Goal: Information Seeking & Learning: Check status

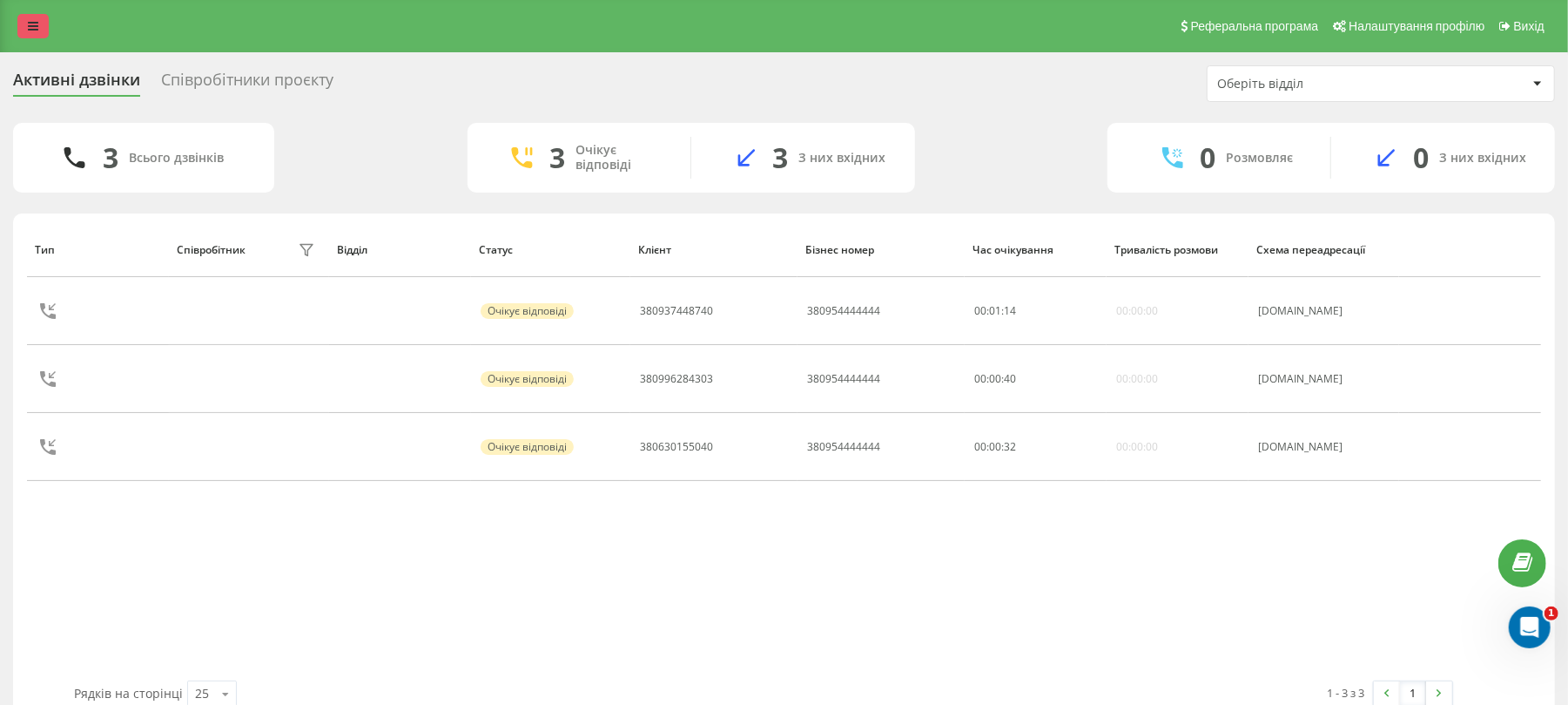
click at [25, 21] on link at bounding box center [33, 26] width 31 height 24
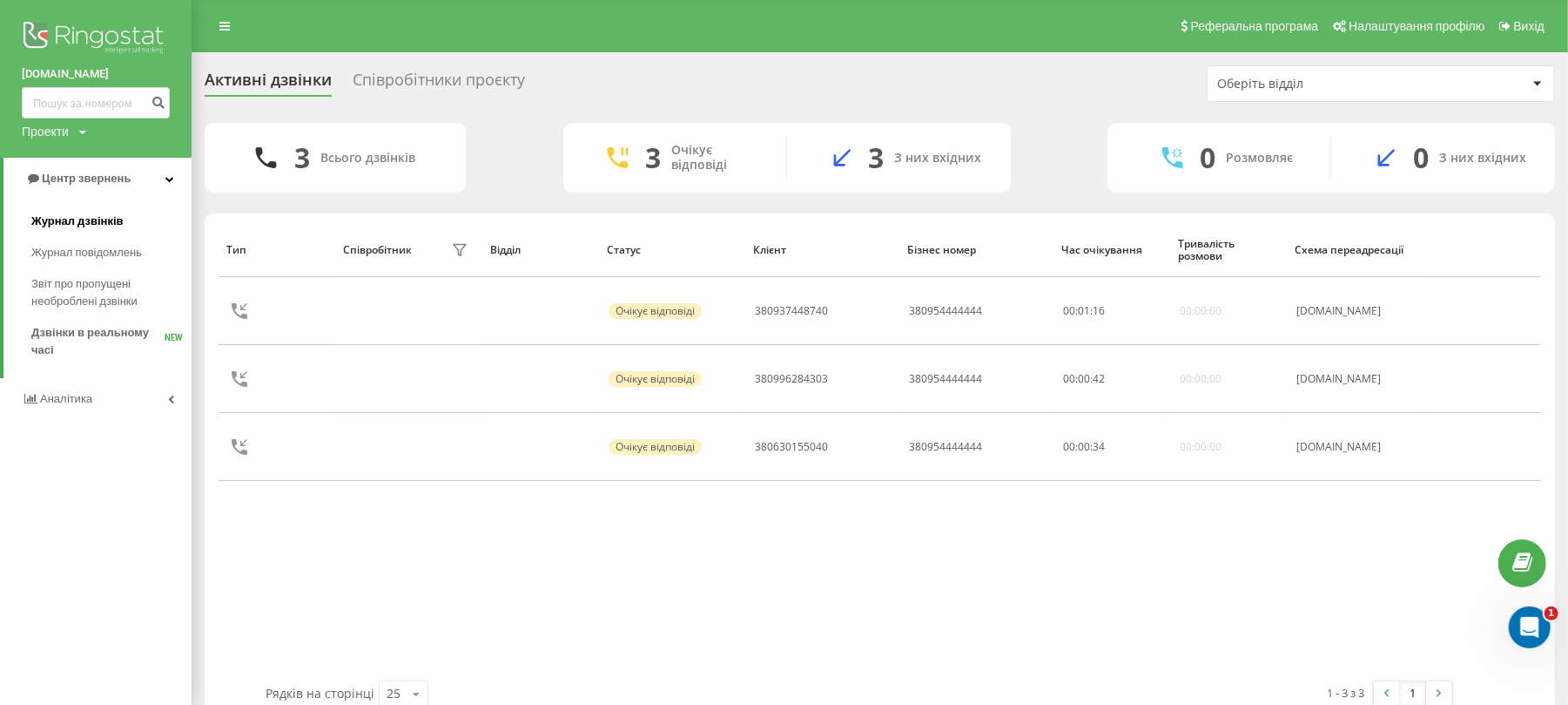
click at [122, 214] on link "Журнал дзвінків" at bounding box center [111, 221] width 160 height 31
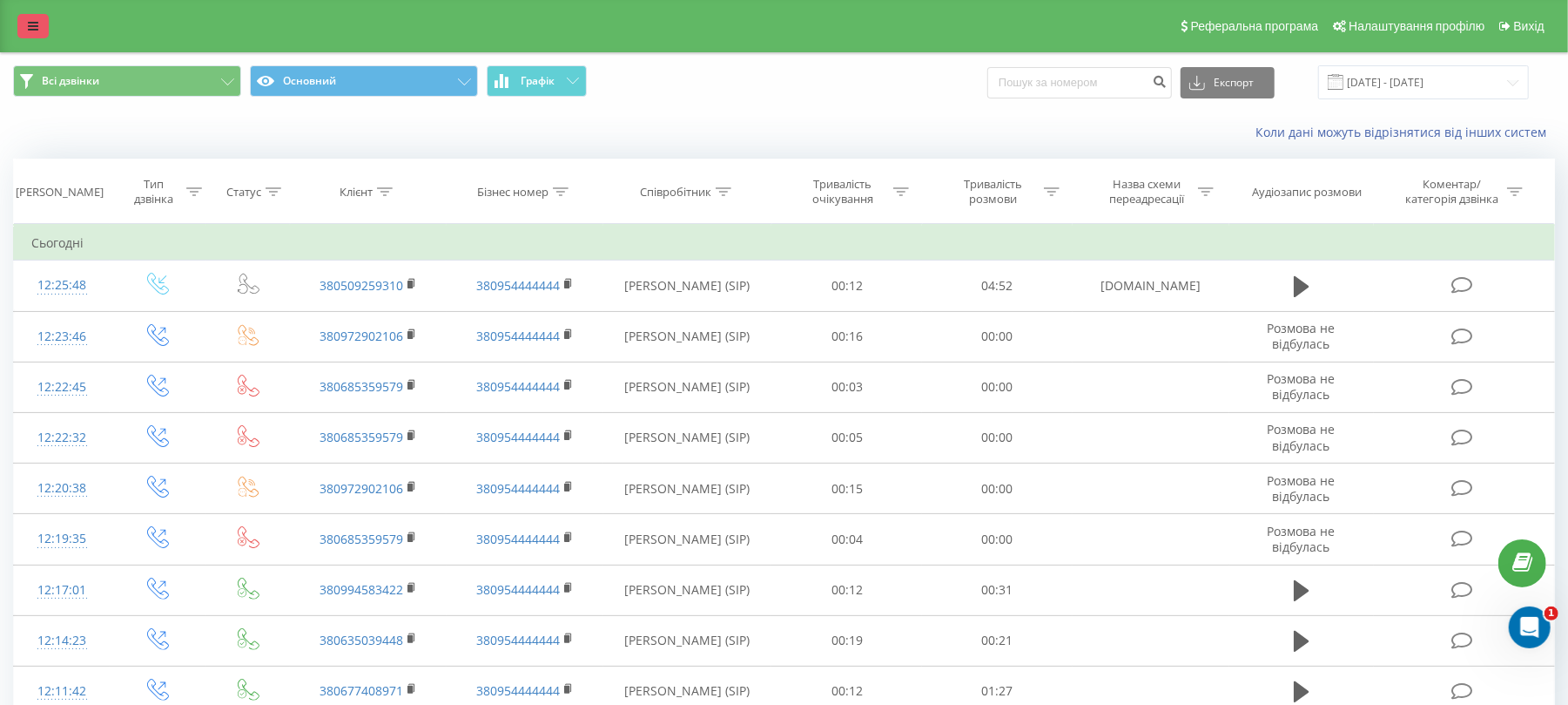
click at [23, 19] on link at bounding box center [33, 26] width 31 height 24
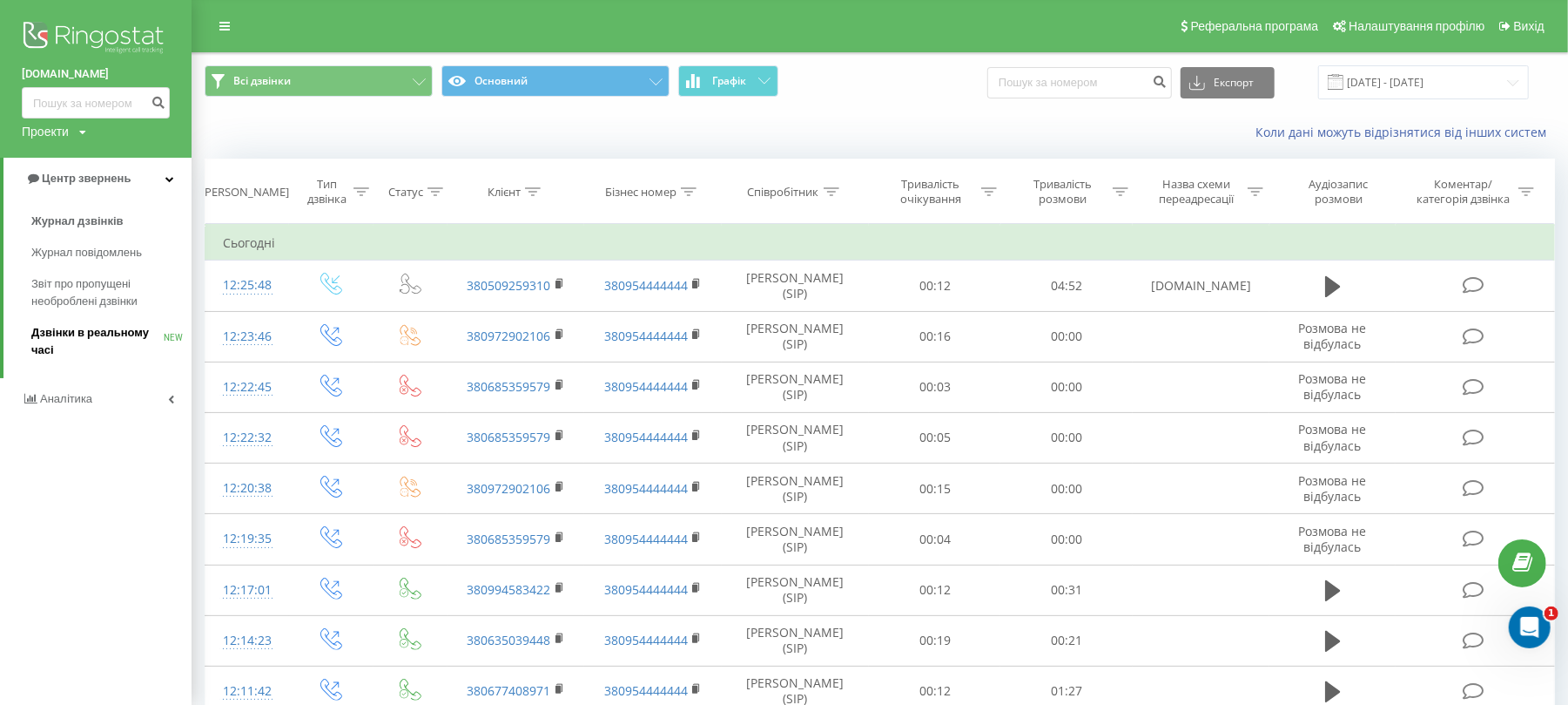
click at [119, 335] on span "Дзвінки в реальному часі" at bounding box center [98, 342] width 133 height 35
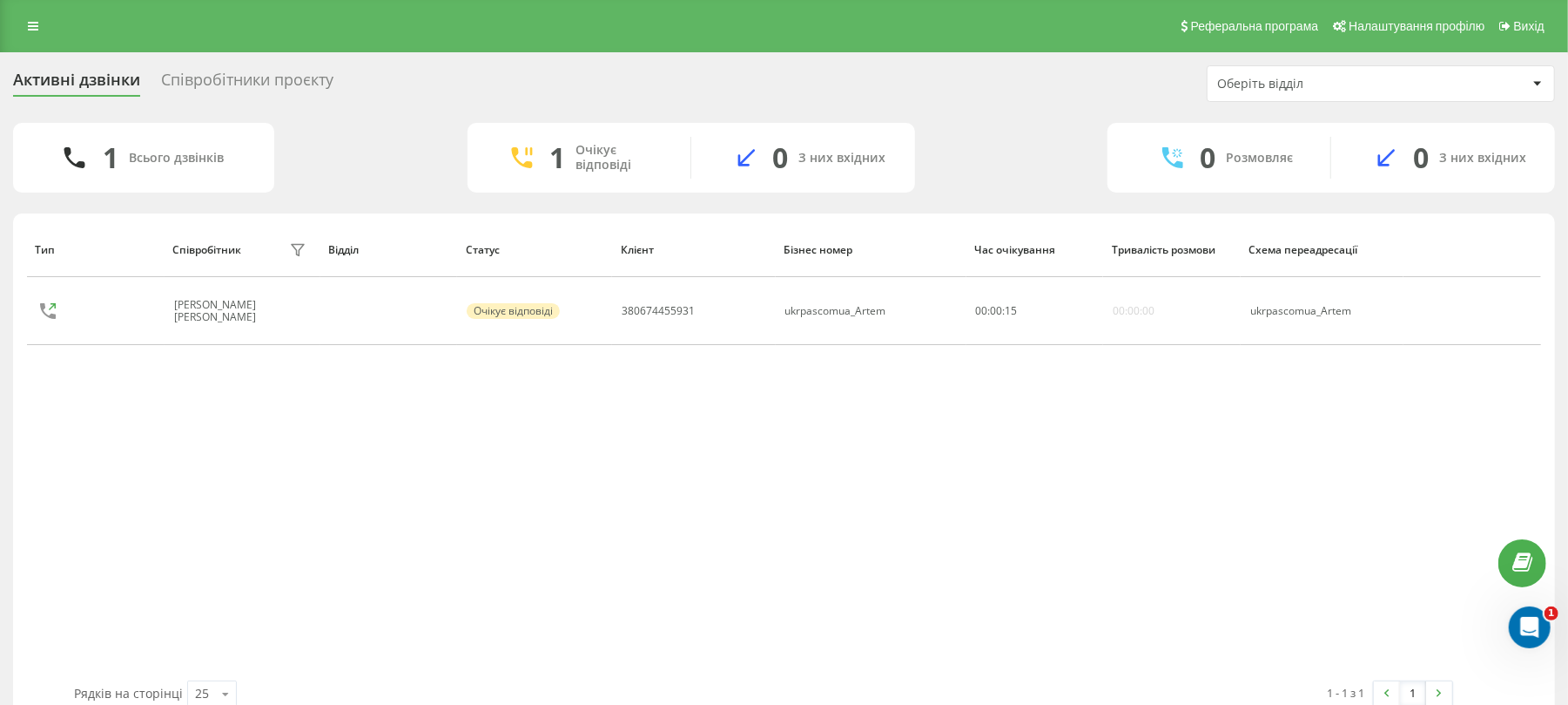
click at [277, 71] on div "Співробітники проєкту" at bounding box center [247, 84] width 172 height 27
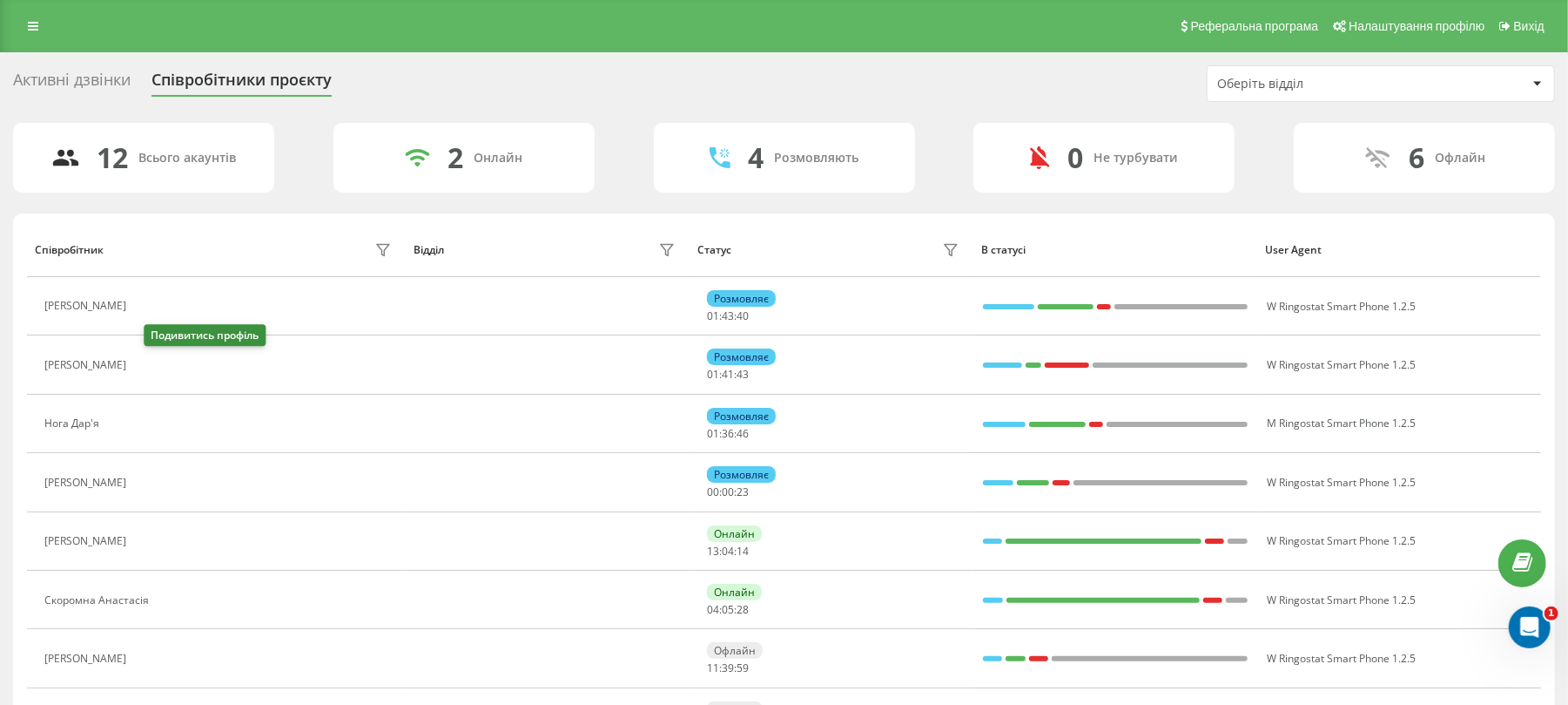
click at [152, 368] on icon at bounding box center [145, 364] width 14 height 14
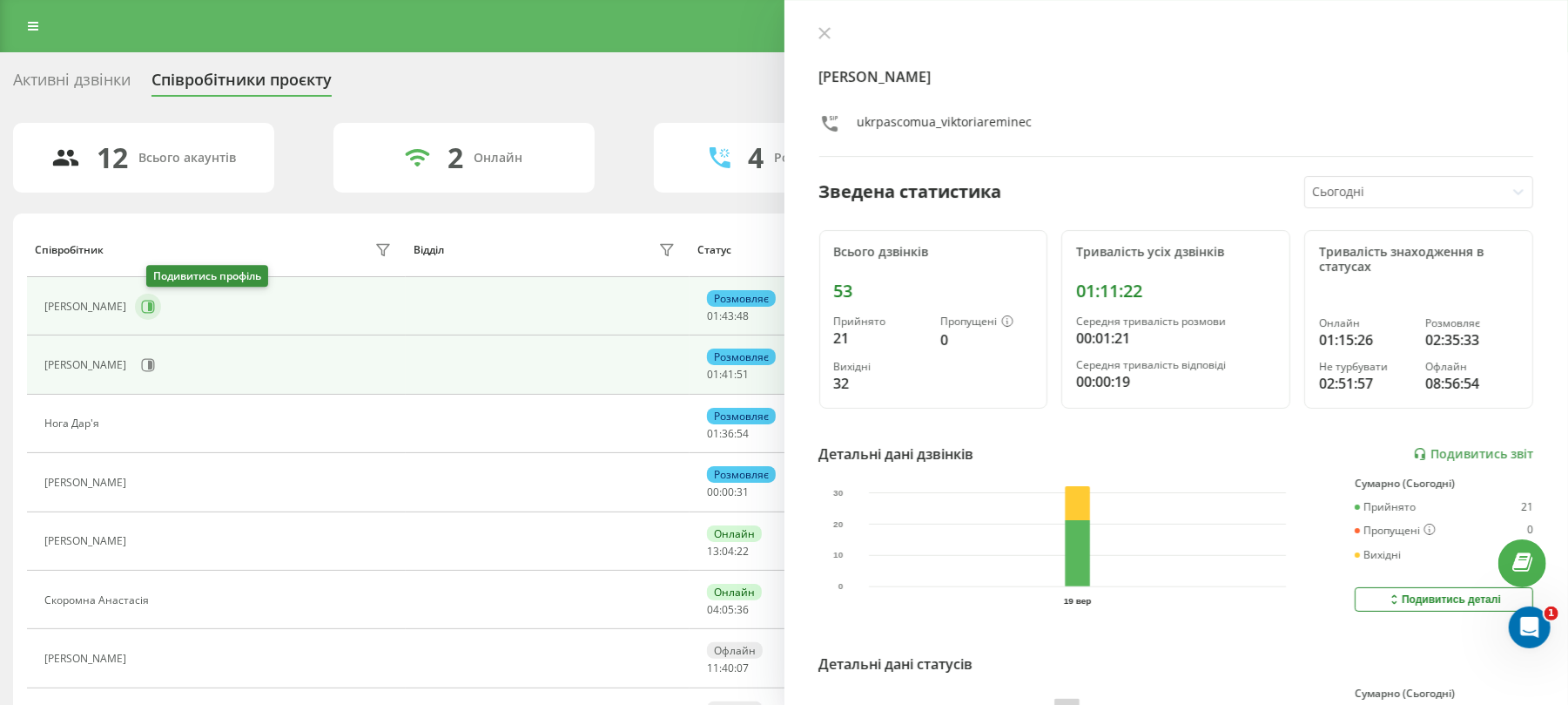
click at [160, 315] on button at bounding box center [147, 306] width 26 height 26
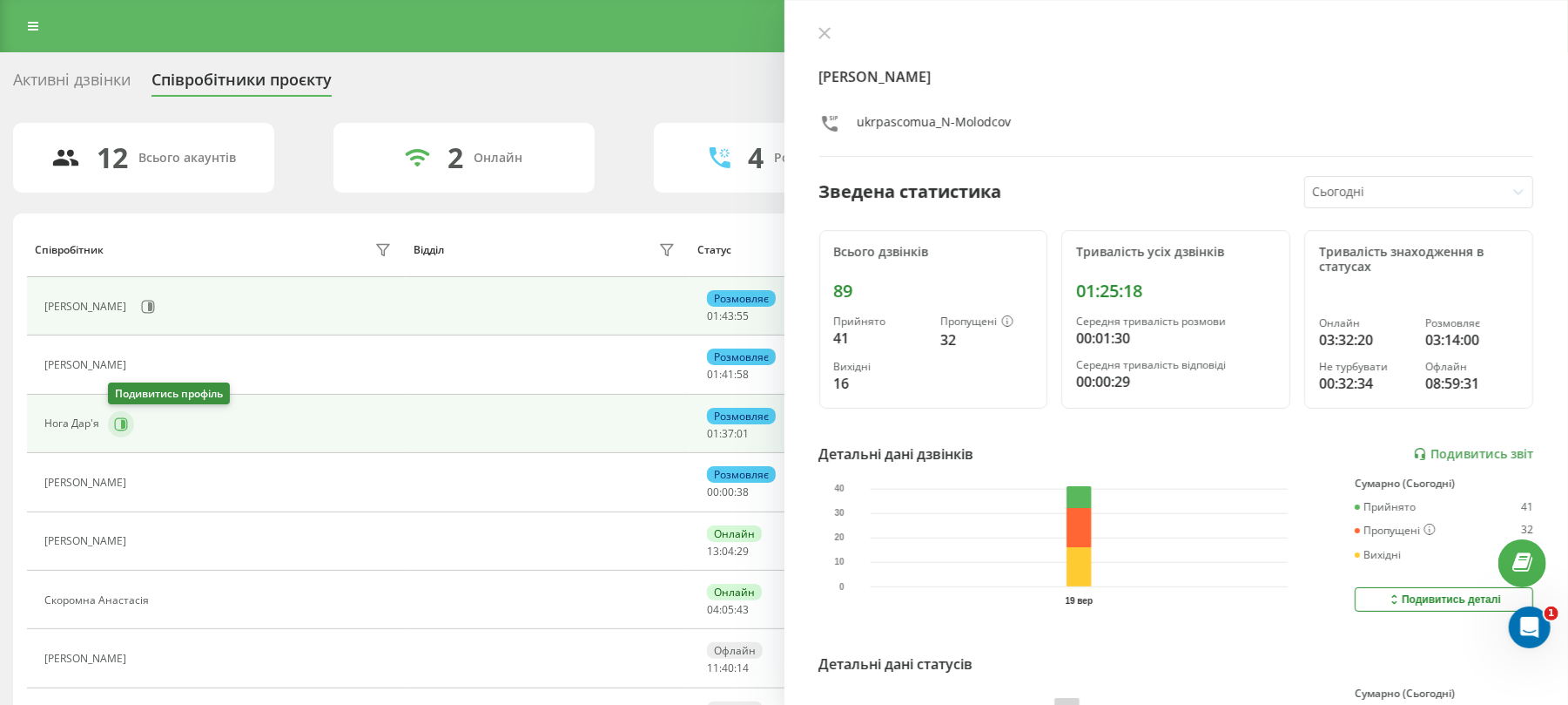
click at [114, 427] on icon at bounding box center [121, 424] width 14 height 14
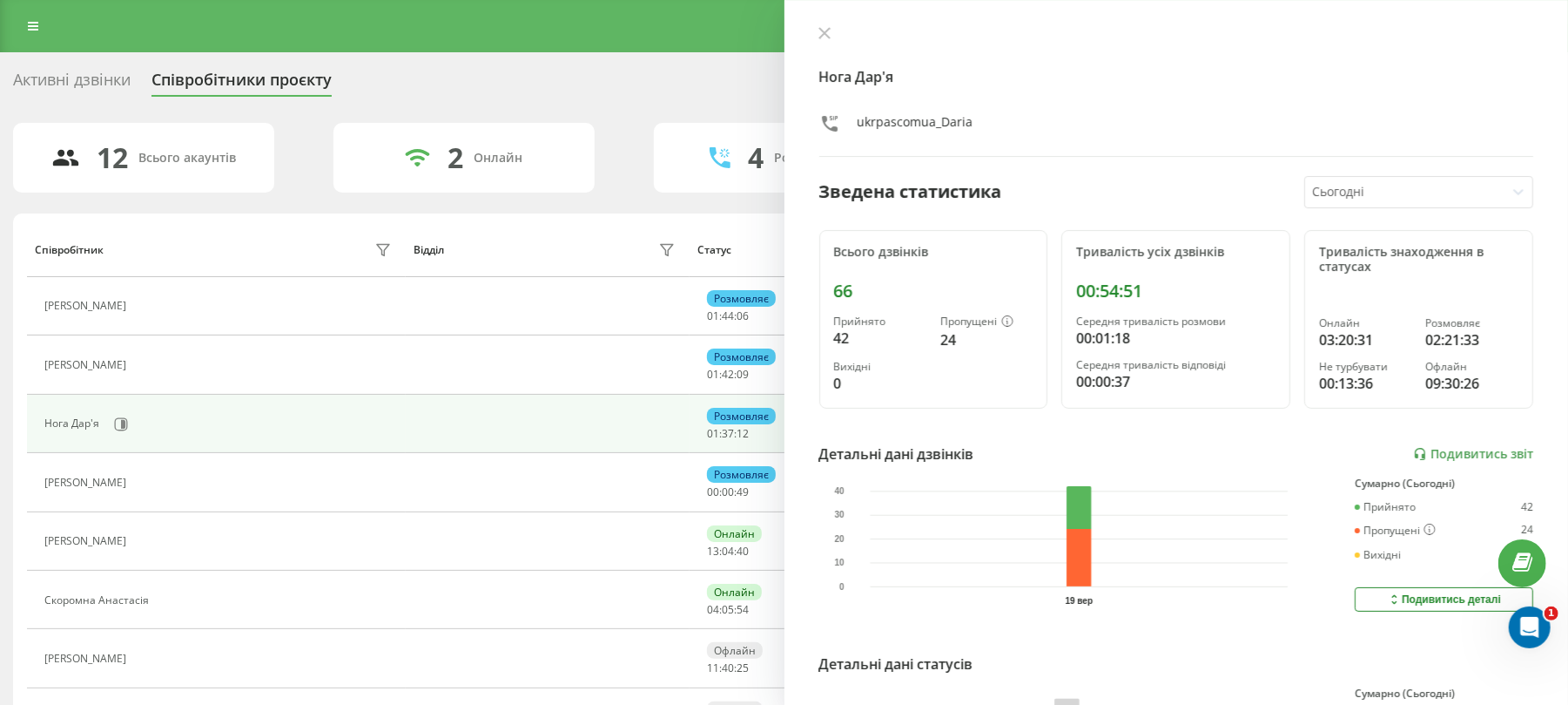
click at [91, 78] on div "Активні дзвінки" at bounding box center [72, 84] width 118 height 27
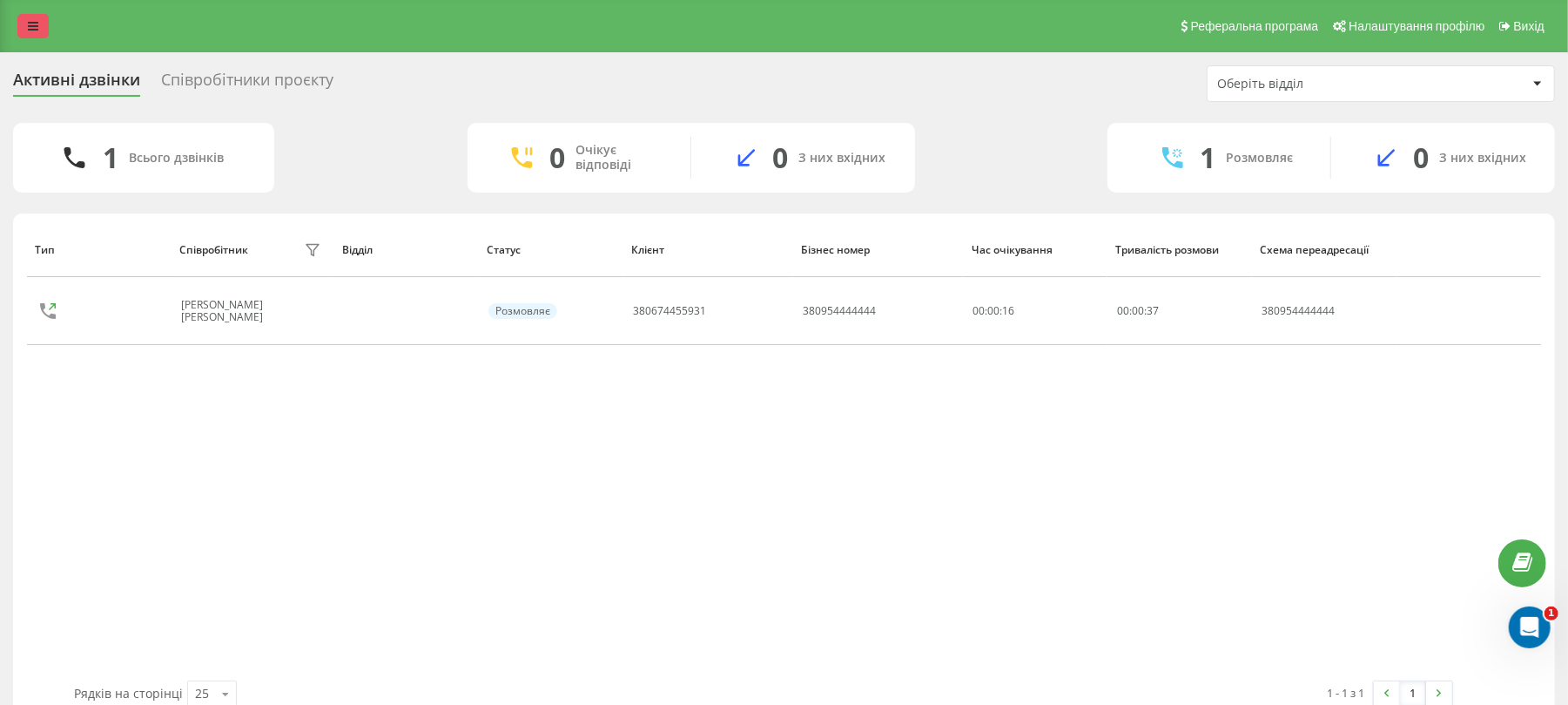
click at [24, 29] on link at bounding box center [33, 26] width 31 height 24
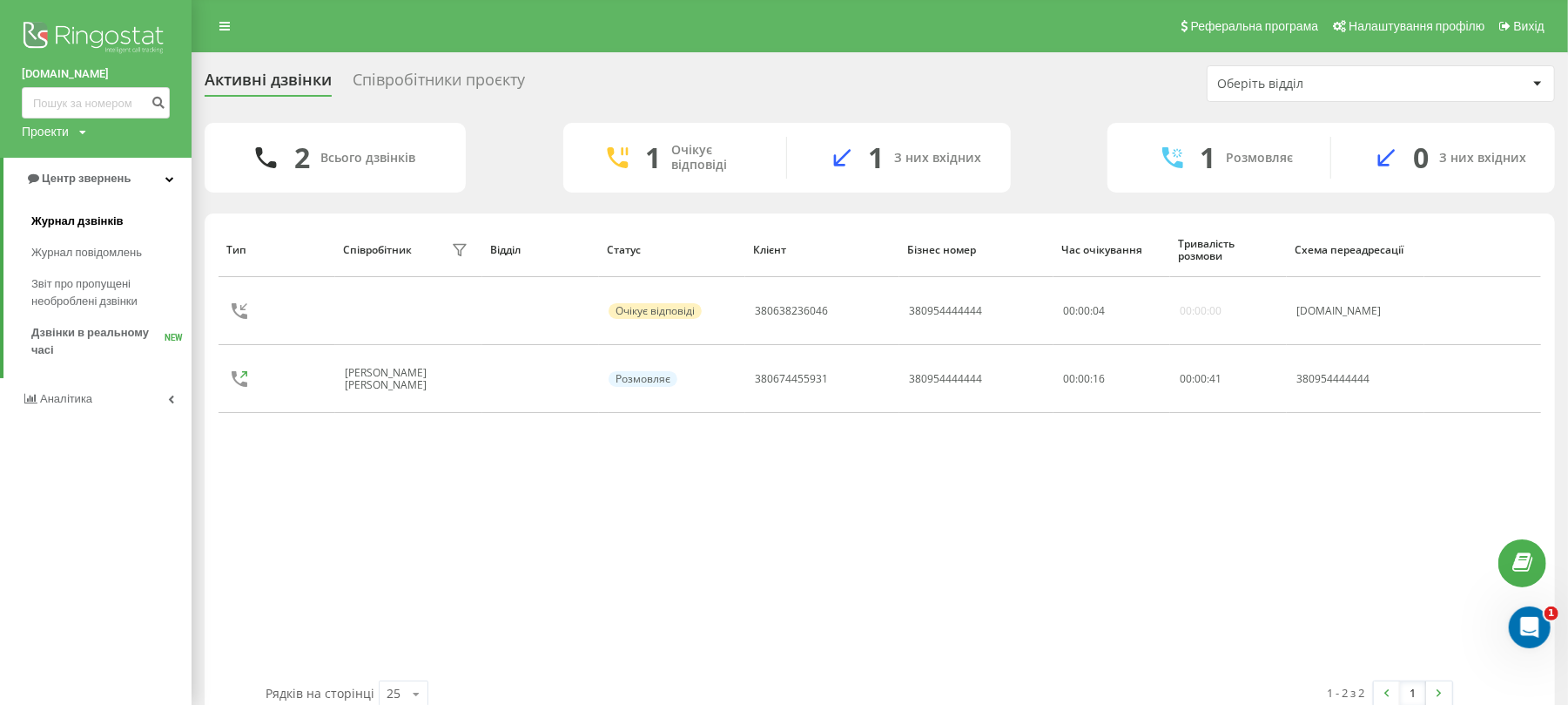
click at [96, 217] on span "Журнал дзвінків" at bounding box center [77, 221] width 92 height 18
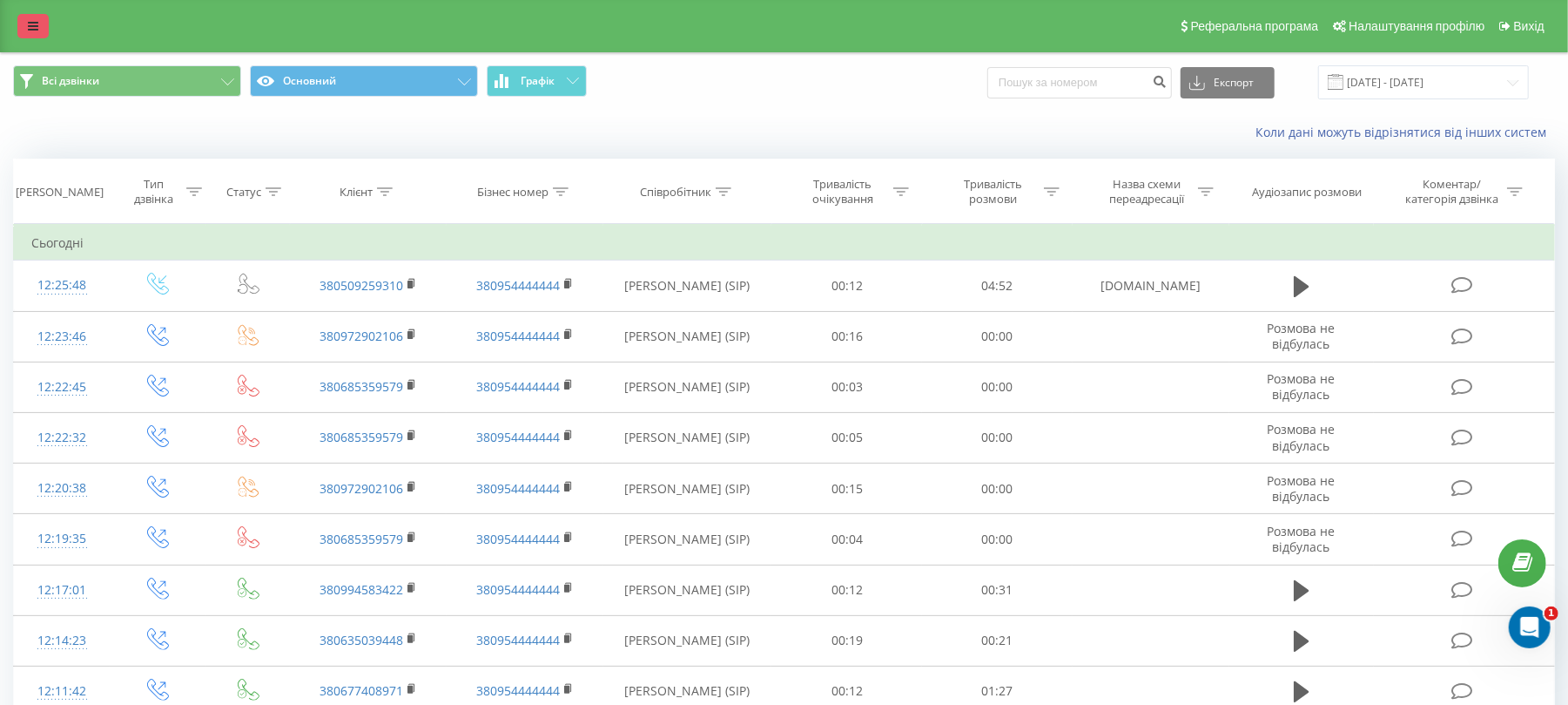
click at [33, 36] on link at bounding box center [33, 26] width 31 height 24
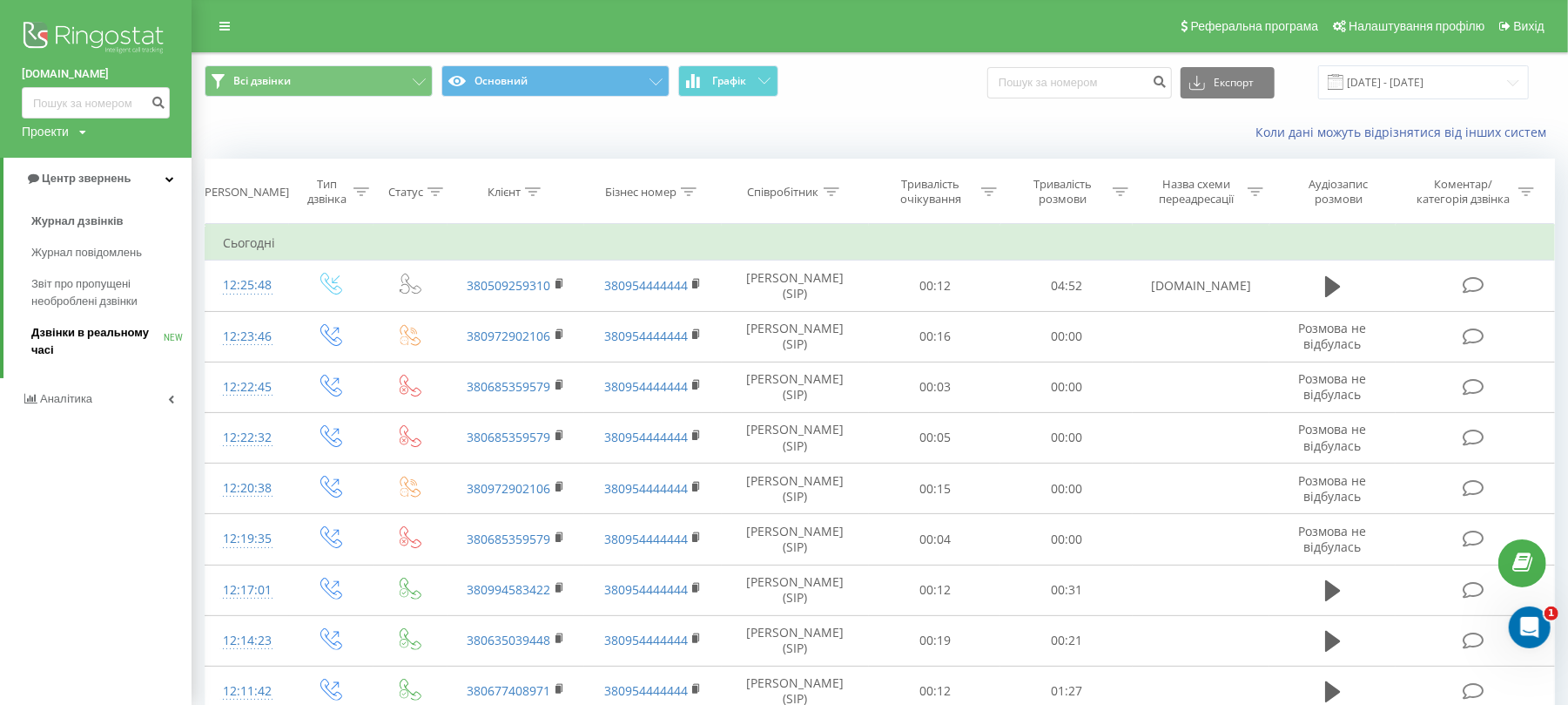
click at [96, 332] on span "Дзвінки в реальному часі" at bounding box center [98, 342] width 133 height 35
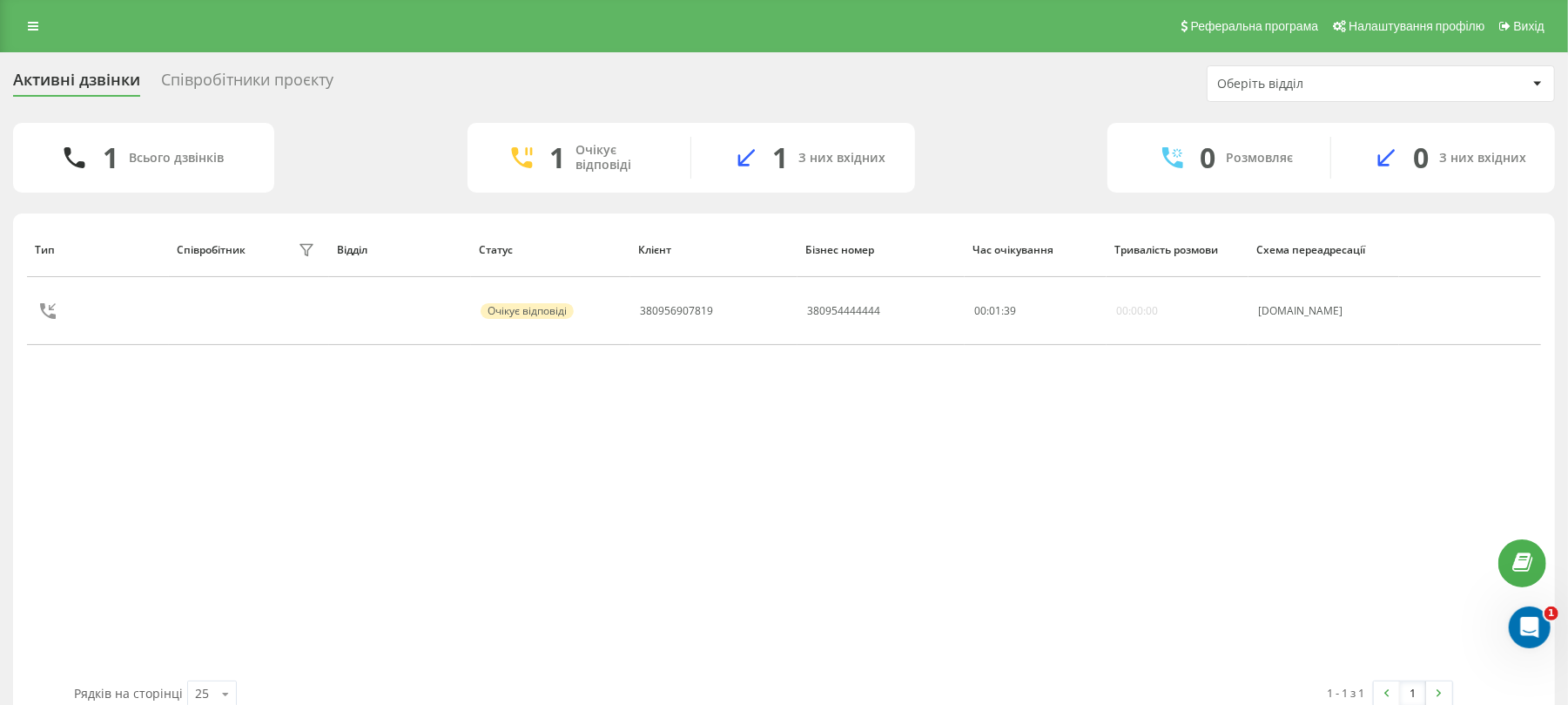
click at [213, 75] on div "Співробітники проєкту" at bounding box center [247, 84] width 172 height 27
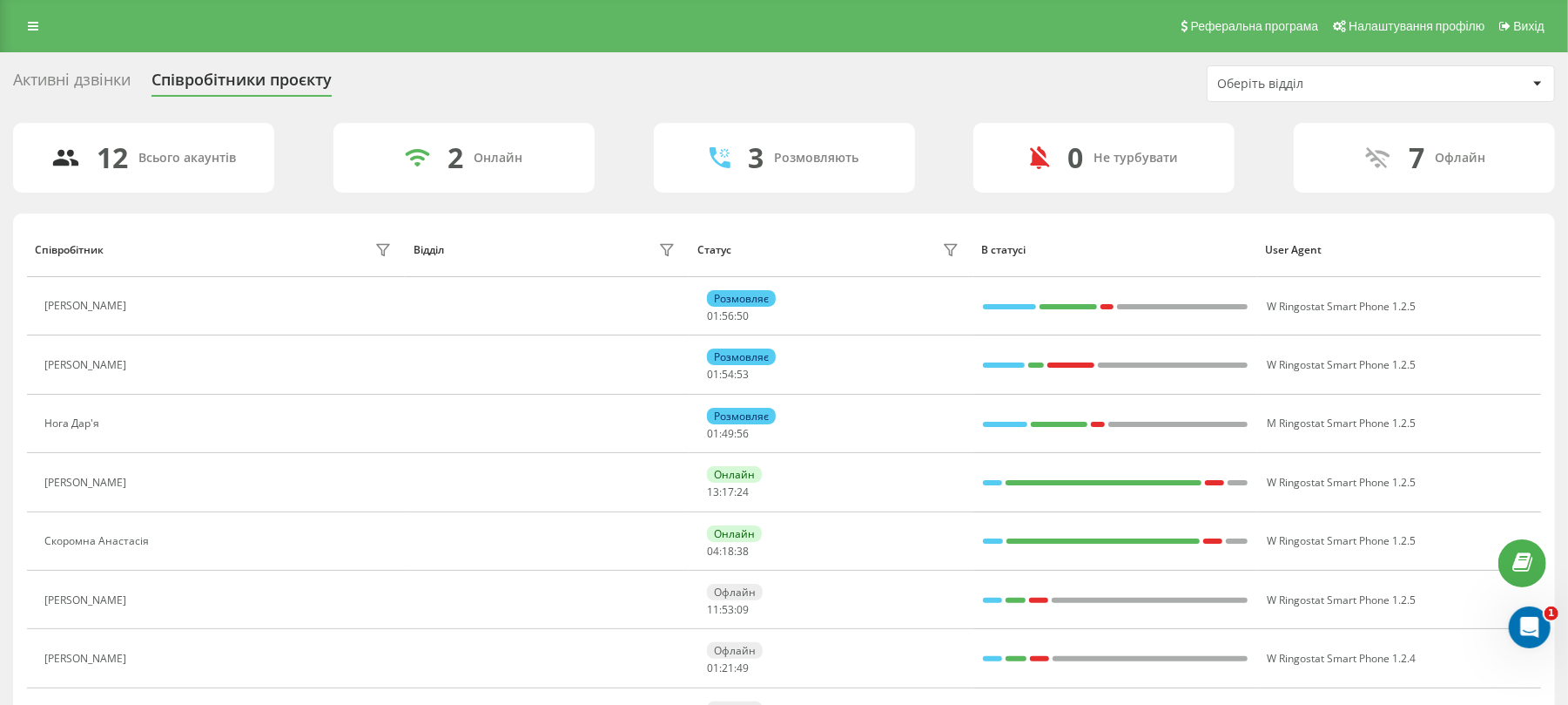
click at [91, 71] on div "Активні дзвінки" at bounding box center [72, 84] width 118 height 27
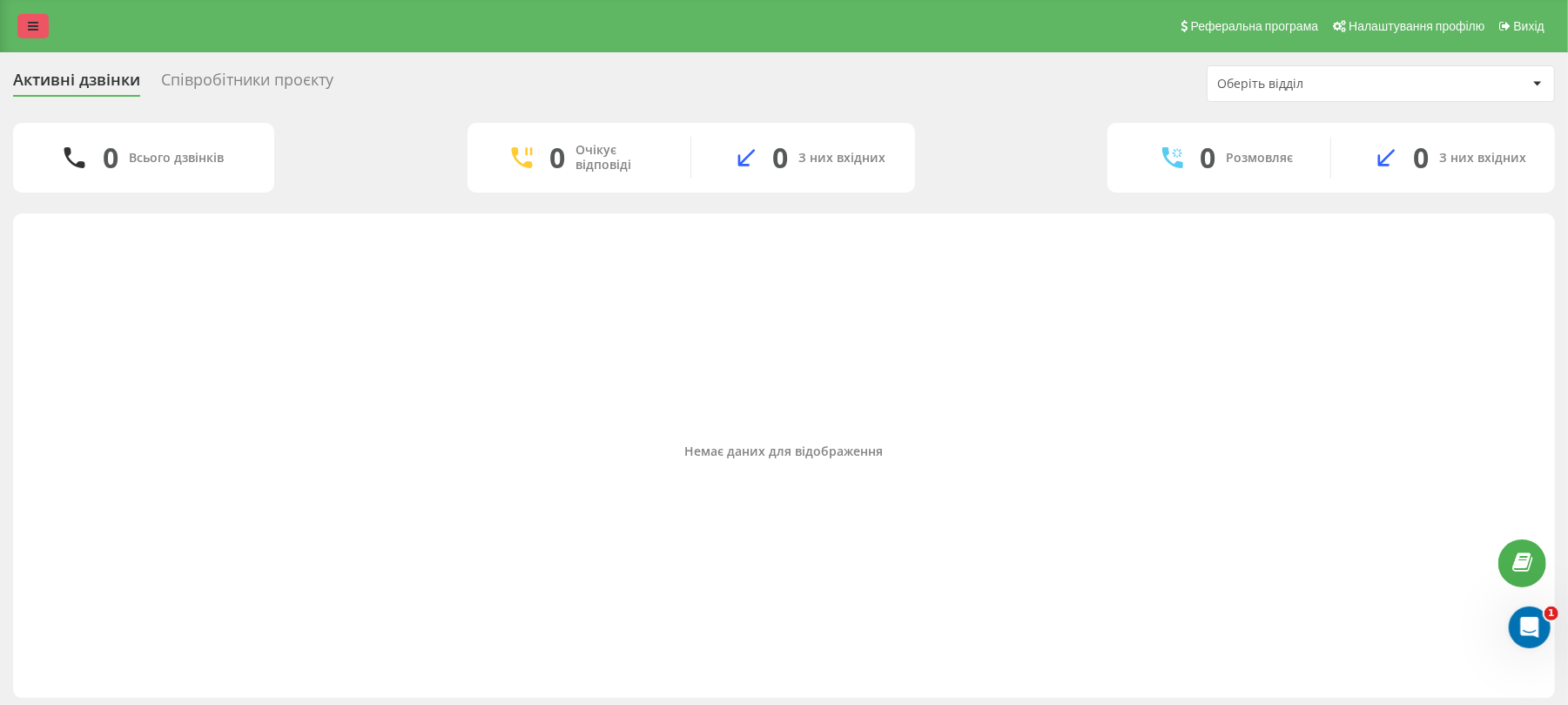
click at [29, 15] on link at bounding box center [33, 26] width 31 height 24
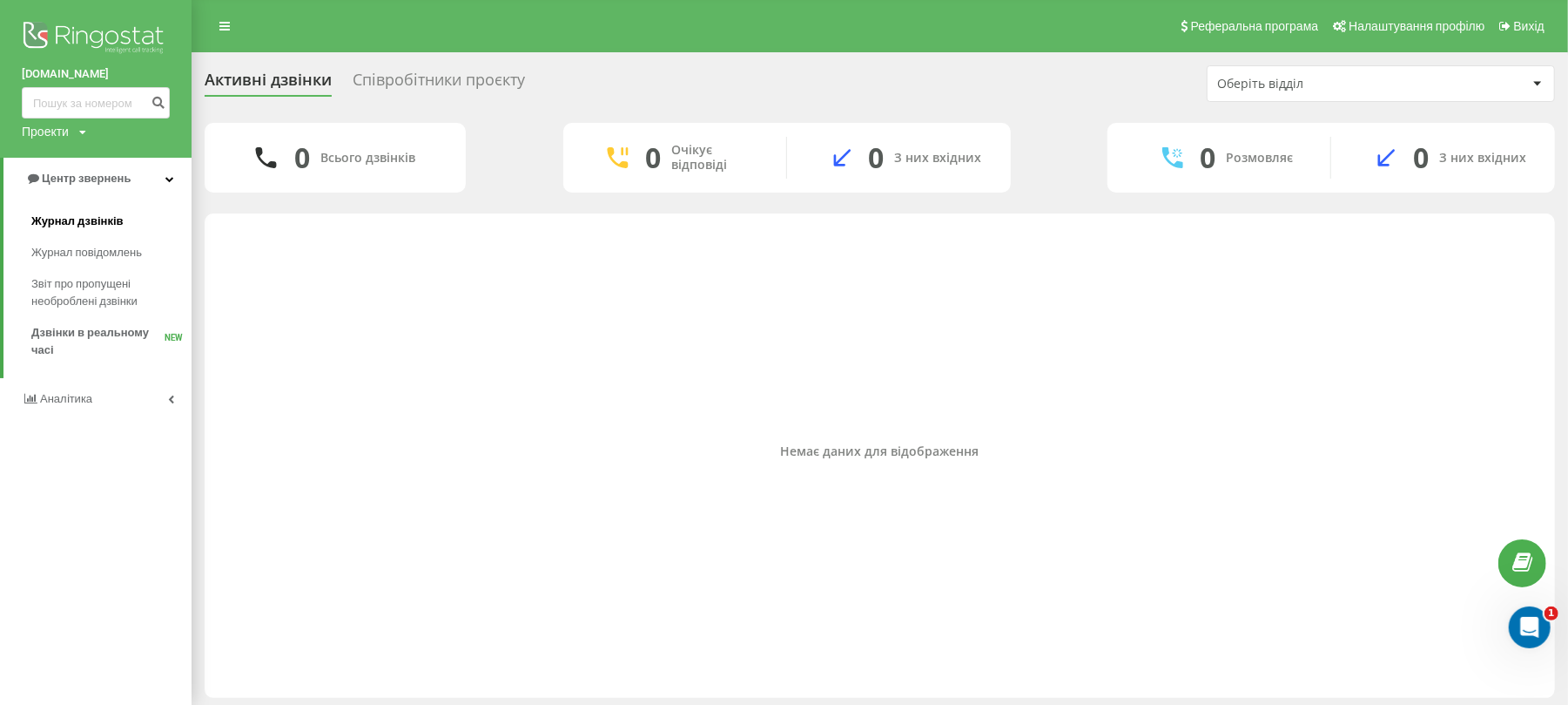
click at [86, 228] on span "Журнал дзвінків" at bounding box center [77, 221] width 92 height 18
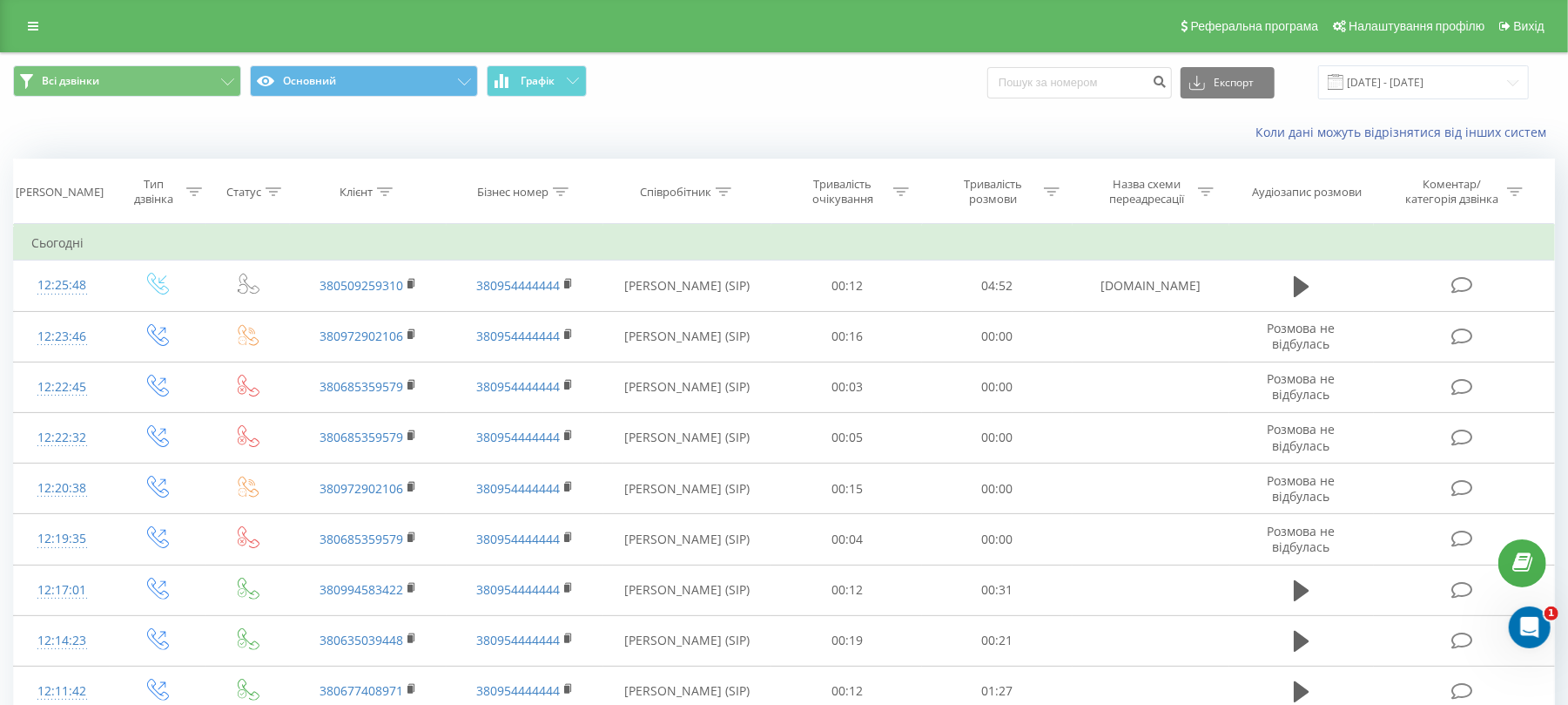
click at [63, 202] on th "Дата дзвінка" at bounding box center [62, 192] width 97 height 65
click at [36, 28] on icon at bounding box center [32, 26] width 10 height 12
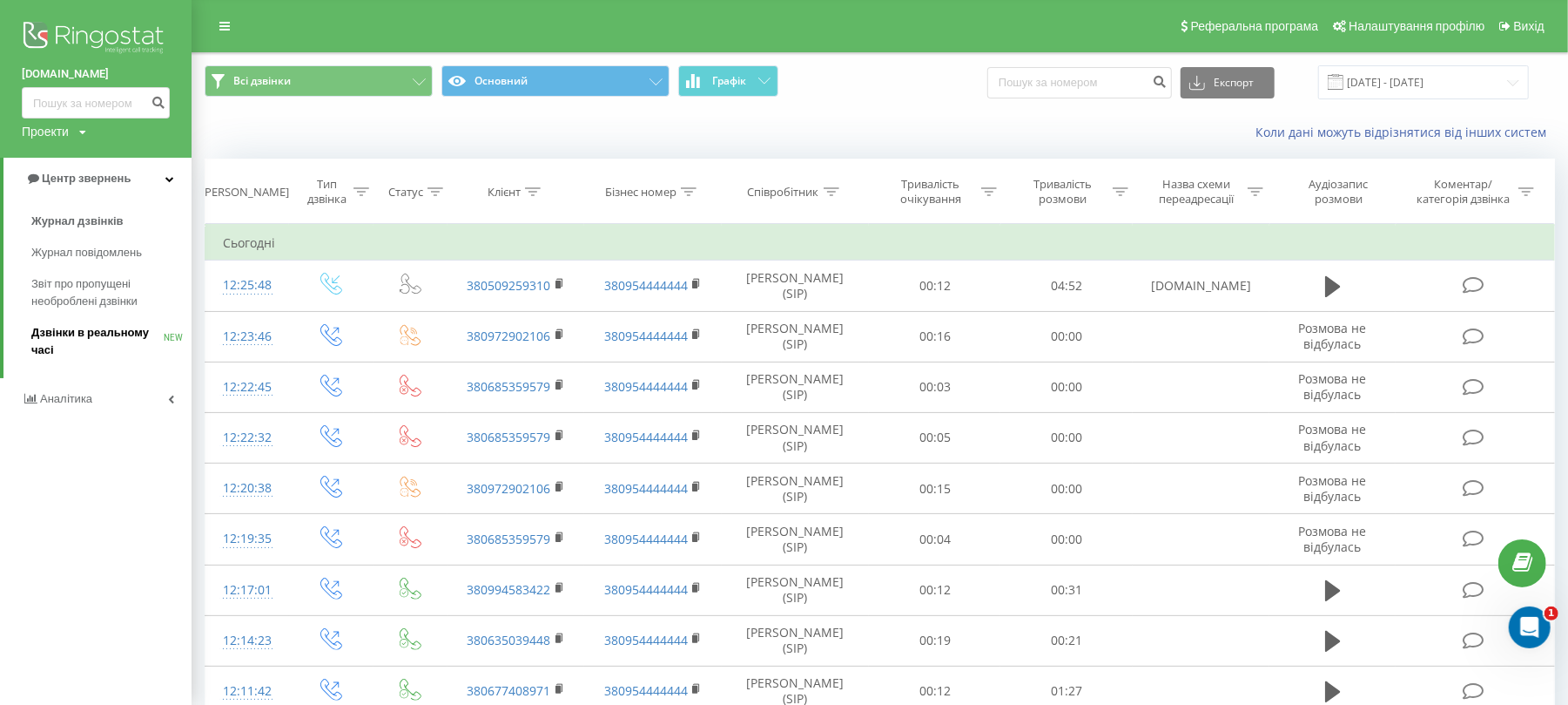
click at [108, 335] on span "Дзвінки в реальному часі" at bounding box center [98, 342] width 133 height 35
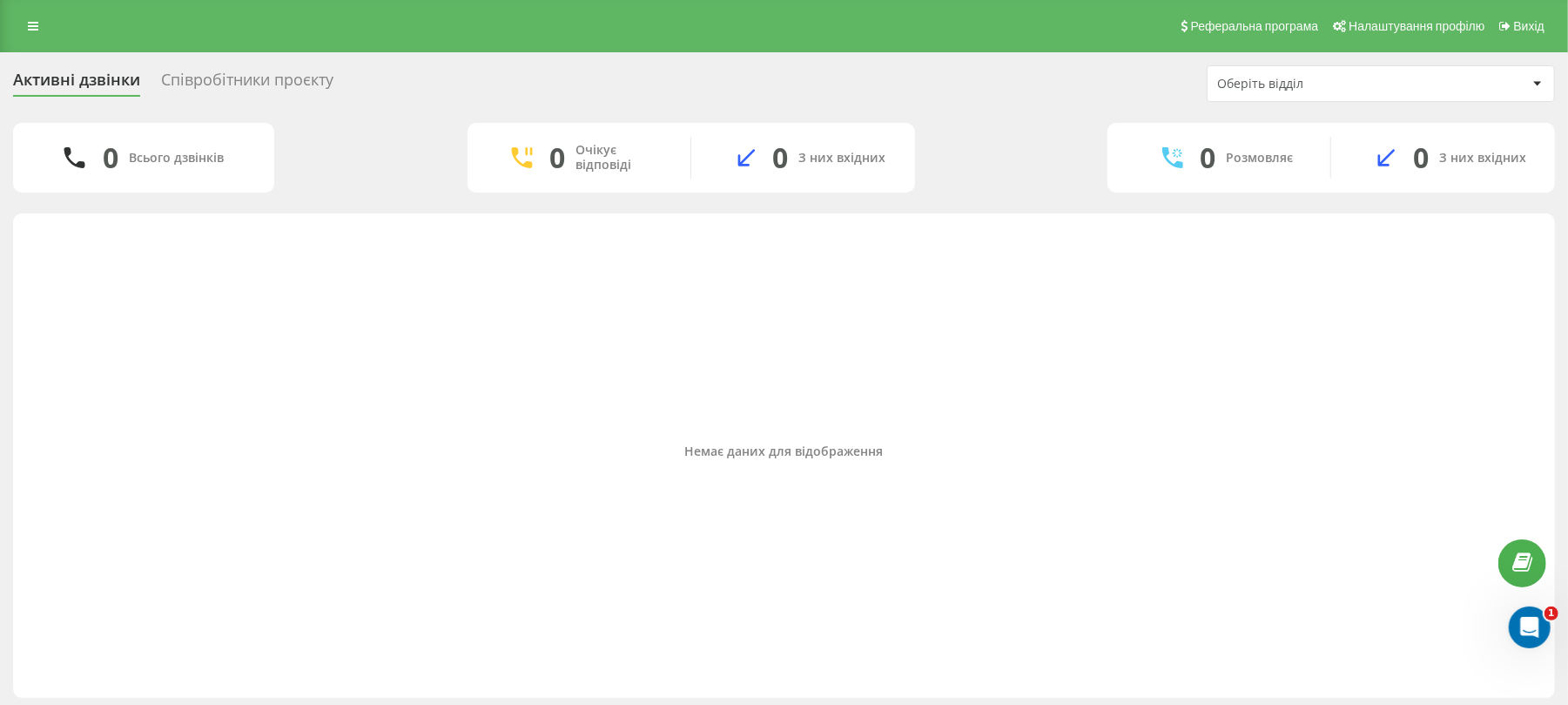
click at [49, 25] on div "Реферальна програма Налаштування профілю Вихід" at bounding box center [784, 26] width 1568 height 53
click at [39, 26] on link at bounding box center [33, 26] width 31 height 24
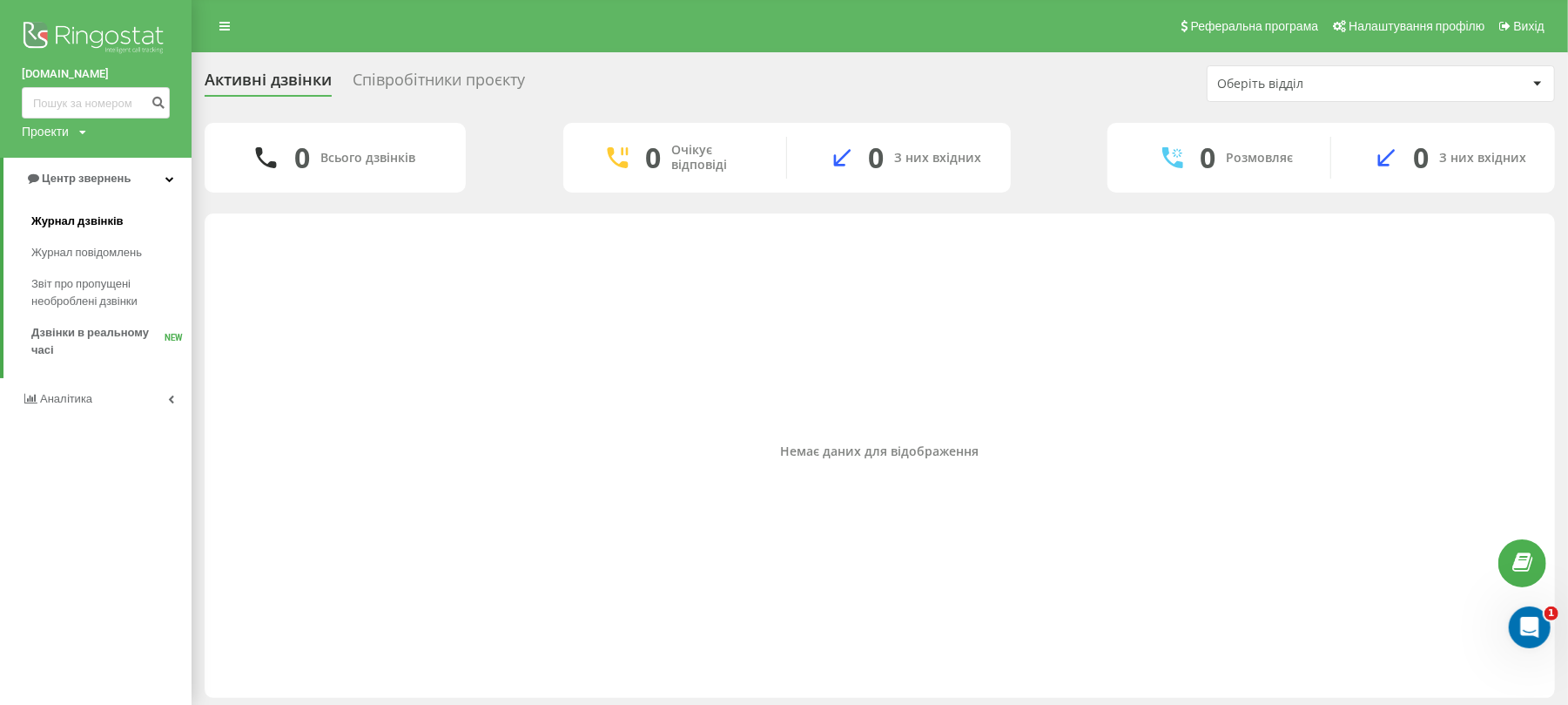
click at [80, 230] on link "Журнал дзвінків" at bounding box center [111, 221] width 160 height 31
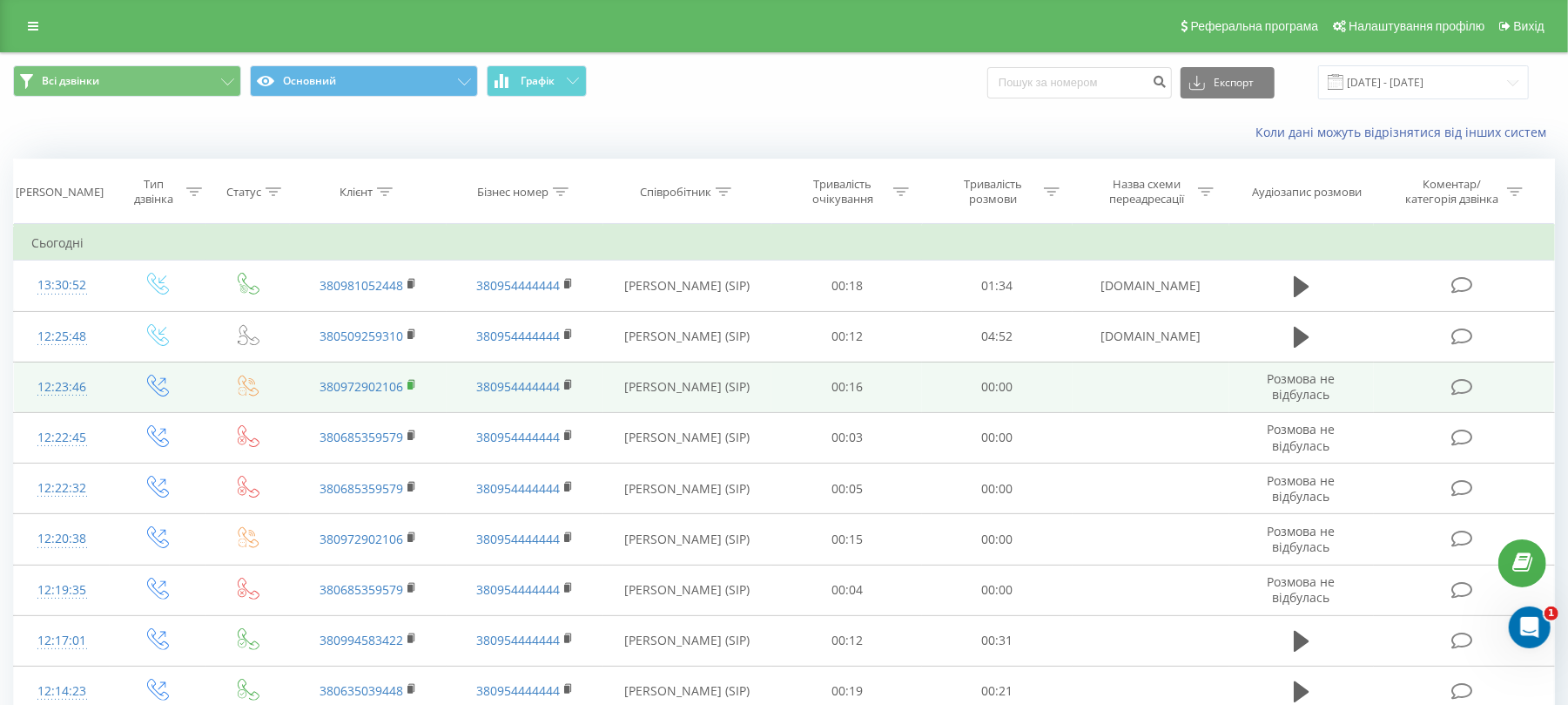
click at [413, 387] on rect at bounding box center [410, 385] width 6 height 8
click at [409, 383] on rect at bounding box center [410, 385] width 6 height 8
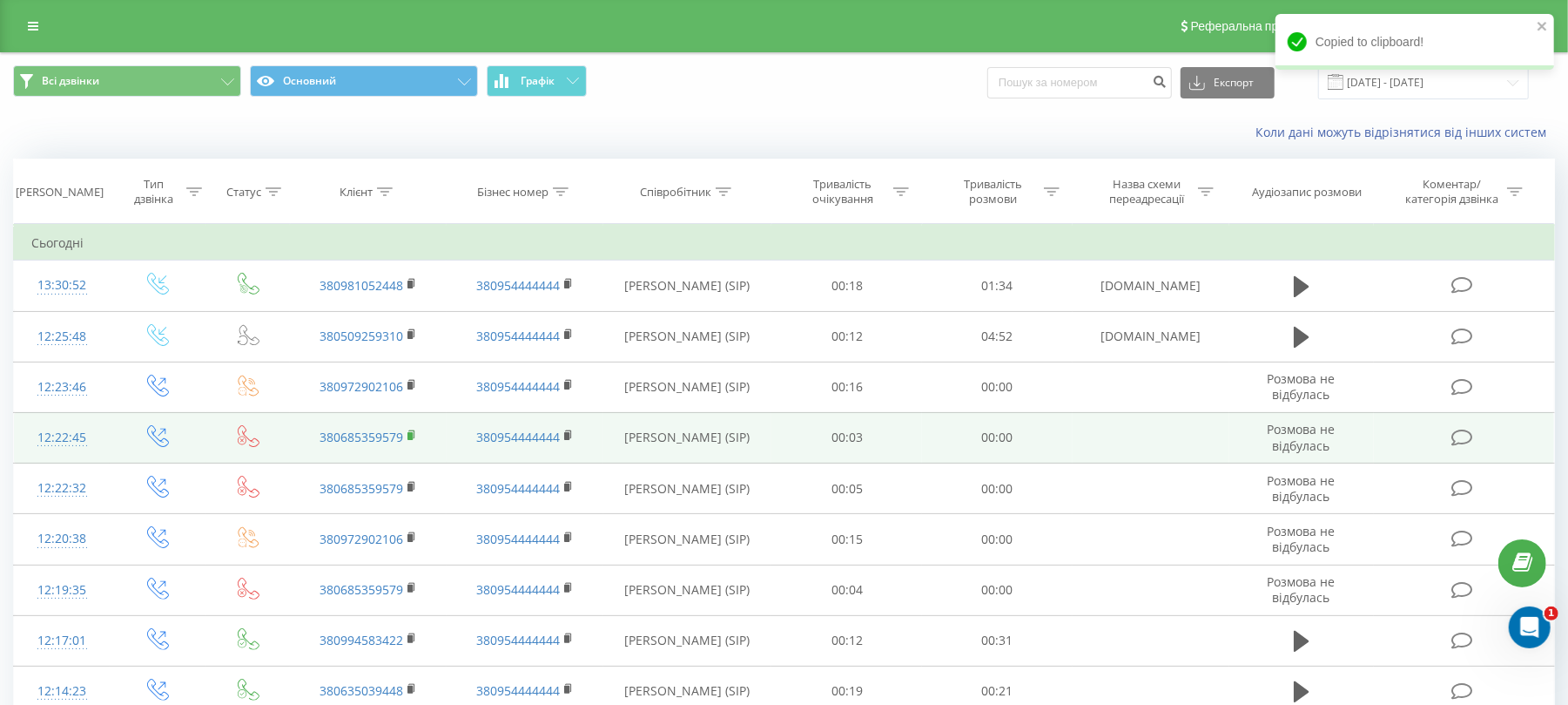
click at [411, 437] on rect at bounding box center [410, 436] width 6 height 8
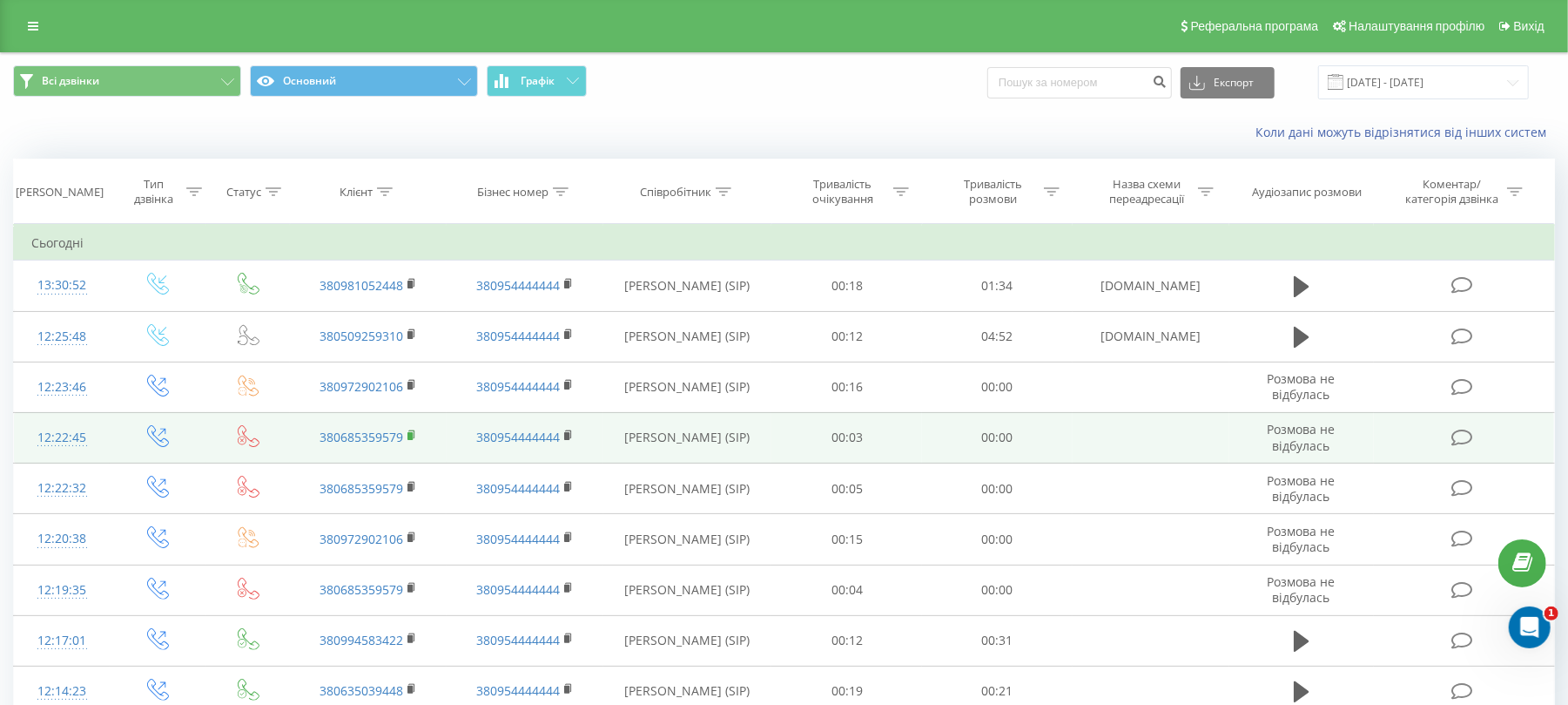
click at [415, 438] on icon at bounding box center [412, 434] width 6 height 8
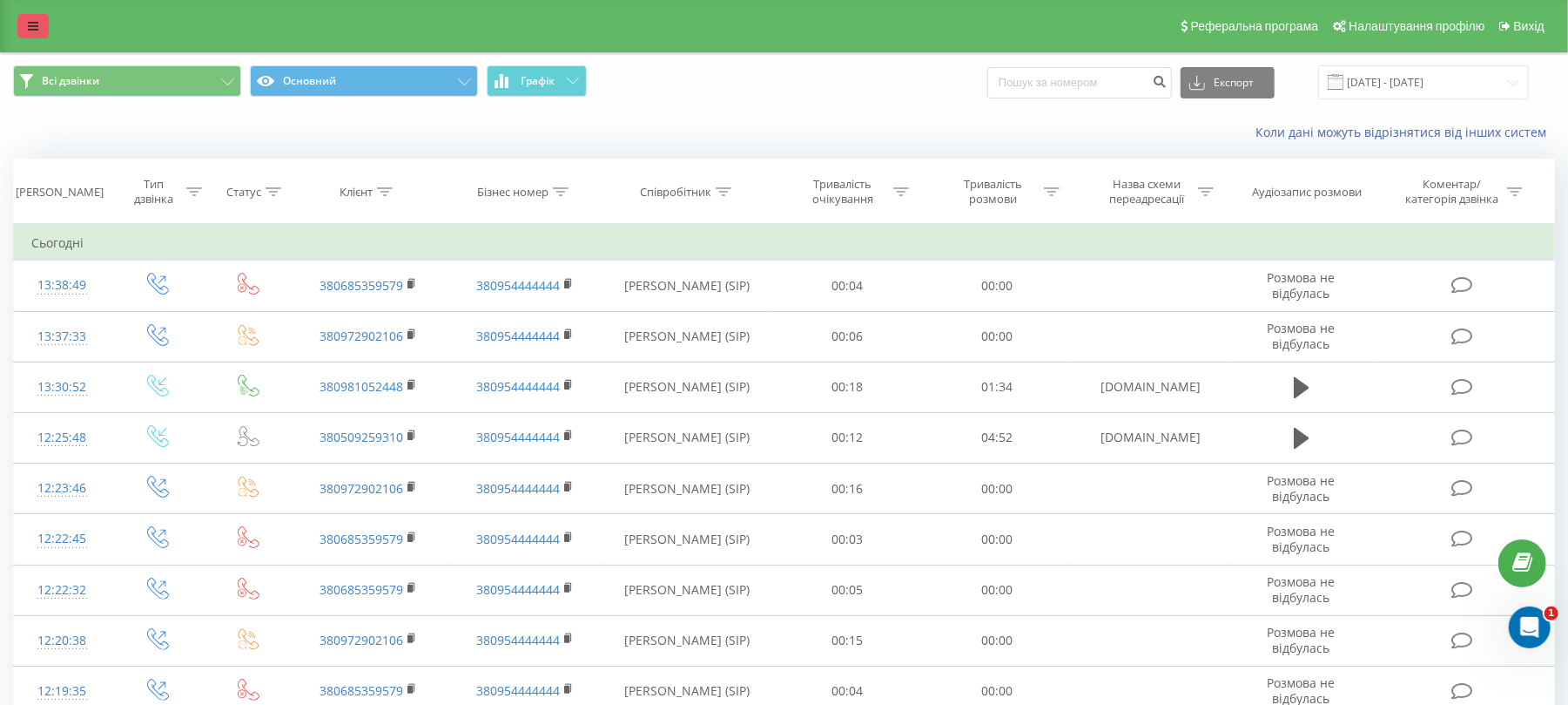
click at [29, 18] on link at bounding box center [33, 26] width 31 height 24
click at [22, 31] on link at bounding box center [33, 26] width 31 height 24
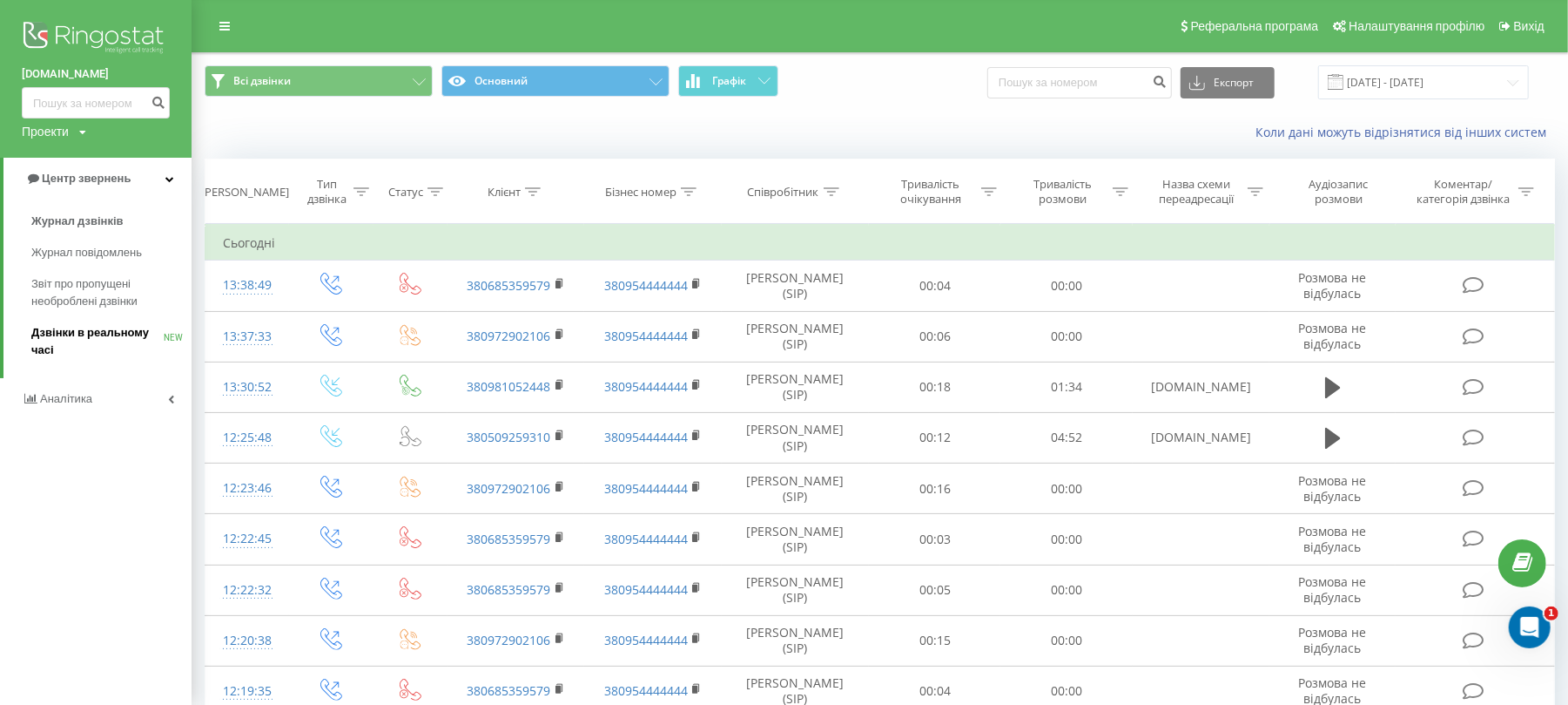
click at [70, 323] on link "Дзвінки в реальному часі NEW" at bounding box center [111, 341] width 160 height 49
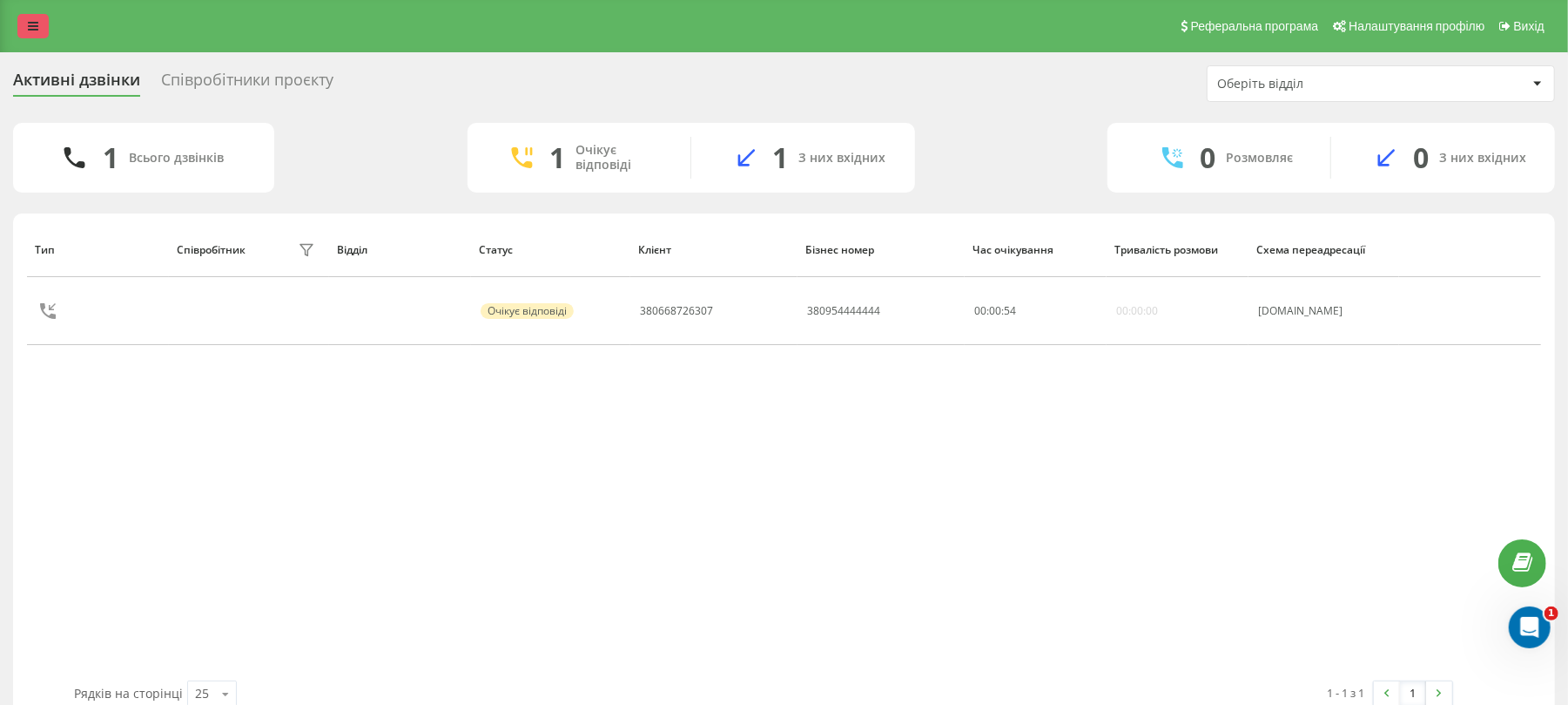
click at [40, 22] on link at bounding box center [33, 26] width 31 height 24
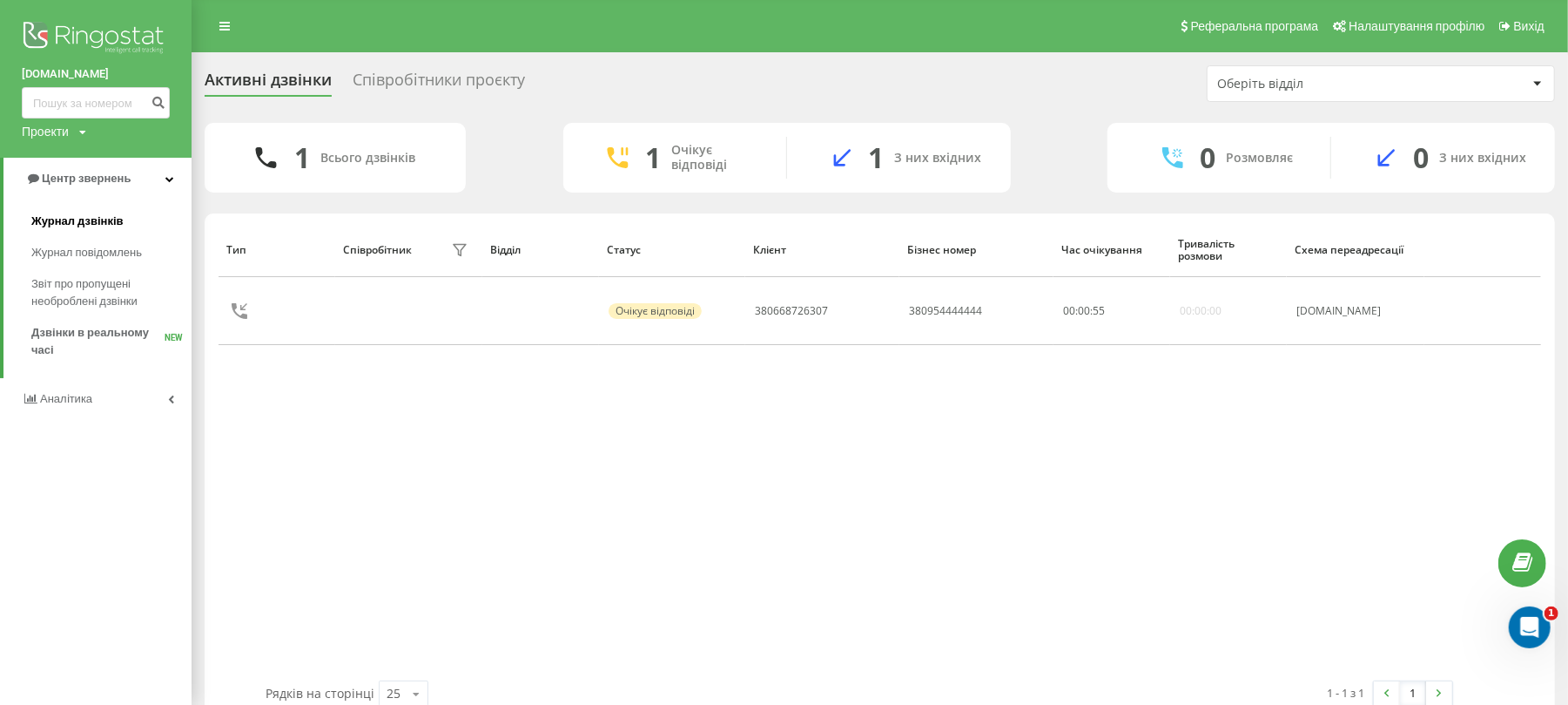
click at [73, 216] on span "Журнал дзвінків" at bounding box center [77, 221] width 92 height 18
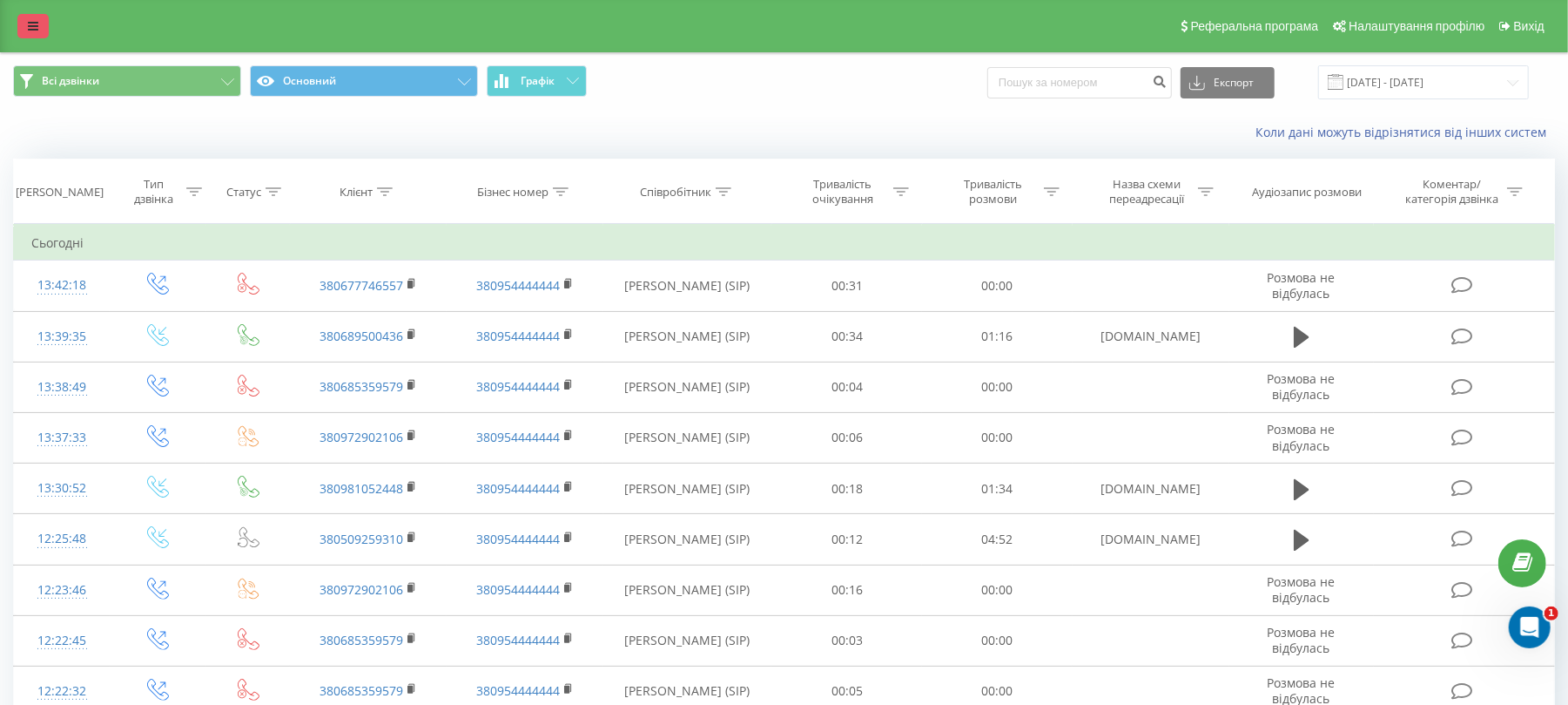
click at [41, 23] on link at bounding box center [33, 26] width 31 height 24
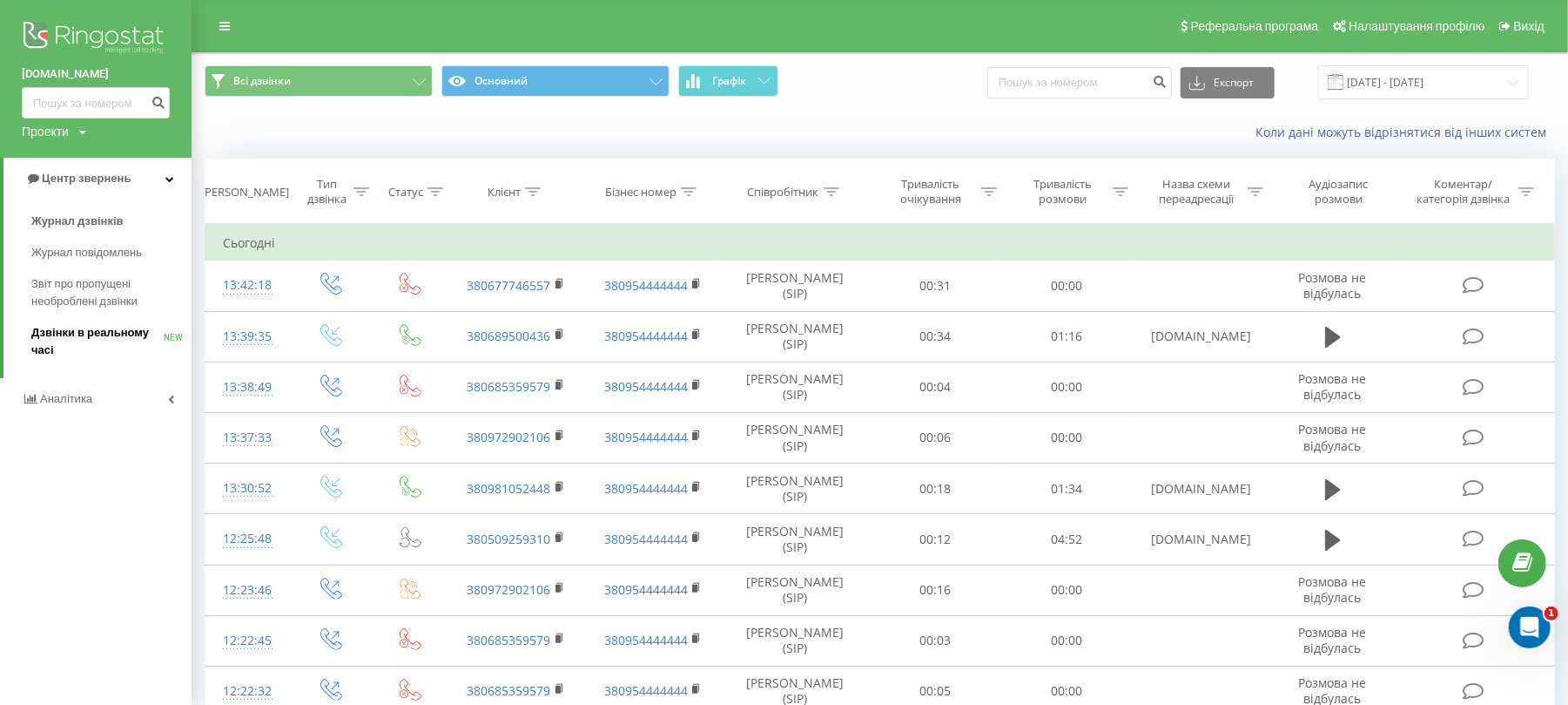
click at [98, 346] on span "Дзвінки в реальному часі" at bounding box center [98, 342] width 133 height 35
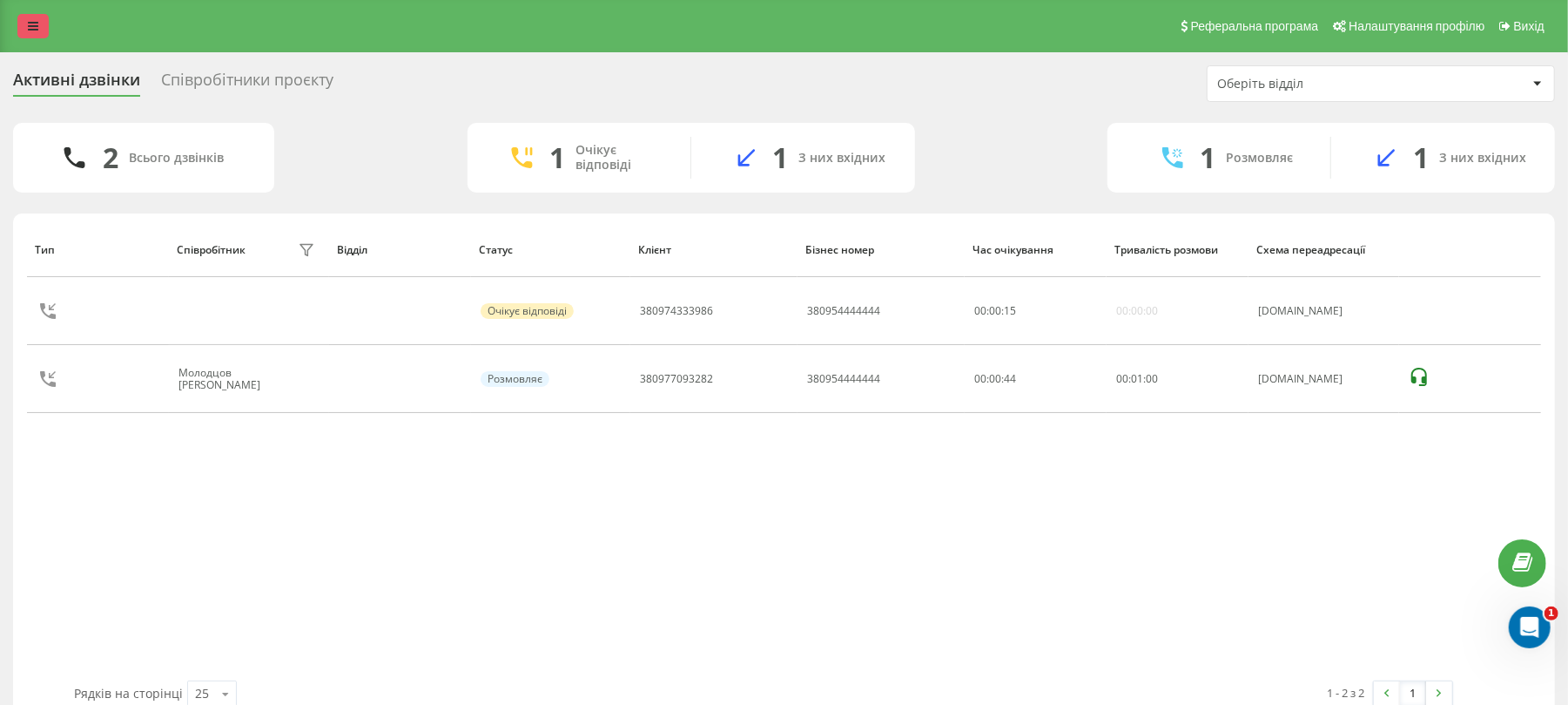
click at [43, 18] on link at bounding box center [33, 26] width 31 height 24
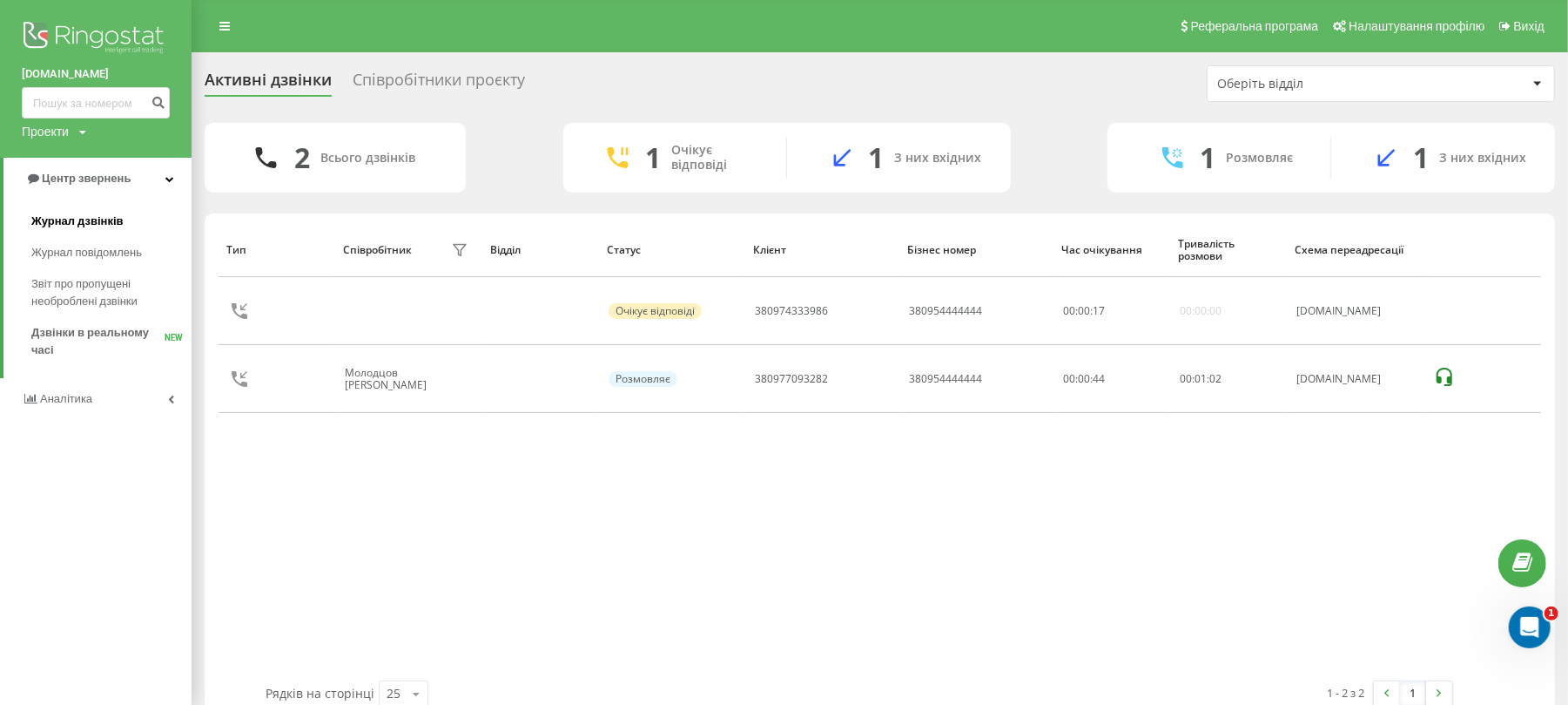
click at [88, 217] on span "Журнал дзвінків" at bounding box center [77, 221] width 92 height 18
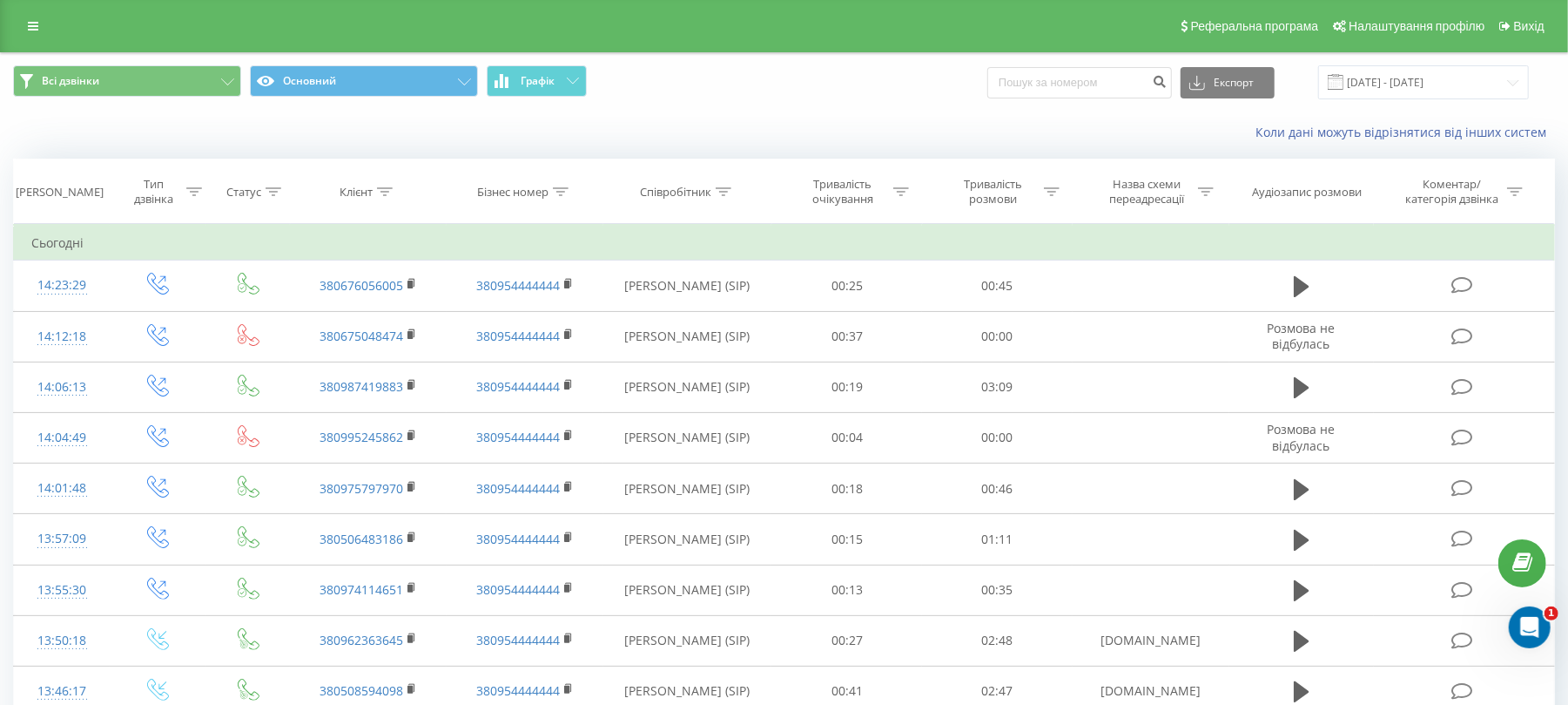
drag, startPoint x: 41, startPoint y: 18, endPoint x: 35, endPoint y: 25, distance: 9.2
click at [41, 18] on link at bounding box center [33, 26] width 31 height 24
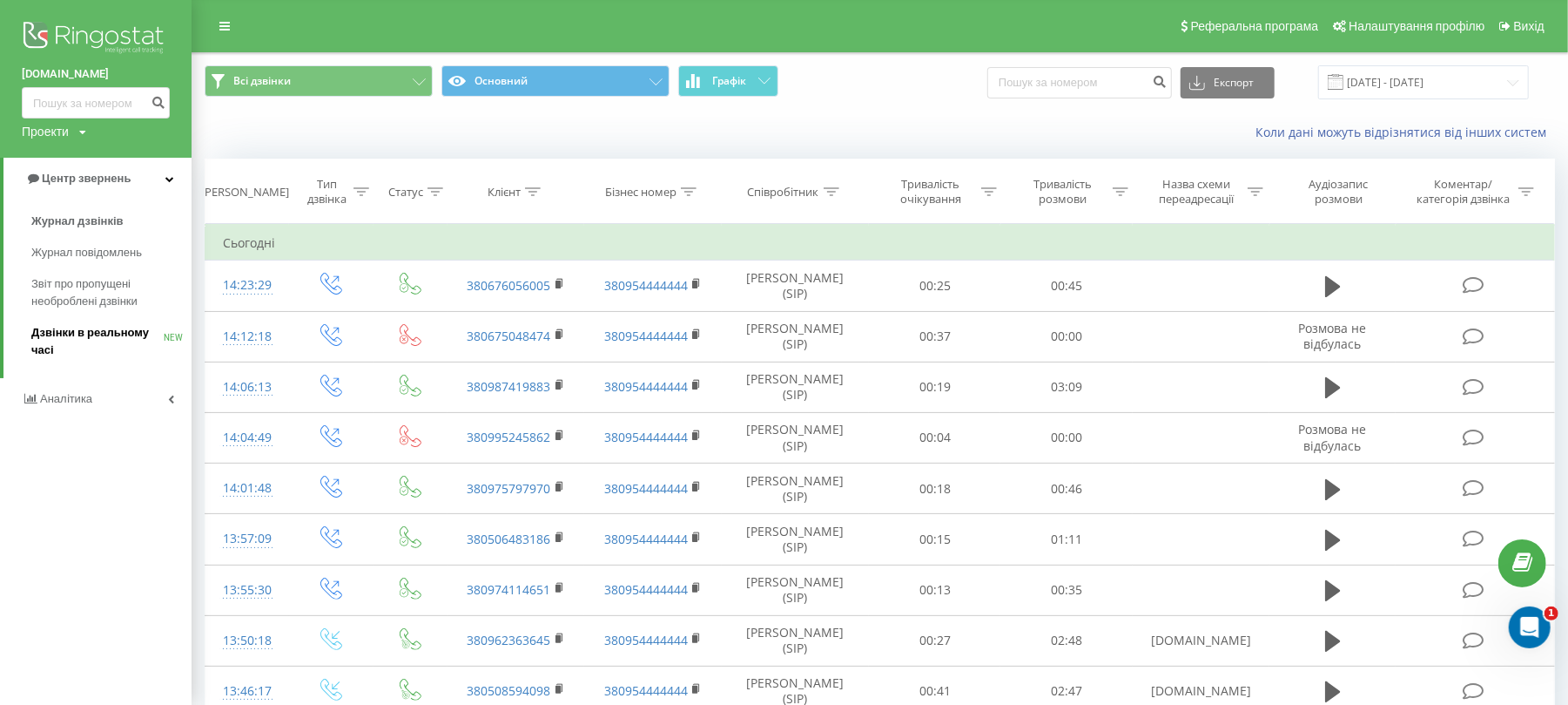
click at [88, 332] on span "Дзвінки в реальному часі" at bounding box center [98, 342] width 133 height 35
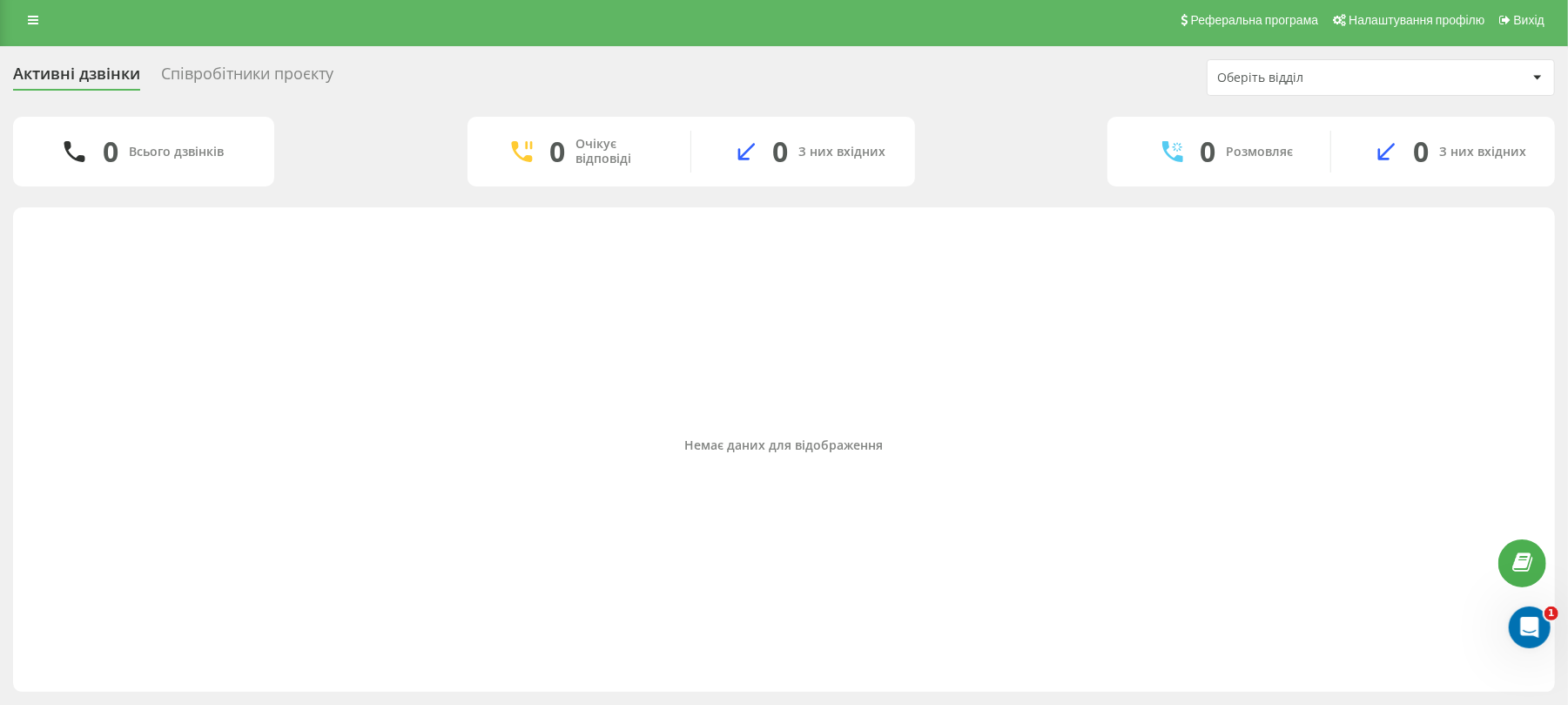
scroll to position [7, 0]
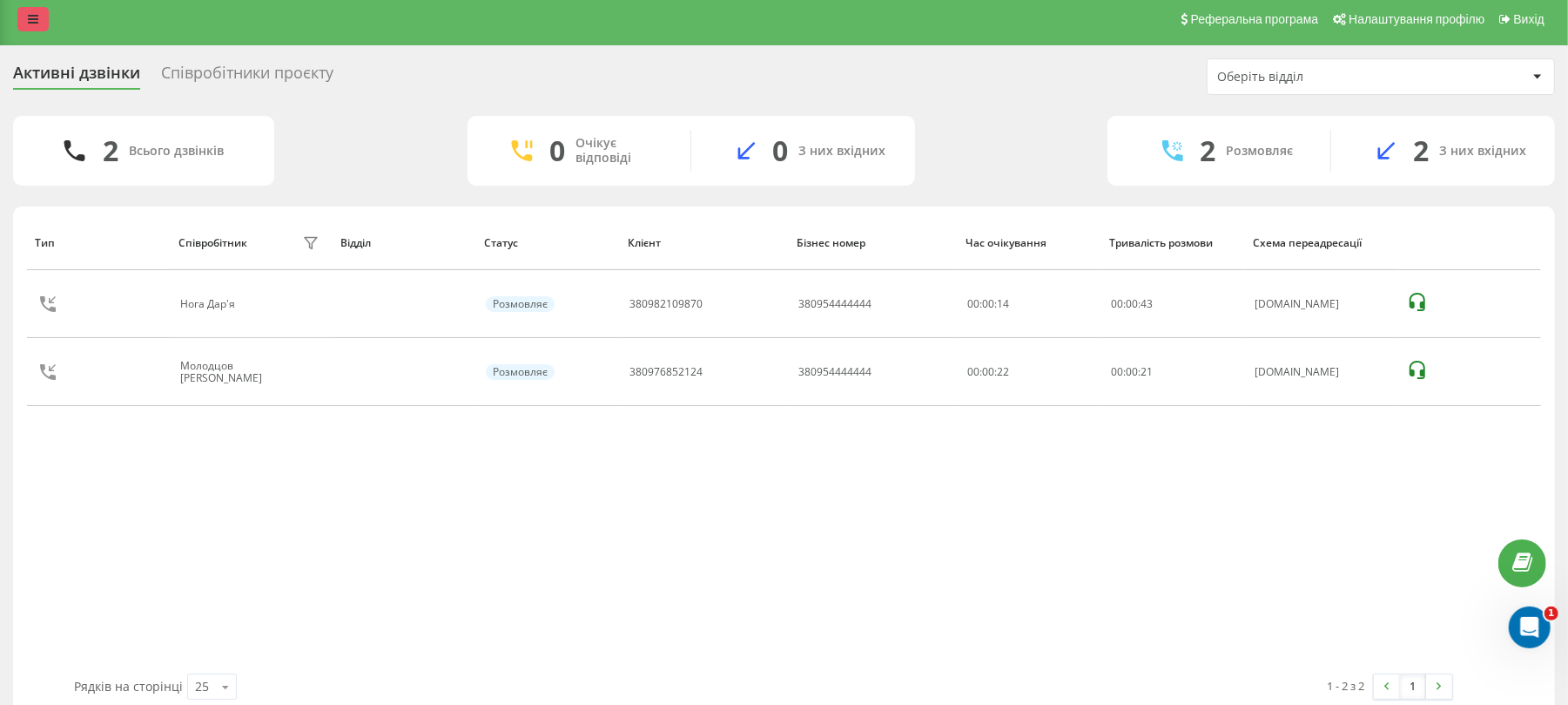
click at [36, 16] on icon at bounding box center [32, 18] width 10 height 12
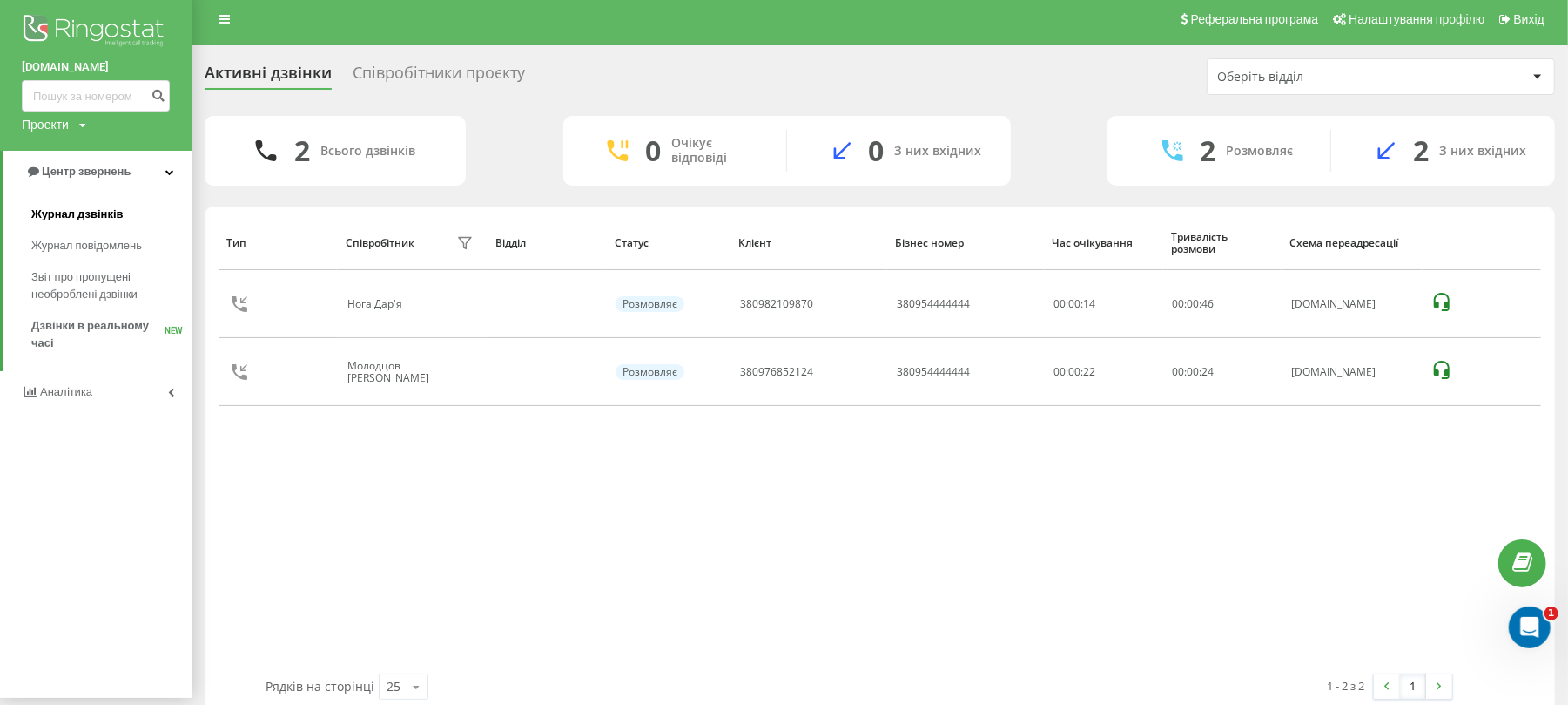
click at [73, 204] on link "Журнал дзвінків" at bounding box center [111, 214] width 160 height 31
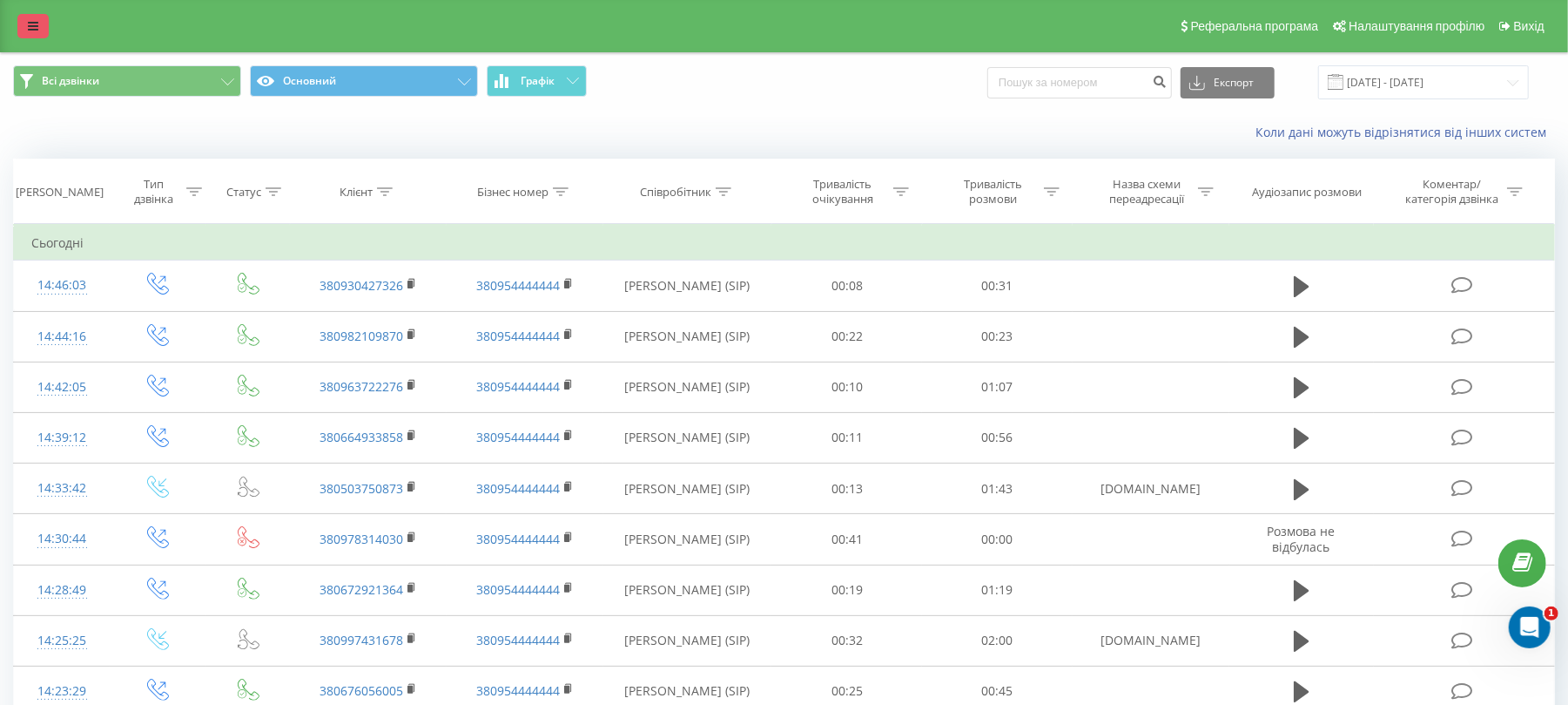
click at [43, 23] on link at bounding box center [33, 26] width 31 height 24
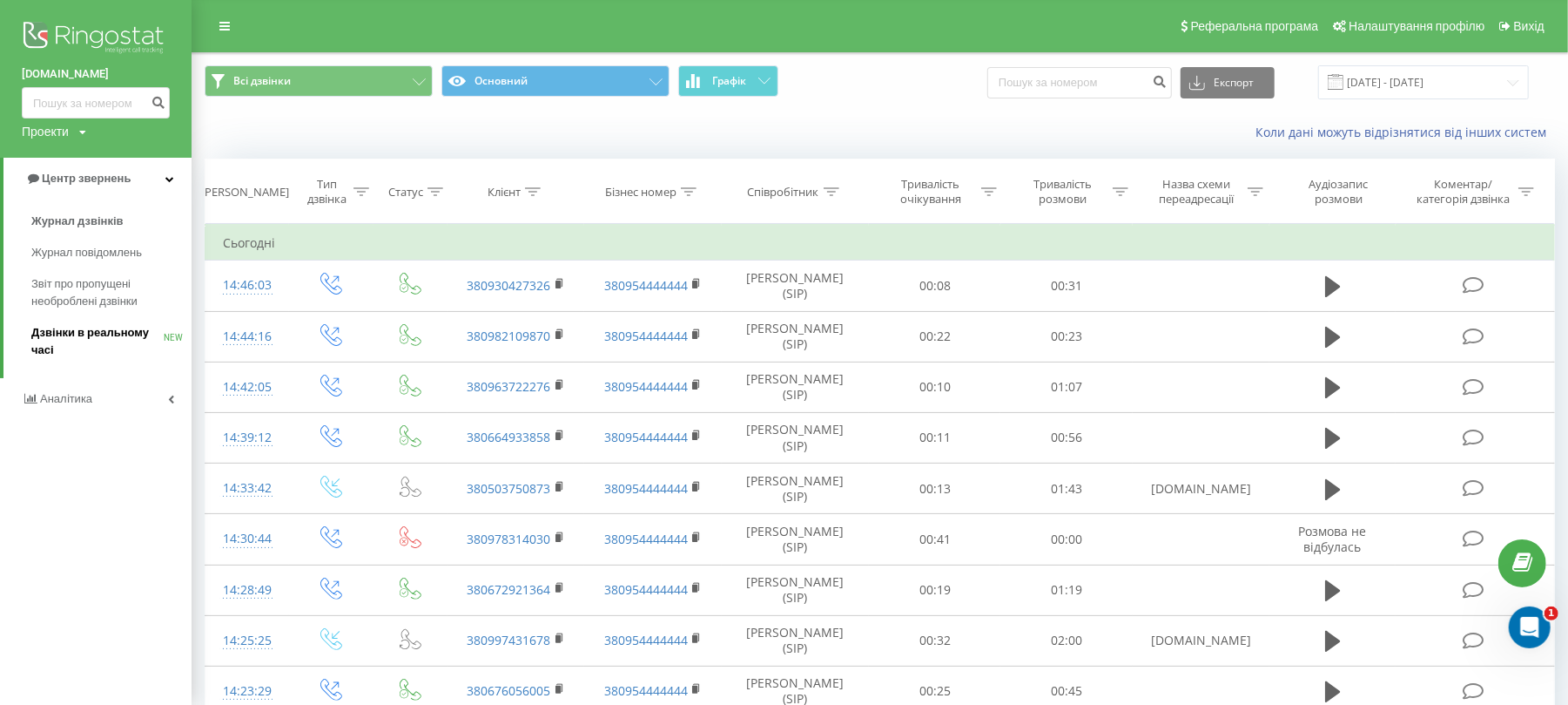
click at [90, 332] on span "Дзвінки в реальному часі" at bounding box center [98, 342] width 133 height 35
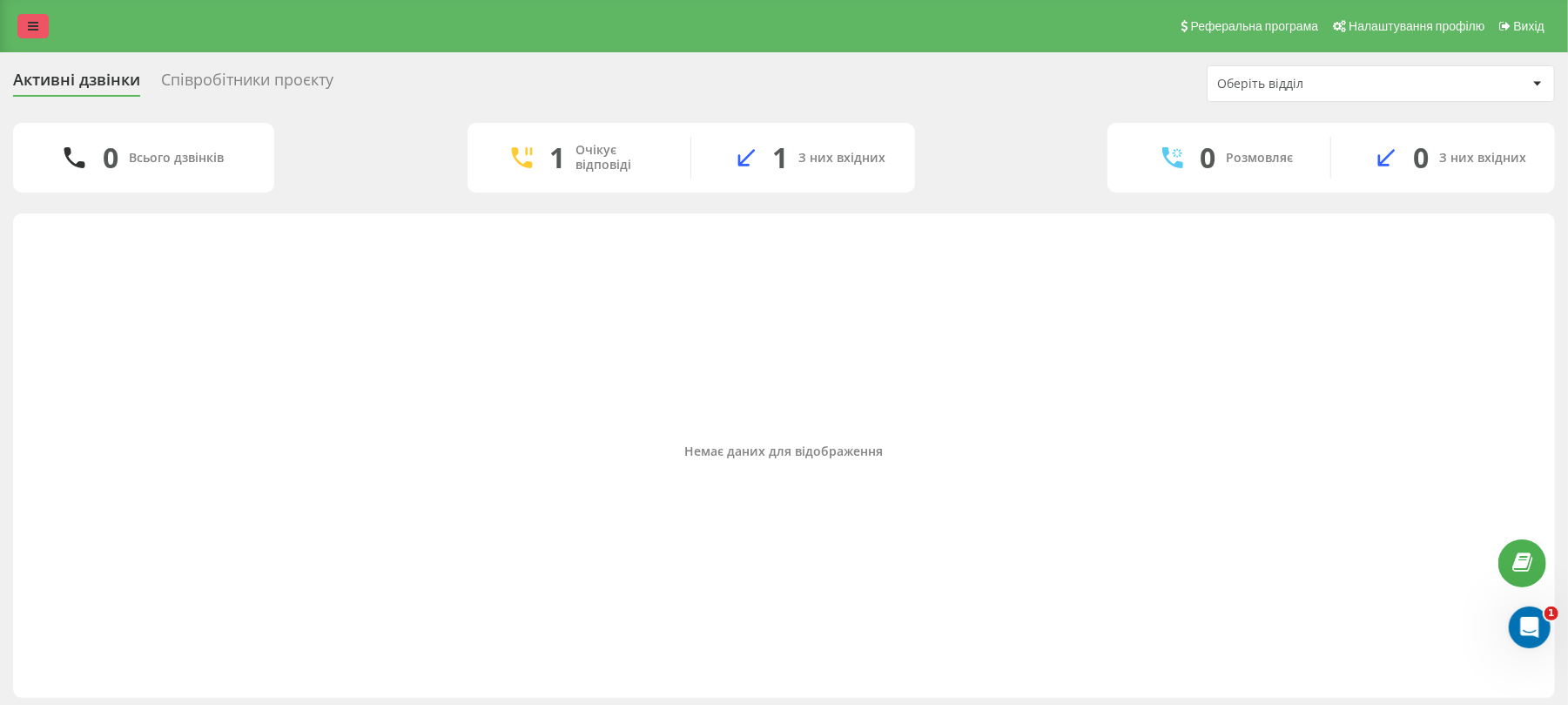
click at [31, 29] on icon at bounding box center [32, 26] width 10 height 12
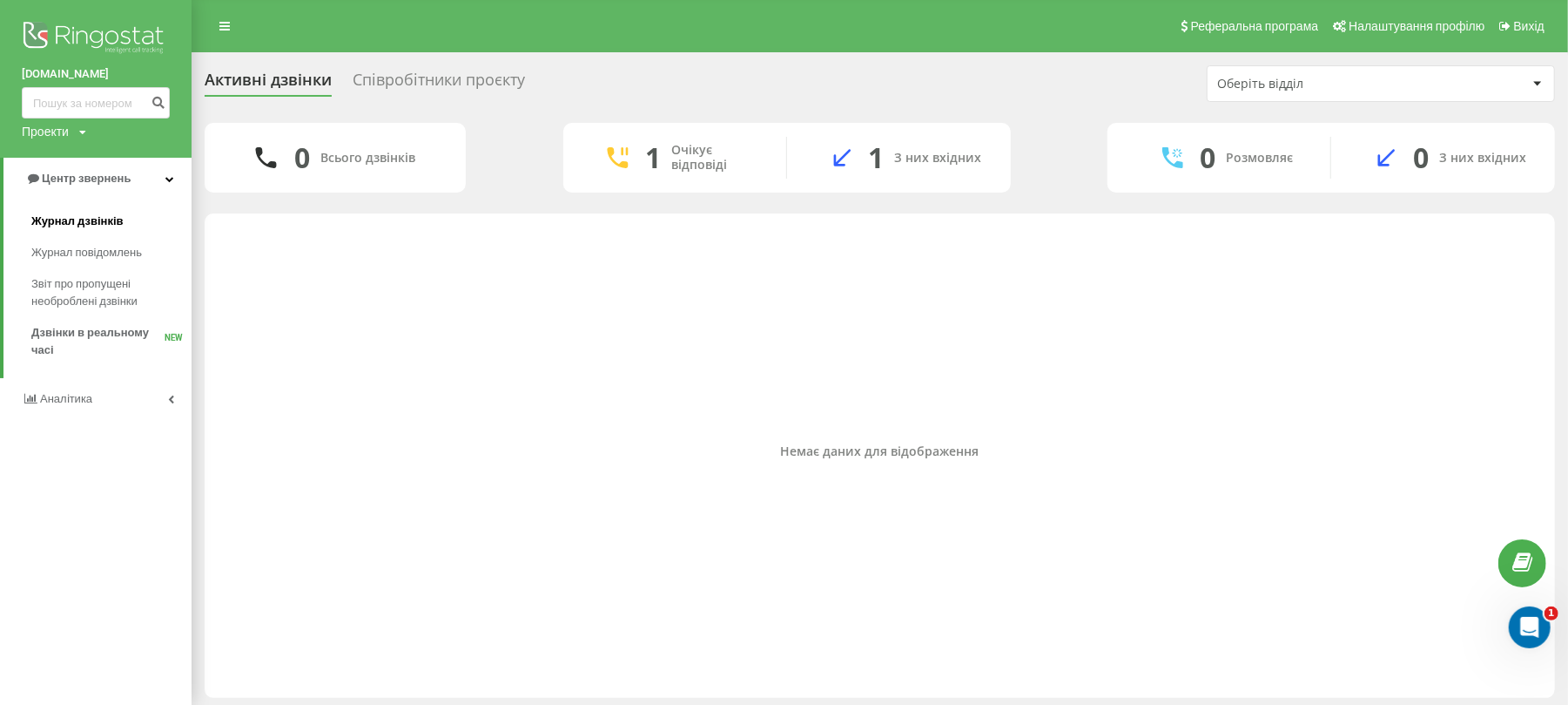
click at [77, 217] on span "Журнал дзвінків" at bounding box center [77, 221] width 92 height 18
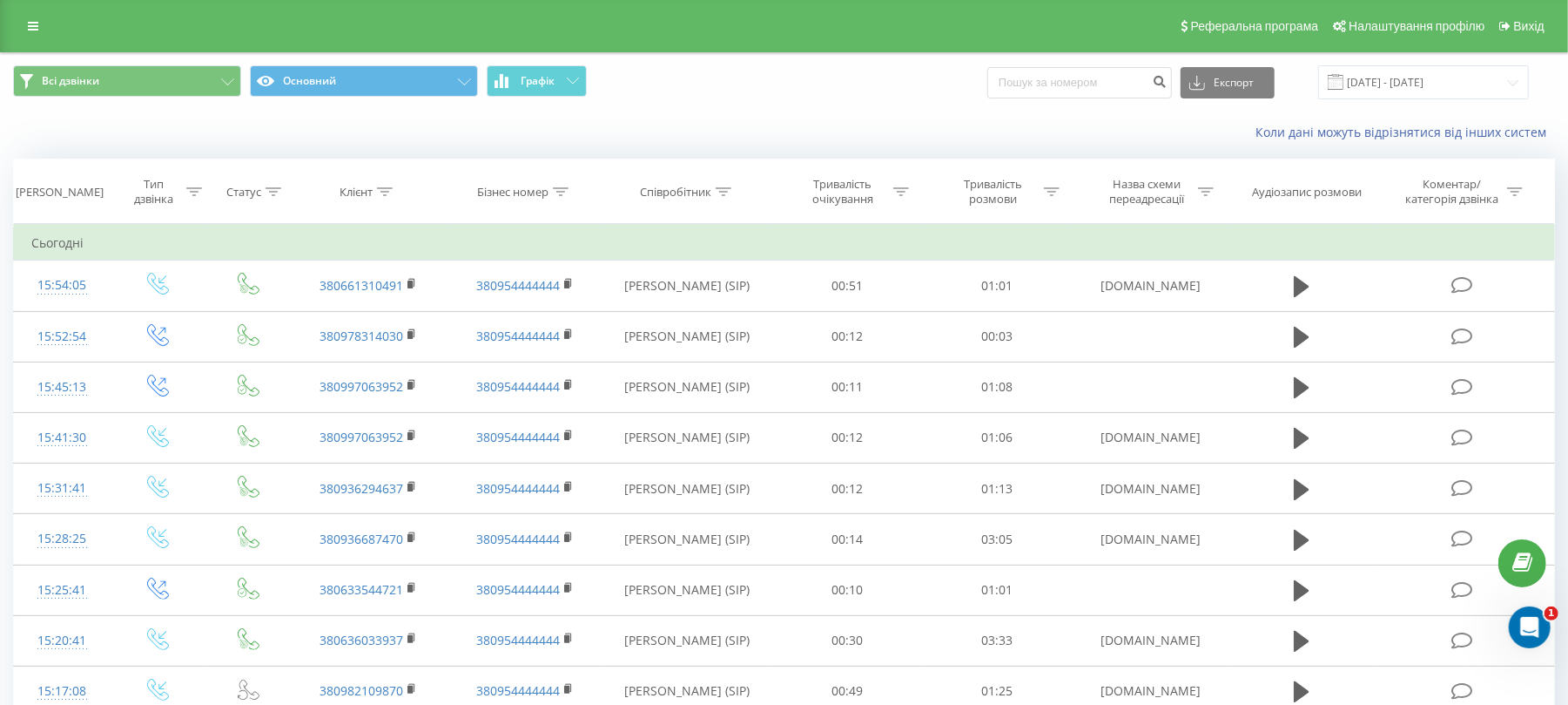
click at [40, 12] on div "Реферальна програма Налаштування профілю Вихід" at bounding box center [784, 26] width 1568 height 53
click at [35, 20] on icon at bounding box center [32, 26] width 10 height 12
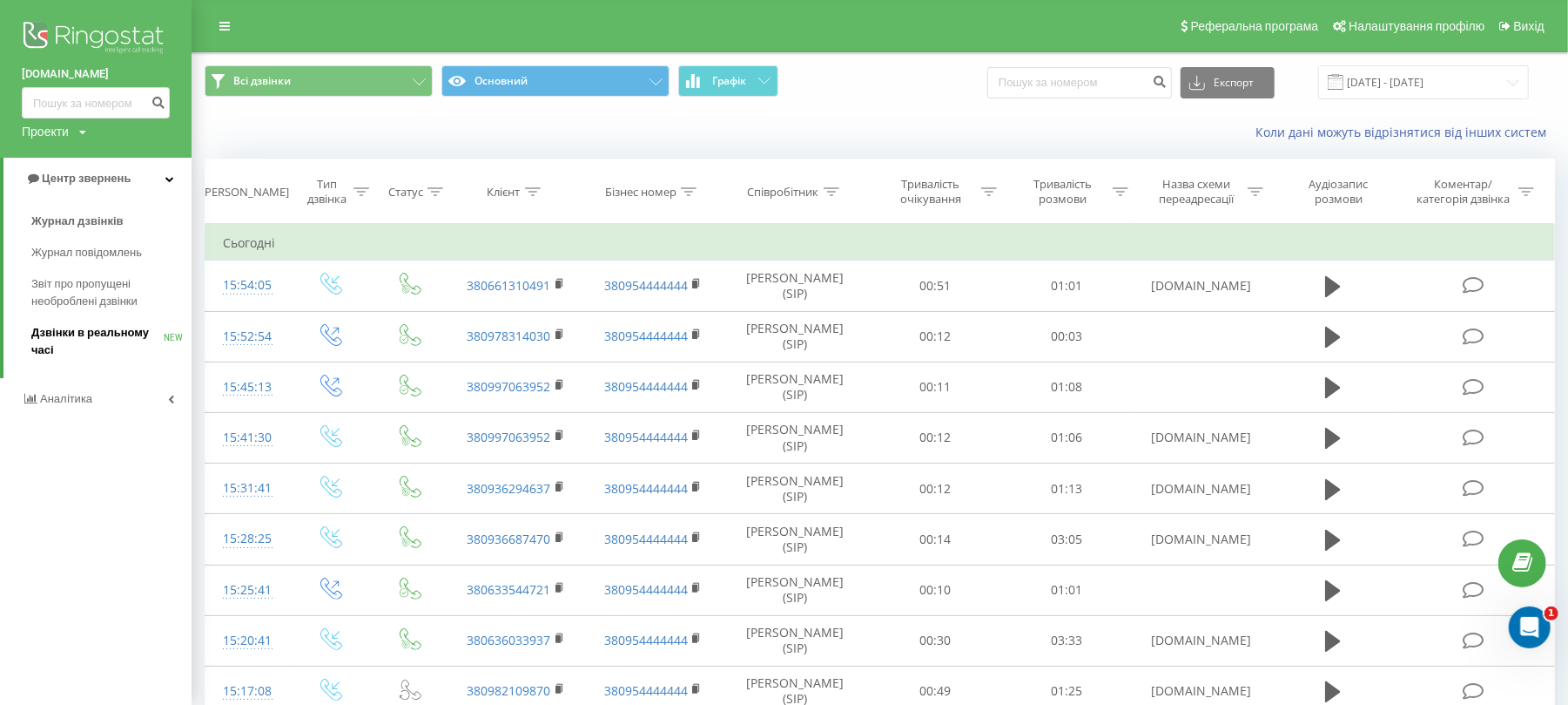
click at [86, 335] on span "Дзвінки в реальному часі" at bounding box center [98, 342] width 133 height 35
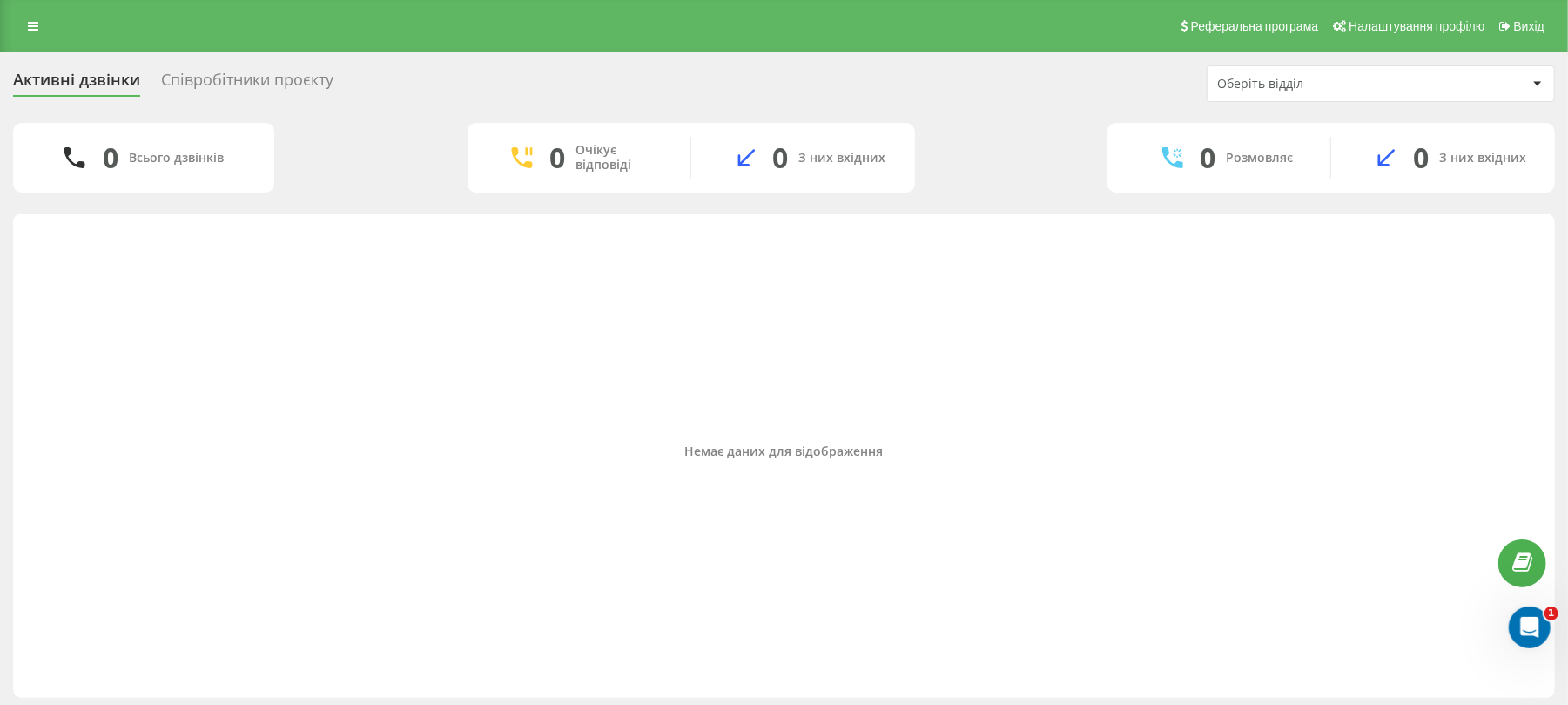
click at [239, 81] on div "Співробітники проєкту" at bounding box center [247, 84] width 172 height 27
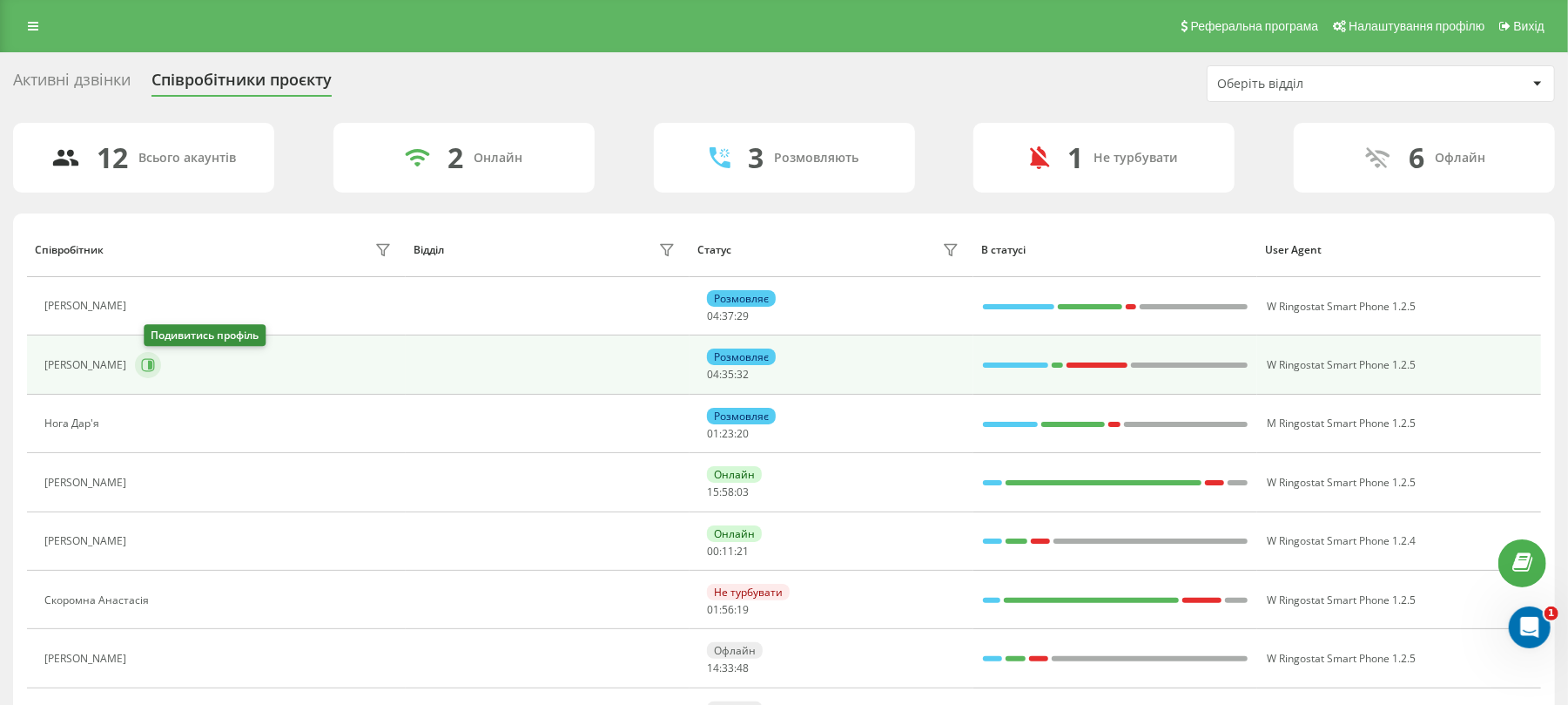
click at [147, 370] on button at bounding box center [147, 365] width 26 height 26
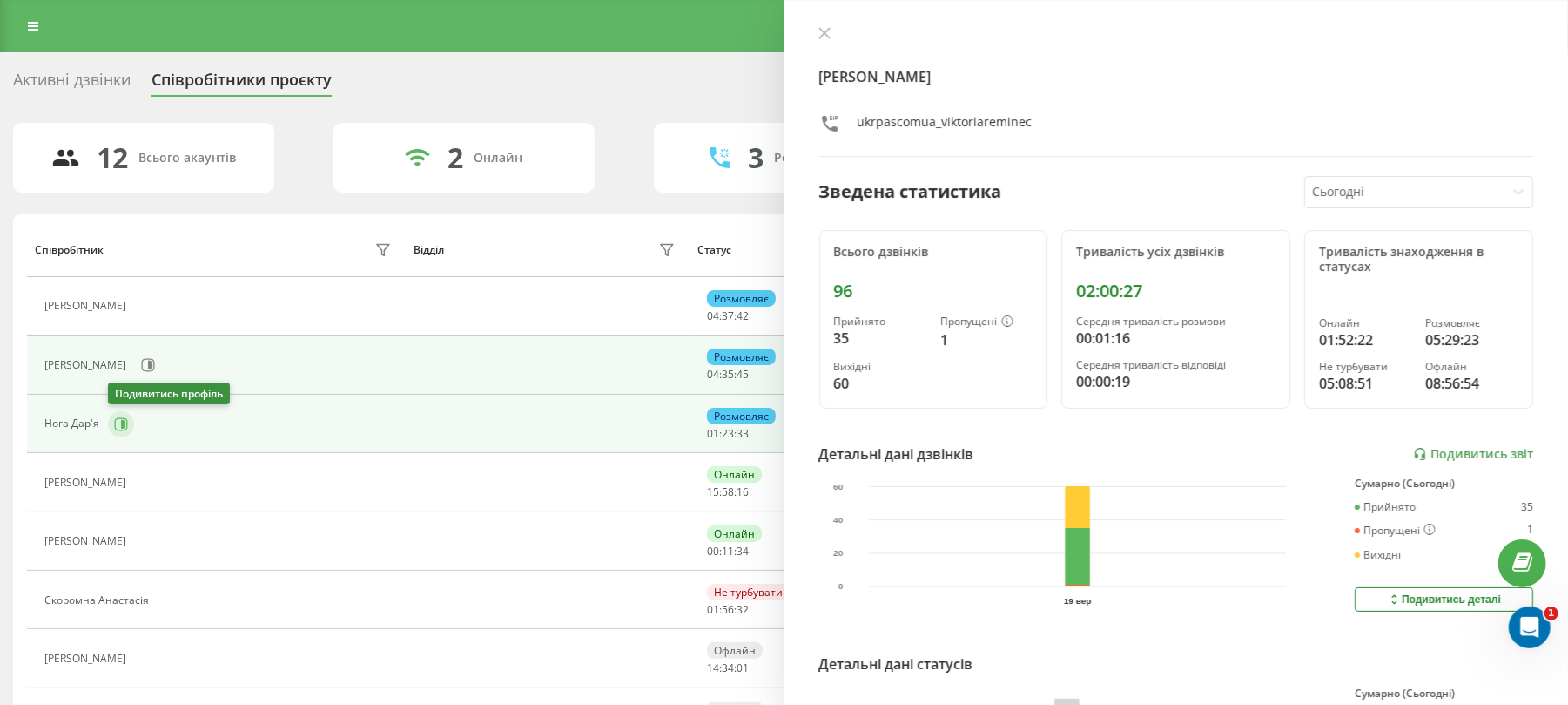
click at [123, 419] on icon at bounding box center [122, 424] width 13 height 13
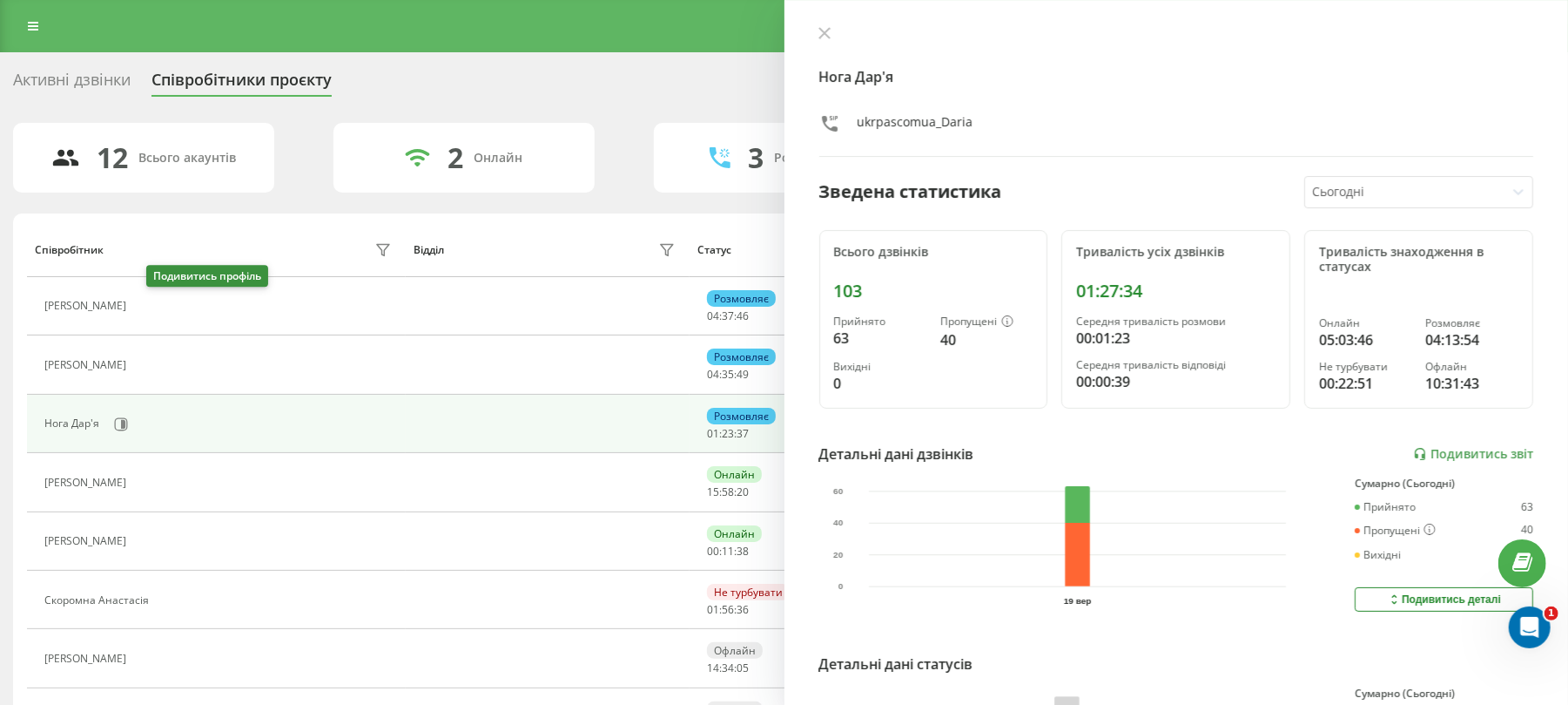
click at [156, 313] on button at bounding box center [145, 308] width 21 height 24
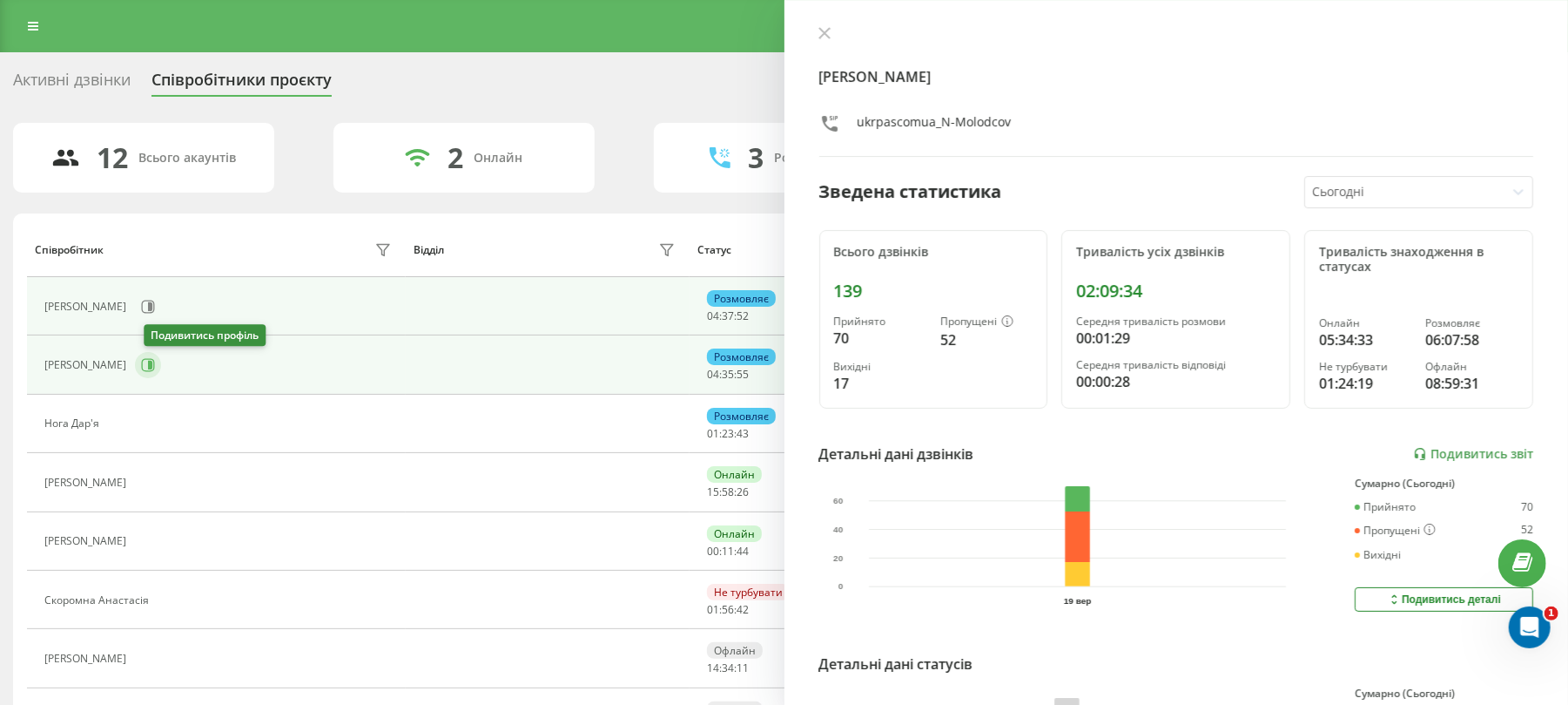
click at [146, 367] on button at bounding box center [147, 365] width 26 height 26
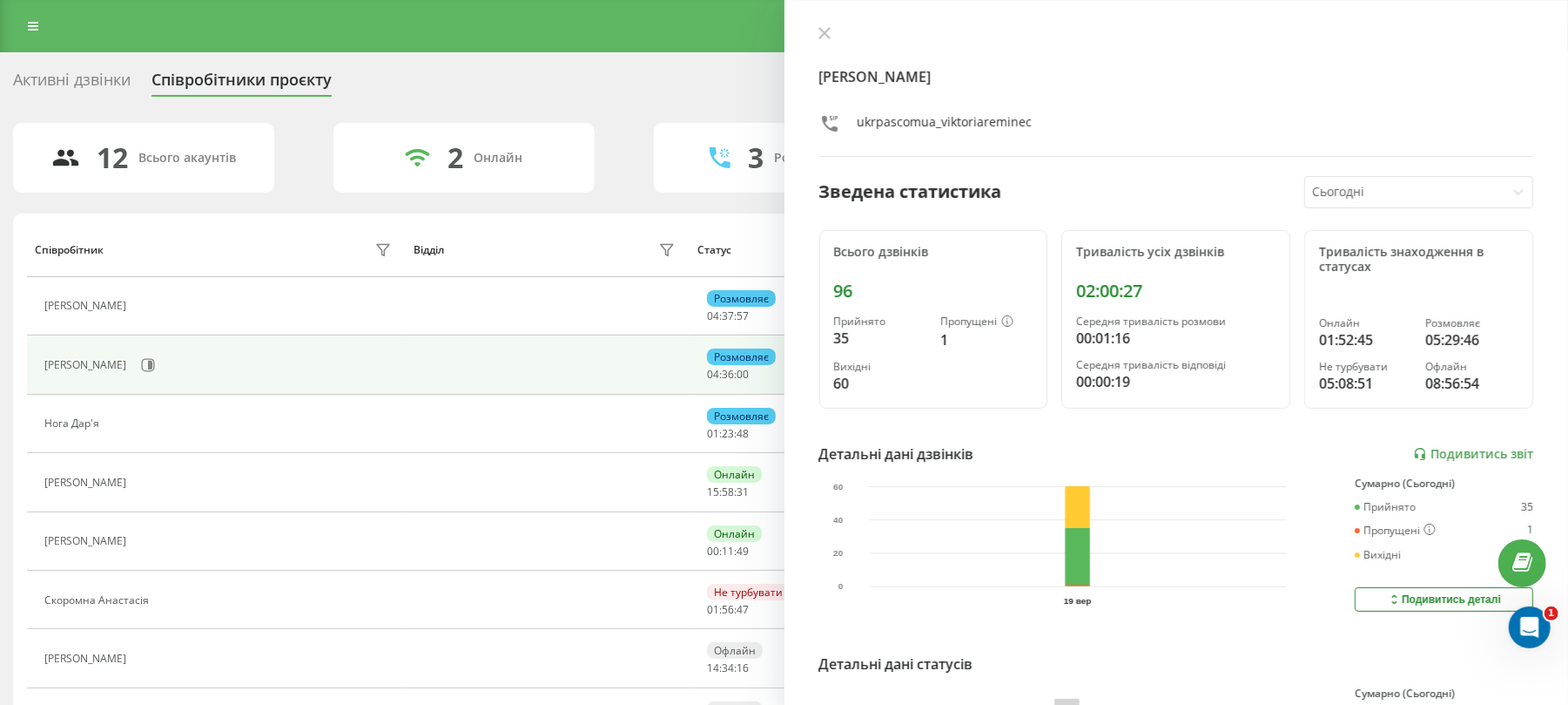
click at [117, 80] on div "Активні дзвінки" at bounding box center [72, 84] width 118 height 27
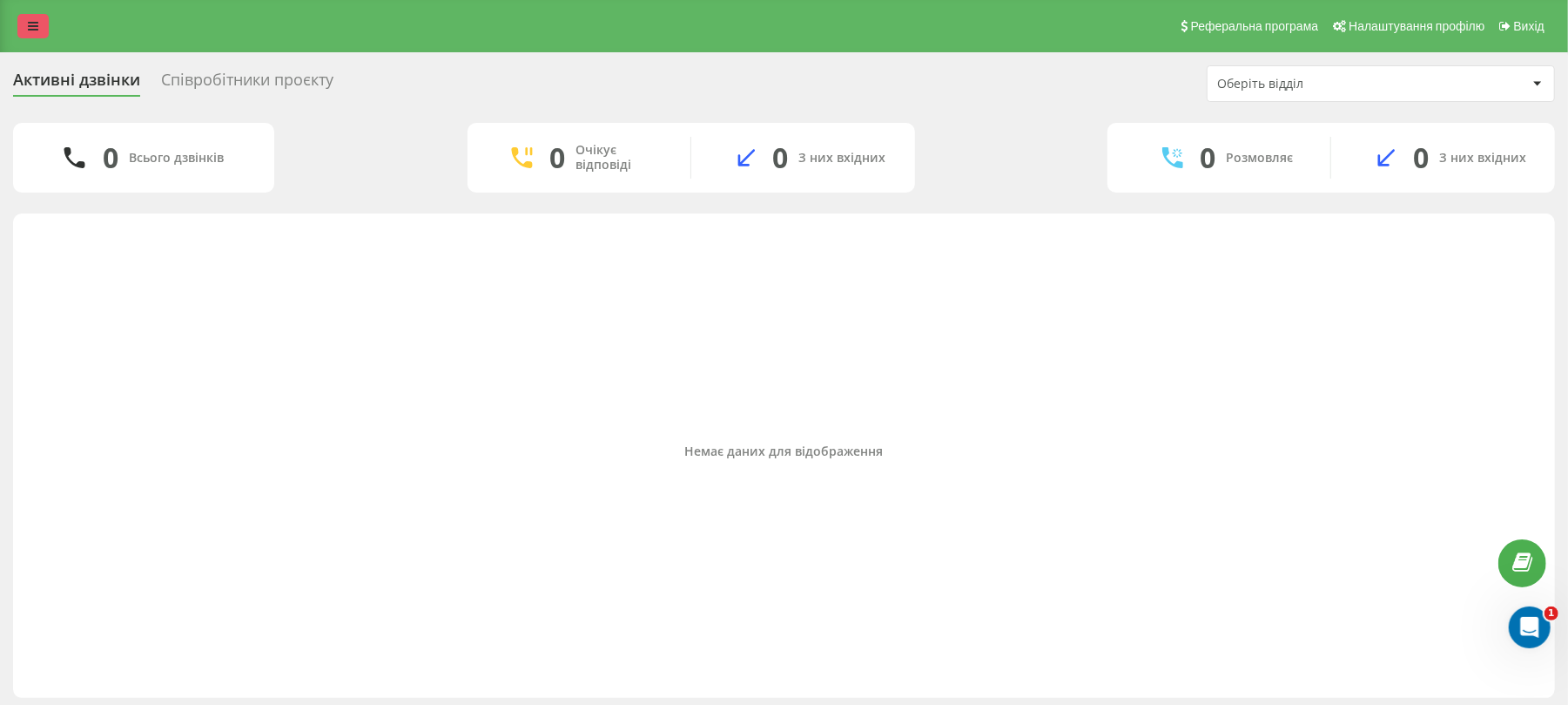
click at [23, 21] on link at bounding box center [33, 26] width 31 height 24
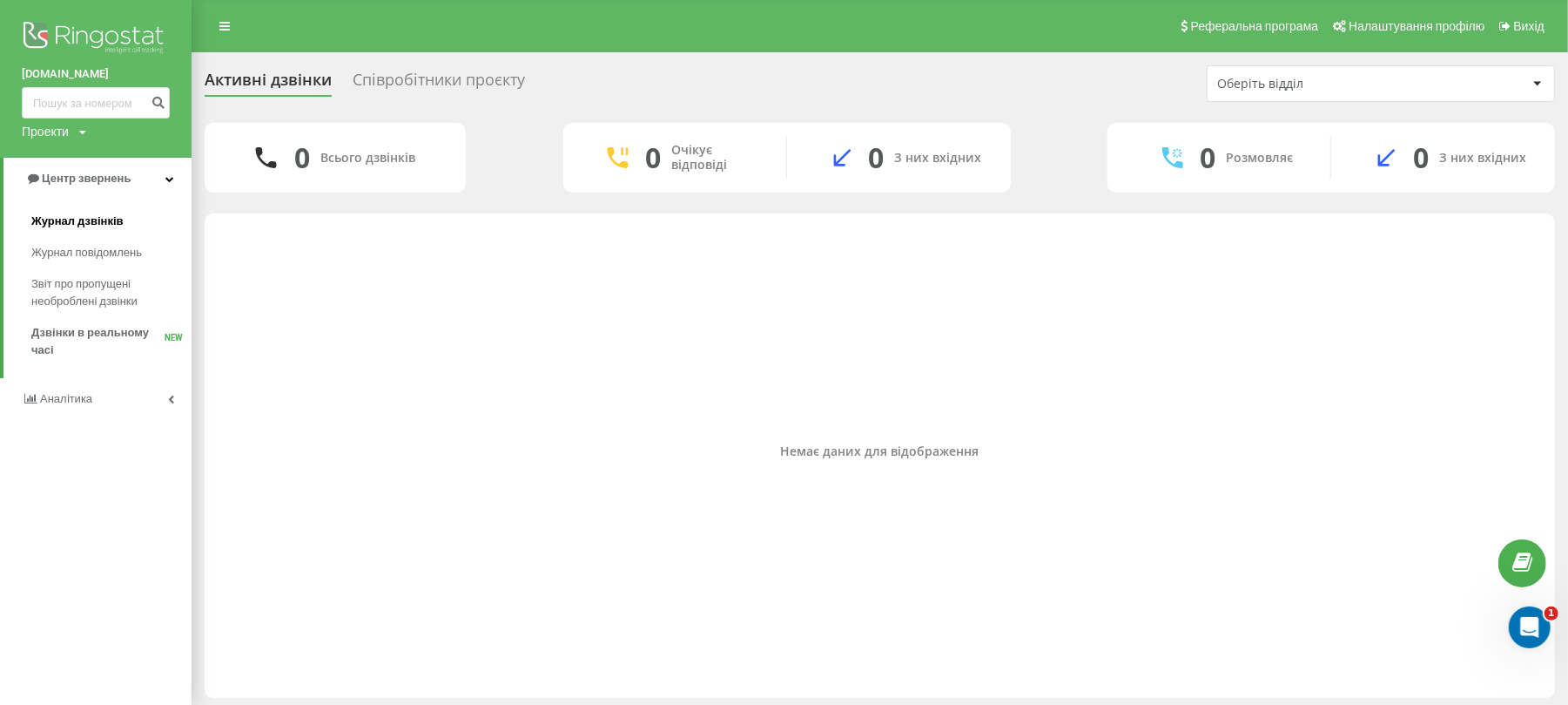
click at [103, 216] on span "Журнал дзвінків" at bounding box center [77, 221] width 92 height 18
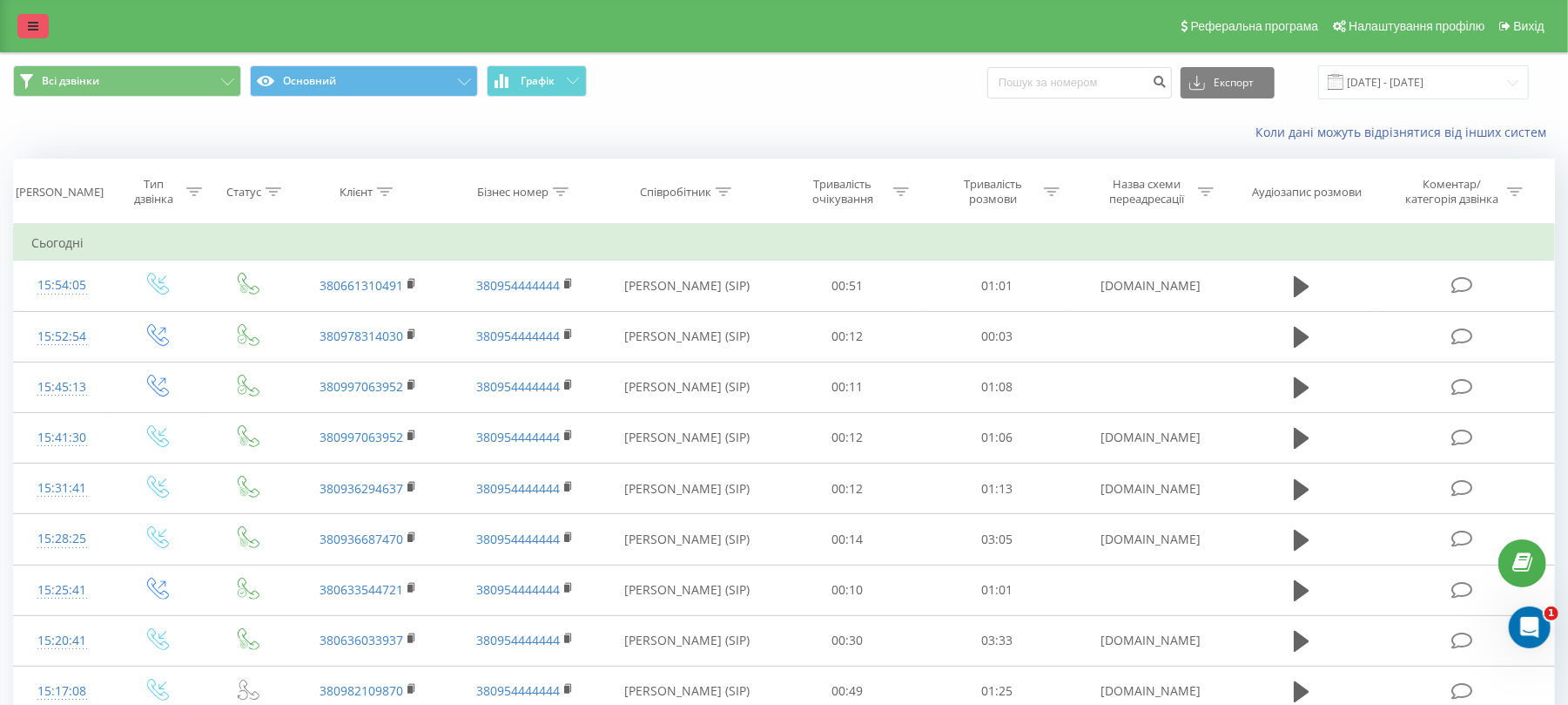
click at [22, 32] on link at bounding box center [33, 26] width 31 height 24
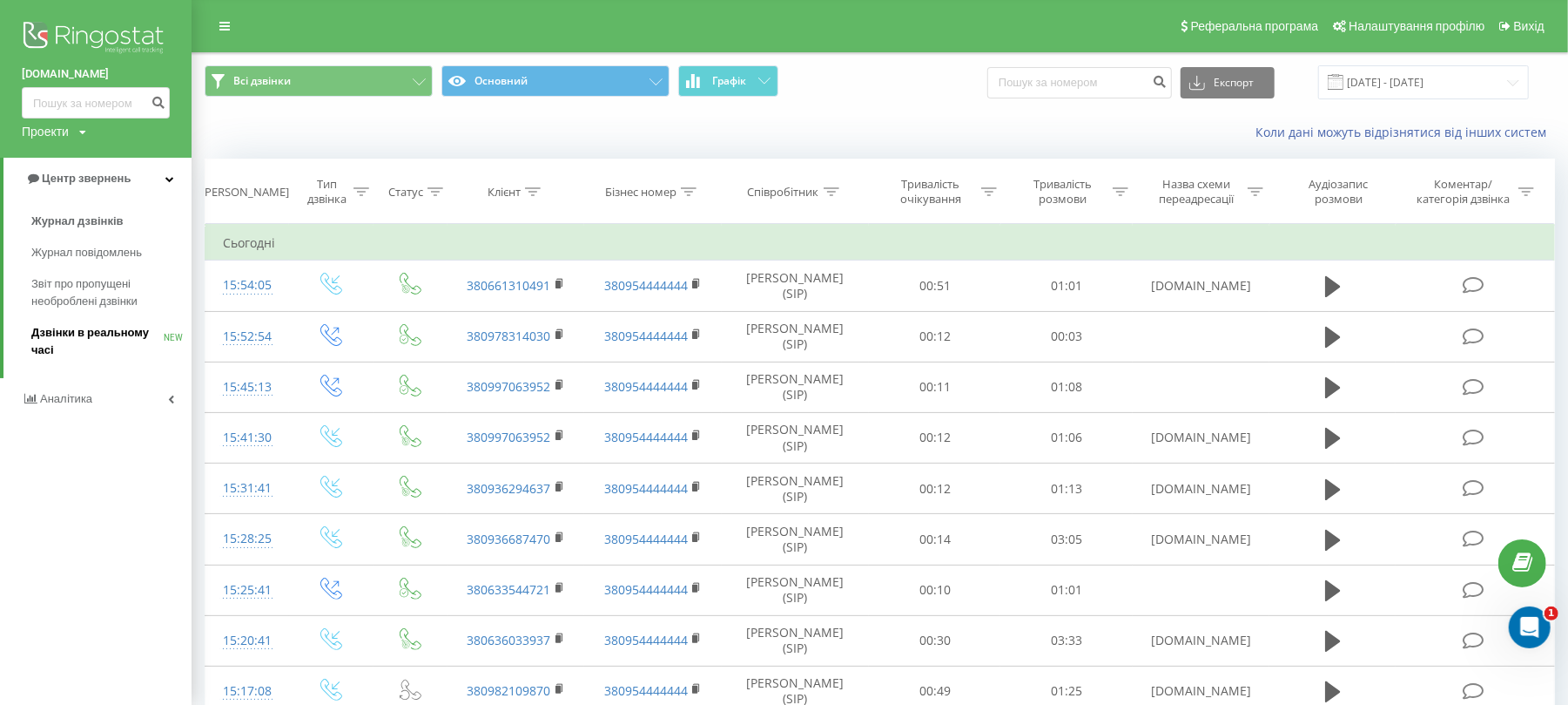
click at [108, 345] on span "Дзвінки в реальному часі" at bounding box center [98, 342] width 133 height 35
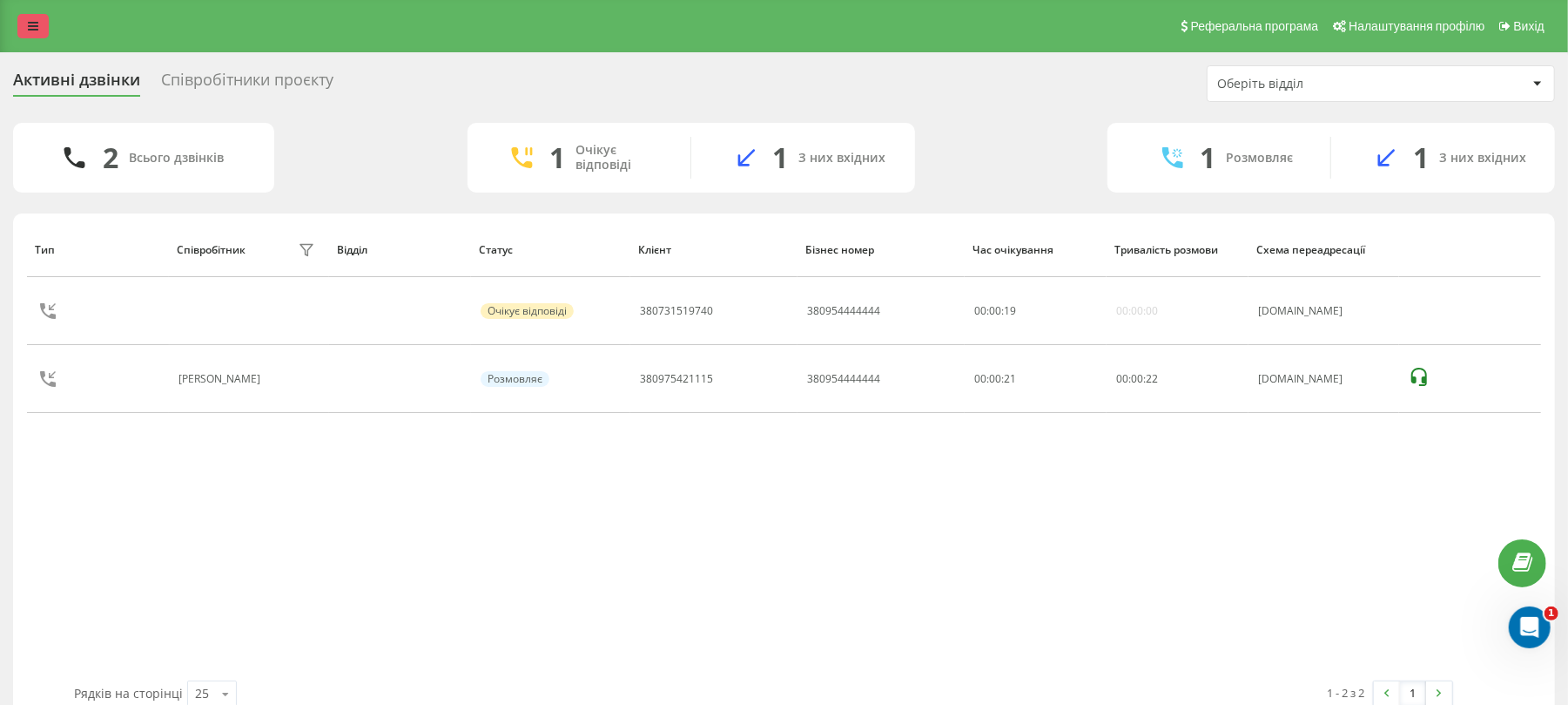
click at [45, 18] on link at bounding box center [33, 26] width 31 height 24
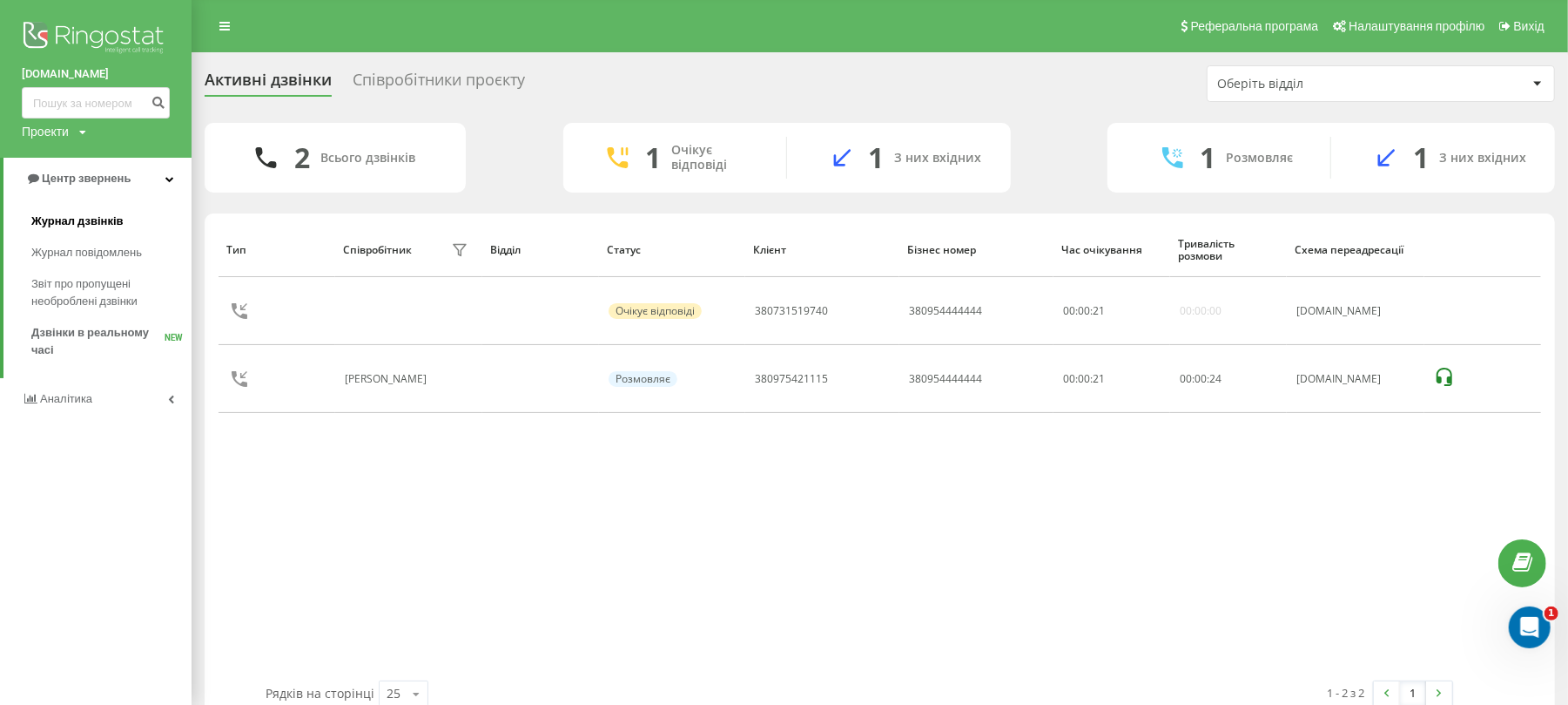
click at [101, 216] on span "Журнал дзвінків" at bounding box center [77, 221] width 92 height 18
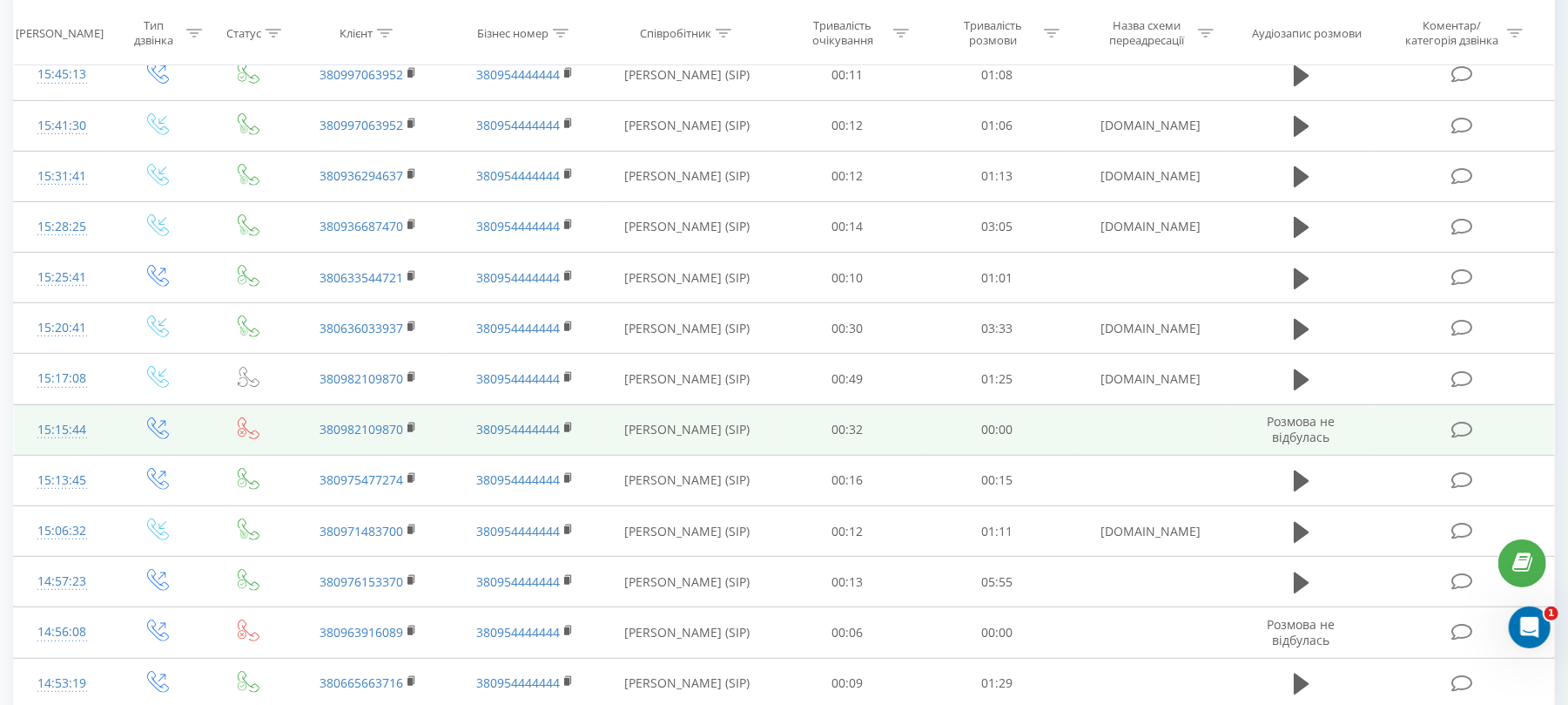
scroll to position [896, 0]
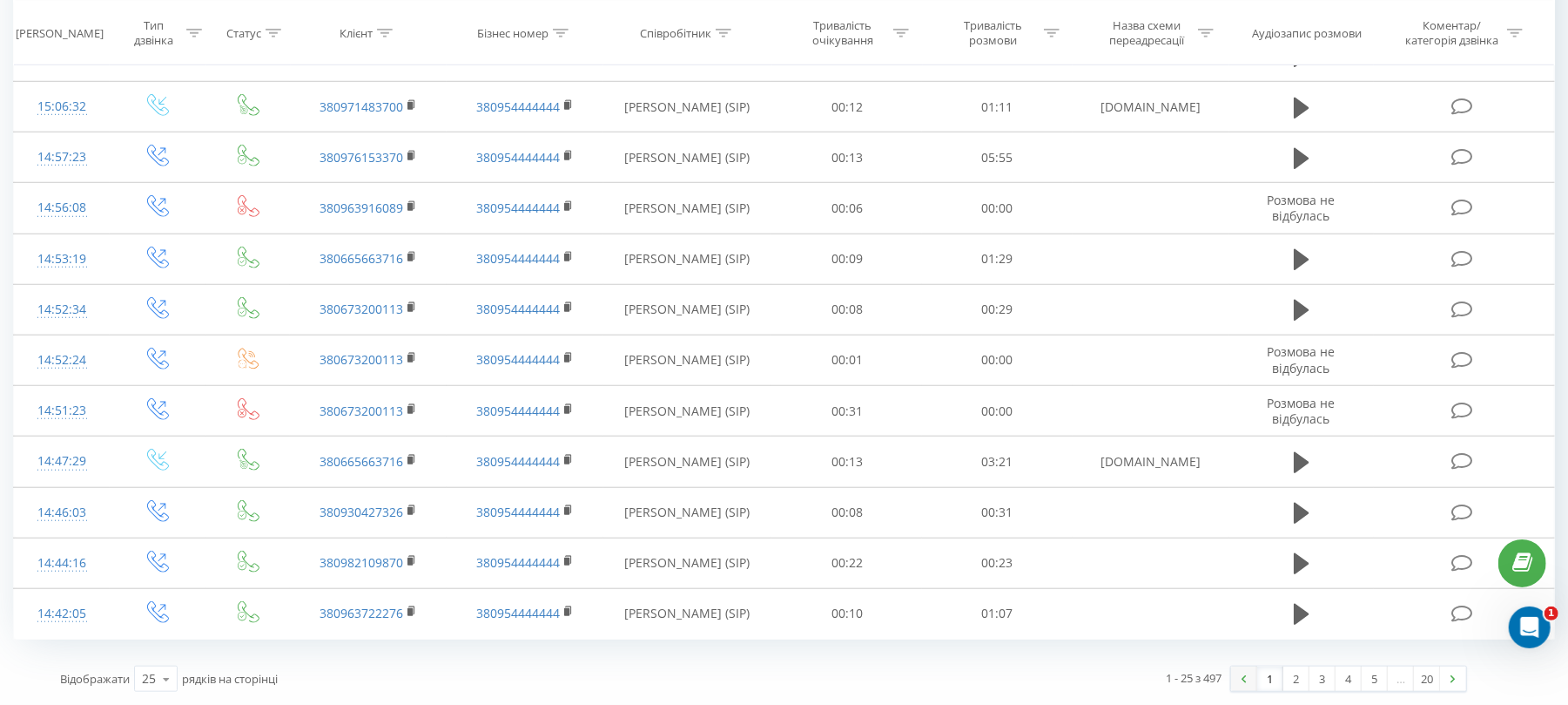
click at [1241, 674] on link at bounding box center [1244, 678] width 26 height 24
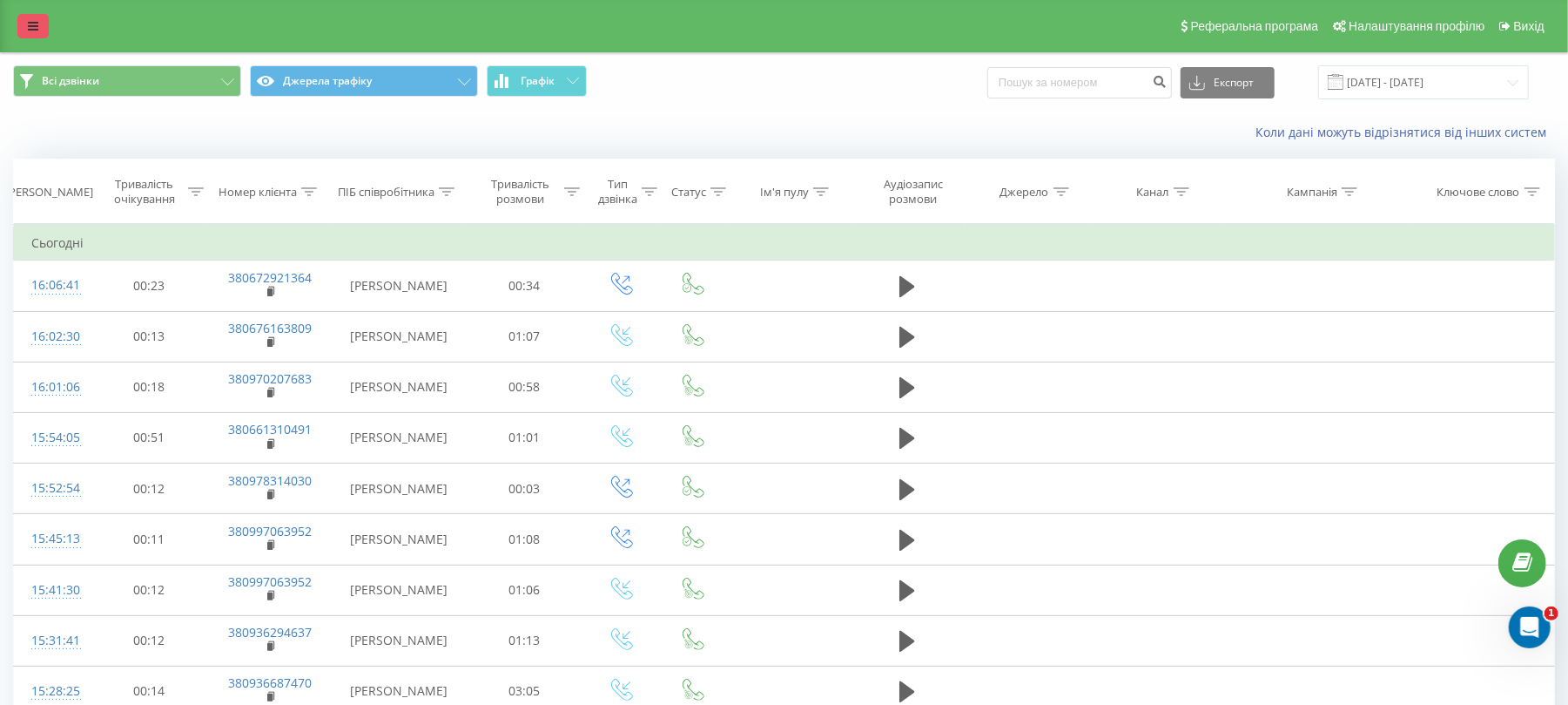
click at [37, 26] on icon at bounding box center [32, 26] width 10 height 12
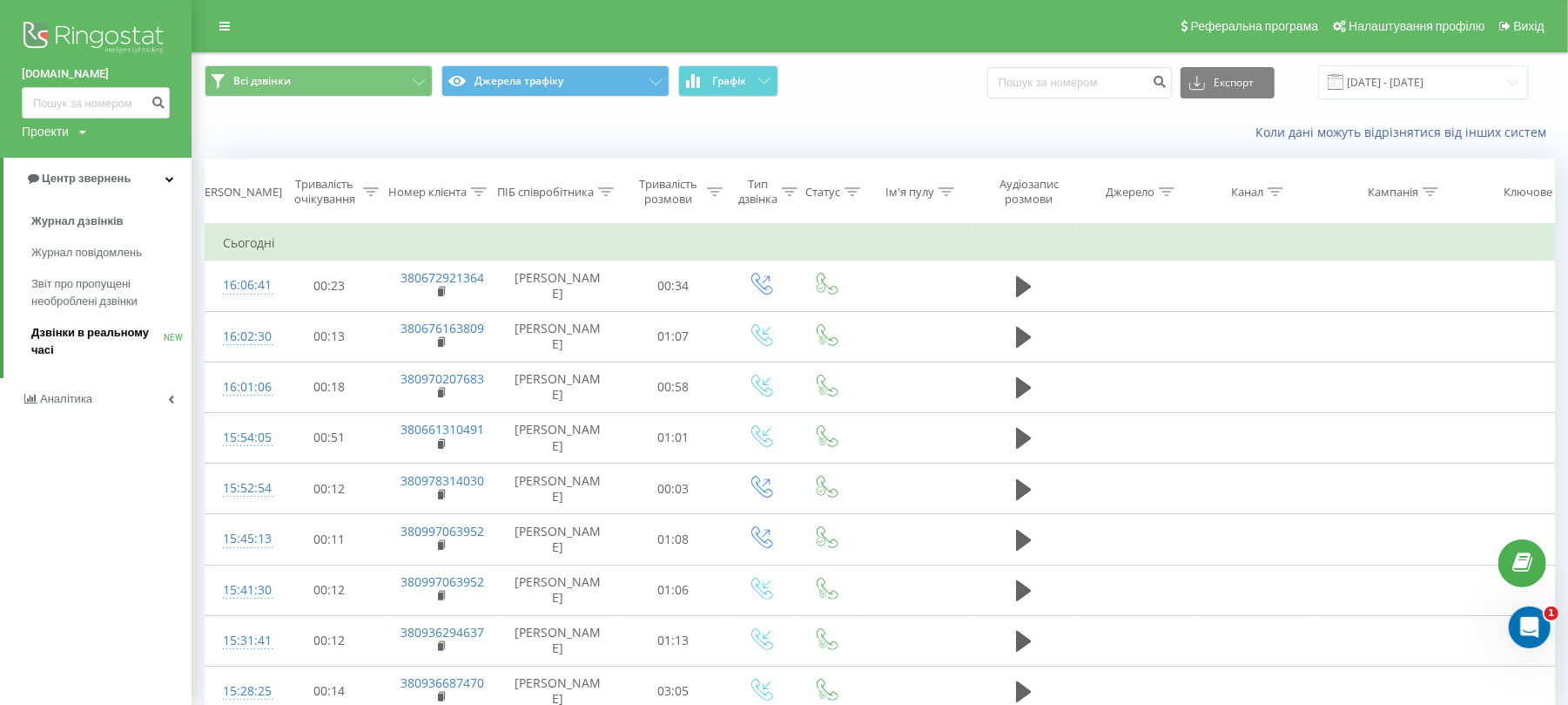
click at [88, 332] on span "Дзвінки в реальному часі" at bounding box center [98, 342] width 133 height 35
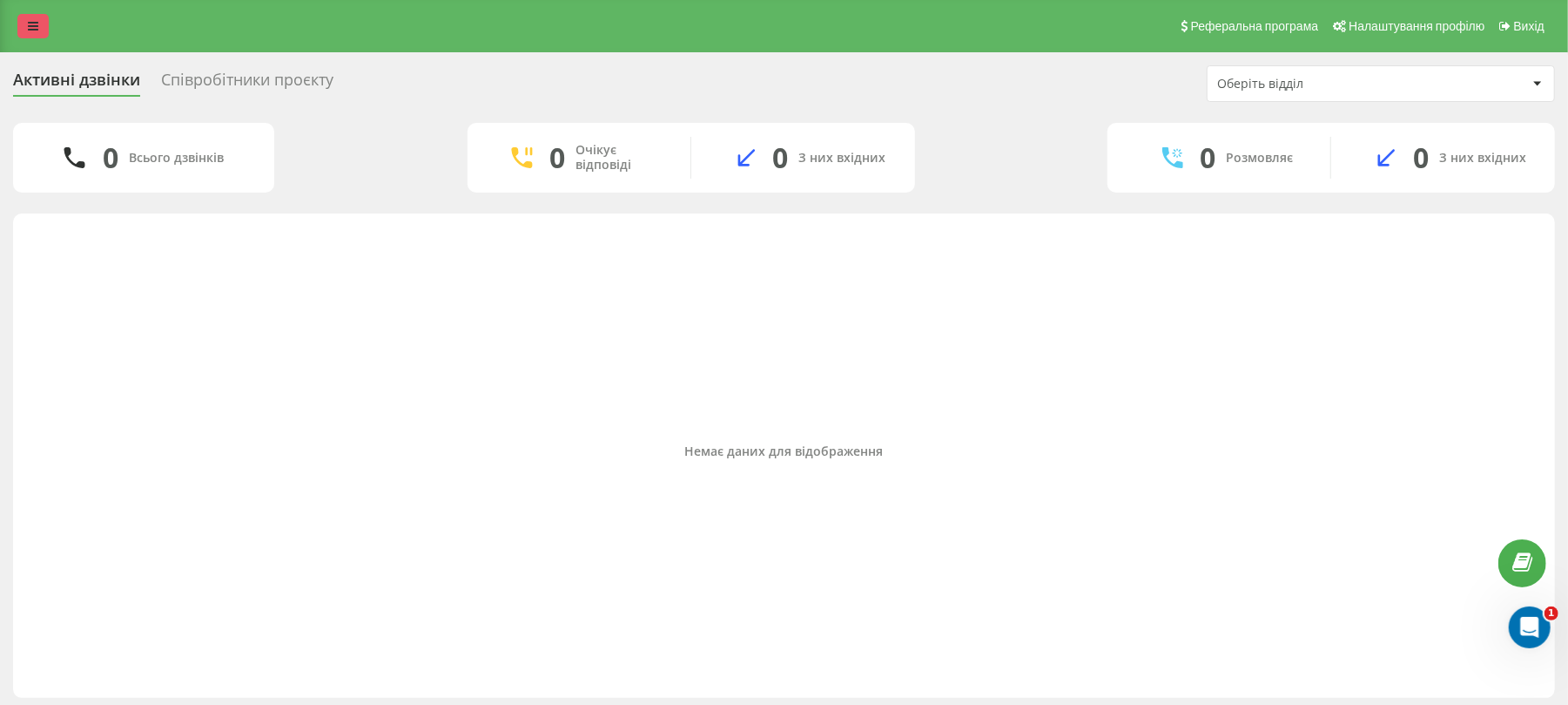
click at [36, 18] on link at bounding box center [33, 26] width 31 height 24
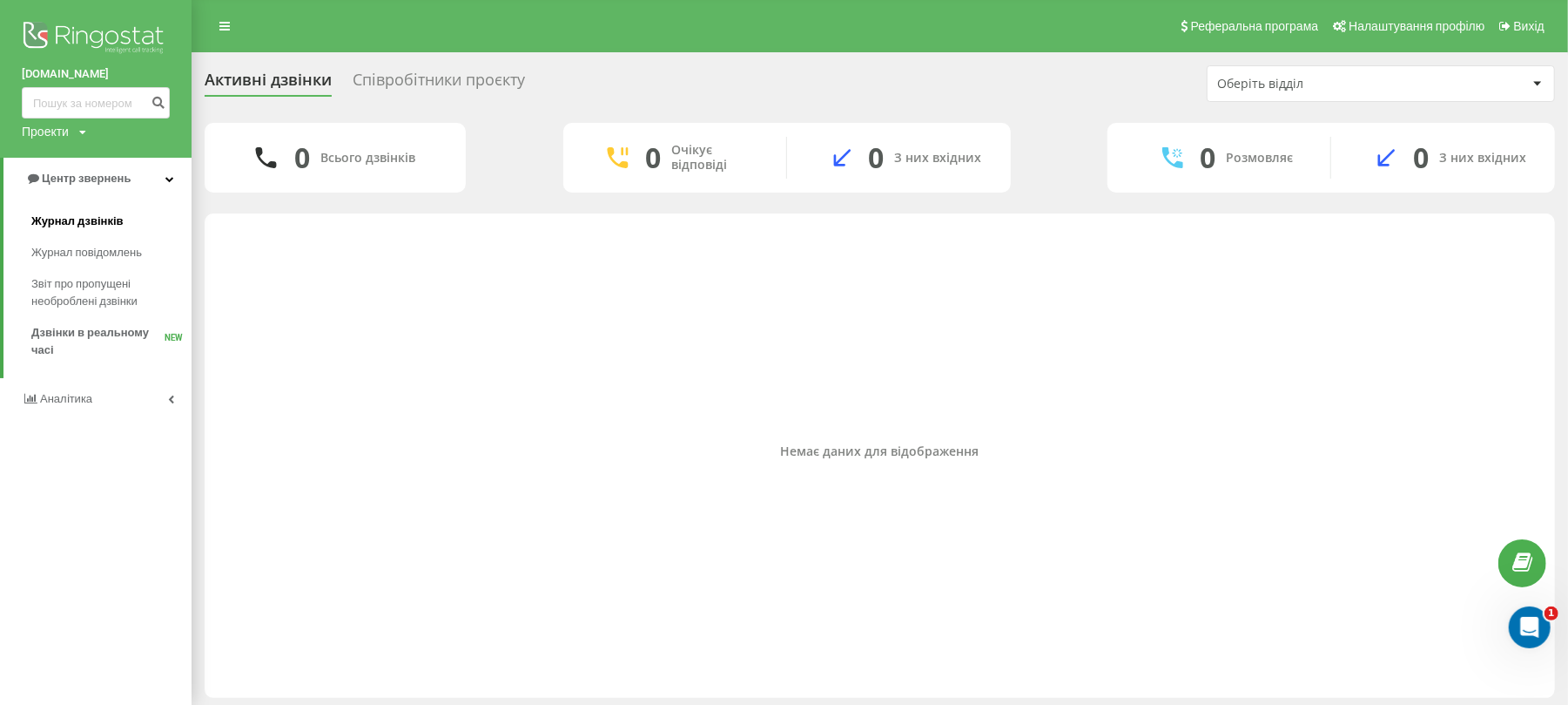
click at [98, 216] on span "Журнал дзвінків" at bounding box center [77, 221] width 92 height 18
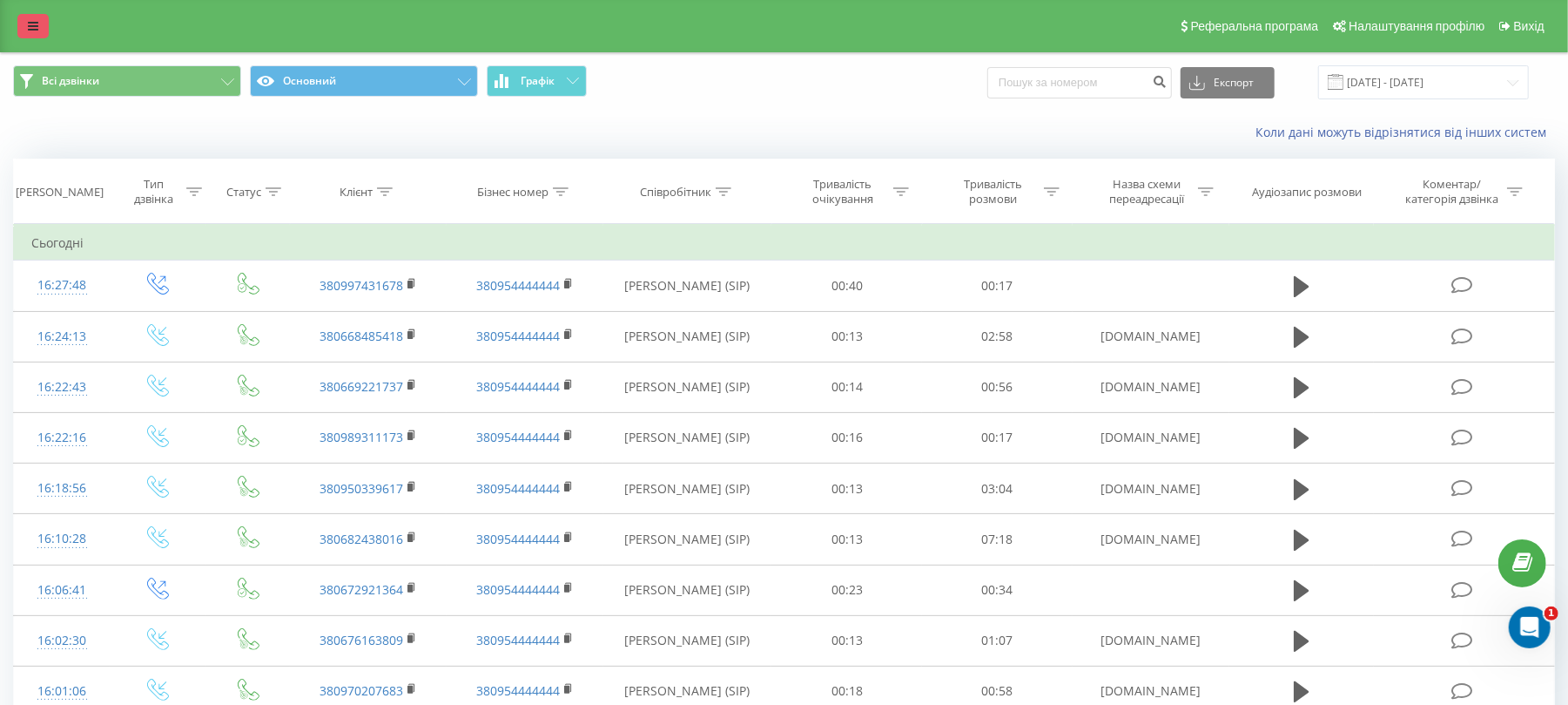
click at [32, 22] on icon at bounding box center [32, 26] width 10 height 12
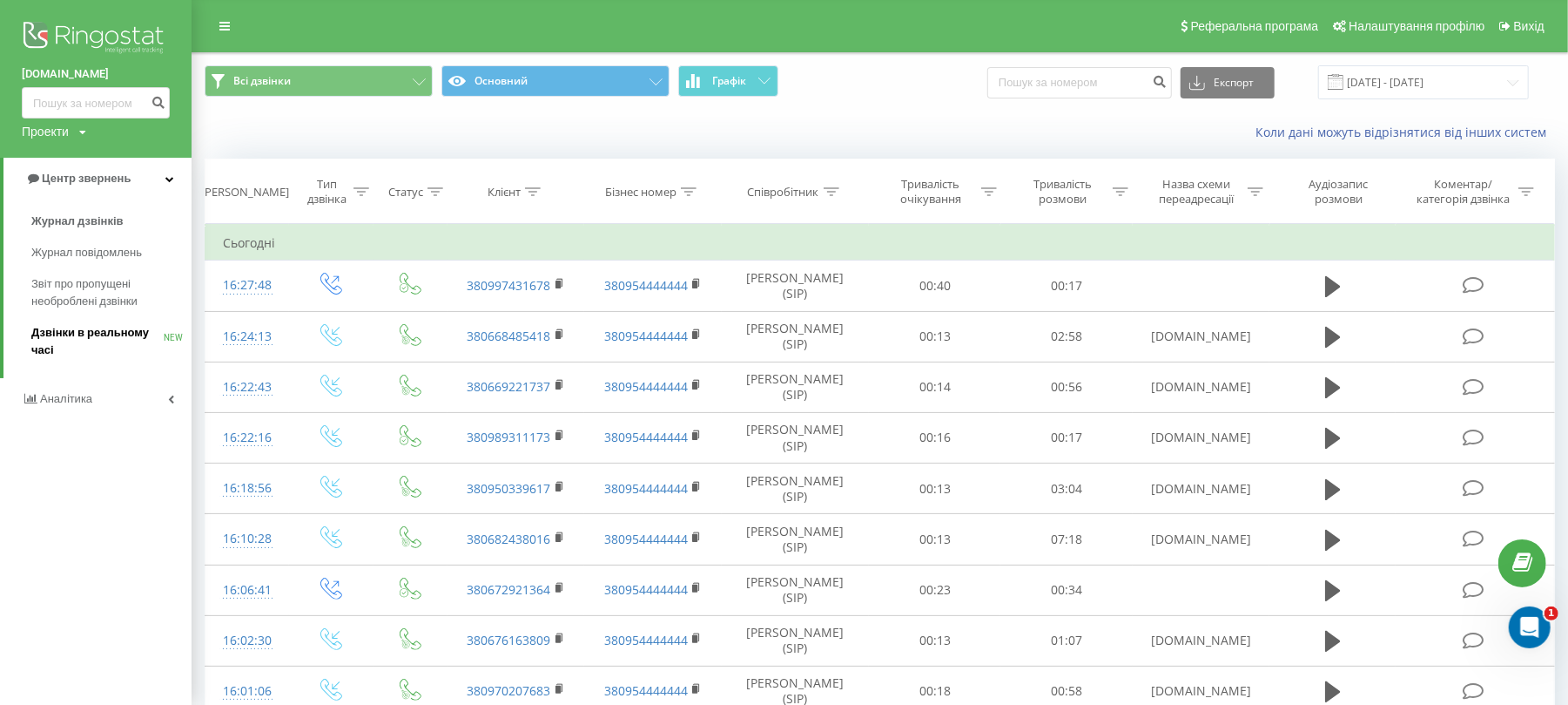
click at [77, 339] on span "Дзвінки в реальному часі" at bounding box center [98, 342] width 133 height 35
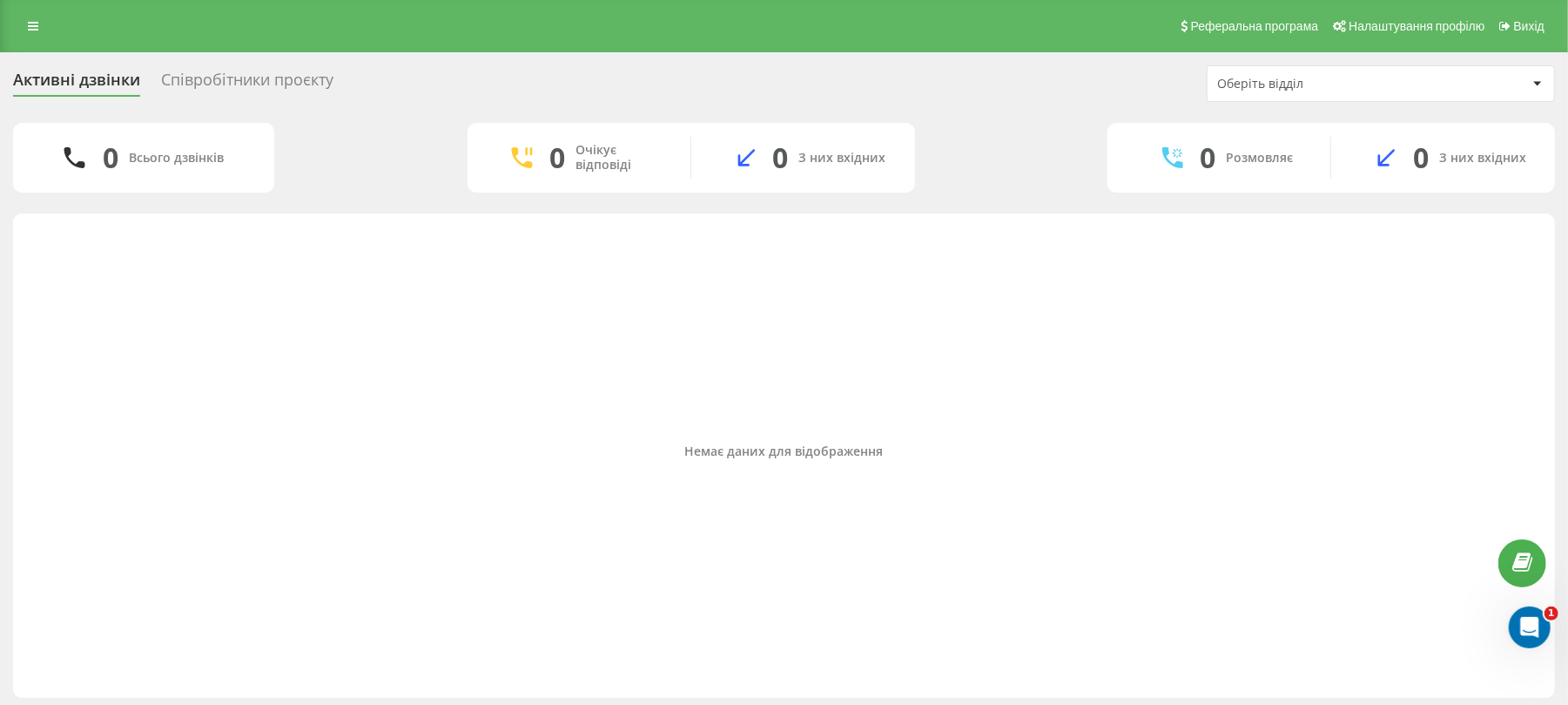
click at [262, 71] on div "Співробітники проєкту" at bounding box center [247, 84] width 172 height 27
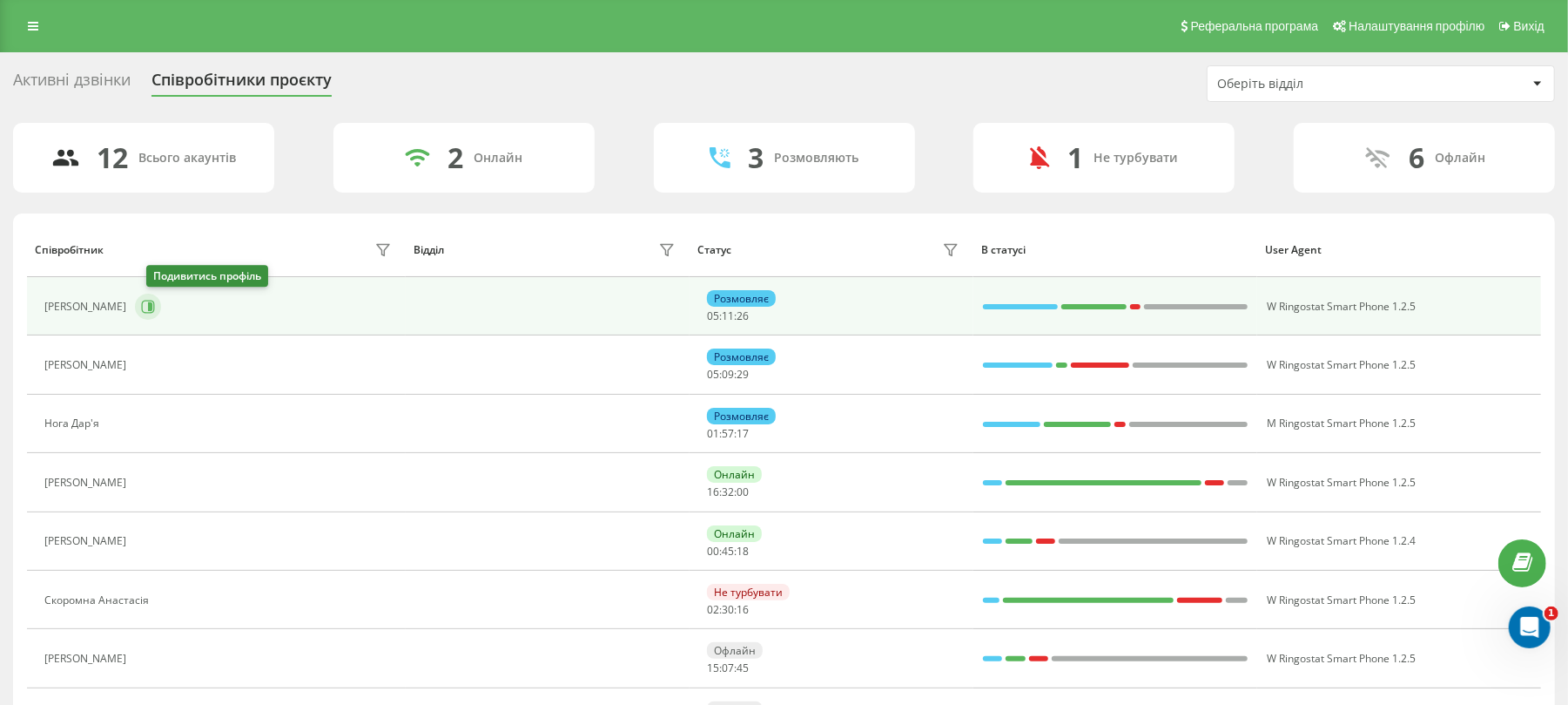
click at [155, 304] on icon at bounding box center [148, 306] width 13 height 13
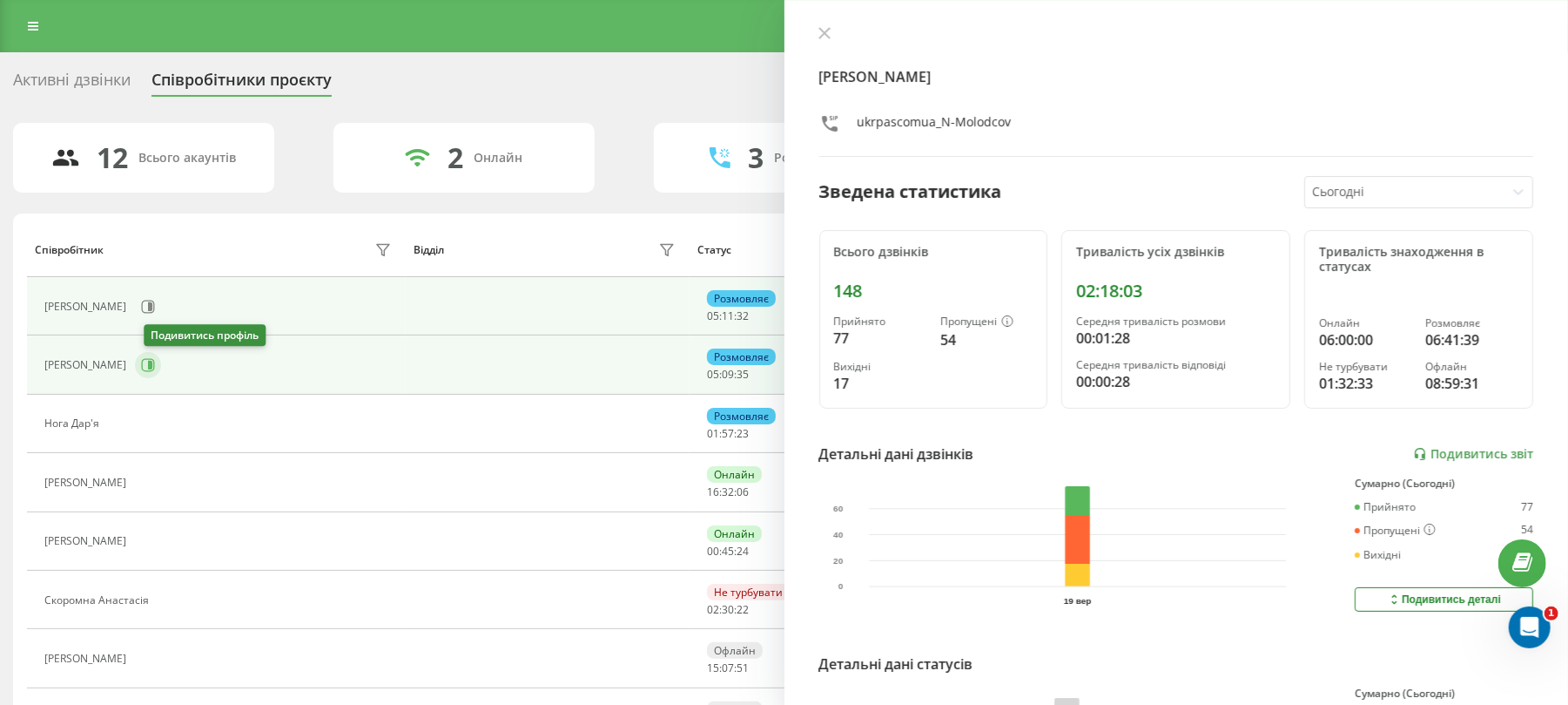
click at [161, 373] on button at bounding box center [147, 365] width 26 height 26
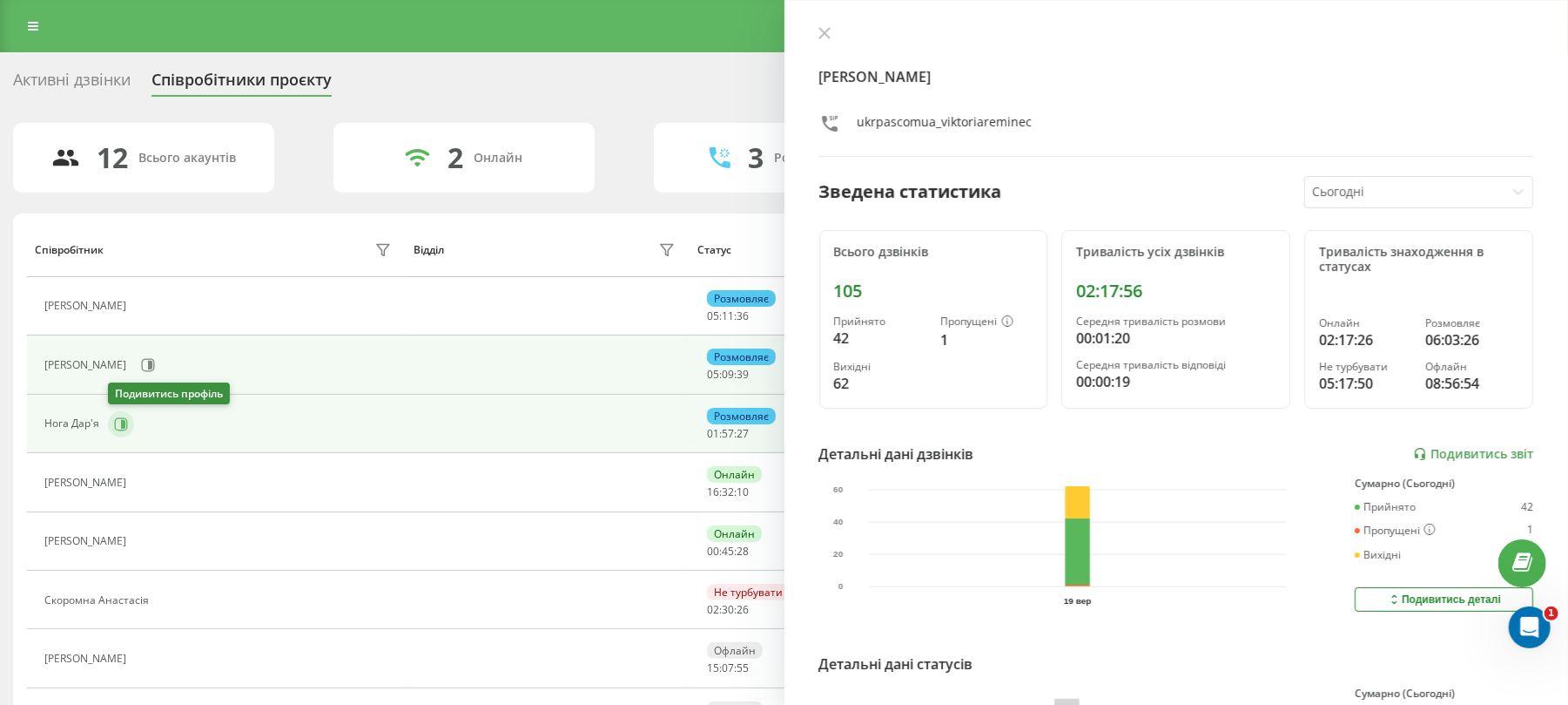
click at [111, 427] on button at bounding box center [121, 424] width 26 height 26
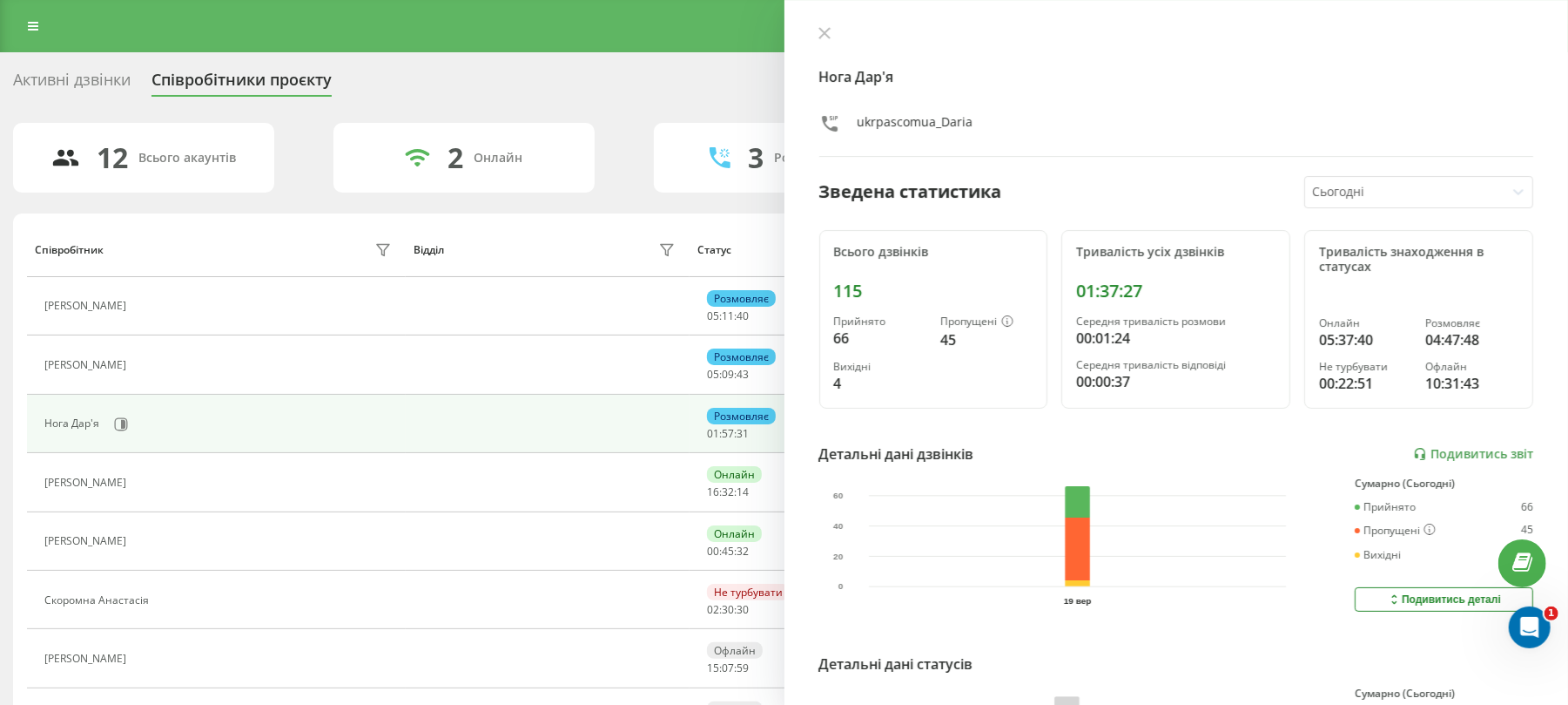
click at [59, 81] on div "Активні дзвінки" at bounding box center [72, 84] width 118 height 27
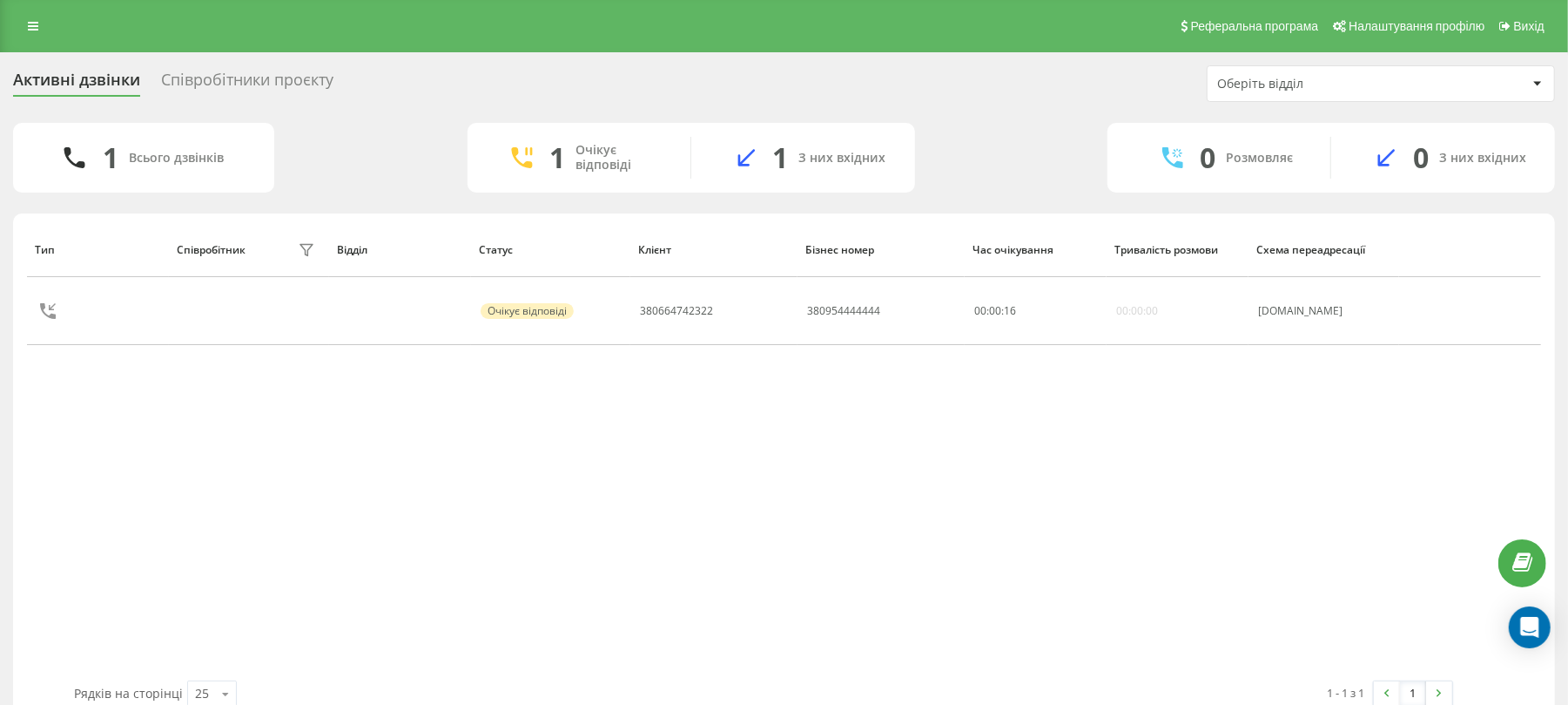
click at [41, 26] on link at bounding box center [33, 26] width 31 height 24
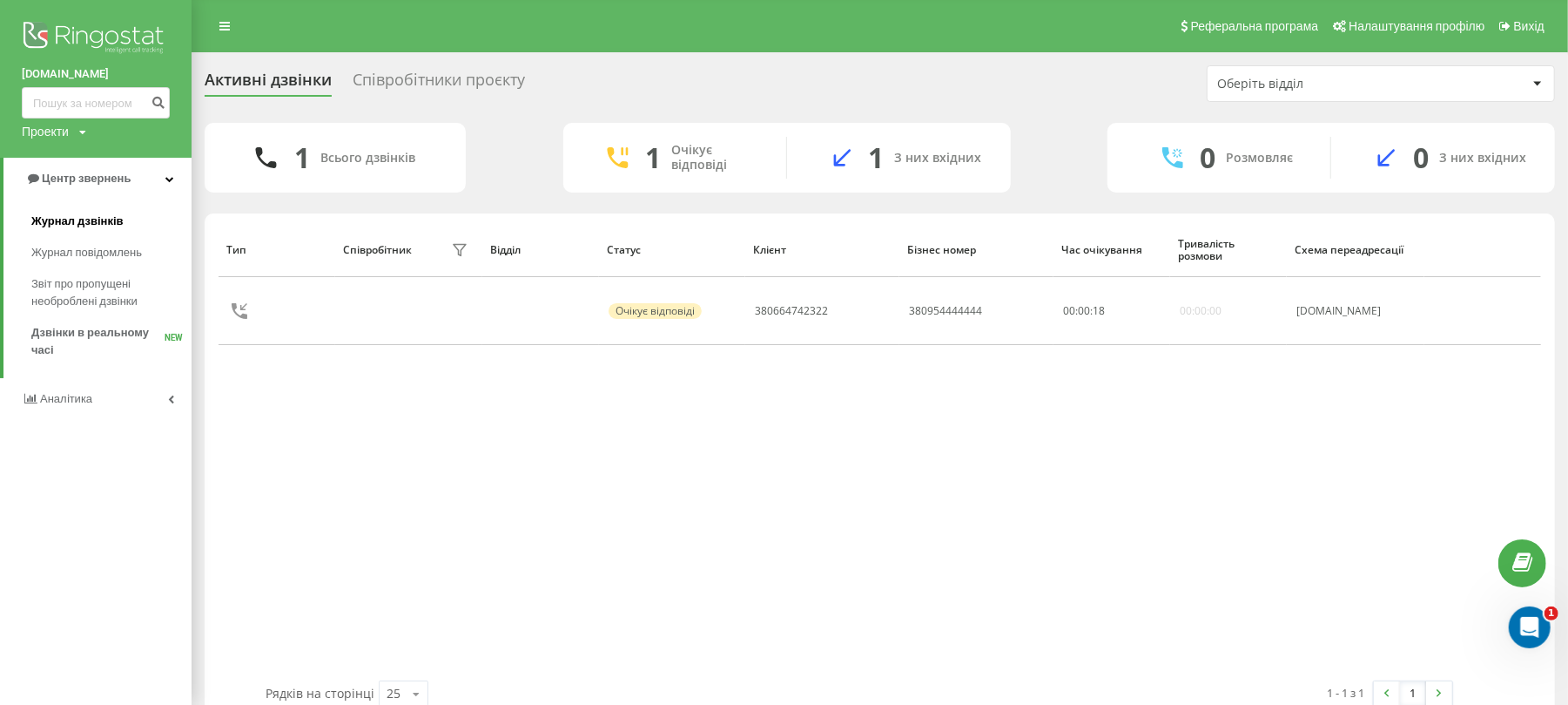
click at [40, 219] on span "Журнал дзвінків" at bounding box center [77, 221] width 92 height 18
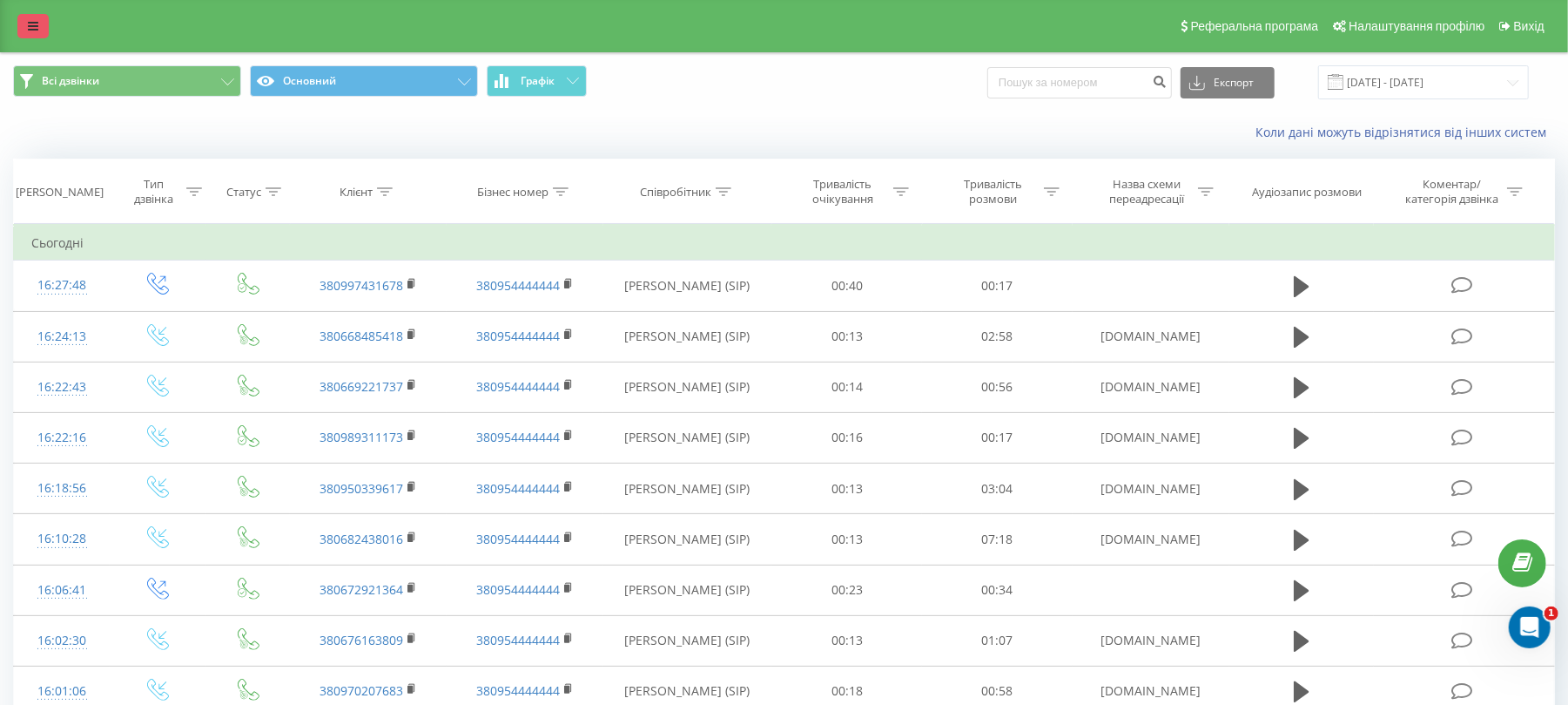
click at [22, 29] on link at bounding box center [33, 26] width 31 height 24
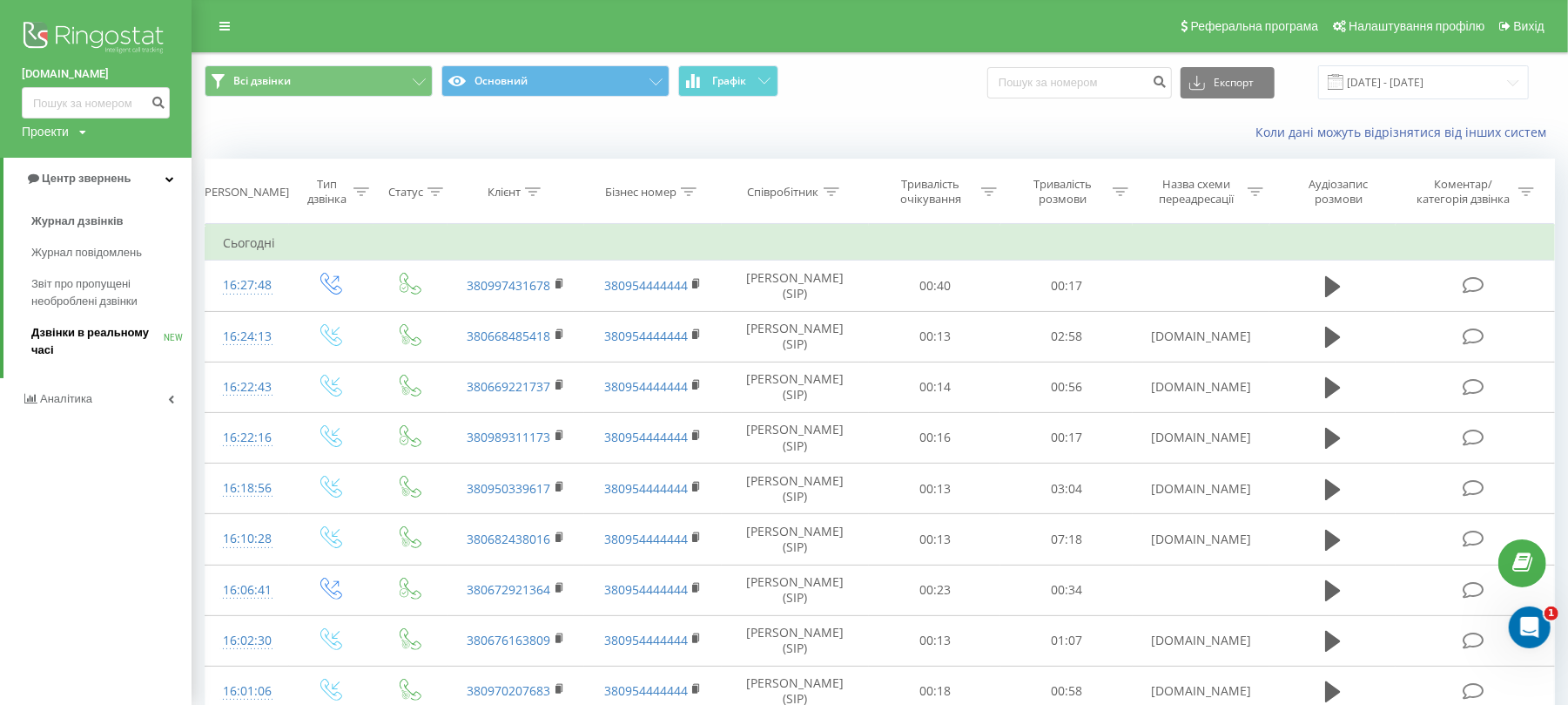
click at [84, 340] on span "Дзвінки в реальному часі" at bounding box center [98, 342] width 133 height 35
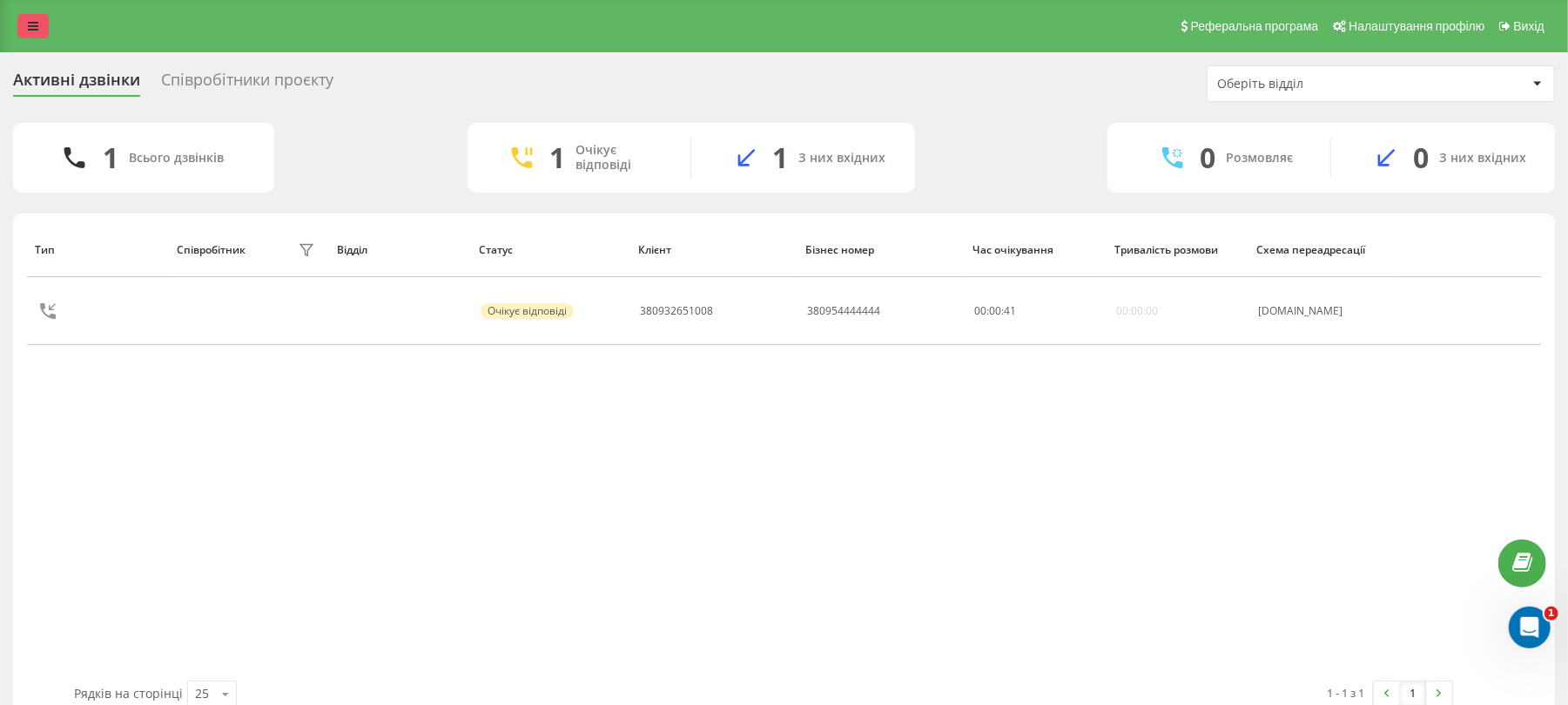
click at [29, 33] on link at bounding box center [33, 26] width 31 height 24
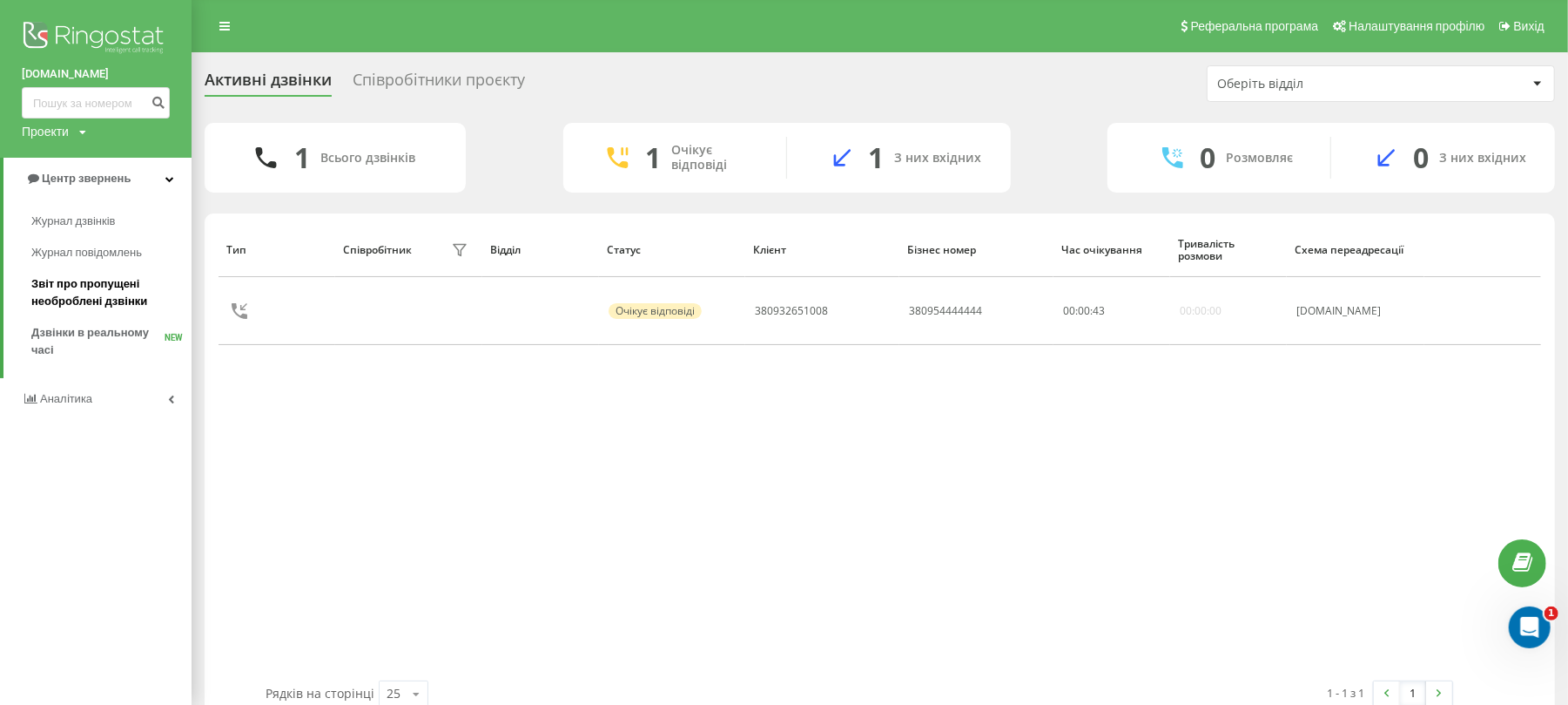
click at [86, 276] on span "Звіт про пропущені необроблені дзвінки" at bounding box center [107, 293] width 151 height 35
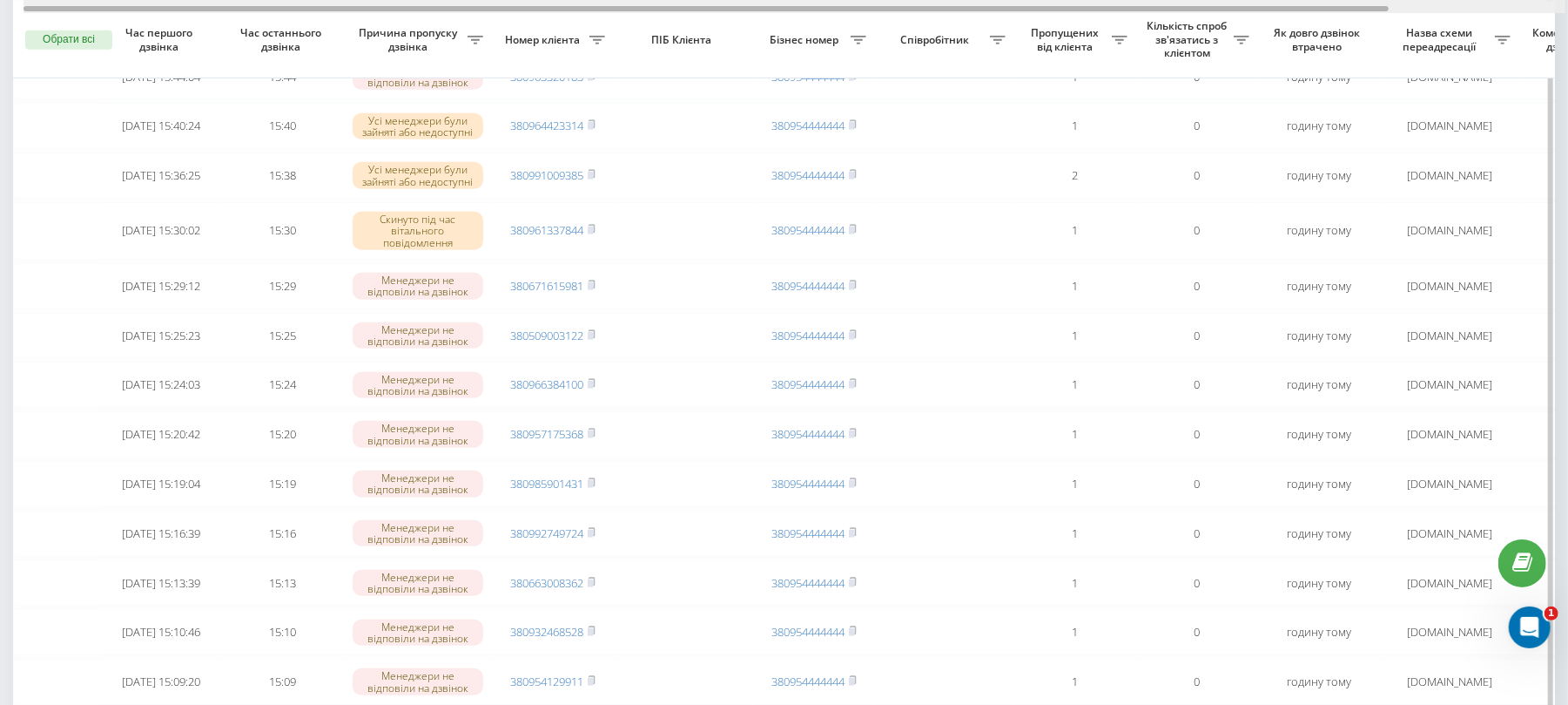
scroll to position [0, 198]
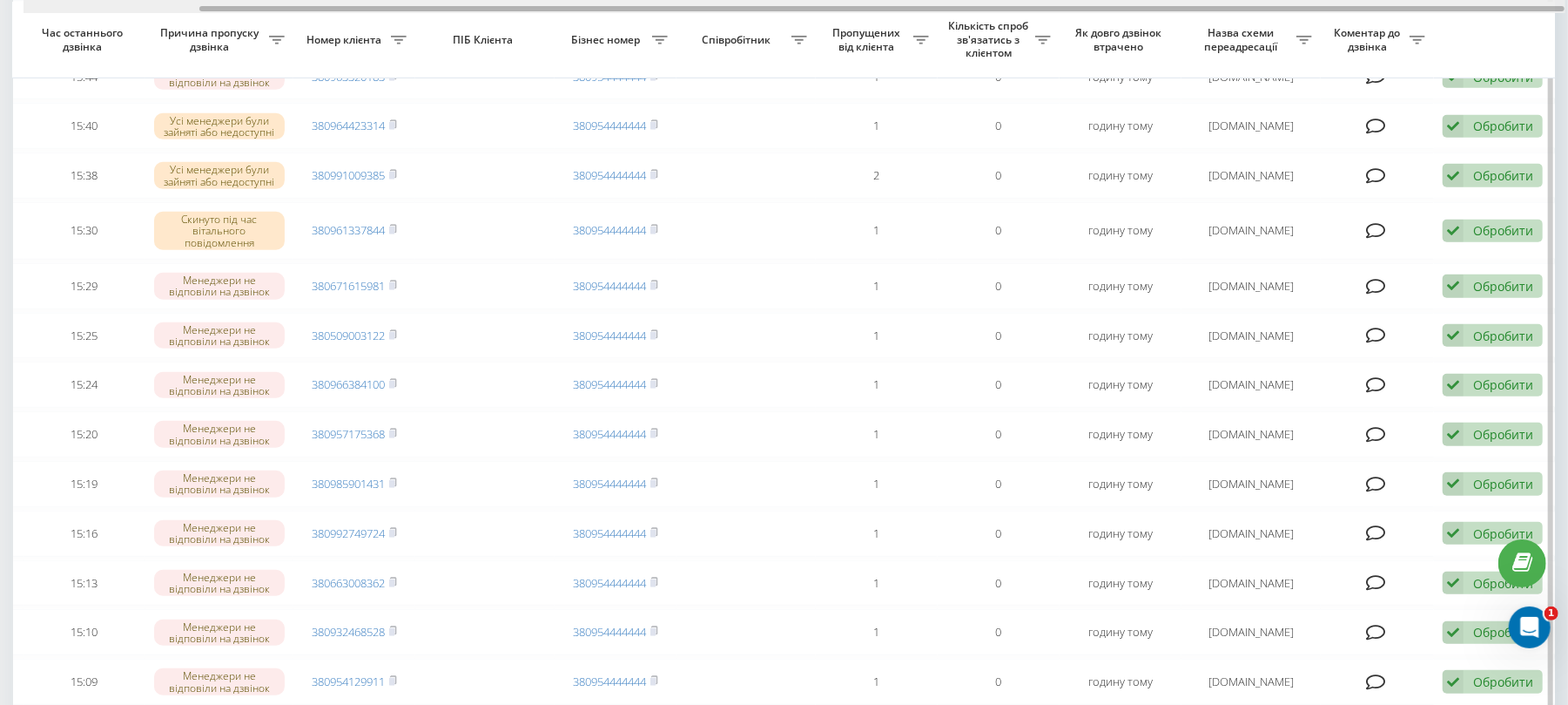
drag, startPoint x: 1317, startPoint y: 1, endPoint x: 1348, endPoint y: 0, distance: 31.0
click at [1348, 0] on div at bounding box center [795, 6] width 1542 height 13
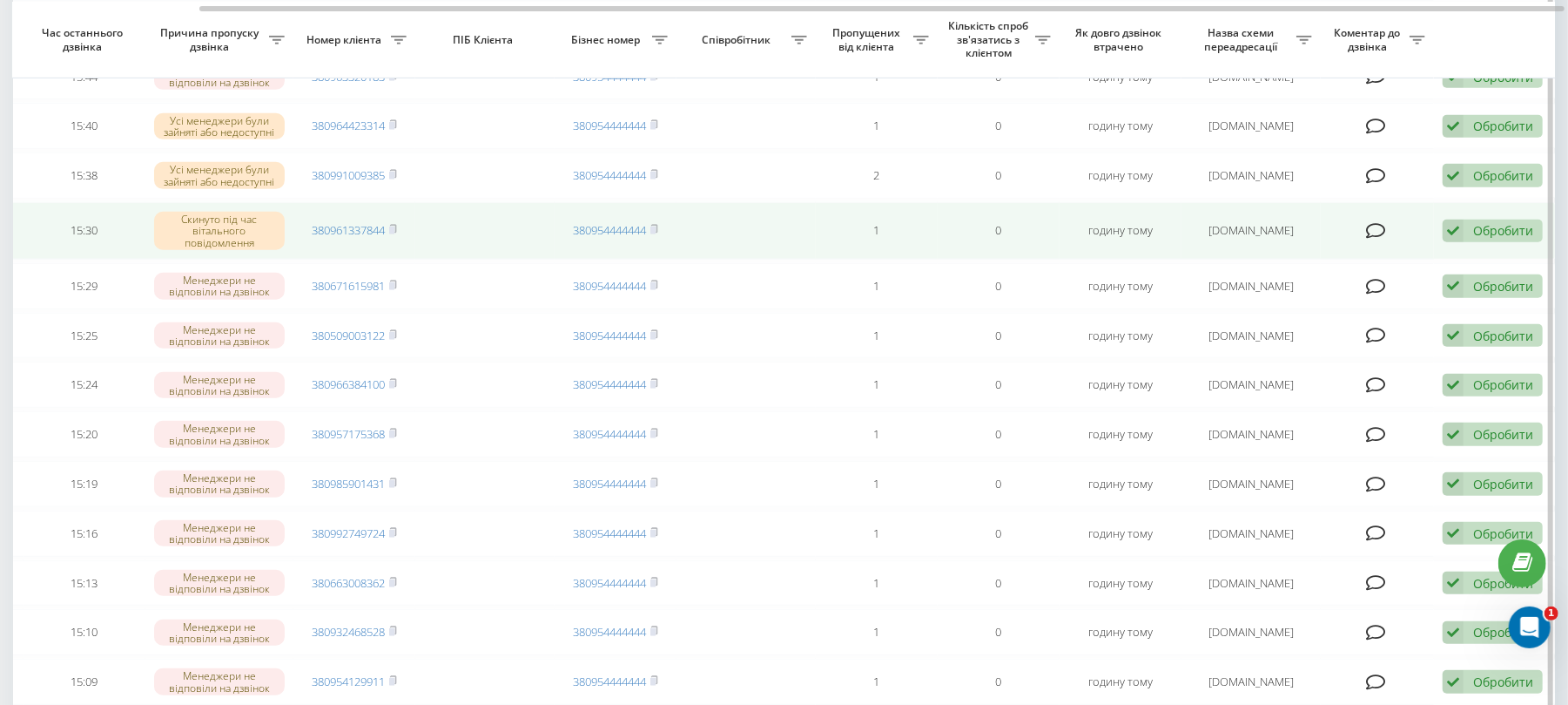
click at [1485, 239] on div "Обробити" at bounding box center [1503, 230] width 60 height 17
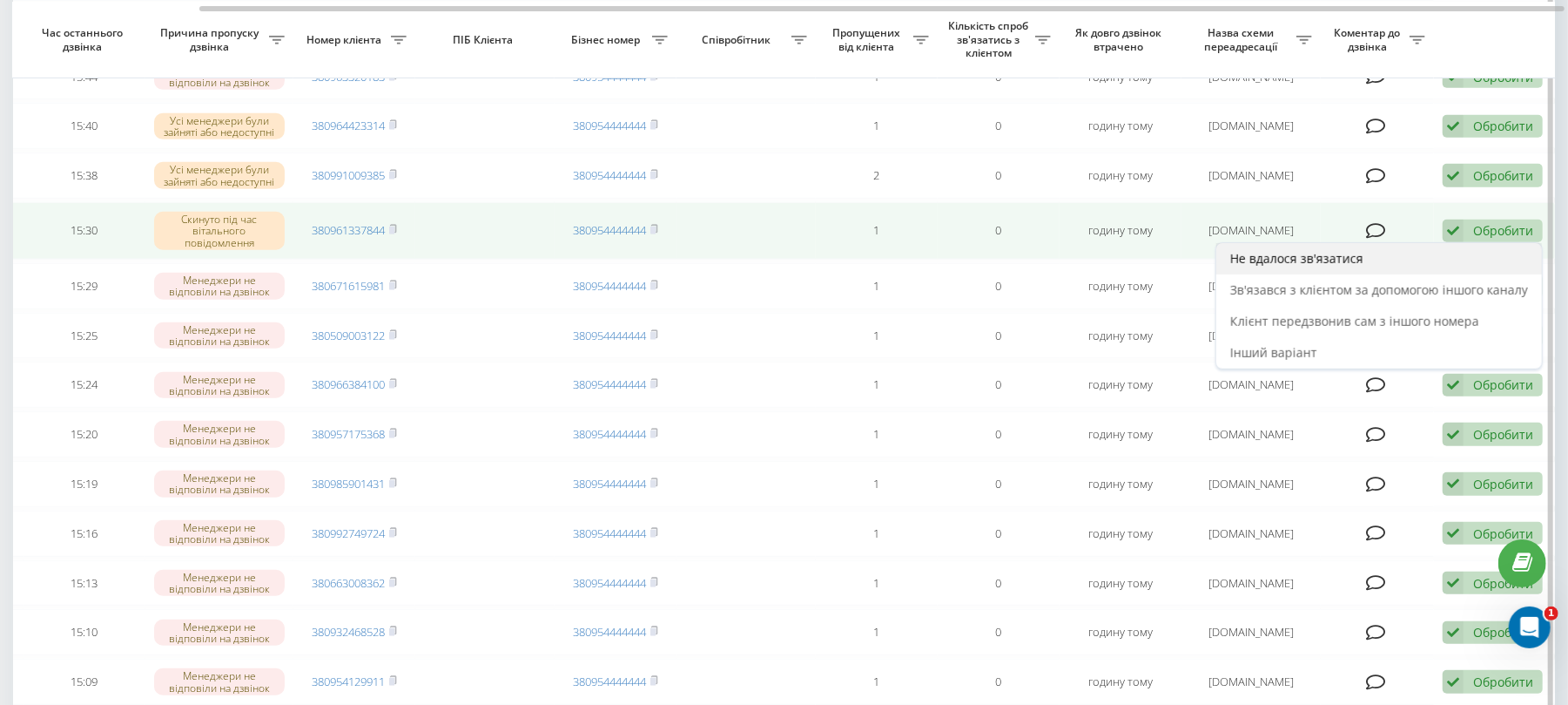
click at [1385, 275] on div "Не вдалося зв'язатися" at bounding box center [1378, 259] width 325 height 31
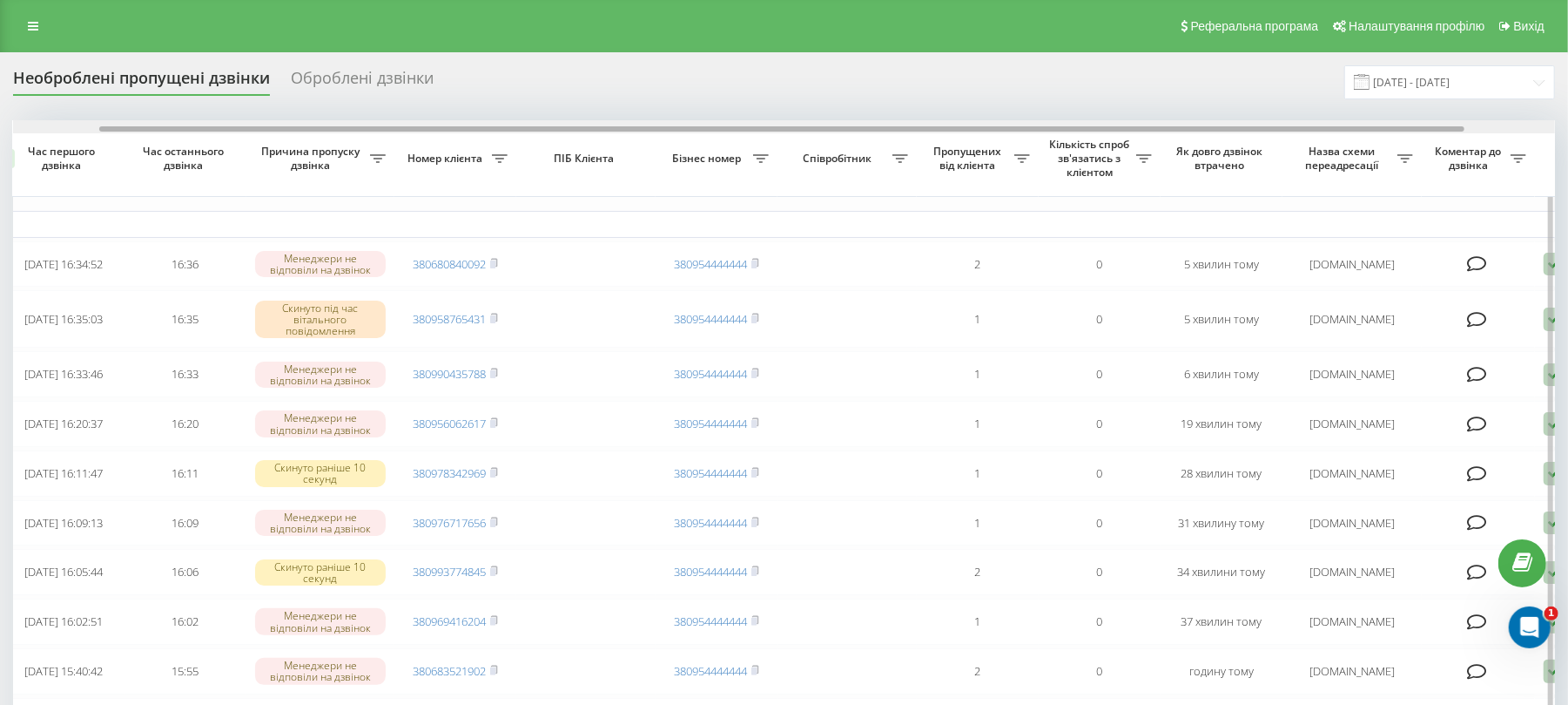
scroll to position [0, 179]
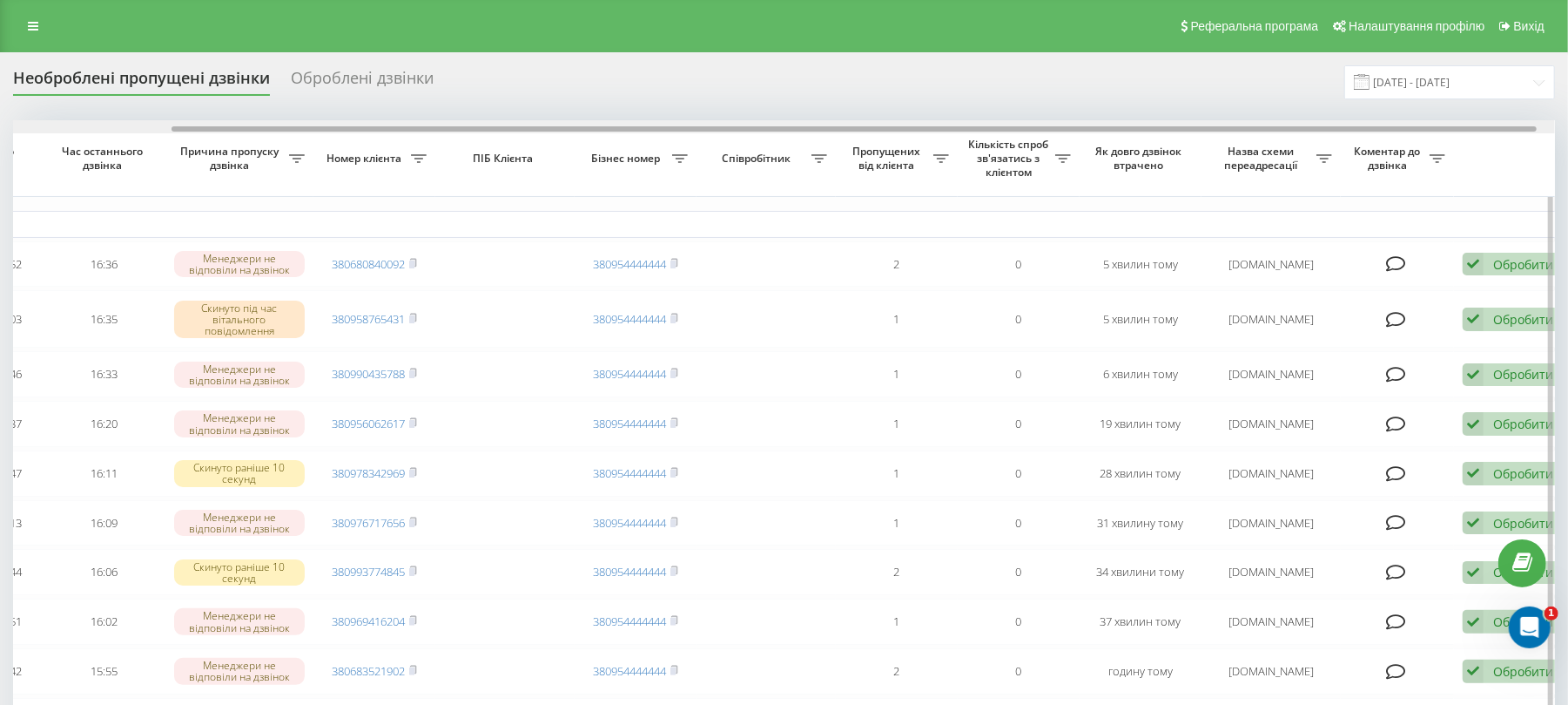
drag, startPoint x: 1363, startPoint y: 130, endPoint x: 1522, endPoint y: 129, distance: 159.0
click at [1522, 129] on div at bounding box center [854, 129] width 1365 height 6
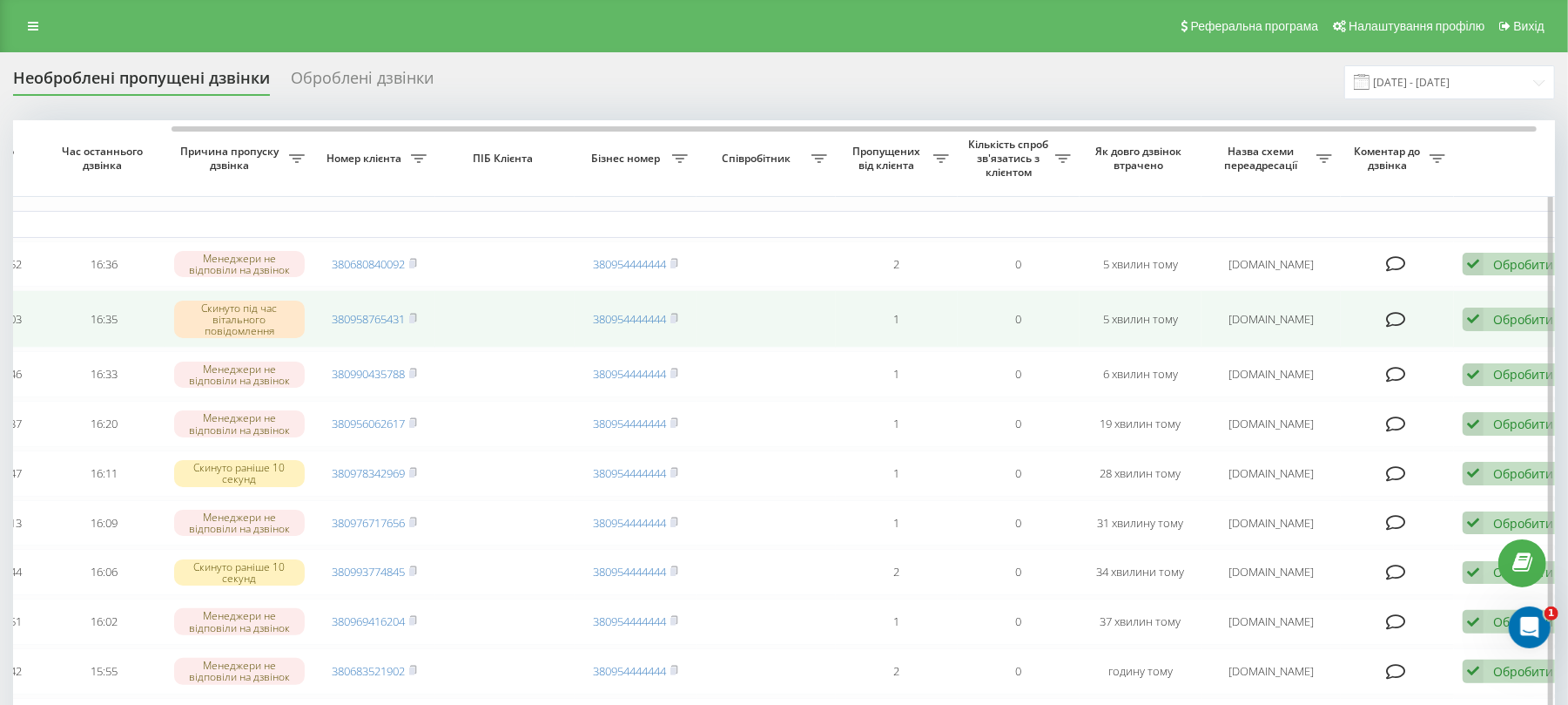
click at [1509, 327] on div "Обробити" at bounding box center [1523, 319] width 60 height 17
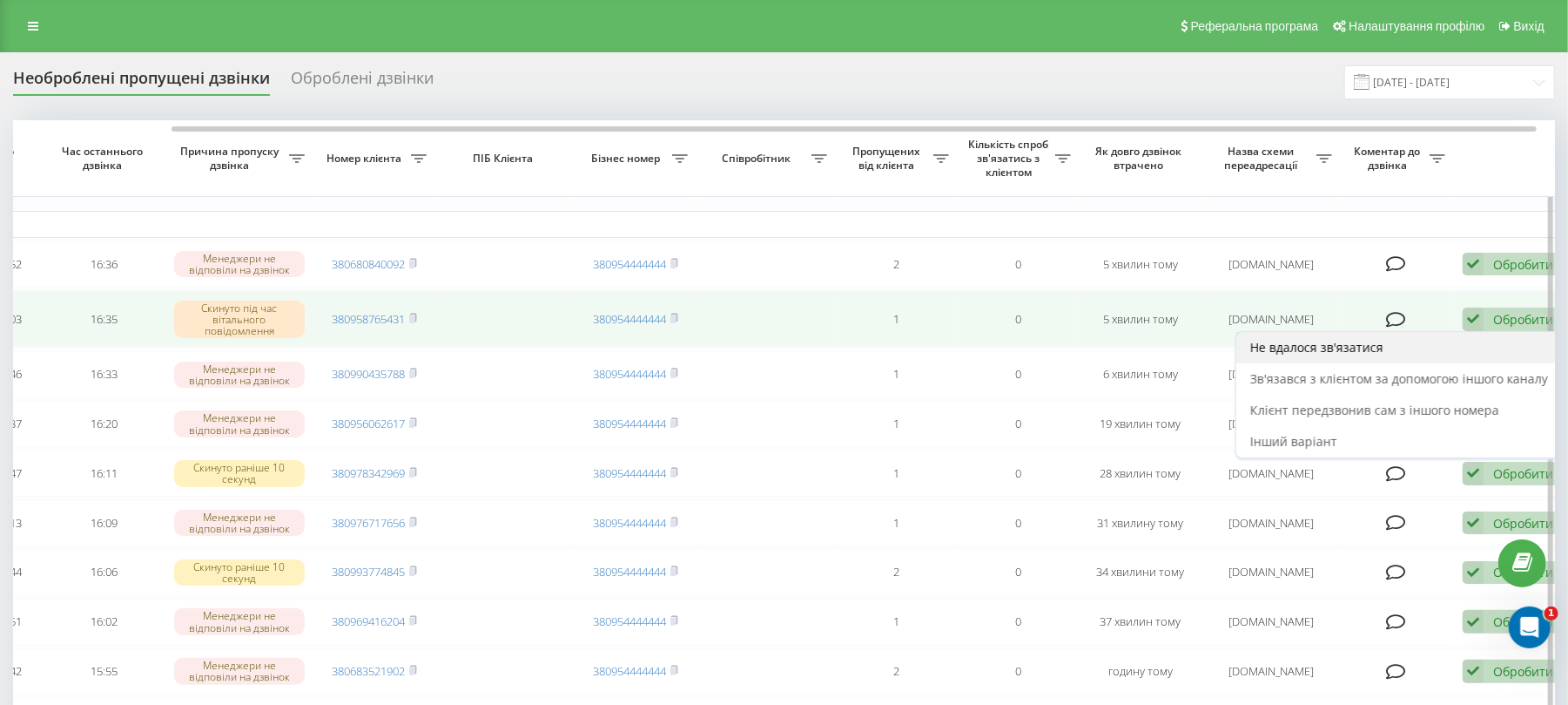
click at [1316, 356] on span "Не вдалося зв'язатися" at bounding box center [1316, 347] width 134 height 17
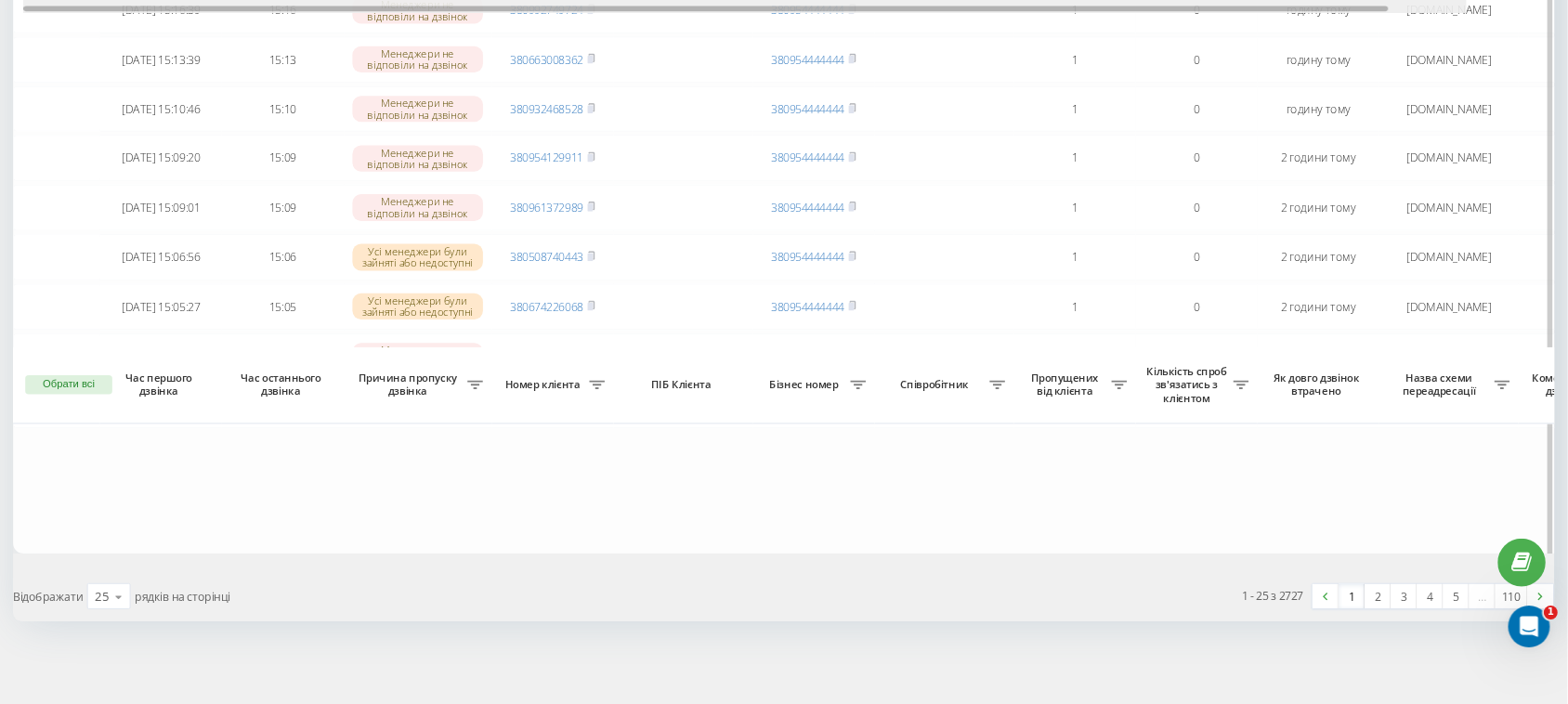
scroll to position [1483, 0]
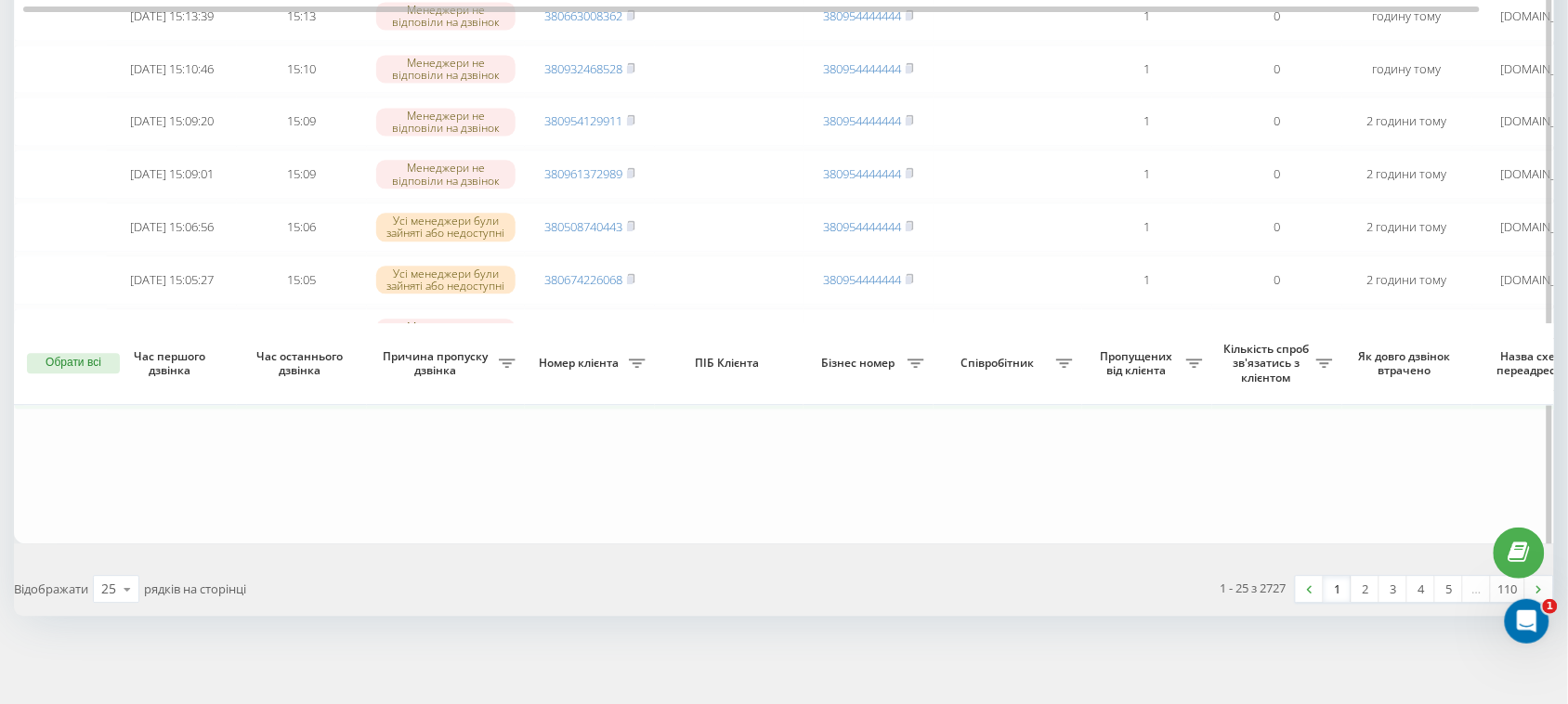
drag, startPoint x: 1525, startPoint y: 5, endPoint x: 634, endPoint y: 409, distance: 978.3
click at [634, 387] on icon at bounding box center [631, 383] width 7 height 9
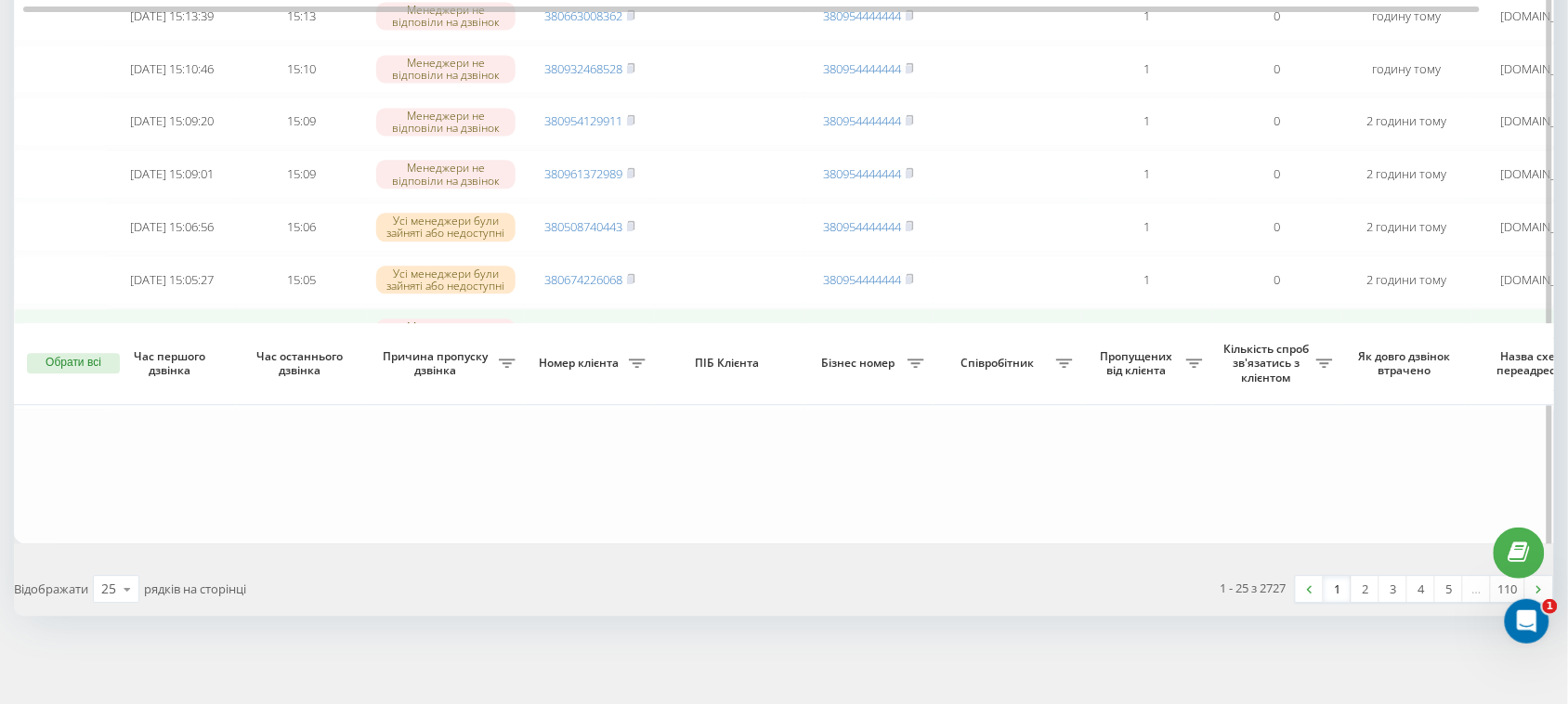
click at [632, 336] on rect at bounding box center [630, 332] width 6 height 9
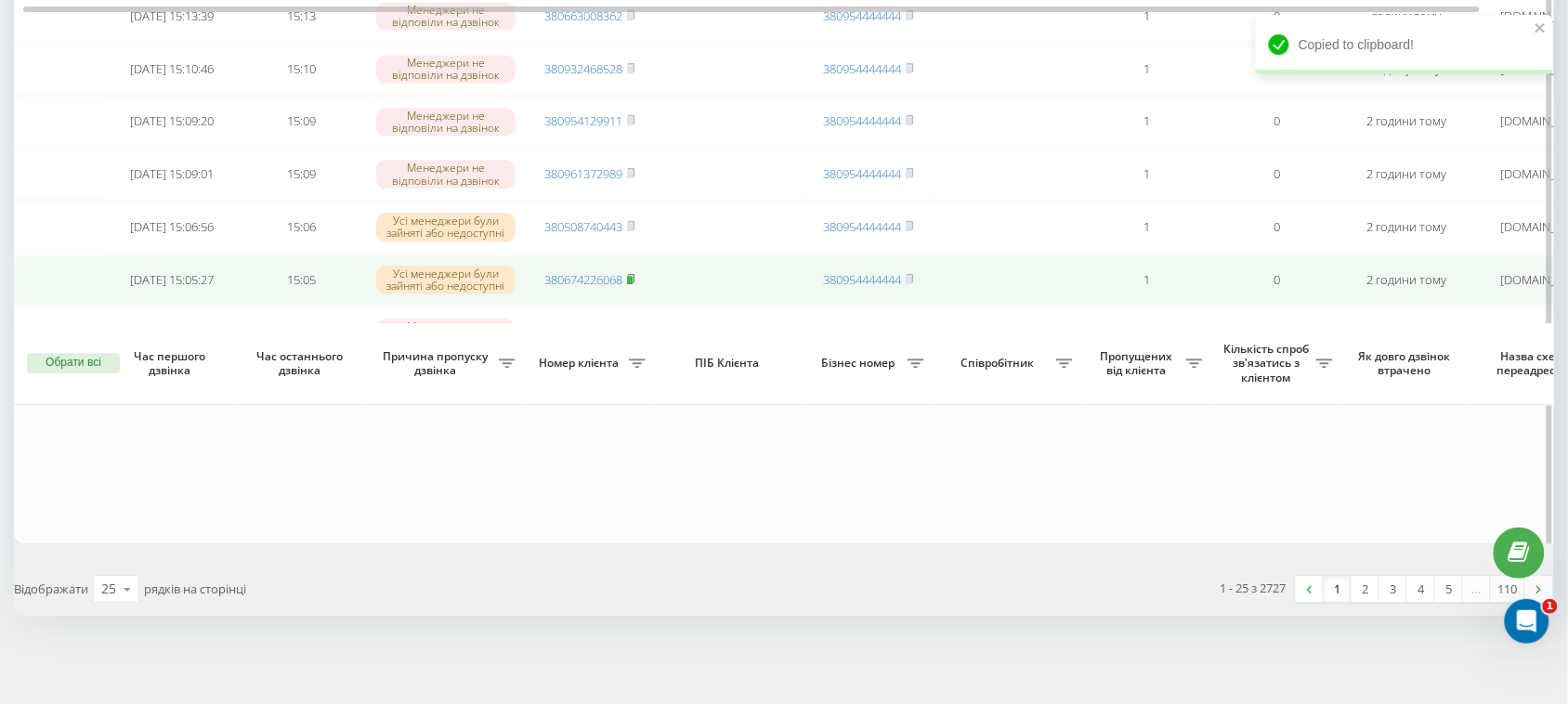
click at [635, 281] on icon at bounding box center [631, 278] width 9 height 11
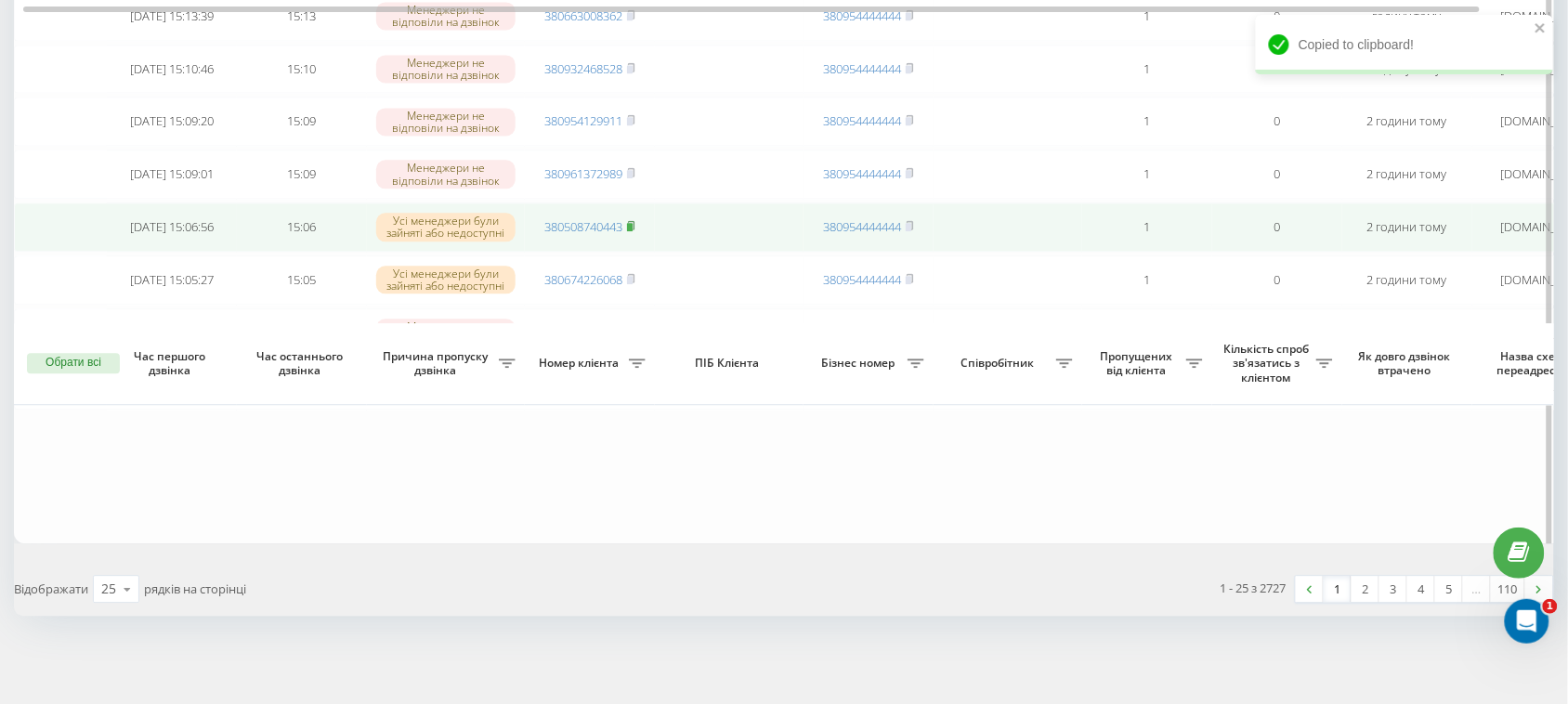
click at [634, 221] on icon at bounding box center [631, 225] width 7 height 9
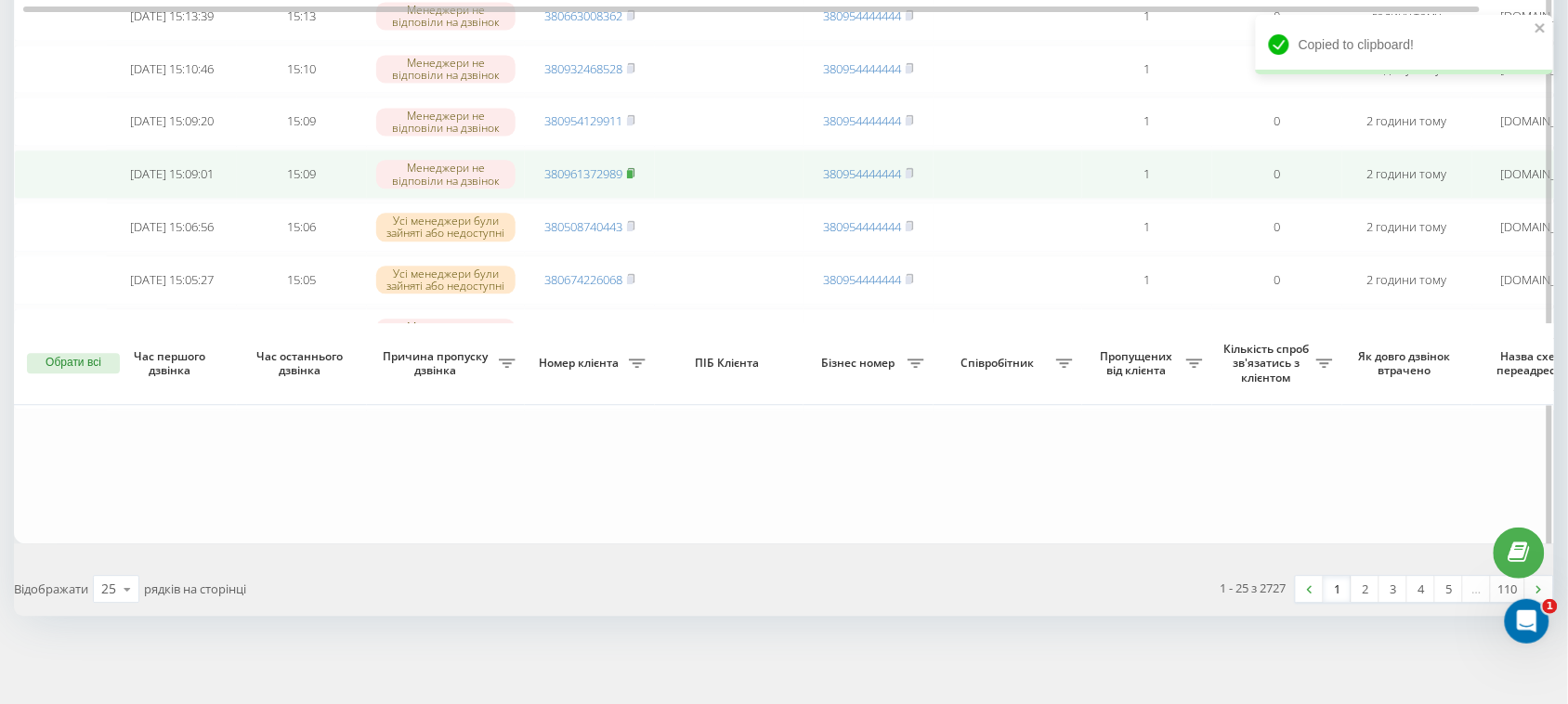
click at [633, 170] on rect at bounding box center [630, 174] width 6 height 9
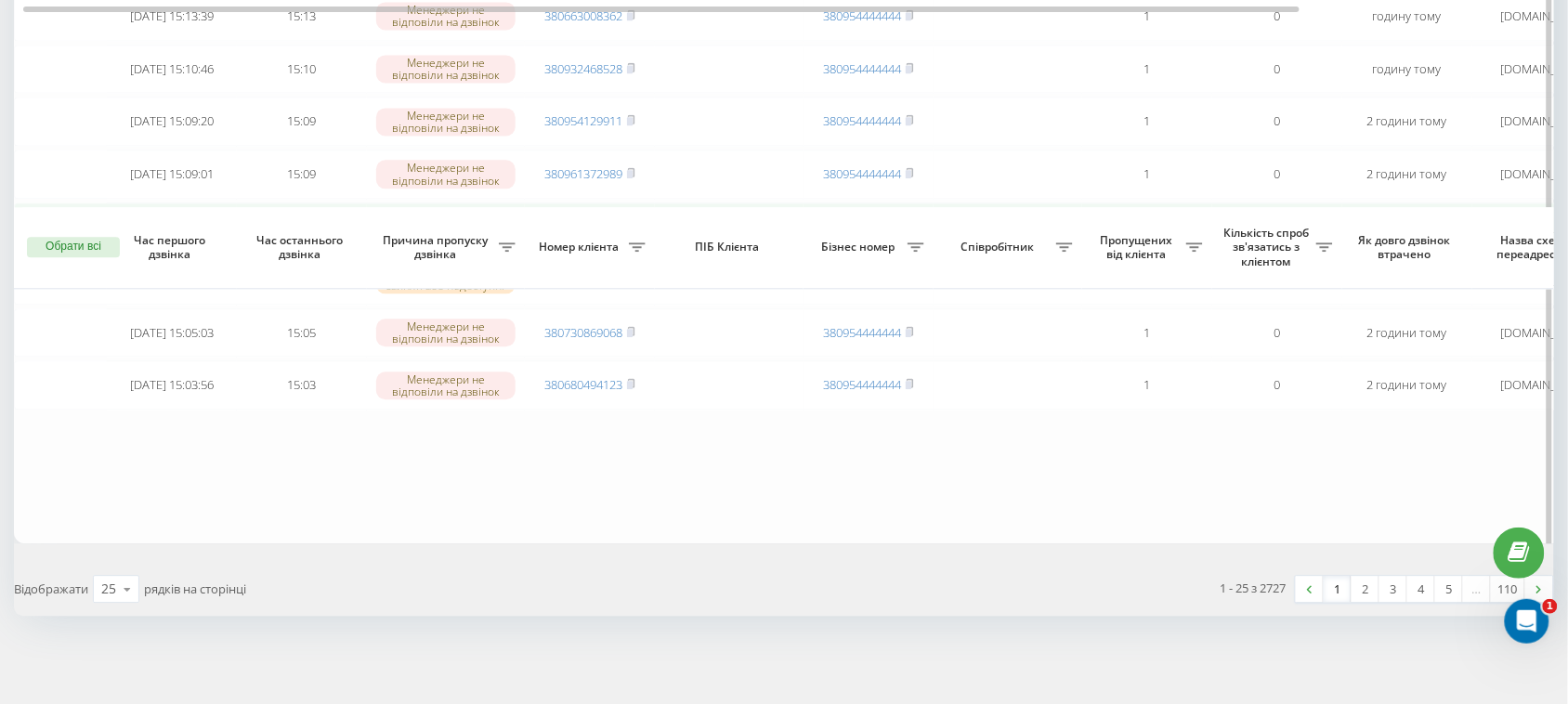
scroll to position [1367, 0]
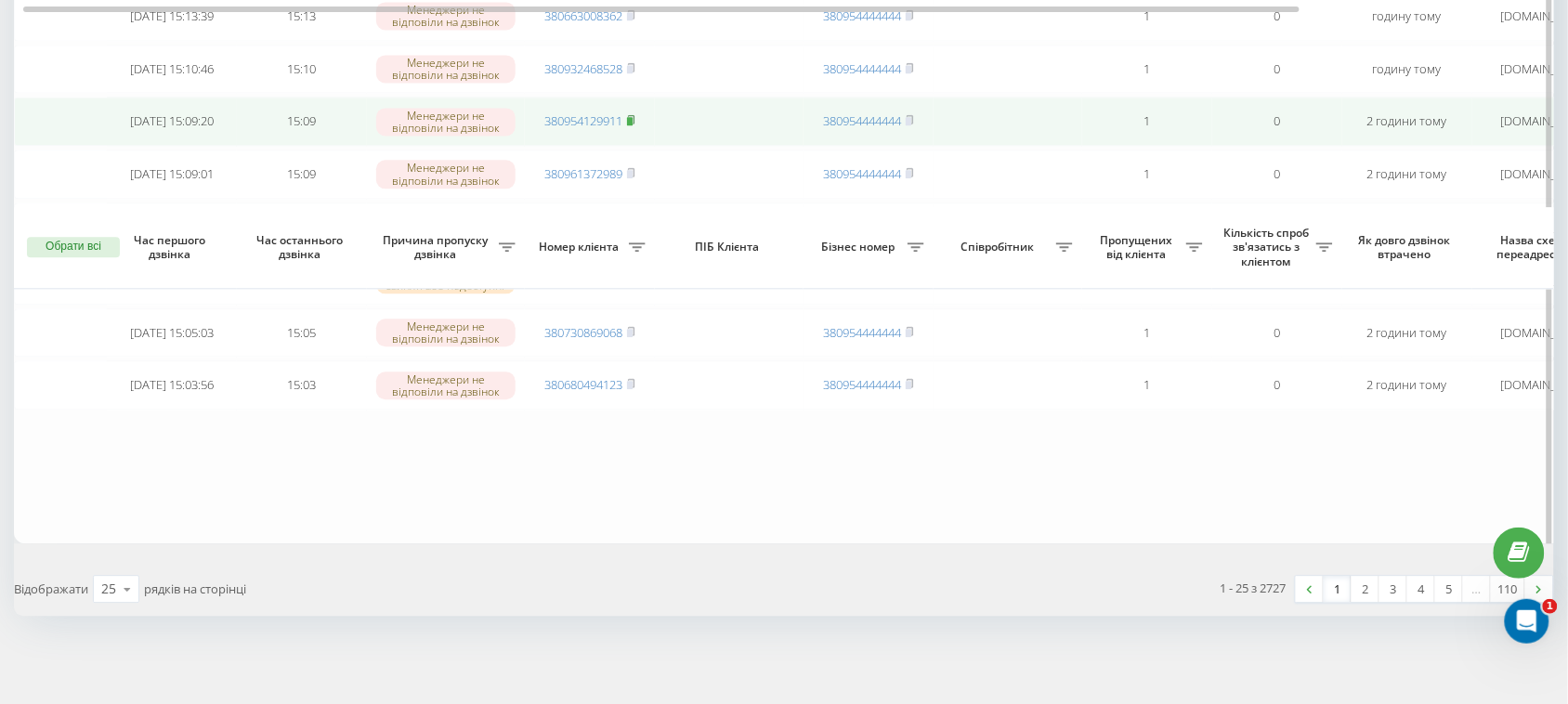
click at [633, 126] on rect at bounding box center [630, 121] width 6 height 9
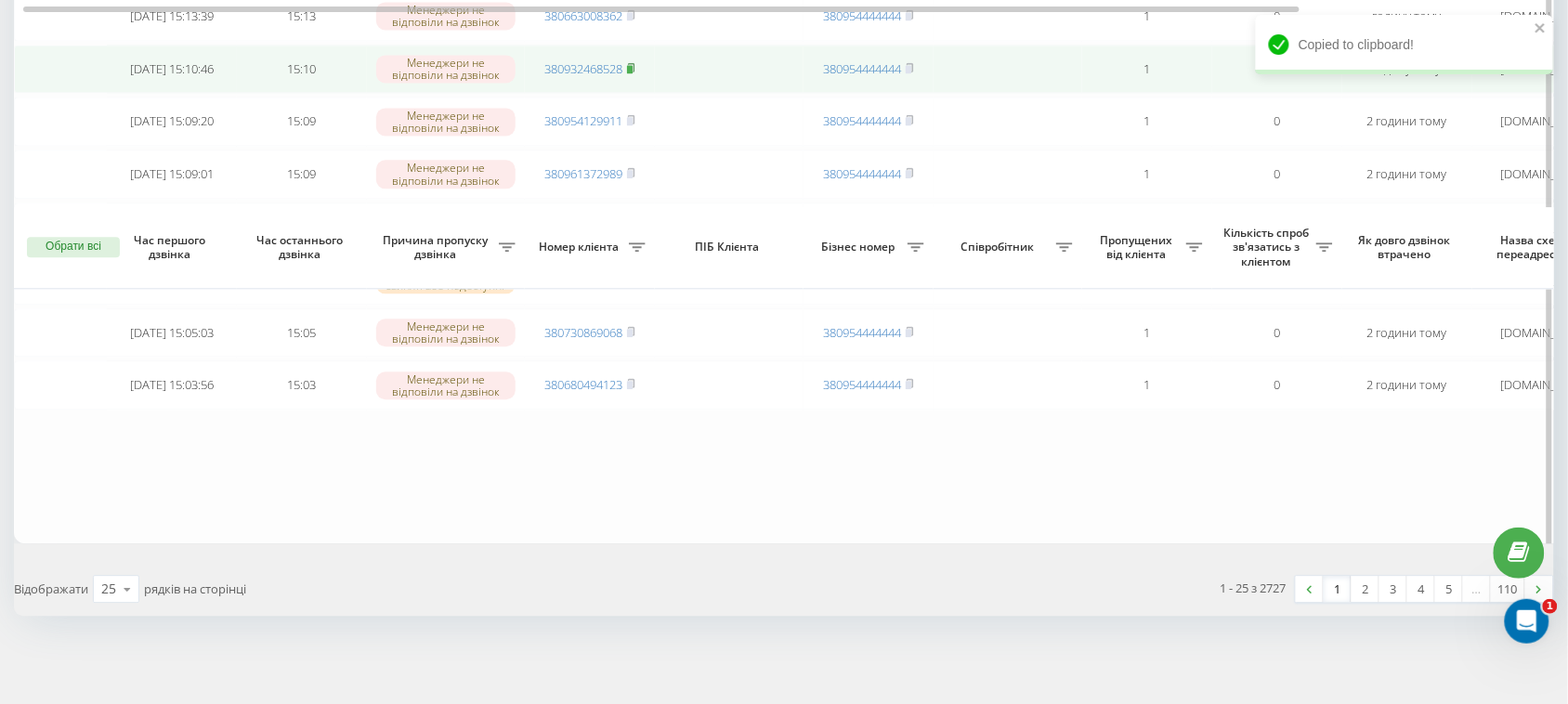
click at [630, 74] on rect at bounding box center [630, 69] width 6 height 9
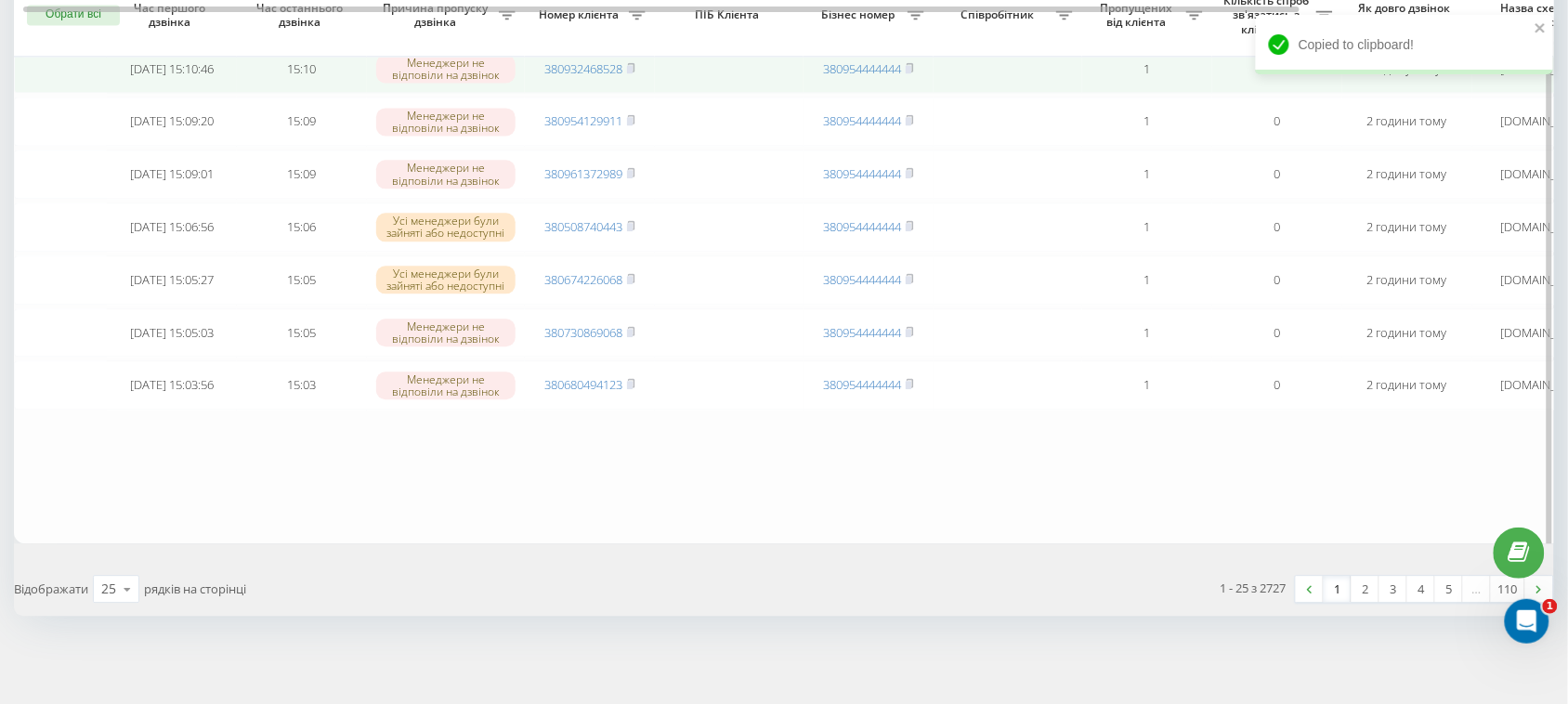
scroll to position [1135, 0]
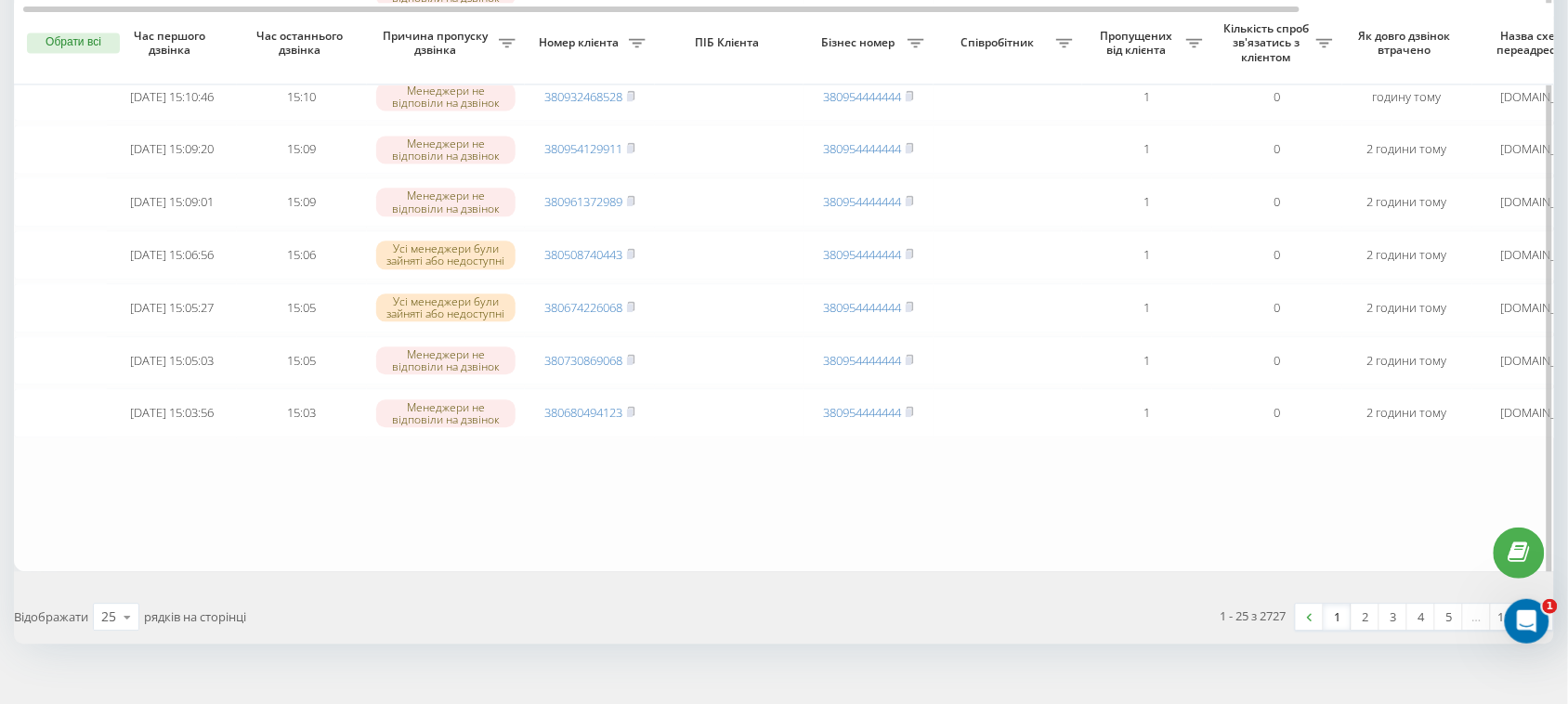
click at [634, 48] on icon at bounding box center [631, 42] width 9 height 11
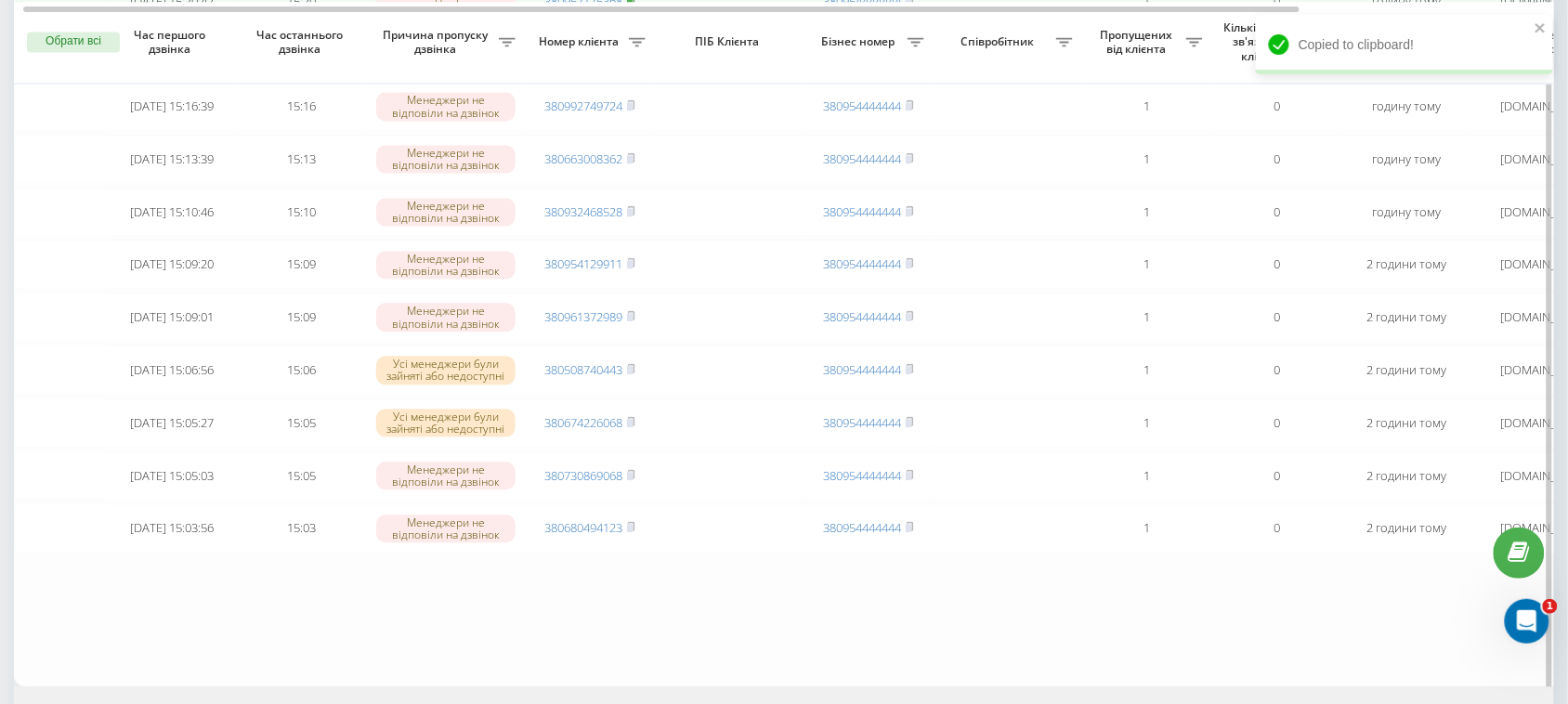
click at [635, 6] on icon at bounding box center [631, -1] width 9 height 11
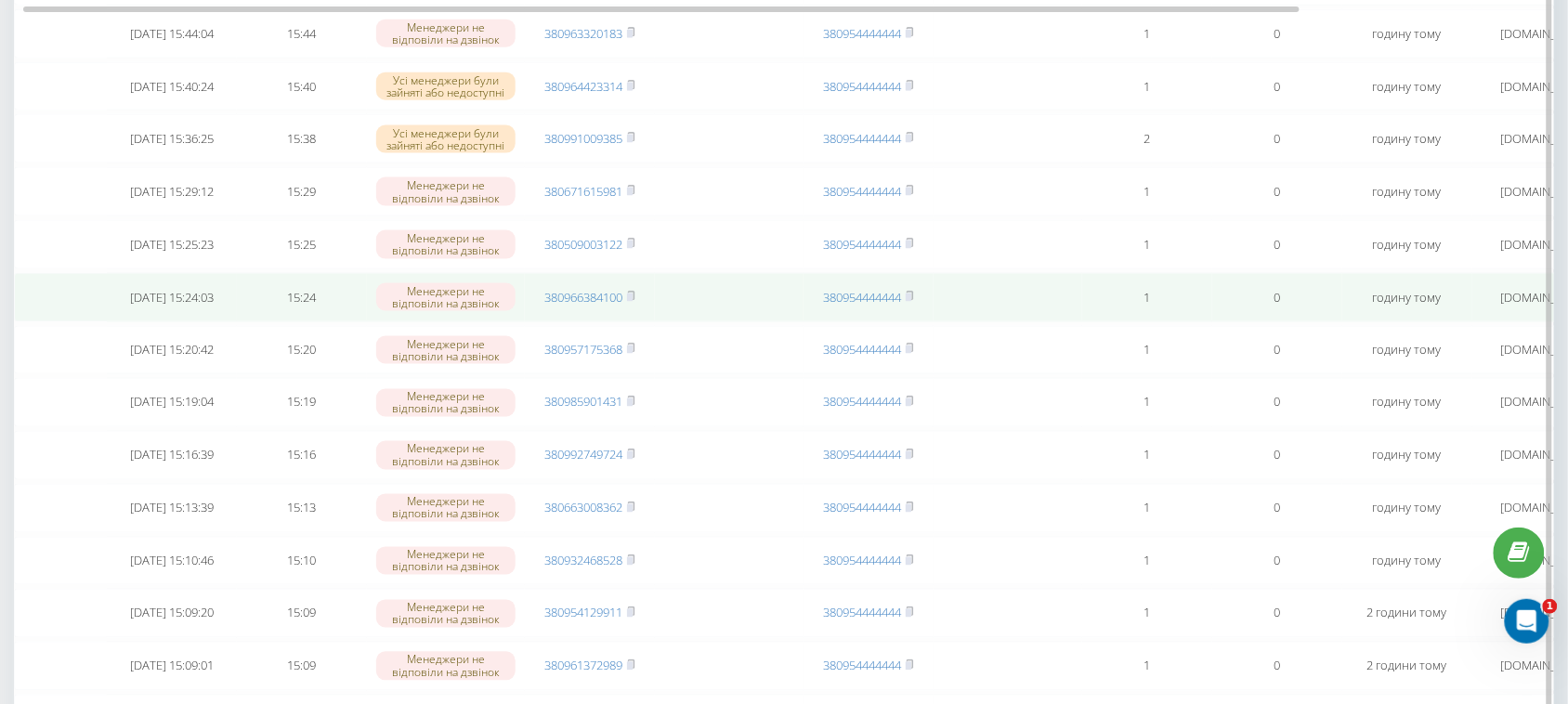
scroll to position [554, 0]
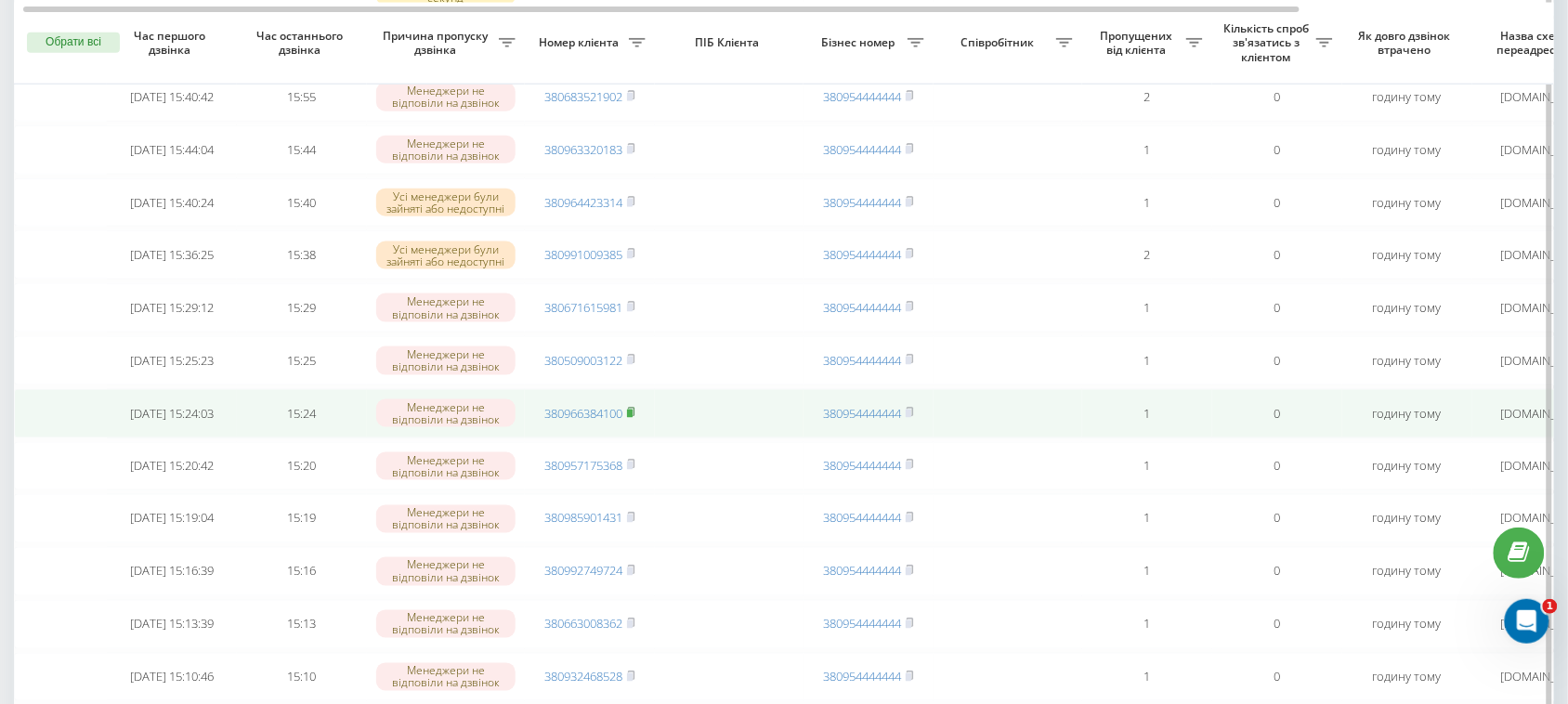
click at [635, 418] on icon at bounding box center [631, 412] width 9 height 11
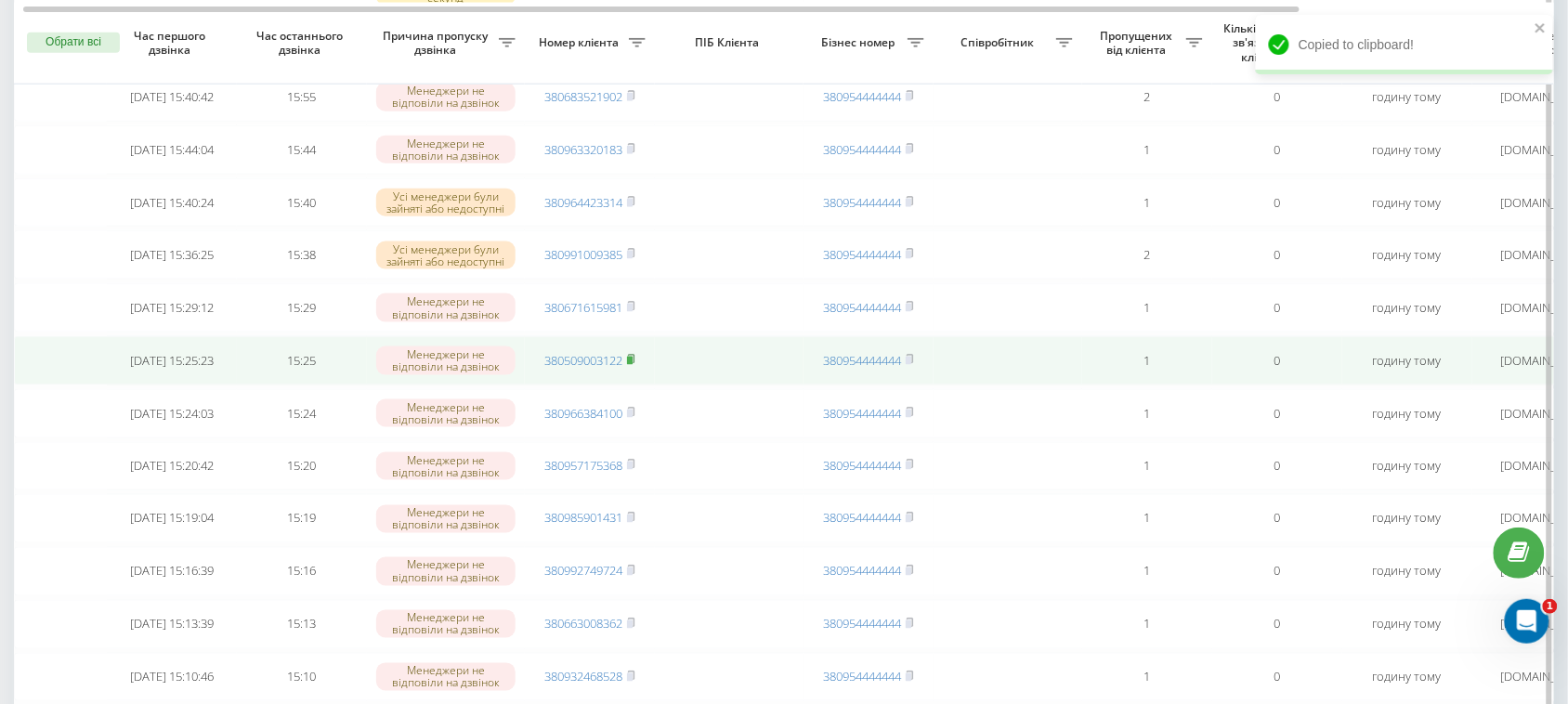
click at [635, 365] on icon at bounding box center [631, 359] width 9 height 11
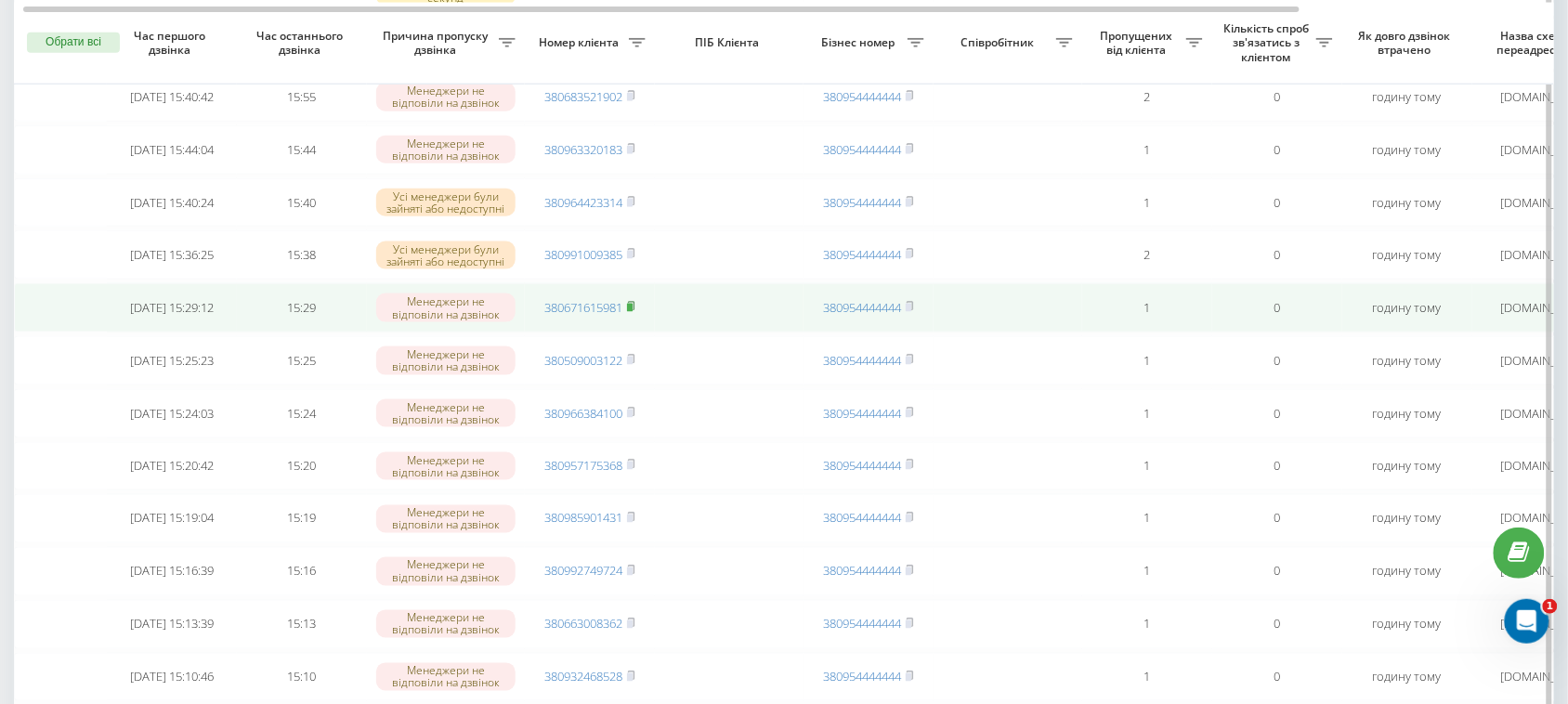
click at [632, 313] on rect at bounding box center [630, 308] width 6 height 9
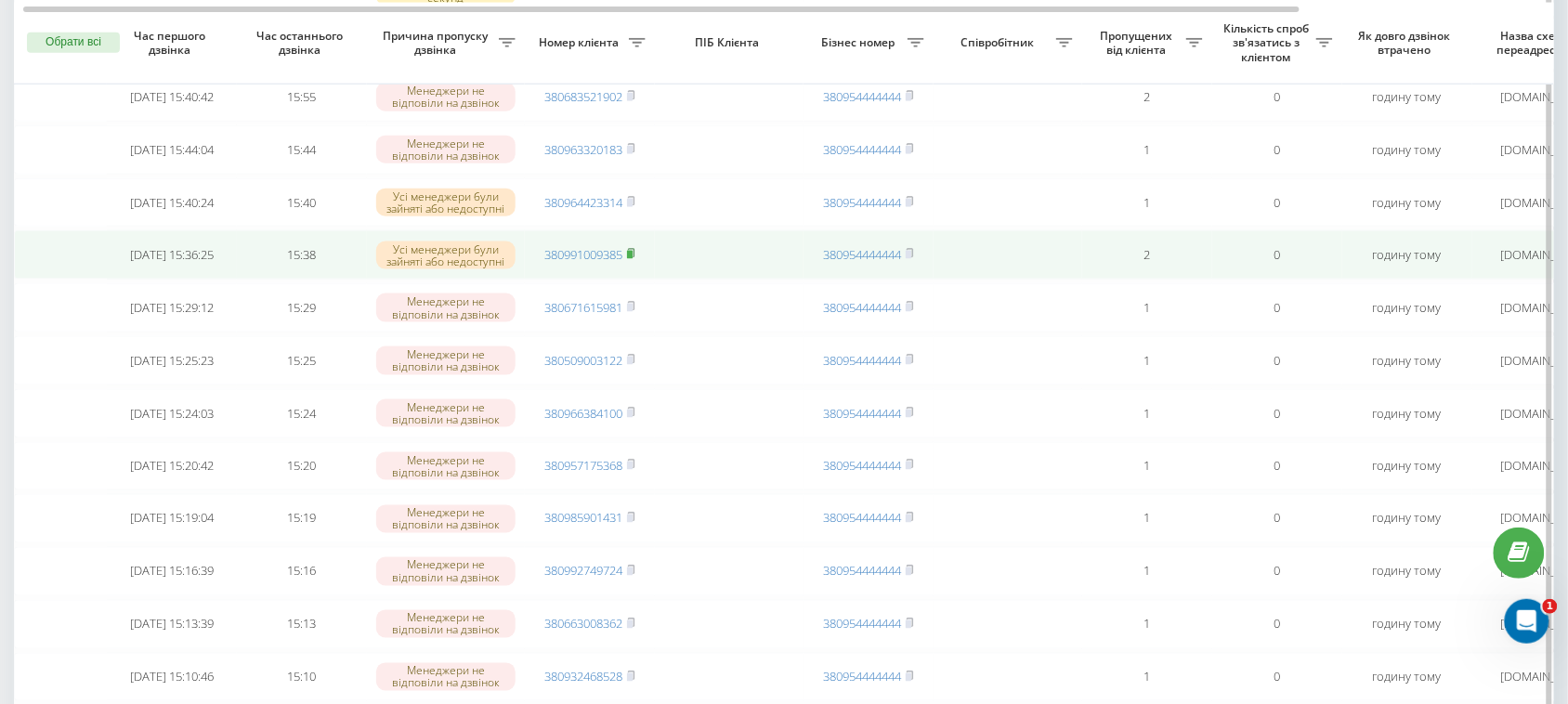
click at [630, 260] on rect at bounding box center [630, 255] width 6 height 9
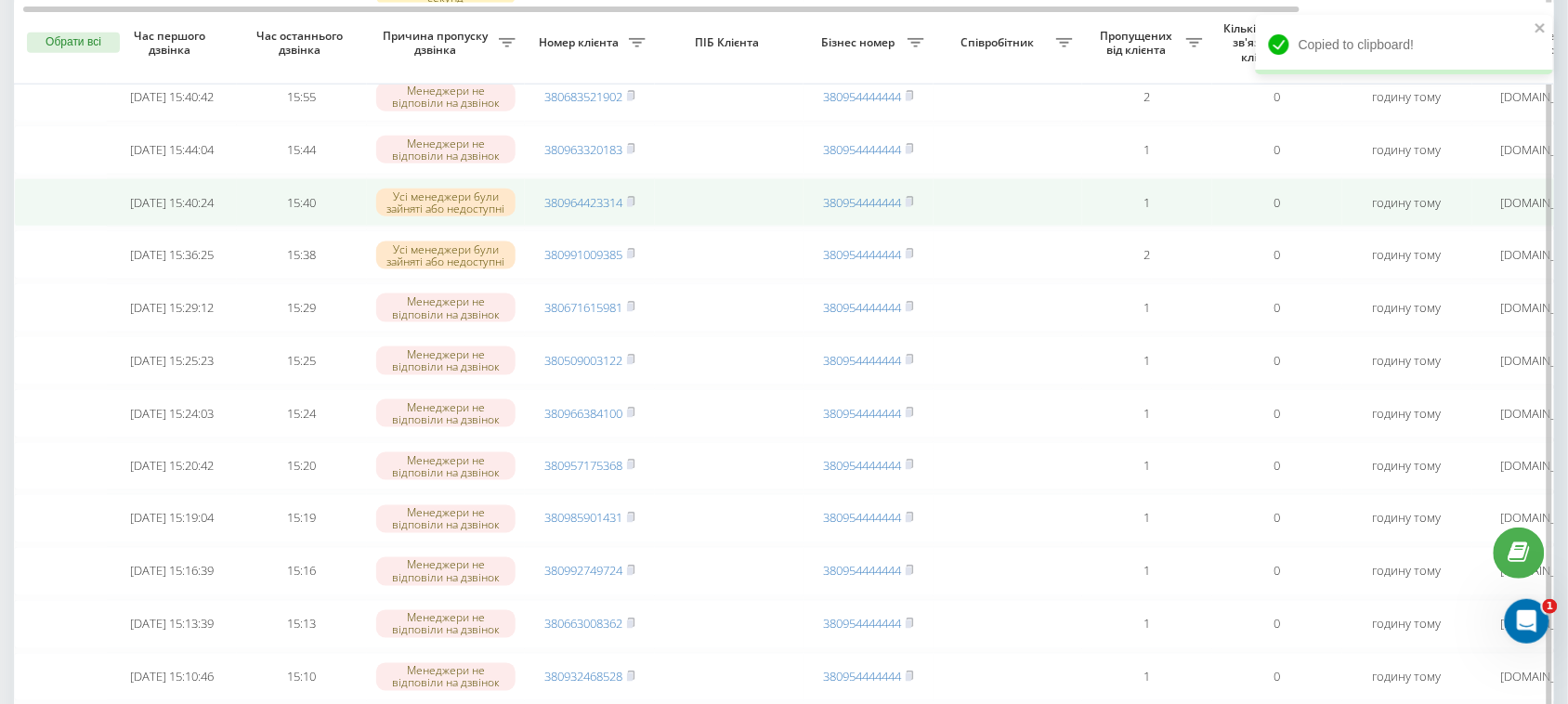
click at [639, 228] on td "380964423314" at bounding box center [590, 203] width 130 height 49
click at [622, 211] on link "380964423314" at bounding box center [583, 203] width 78 height 17
click at [633, 207] on rect at bounding box center [630, 203] width 6 height 9
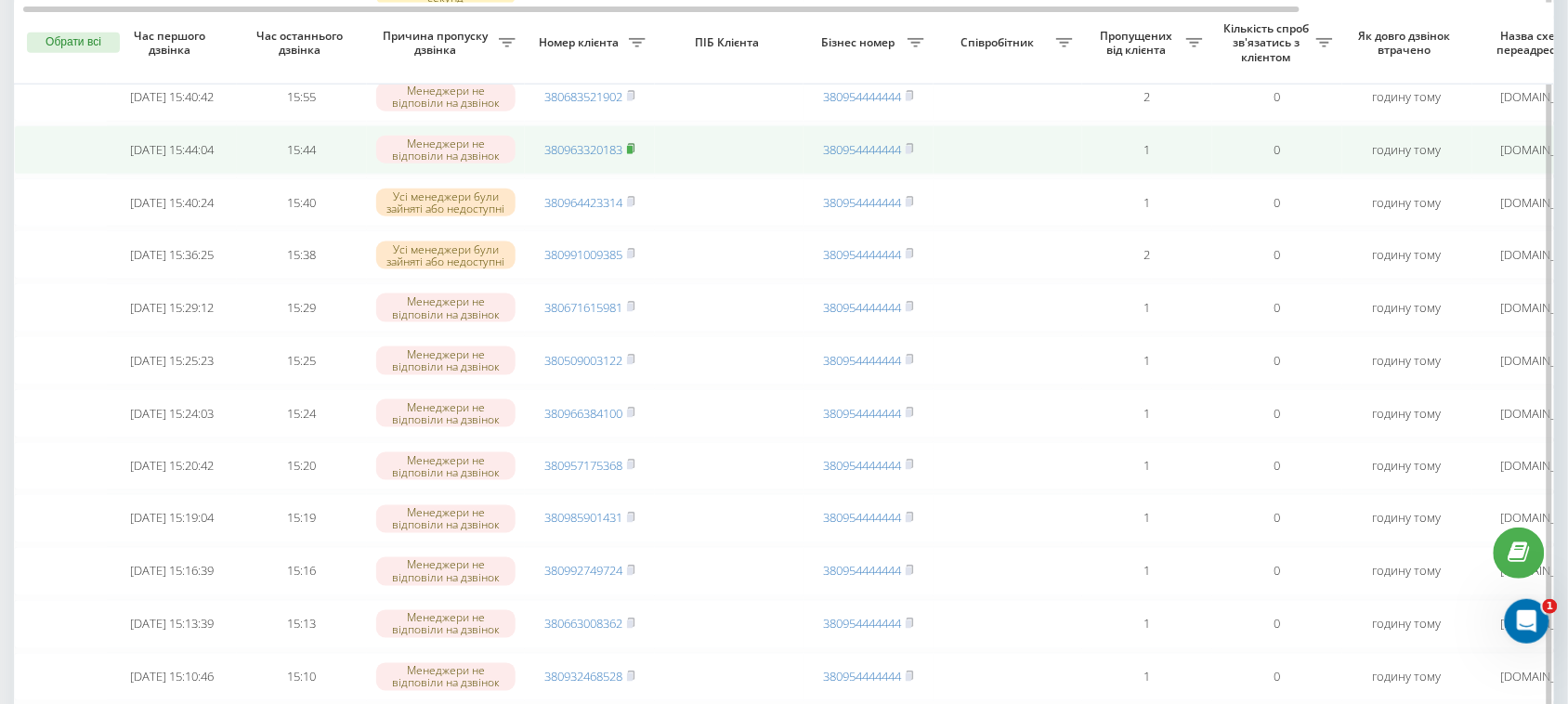
click at [632, 154] on rect at bounding box center [630, 149] width 6 height 9
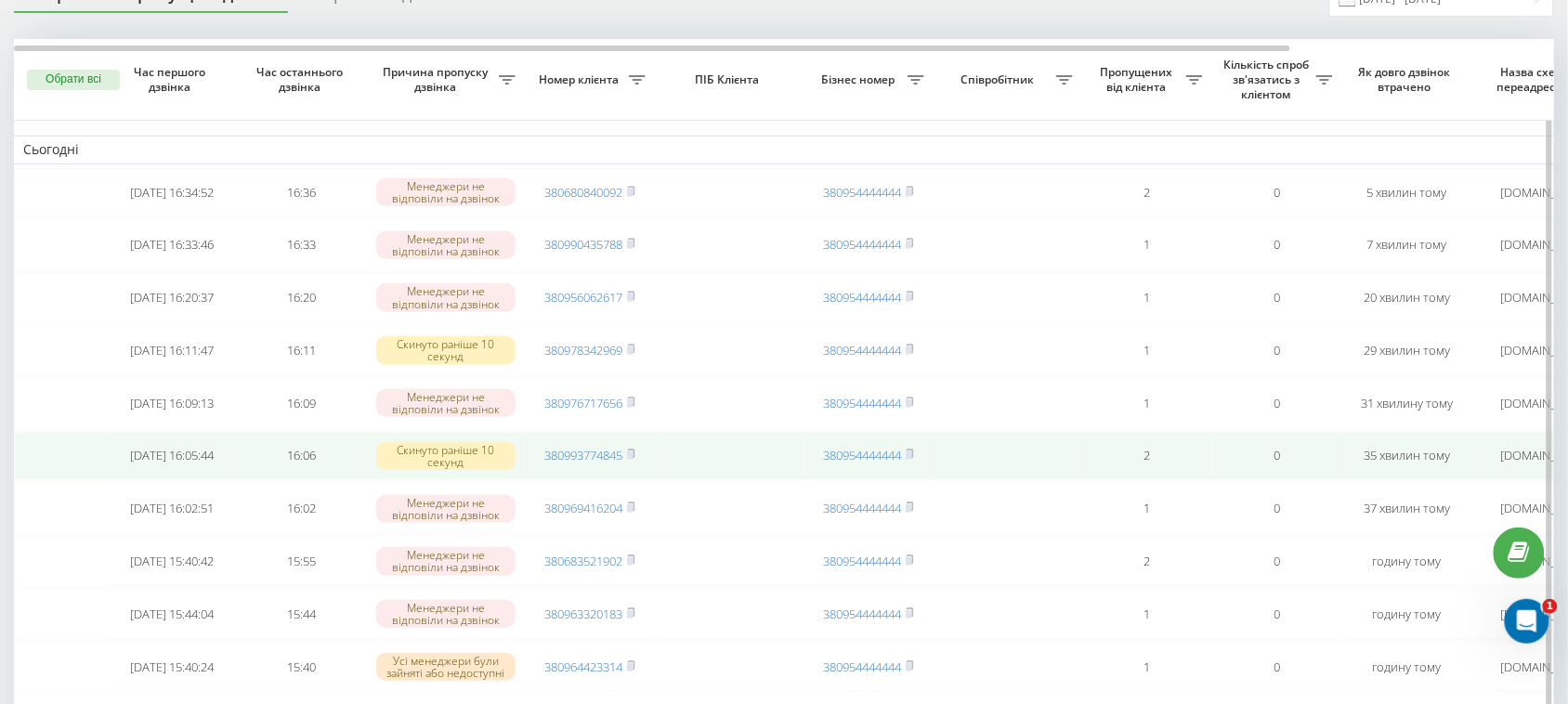
scroll to position [205, 0]
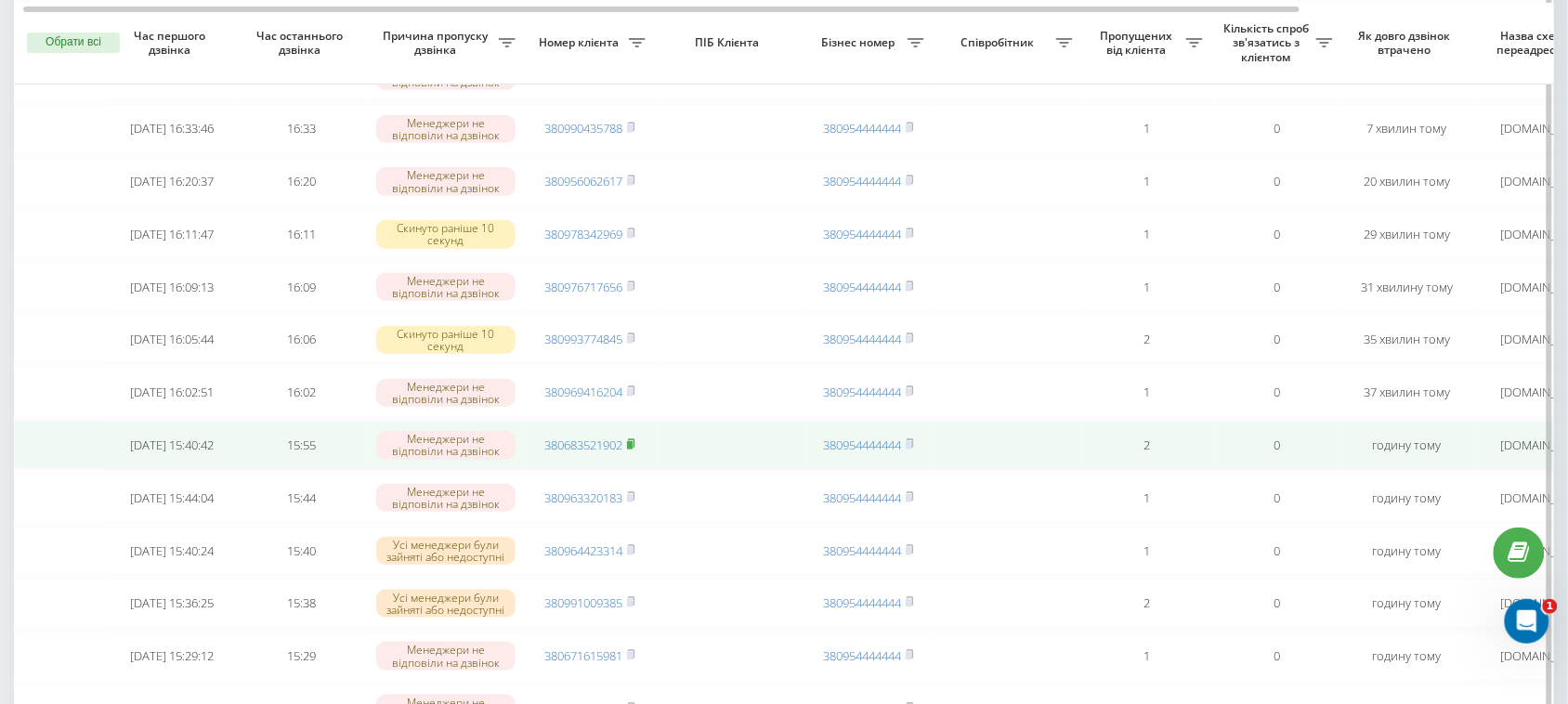
click at [635, 449] on icon at bounding box center [631, 443] width 9 height 11
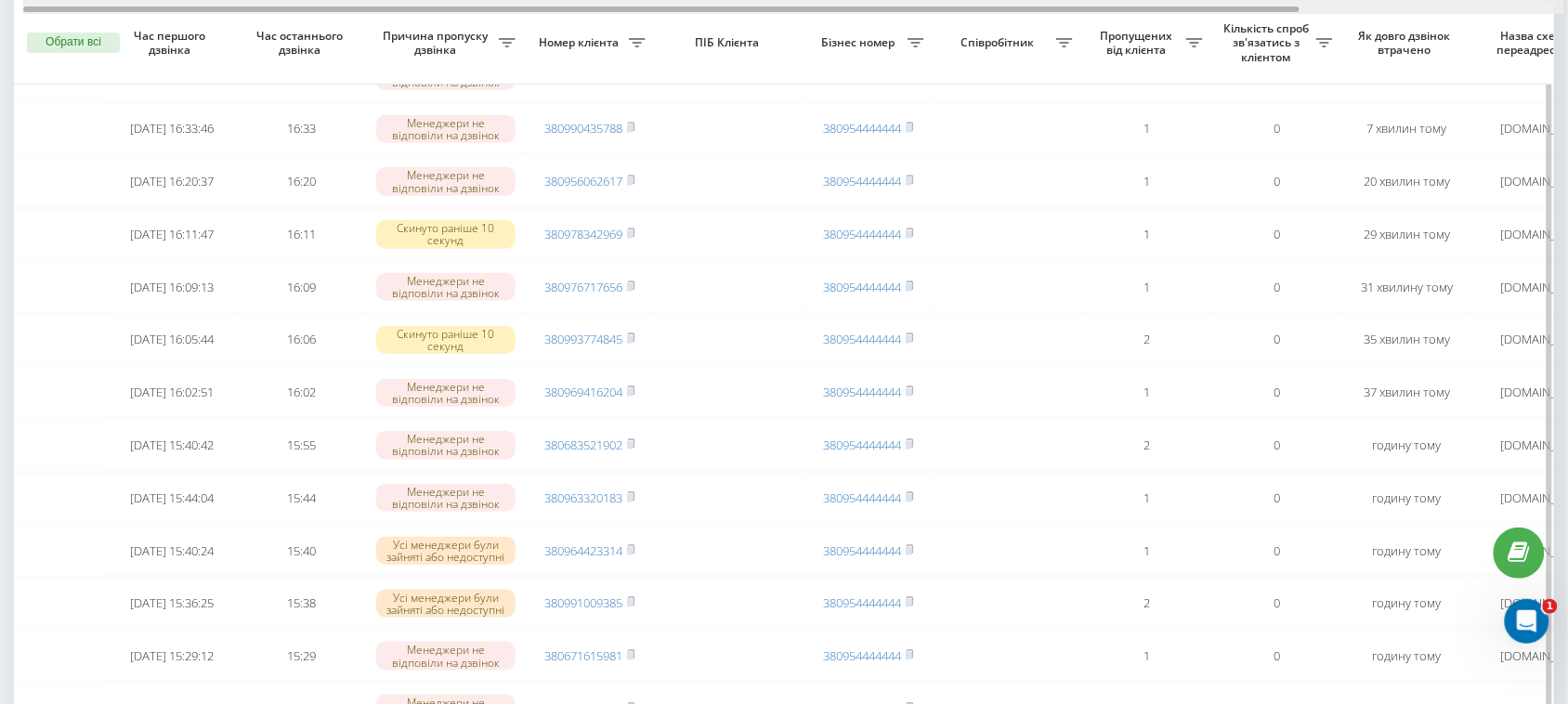
scroll to position [0, 0]
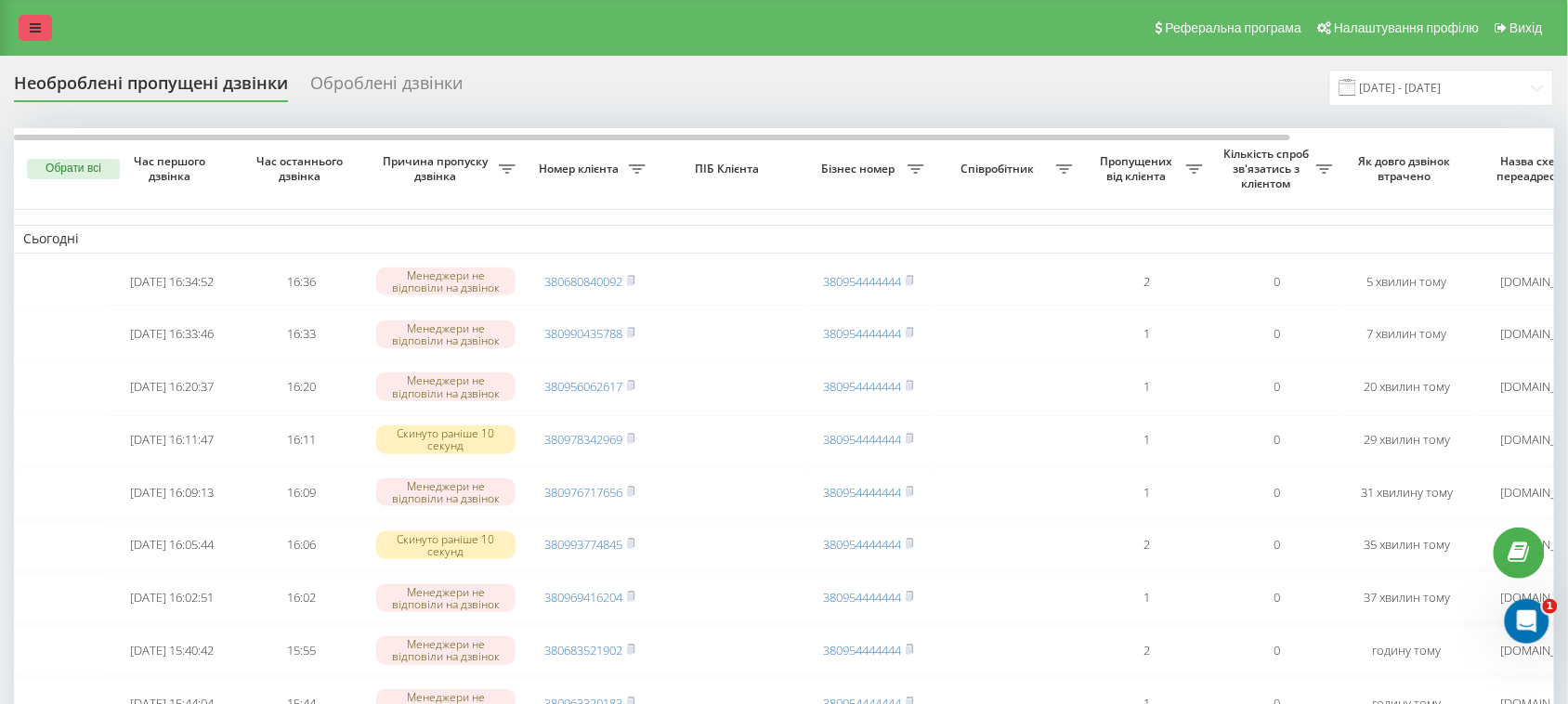
click at [51, 29] on link at bounding box center [35, 28] width 33 height 26
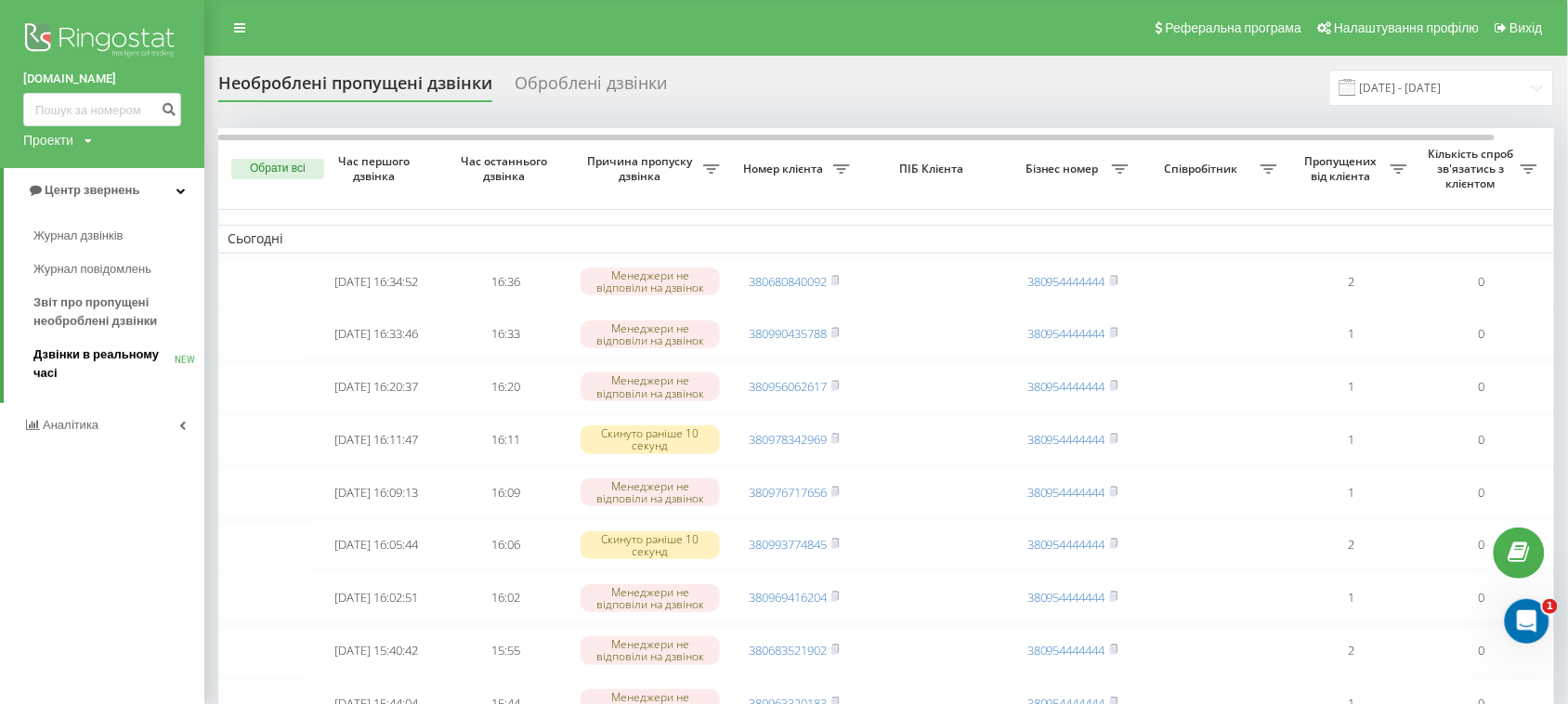
click at [114, 348] on span "Дзвінки в реальному часі" at bounding box center [104, 365] width 142 height 37
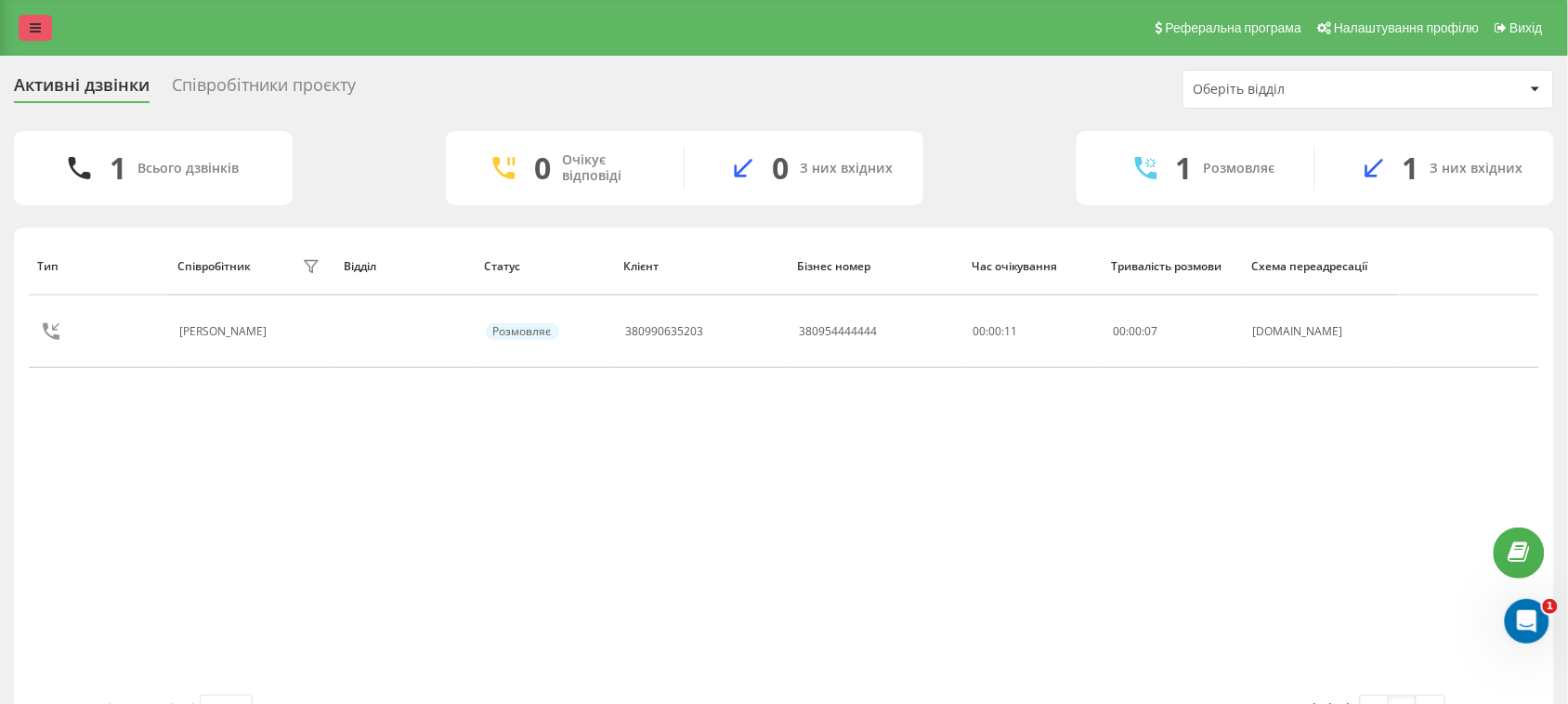
click at [26, 32] on link at bounding box center [35, 28] width 33 height 26
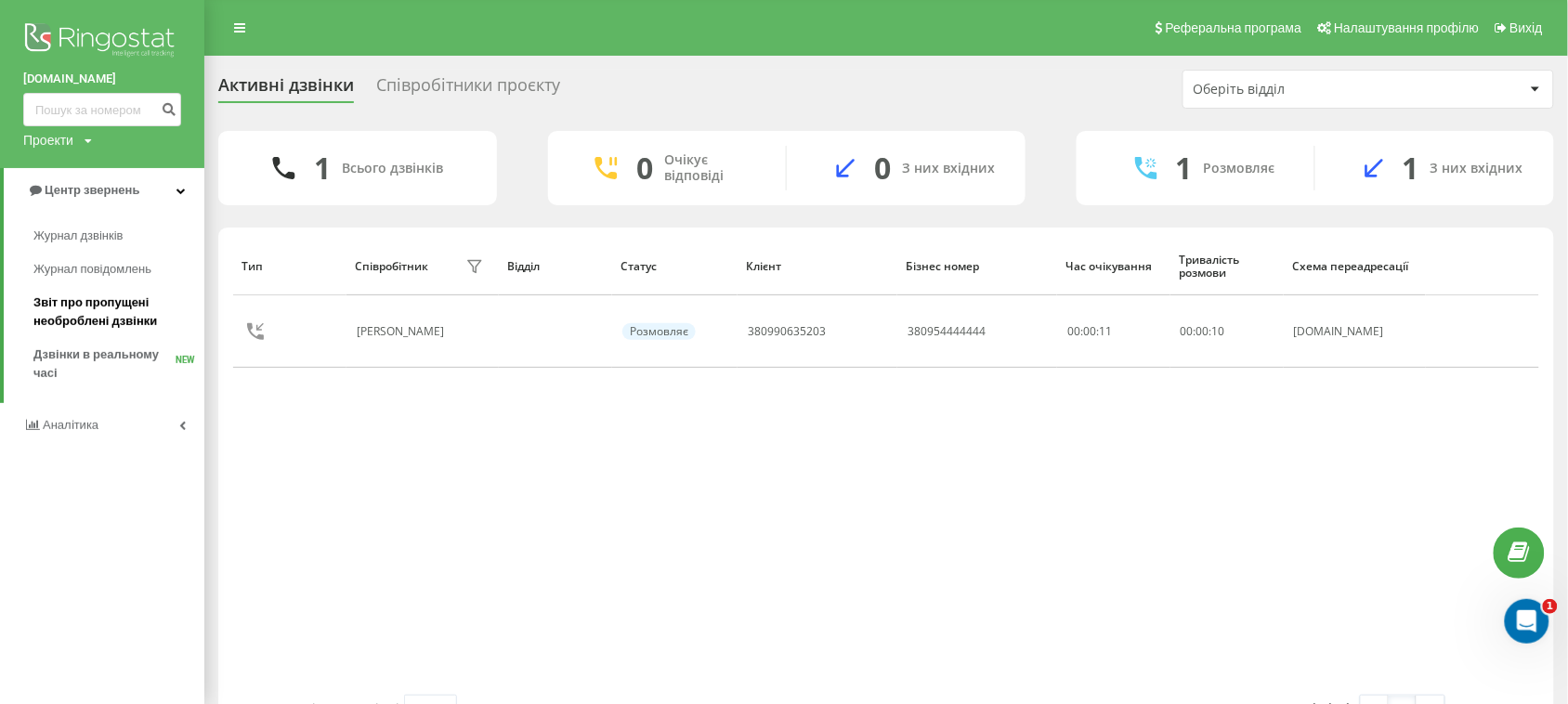
click at [108, 297] on span "Звіт про пропущені необроблені дзвінки" at bounding box center [114, 313] width 161 height 37
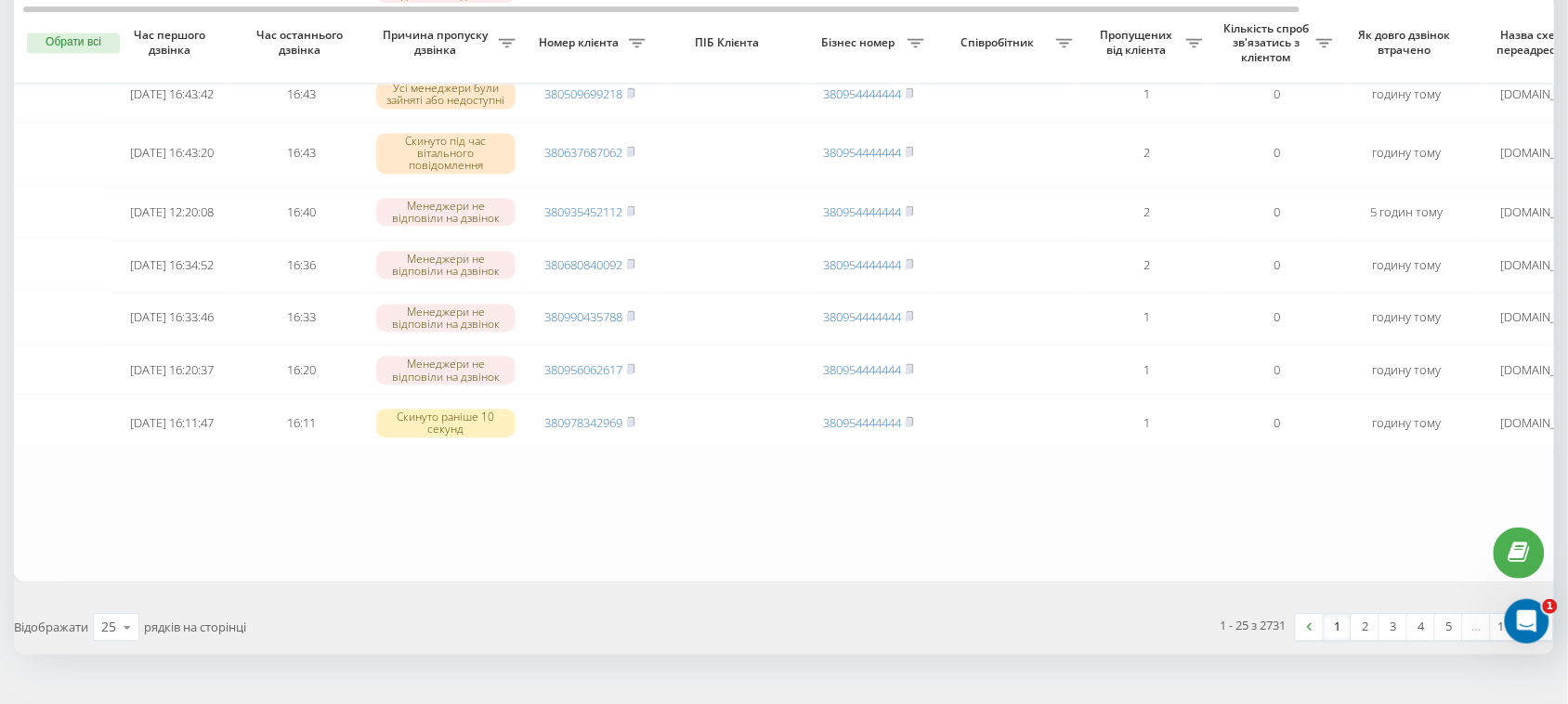
scroll to position [1510, 0]
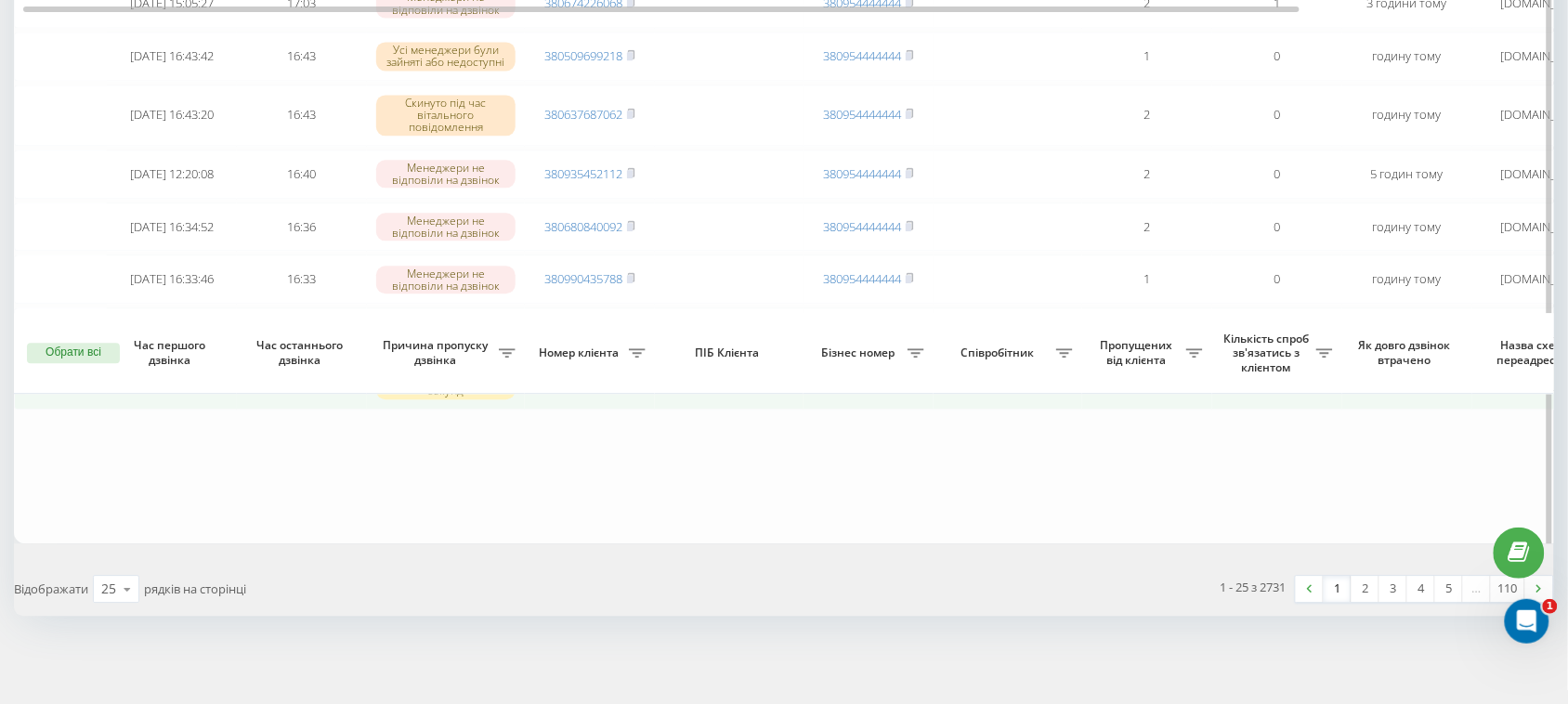
click at [630, 386] on rect at bounding box center [630, 384] width 6 height 9
click at [629, 381] on icon at bounding box center [631, 383] width 9 height 11
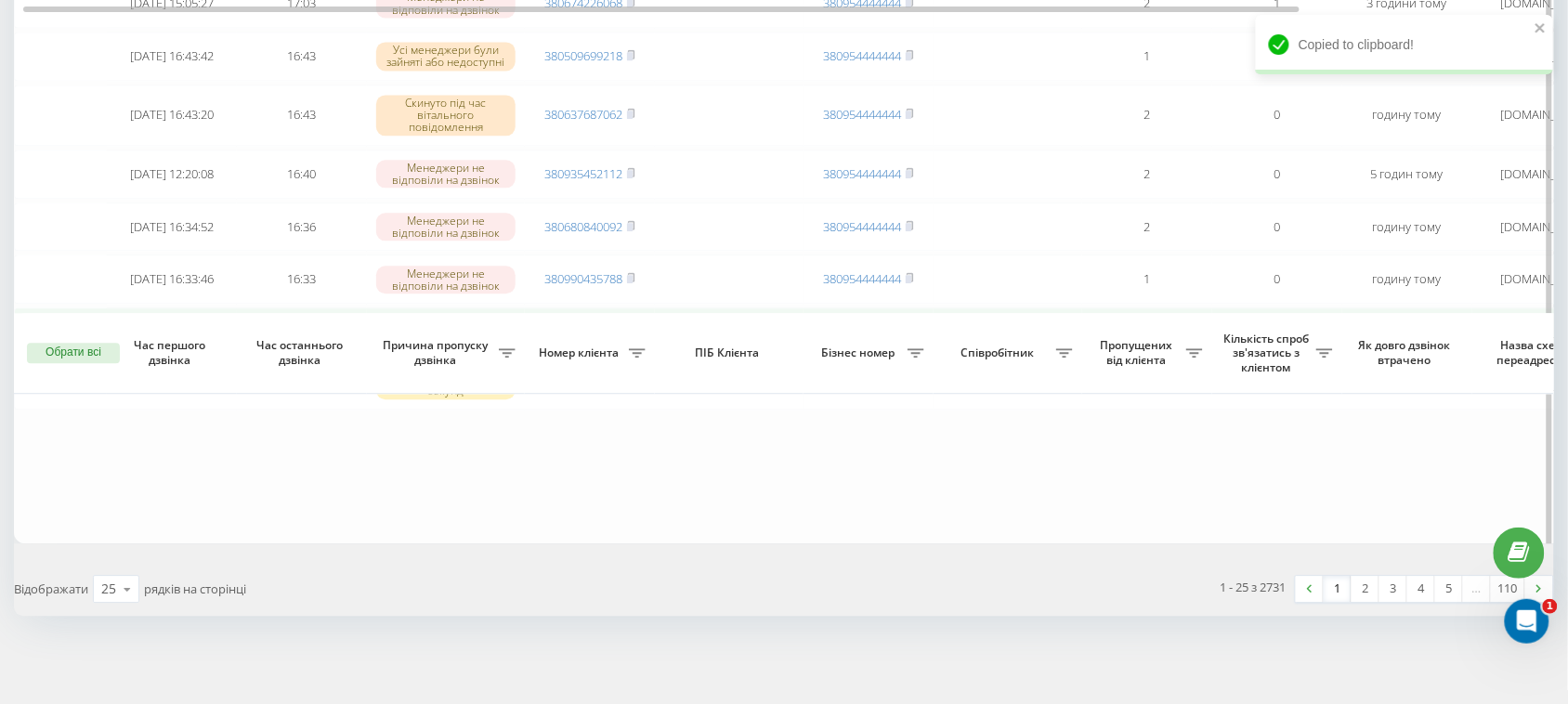
click at [633, 328] on rect at bounding box center [630, 332] width 6 height 9
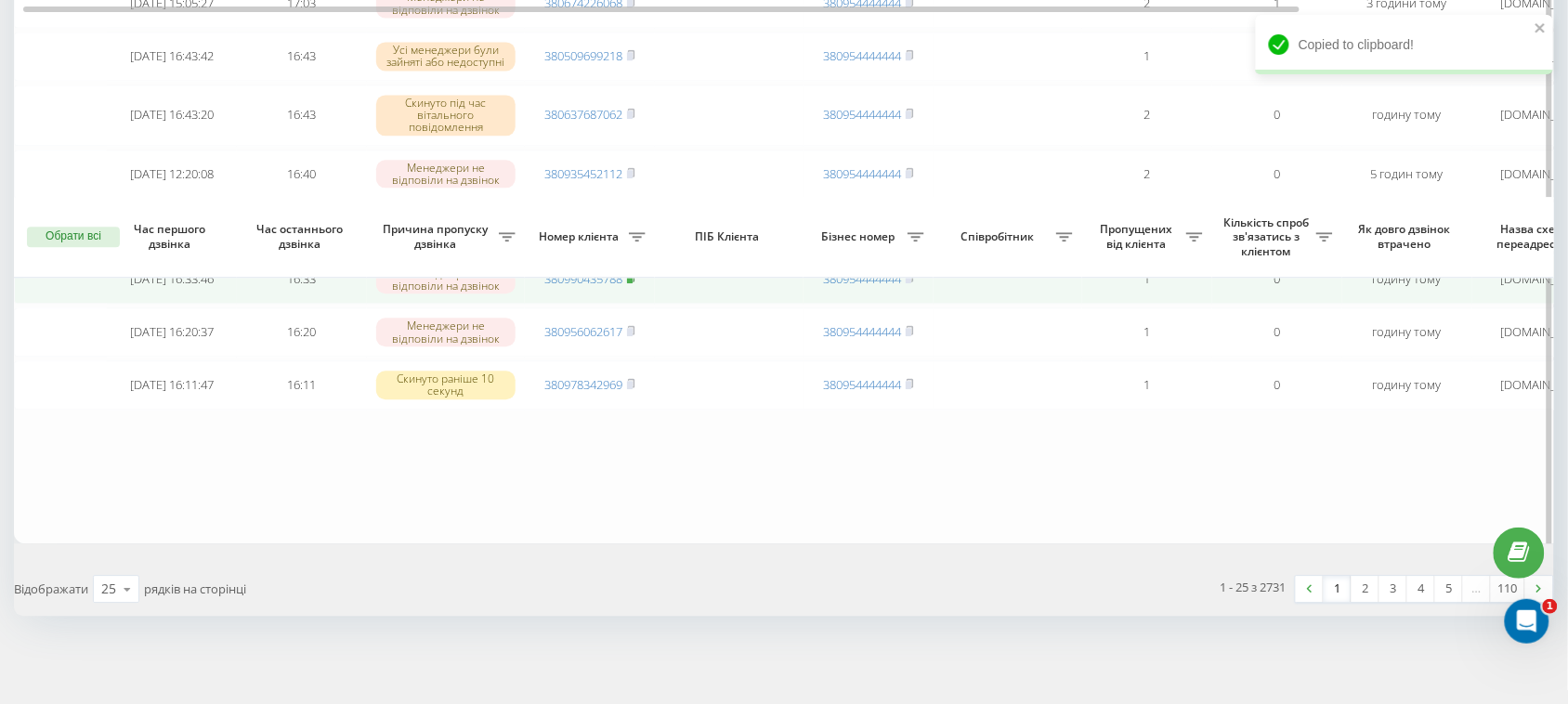
click at [632, 283] on rect at bounding box center [630, 279] width 6 height 9
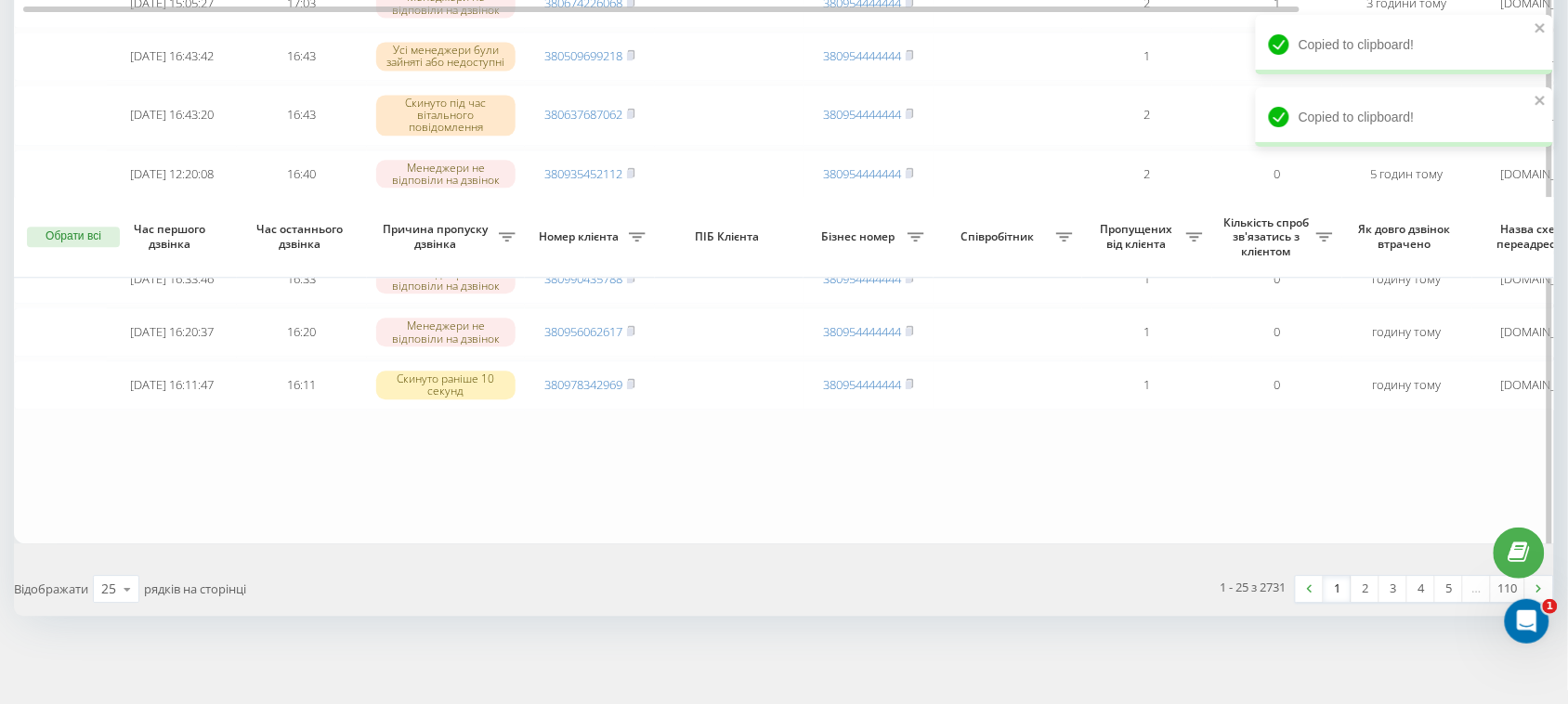
click at [635, 231] on icon at bounding box center [631, 225] width 9 height 11
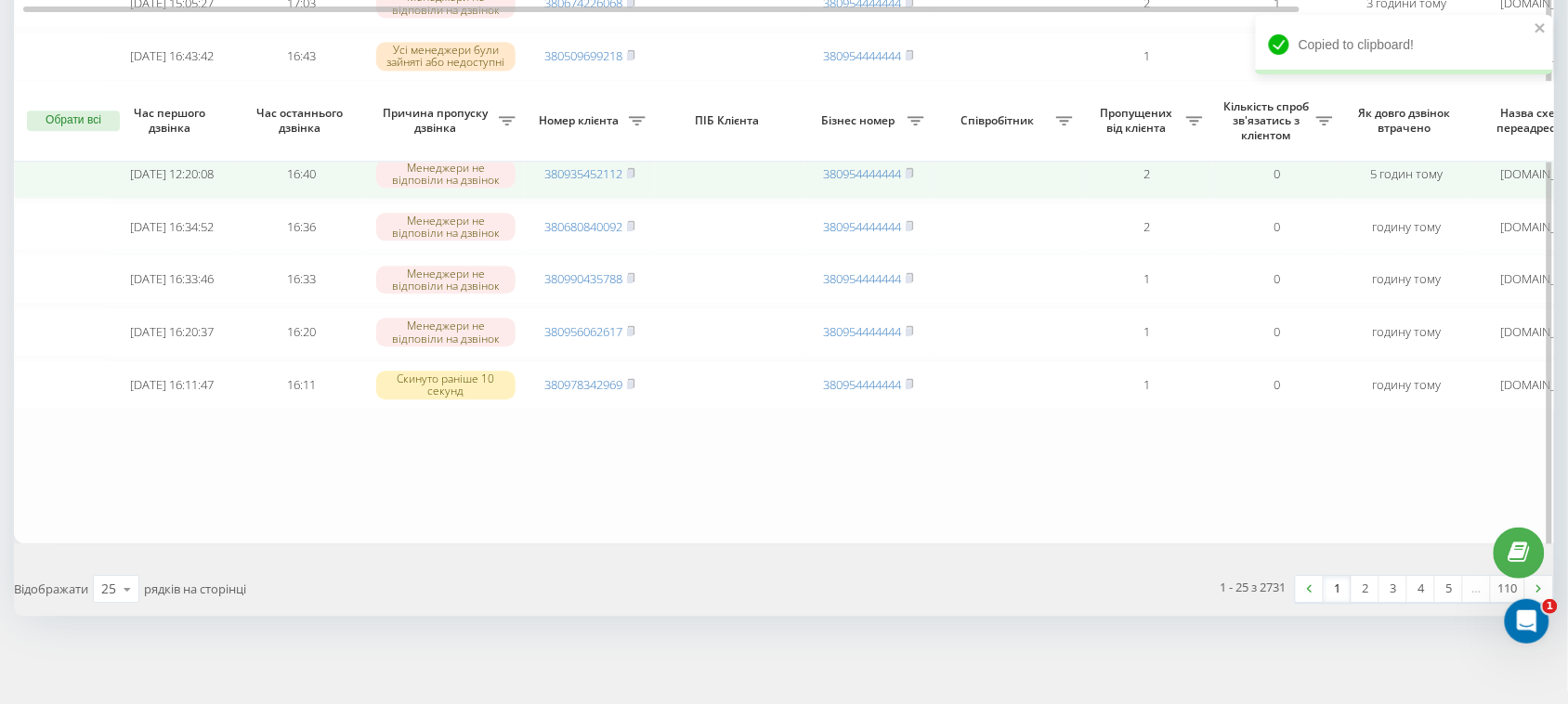
click at [625, 182] on span "380935452112" at bounding box center [590, 173] width 91 height 17
click at [630, 178] on rect at bounding box center [630, 174] width 6 height 9
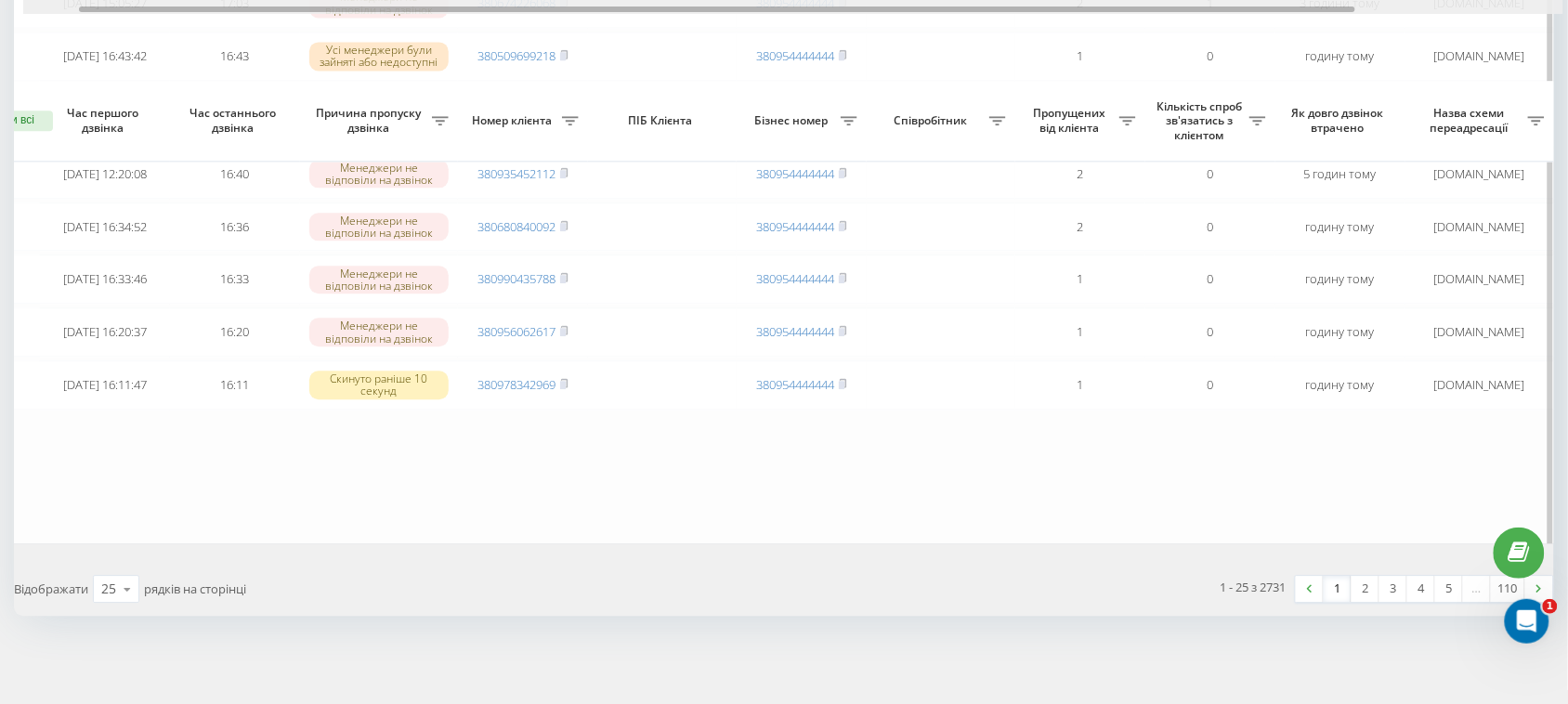
scroll to position [0, 68]
drag, startPoint x: 1246, startPoint y: 8, endPoint x: 1303, endPoint y: 3, distance: 57.2
click at [1303, 3] on div at bounding box center [793, 7] width 1540 height 14
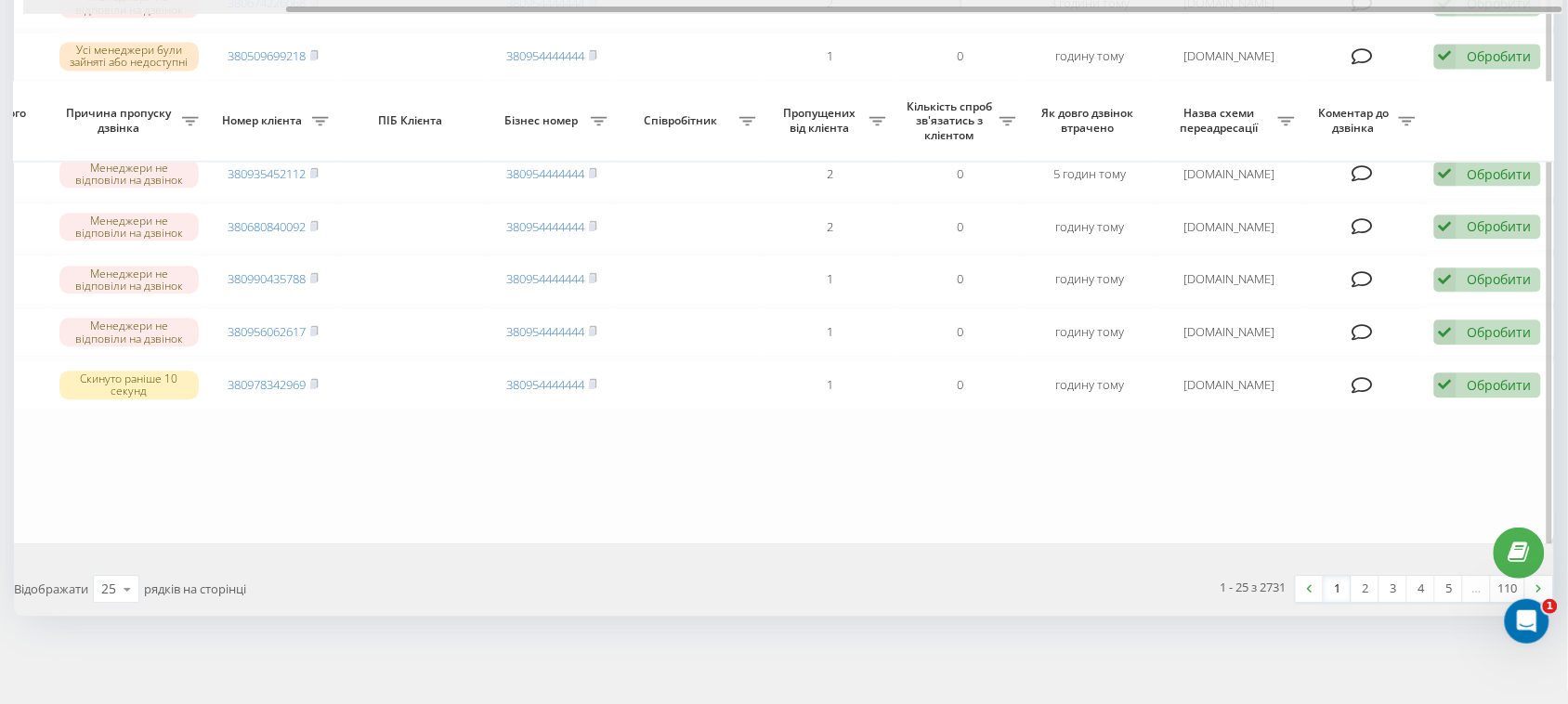
drag, startPoint x: 1284, startPoint y: 3, endPoint x: 1298, endPoint y: 3, distance: 14.0
click at [1298, 3] on div at bounding box center [793, 7] width 1540 height 14
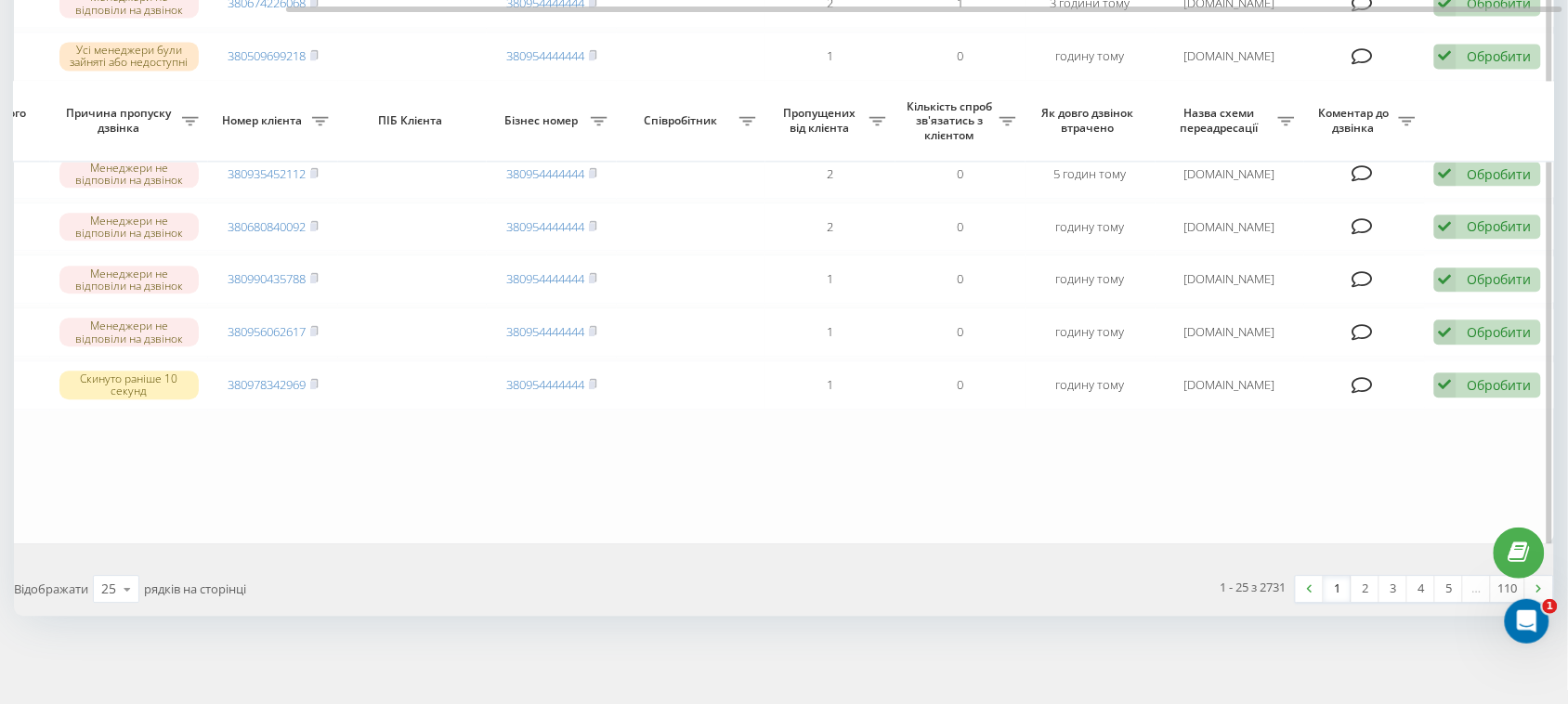
click at [1479, 124] on div "Обробити" at bounding box center [1498, 115] width 64 height 18
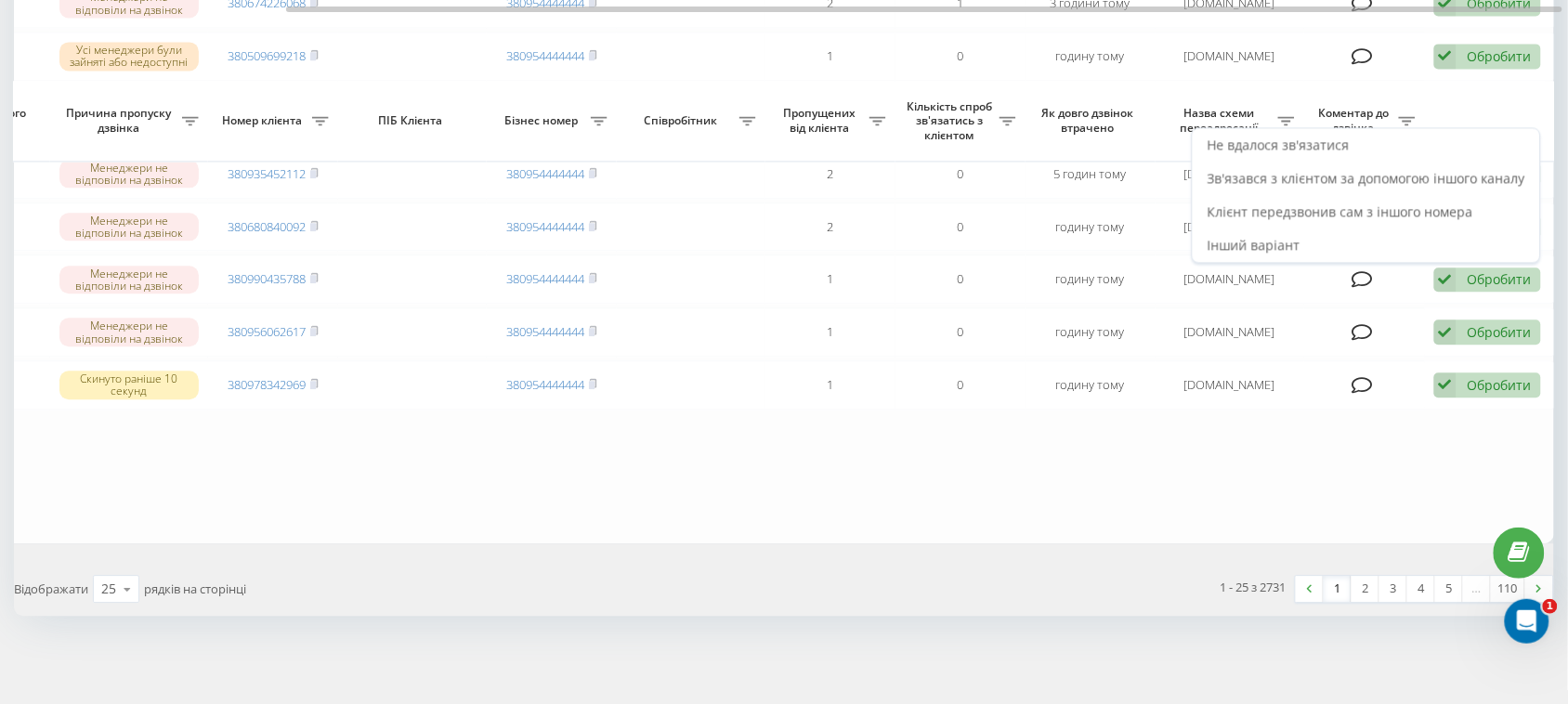
click at [1336, 153] on span "Не вдалося зв'язатися" at bounding box center [1279, 145] width 143 height 18
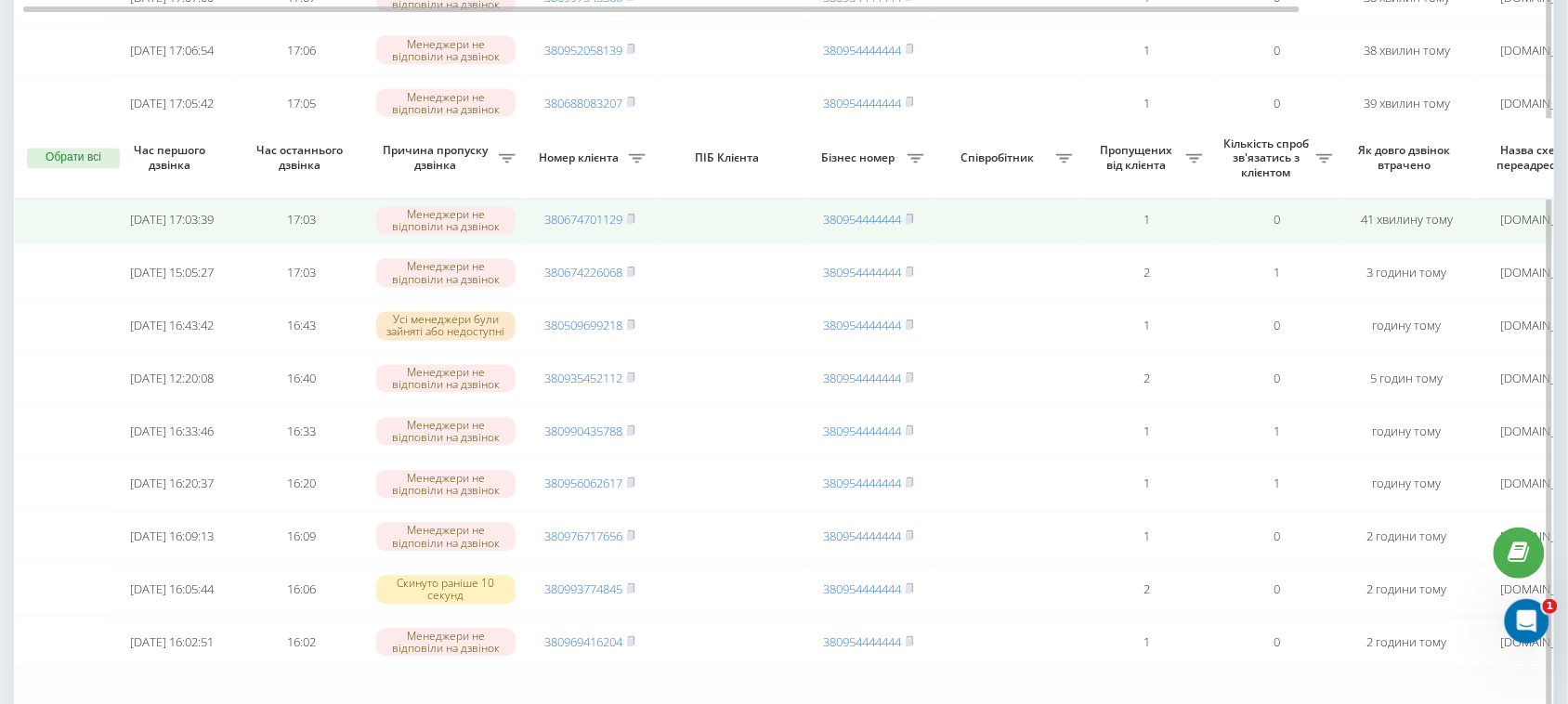
scroll to position [1045, 0]
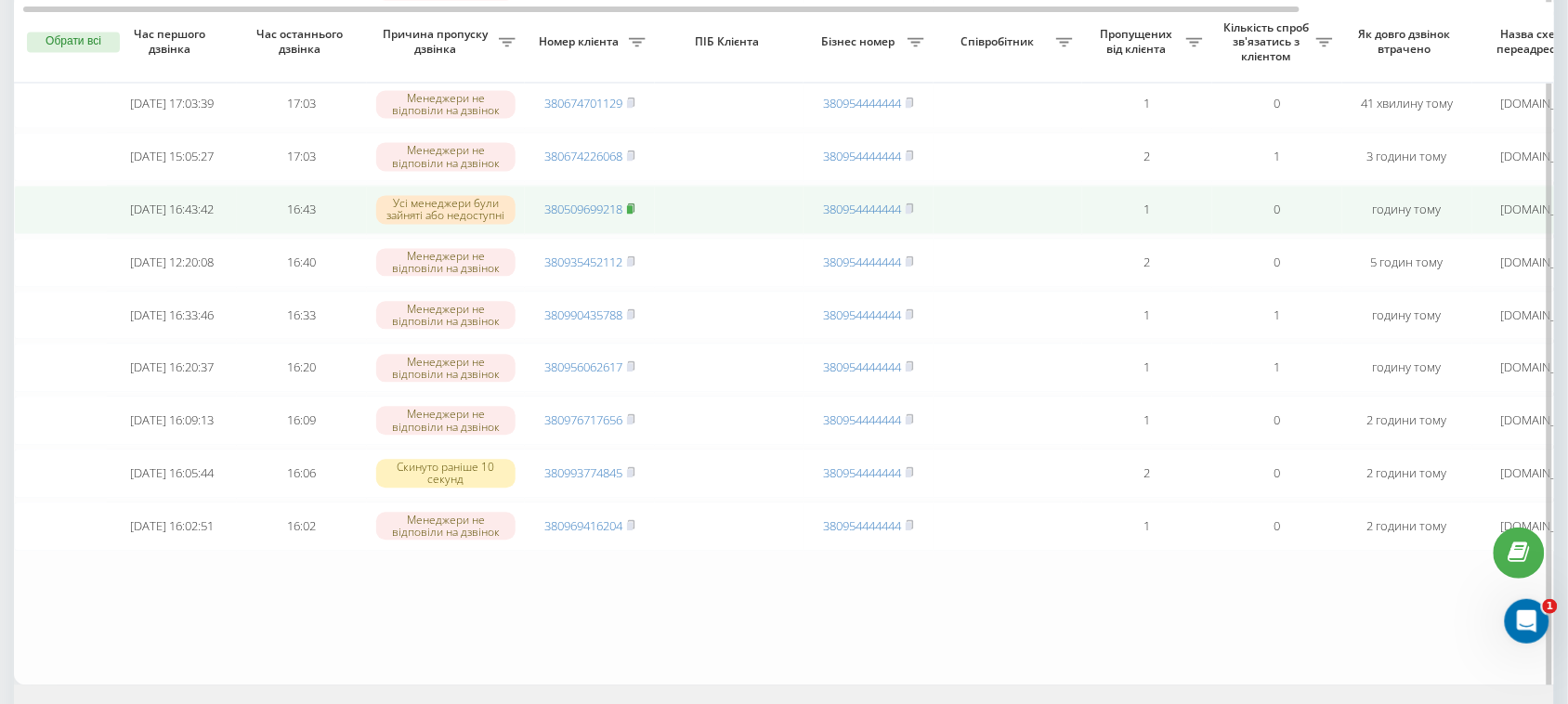
click at [634, 212] on icon at bounding box center [631, 208] width 7 height 9
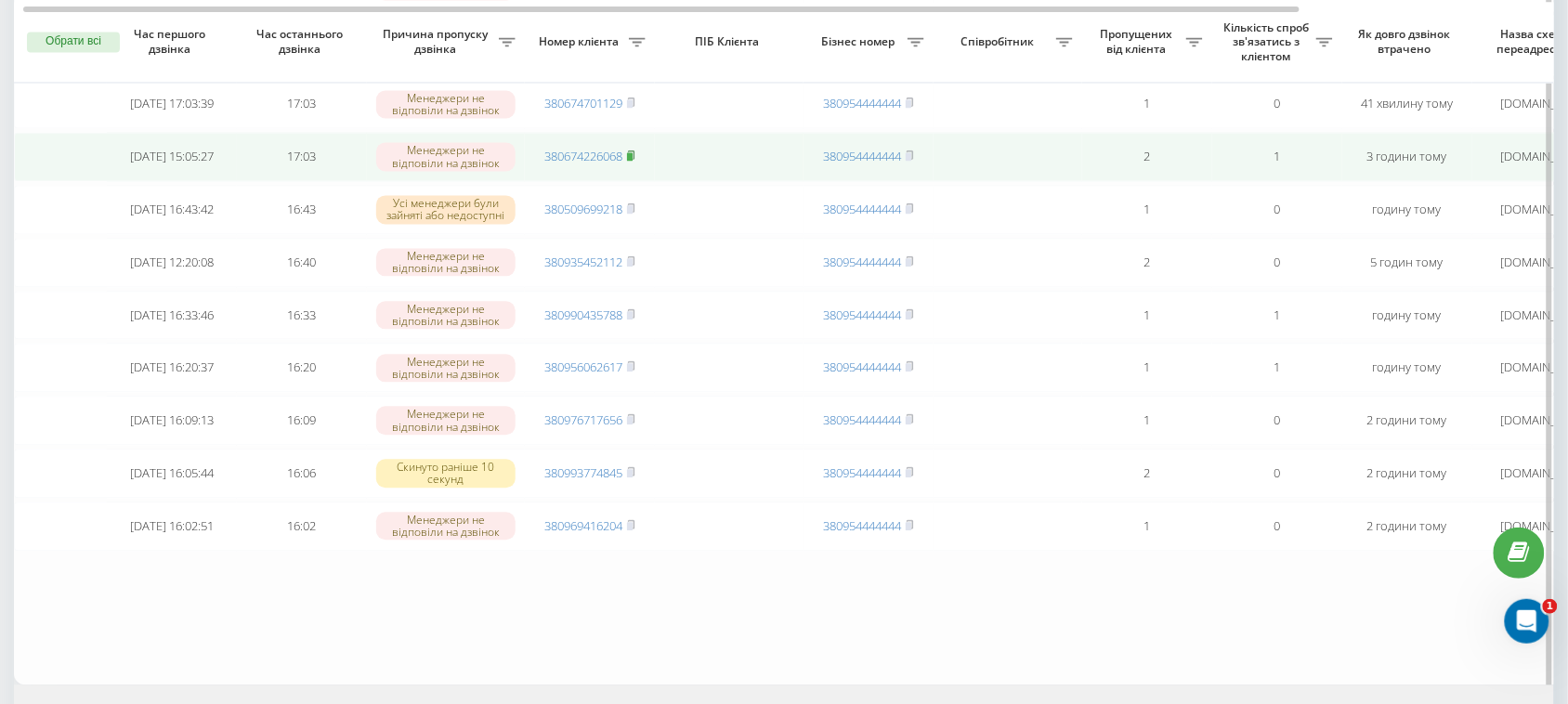
click at [629, 161] on icon at bounding box center [631, 155] width 9 height 11
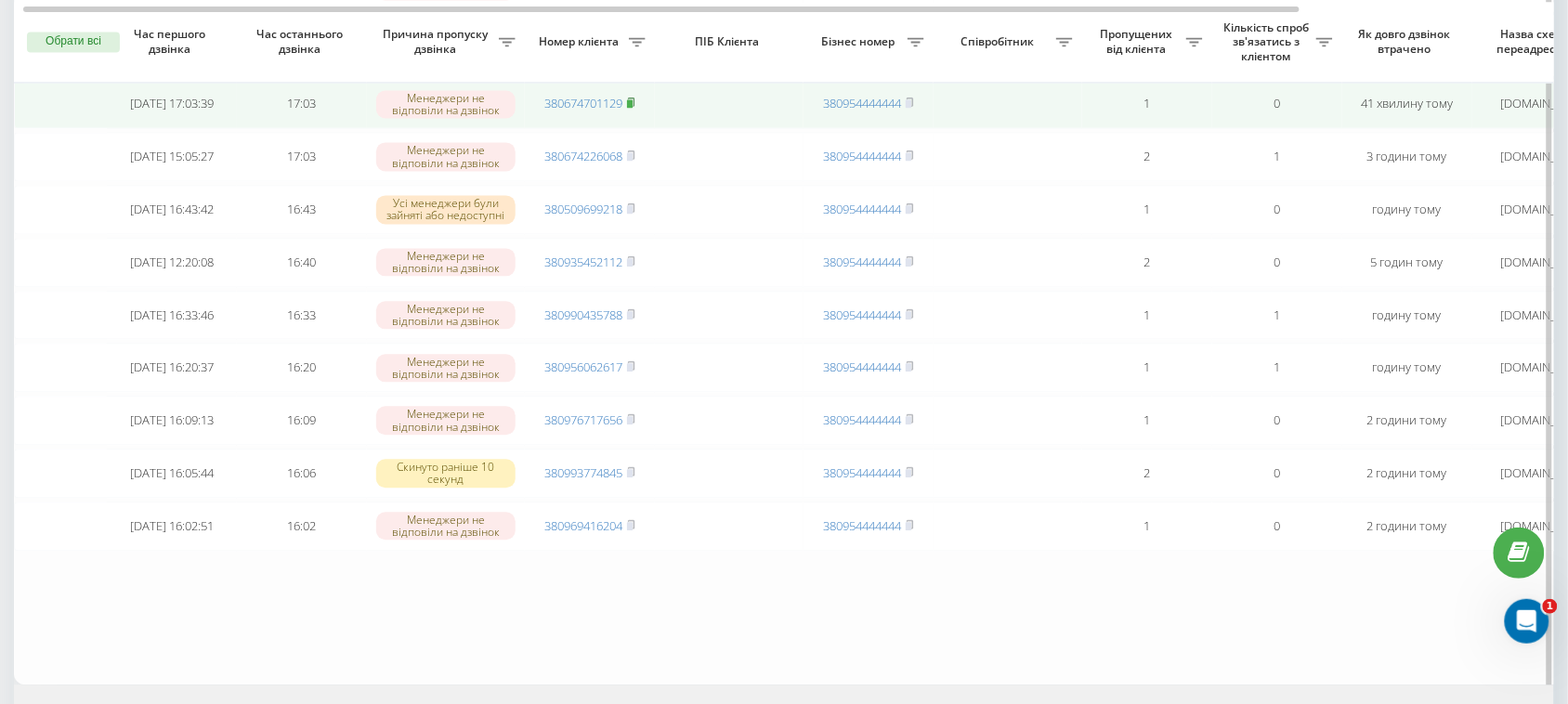
click at [632, 109] on rect at bounding box center [630, 104] width 6 height 9
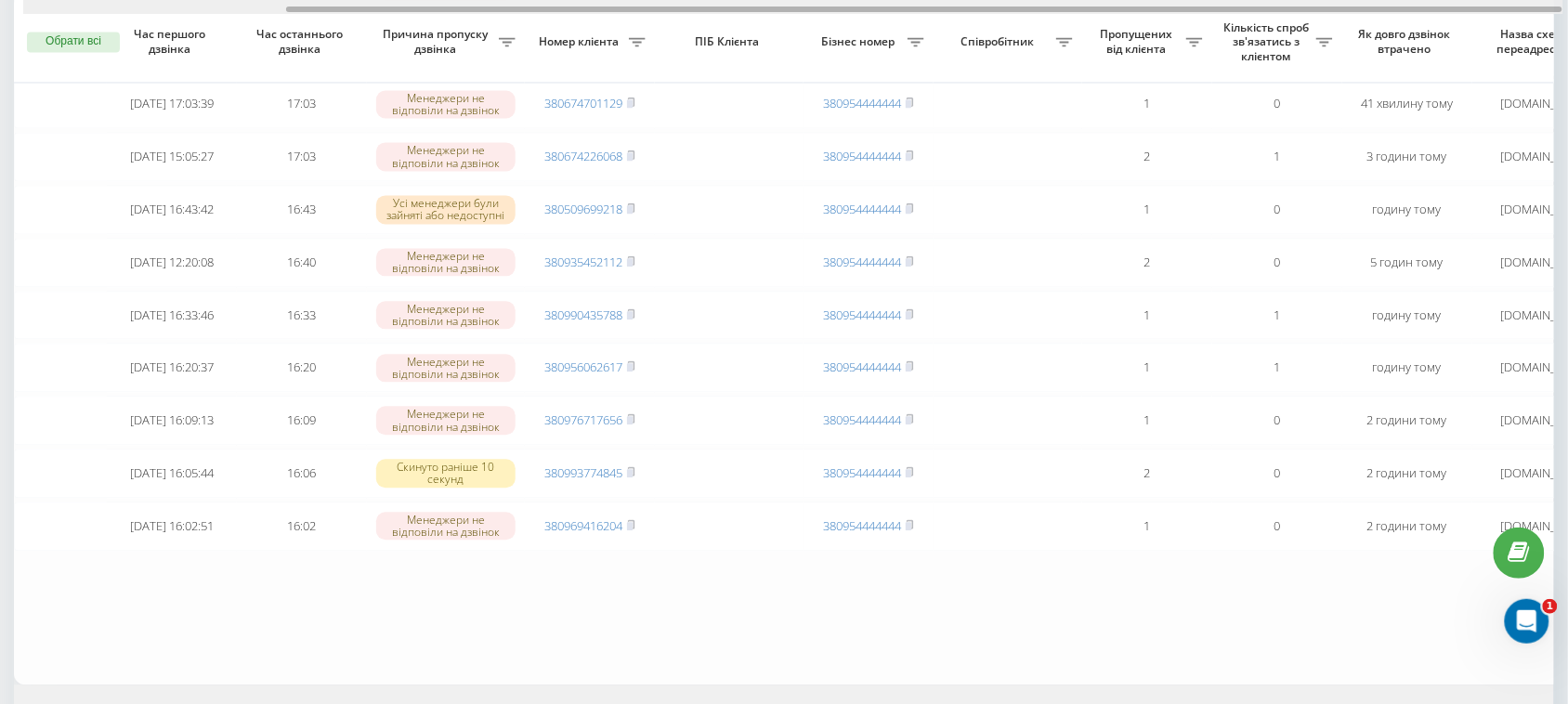
scroll to position [0, 317]
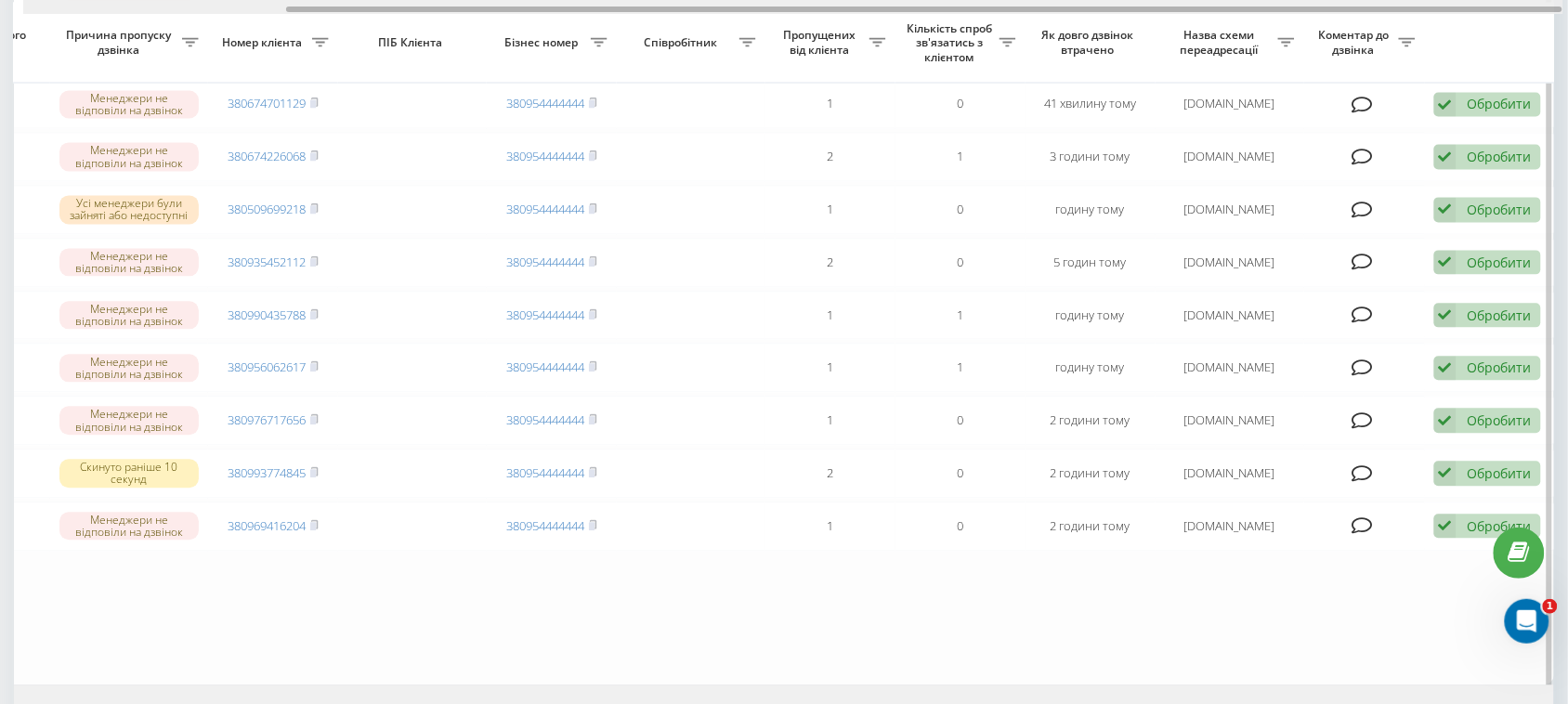
drag, startPoint x: 1123, startPoint y: 3, endPoint x: 1175, endPoint y: 2, distance: 52.0
click at [1175, 2] on div at bounding box center [793, 7] width 1540 height 14
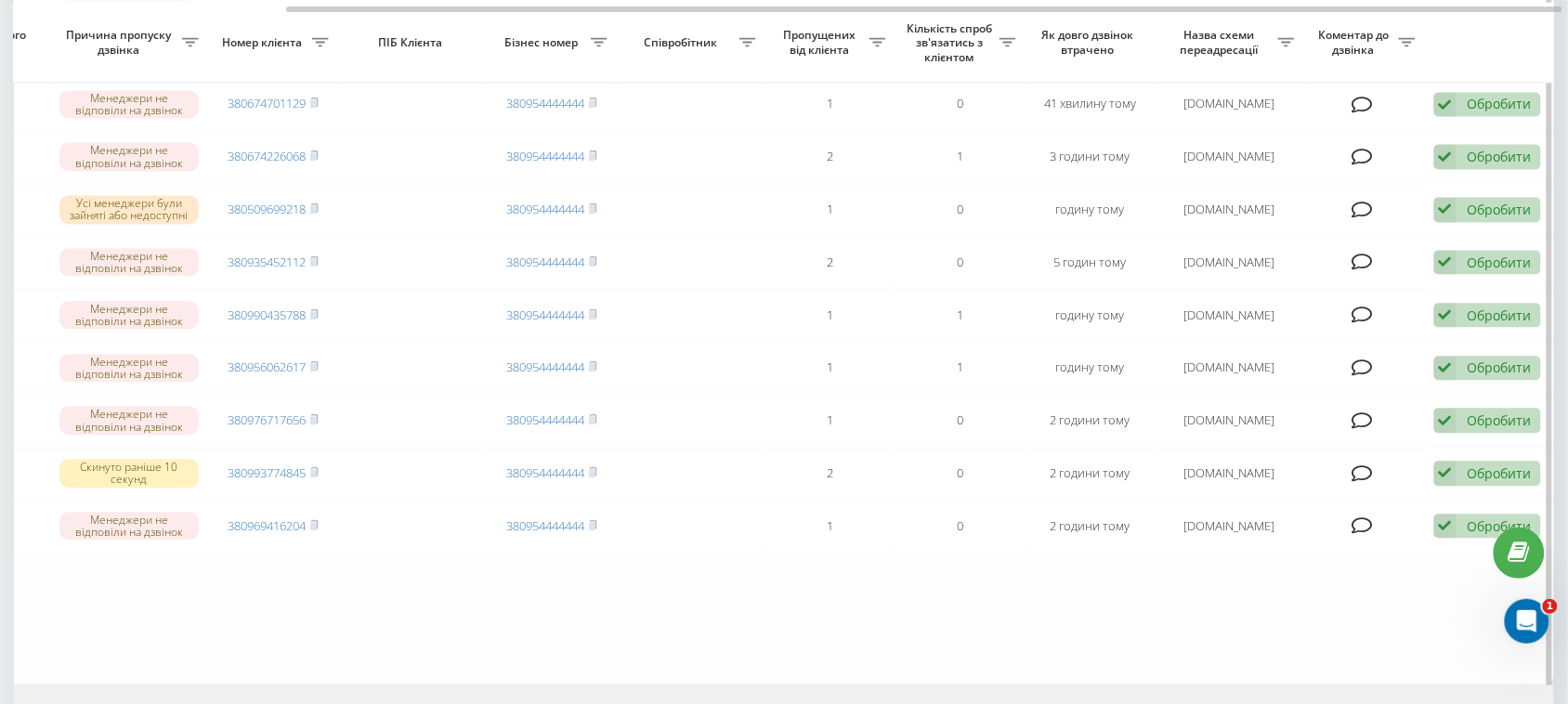
click at [1491, 55] on div "Обробити" at bounding box center [1498, 46] width 64 height 18
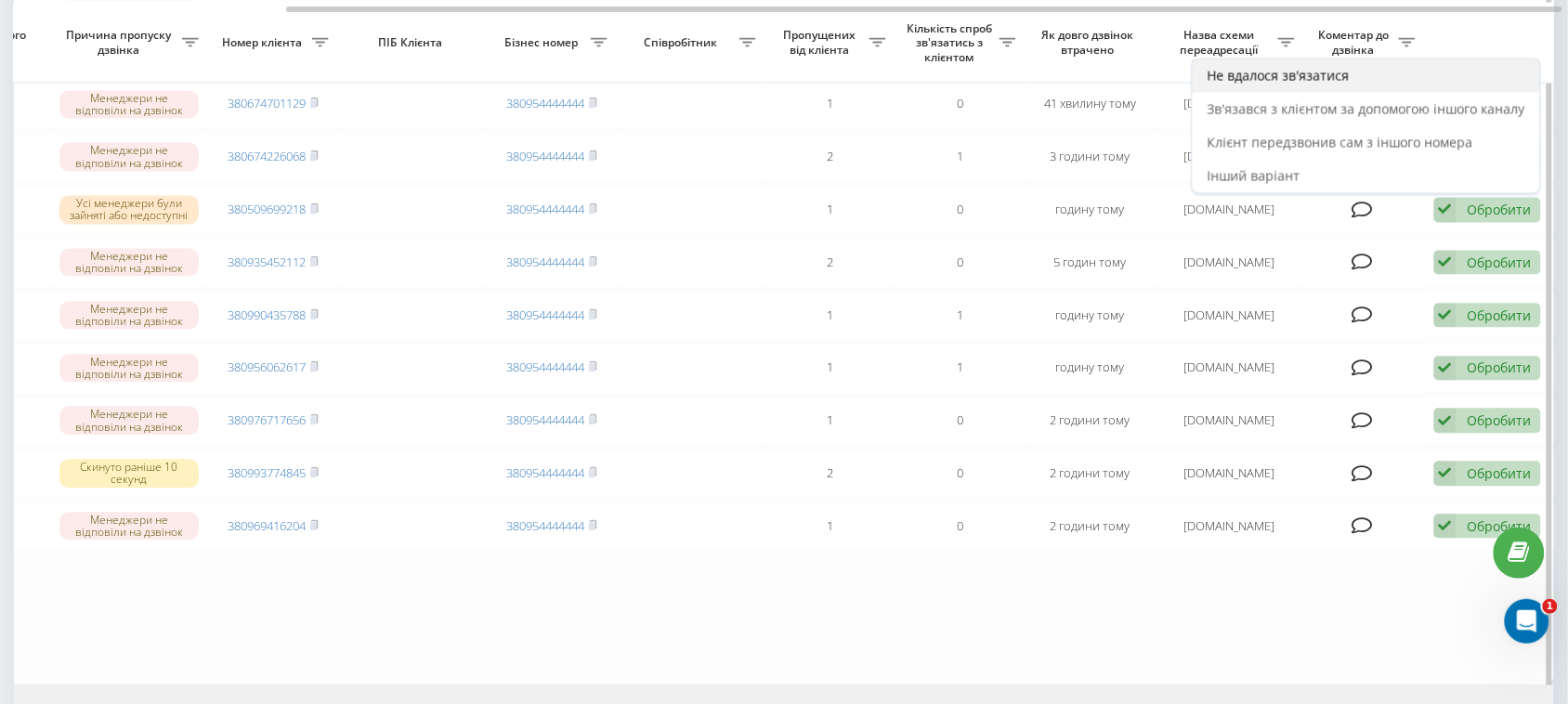
click at [1366, 93] on div "Не вдалося зв'язатися" at bounding box center [1365, 76] width 347 height 33
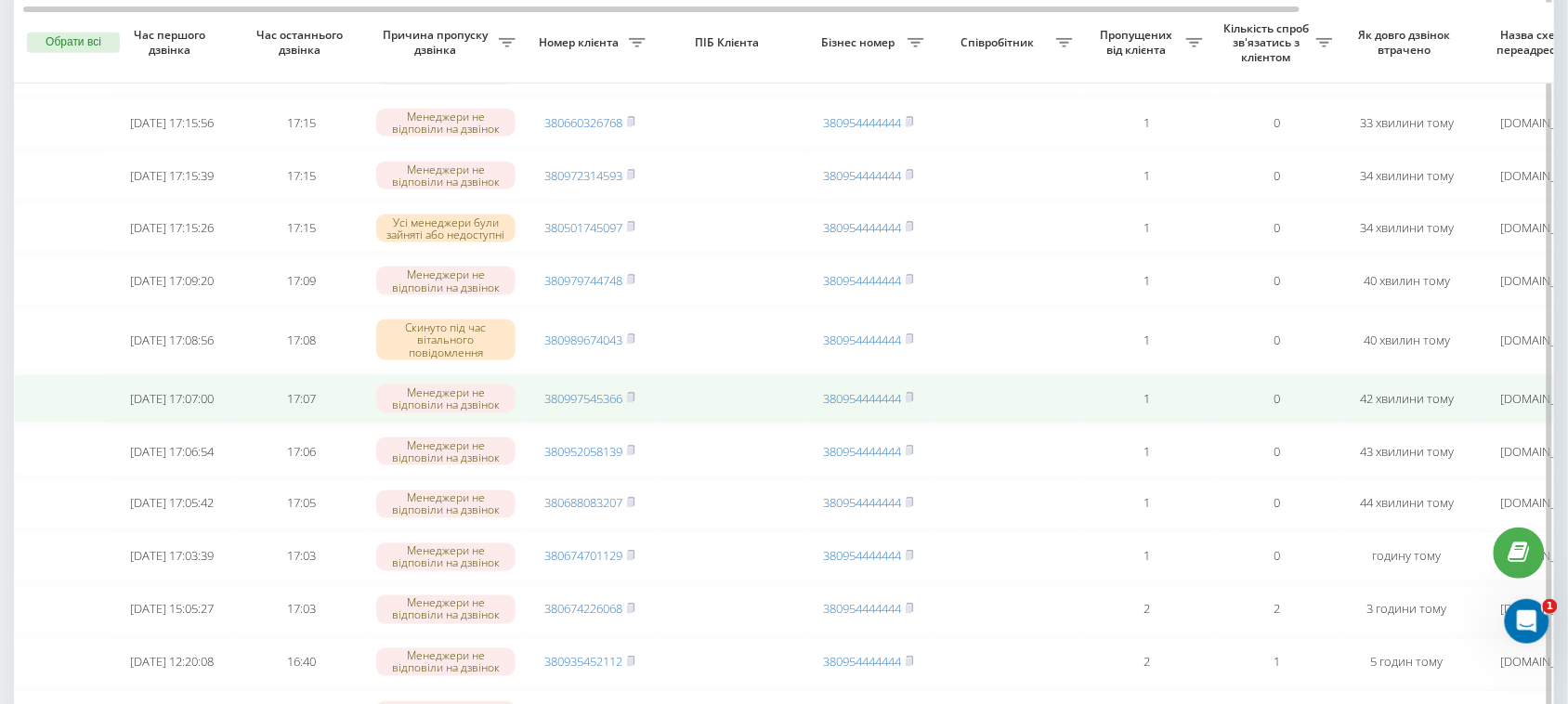
scroll to position [697, 0]
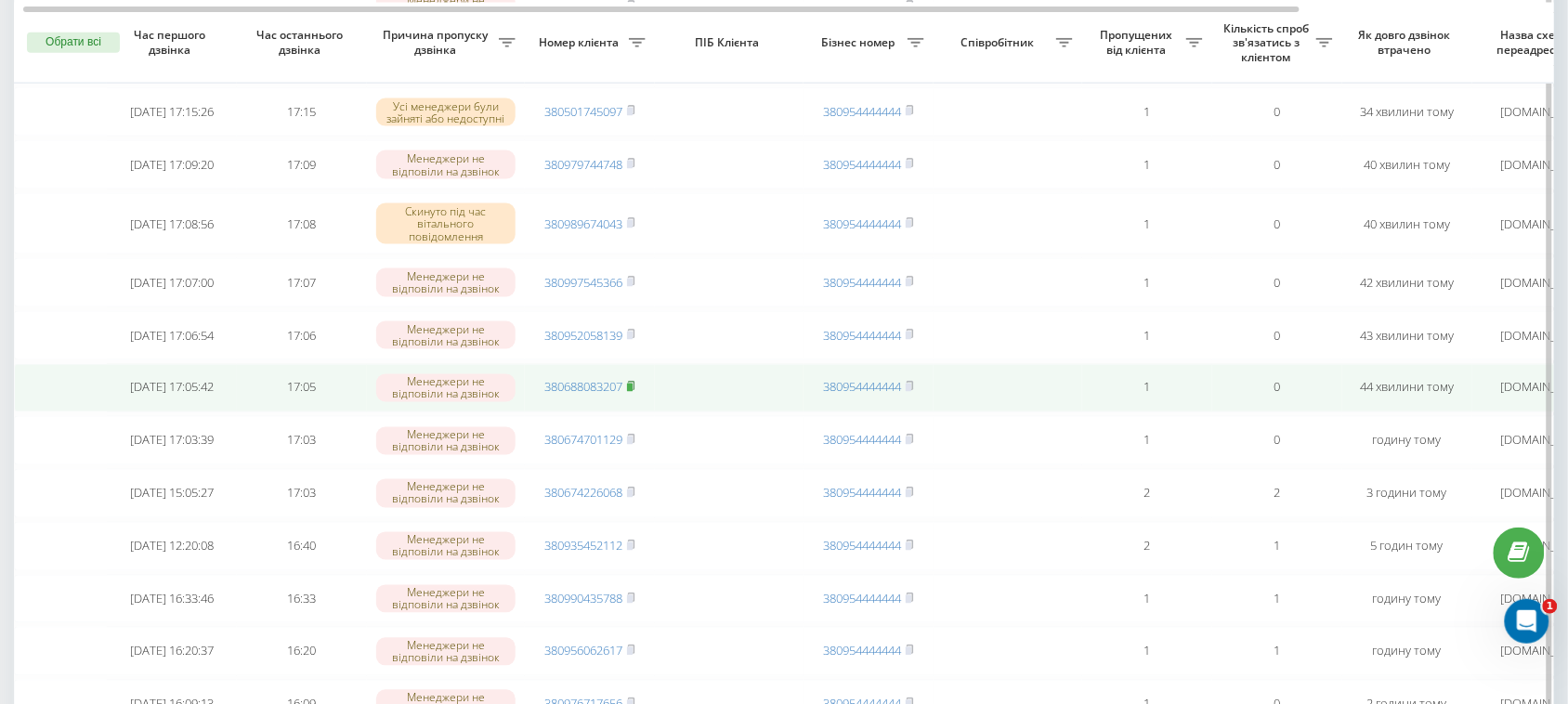
click at [633, 392] on rect at bounding box center [630, 387] width 6 height 9
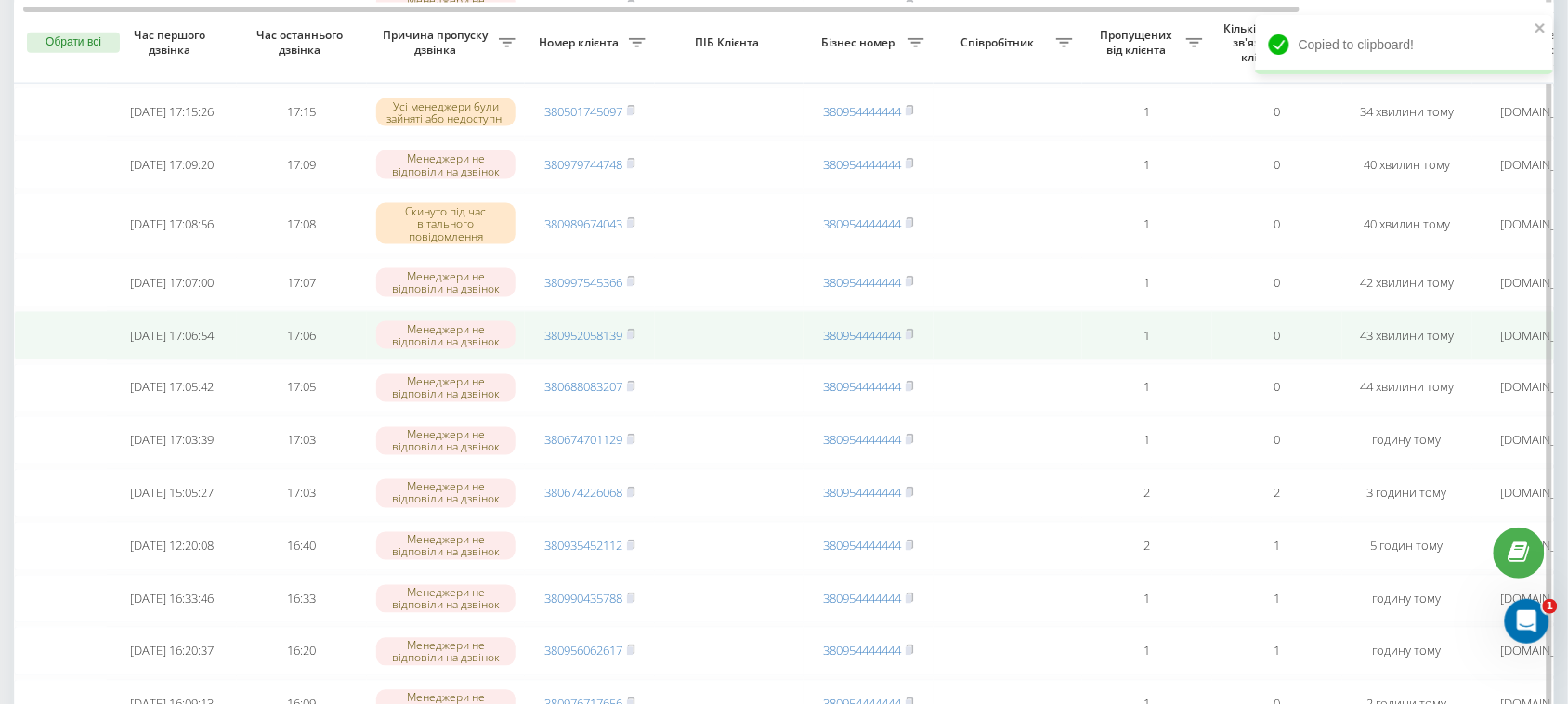
click at [628, 344] on span "380952058139" at bounding box center [590, 335] width 91 height 17
click at [633, 340] on rect at bounding box center [630, 335] width 6 height 9
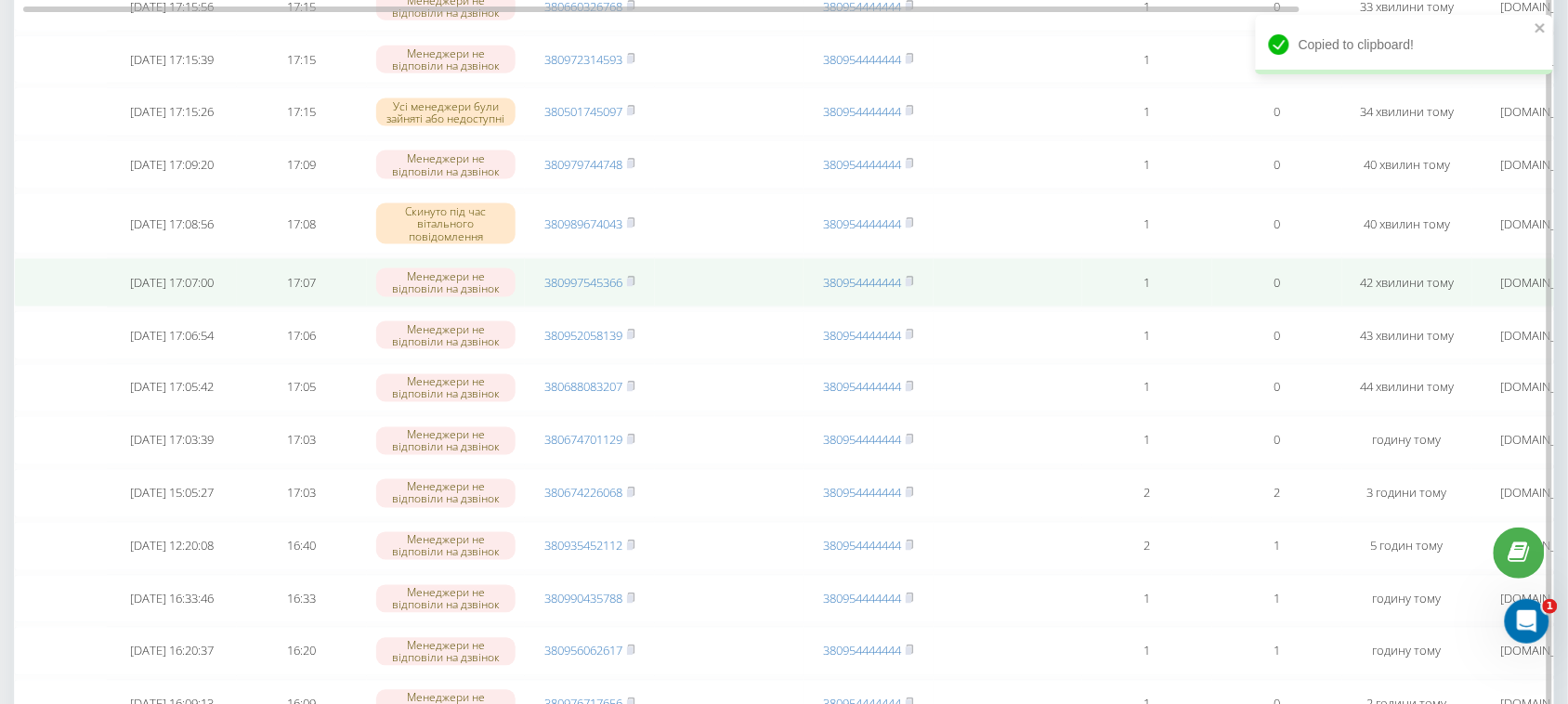
scroll to position [581, 0]
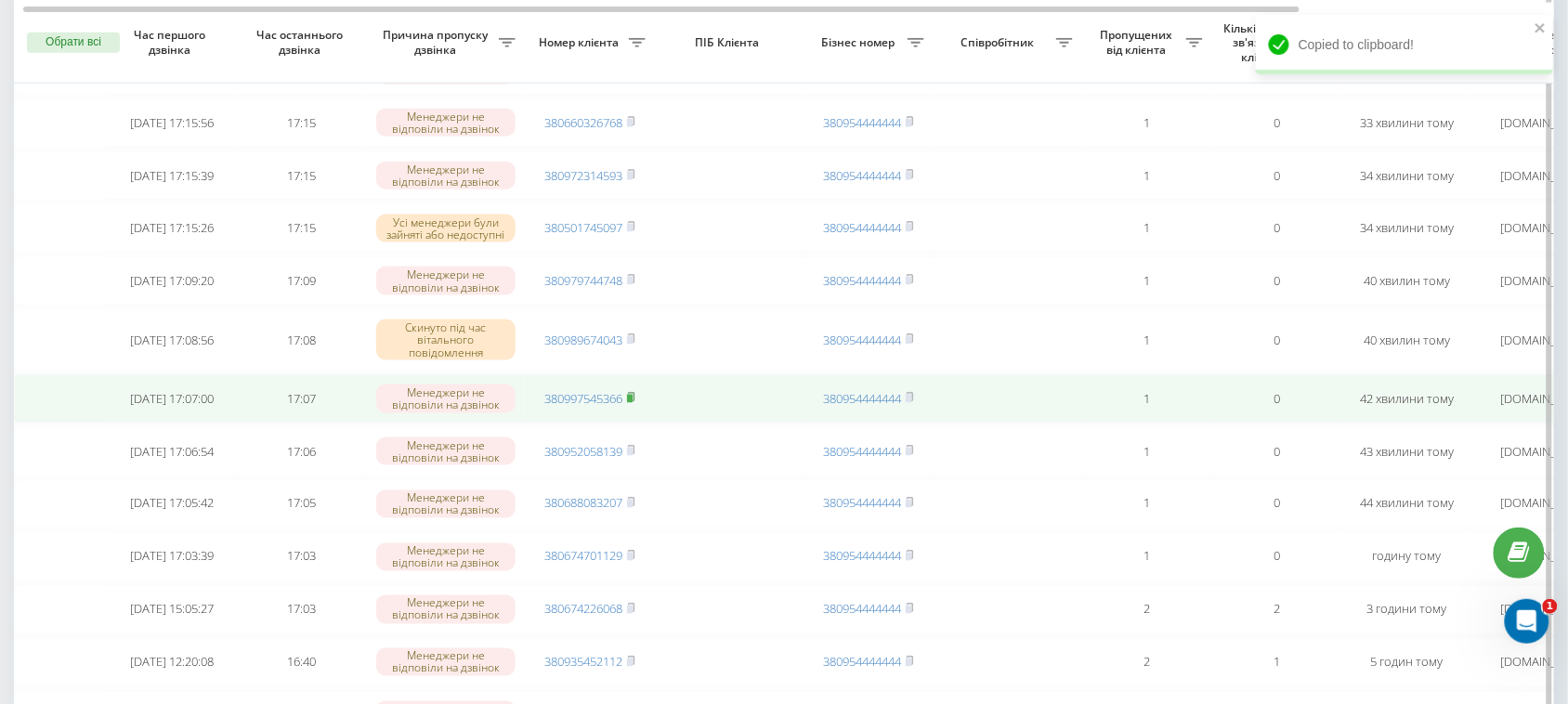
click at [634, 401] on icon at bounding box center [631, 397] width 7 height 9
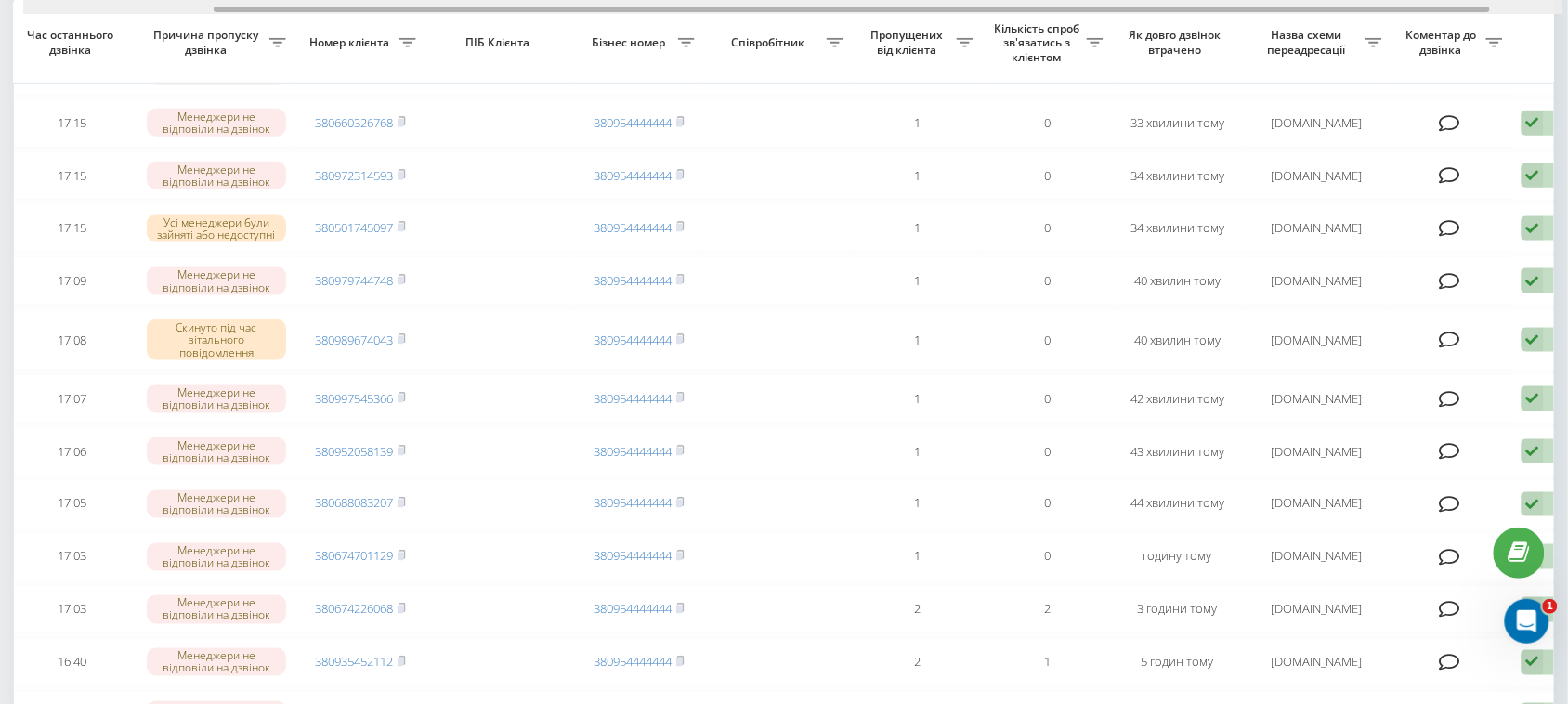
scroll to position [0, 233]
drag, startPoint x: 1279, startPoint y: 9, endPoint x: 1474, endPoint y: -7, distance: 195.7
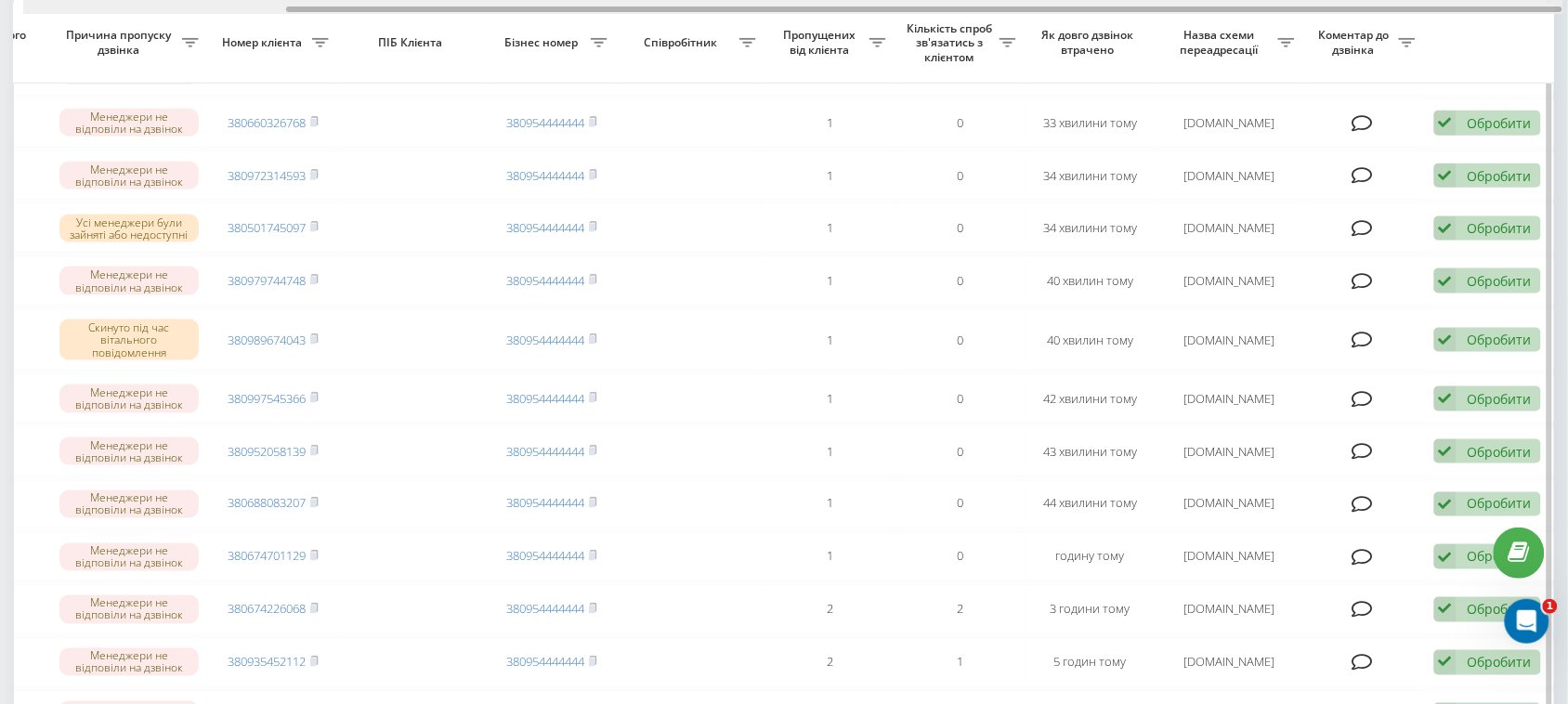
drag, startPoint x: 1365, startPoint y: 2, endPoint x: 1423, endPoint y: 6, distance: 58.1
click at [1423, 6] on div at bounding box center [793, 7] width 1540 height 14
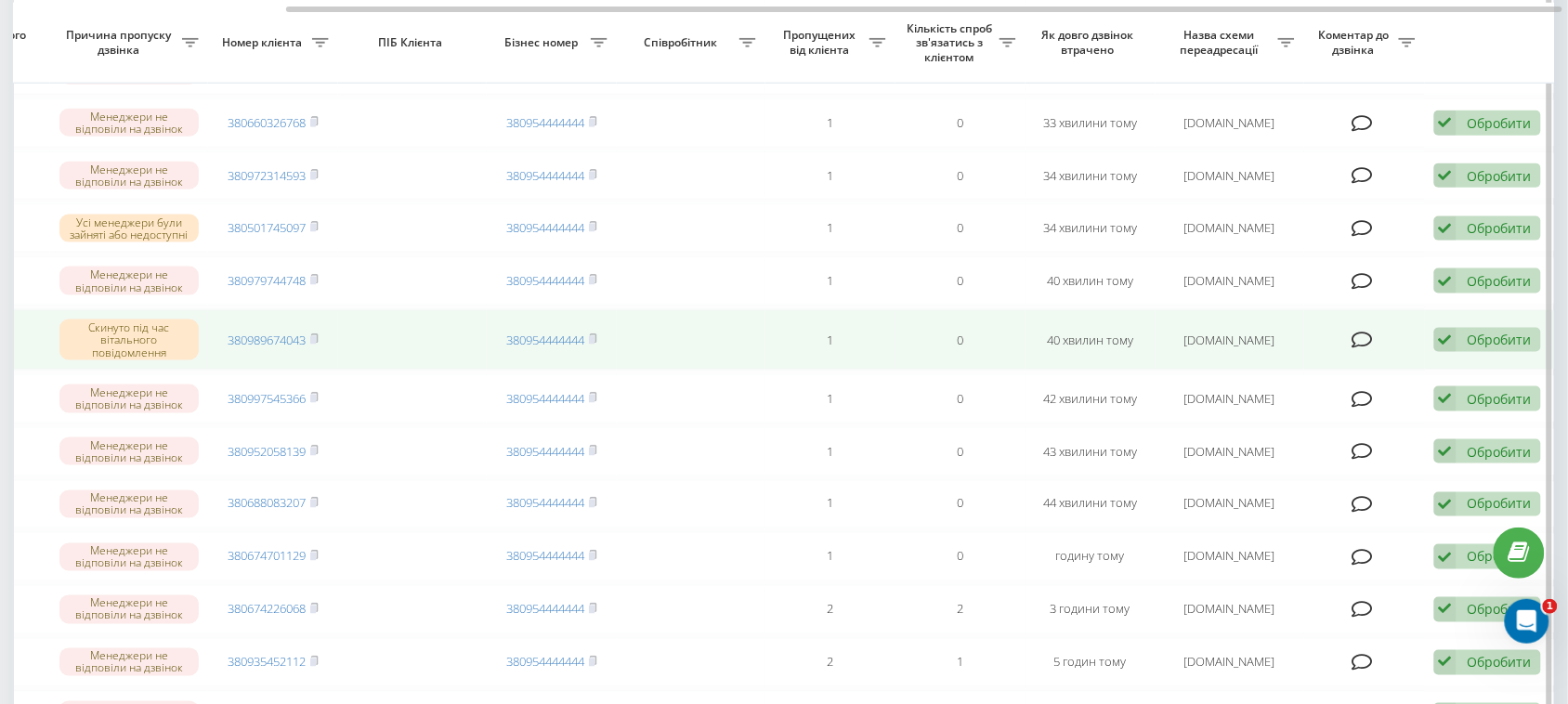
click at [1454, 353] on icon at bounding box center [1445, 341] width 23 height 26
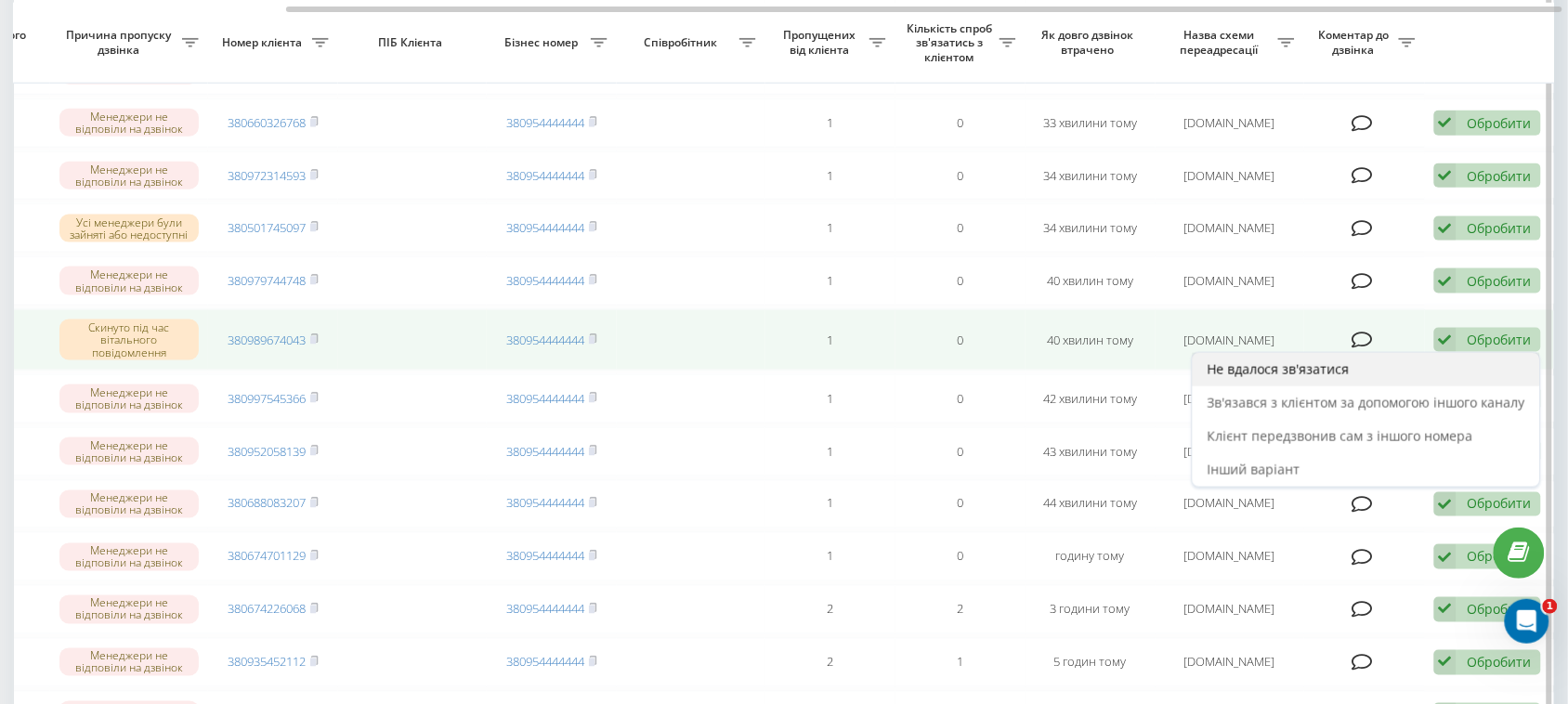
click at [1246, 379] on span "Не вдалося зв'язатися" at bounding box center [1279, 370] width 143 height 18
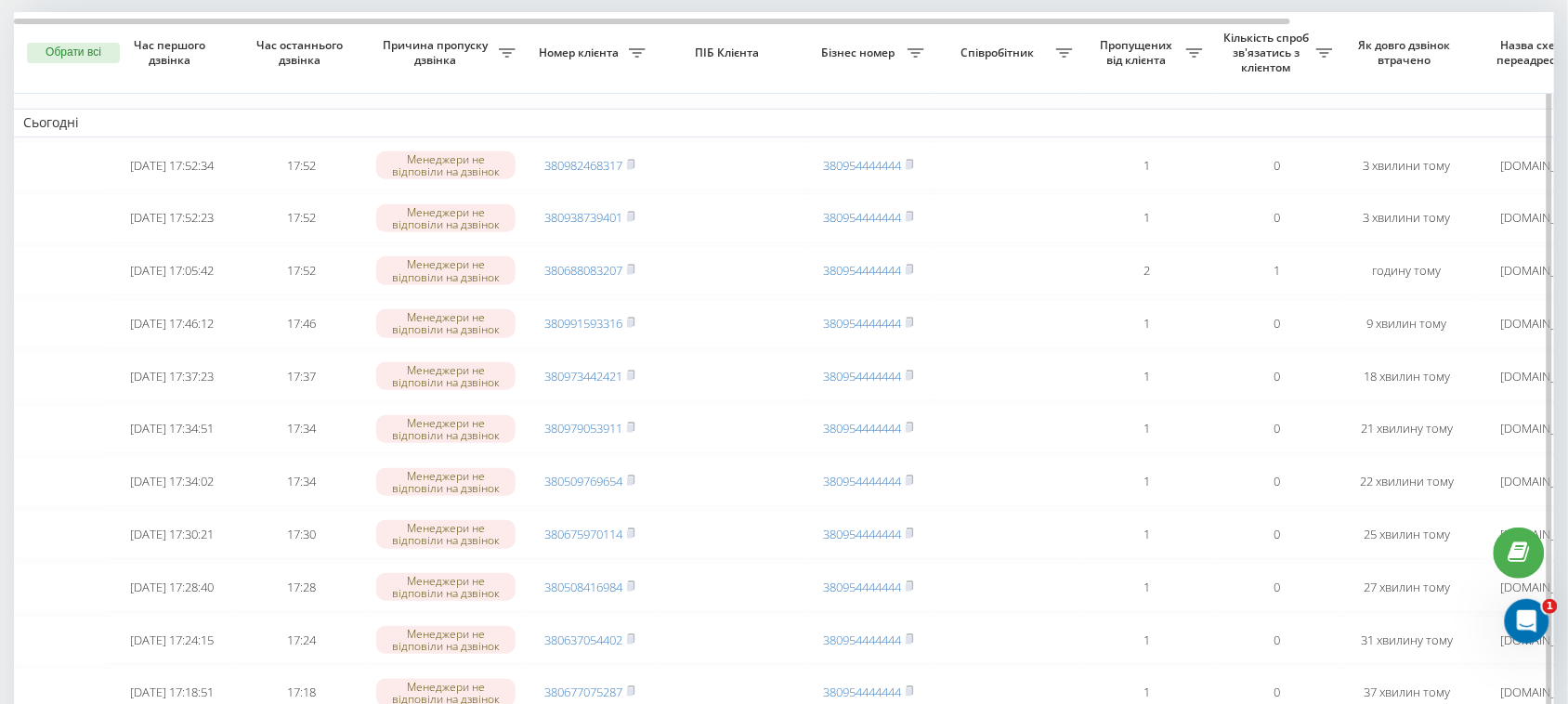
scroll to position [0, 0]
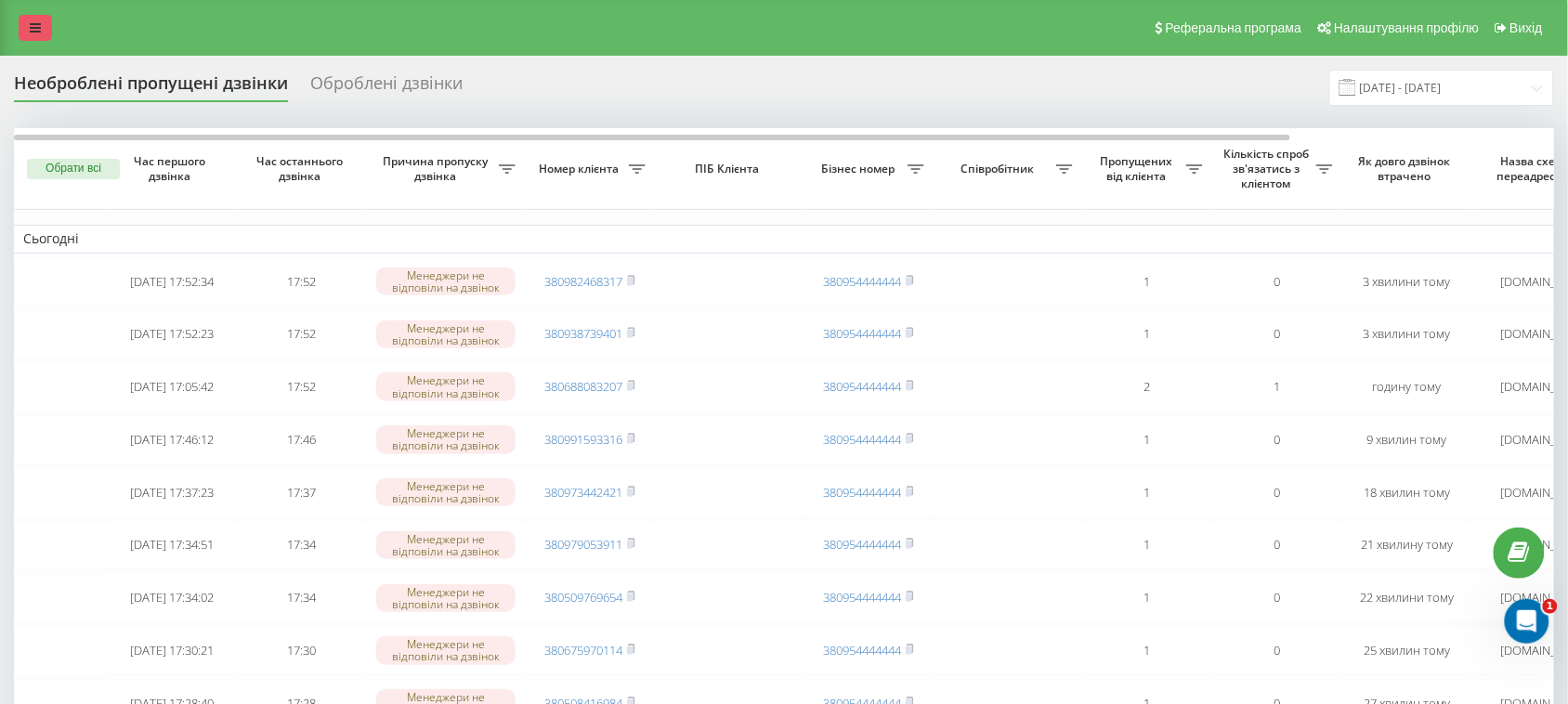
click at [40, 34] on icon at bounding box center [34, 28] width 11 height 13
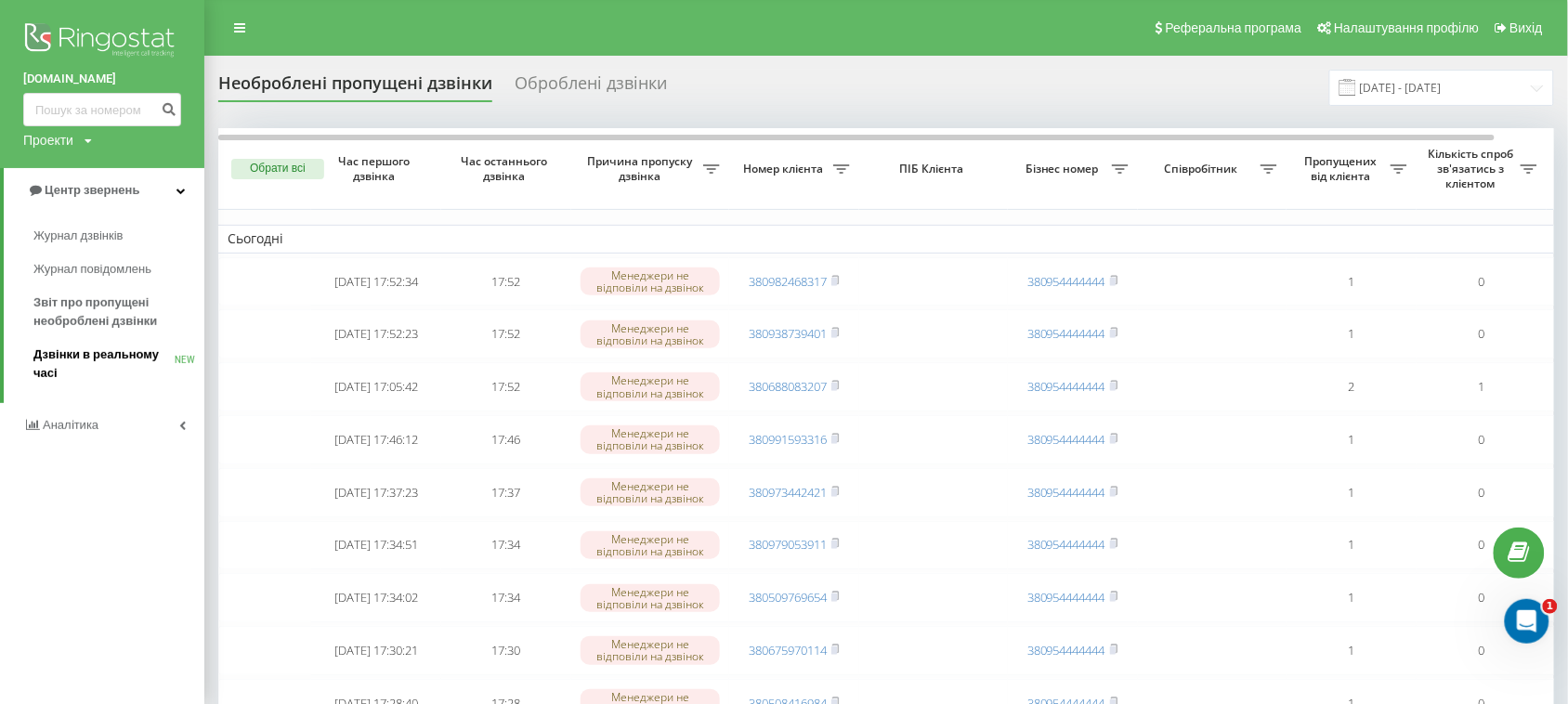
click at [87, 351] on span "Дзвінки в реальному часі" at bounding box center [104, 365] width 142 height 37
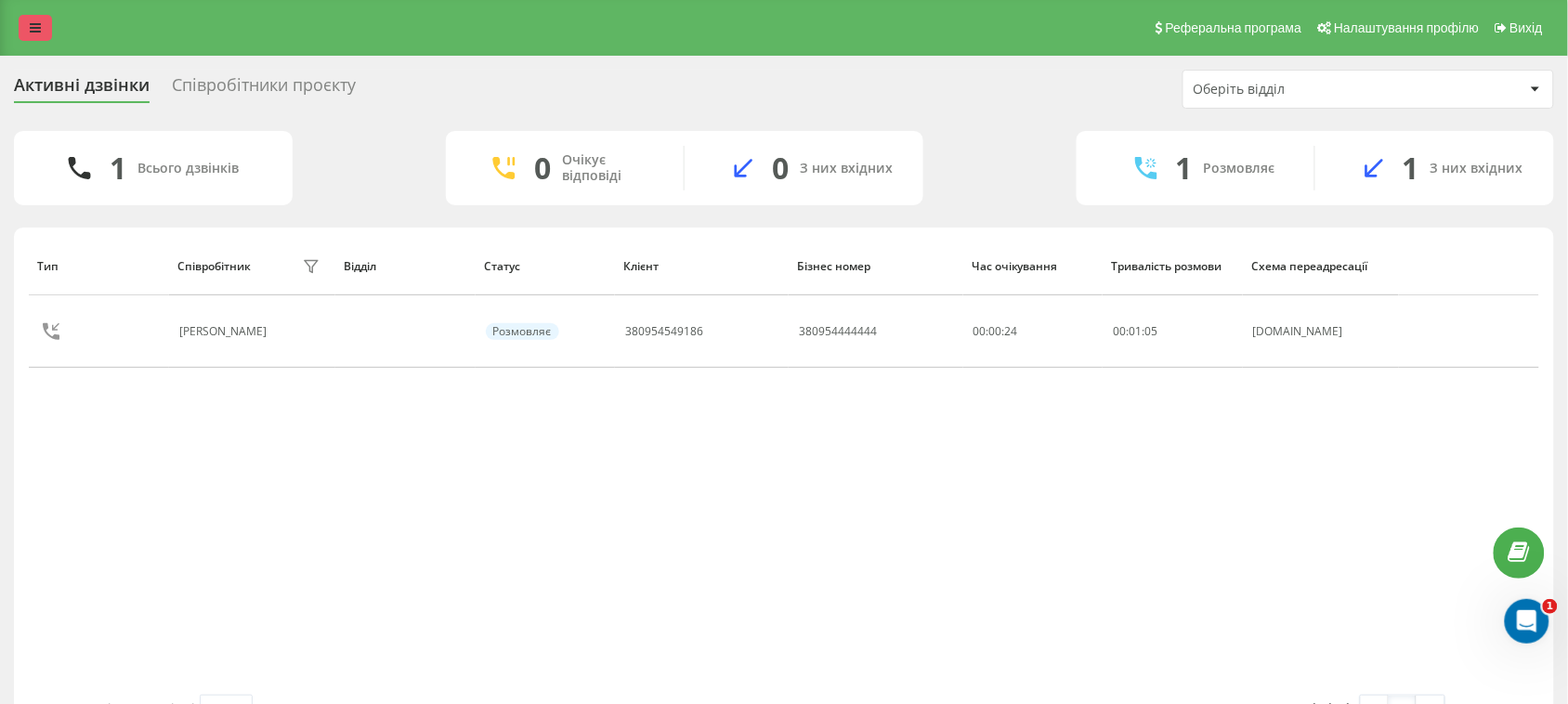
click at [21, 29] on link at bounding box center [35, 28] width 33 height 26
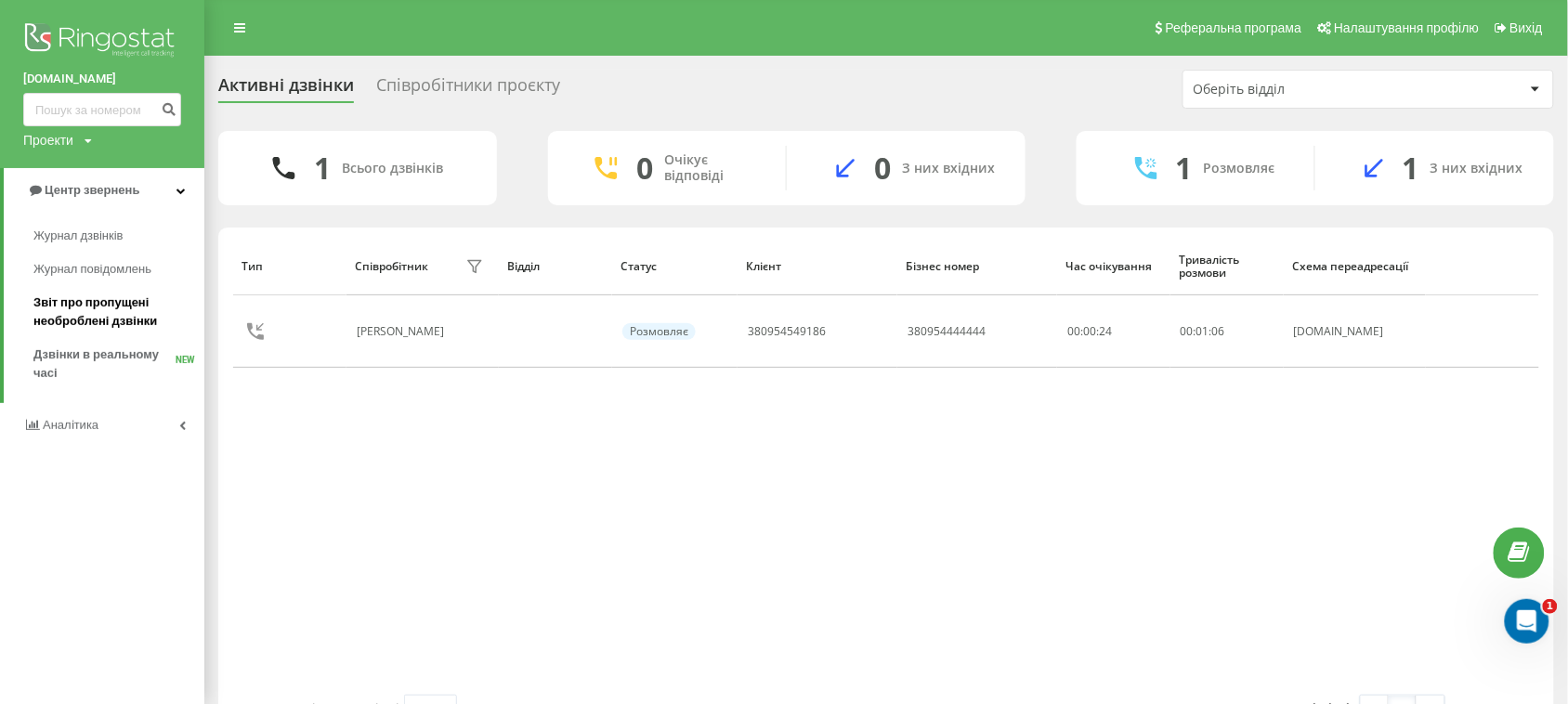
click at [67, 312] on span "Звіт про пропущені необроблені дзвінки" at bounding box center [114, 313] width 161 height 37
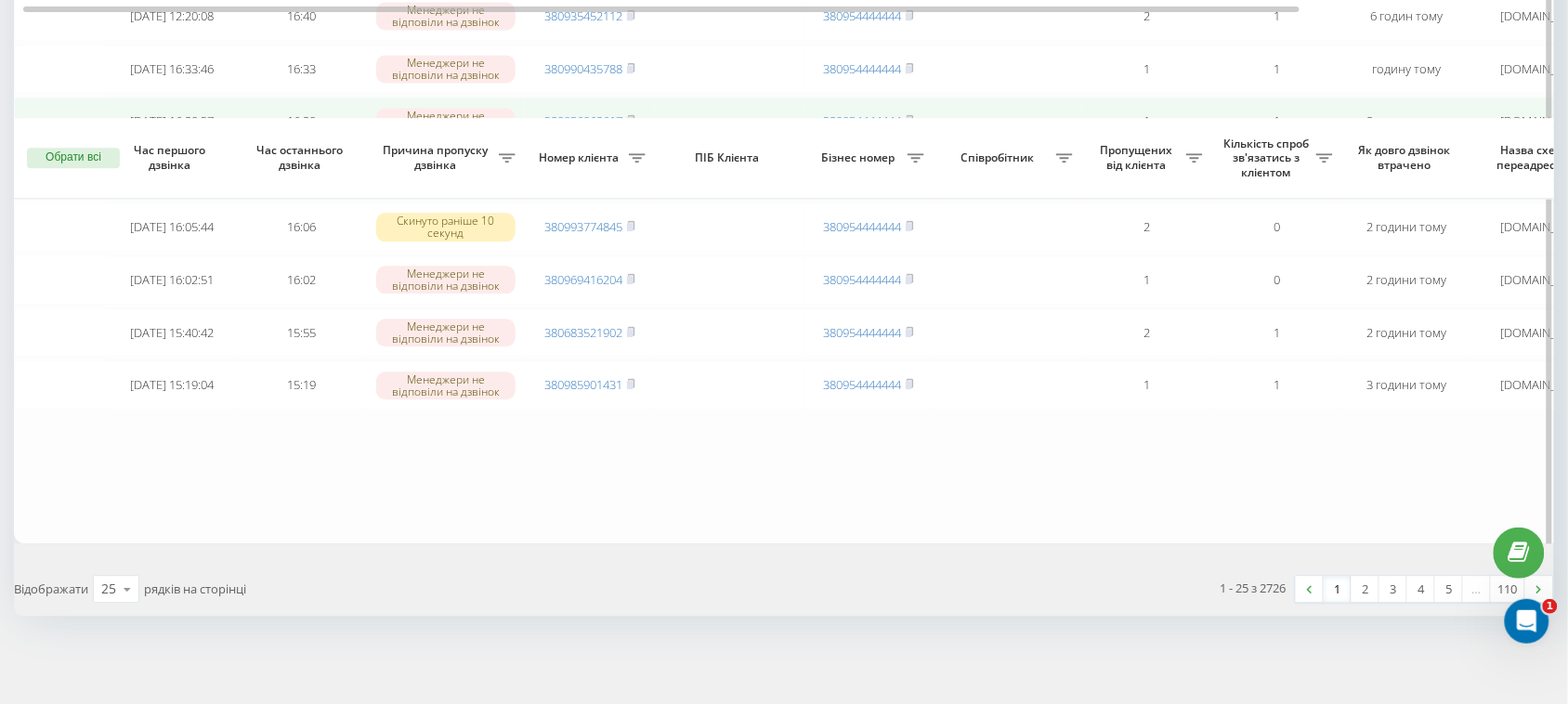
scroll to position [1510, 0]
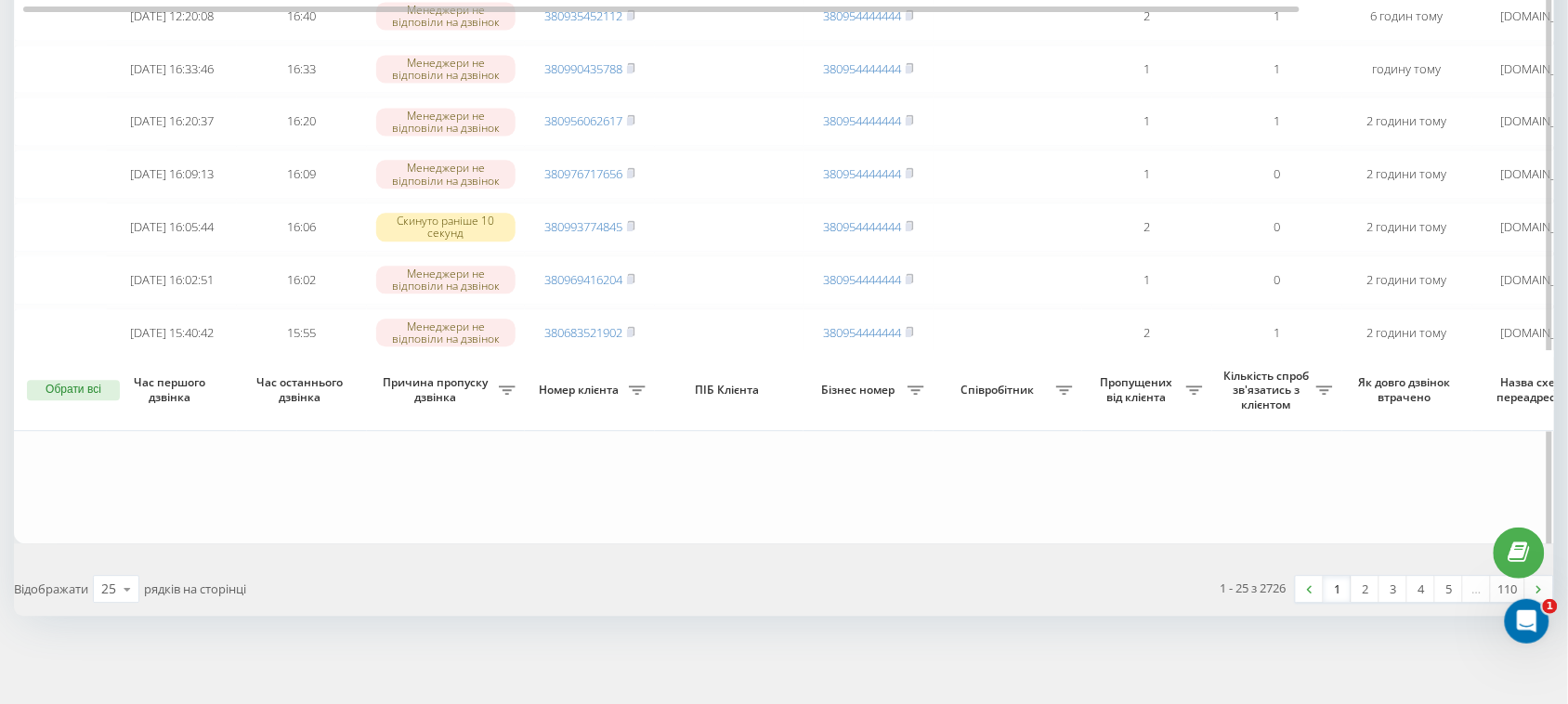
click at [638, 385] on td "380985901431" at bounding box center [590, 385] width 130 height 49
click at [633, 385] on rect at bounding box center [630, 384] width 6 height 9
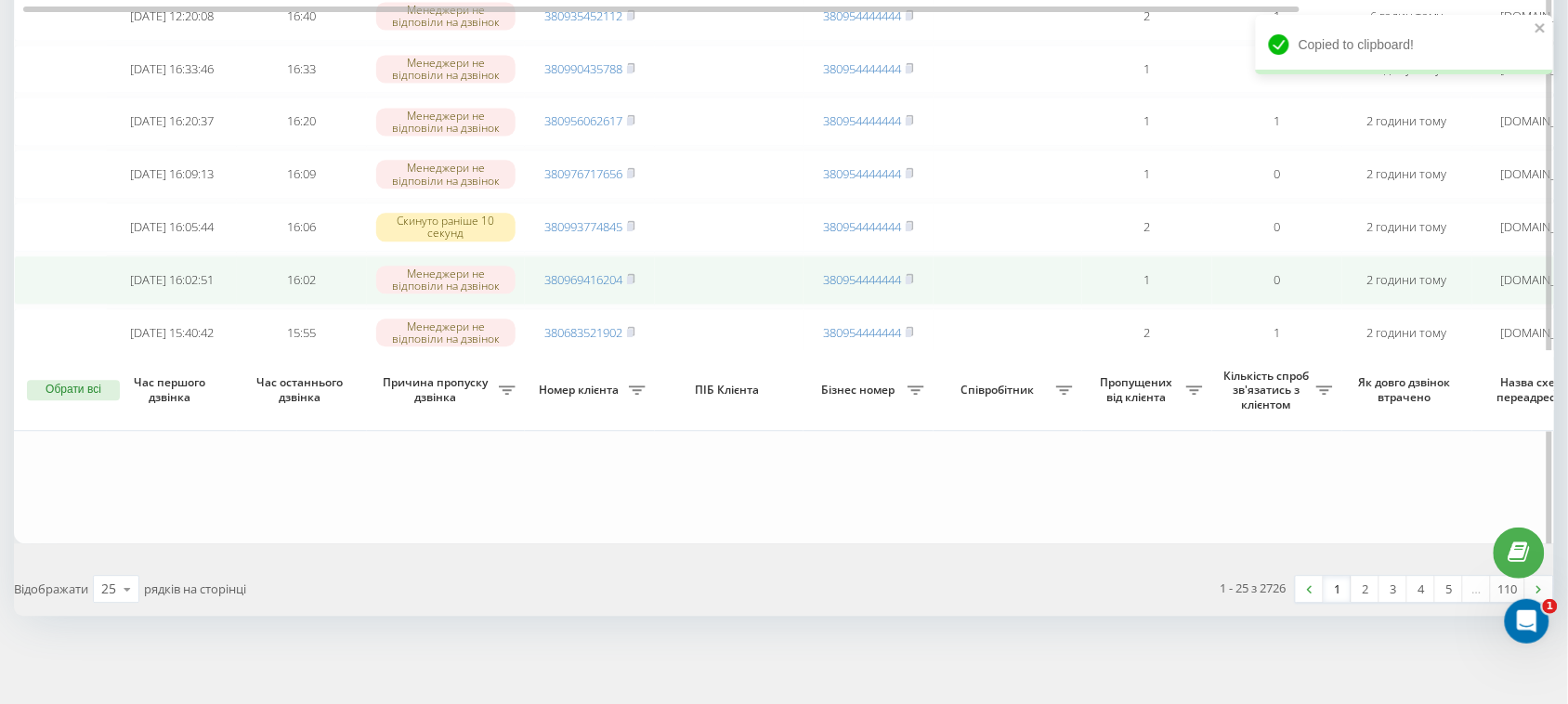
scroll to position [1519, 0]
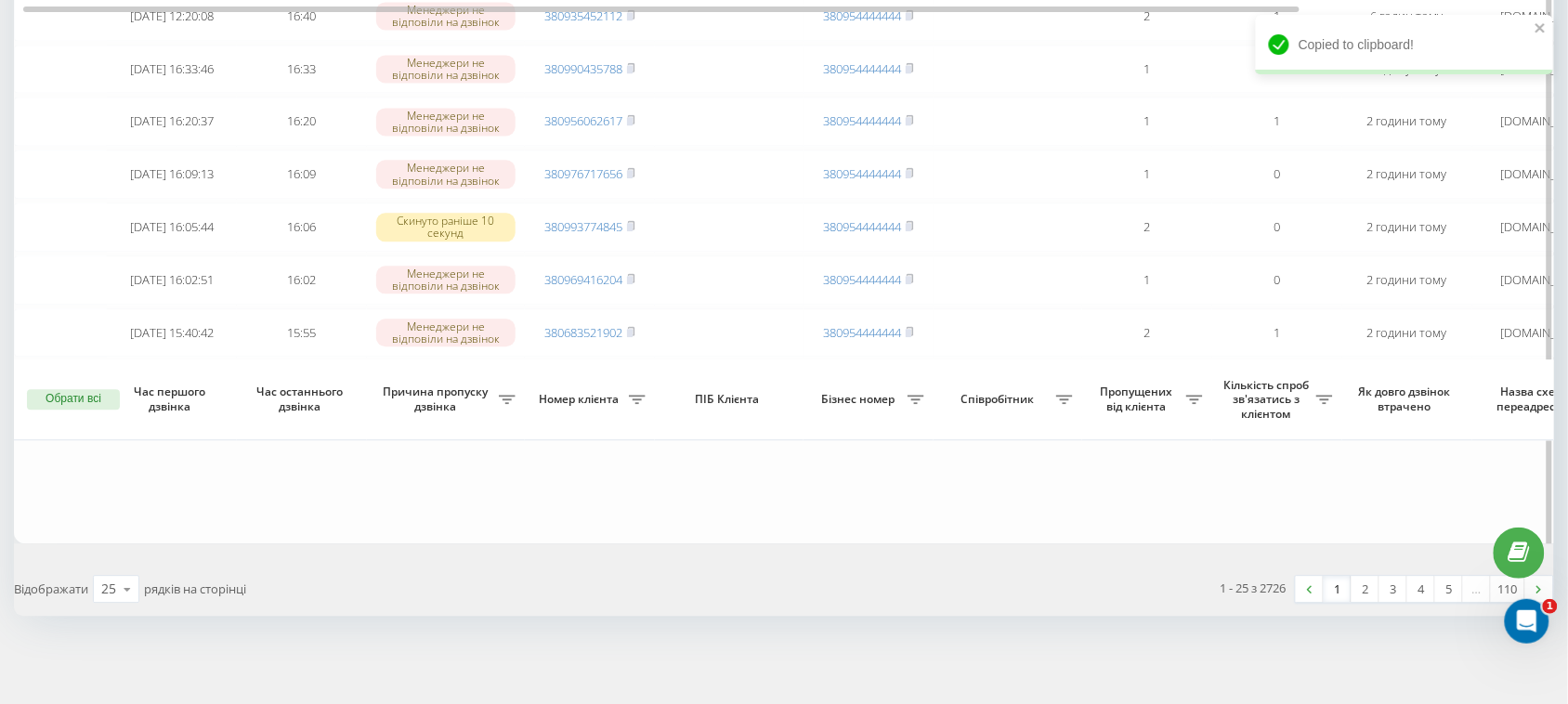
click at [635, 381] on icon at bounding box center [631, 383] width 9 height 11
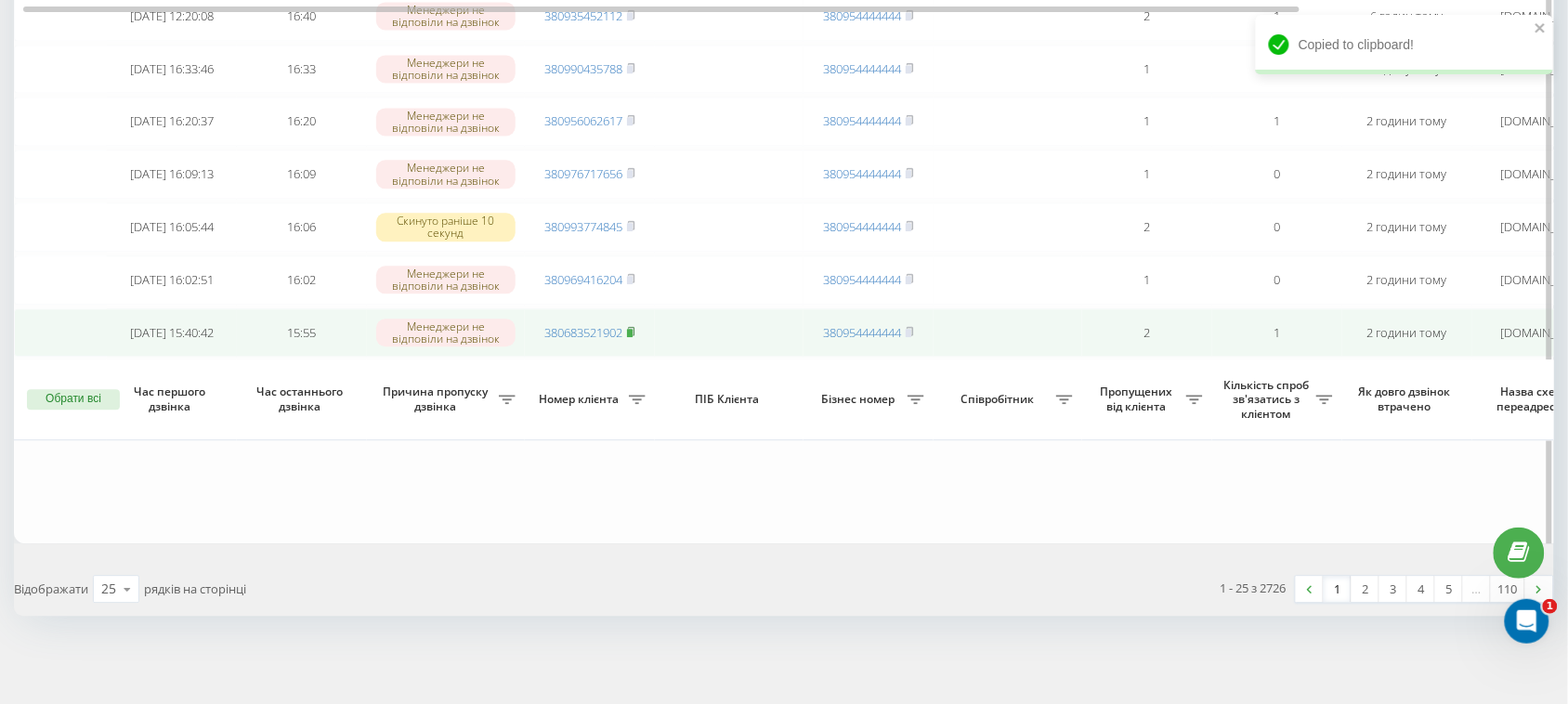
click at [633, 328] on rect at bounding box center [630, 332] width 6 height 9
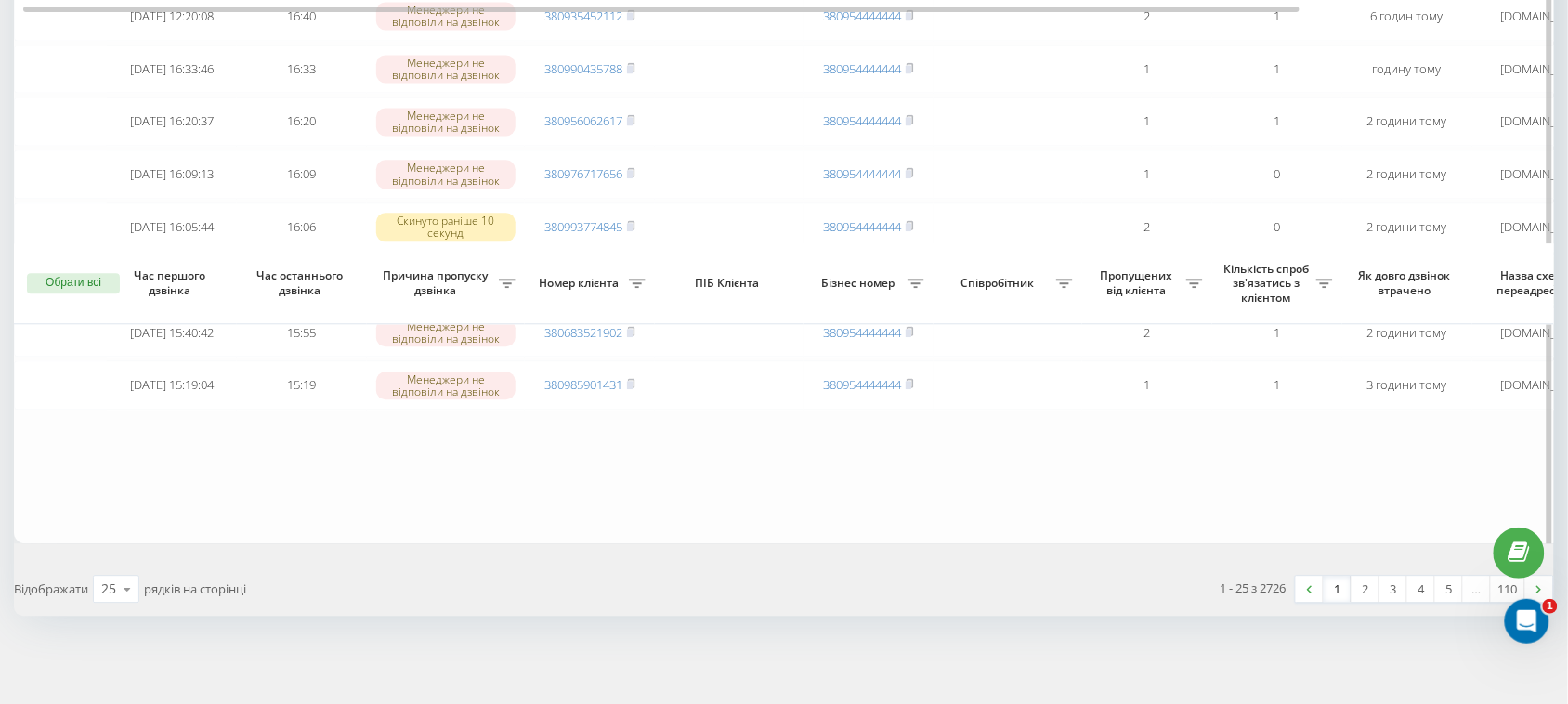
scroll to position [1403, 0]
click at [634, 284] on icon at bounding box center [631, 278] width 9 height 11
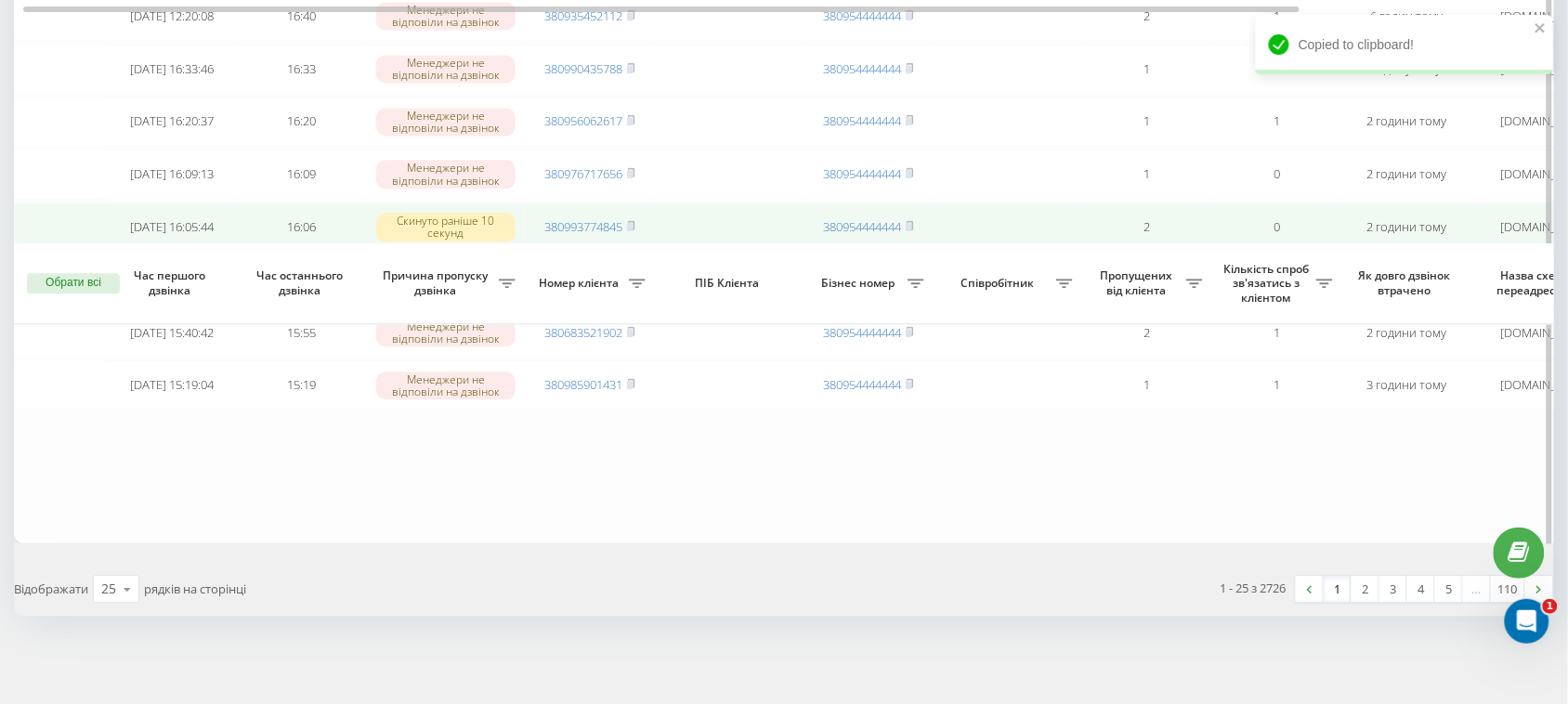
click at [634, 252] on td "380993774845" at bounding box center [590, 227] width 130 height 49
click at [634, 229] on icon at bounding box center [631, 225] width 7 height 9
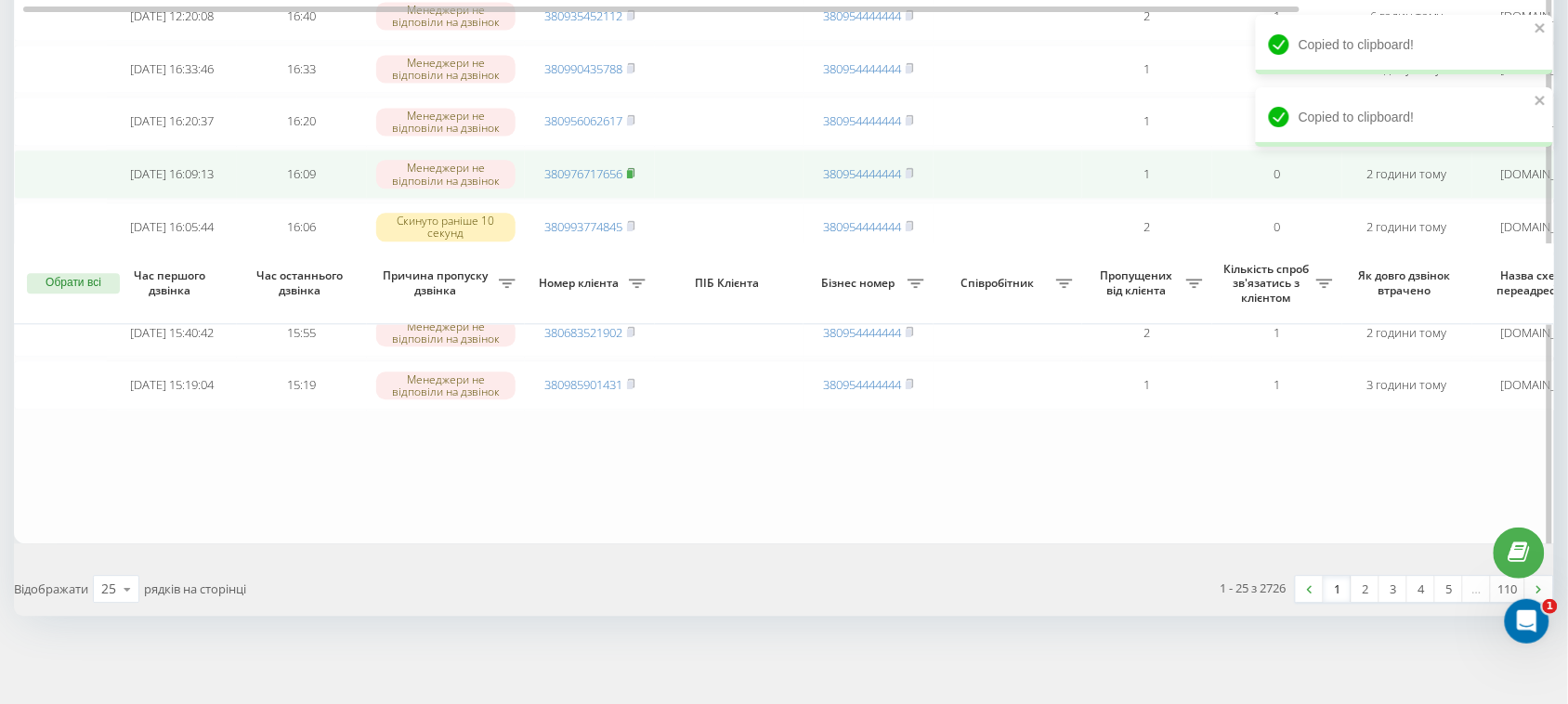
click at [633, 178] on rect at bounding box center [630, 174] width 6 height 9
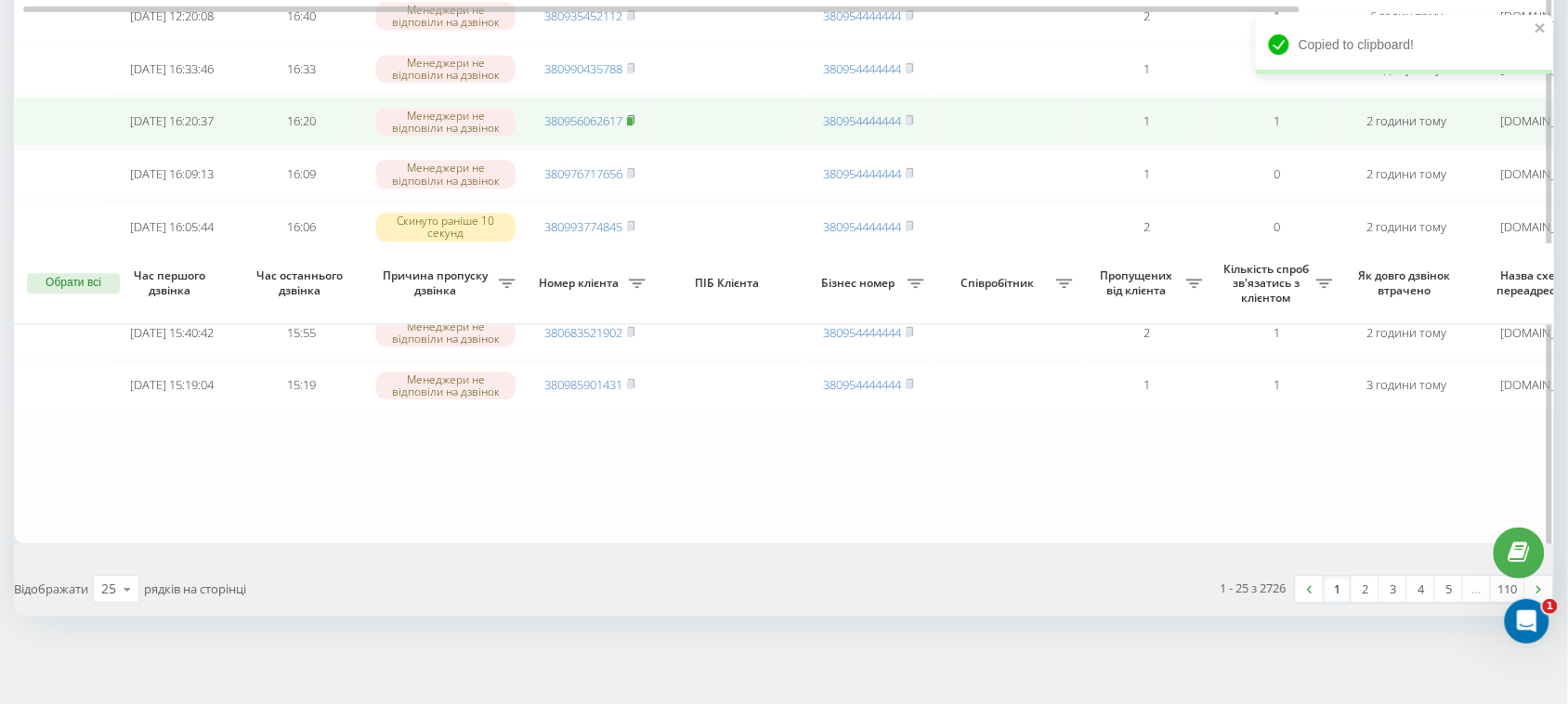
click at [630, 126] on rect at bounding box center [630, 121] width 6 height 9
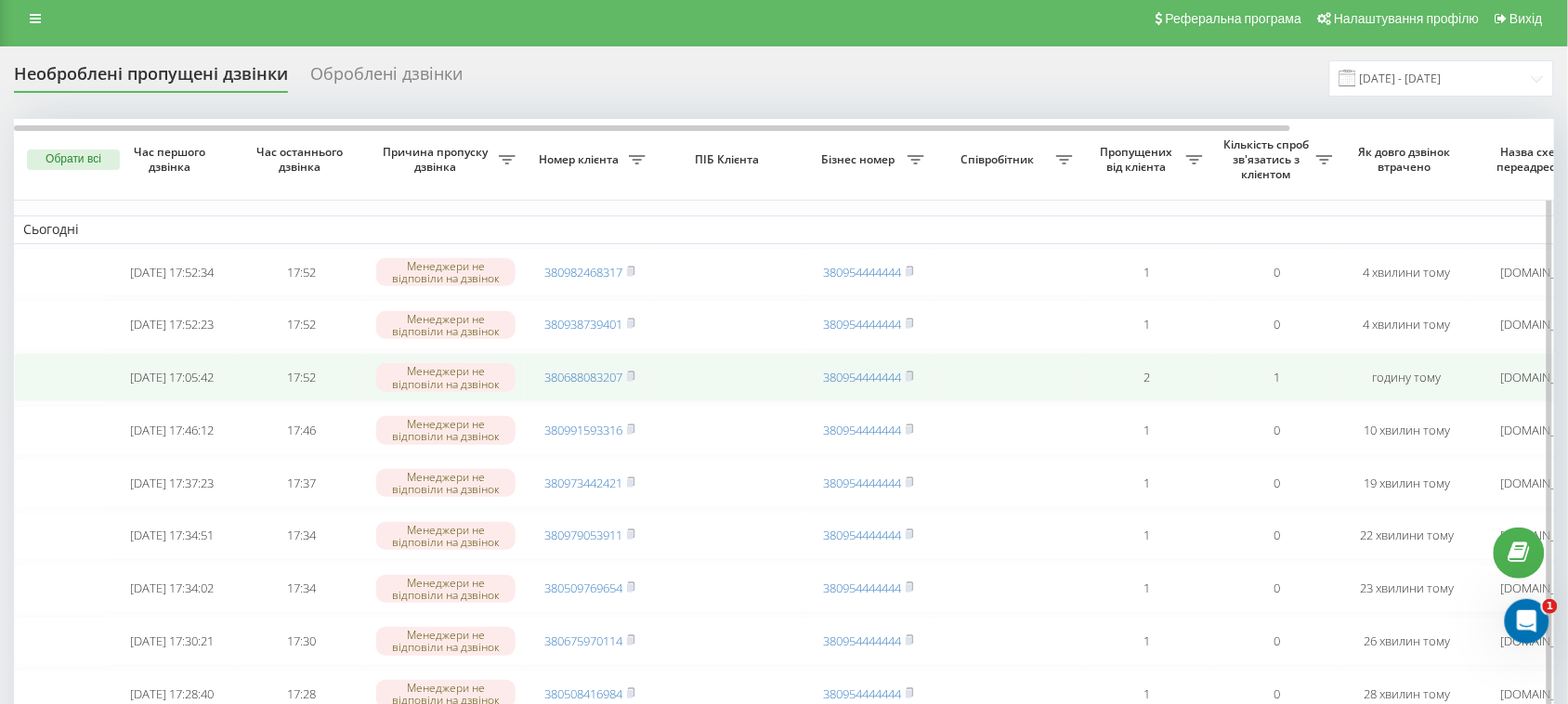
scroll to position [0, 0]
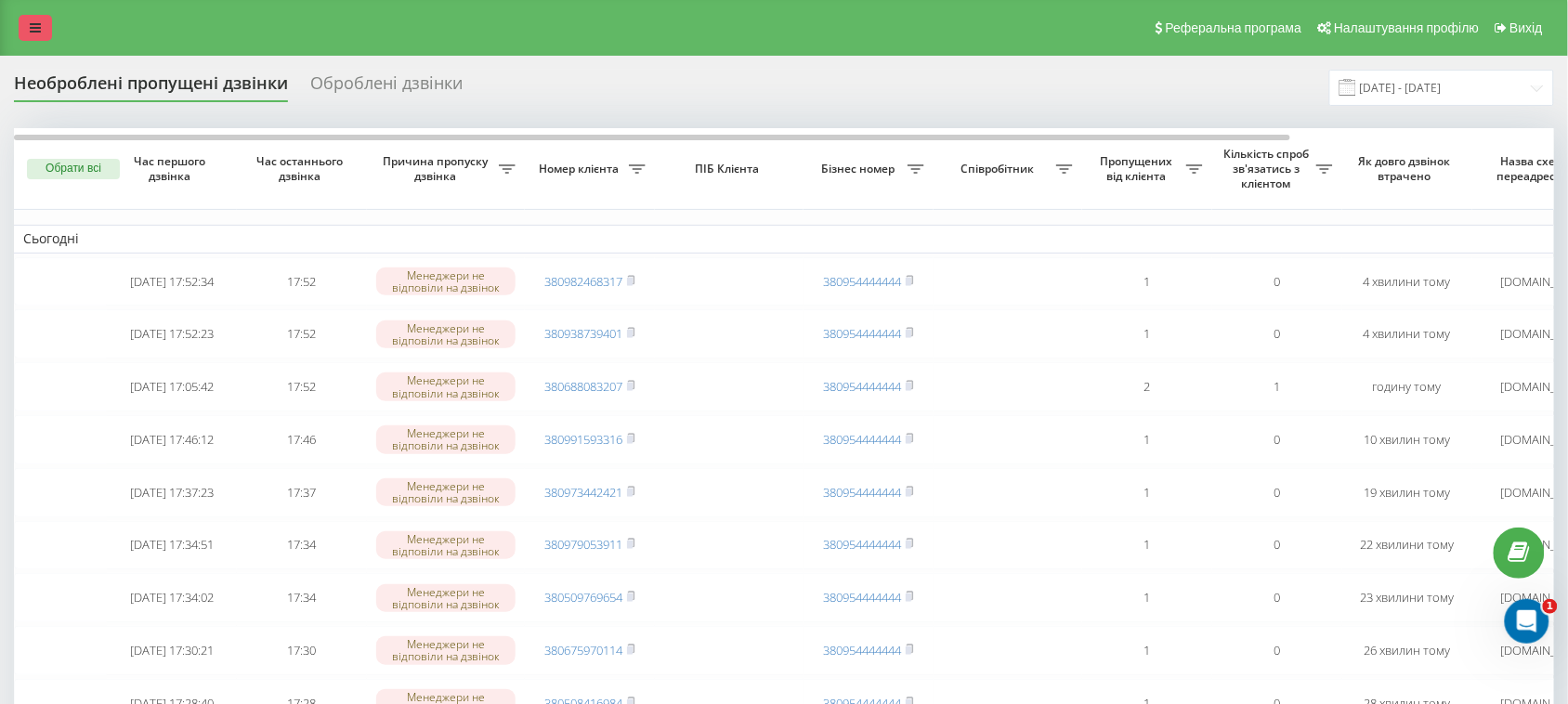
click at [39, 17] on link at bounding box center [35, 28] width 33 height 26
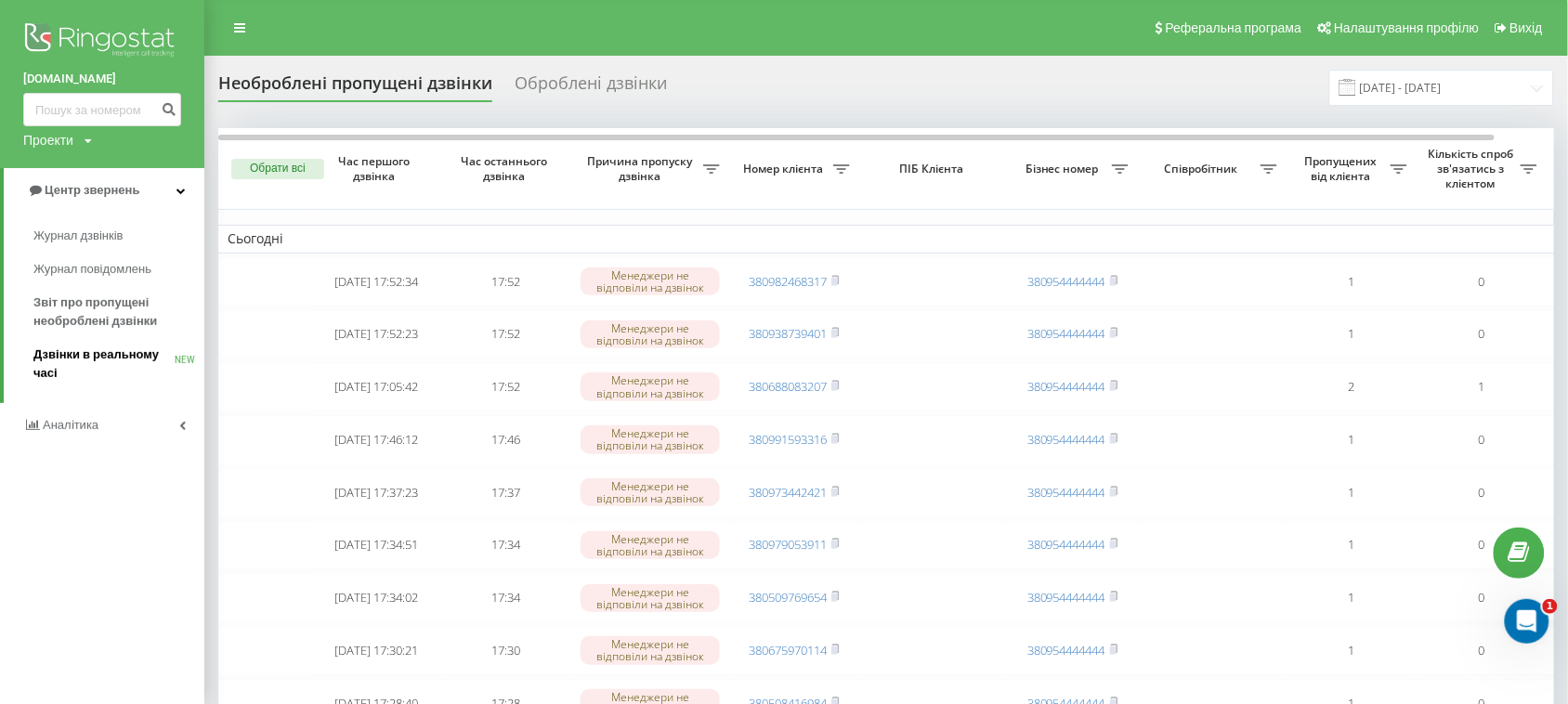
click at [80, 356] on span "Дзвінки в реальному часі" at bounding box center [104, 365] width 142 height 37
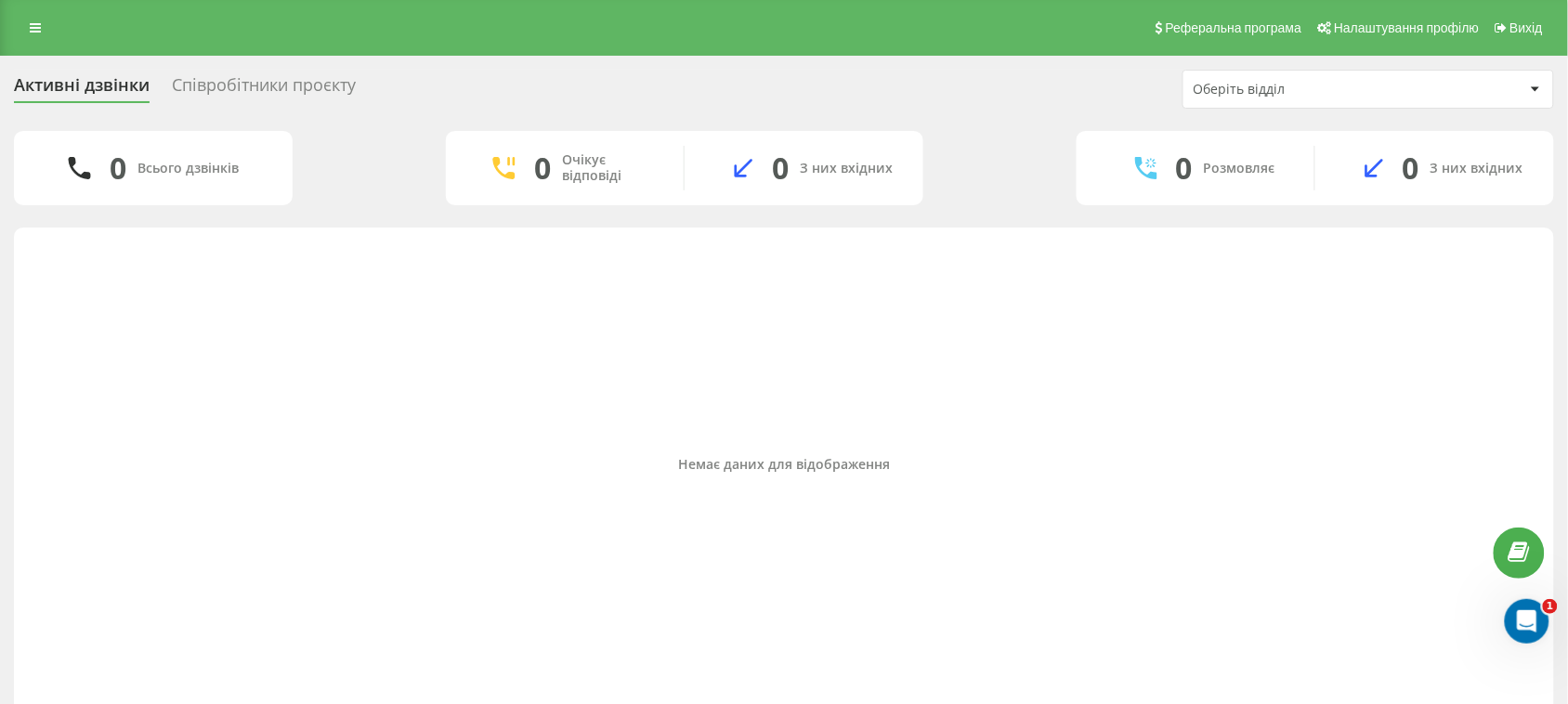
click at [325, 95] on div "Співробітники проєкту" at bounding box center [263, 89] width 184 height 29
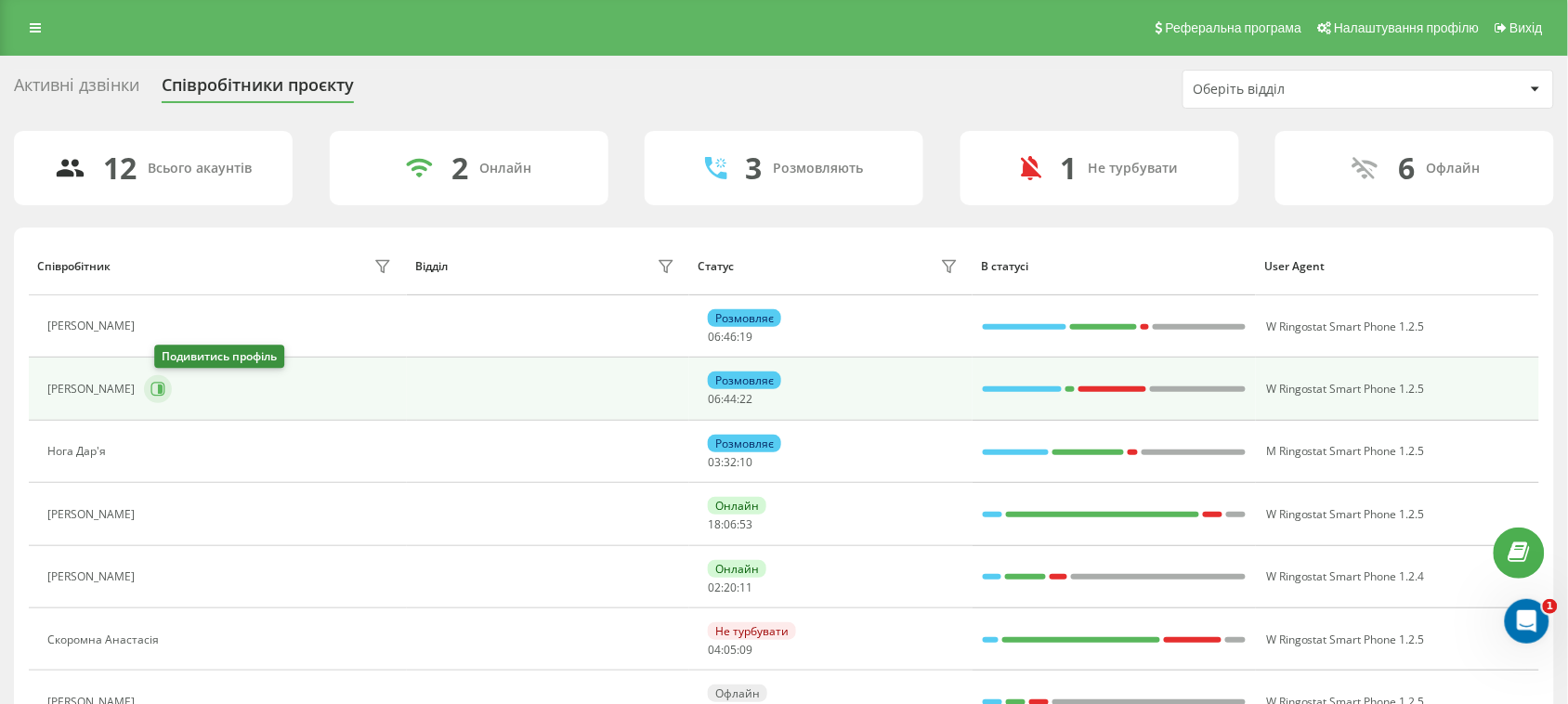
click at [155, 393] on button at bounding box center [157, 389] width 28 height 28
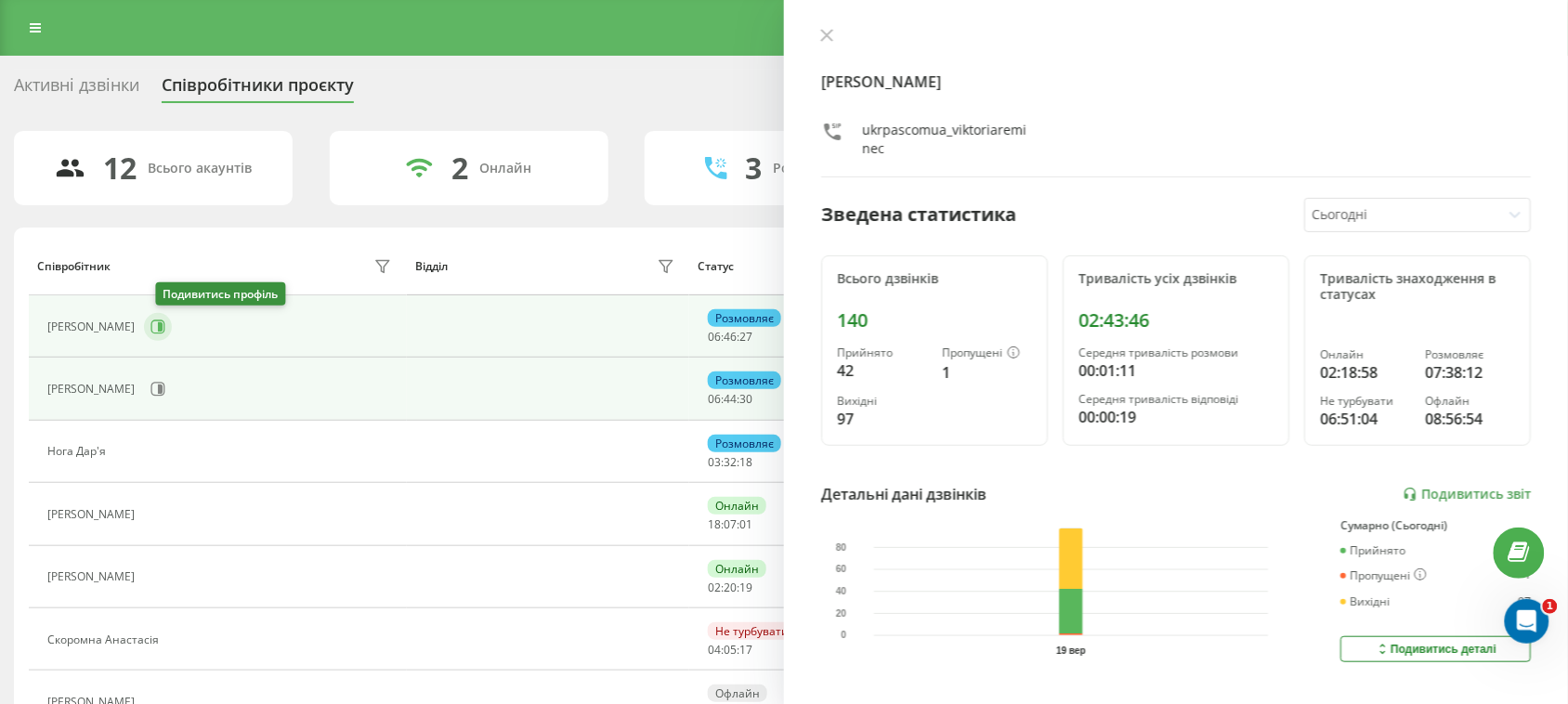
click at [165, 323] on icon at bounding box center [157, 326] width 15 height 15
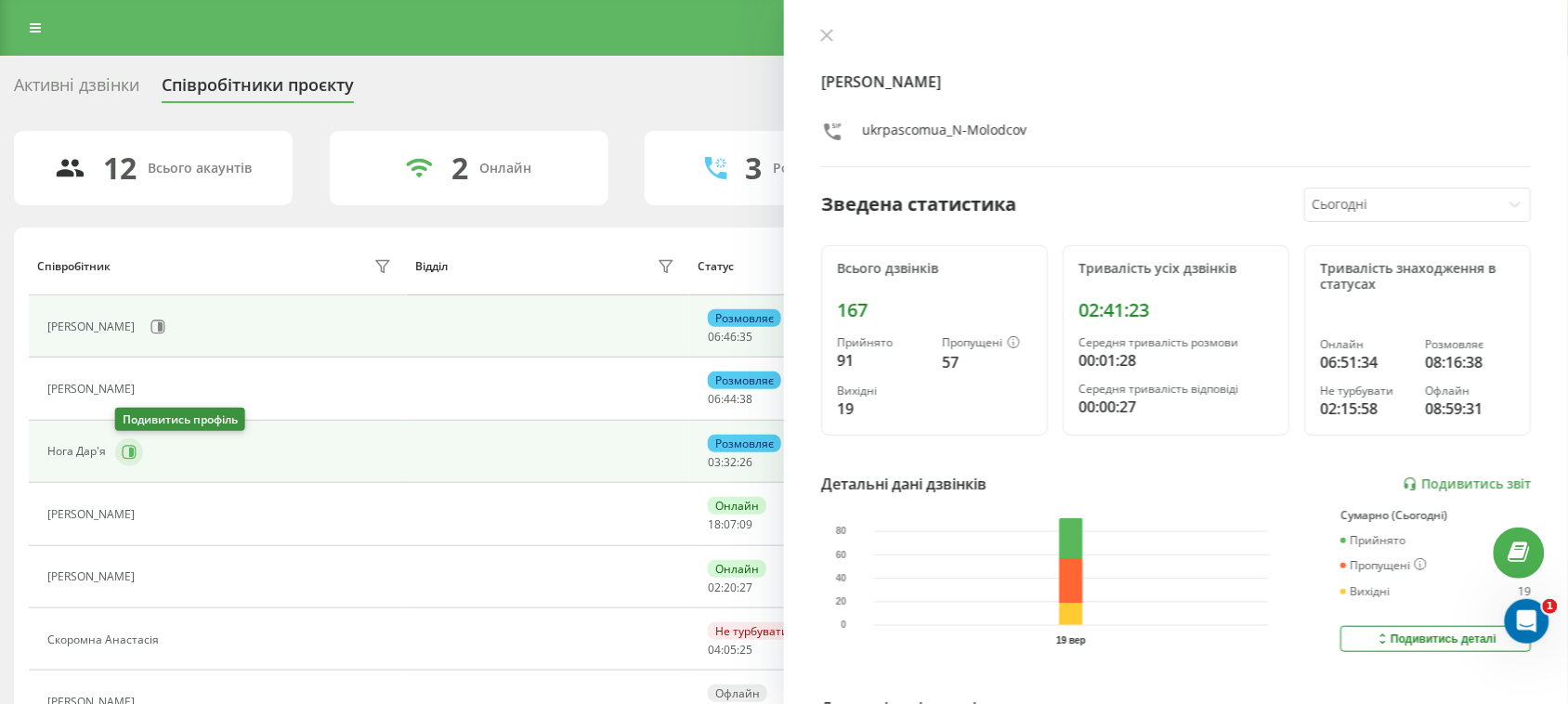
click at [122, 457] on icon at bounding box center [129, 452] width 15 height 15
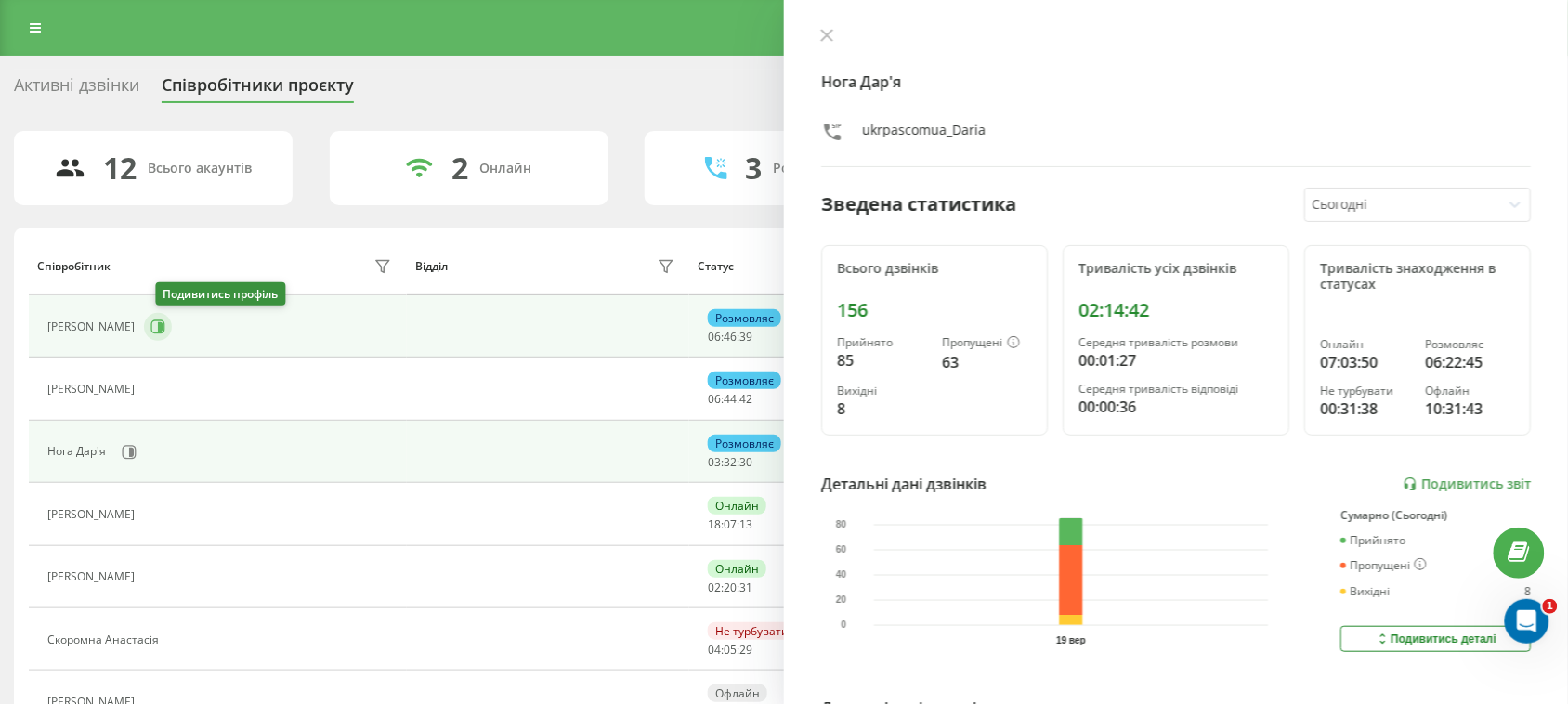
click at [163, 335] on button at bounding box center [157, 326] width 28 height 28
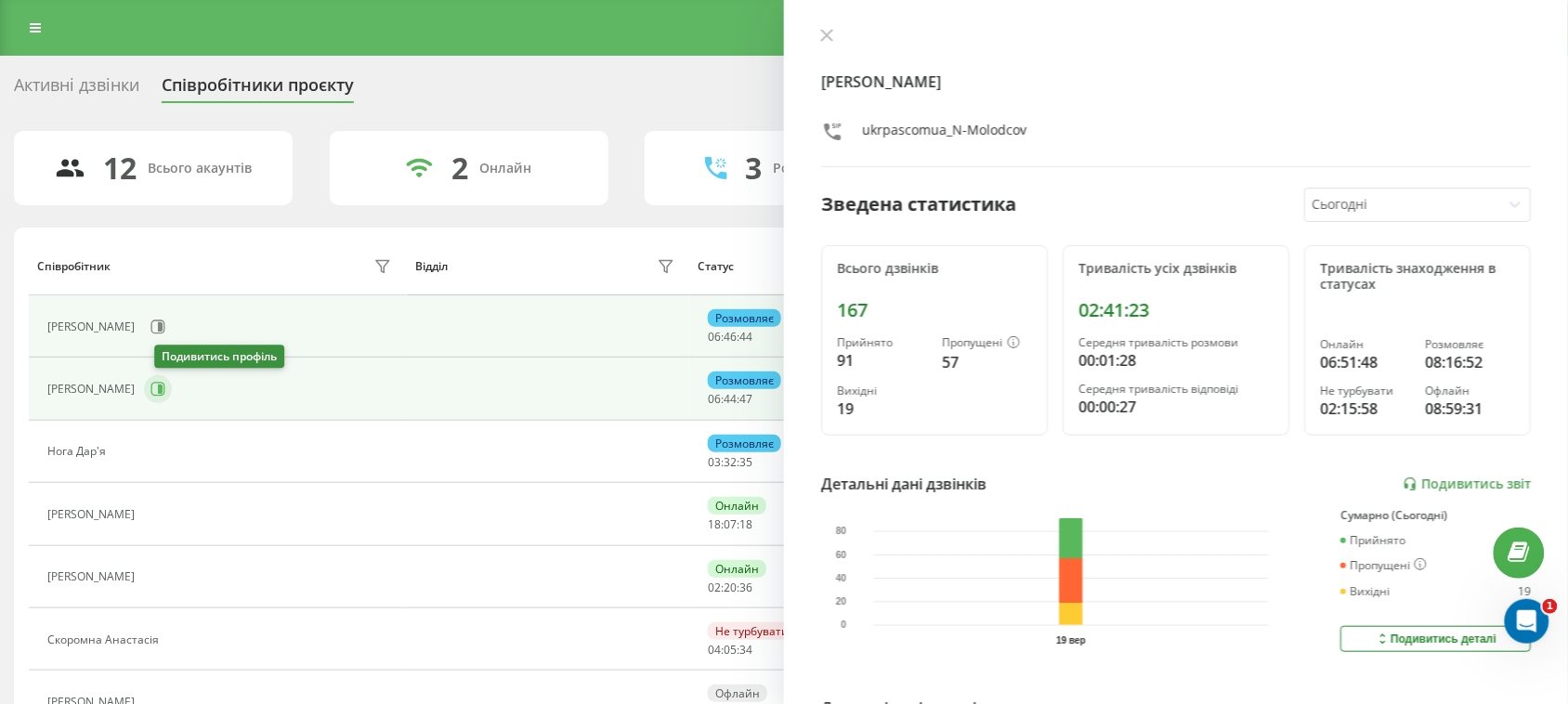
click at [163, 395] on icon at bounding box center [157, 388] width 15 height 15
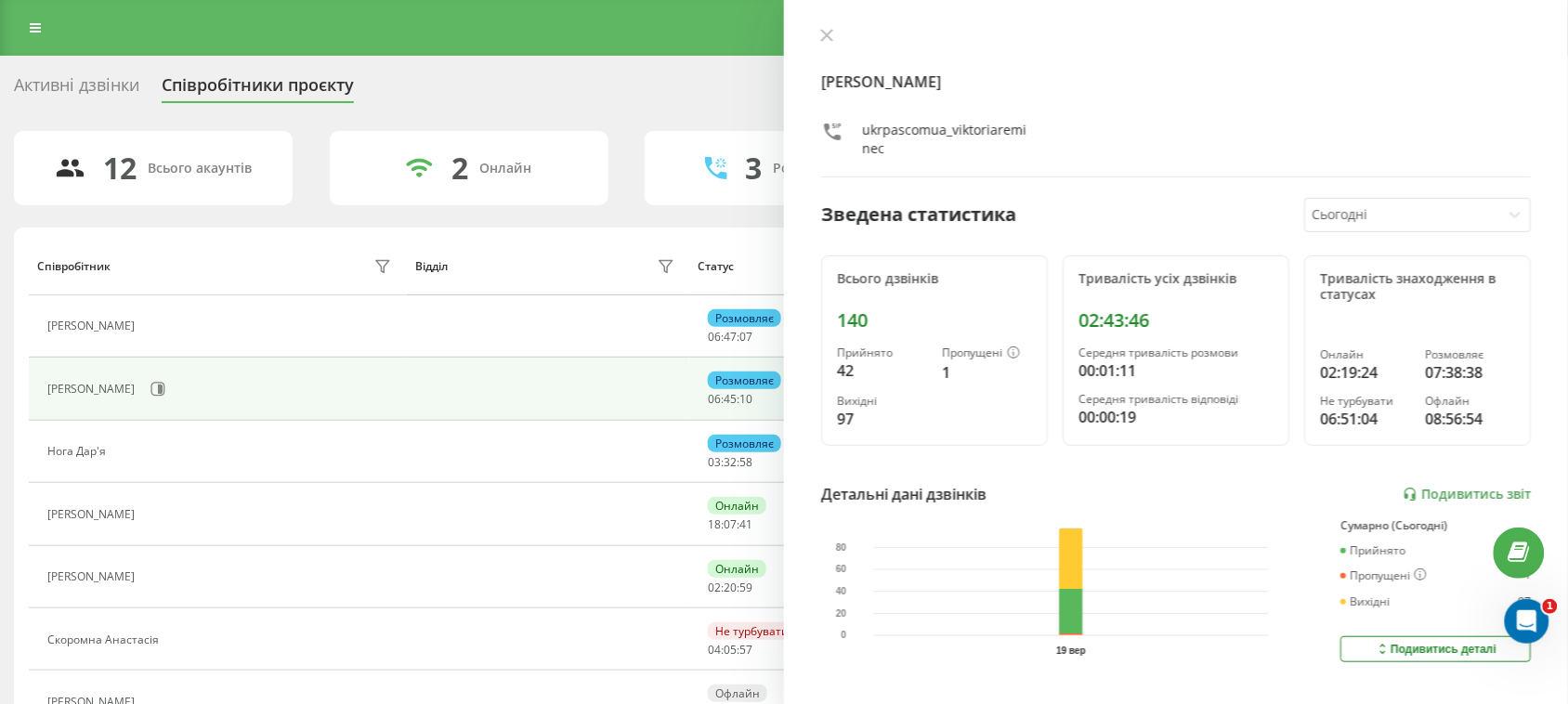
click at [124, 81] on div "Активні дзвінки" at bounding box center [77, 89] width 126 height 29
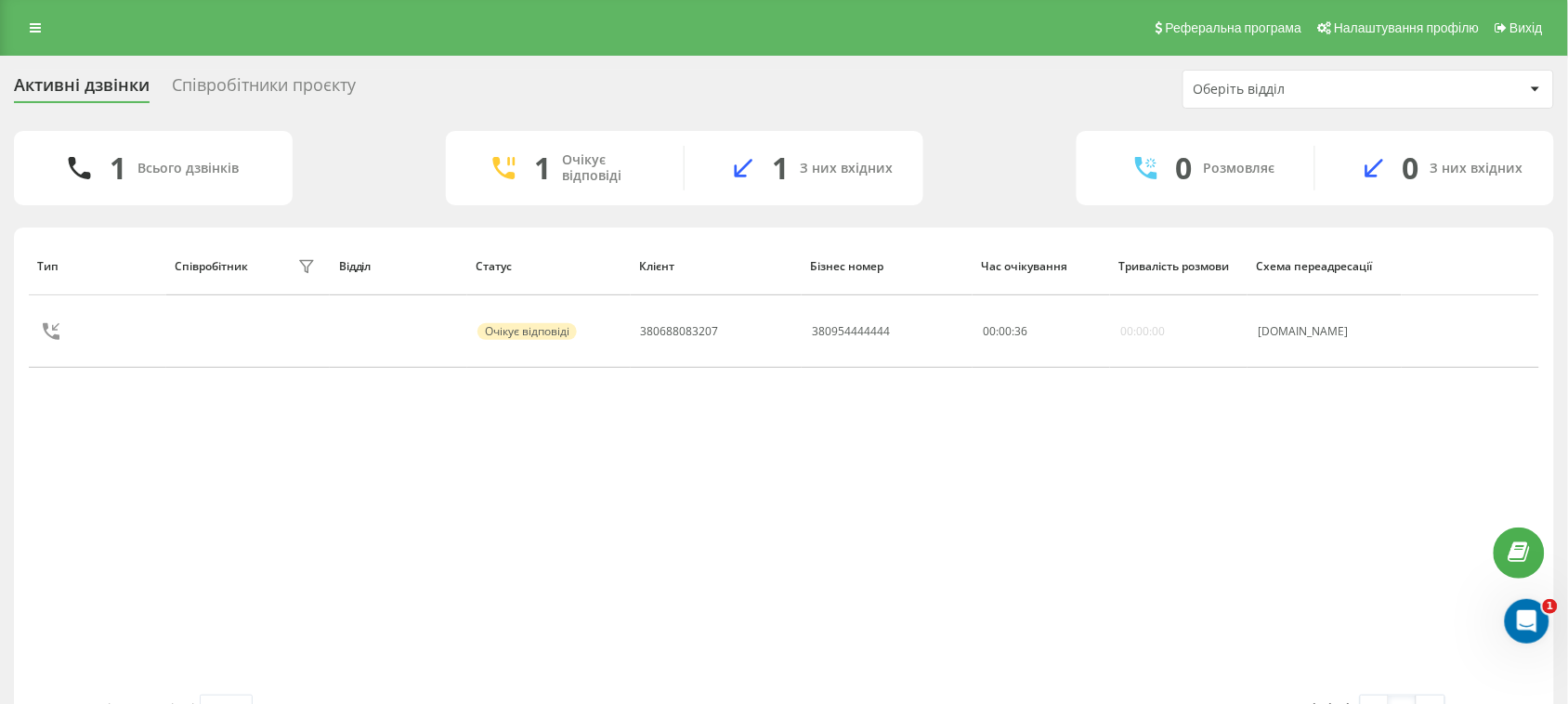
click at [265, 81] on div "Співробітники проєкту" at bounding box center [263, 89] width 184 height 29
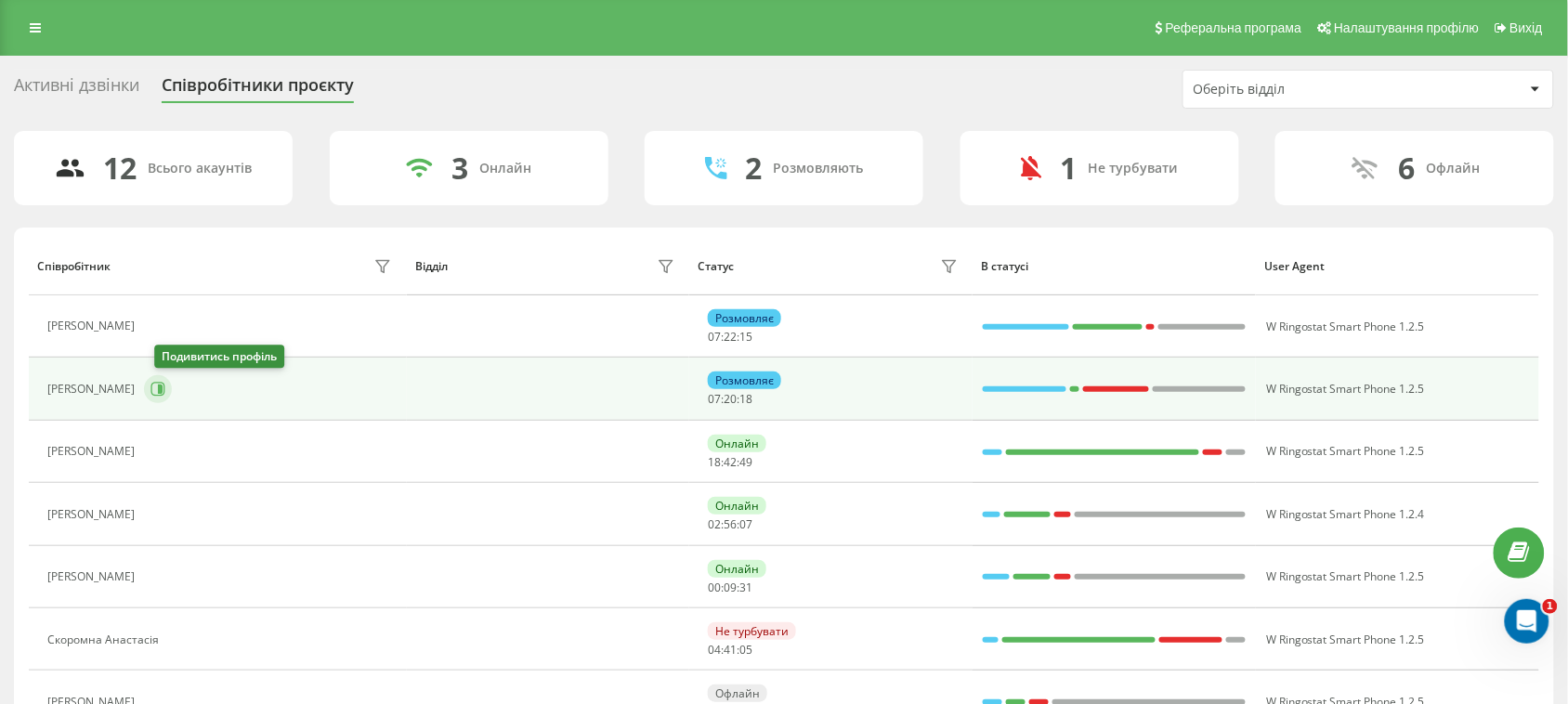
click at [165, 388] on icon at bounding box center [157, 388] width 15 height 15
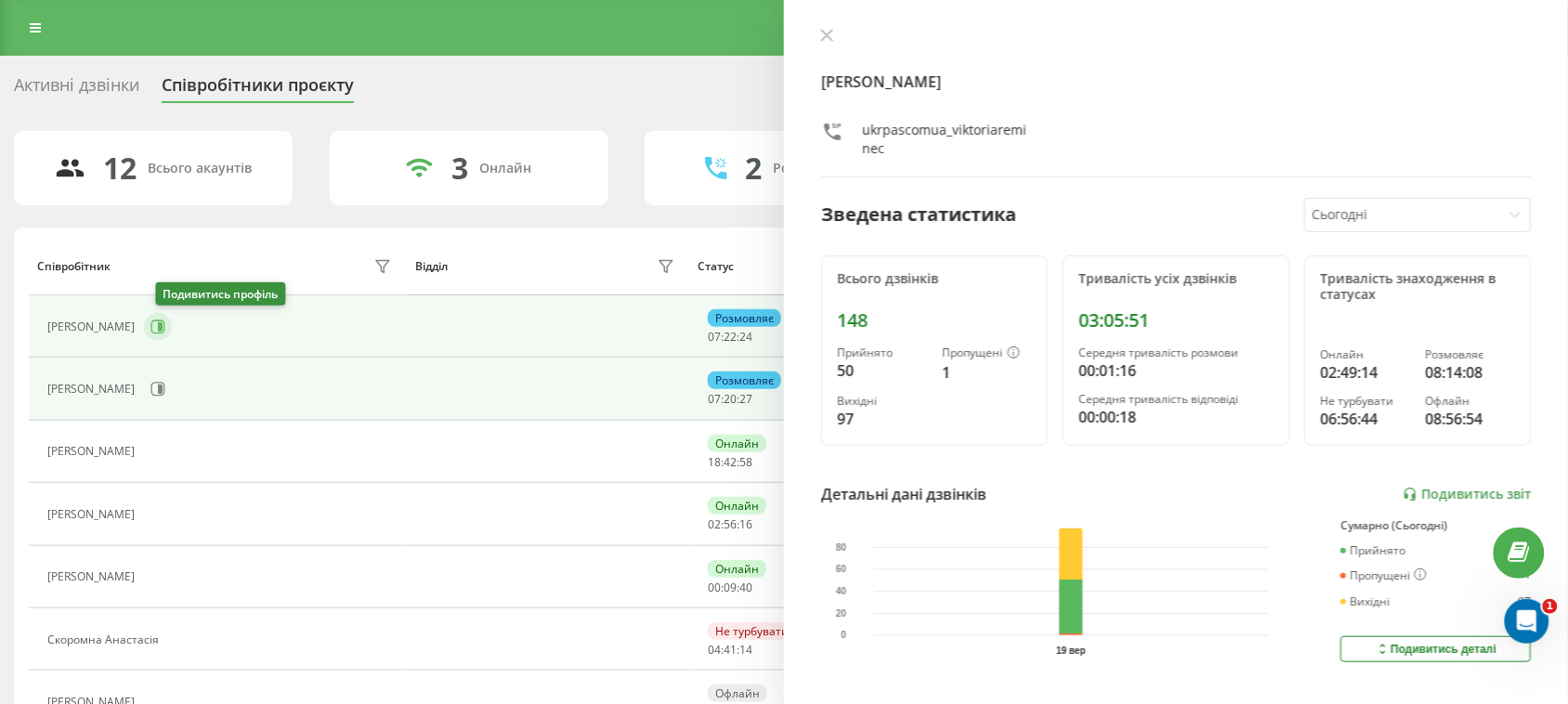
click at [163, 320] on icon at bounding box center [157, 326] width 15 height 15
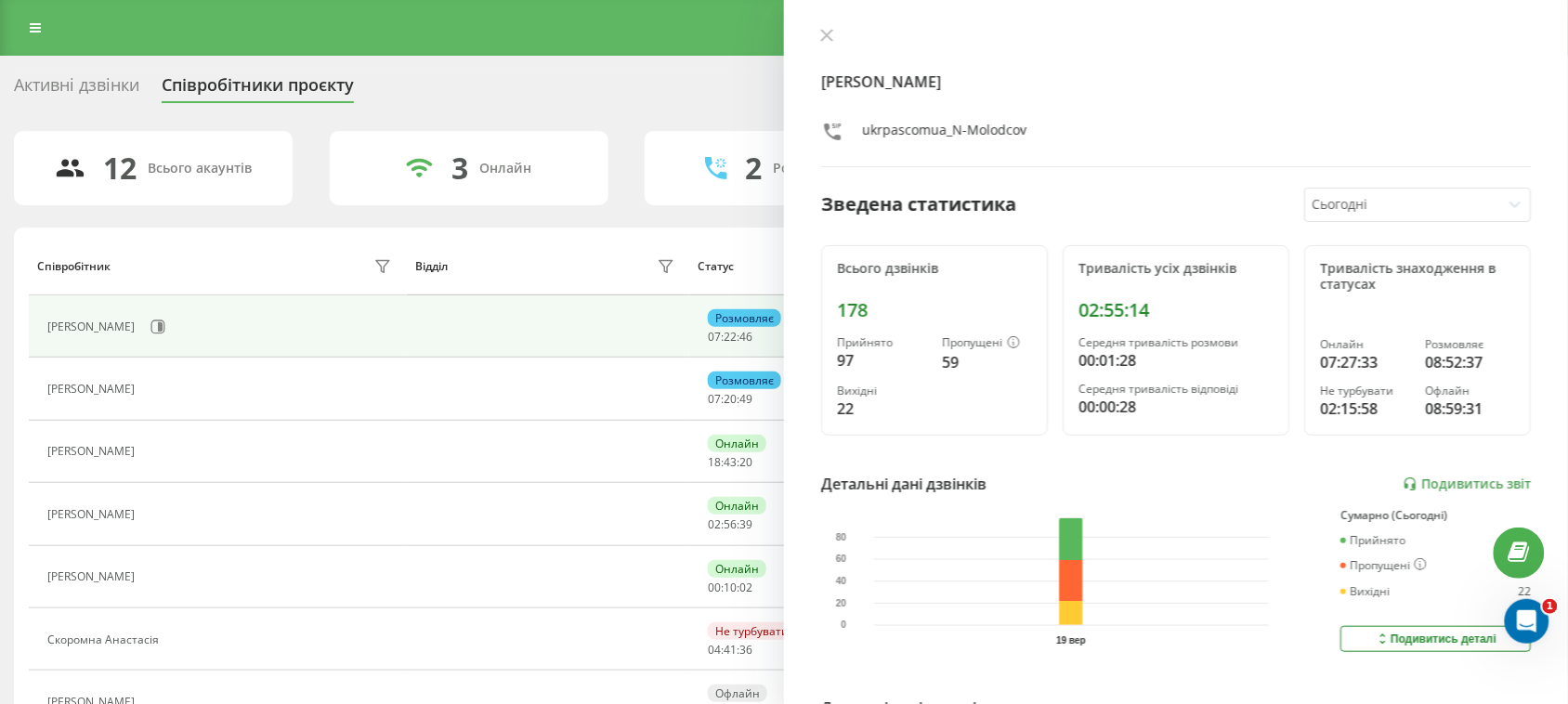
click at [104, 76] on div "Активні дзвінки" at bounding box center [77, 89] width 126 height 29
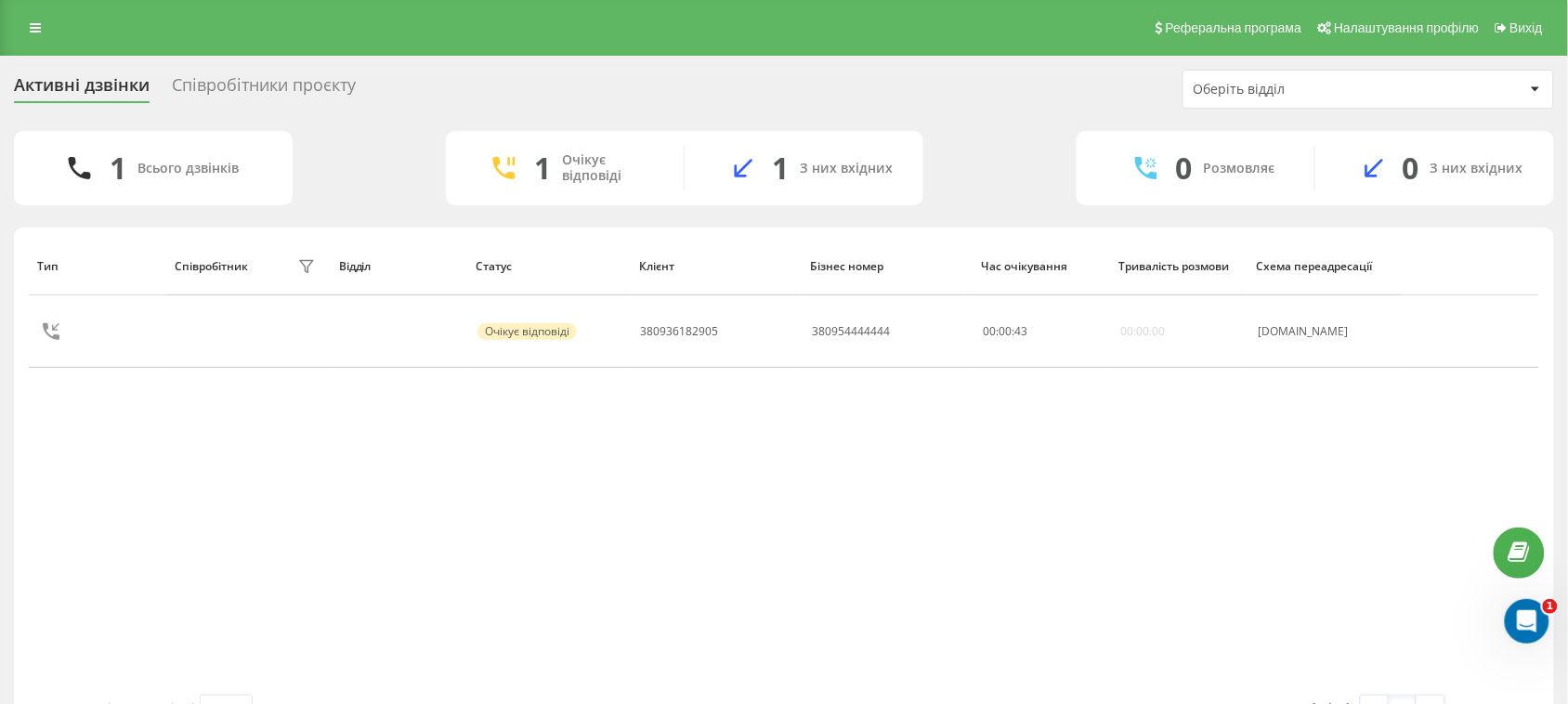
click at [318, 84] on div "Співробітники проєкту" at bounding box center [263, 89] width 184 height 29
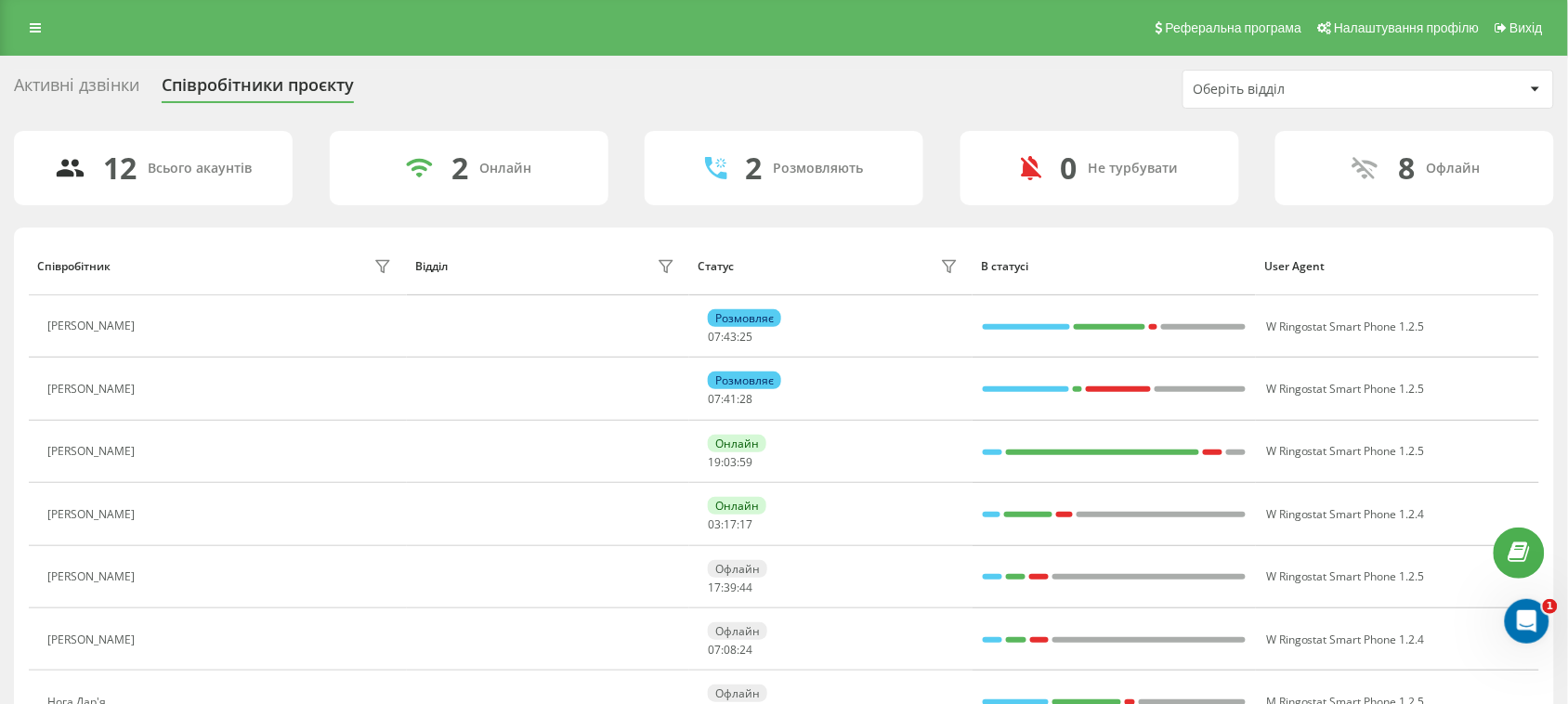
click at [65, 89] on div "Активні дзвінки" at bounding box center [77, 89] width 126 height 29
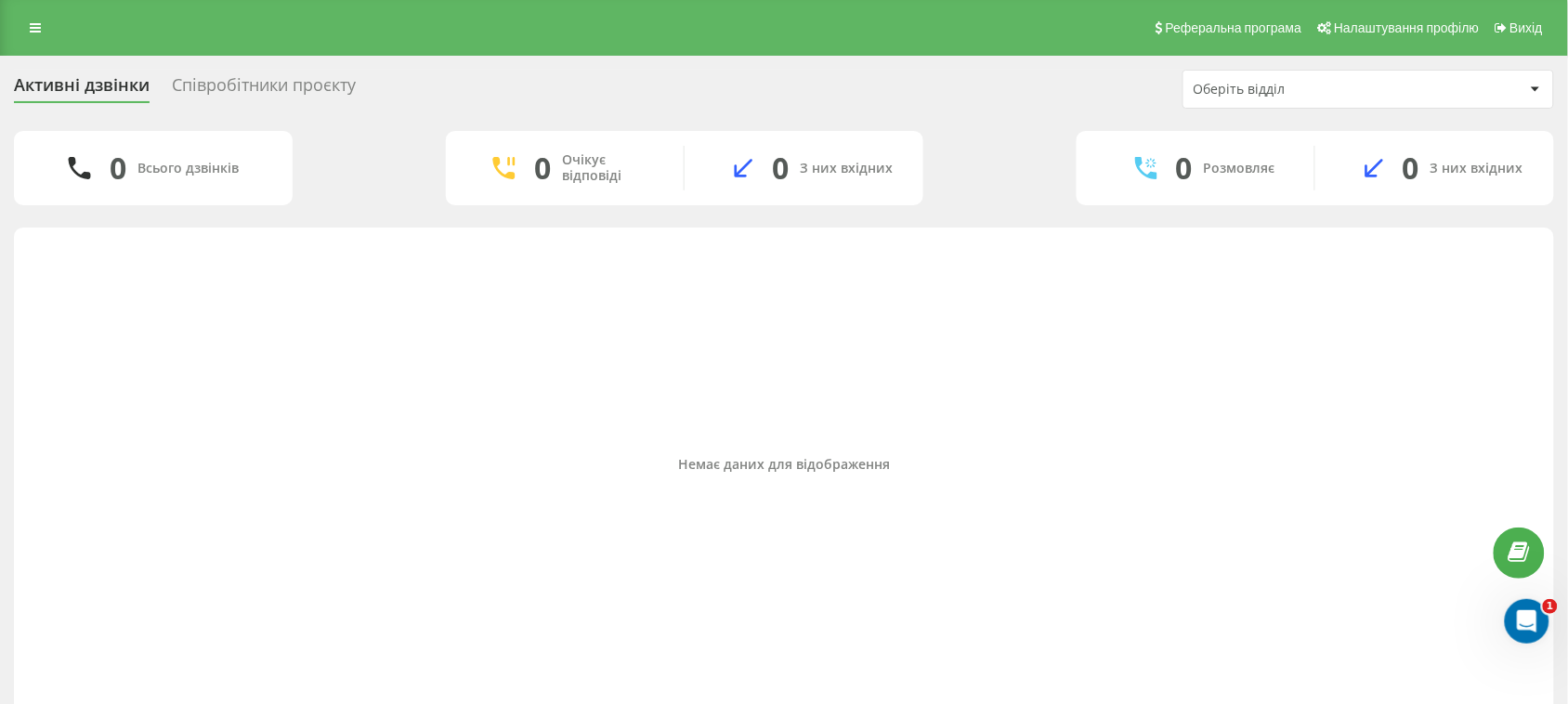
click at [239, 89] on div "Співробітники проєкту" at bounding box center [263, 89] width 184 height 29
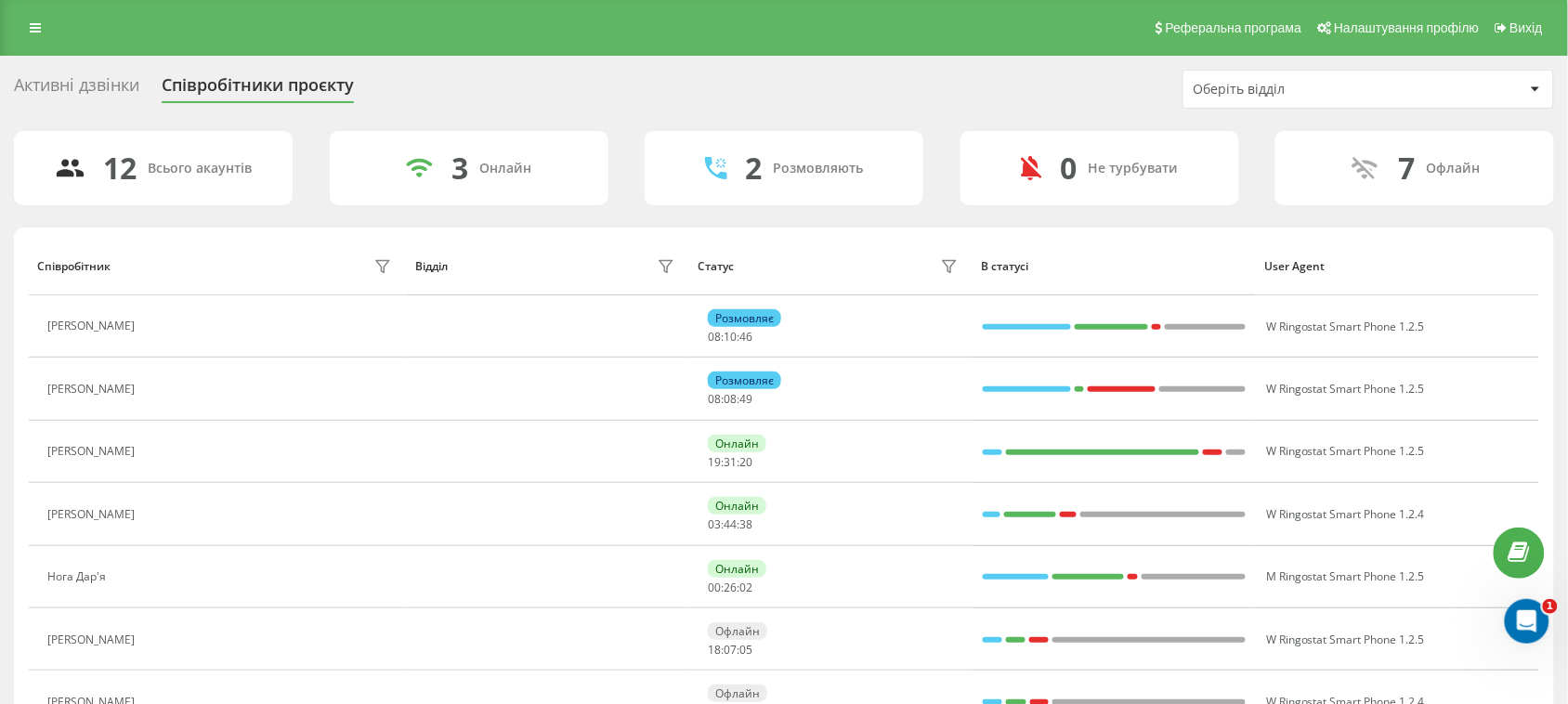
click at [77, 84] on div "Активні дзвінки" at bounding box center [77, 89] width 126 height 29
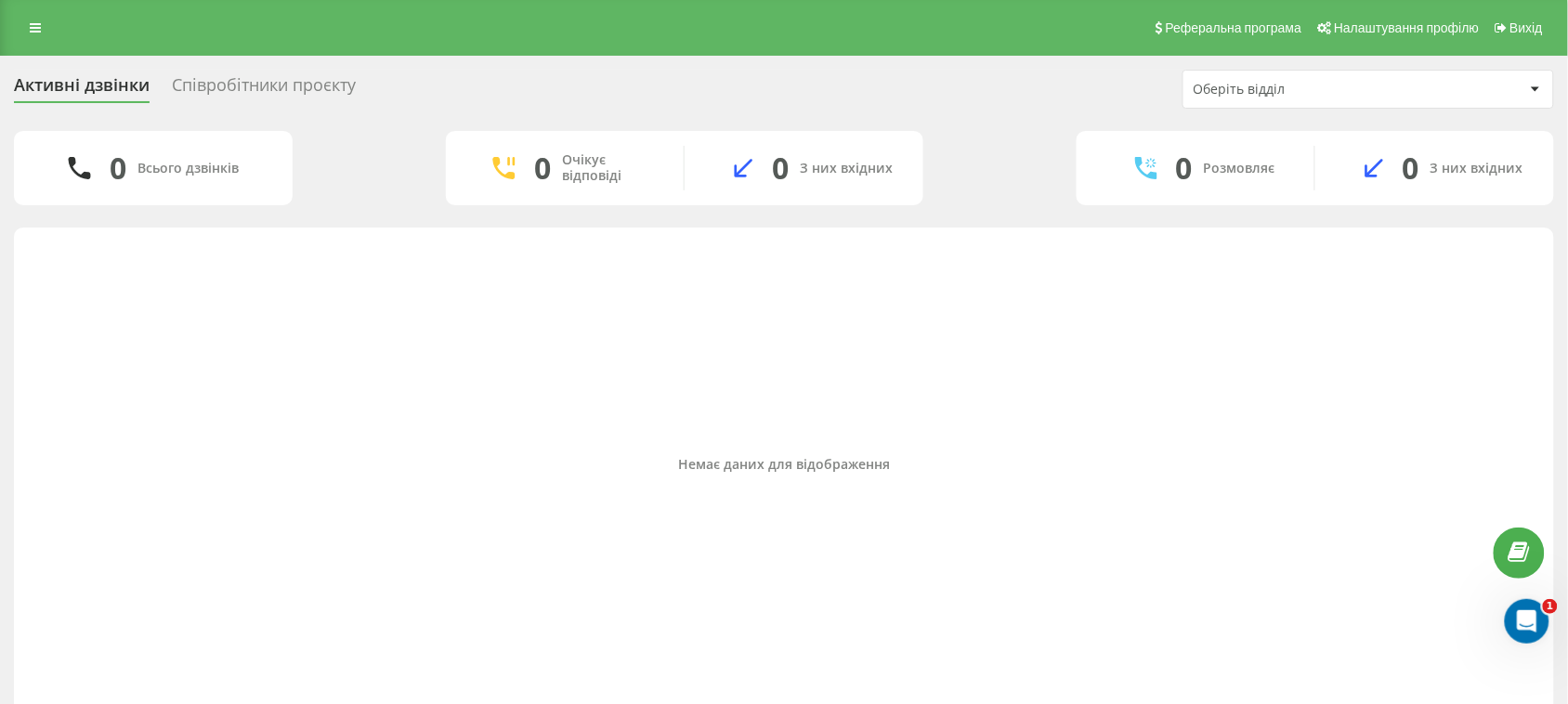
click at [346, 77] on div "Співробітники проєкту" at bounding box center [263, 89] width 184 height 29
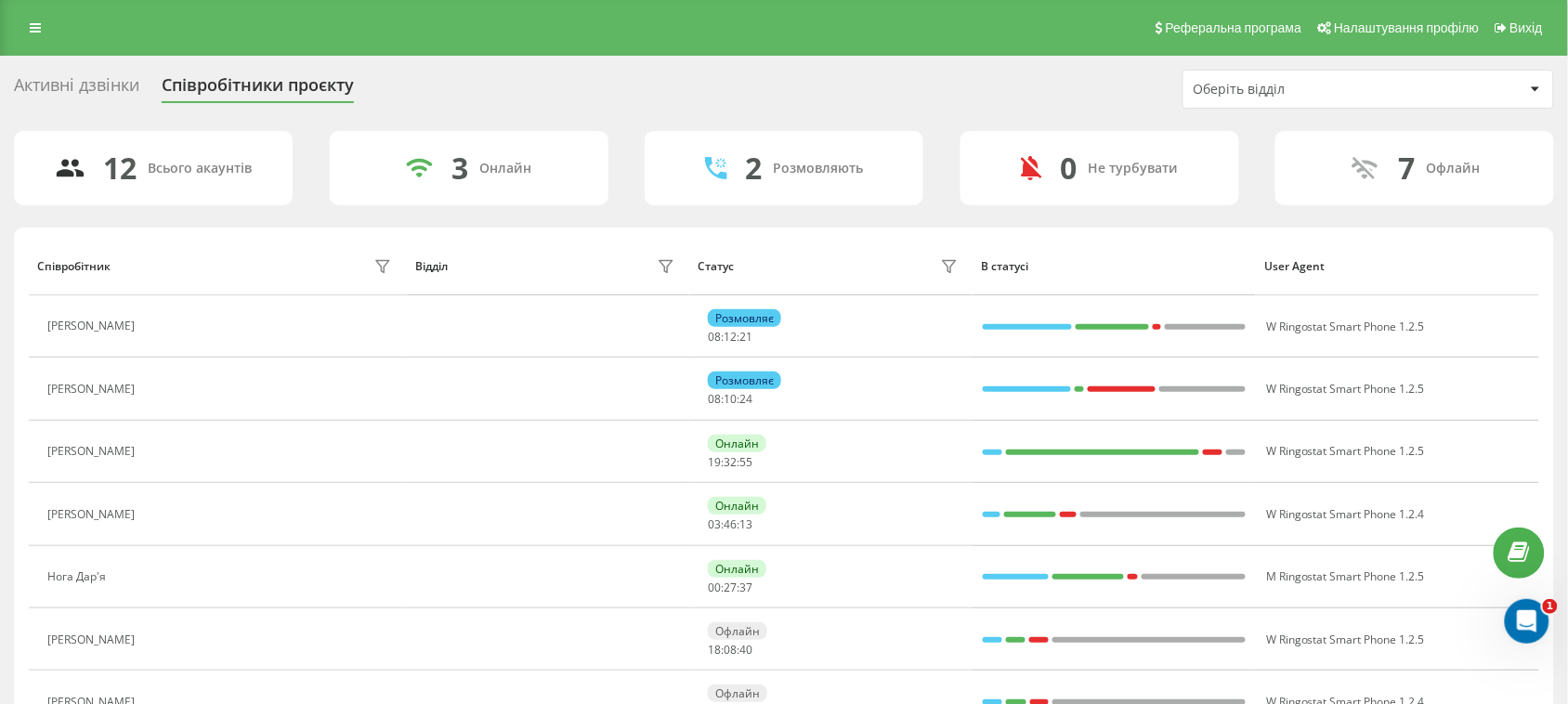
click at [86, 82] on div "Активні дзвінки" at bounding box center [77, 89] width 126 height 29
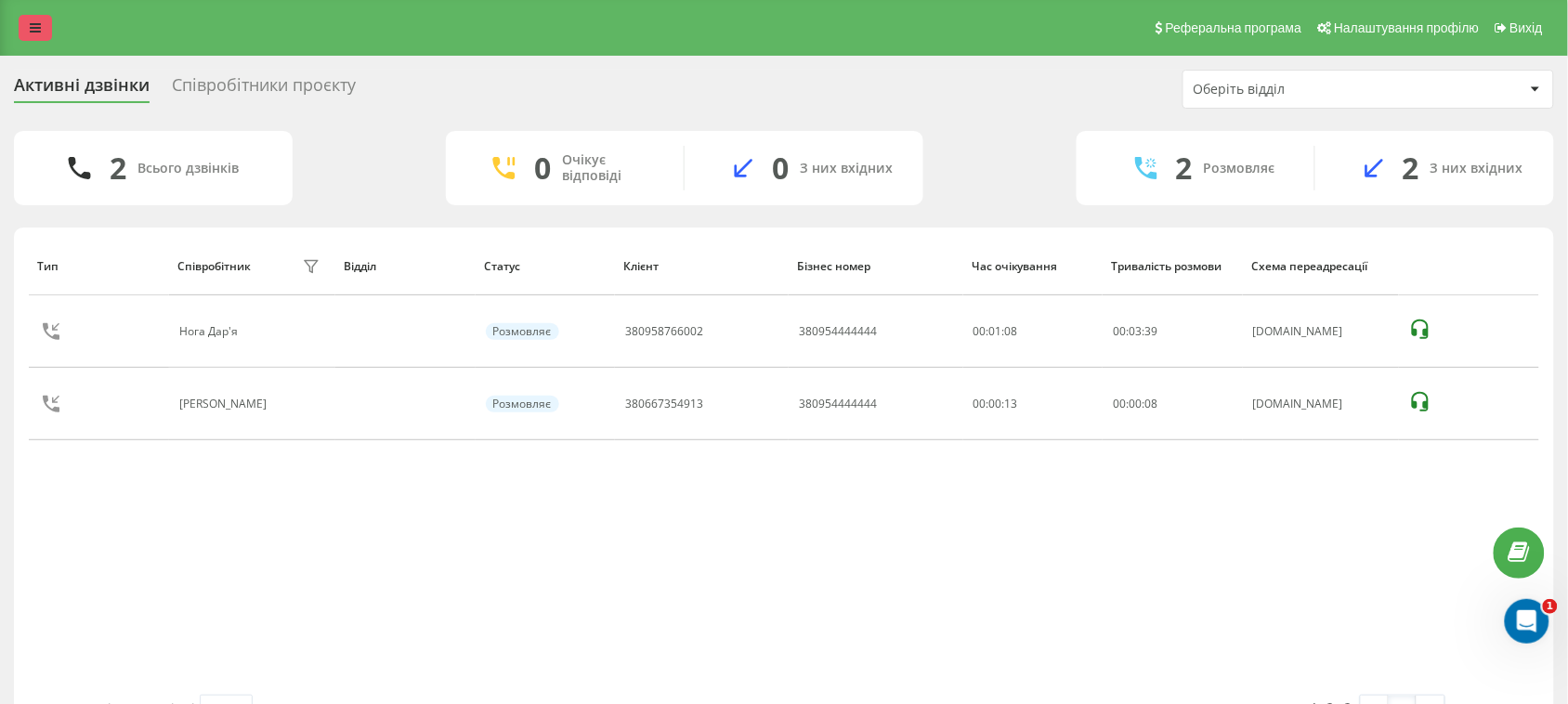
click at [30, 16] on link at bounding box center [35, 28] width 33 height 26
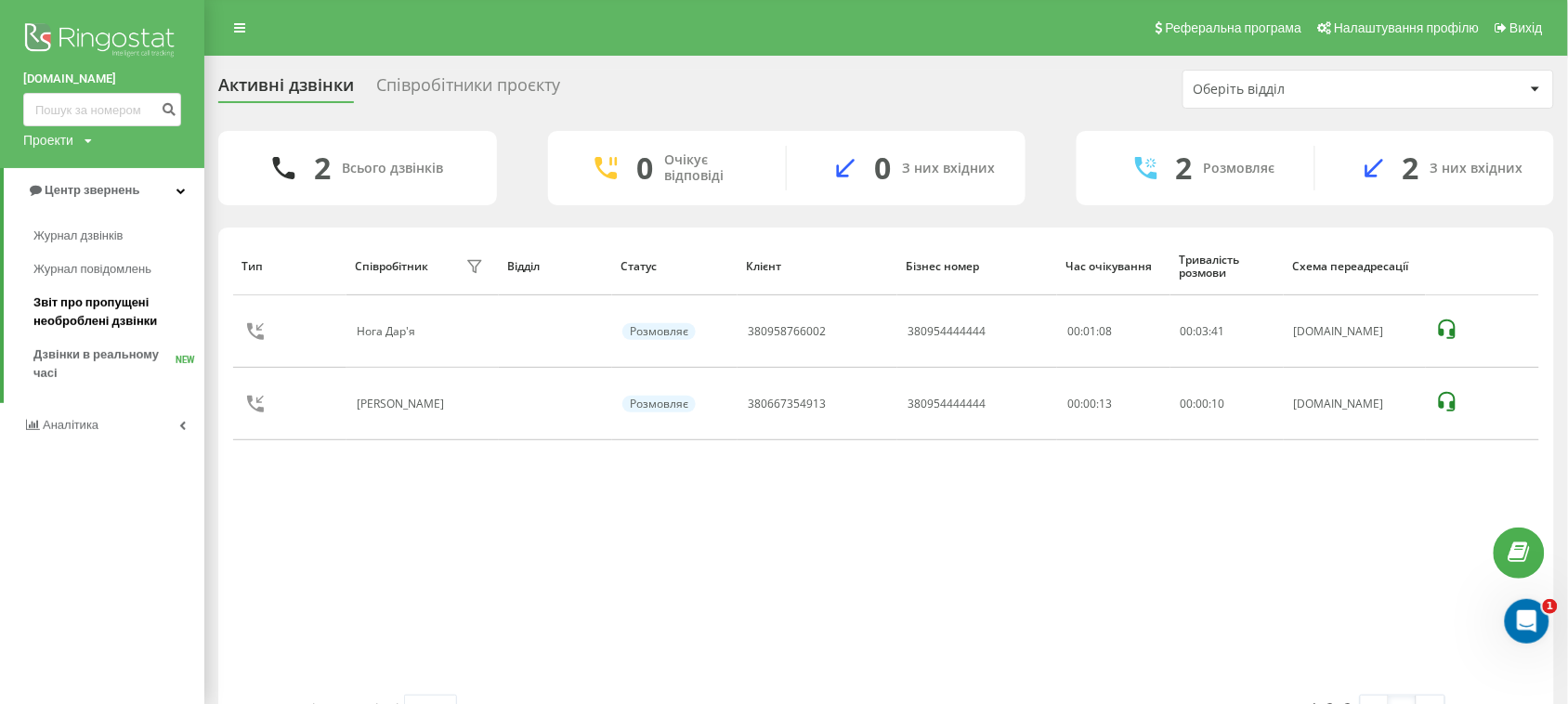
click at [85, 298] on span "Звіт про пропущені необроблені дзвінки" at bounding box center [114, 313] width 161 height 37
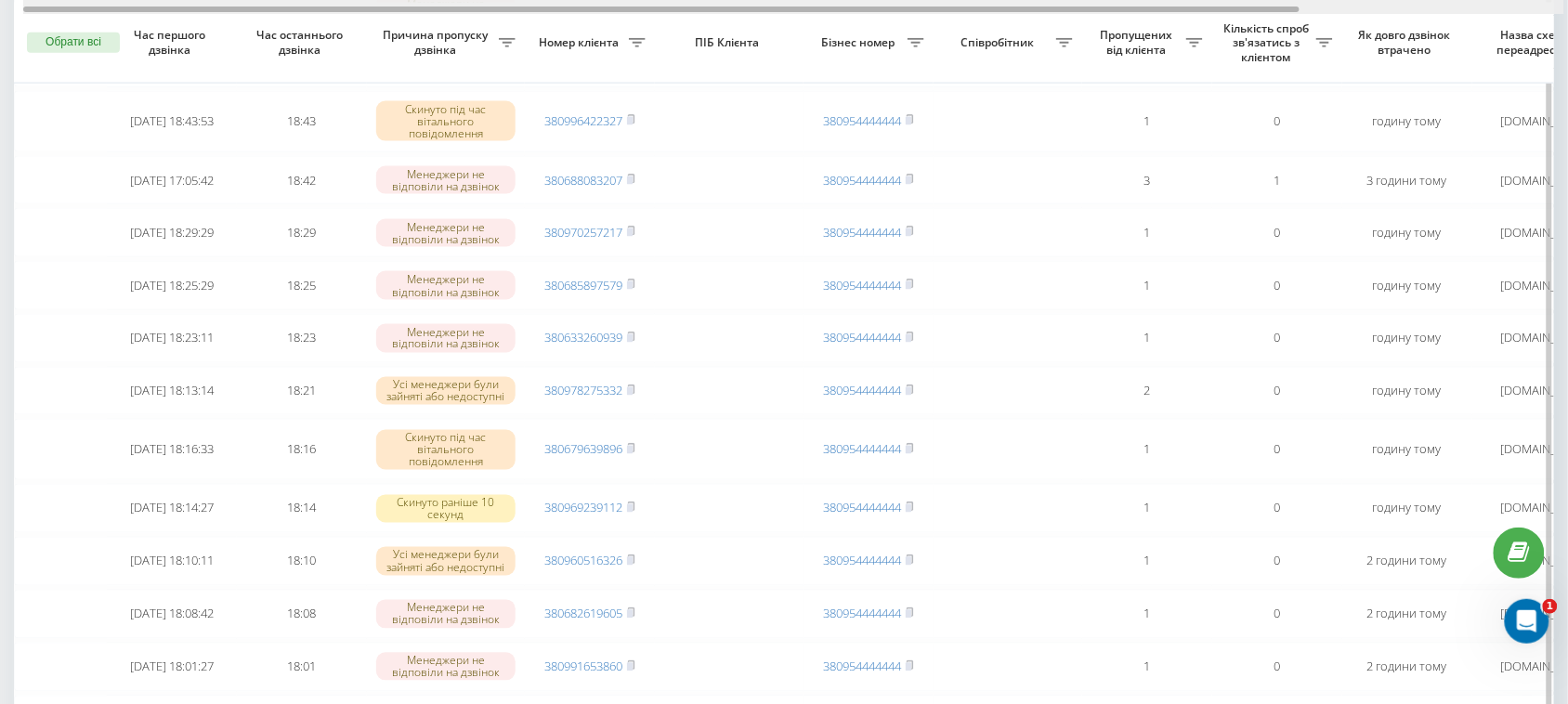
scroll to position [0, 317]
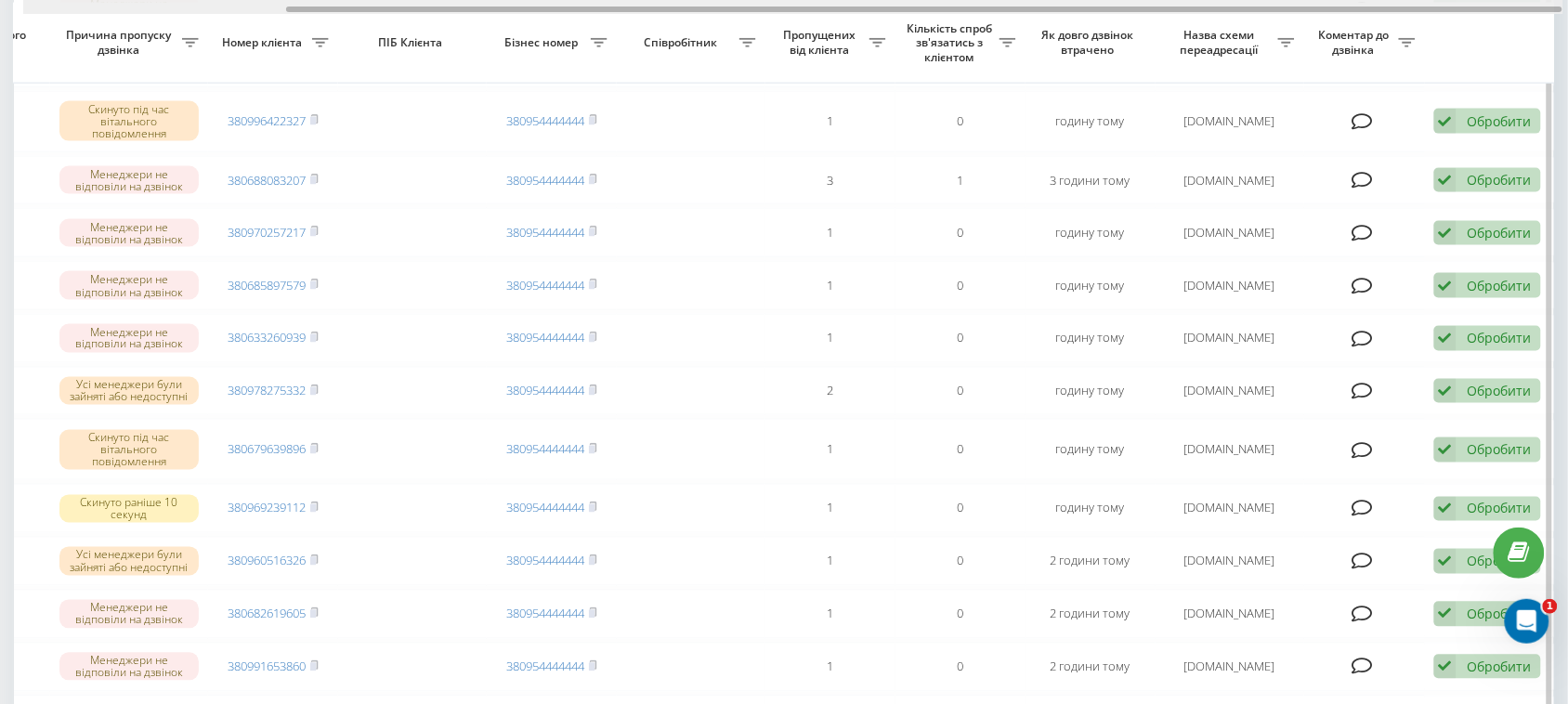
drag, startPoint x: 1275, startPoint y: 2, endPoint x: 1316, endPoint y: 6, distance: 41.2
click at [1316, 6] on div at bounding box center [793, 7] width 1540 height 14
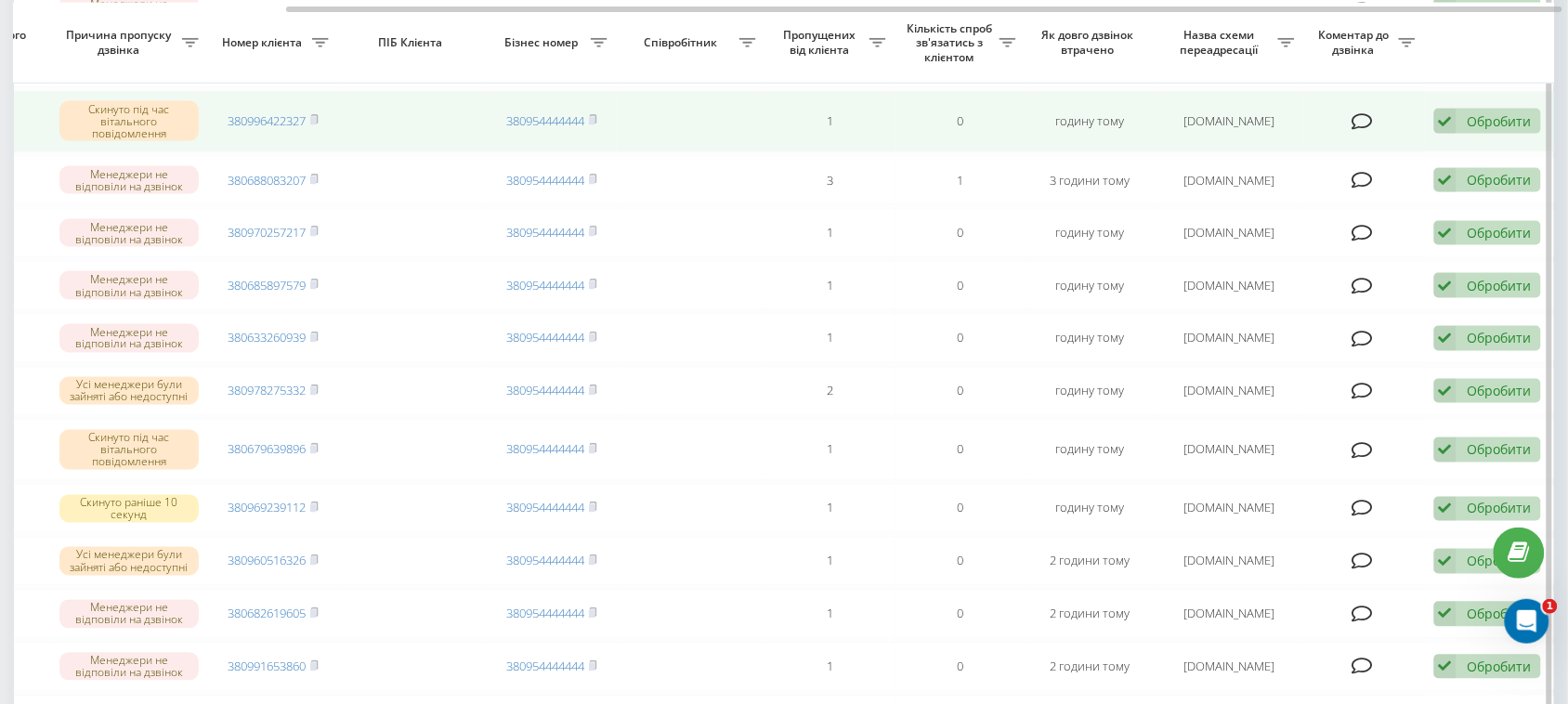
click at [1445, 134] on icon at bounding box center [1445, 122] width 23 height 26
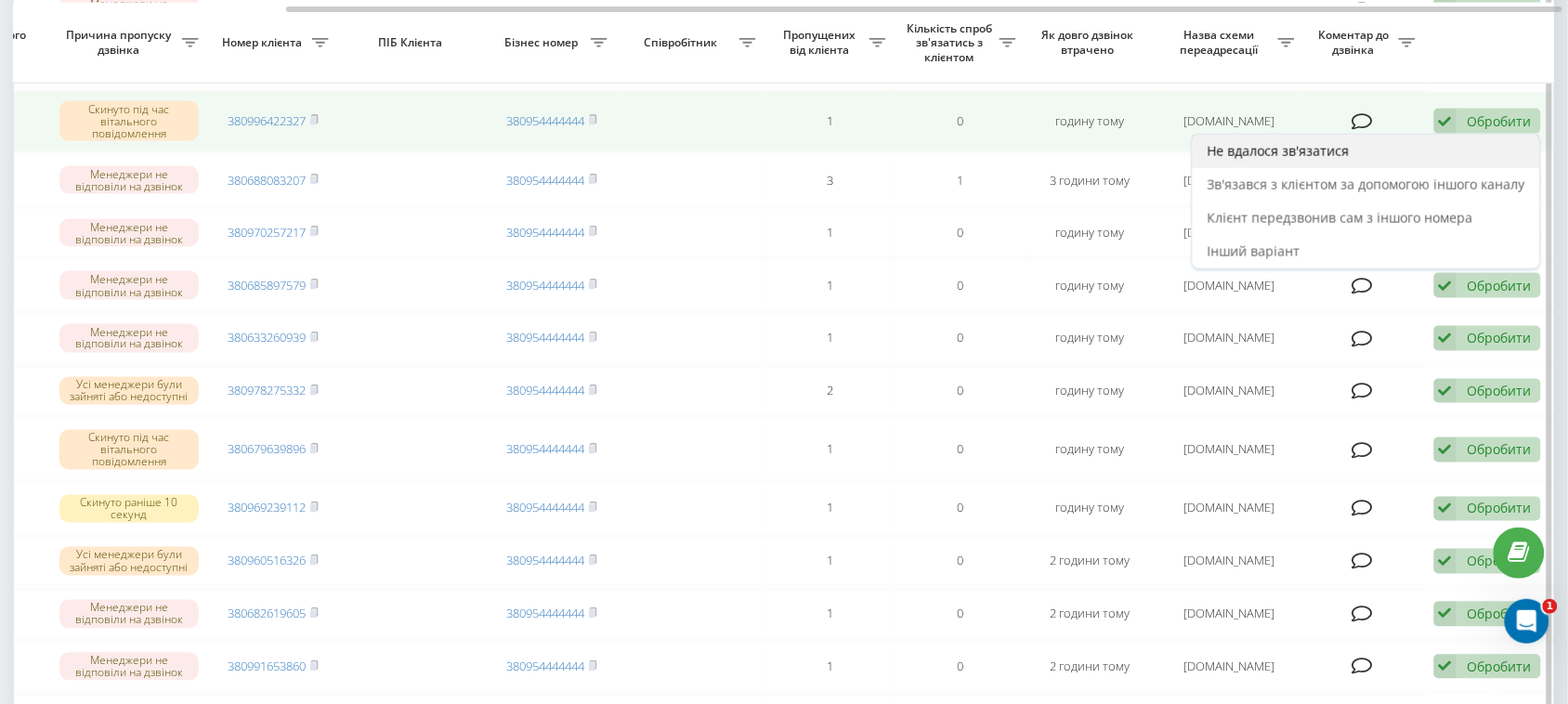
click at [1362, 168] on div "Не вдалося зв'язатися" at bounding box center [1365, 151] width 347 height 33
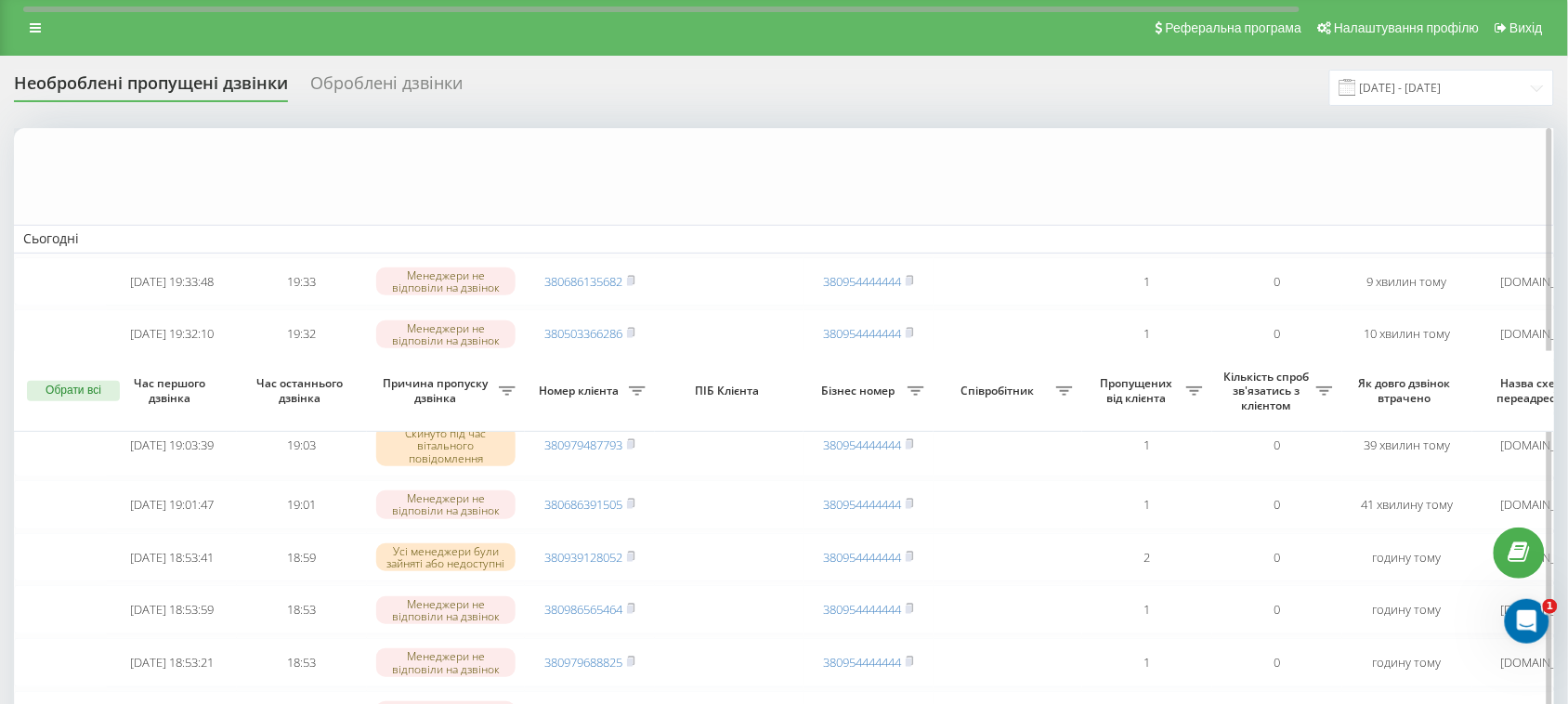
scroll to position [348, 0]
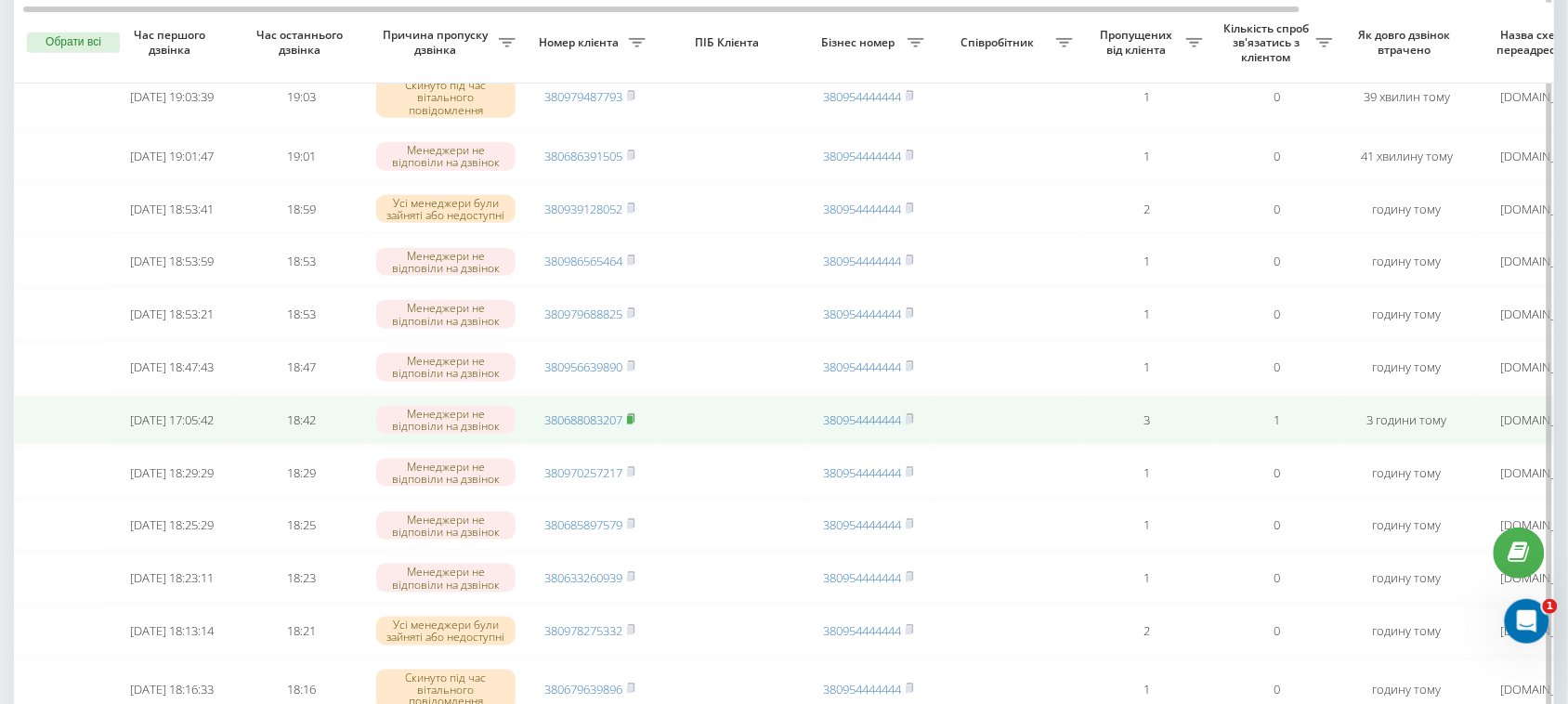
click at [633, 425] on rect at bounding box center [630, 420] width 6 height 9
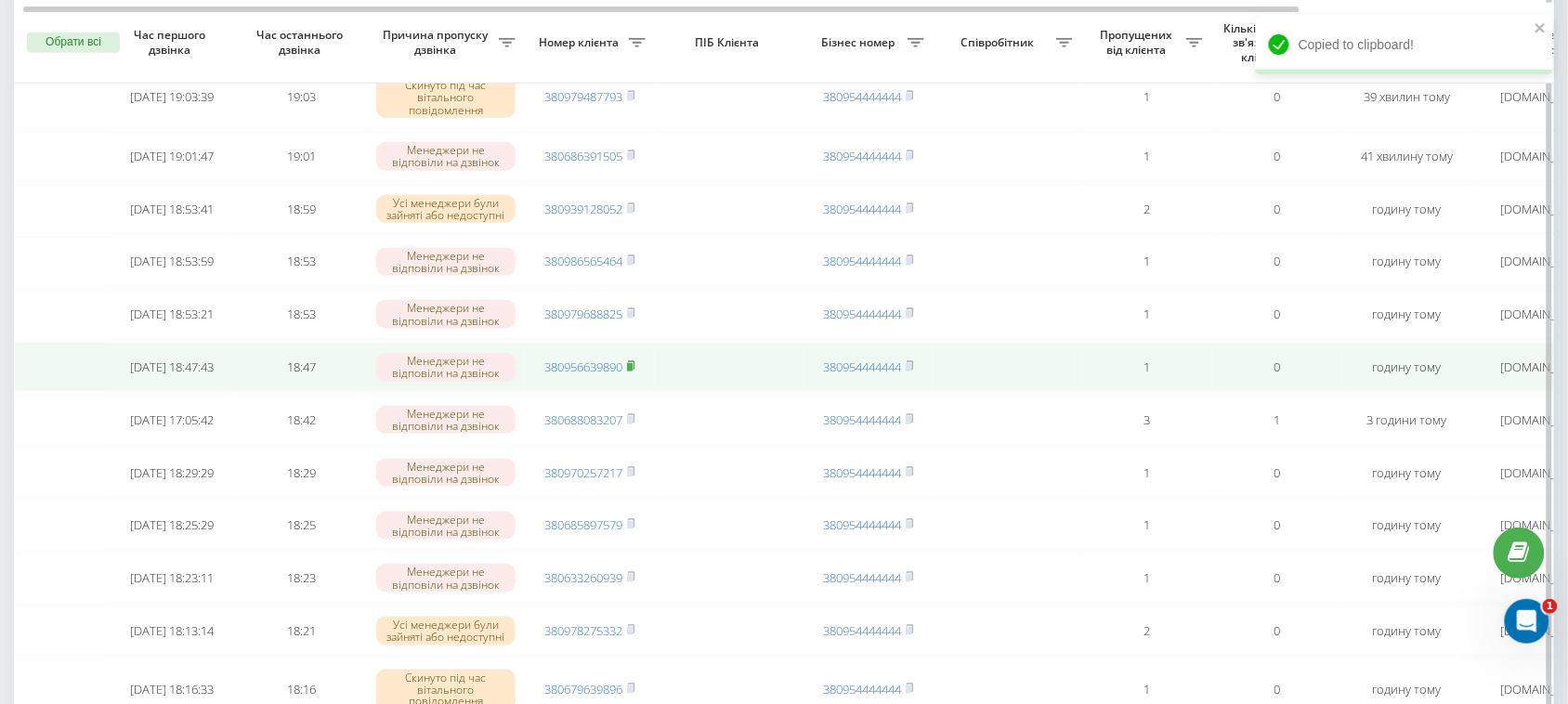
click at [634, 372] on icon at bounding box center [631, 366] width 9 height 11
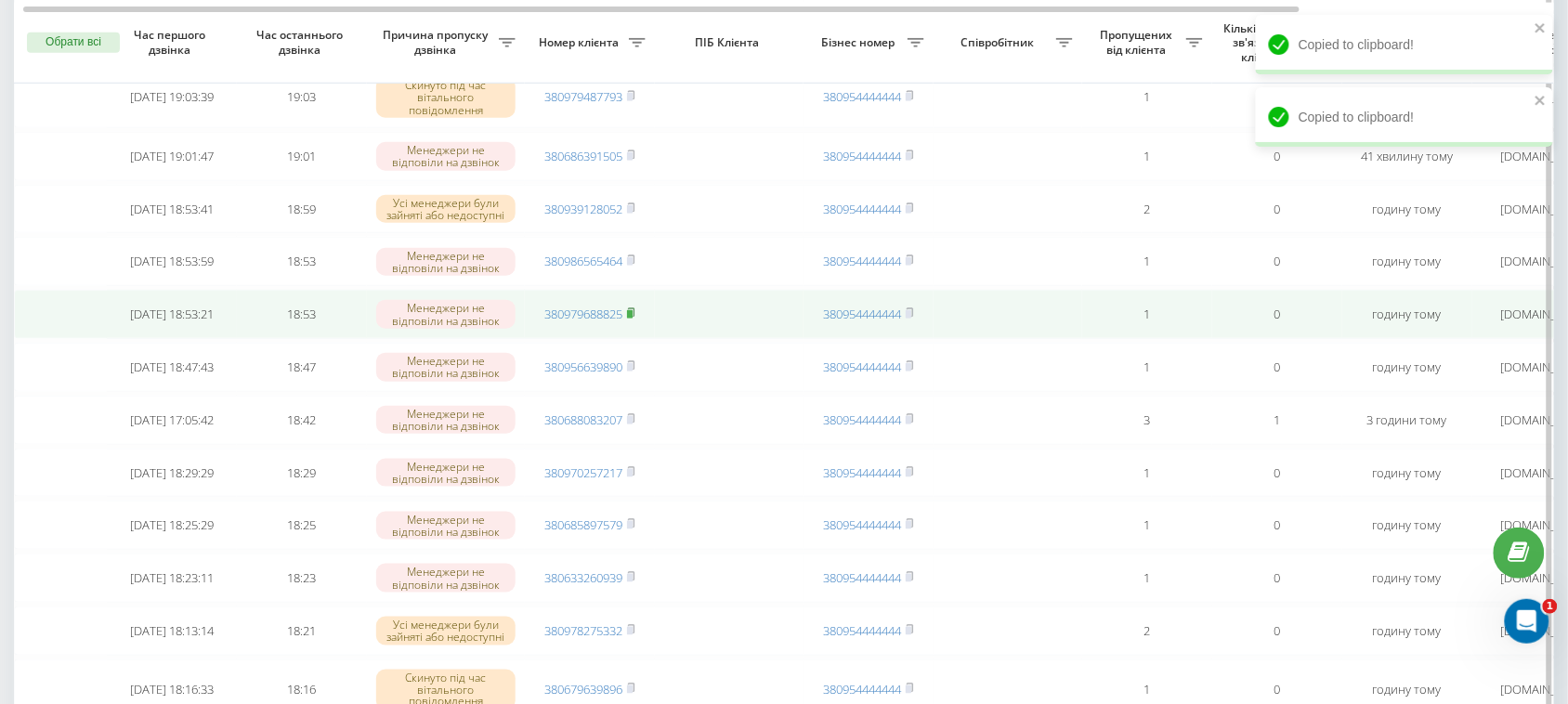
click at [634, 317] on icon at bounding box center [631, 313] width 7 height 9
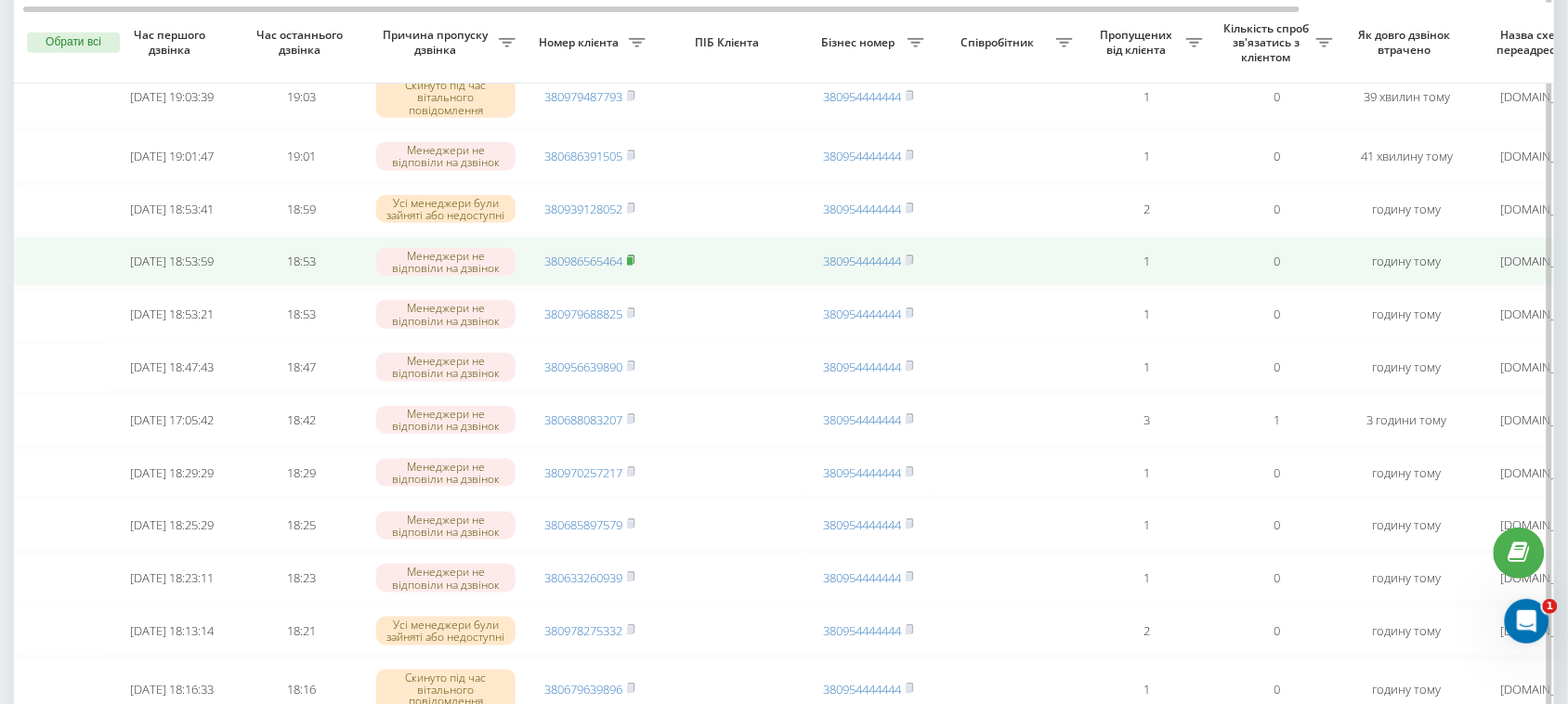
click at [633, 265] on rect at bounding box center [630, 262] width 6 height 9
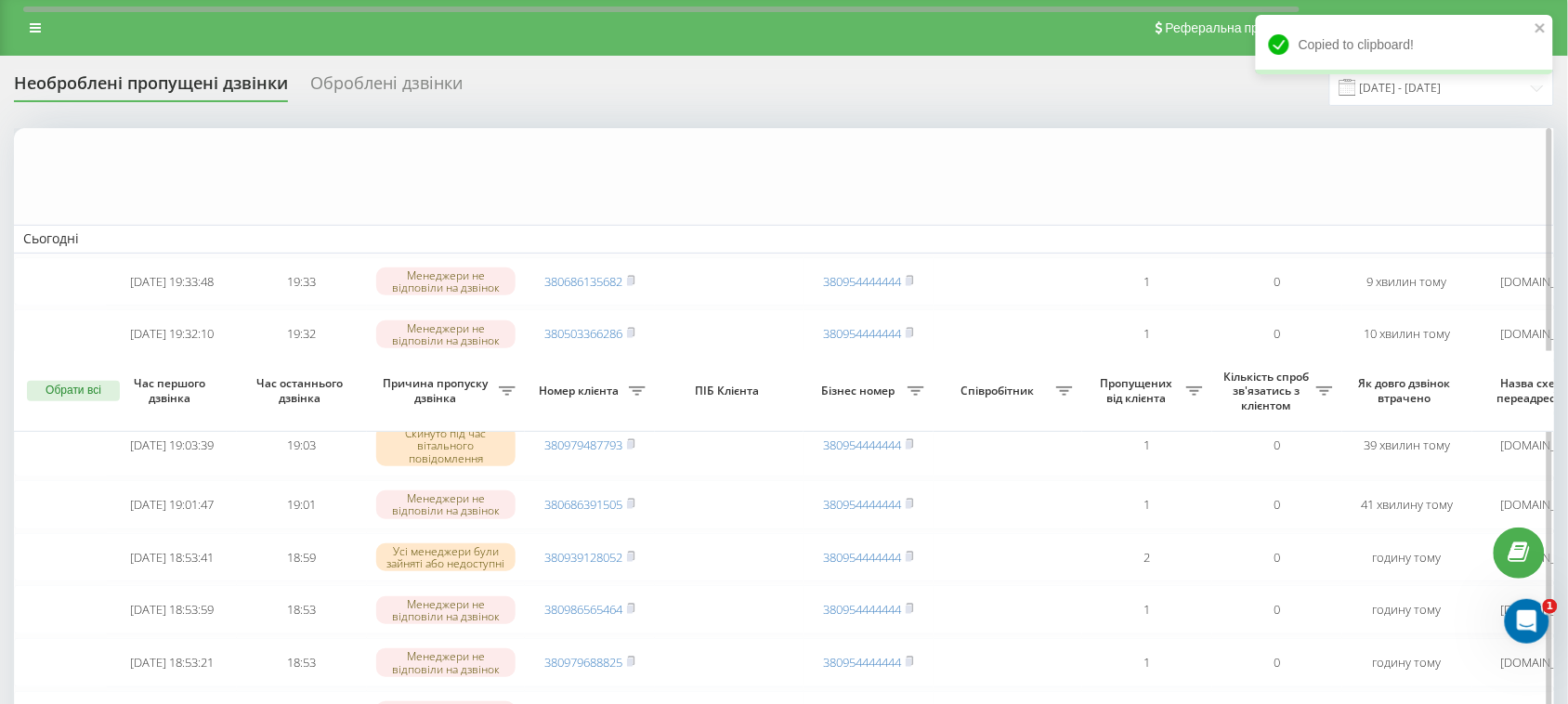
scroll to position [465, 0]
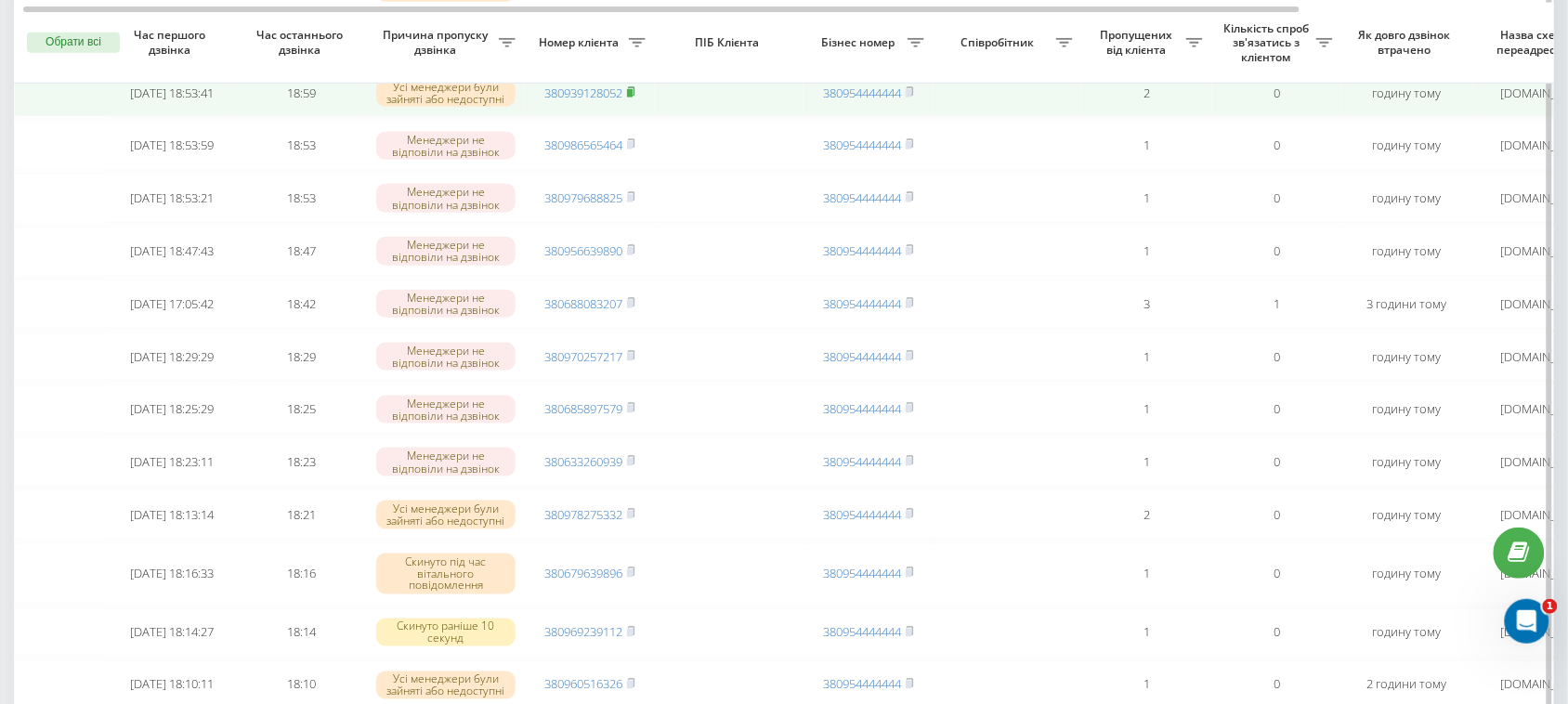
click at [632, 97] on rect at bounding box center [630, 93] width 6 height 9
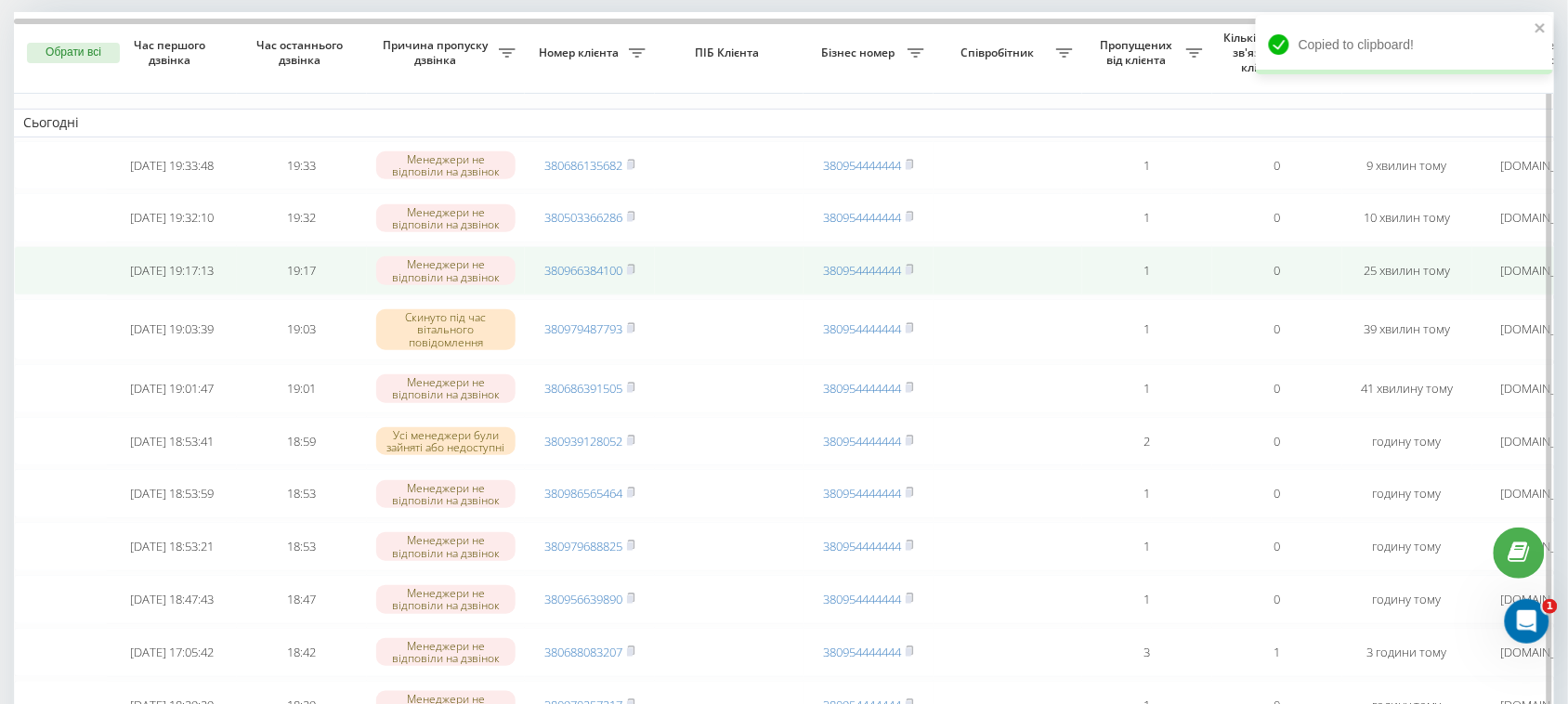
scroll to position [0, 0]
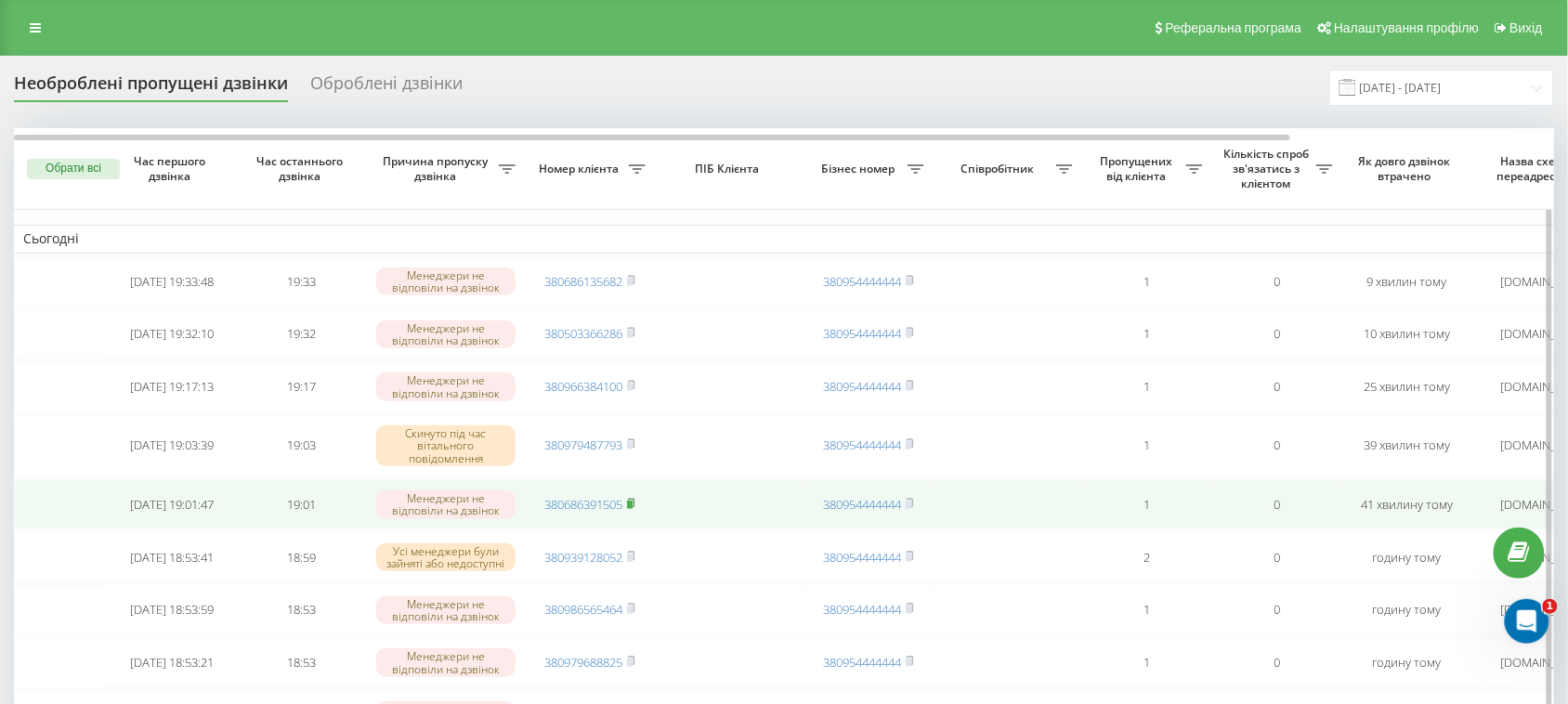
click at [633, 509] on rect at bounding box center [630, 504] width 6 height 9
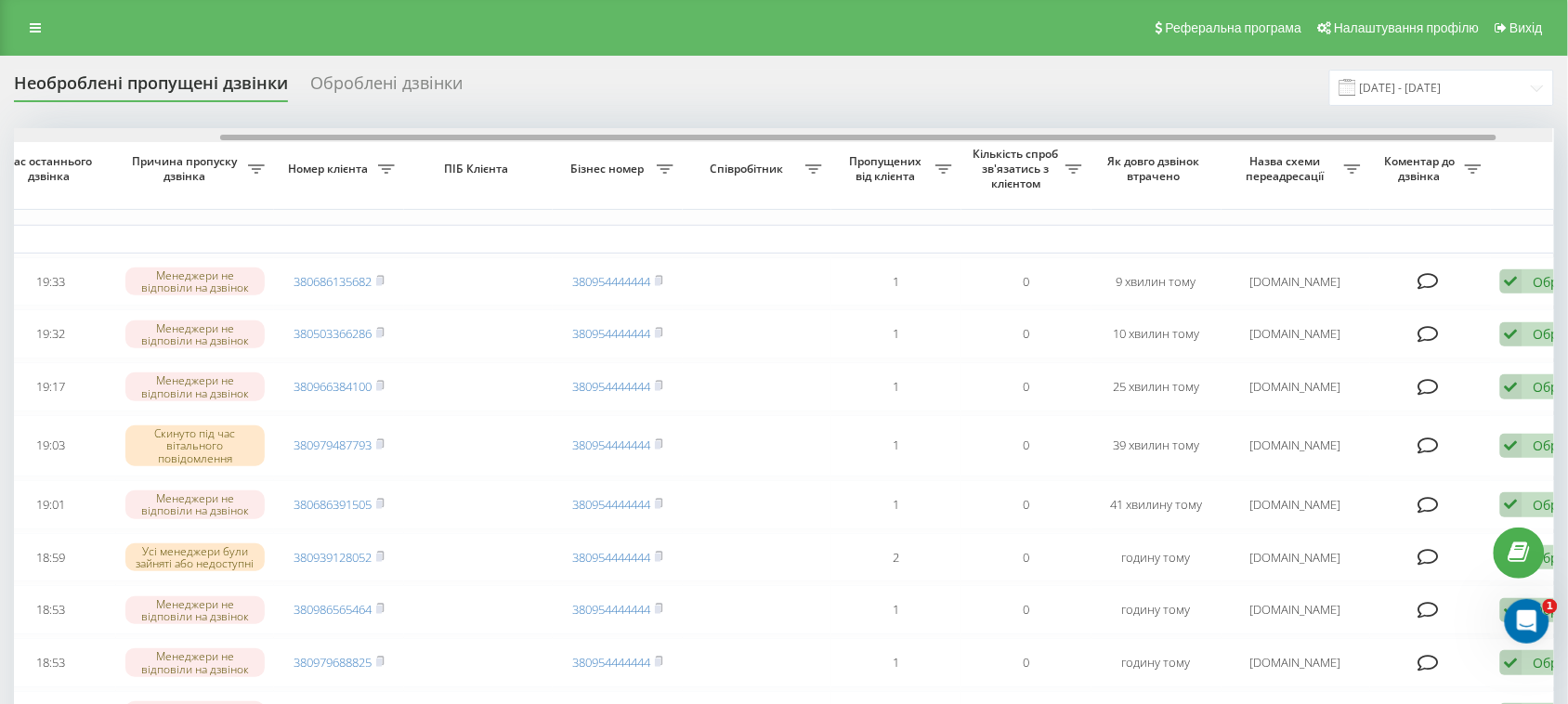
scroll to position [0, 308]
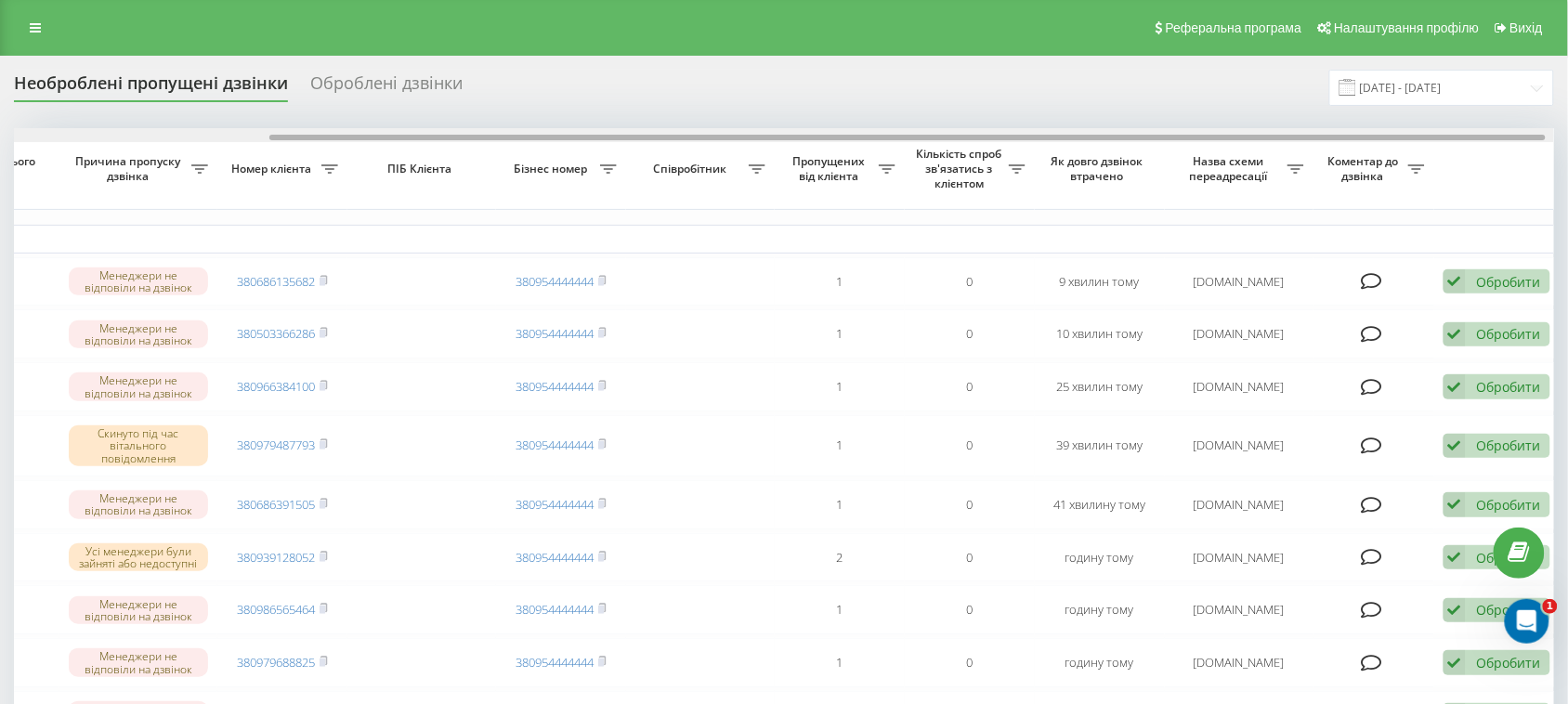
drag, startPoint x: 1062, startPoint y: 137, endPoint x: 1317, endPoint y: 94, distance: 258.6
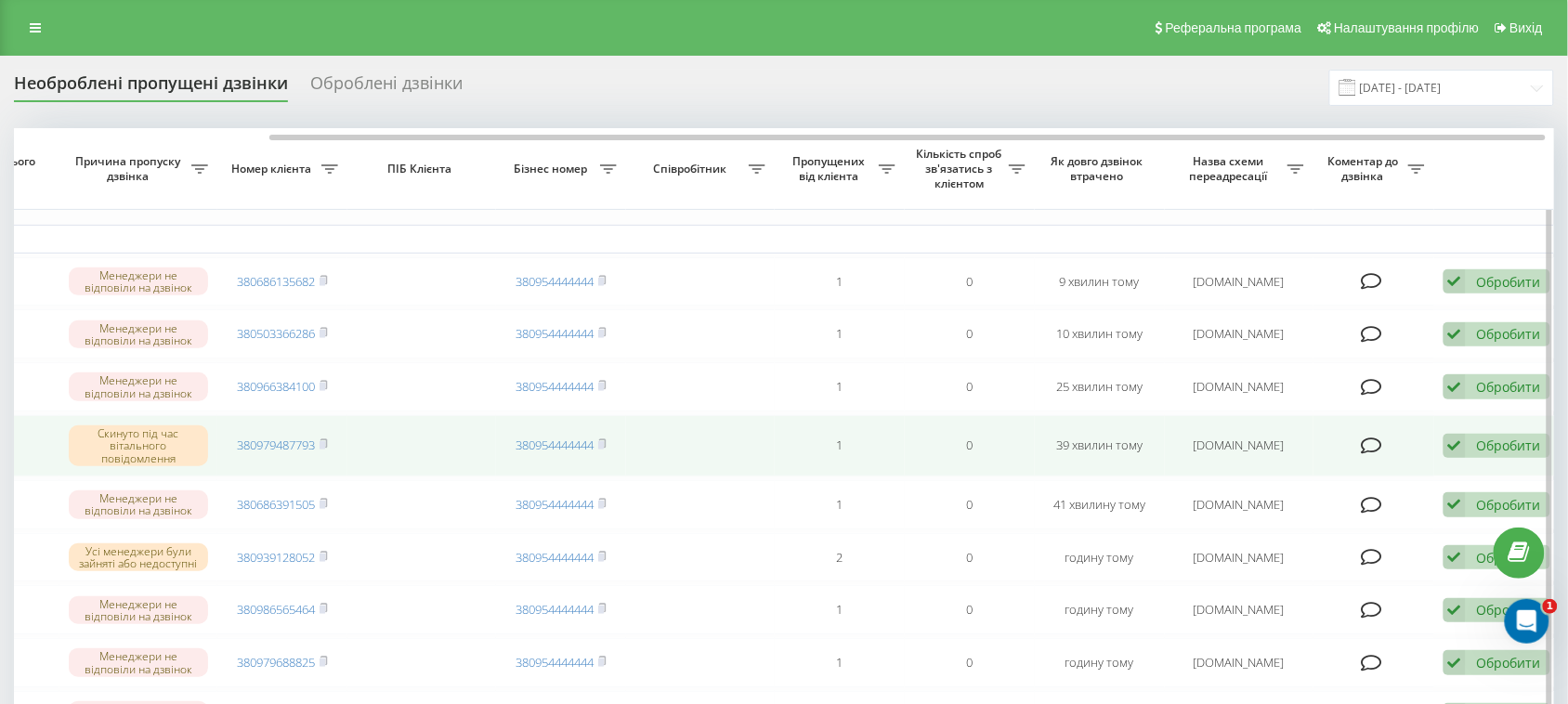
click at [1466, 459] on div "Обробити Не вдалося зв'язатися Зв'язався з клієнтом за допомогою іншого каналу …" at bounding box center [1497, 446] width 107 height 26
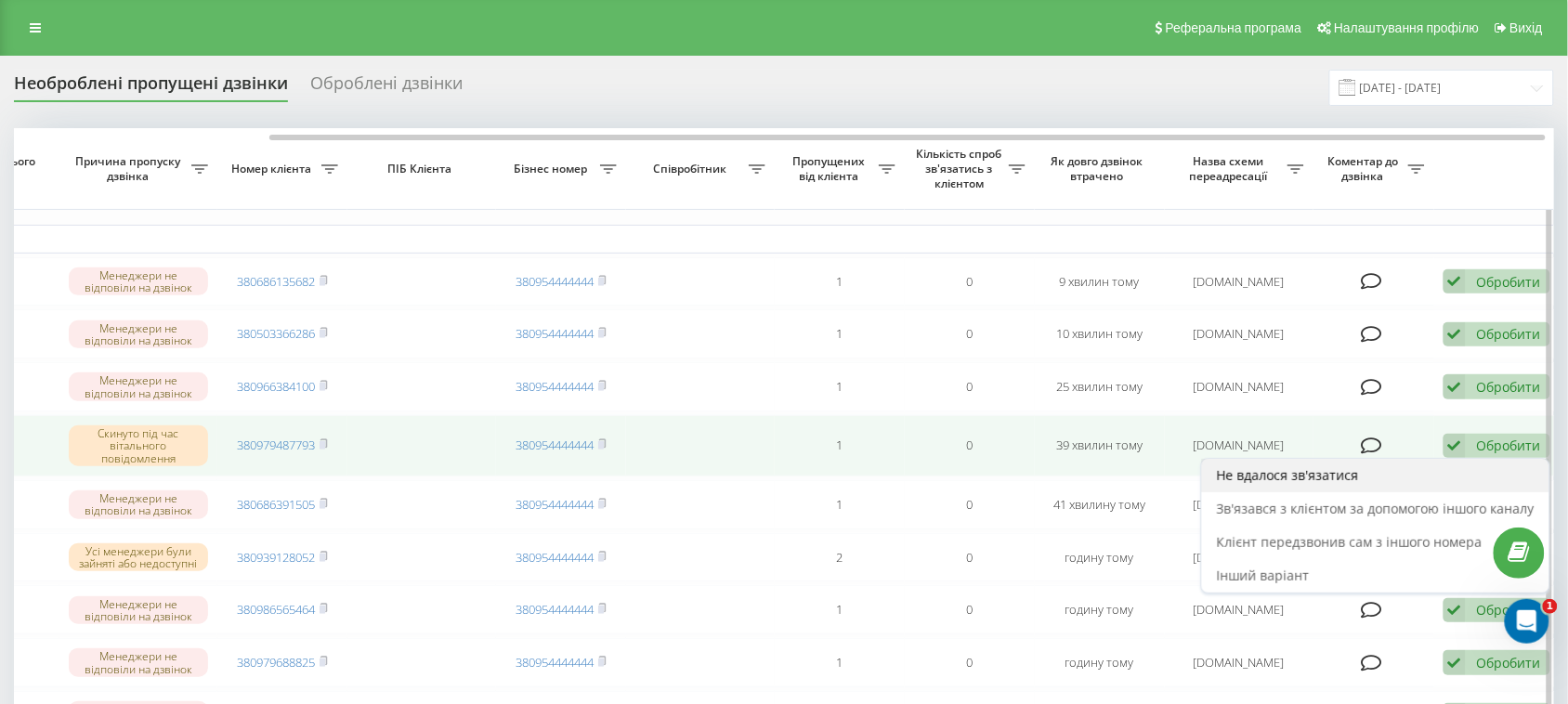
click at [1339, 484] on span "Не вдалося зв'язатися" at bounding box center [1288, 475] width 143 height 18
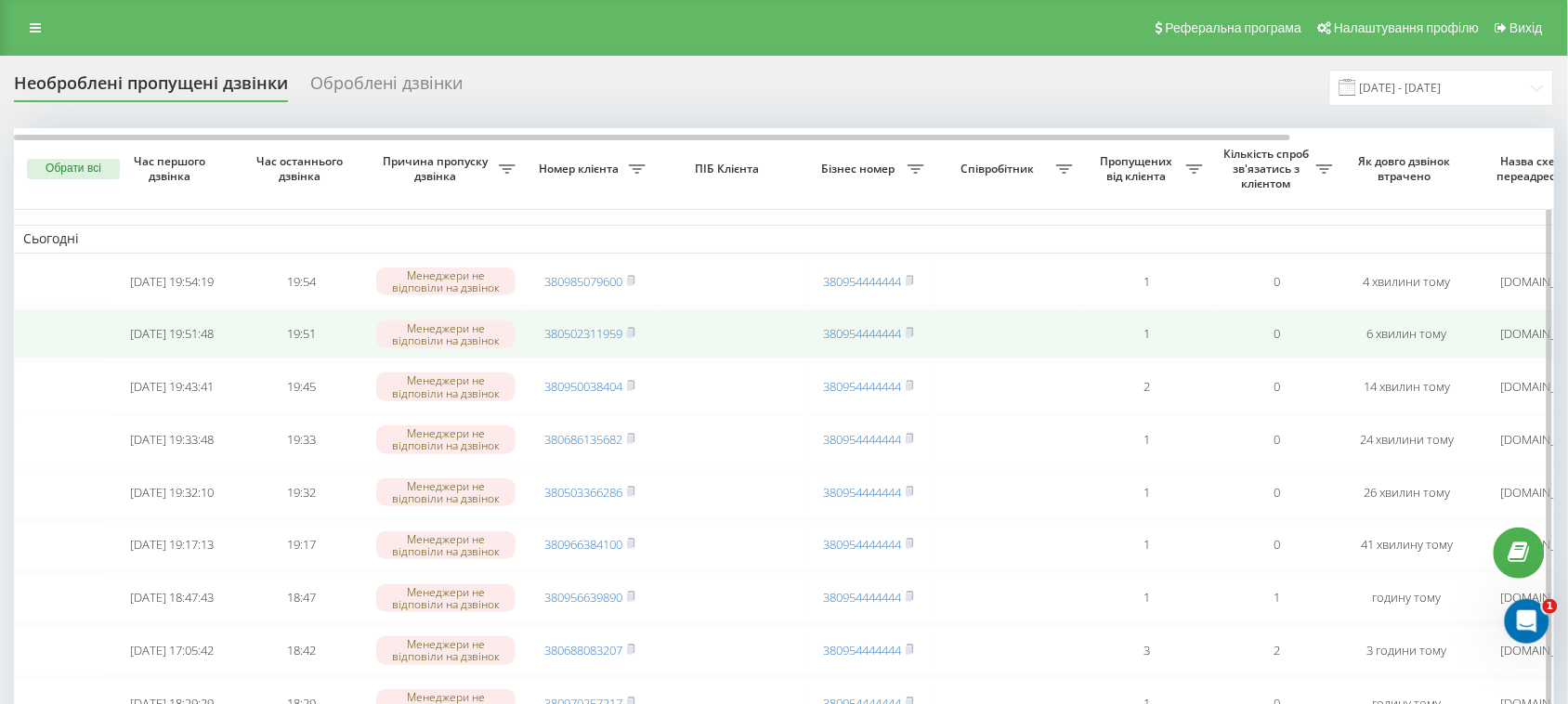
scroll to position [116, 0]
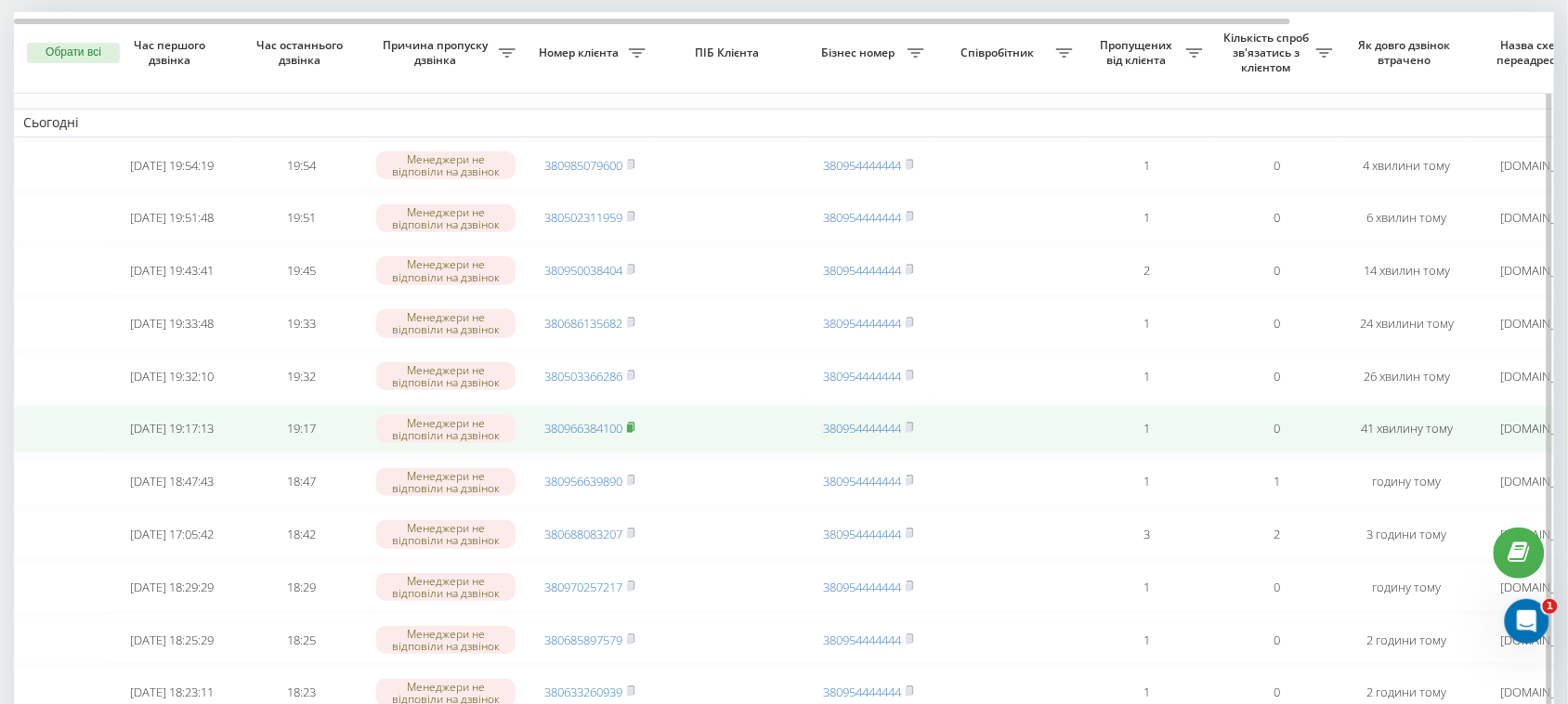
click at [630, 433] on rect at bounding box center [630, 429] width 6 height 9
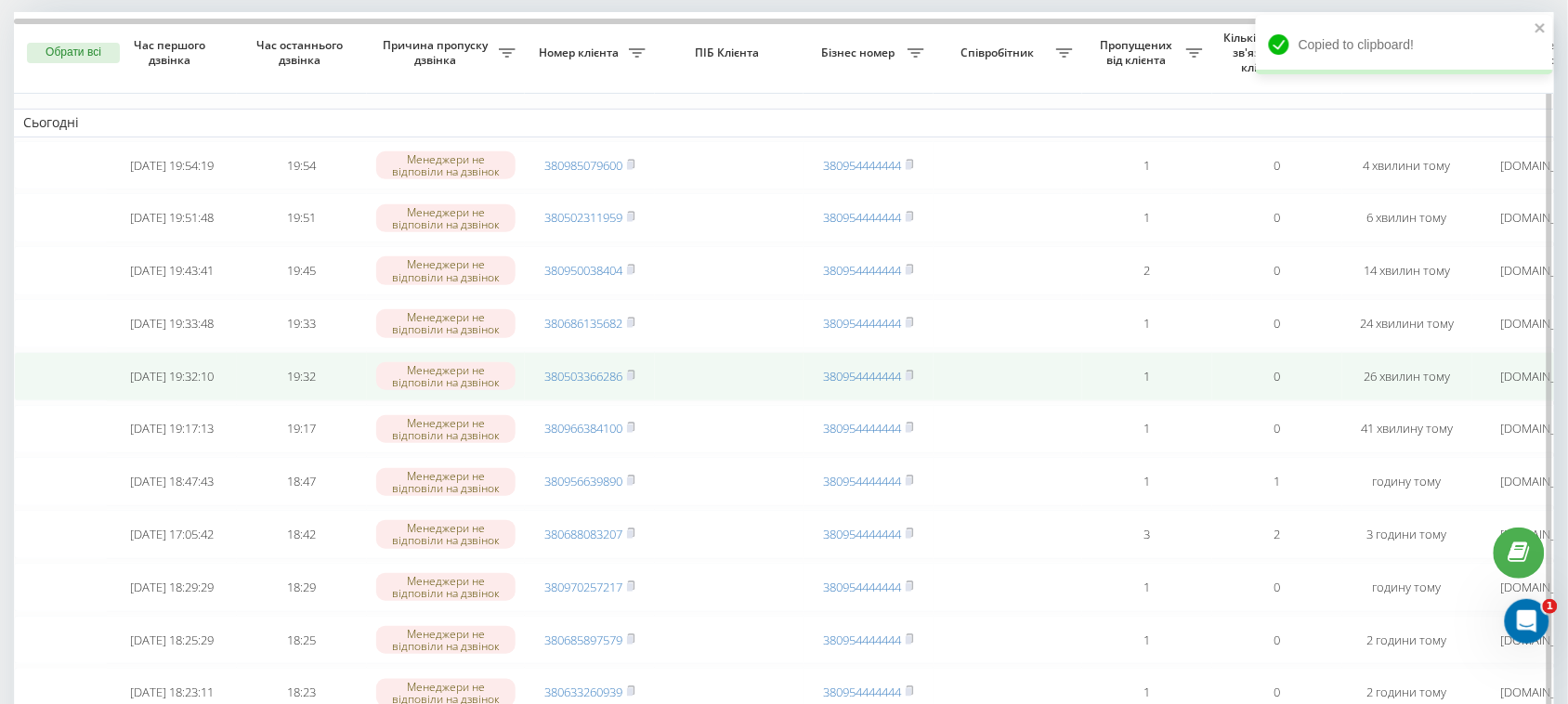
click at [638, 401] on td "380503366286" at bounding box center [590, 377] width 130 height 49
click at [635, 381] on icon at bounding box center [631, 375] width 9 height 11
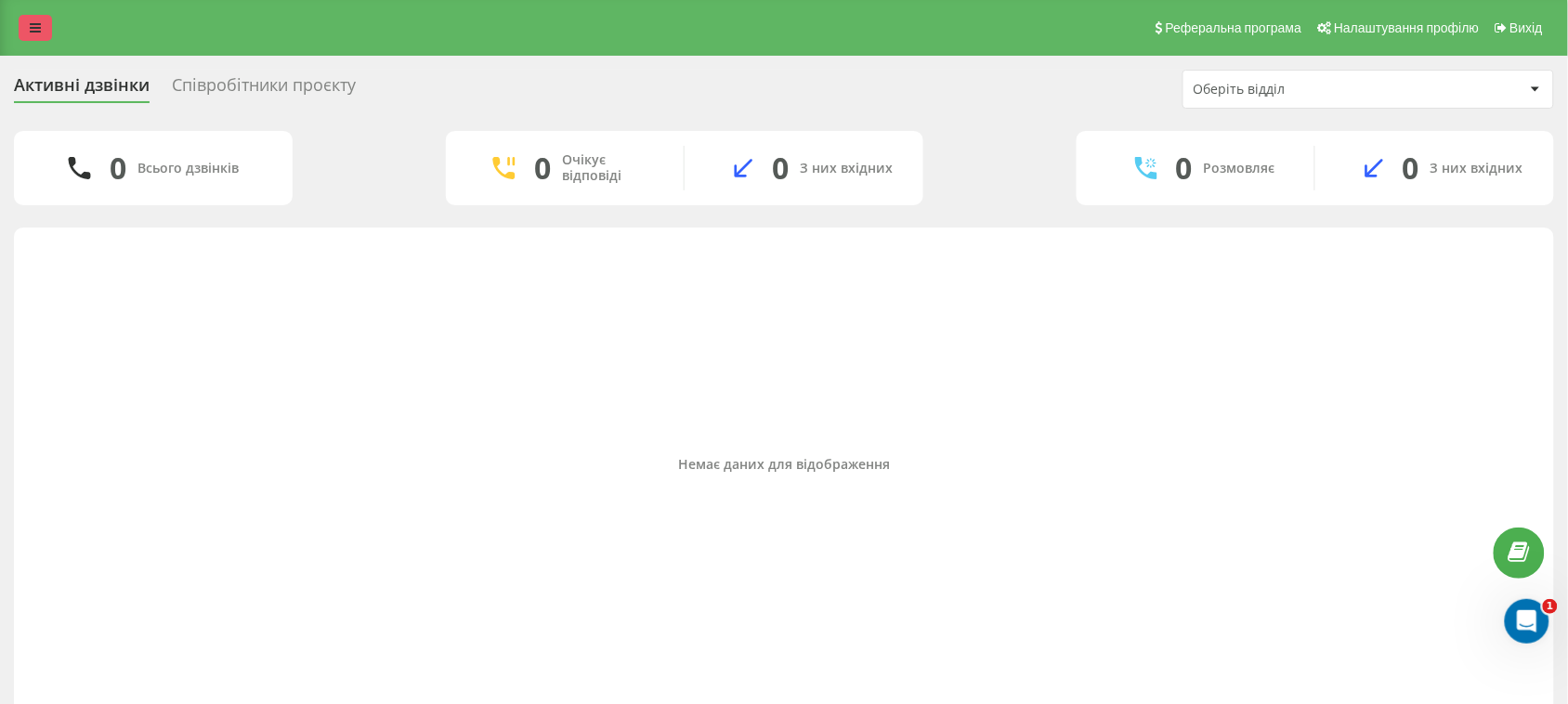
click at [40, 15] on link at bounding box center [35, 28] width 33 height 26
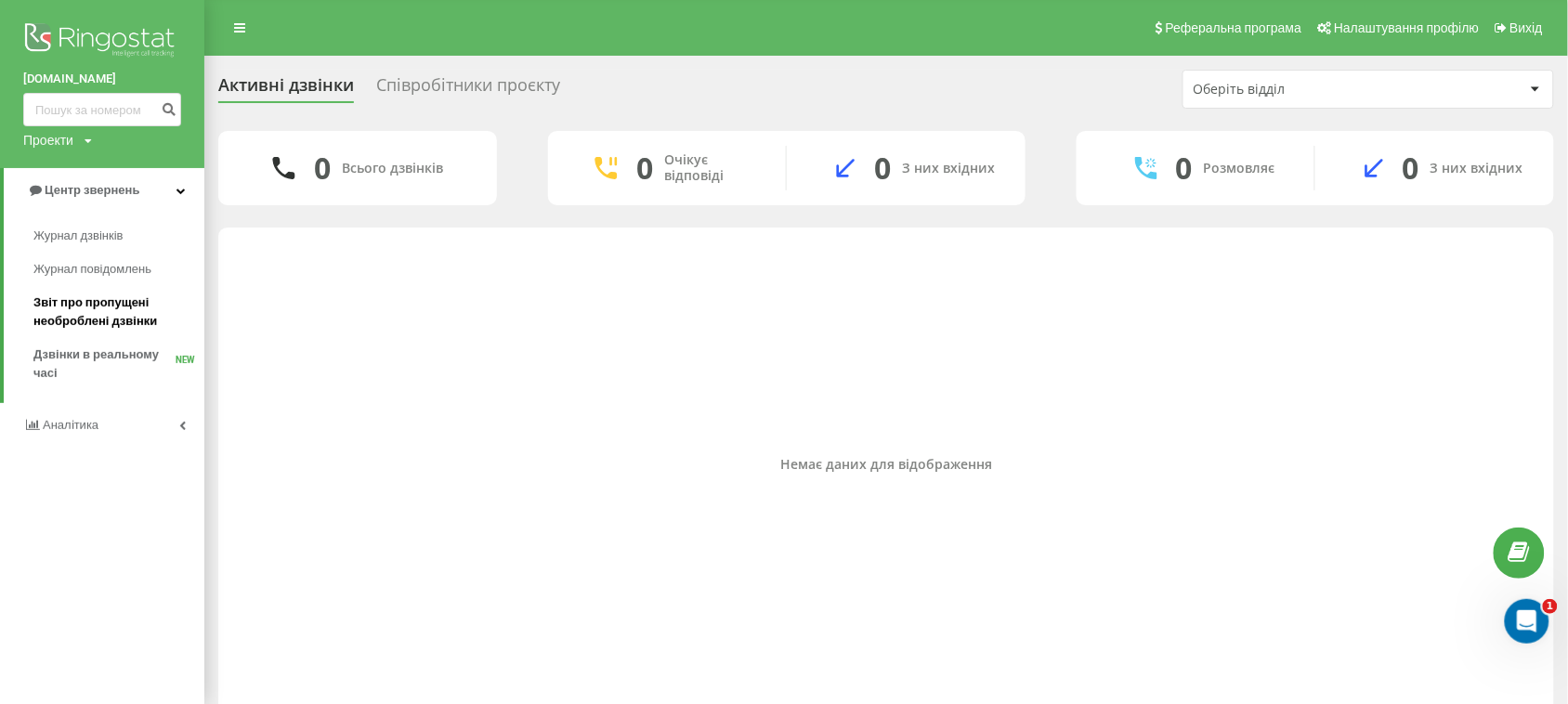
click at [73, 309] on span "Звіт про пропущені необроблені дзвінки" at bounding box center [114, 313] width 161 height 37
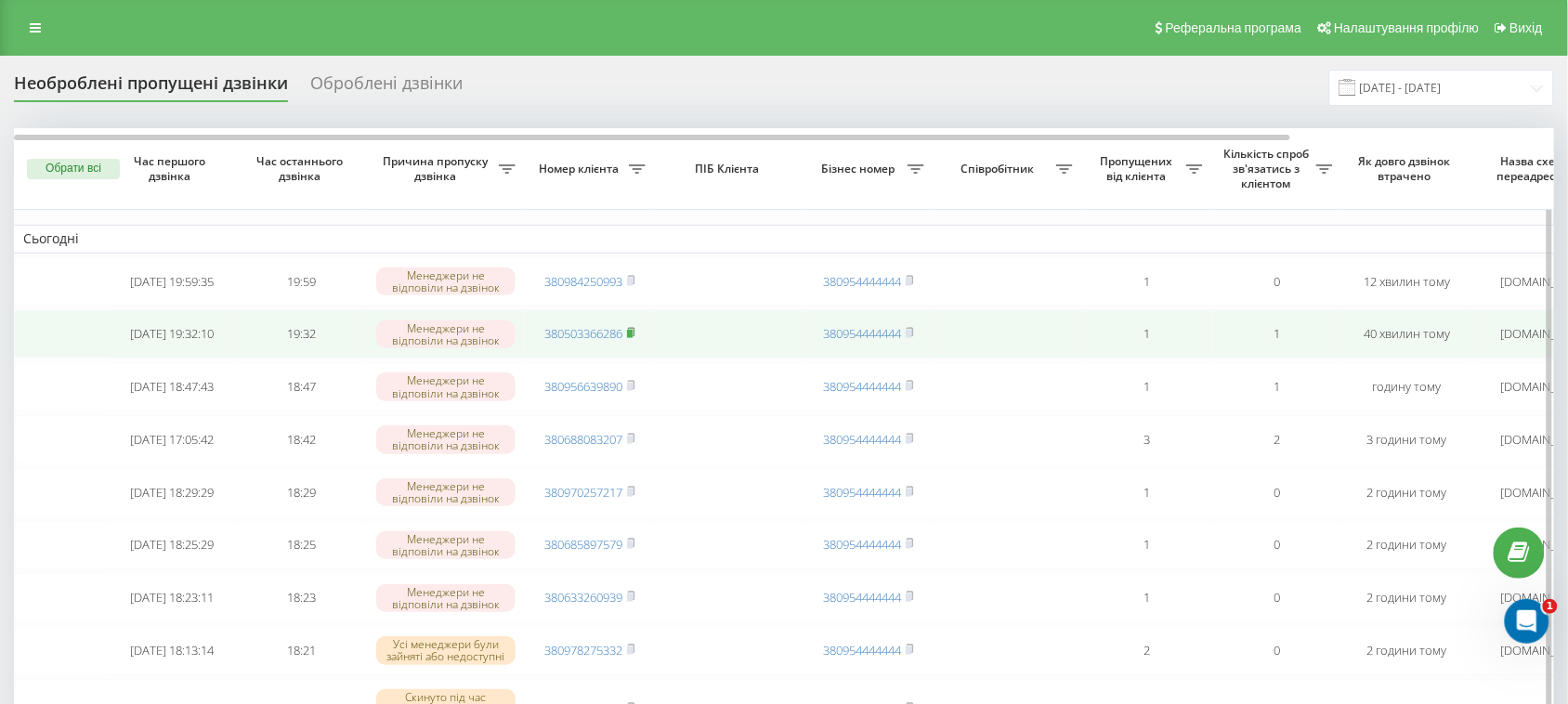
click at [633, 338] on rect at bounding box center [630, 333] width 6 height 9
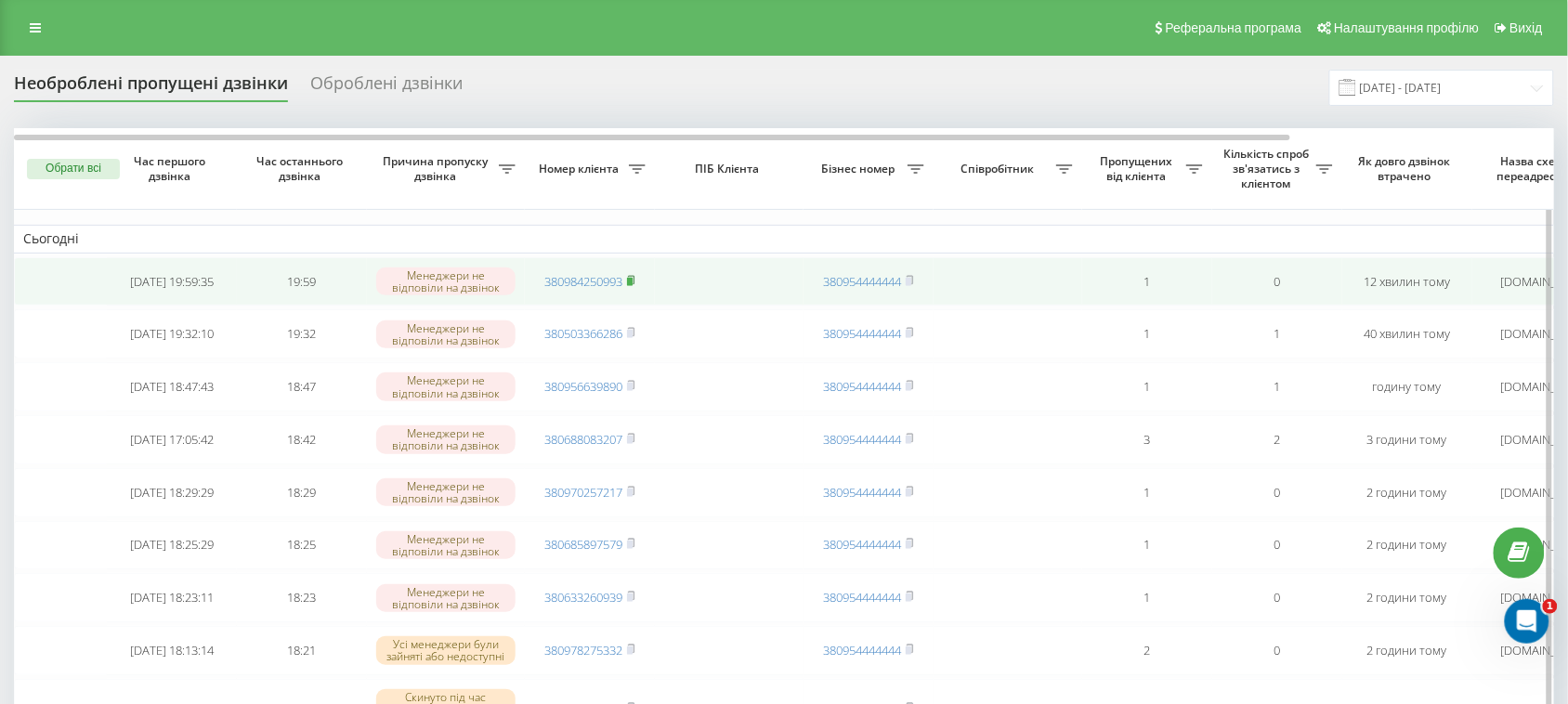
click at [633, 286] on rect at bounding box center [630, 282] width 6 height 9
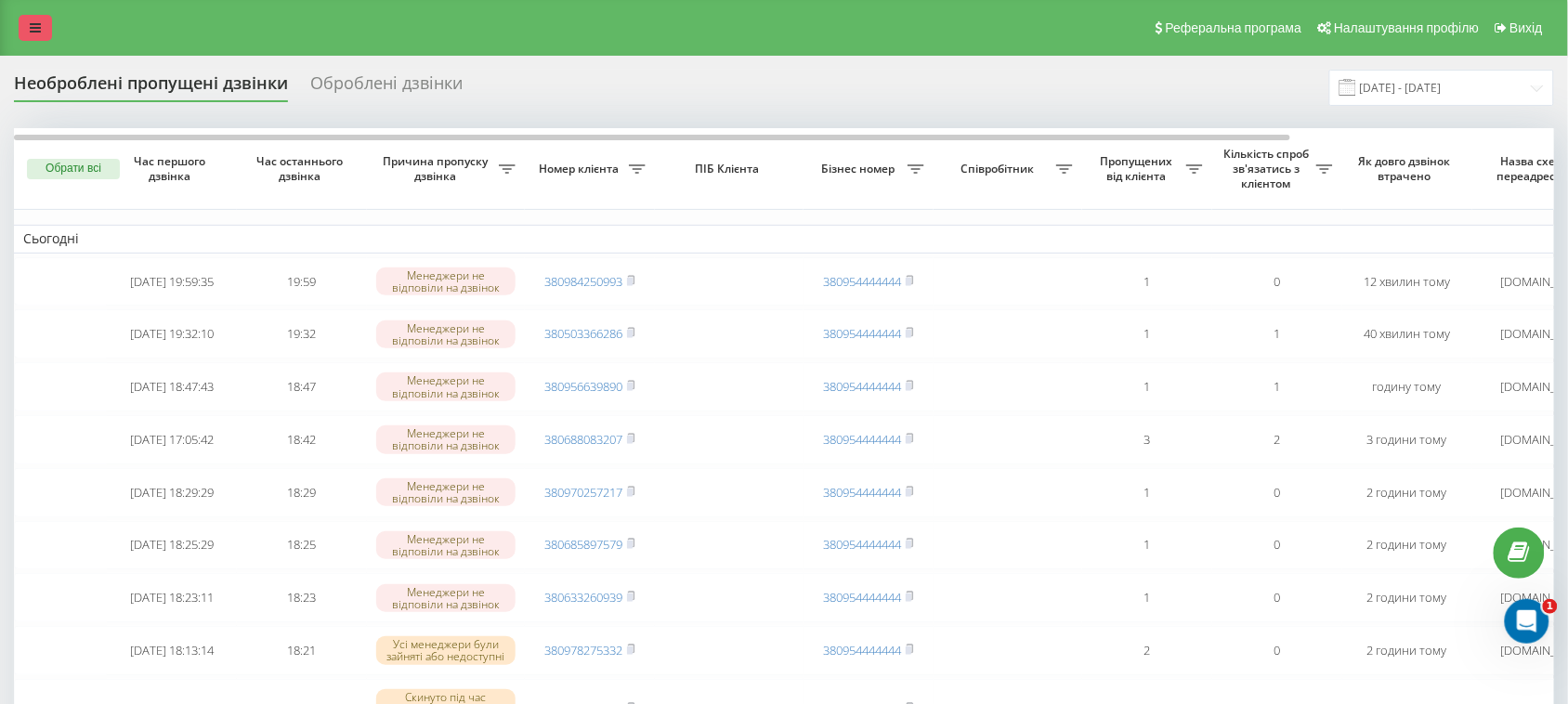
click at [32, 22] on icon at bounding box center [34, 28] width 11 height 13
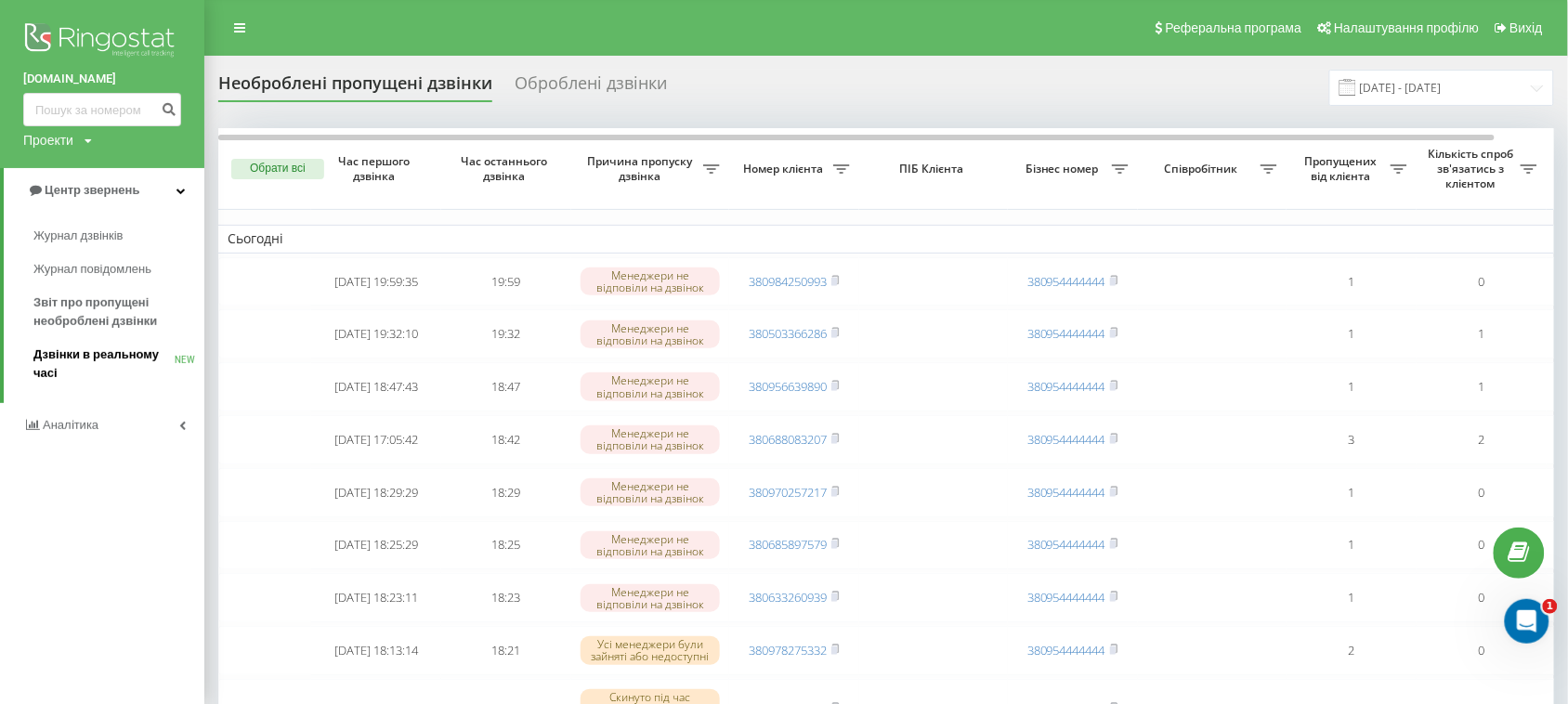
click at [99, 342] on link "Дзвінки в реальному часі NEW" at bounding box center [119, 364] width 171 height 52
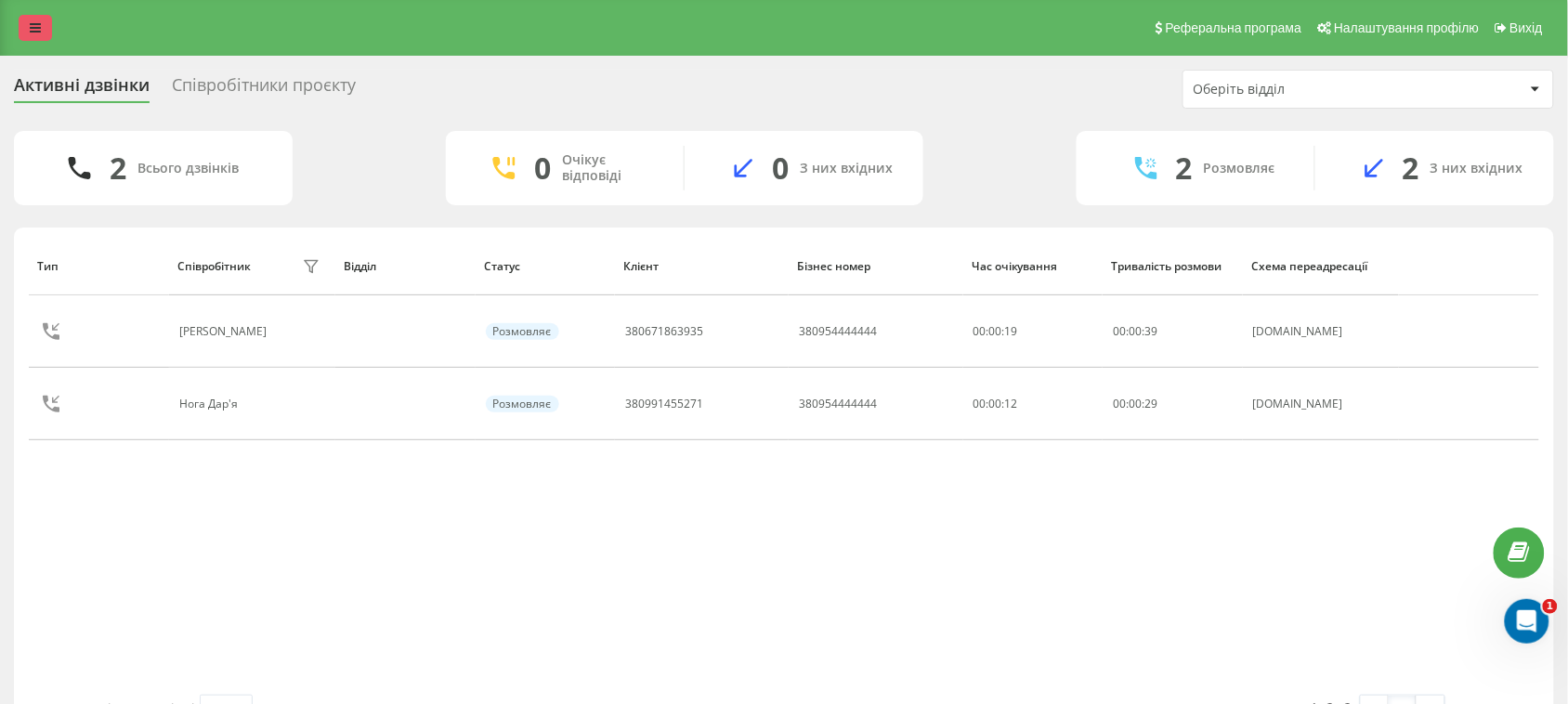
click at [39, 29] on icon at bounding box center [34, 28] width 11 height 13
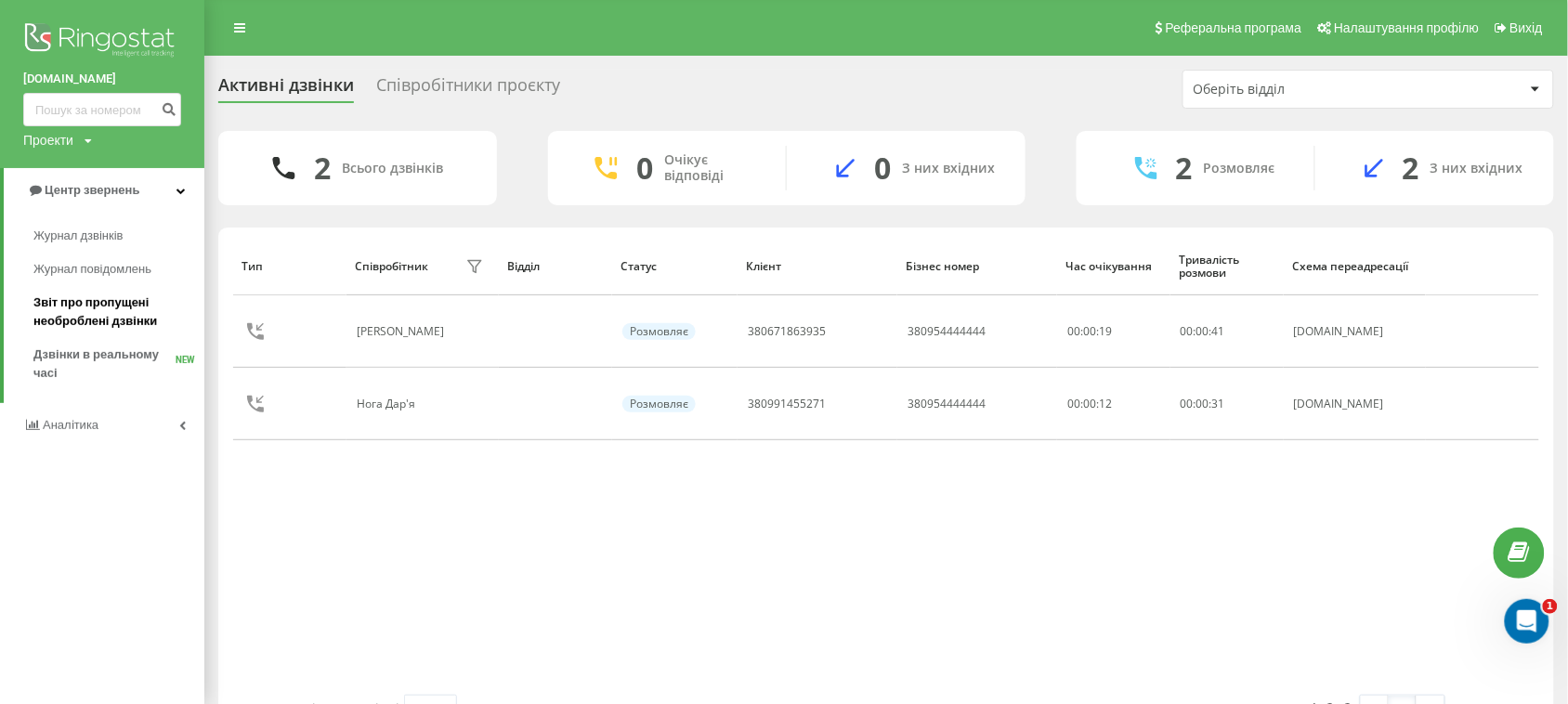
click at [132, 302] on span "Звіт про пропущені необроблені дзвінки" at bounding box center [114, 313] width 161 height 37
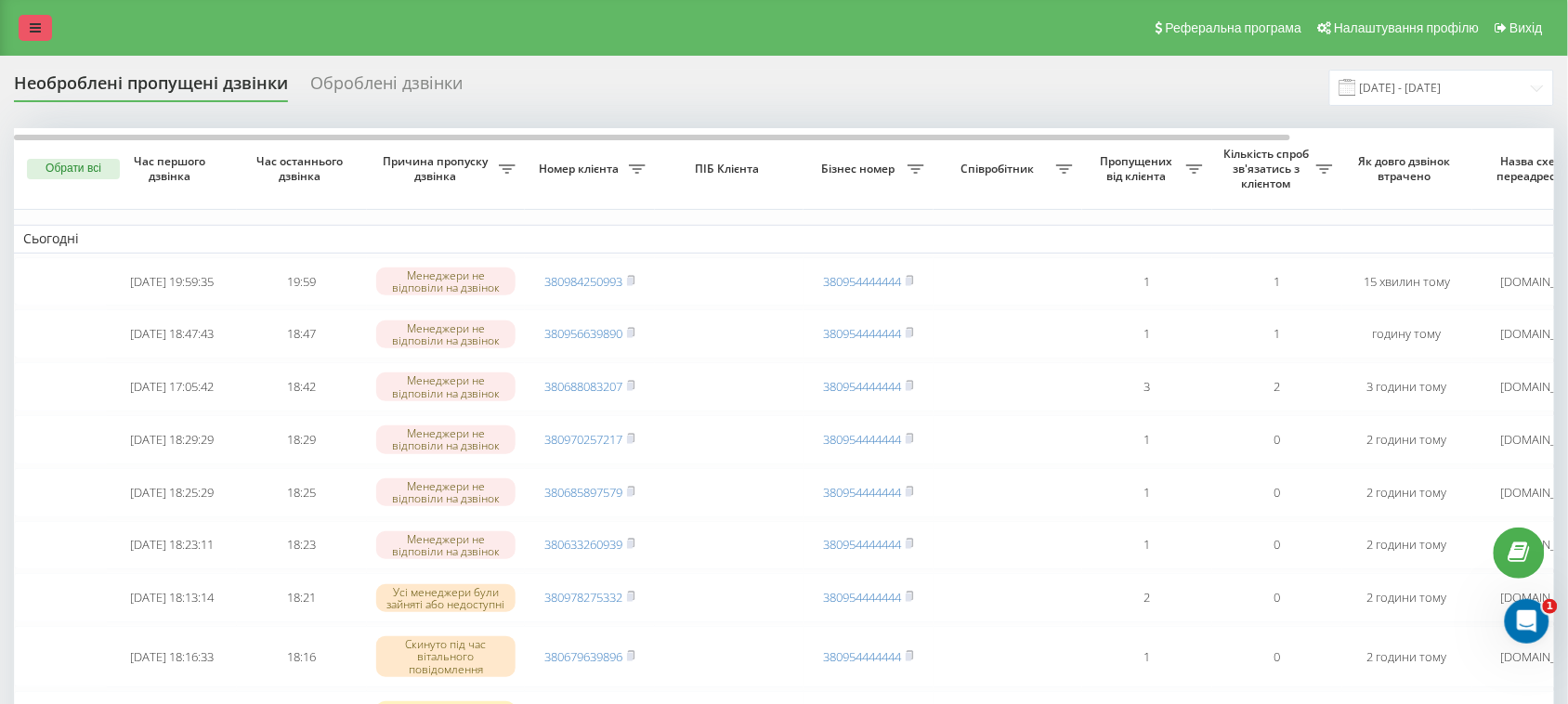
click at [43, 29] on link at bounding box center [35, 28] width 33 height 26
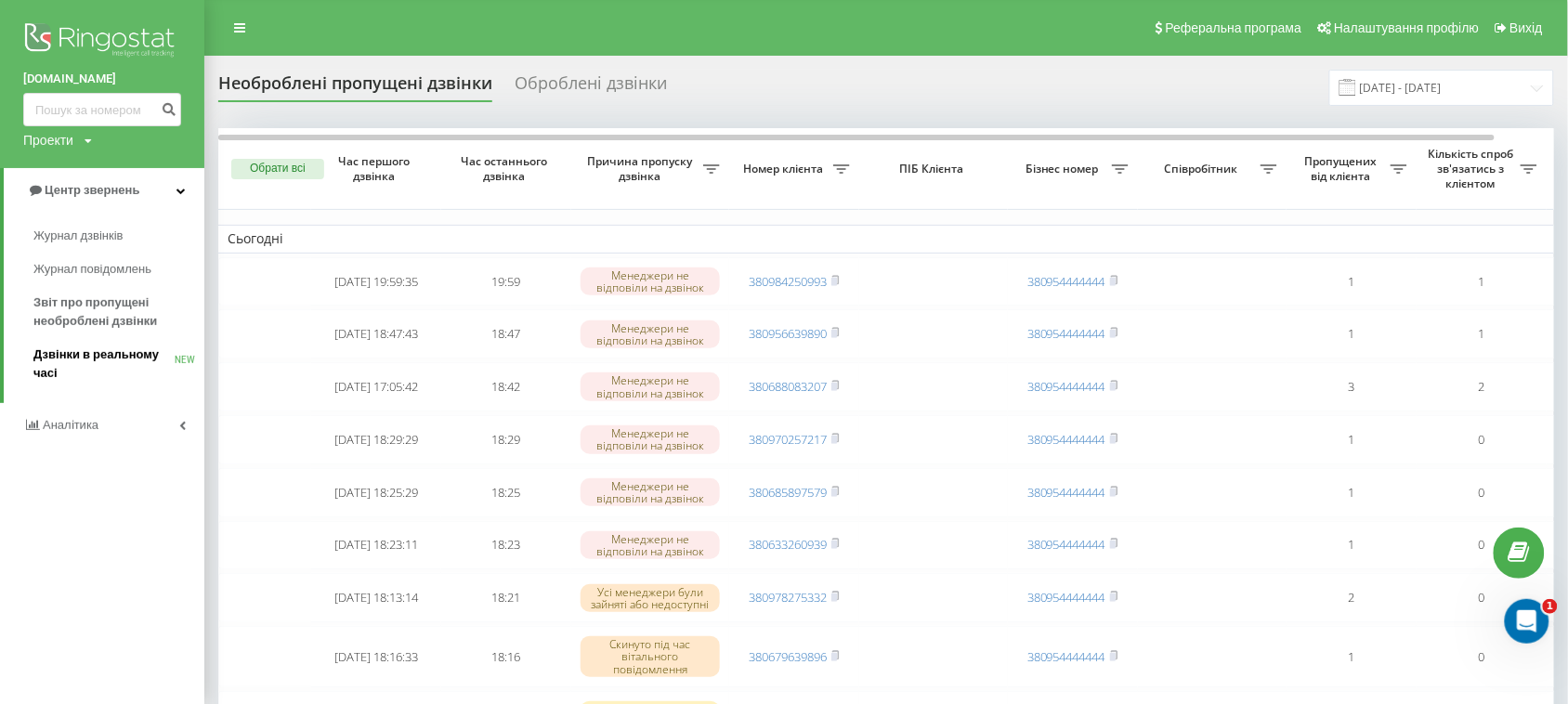
click at [63, 346] on span "Дзвінки в реальному часі" at bounding box center [104, 365] width 142 height 37
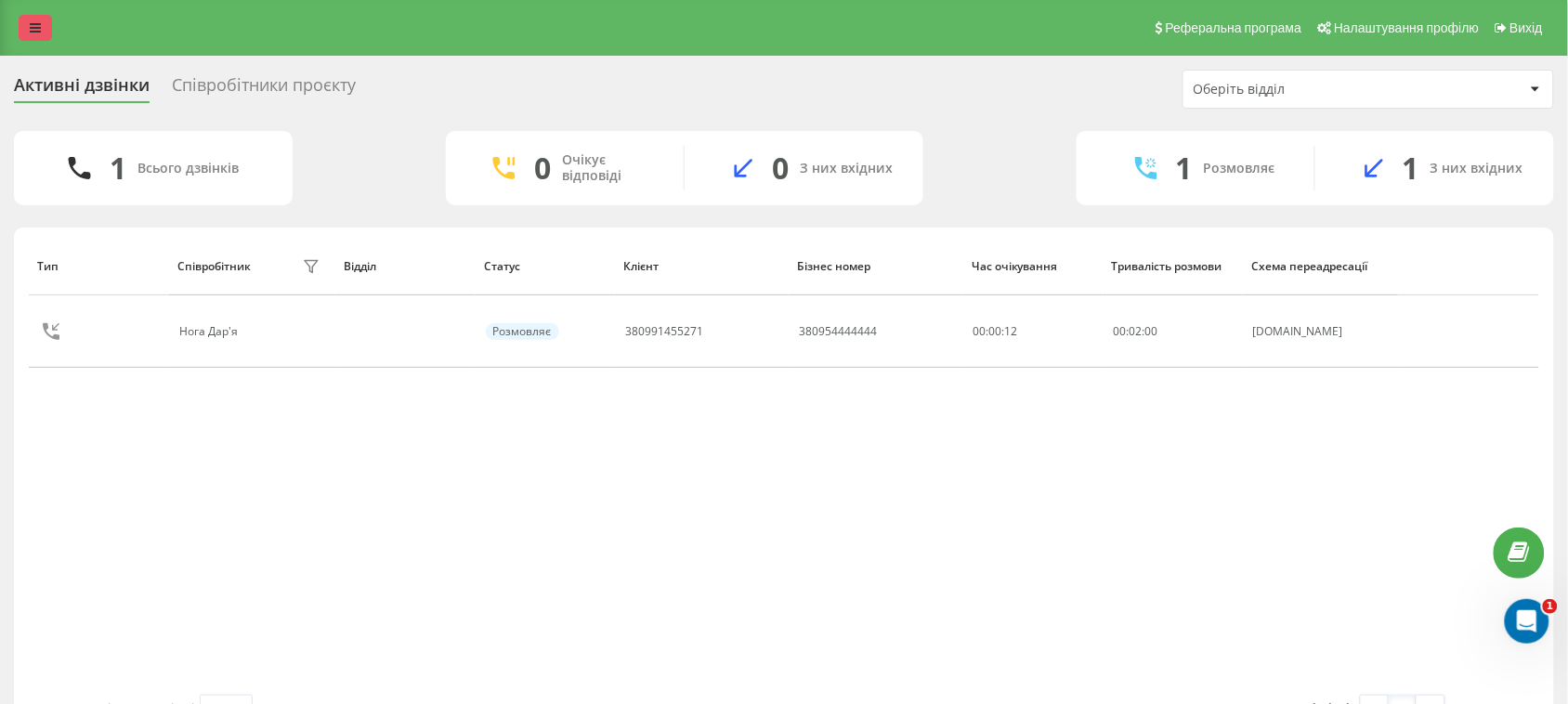
click at [26, 25] on link at bounding box center [35, 28] width 33 height 26
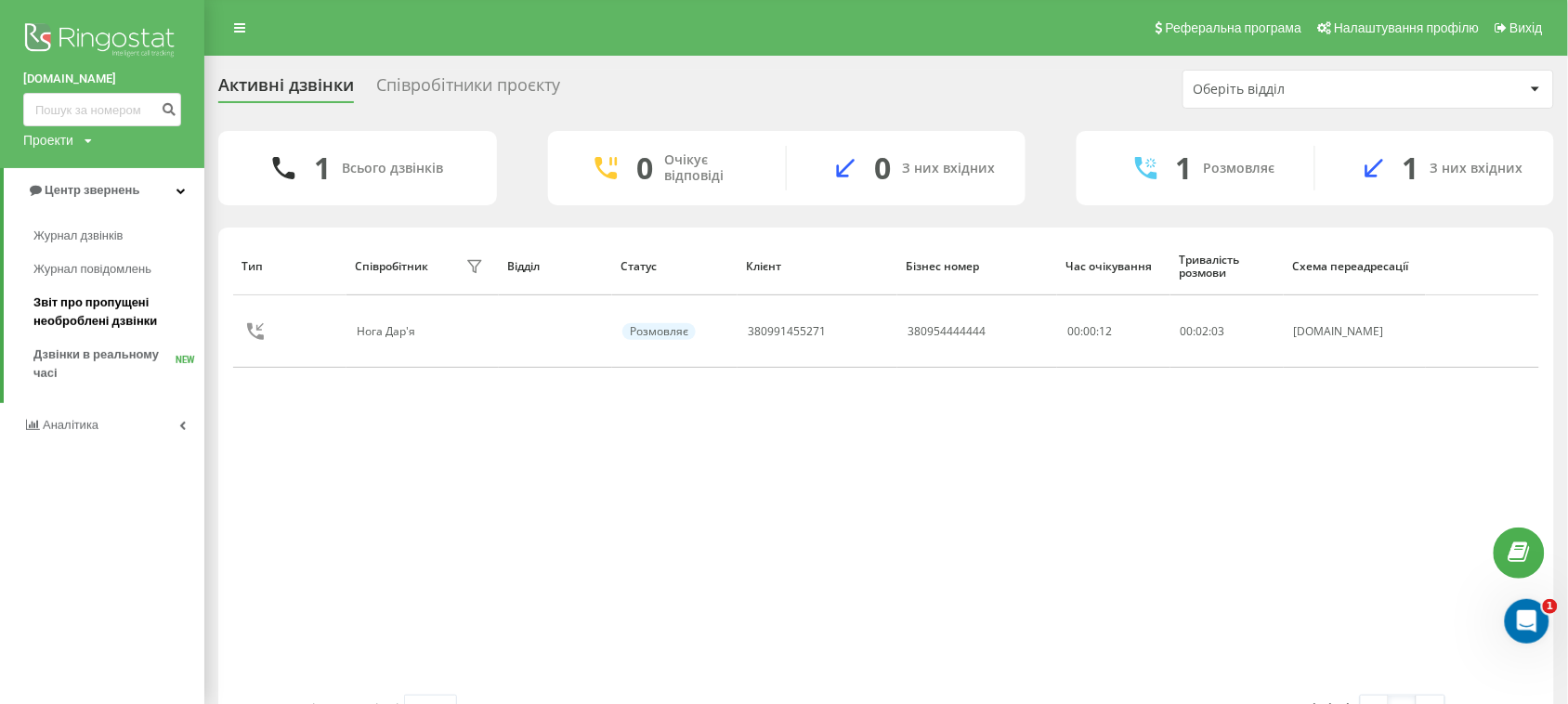
click at [117, 308] on span "Звіт про пропущені необроблені дзвінки" at bounding box center [114, 313] width 161 height 37
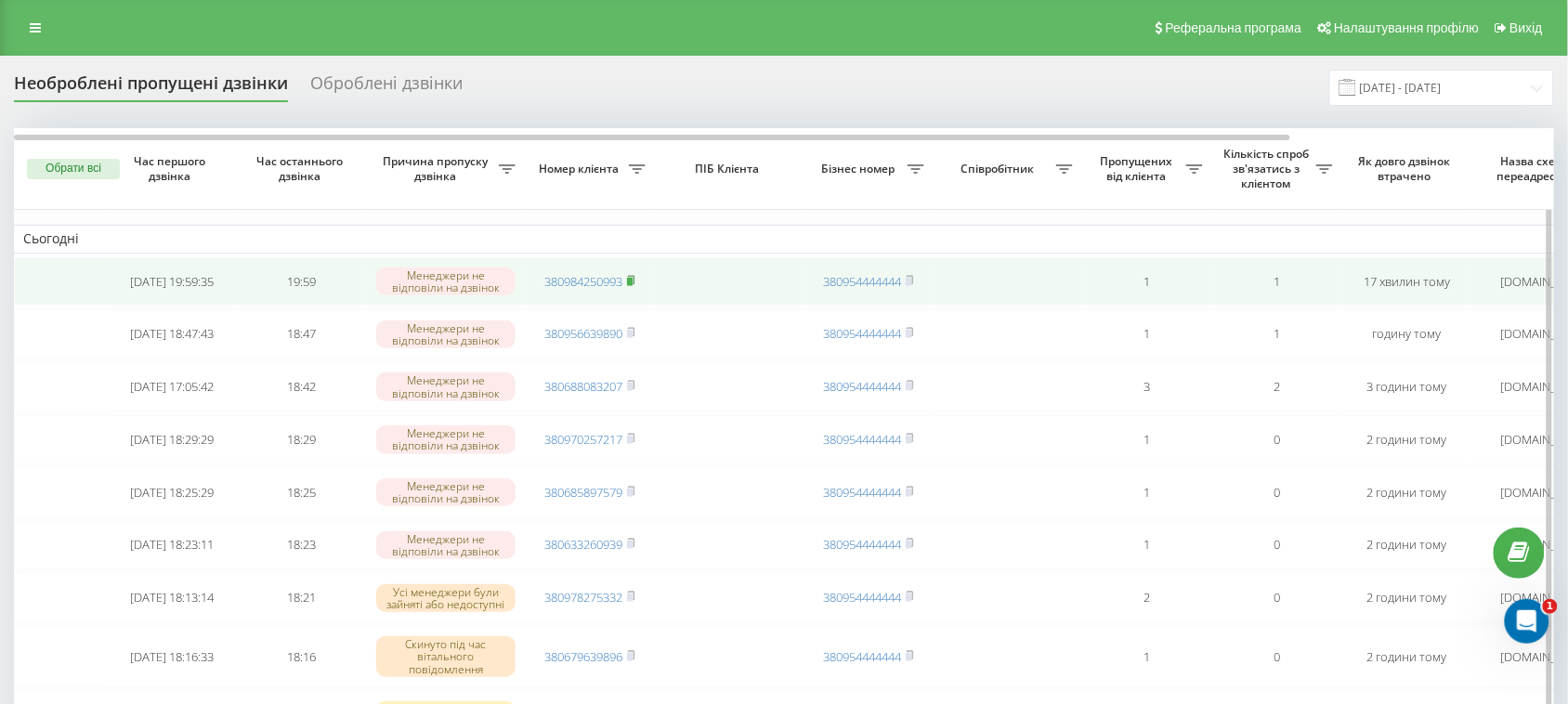
click at [635, 286] on icon at bounding box center [631, 280] width 9 height 11
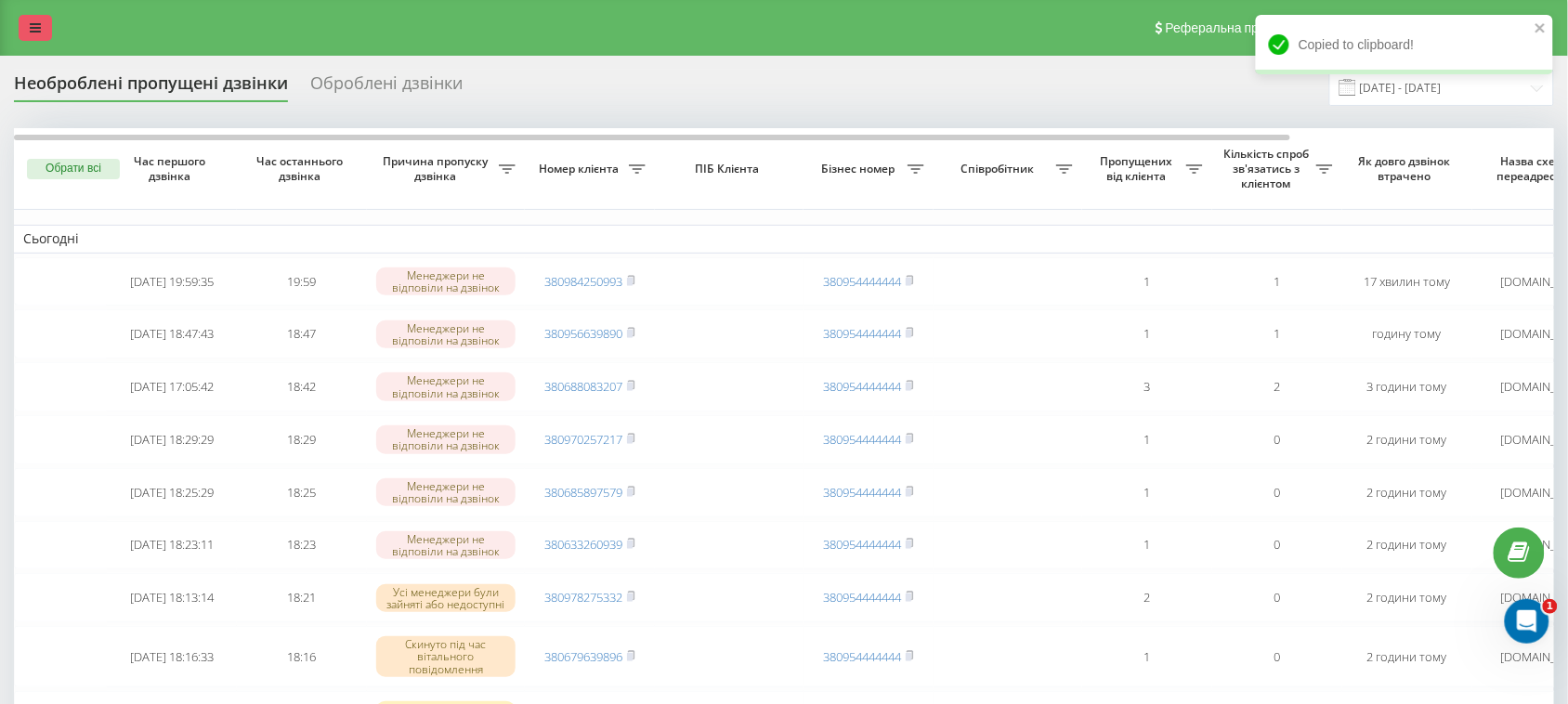
click at [28, 19] on link at bounding box center [35, 28] width 33 height 26
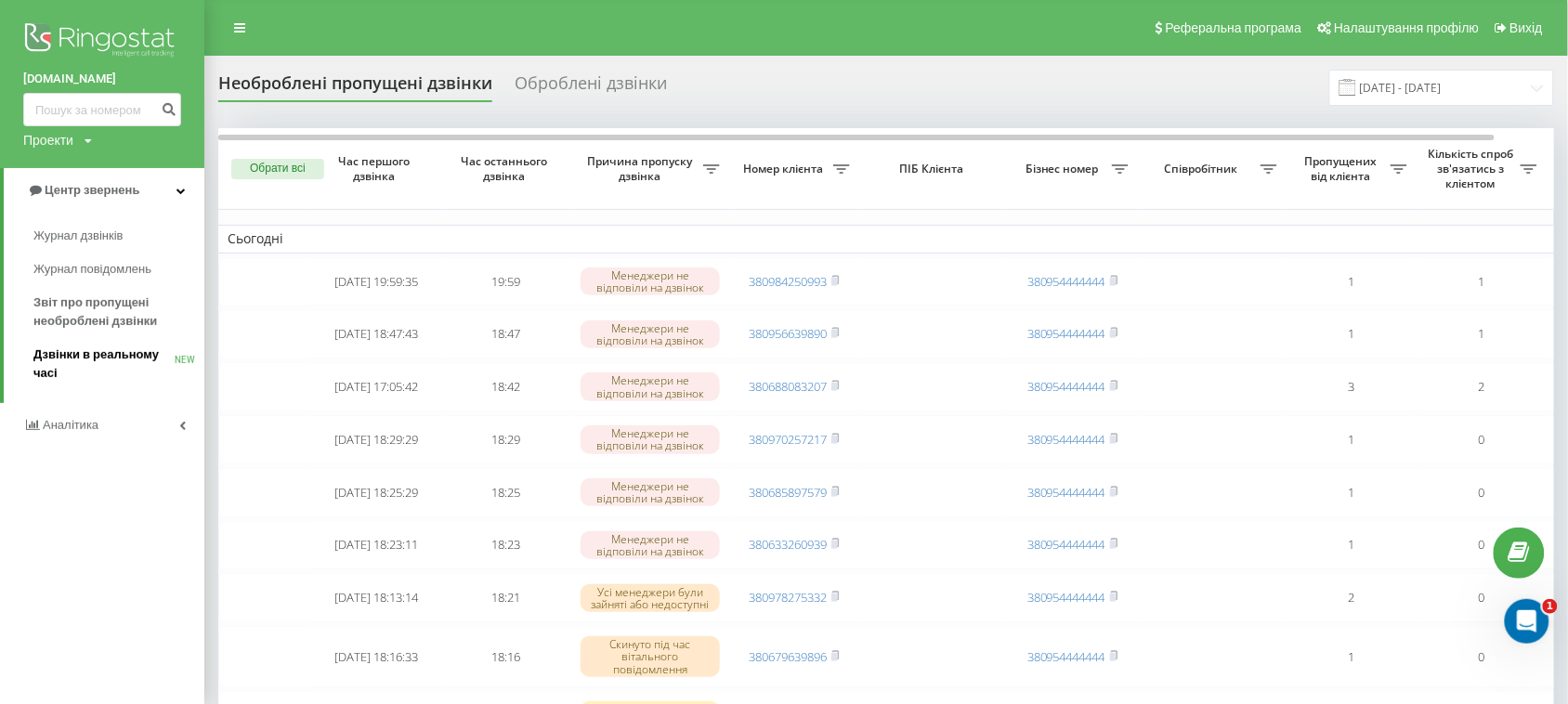
click at [116, 353] on span "Дзвінки в реальному часі" at bounding box center [104, 365] width 142 height 37
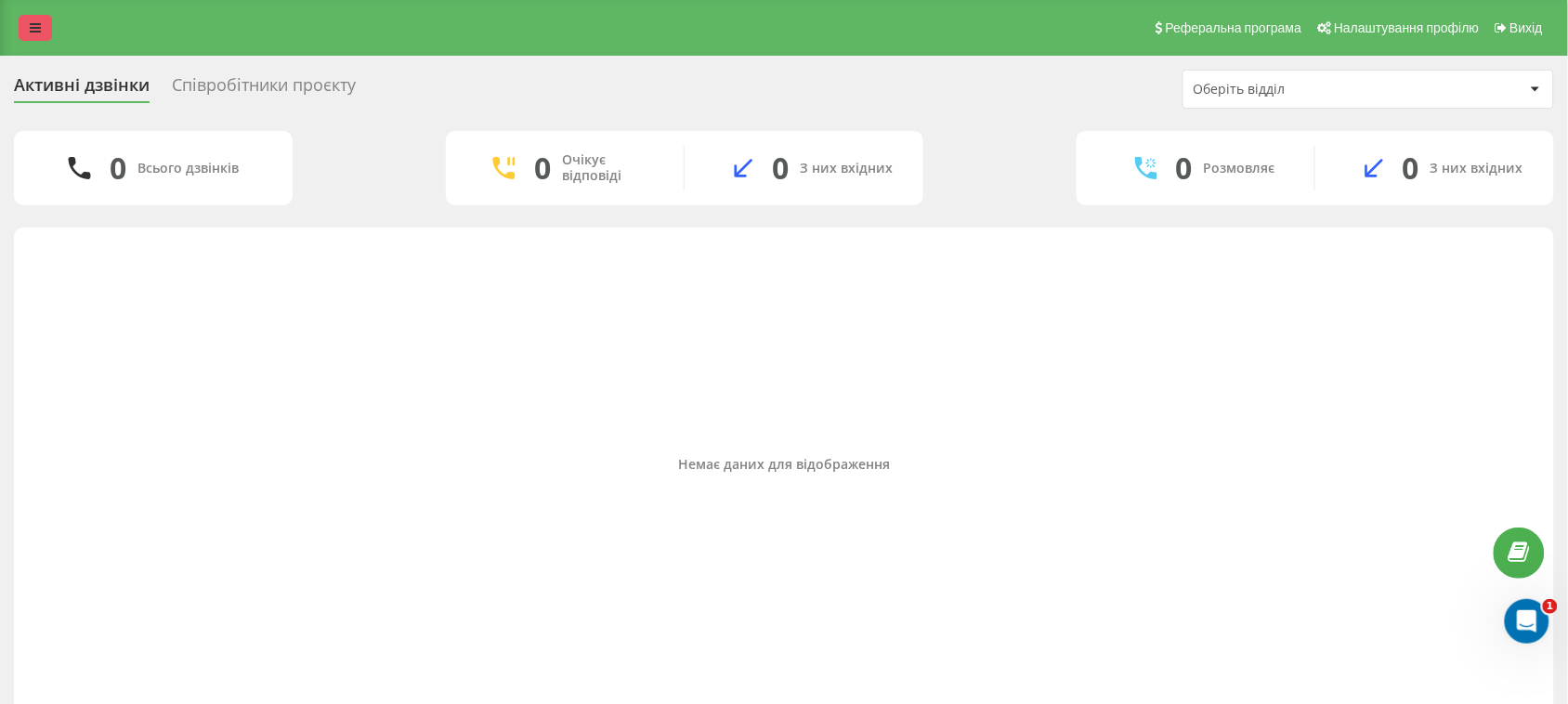
click at [26, 32] on link at bounding box center [35, 28] width 33 height 26
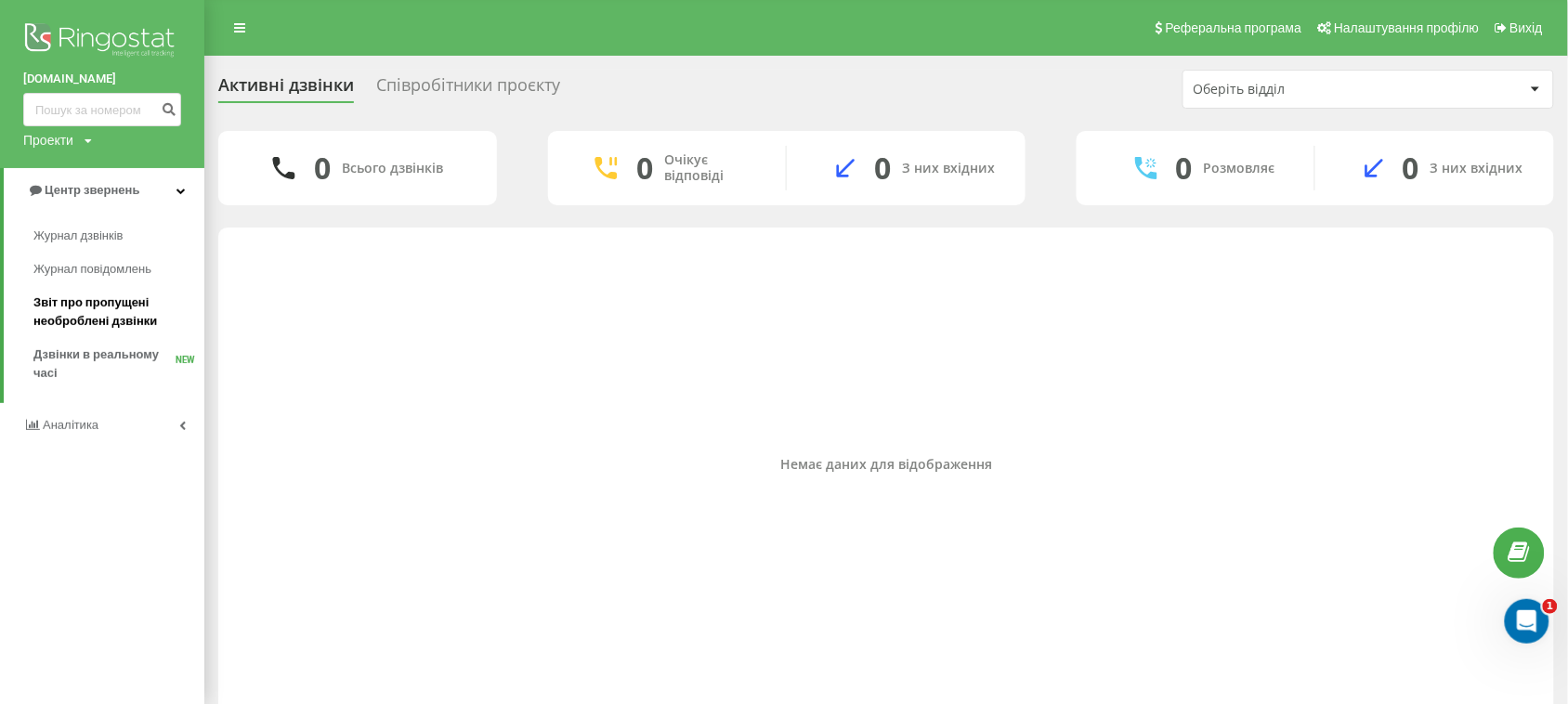
click at [111, 297] on span "Звіт про пропущені необроблені дзвінки" at bounding box center [114, 313] width 161 height 37
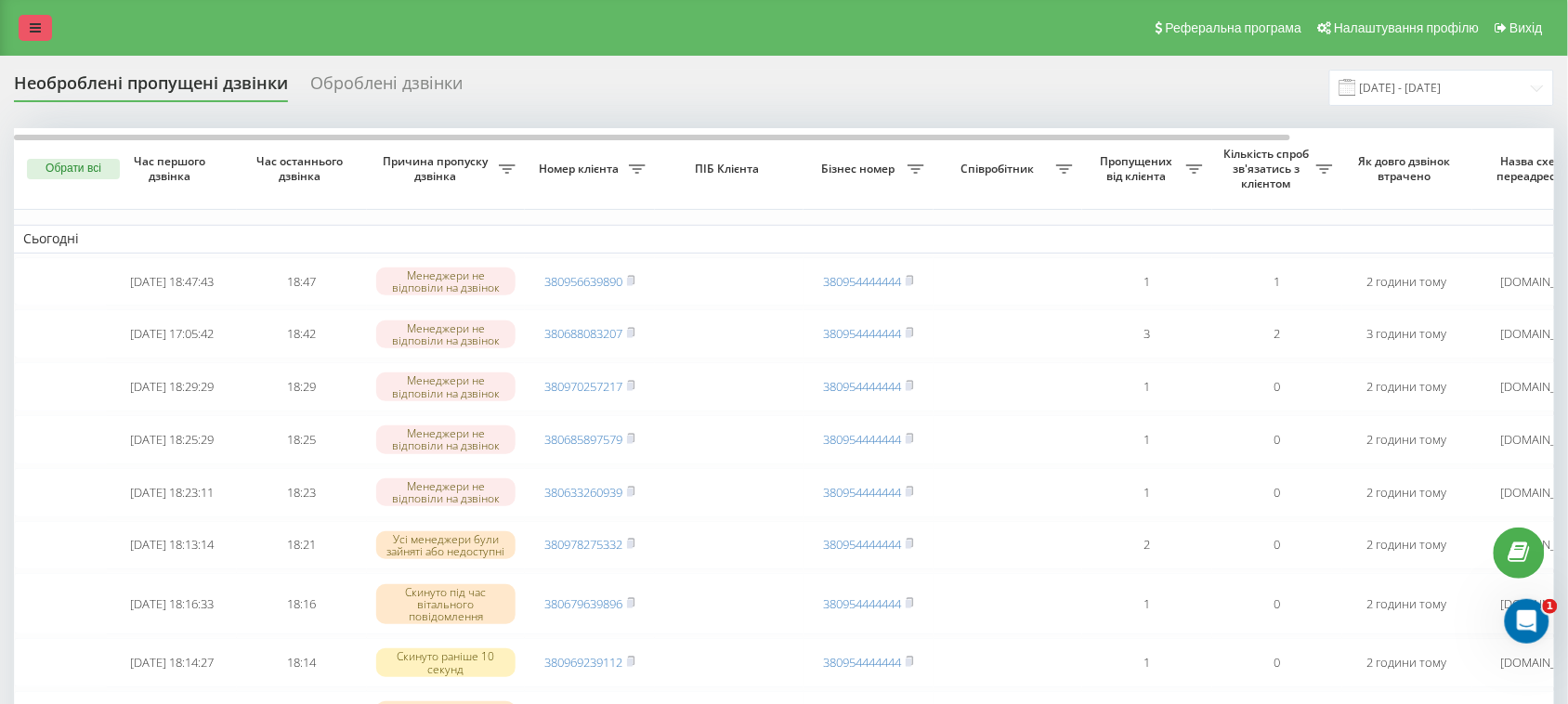
click at [34, 24] on icon at bounding box center [34, 28] width 11 height 13
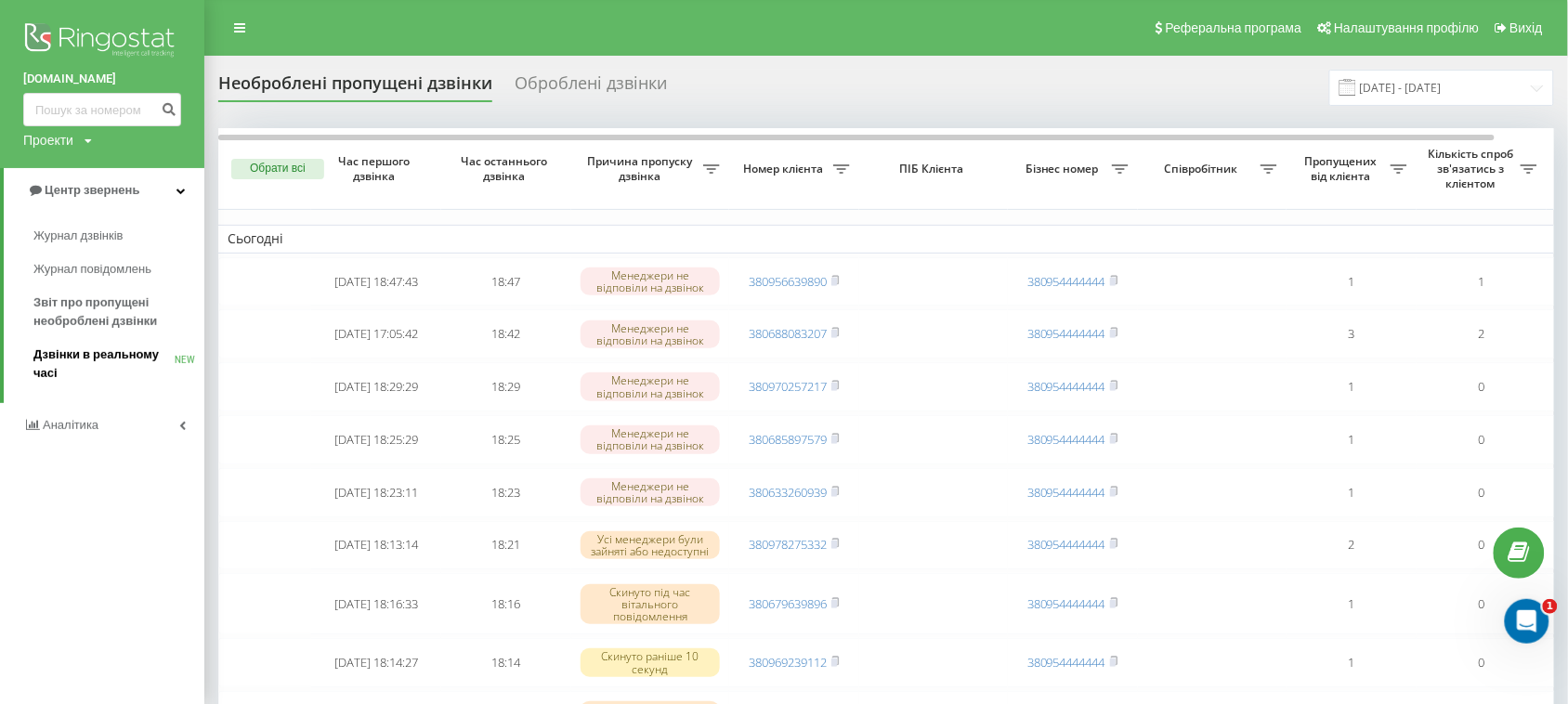
click at [87, 354] on span "Дзвінки в реальному часі" at bounding box center [104, 365] width 142 height 37
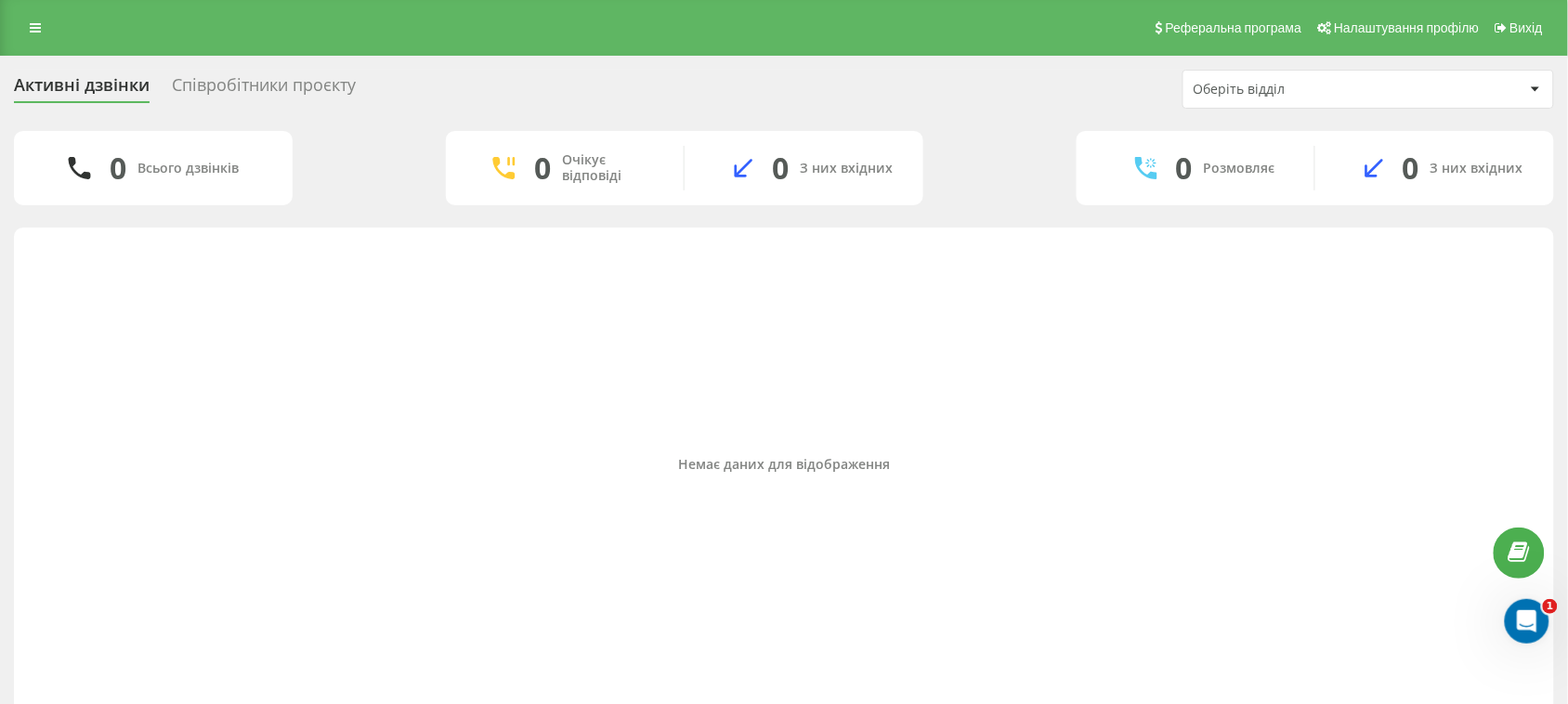
click at [246, 85] on div "Співробітники проєкту" at bounding box center [263, 89] width 184 height 29
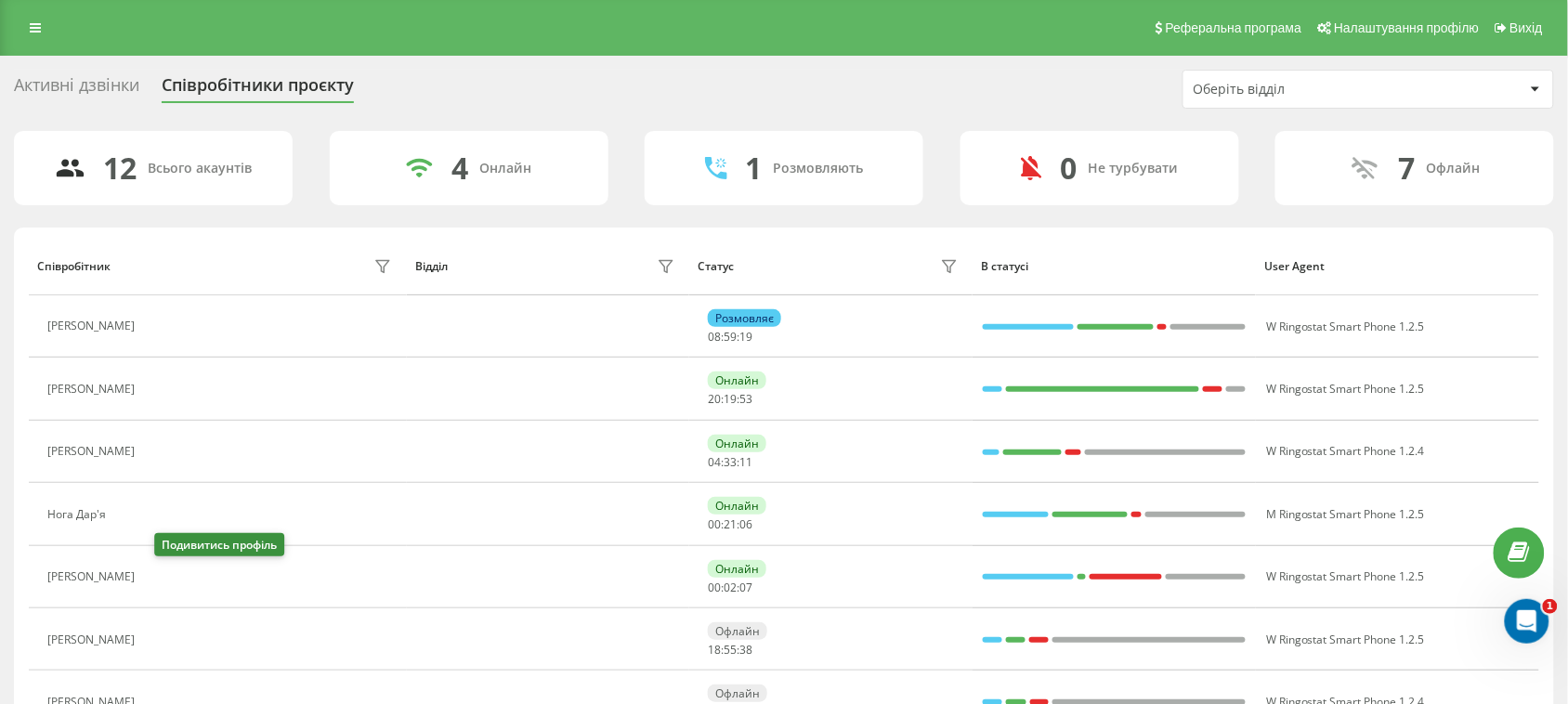
click at [166, 586] on button at bounding box center [154, 579] width 23 height 26
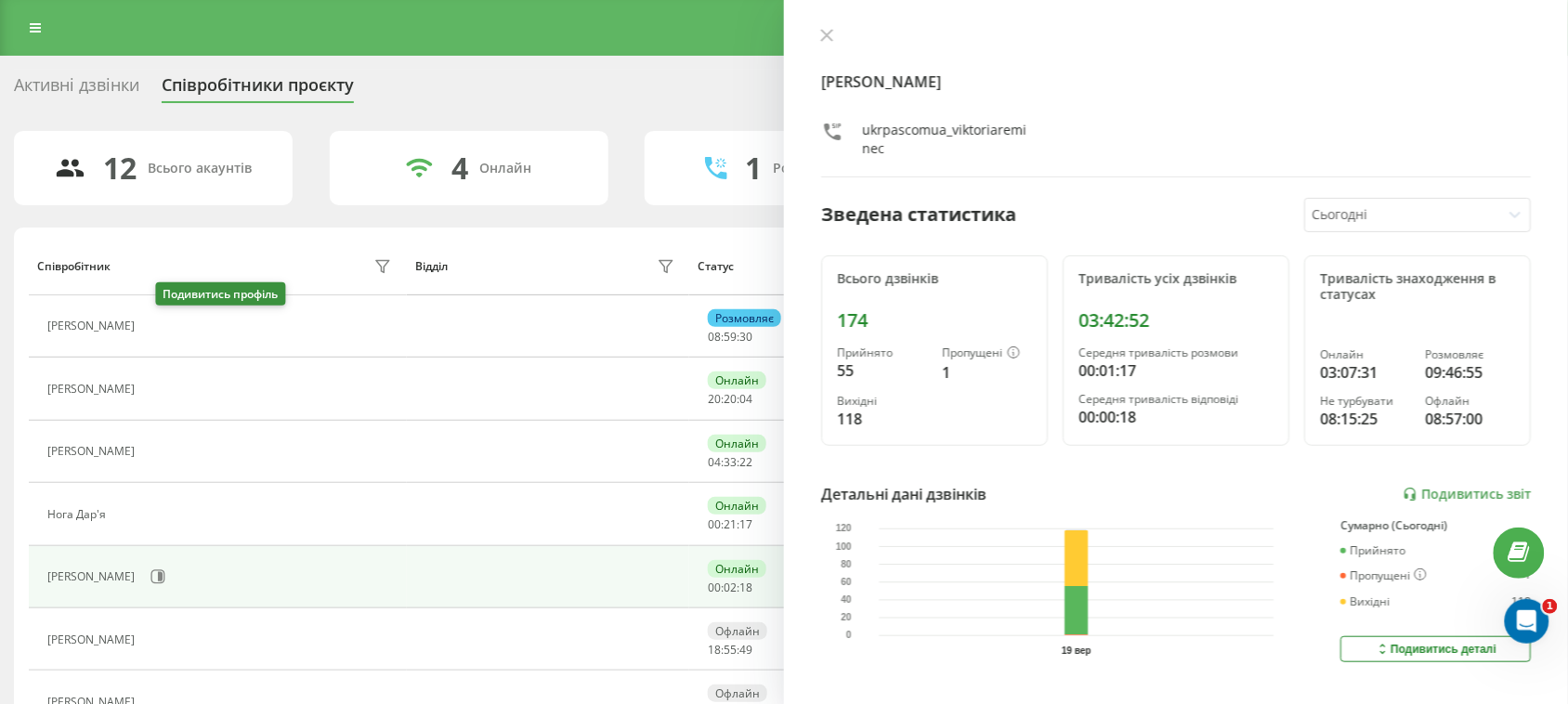
click at [166, 327] on button at bounding box center [154, 328] width 23 height 26
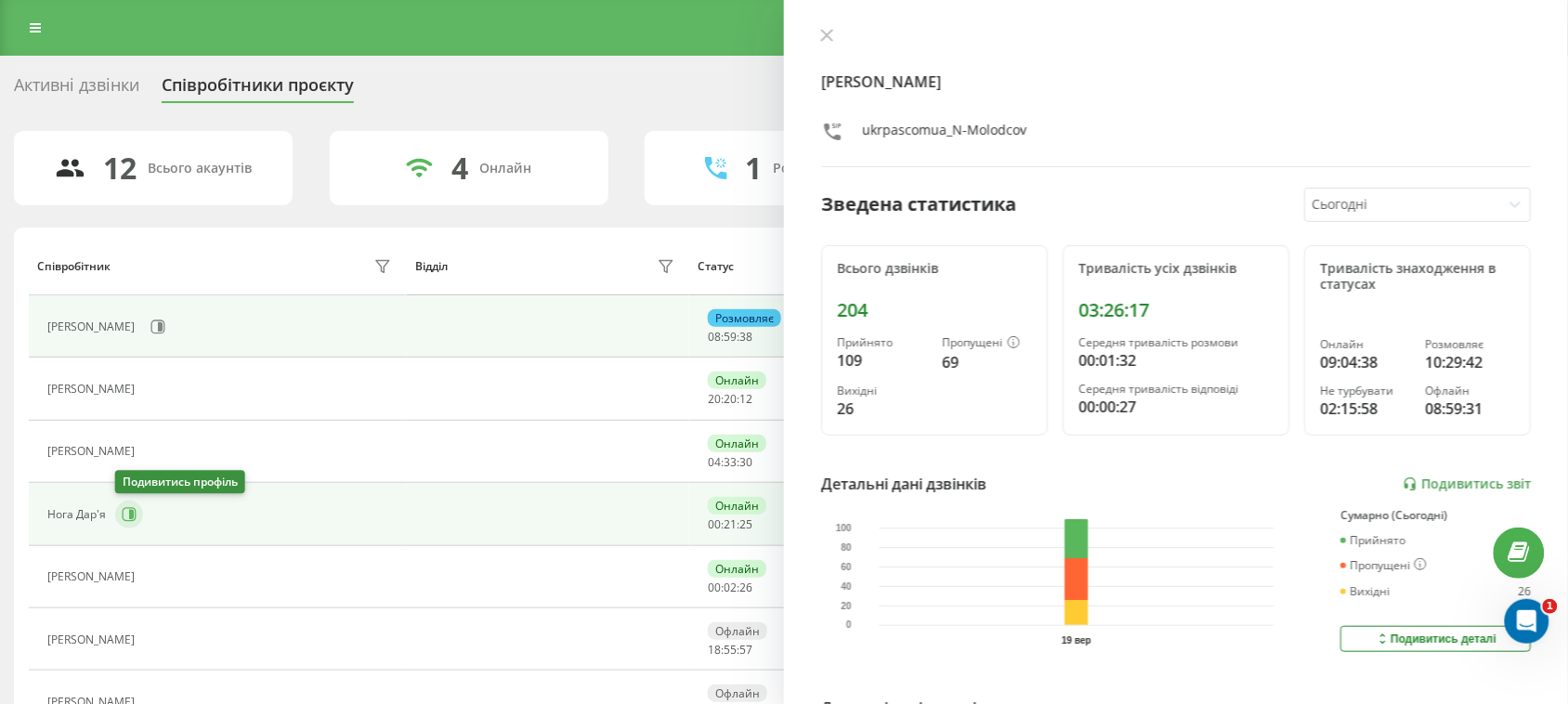
click at [129, 518] on icon at bounding box center [131, 514] width 5 height 9
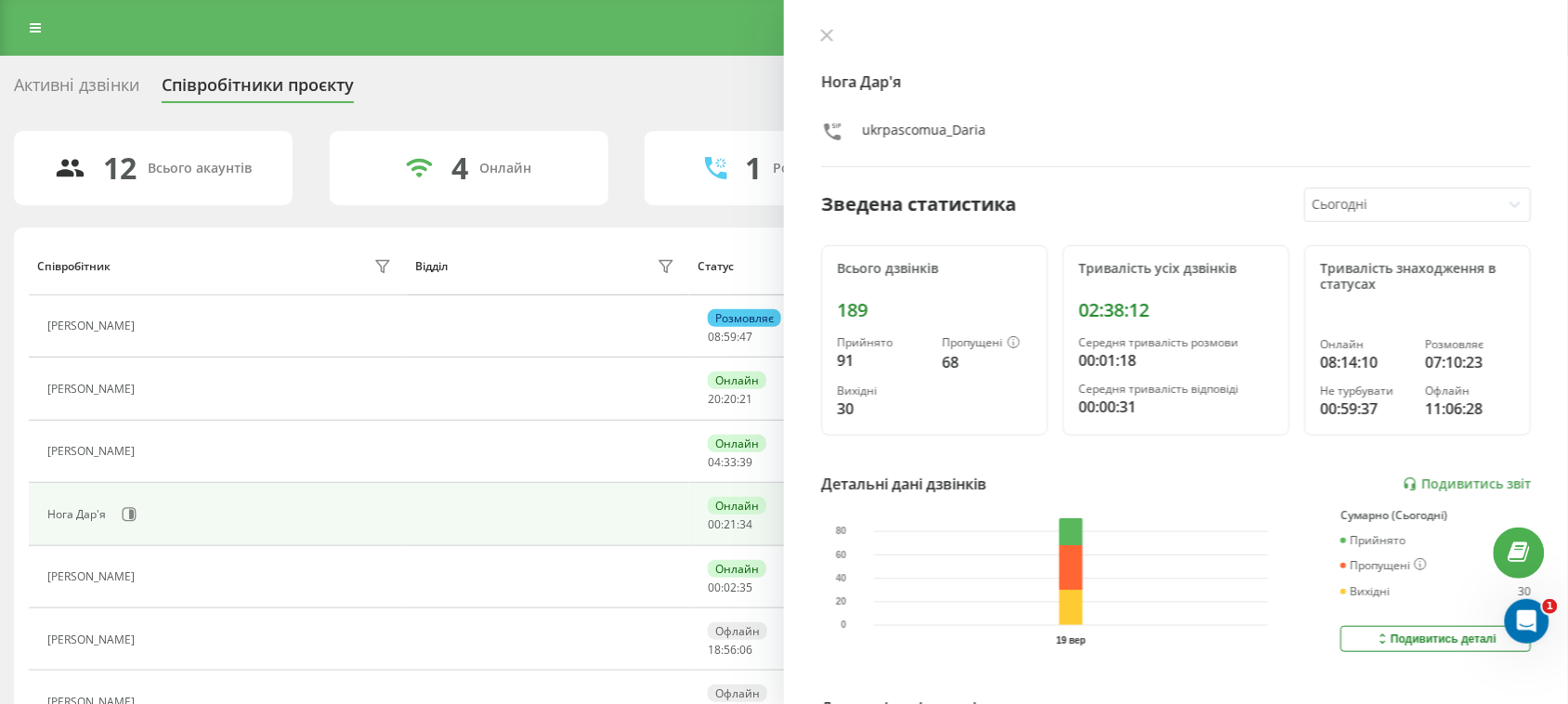
click at [89, 89] on div "Активні дзвінки" at bounding box center [77, 89] width 126 height 29
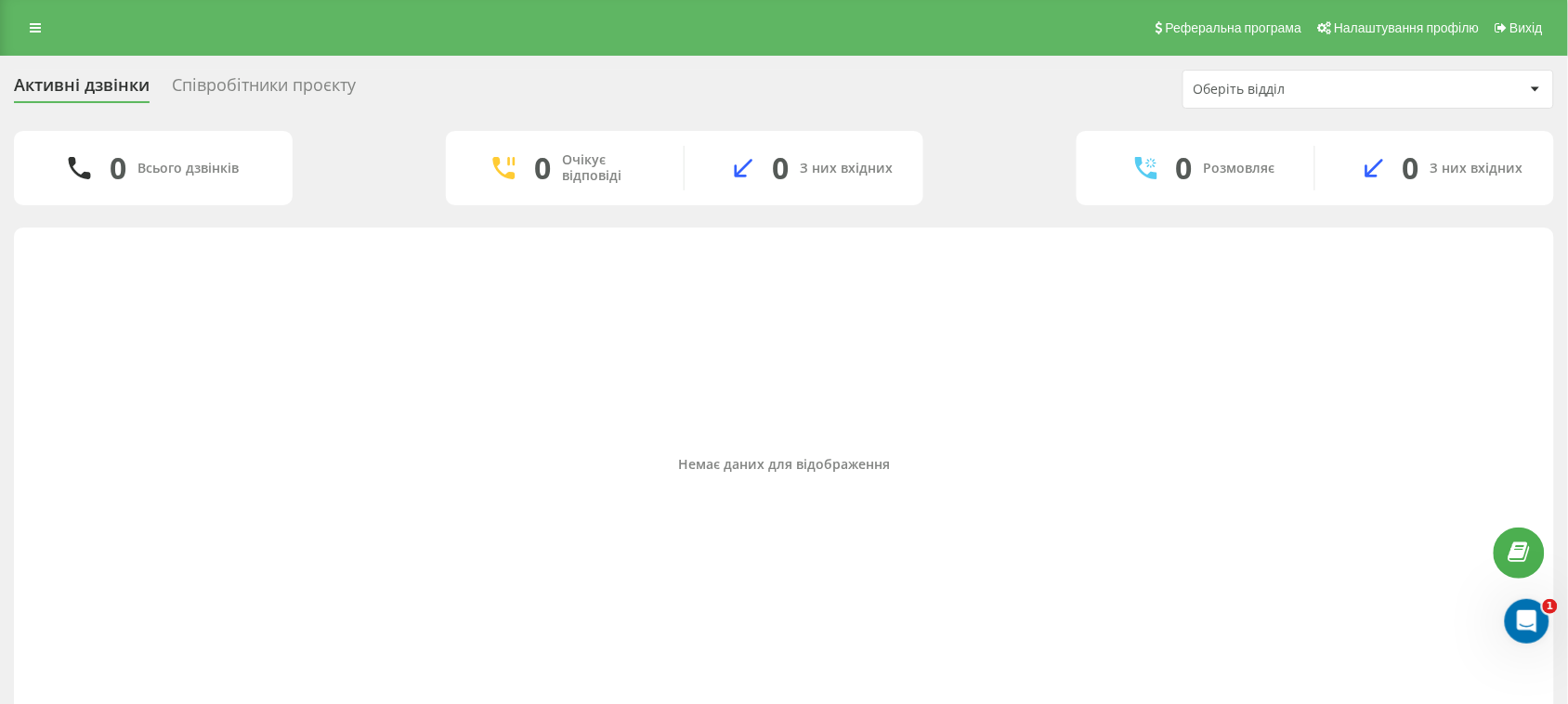
drag, startPoint x: 334, startPoint y: 91, endPoint x: 330, endPoint y: 100, distance: 9.8
click at [332, 93] on div "Співробітники проєкту" at bounding box center [263, 89] width 184 height 29
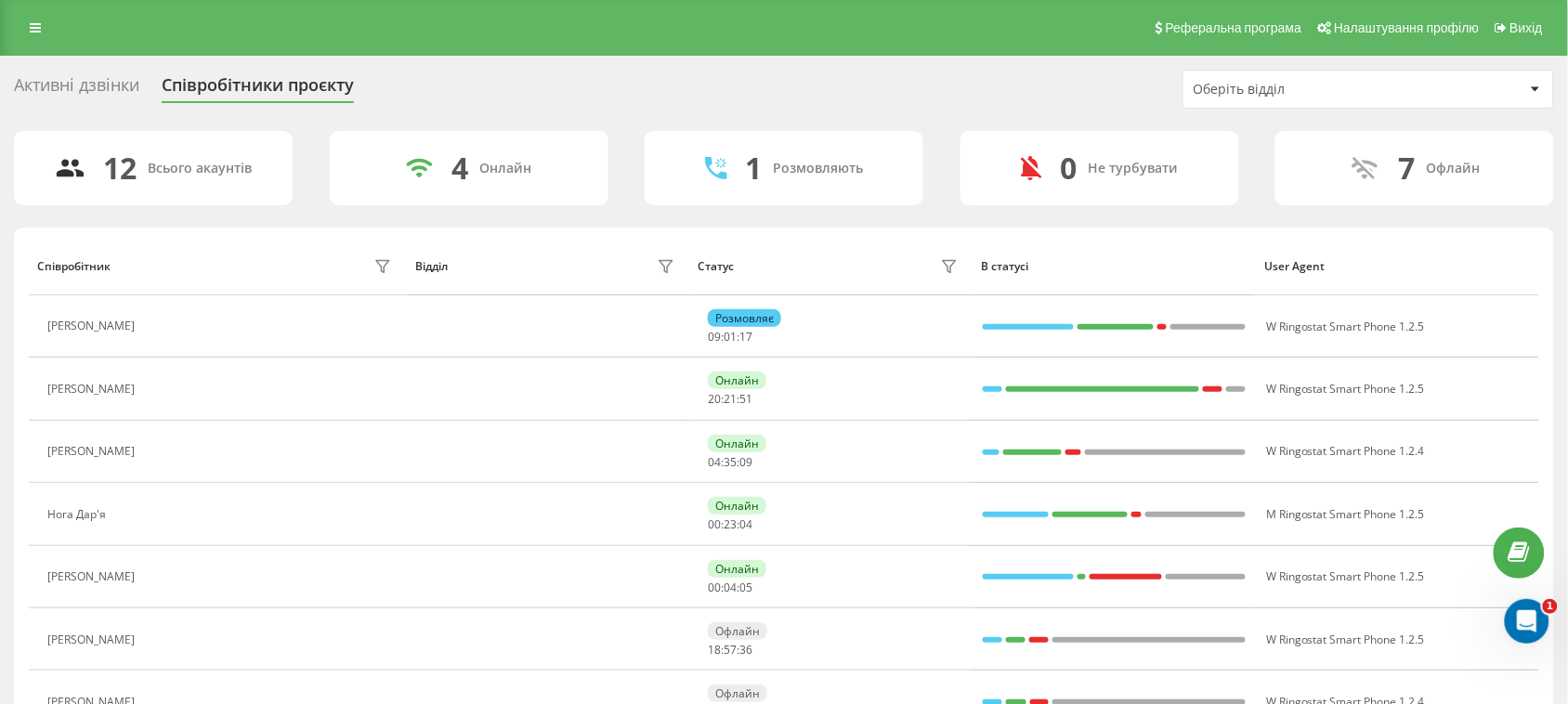
click at [89, 86] on div "Активні дзвінки" at bounding box center [77, 89] width 126 height 29
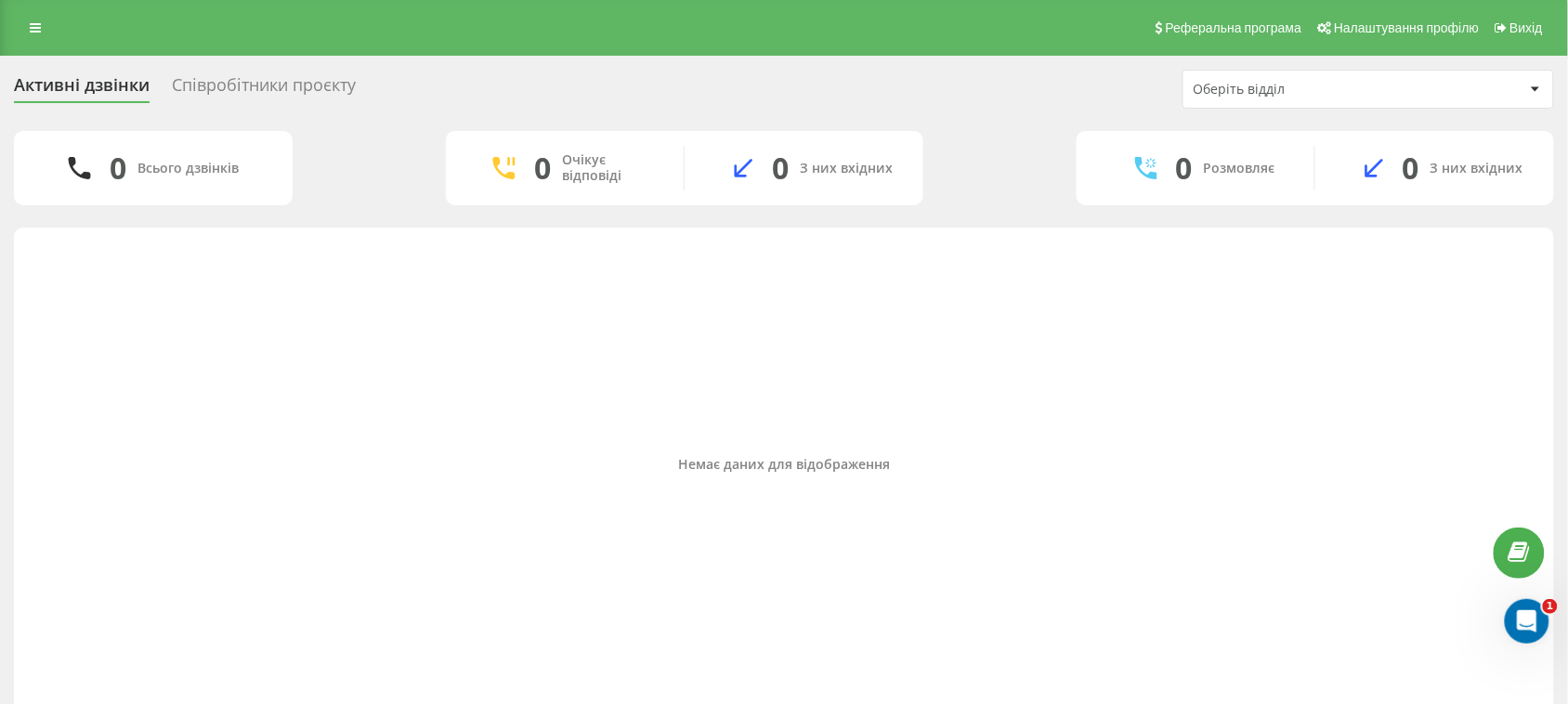
click at [313, 71] on div "Активні дзвінки Співробітники проєкту Оберіть відділ" at bounding box center [784, 89] width 1540 height 39
click at [332, 89] on div "Співробітники проєкту" at bounding box center [263, 89] width 184 height 29
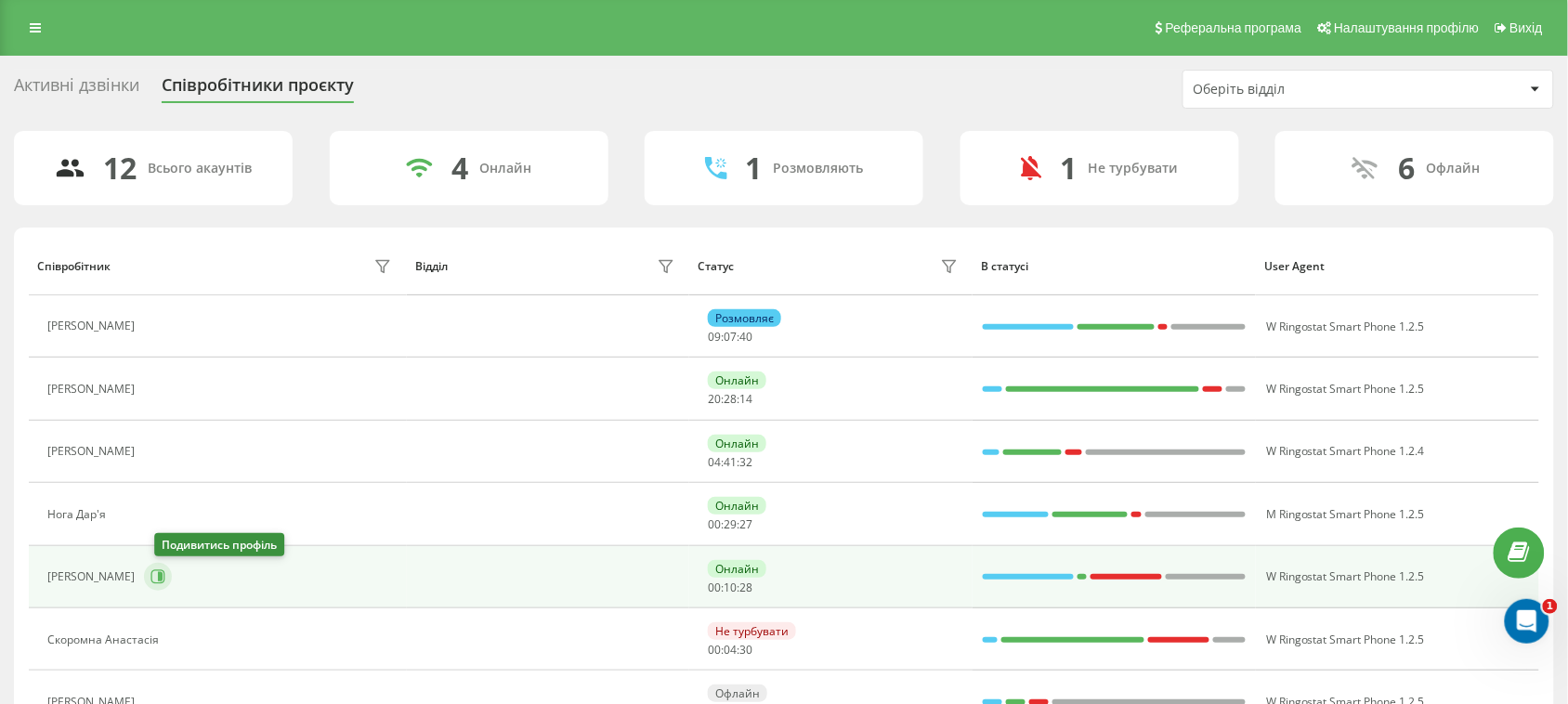
click at [163, 577] on icon at bounding box center [157, 576] width 15 height 15
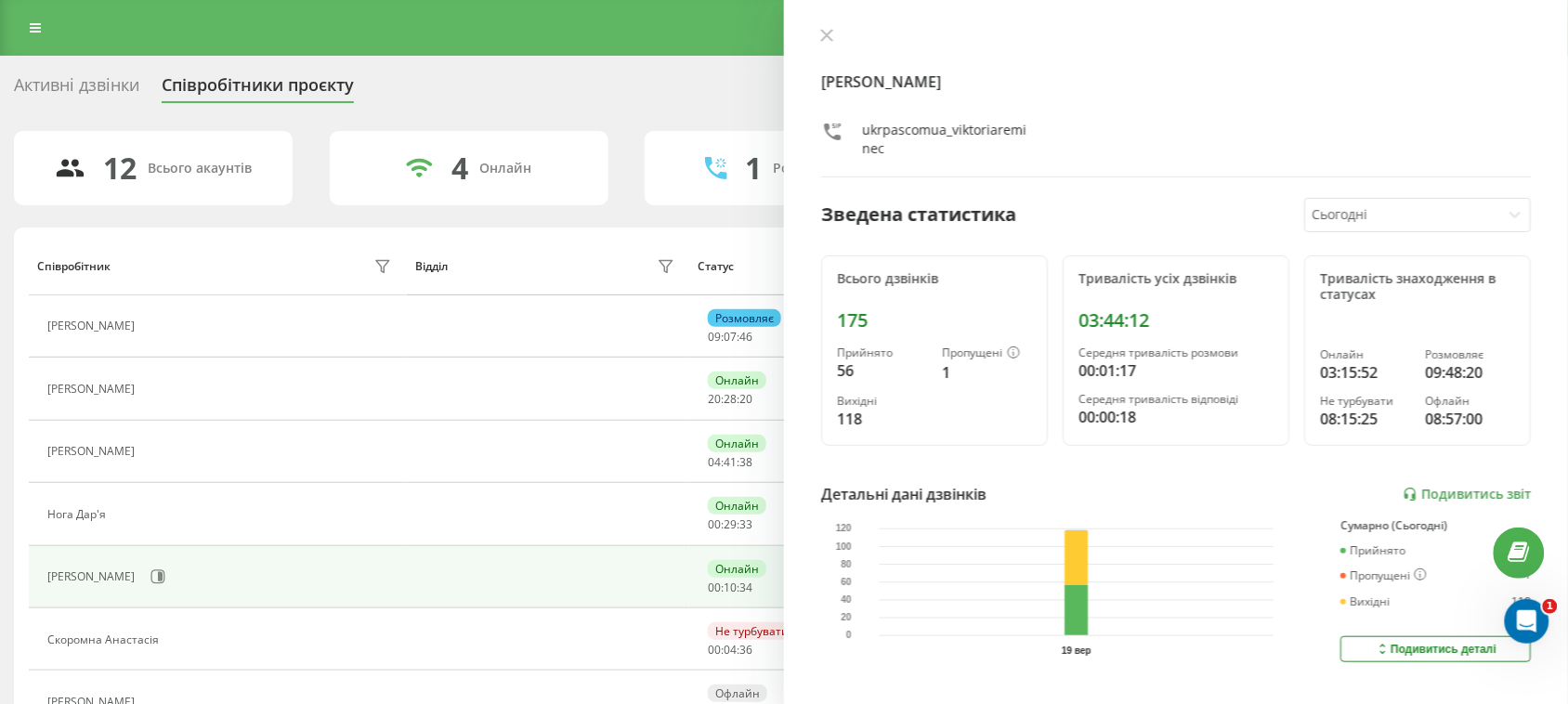
click at [114, 93] on div "Активні дзвінки" at bounding box center [77, 89] width 126 height 29
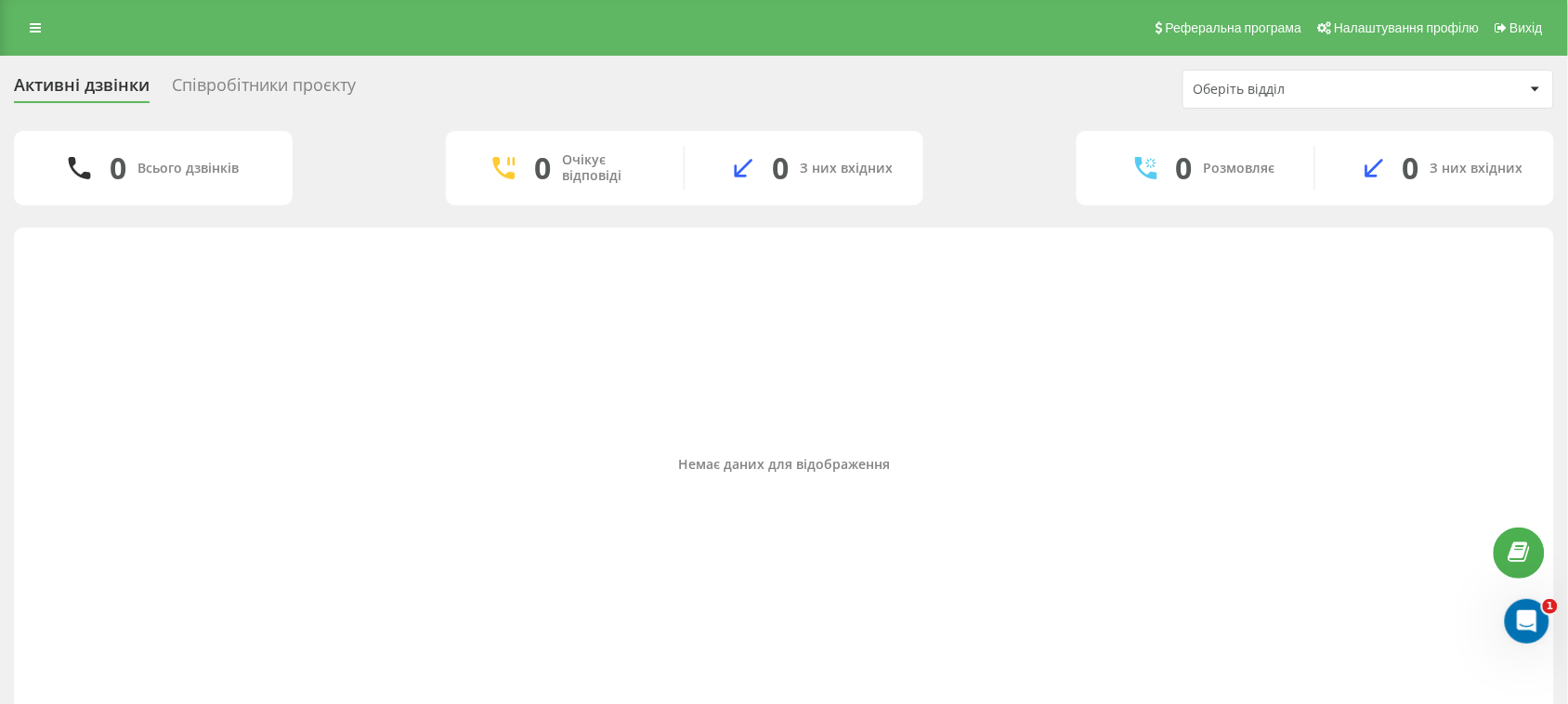
click at [299, 76] on div "Співробітники проєкту" at bounding box center [263, 89] width 184 height 29
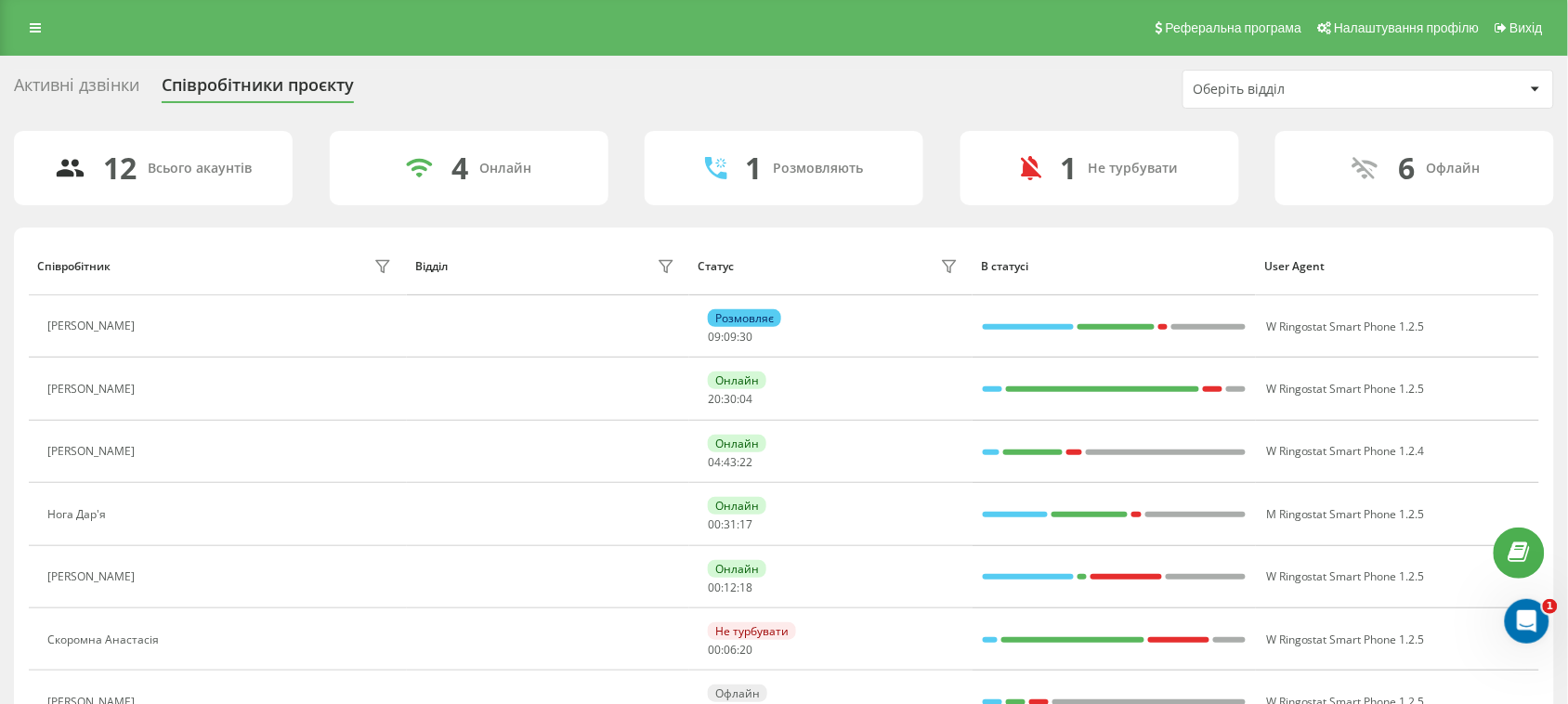
click at [132, 84] on div "Активні дзвінки" at bounding box center [77, 89] width 126 height 29
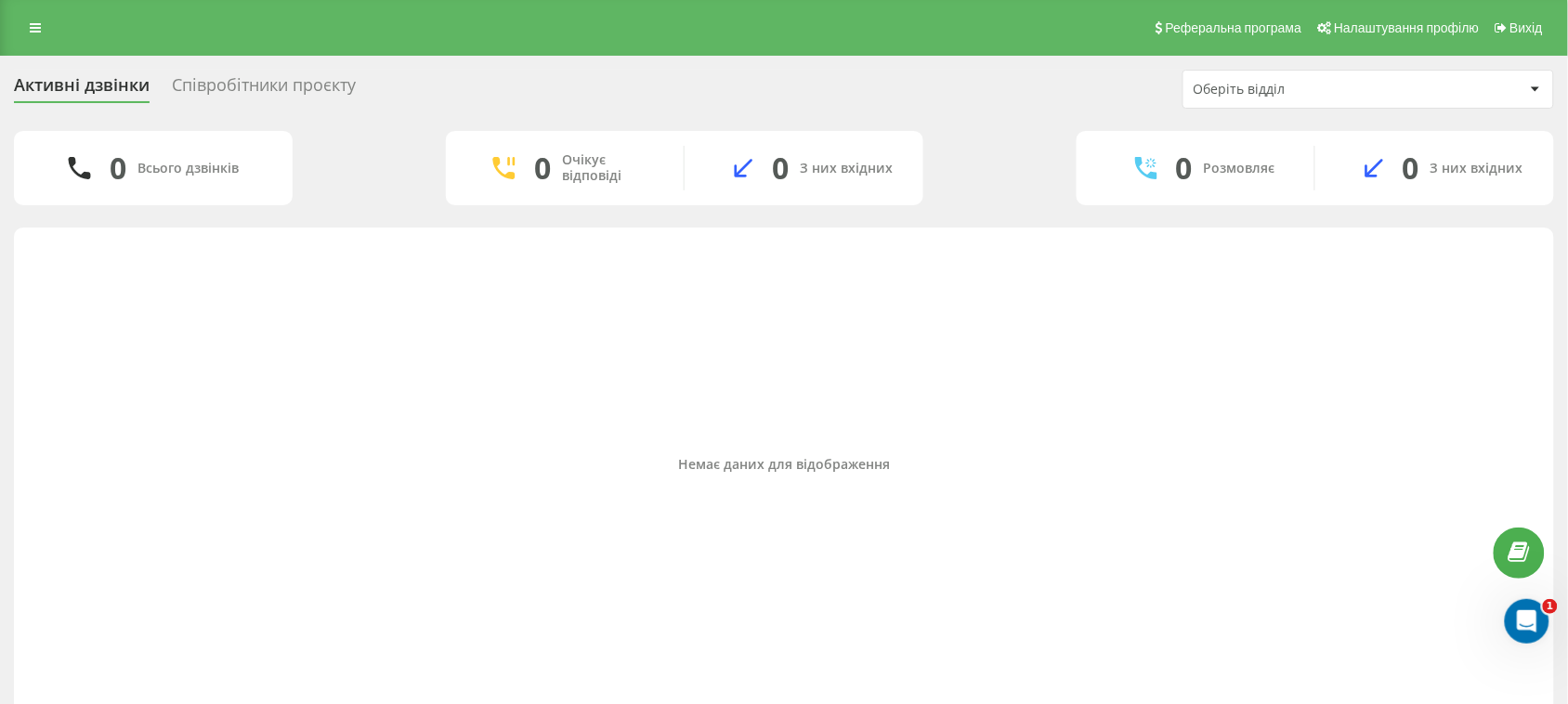
click at [302, 76] on div "Співробітники проєкту" at bounding box center [263, 89] width 184 height 29
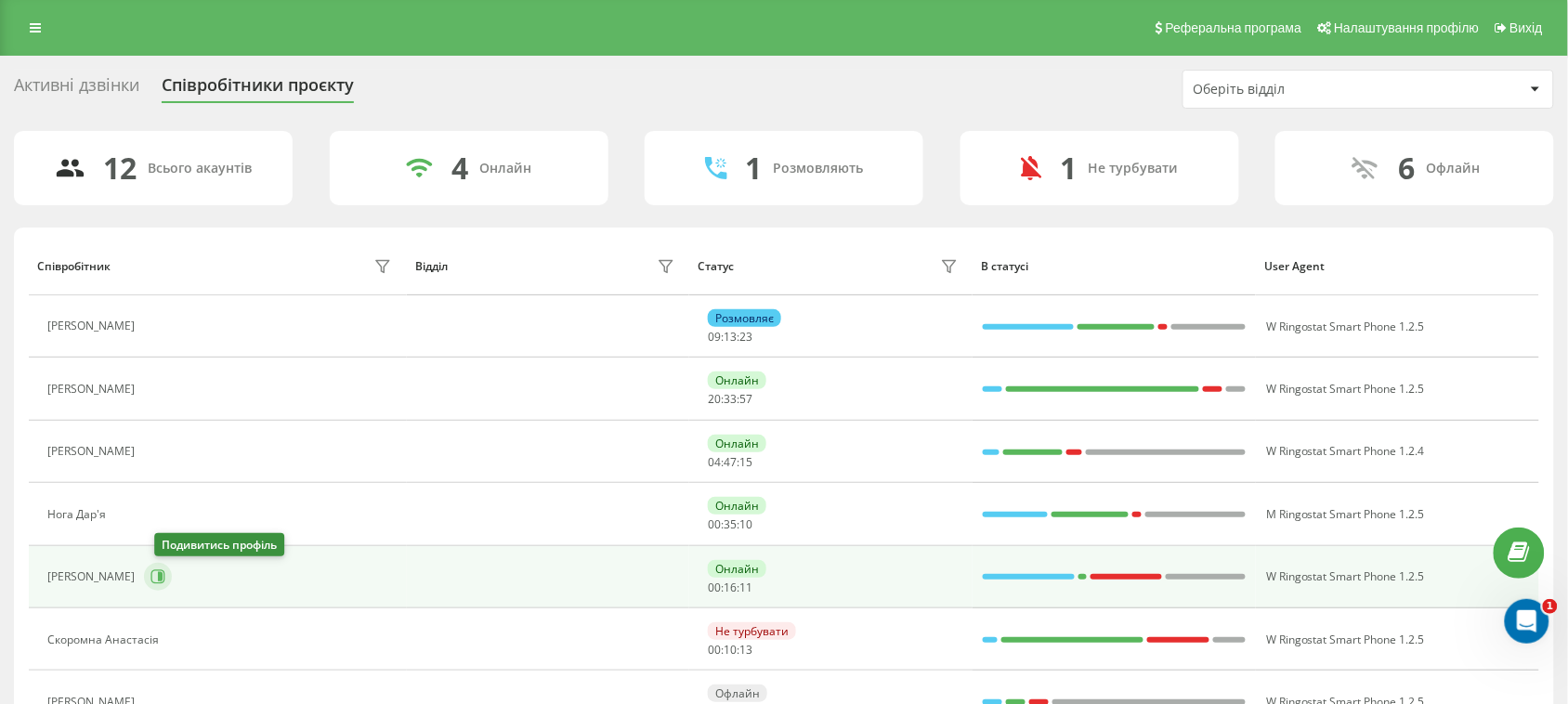
click at [163, 578] on icon at bounding box center [157, 576] width 15 height 15
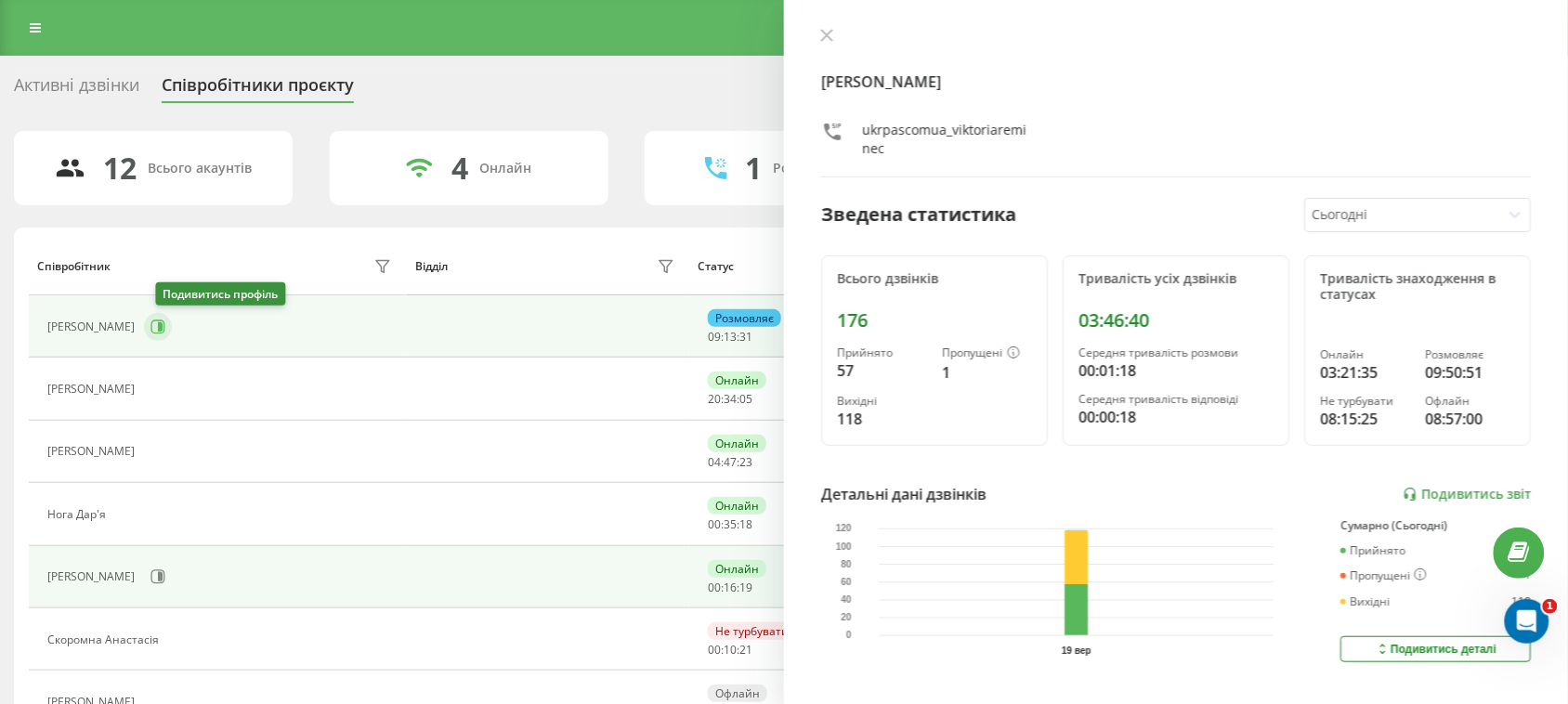
click at [162, 328] on icon at bounding box center [160, 326] width 5 height 9
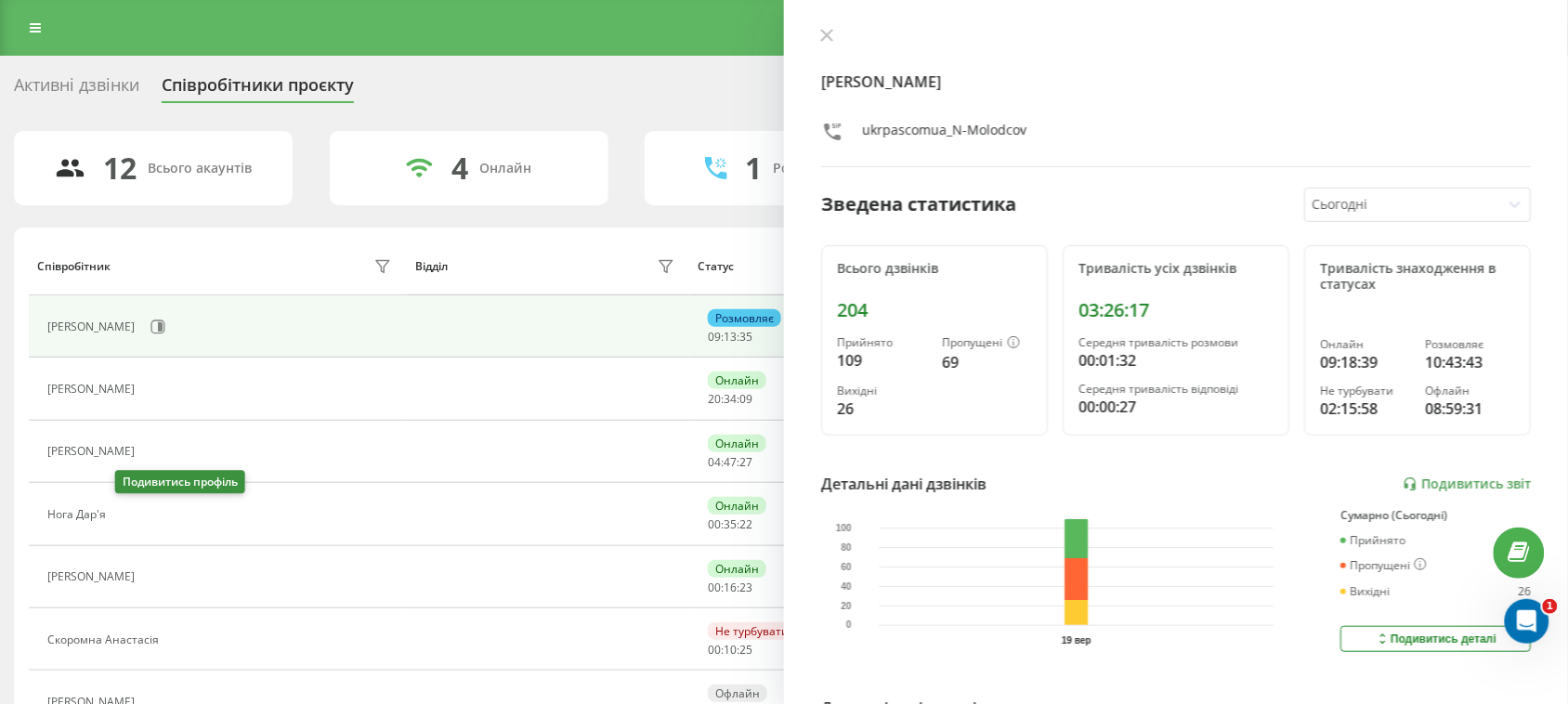
click at [132, 513] on icon at bounding box center [126, 514] width 15 height 15
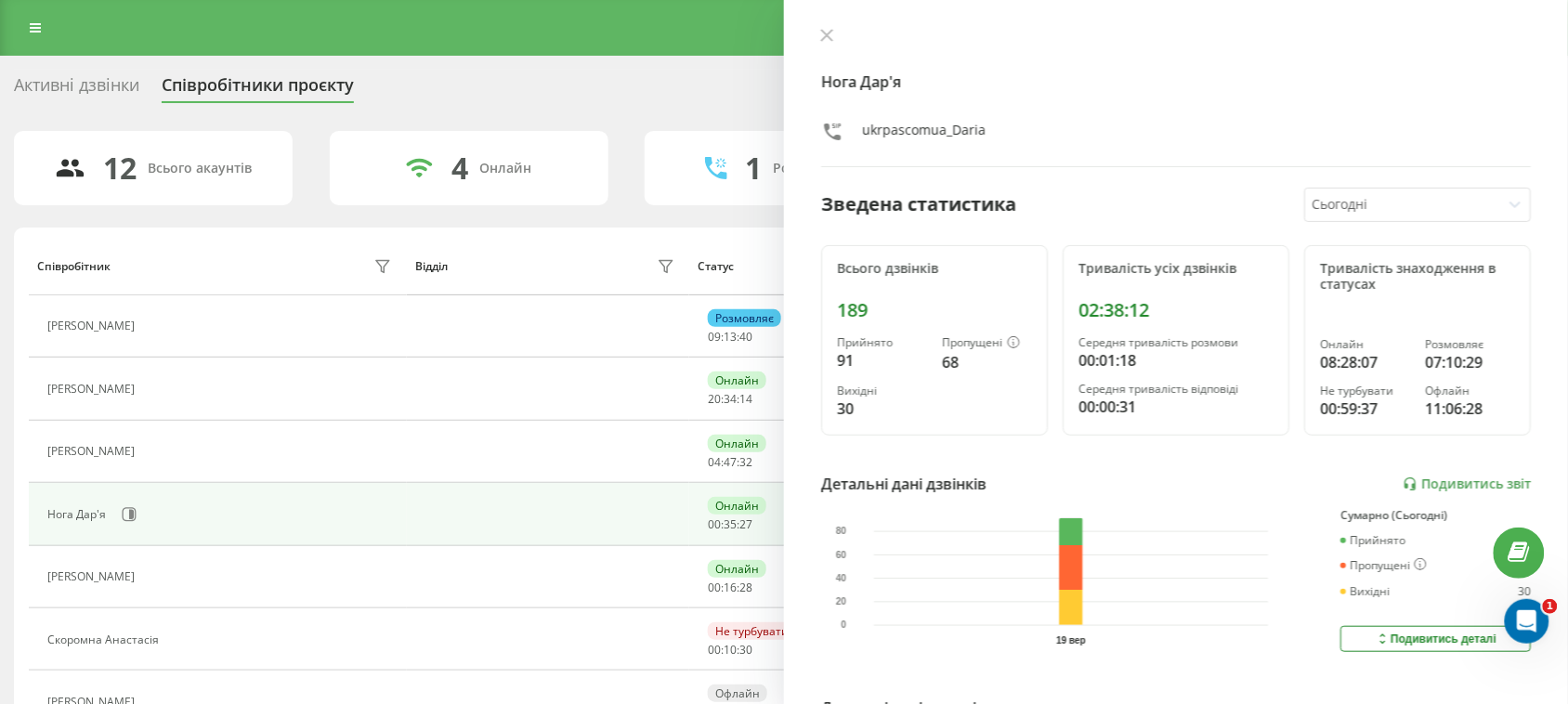
click at [114, 90] on div "Активні дзвінки" at bounding box center [77, 89] width 126 height 29
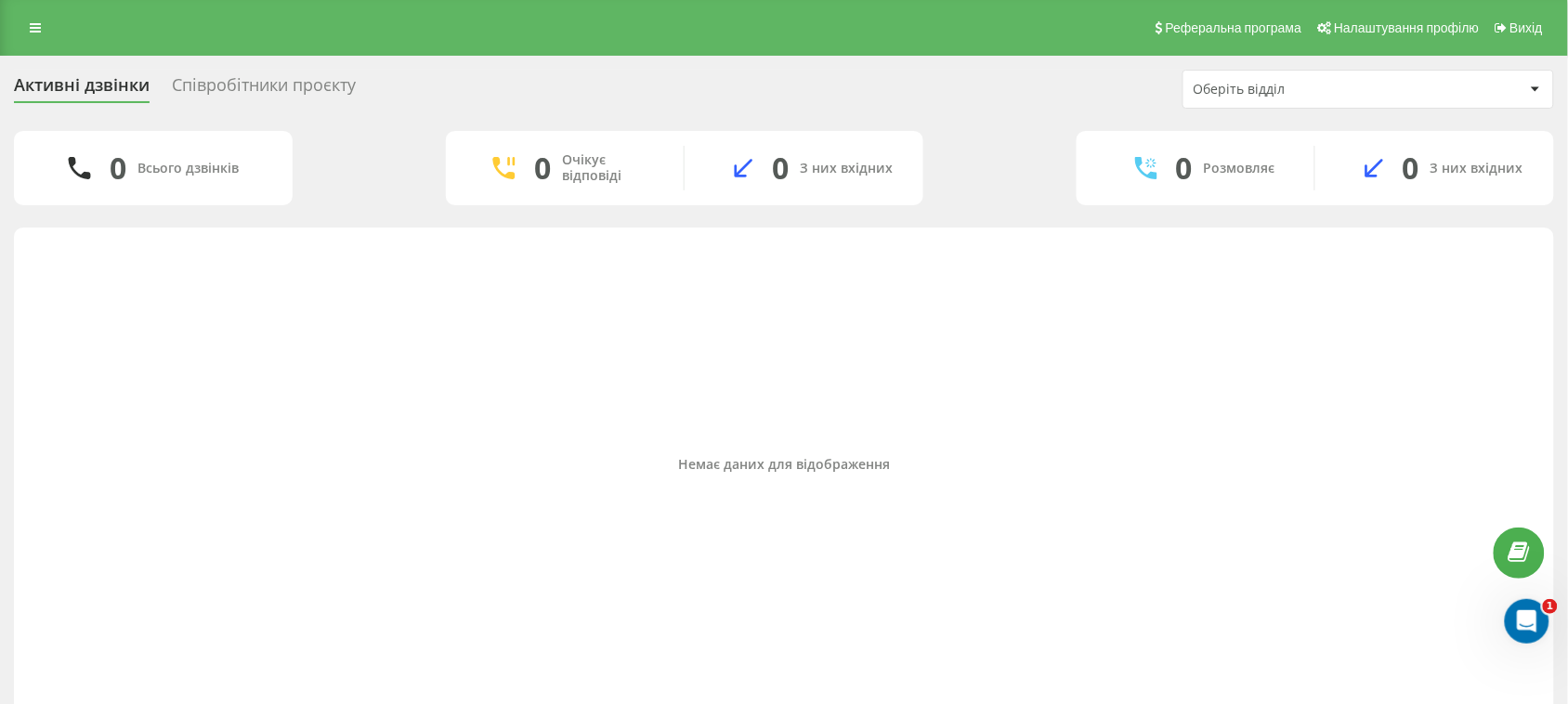
click at [230, 85] on div "Співробітники проєкту" at bounding box center [263, 89] width 184 height 29
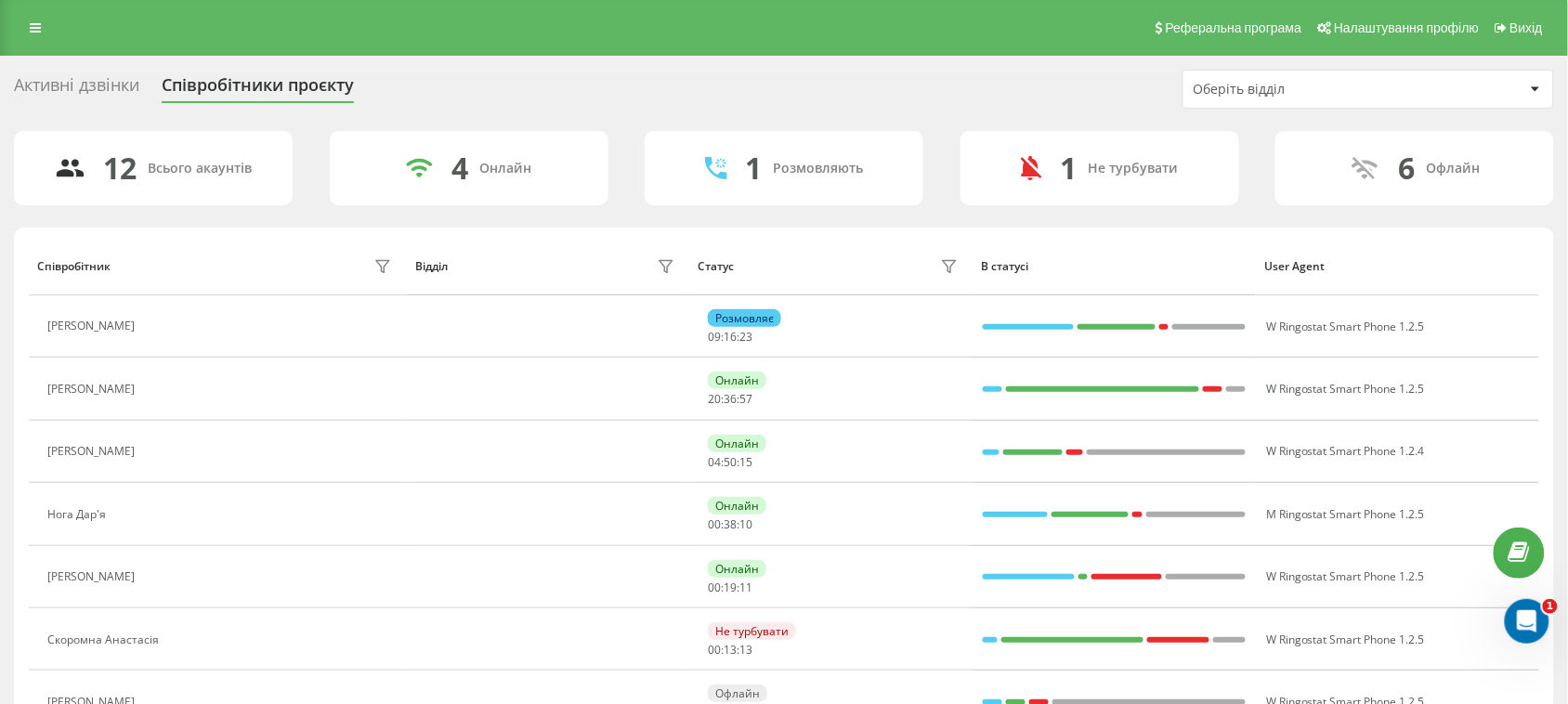
click at [117, 72] on div "Активні дзвінки Співробітники проєкту Оберіть відділ" at bounding box center [784, 89] width 1540 height 39
click at [126, 86] on div "Активні дзвінки" at bounding box center [77, 89] width 126 height 29
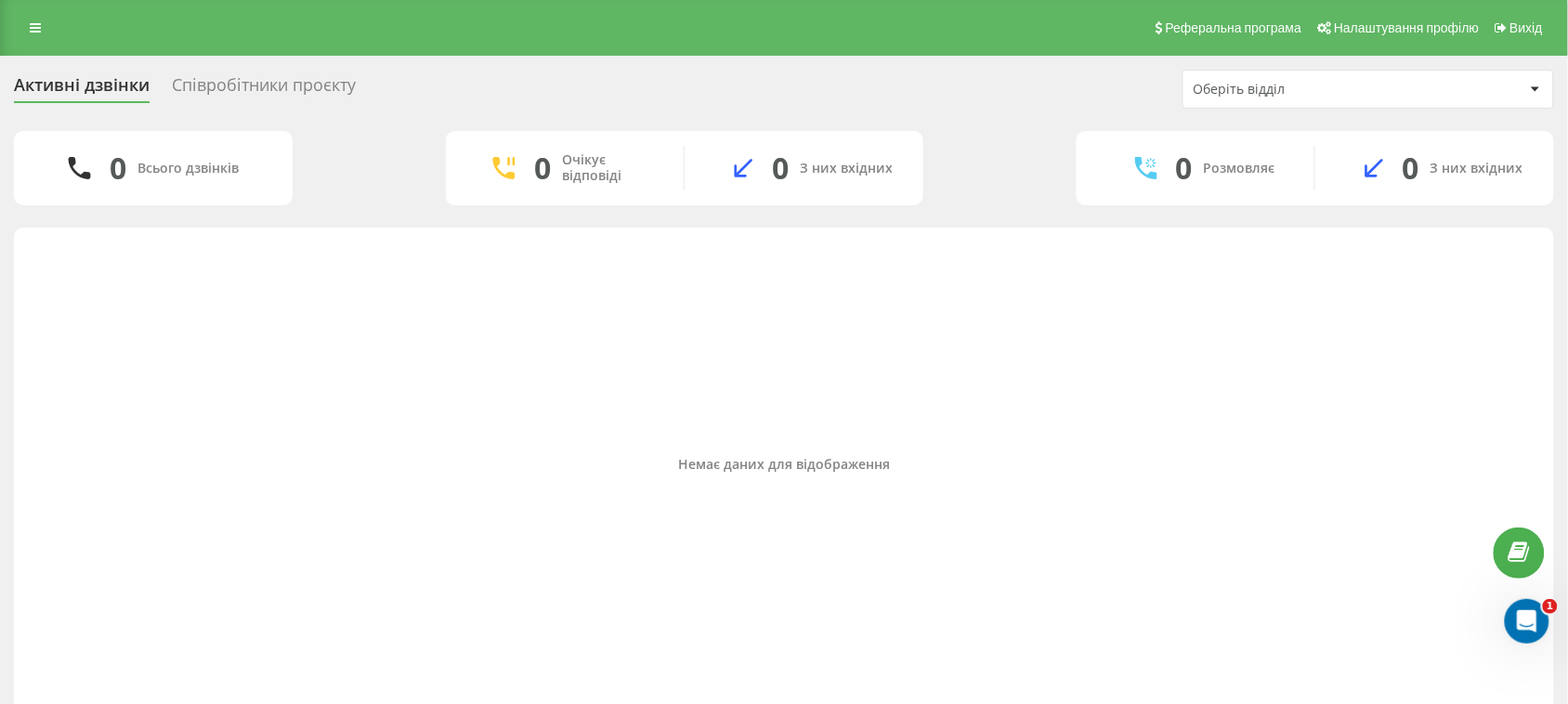
click at [34, 22] on icon at bounding box center [34, 28] width 11 height 13
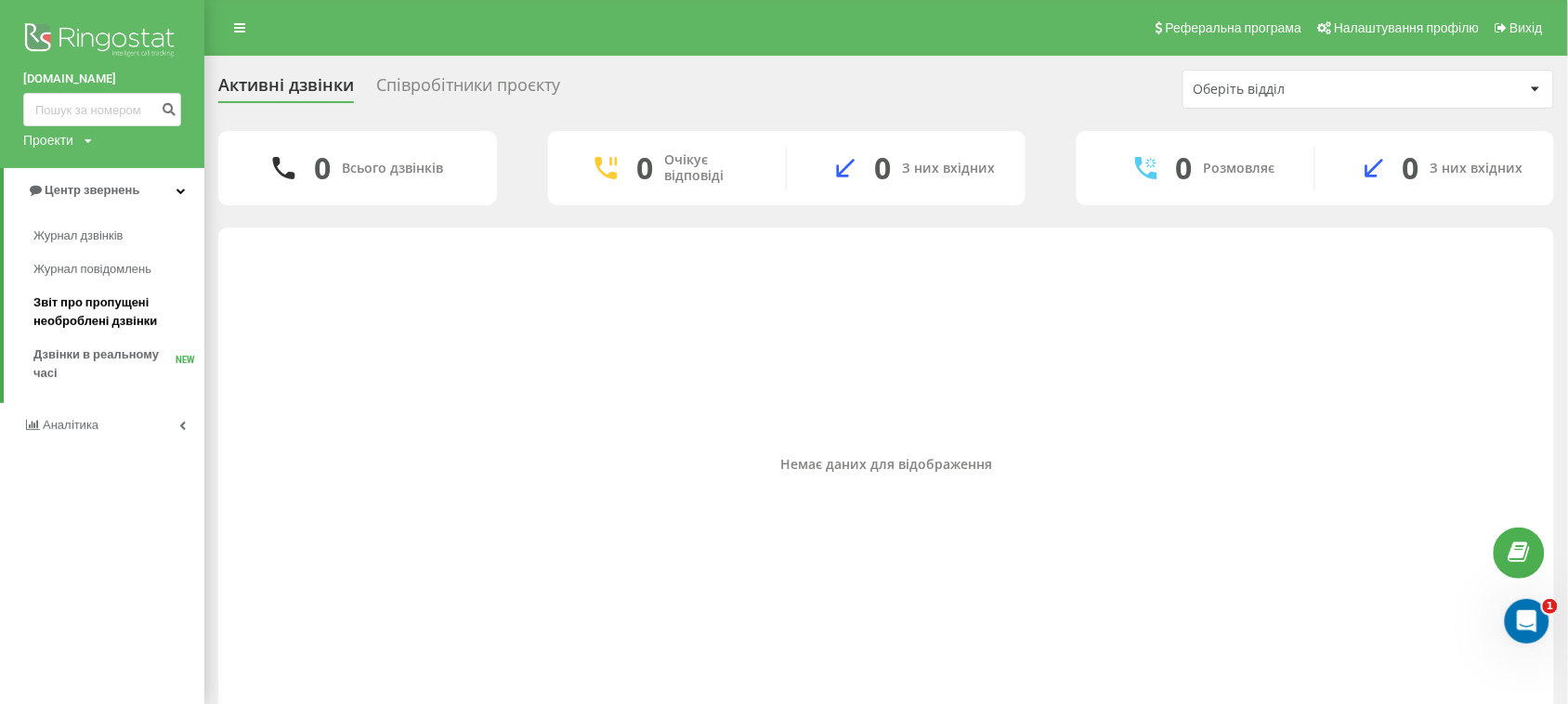
click at [76, 313] on span "Звіт про пропущені необроблені дзвінки" at bounding box center [114, 313] width 161 height 37
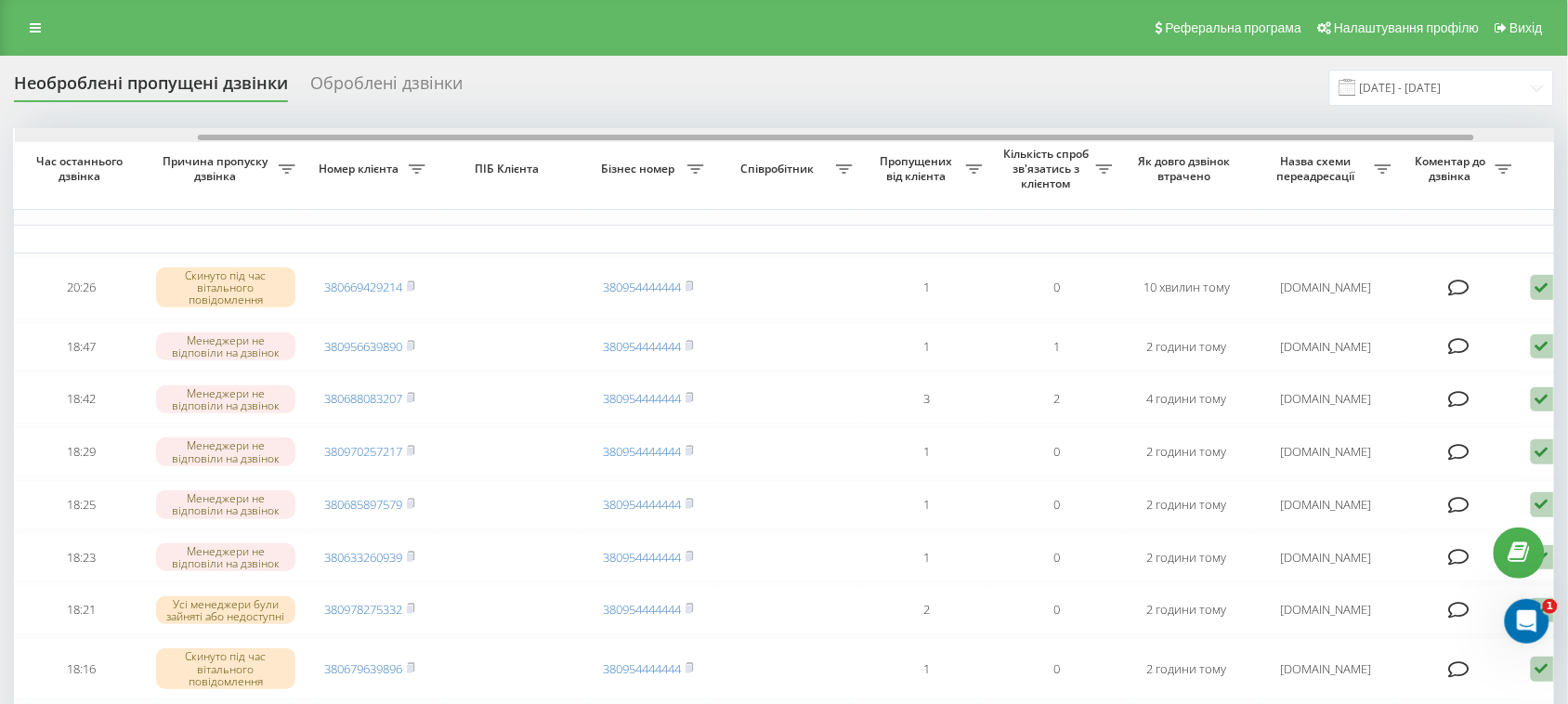
drag, startPoint x: 1132, startPoint y: 135, endPoint x: 1309, endPoint y: 121, distance: 177.6
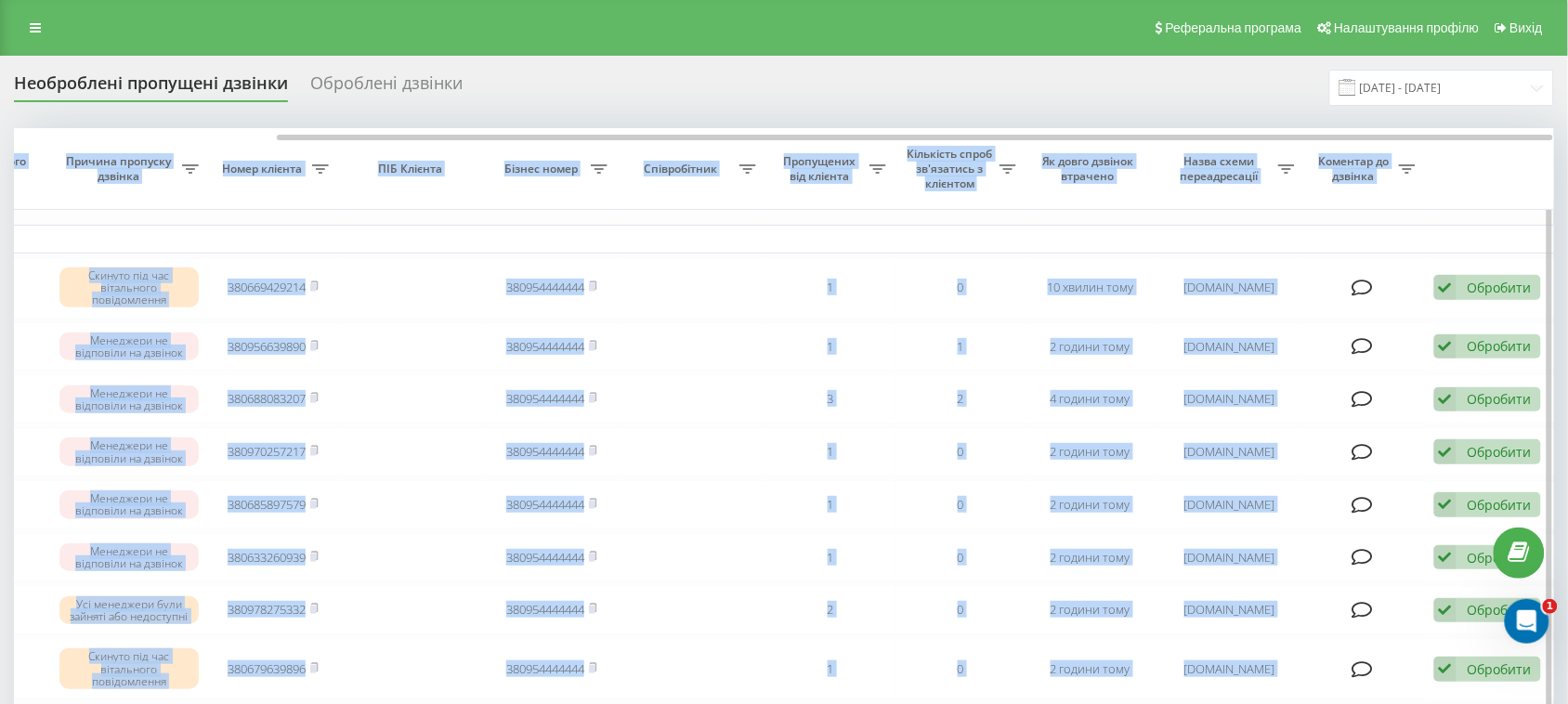
drag, startPoint x: 1470, startPoint y: 142, endPoint x: 1517, endPoint y: 144, distance: 47.0
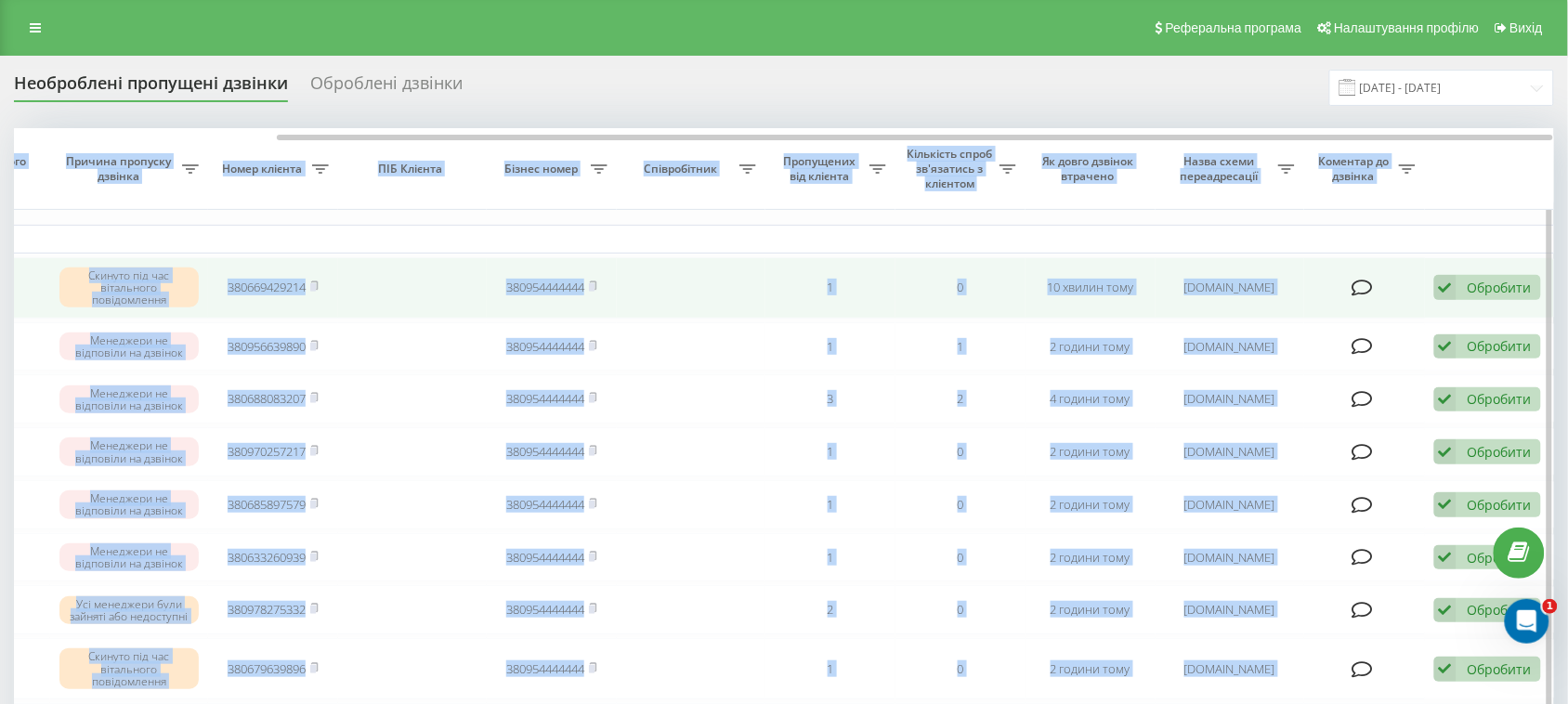
click at [1450, 279] on icon at bounding box center [1445, 288] width 23 height 26
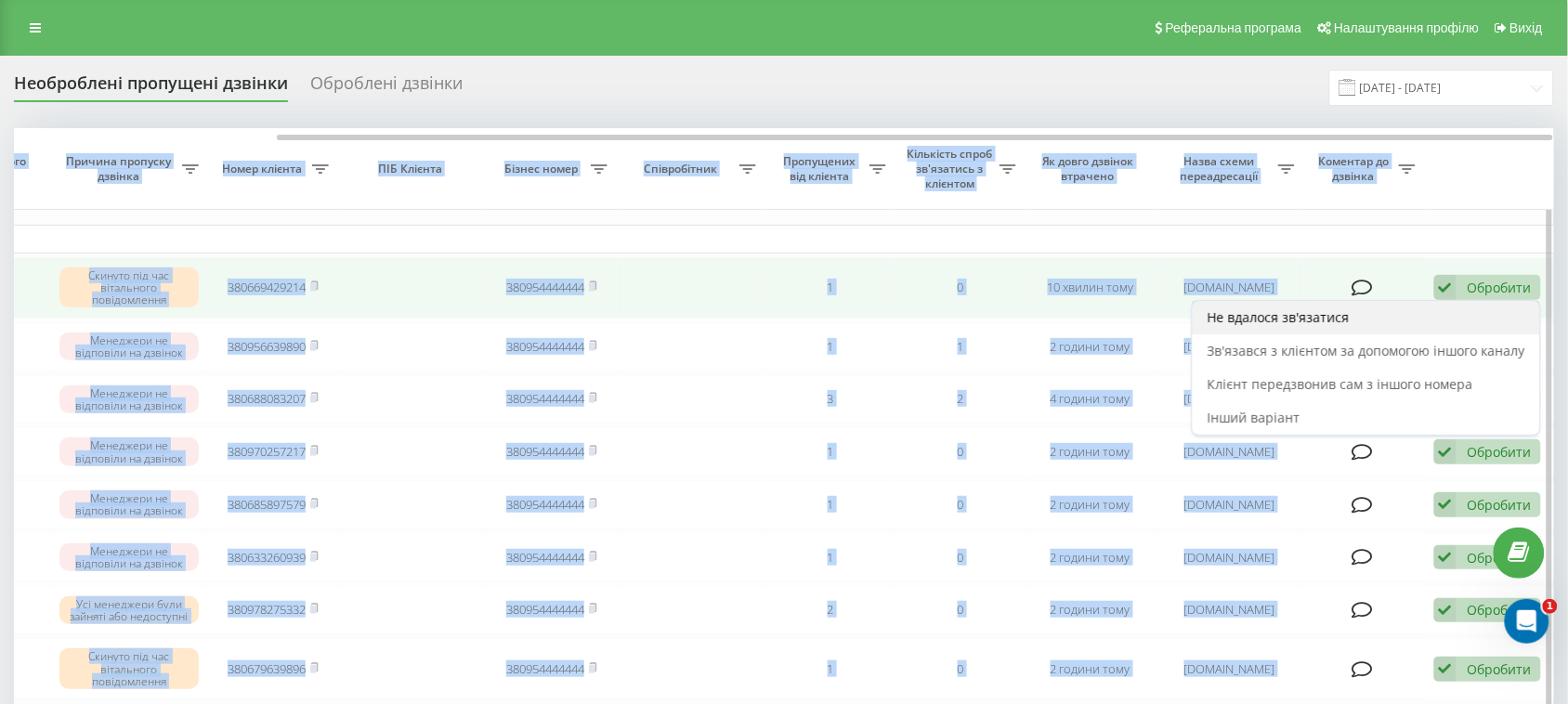
click at [1231, 318] on span "Не вдалося зв'язатися" at bounding box center [1279, 318] width 143 height 18
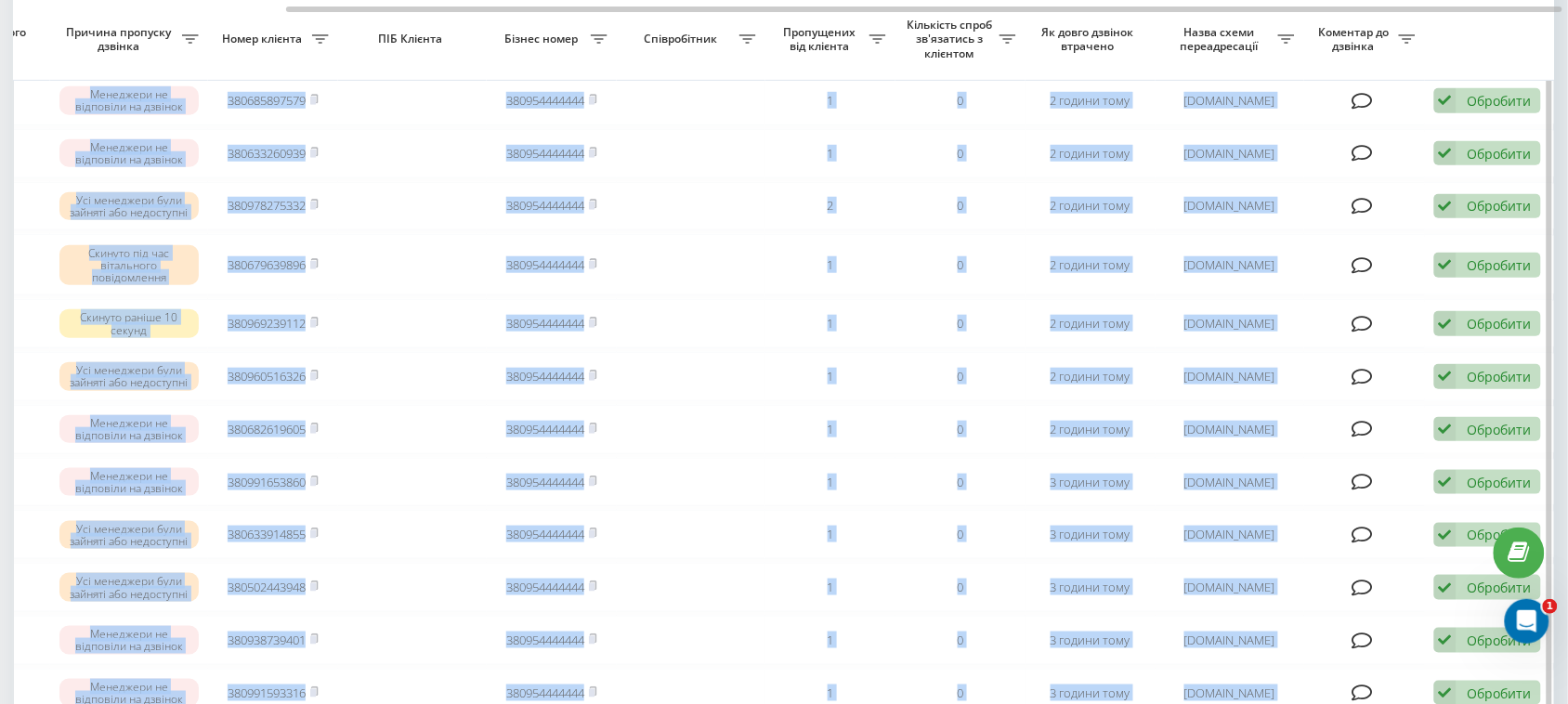
drag, startPoint x: 1048, startPoint y: 5, endPoint x: 1106, endPoint y: 20, distance: 59.9
click at [1106, 20] on div "Обрати всі Час першого дзвінка Час останнього дзвінка Причина пропуску дзвінка …" at bounding box center [784, 583] width 1540 height 1590
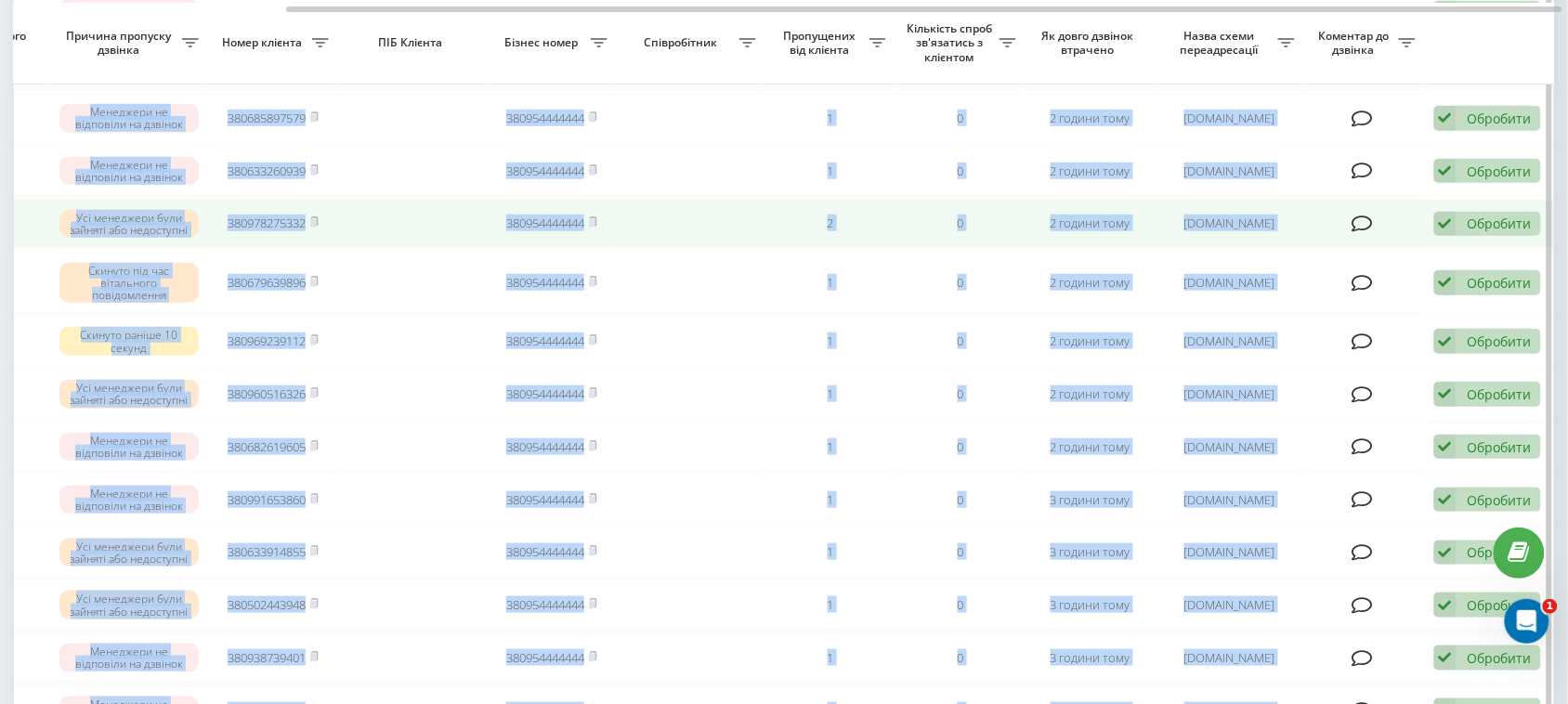
click at [716, 249] on td at bounding box center [690, 224] width 148 height 49
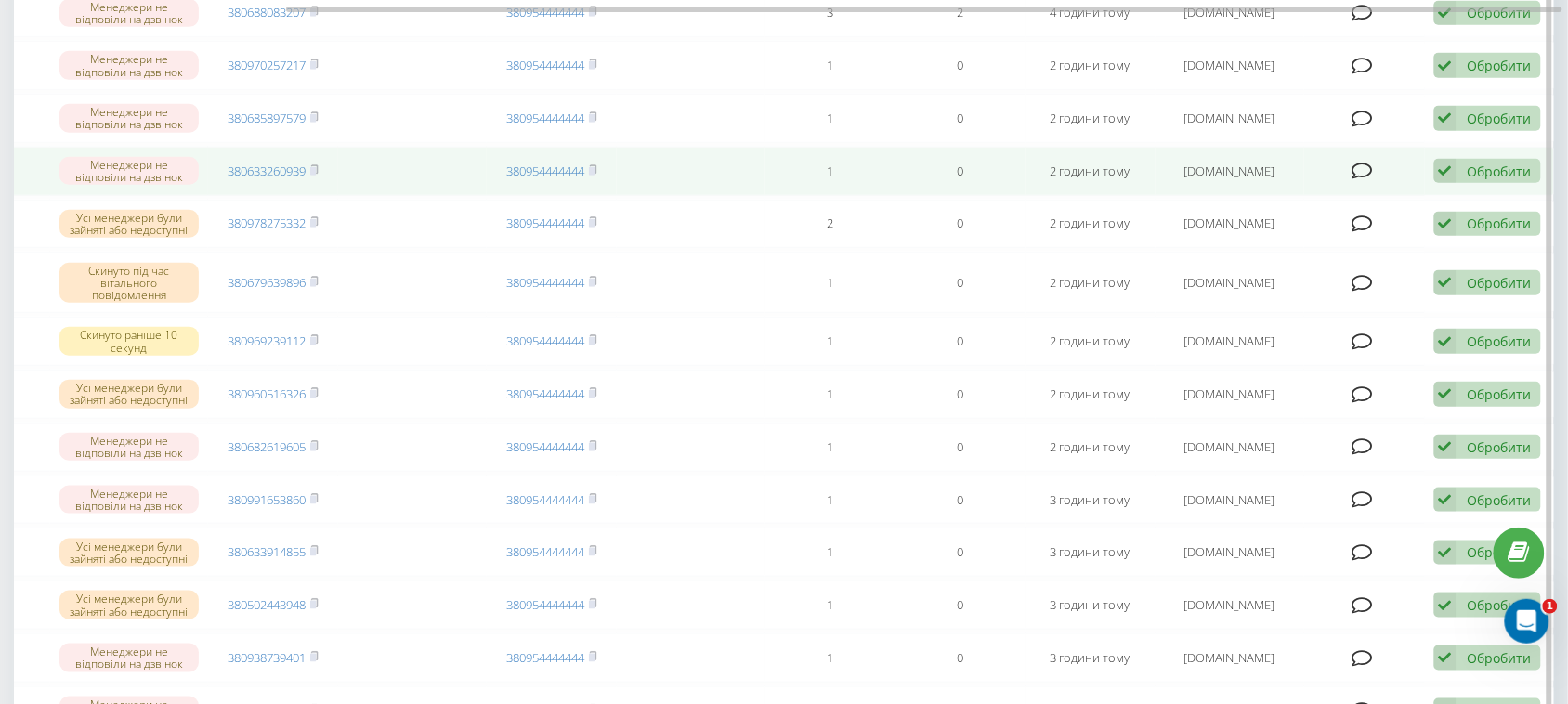
scroll to position [205, 0]
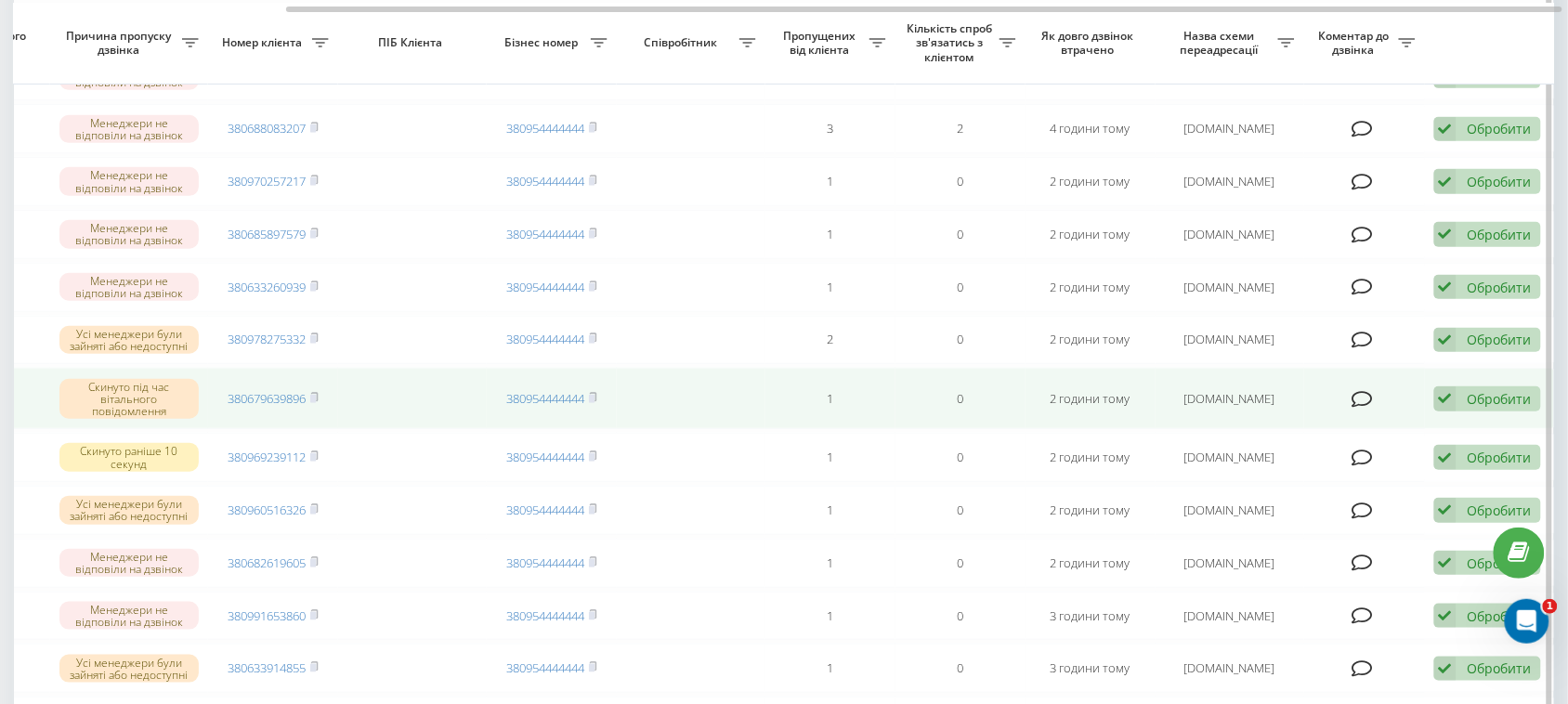
click at [1445, 412] on icon at bounding box center [1445, 399] width 23 height 26
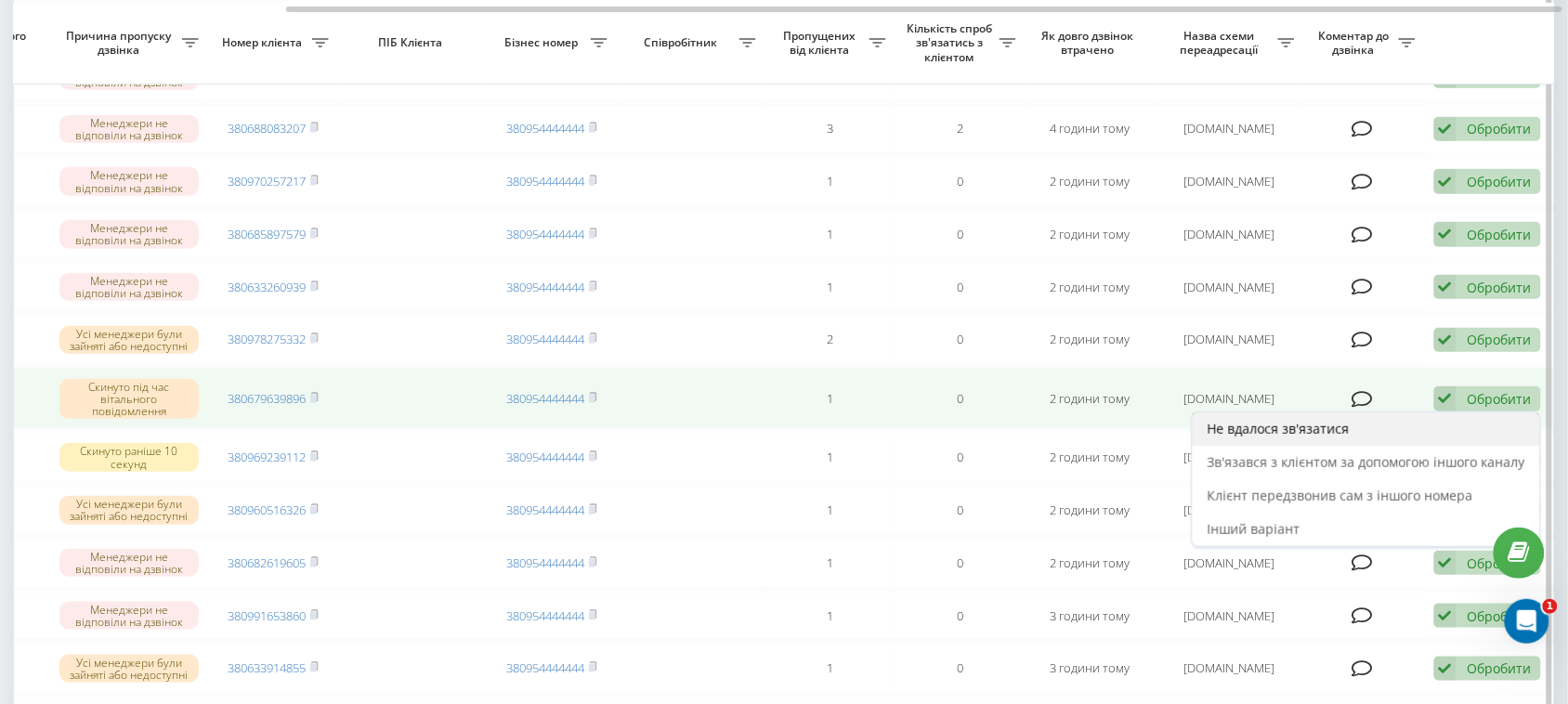
click at [1301, 438] on span "Не вдалося зв'язатися" at bounding box center [1279, 429] width 143 height 18
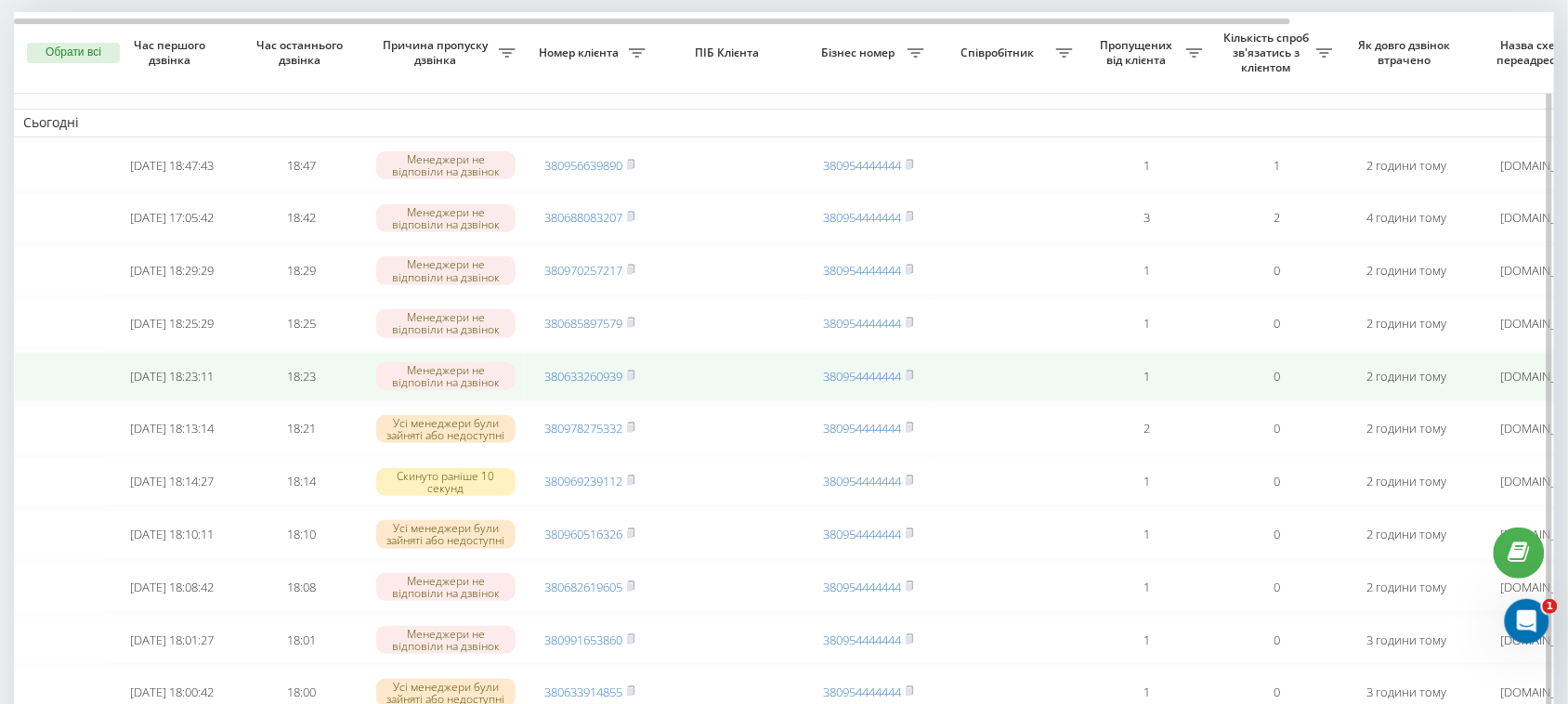
scroll to position [0, 0]
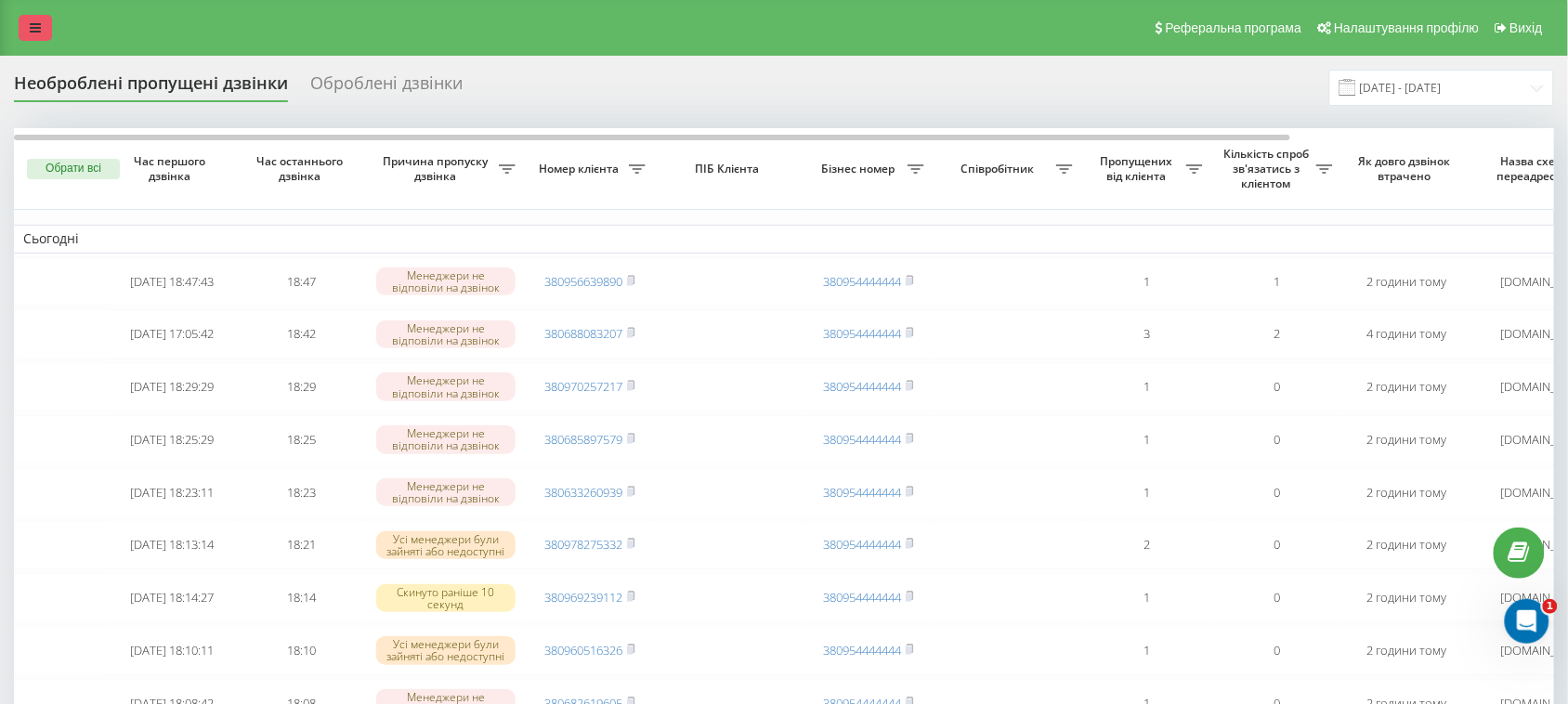
click at [43, 24] on link at bounding box center [35, 28] width 33 height 26
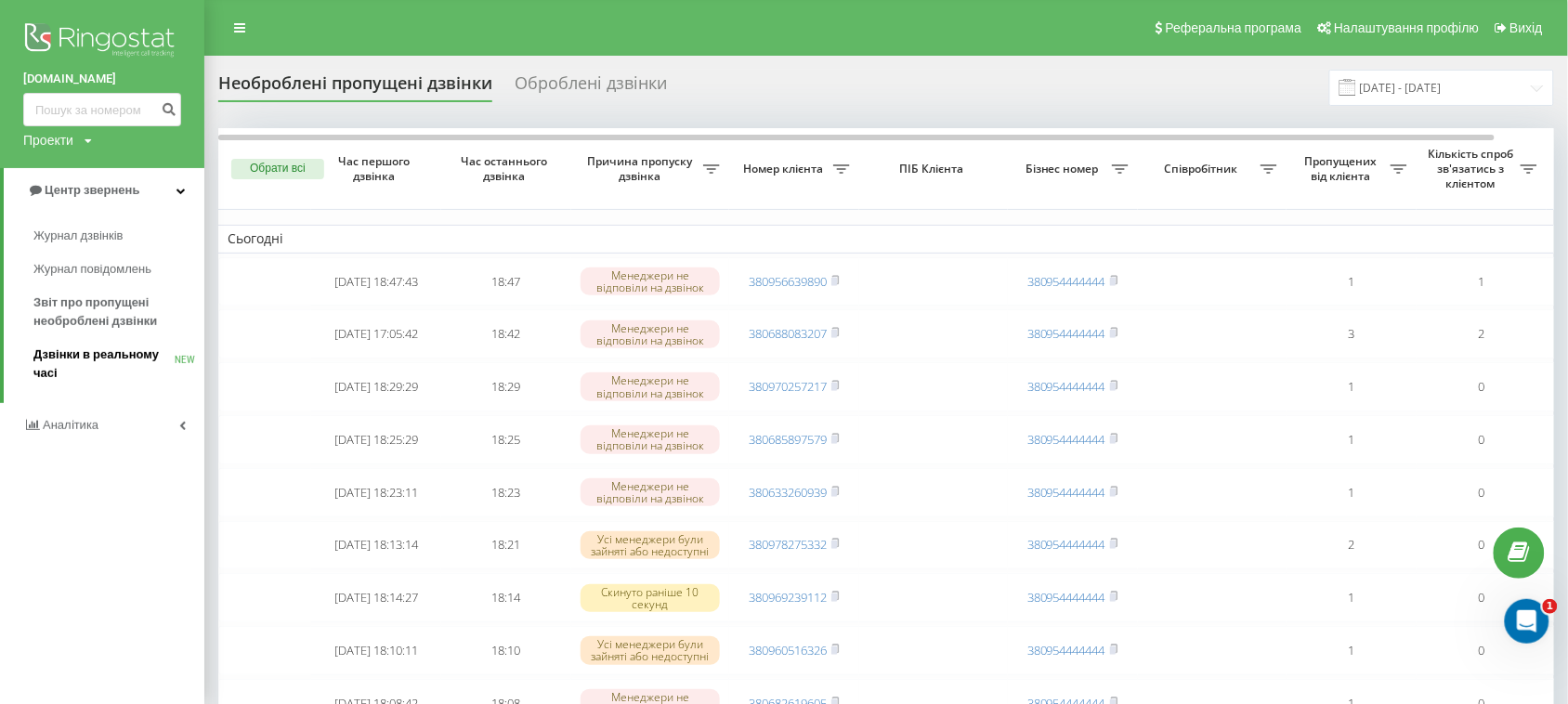
click at [71, 353] on span "Дзвінки в реальному часі" at bounding box center [104, 365] width 142 height 37
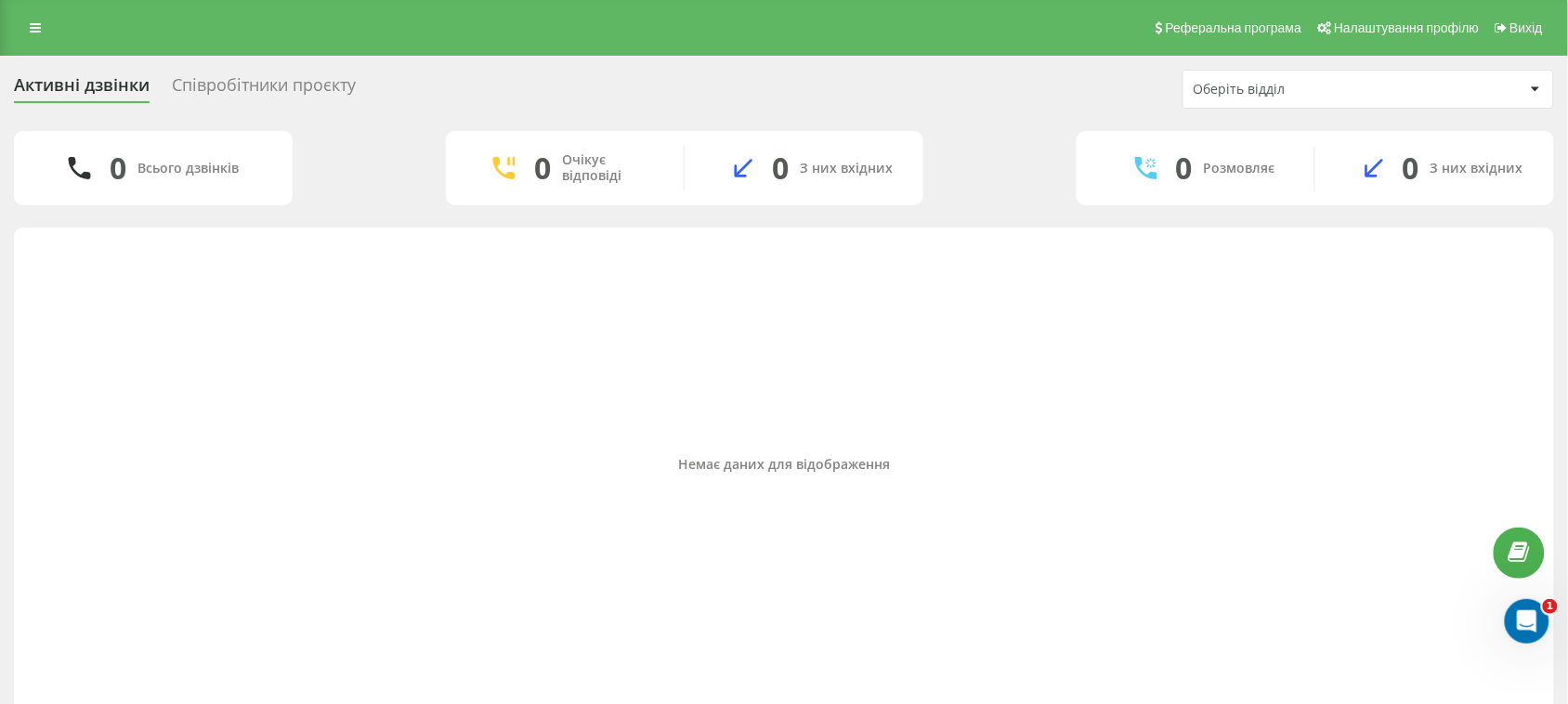
click at [313, 73] on div "Активні дзвінки Співробітники проєкту Оберіть відділ" at bounding box center [784, 89] width 1540 height 39
click at [314, 91] on div "Співробітники проєкту" at bounding box center [263, 89] width 184 height 29
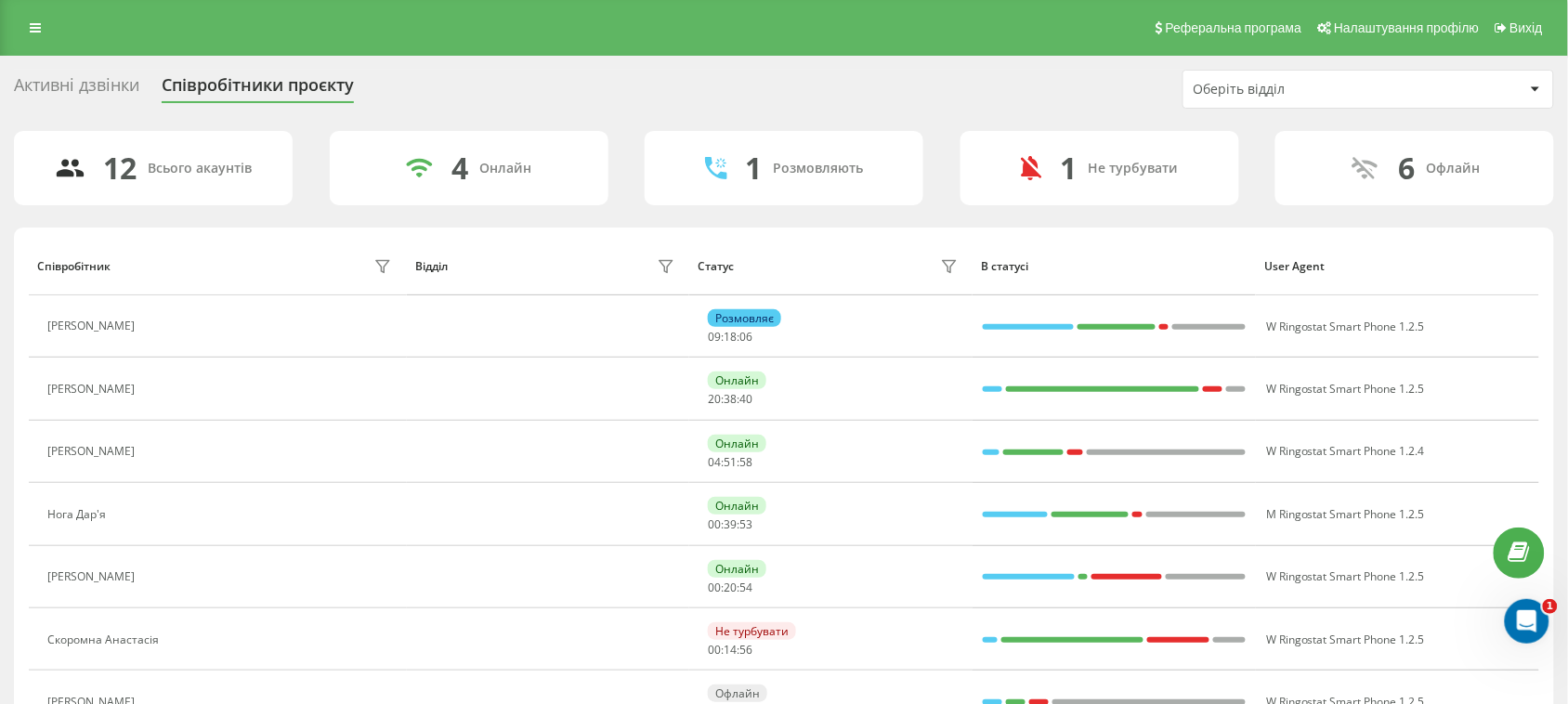
click at [114, 76] on div "Активні дзвінки" at bounding box center [77, 89] width 126 height 29
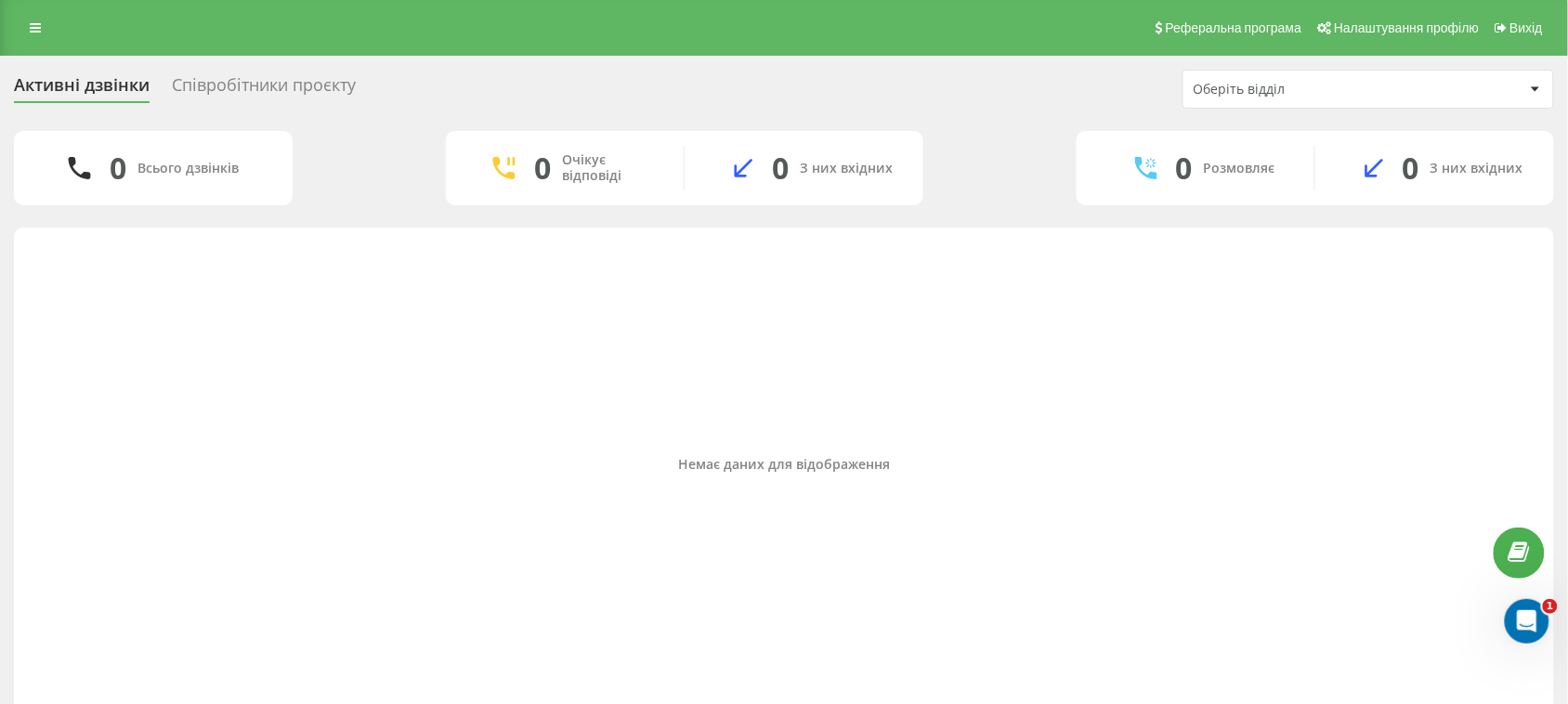
click at [196, 80] on div "Співробітники проєкту" at bounding box center [263, 89] width 184 height 29
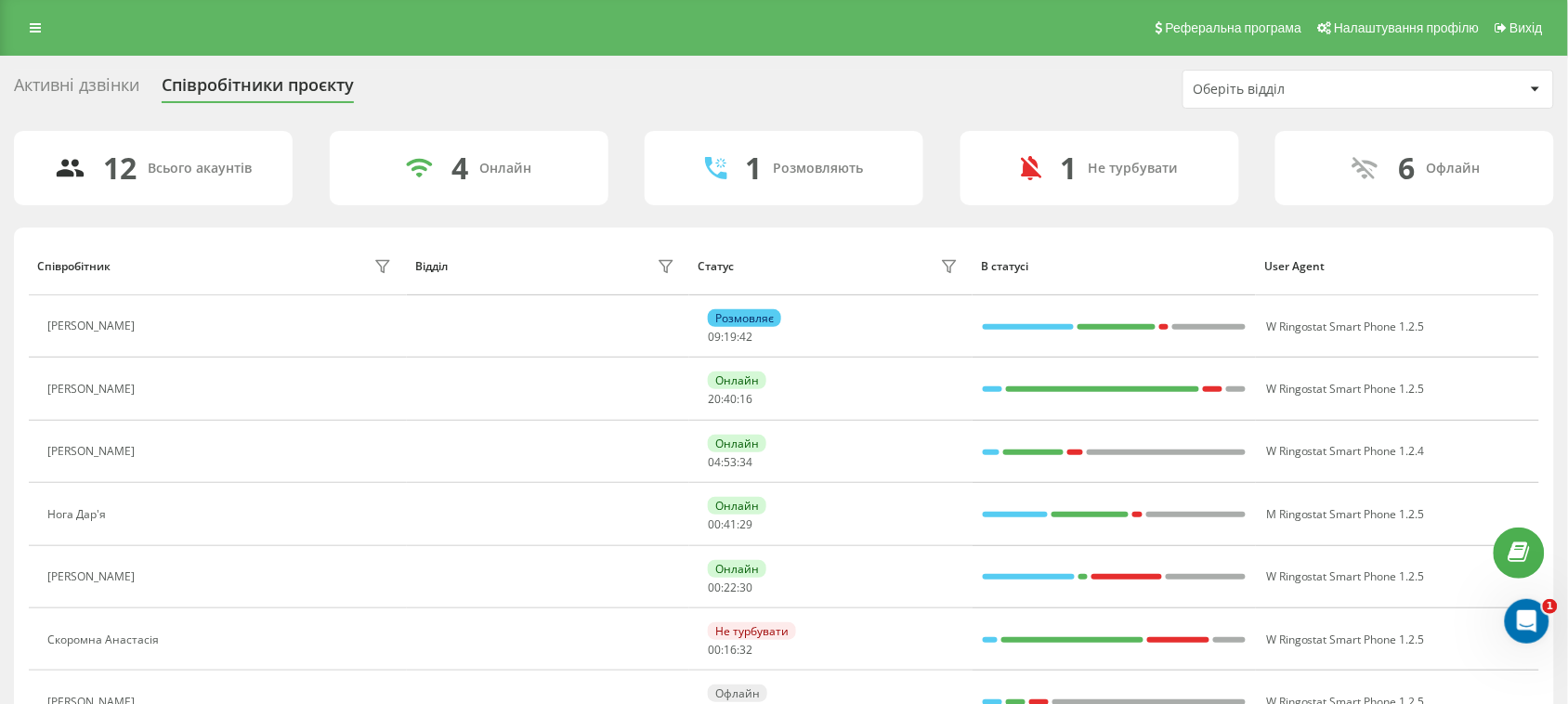
click at [112, 76] on div "Активні дзвінки" at bounding box center [77, 89] width 126 height 29
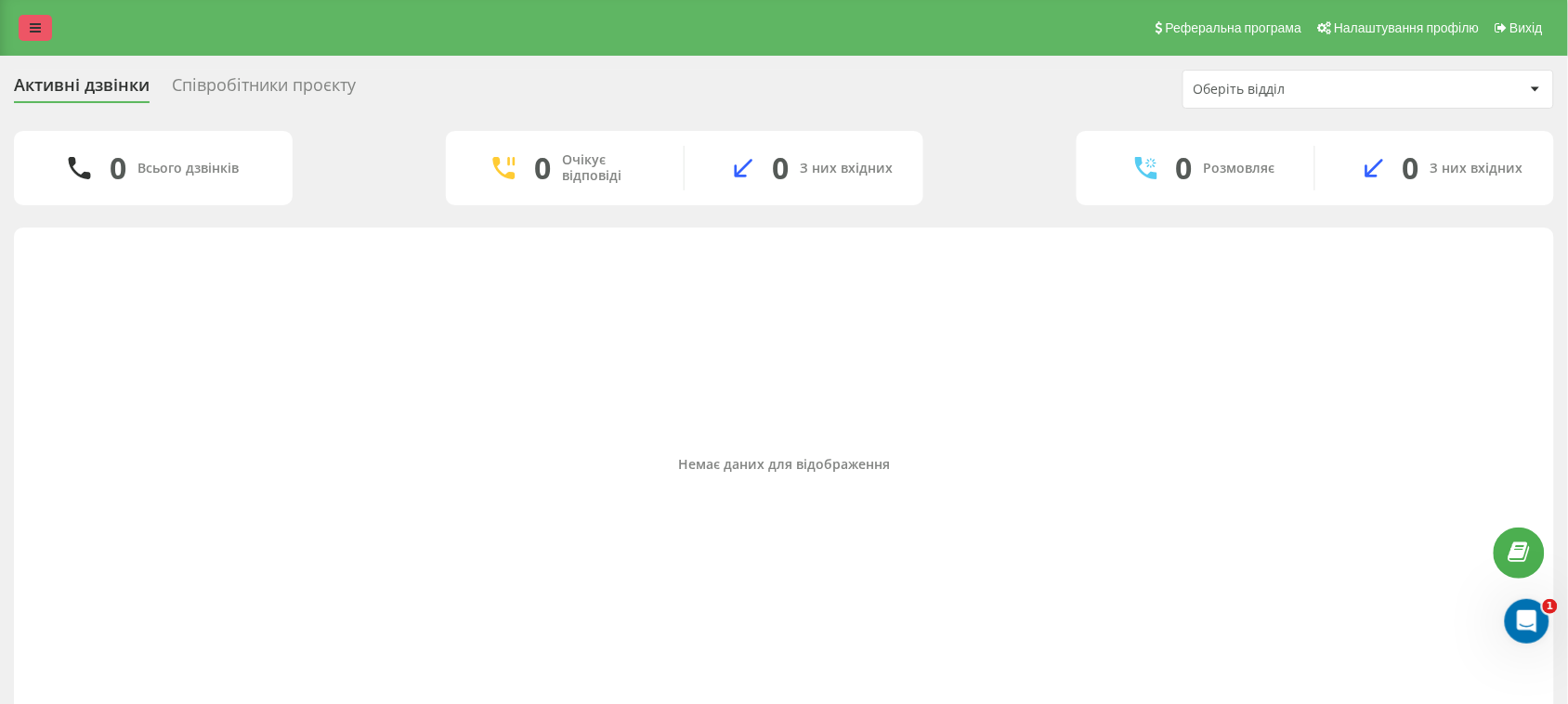
click at [37, 26] on icon at bounding box center [34, 28] width 11 height 13
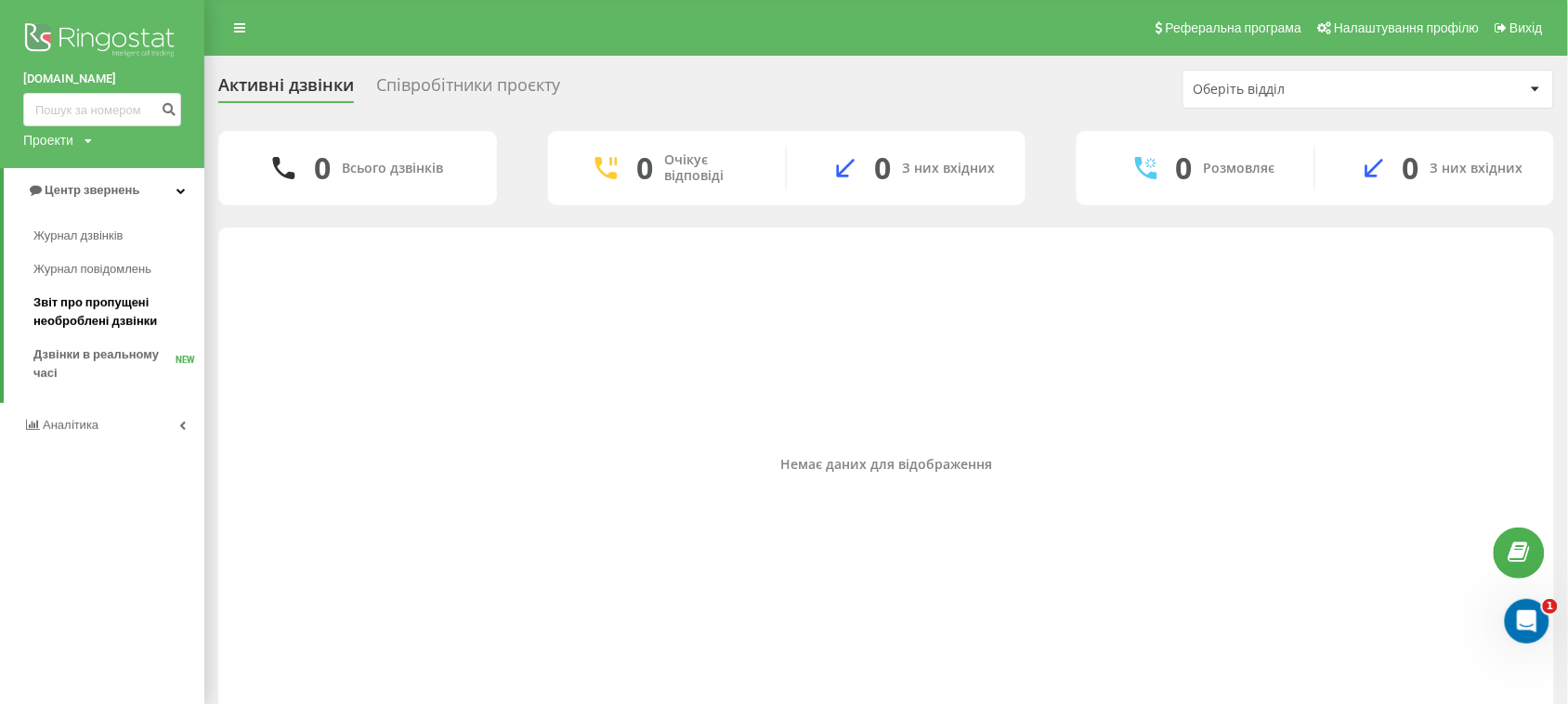
click at [70, 317] on span "Звіт про пропущені необроблені дзвінки" at bounding box center [114, 313] width 161 height 37
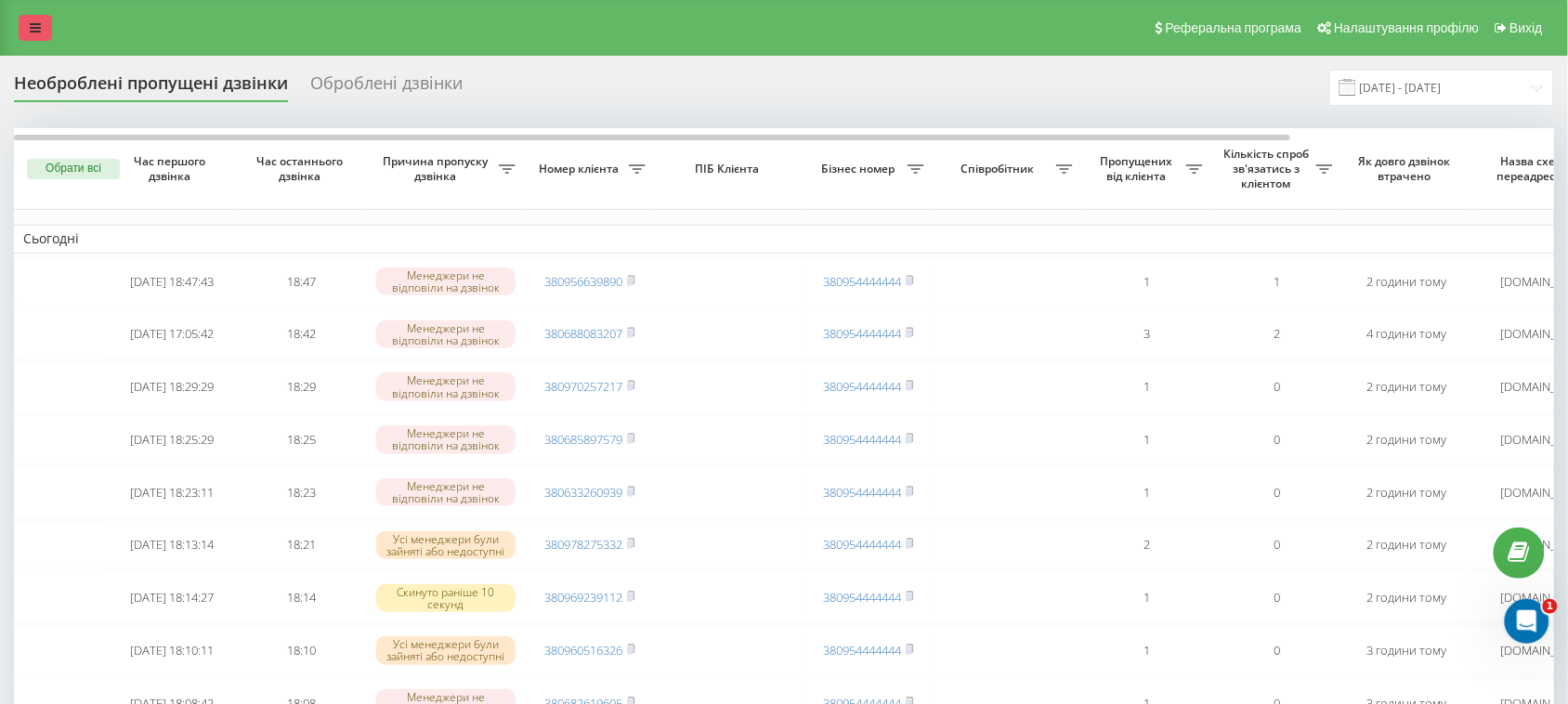
click at [37, 24] on icon at bounding box center [34, 28] width 11 height 13
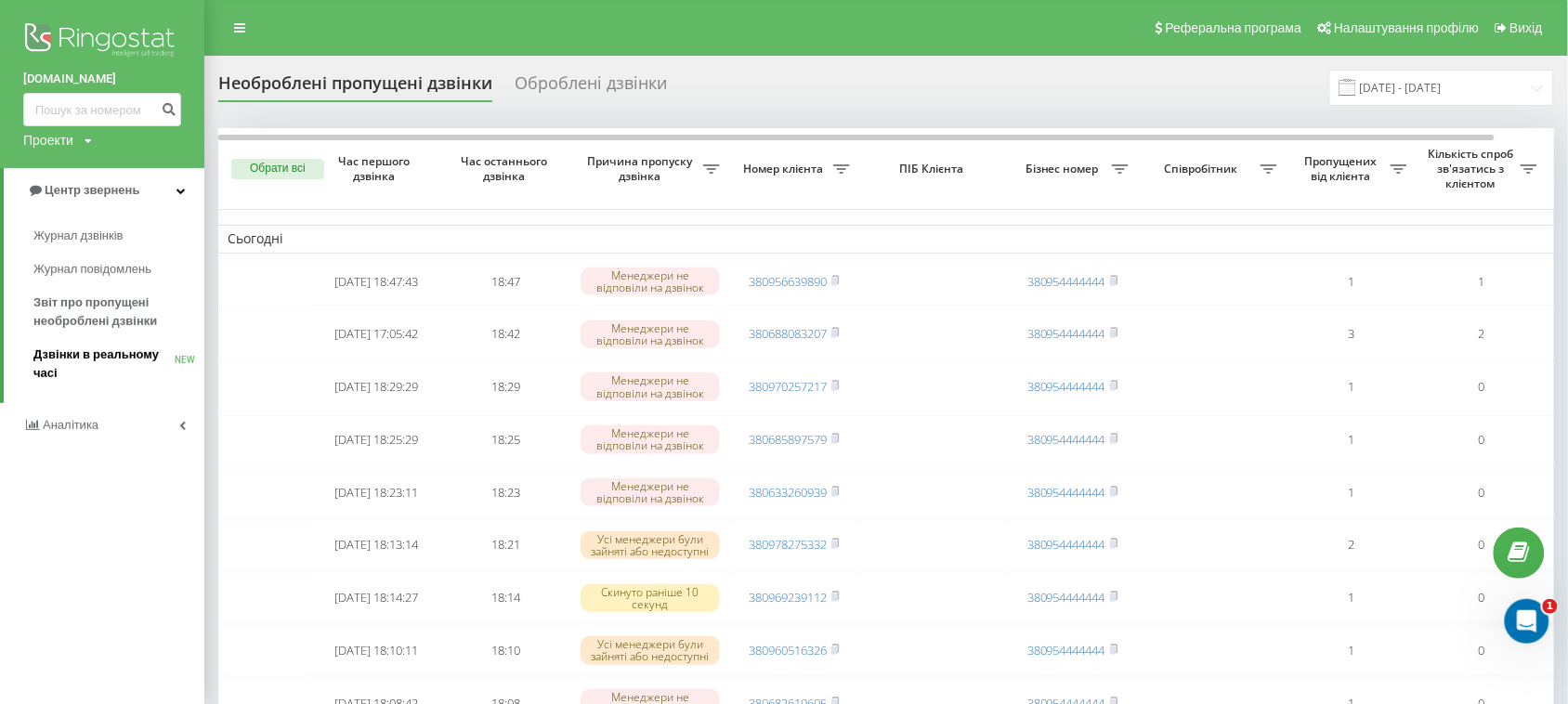
click at [60, 349] on span "Дзвінки в реальному часі" at bounding box center [104, 365] width 142 height 37
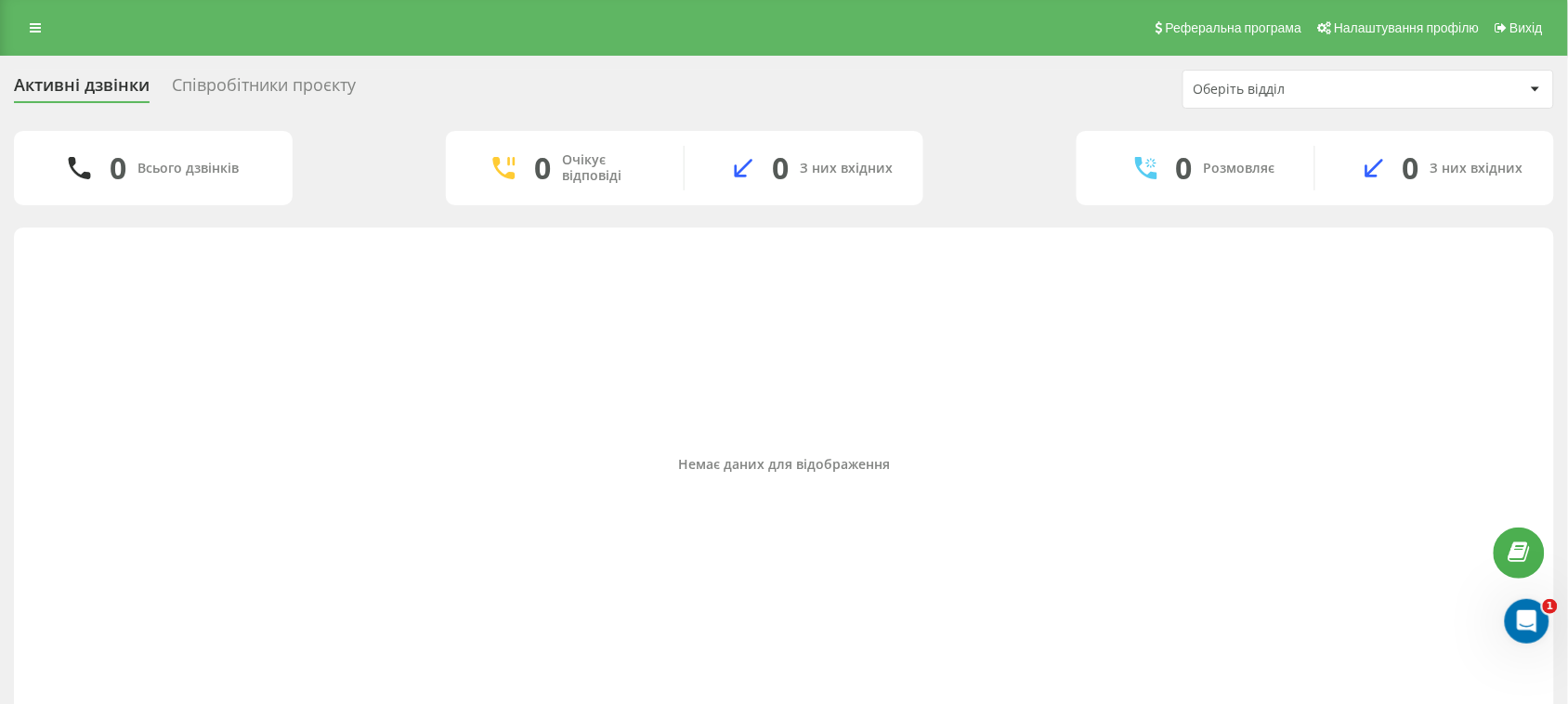
click at [230, 86] on div "Співробітники проєкту" at bounding box center [263, 89] width 184 height 29
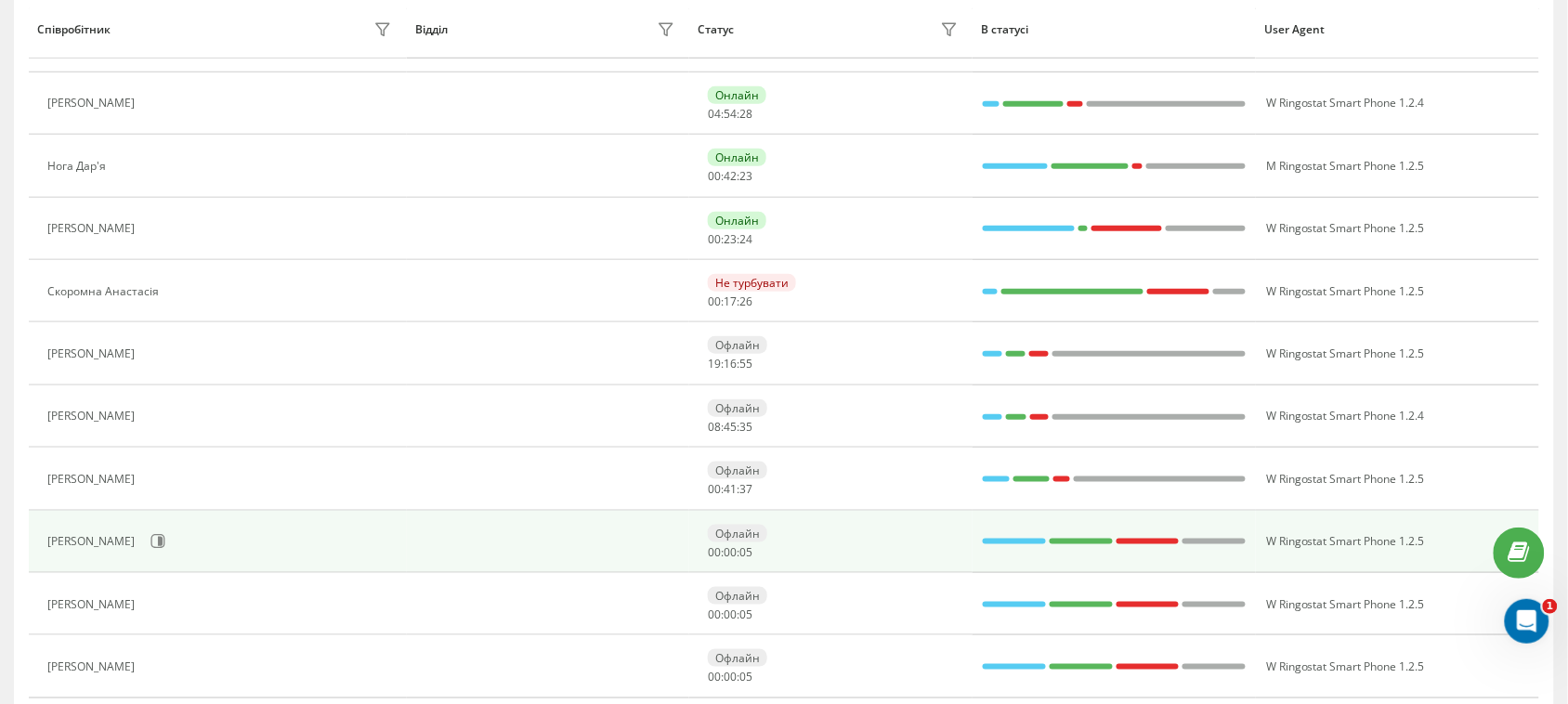
scroll to position [415, 0]
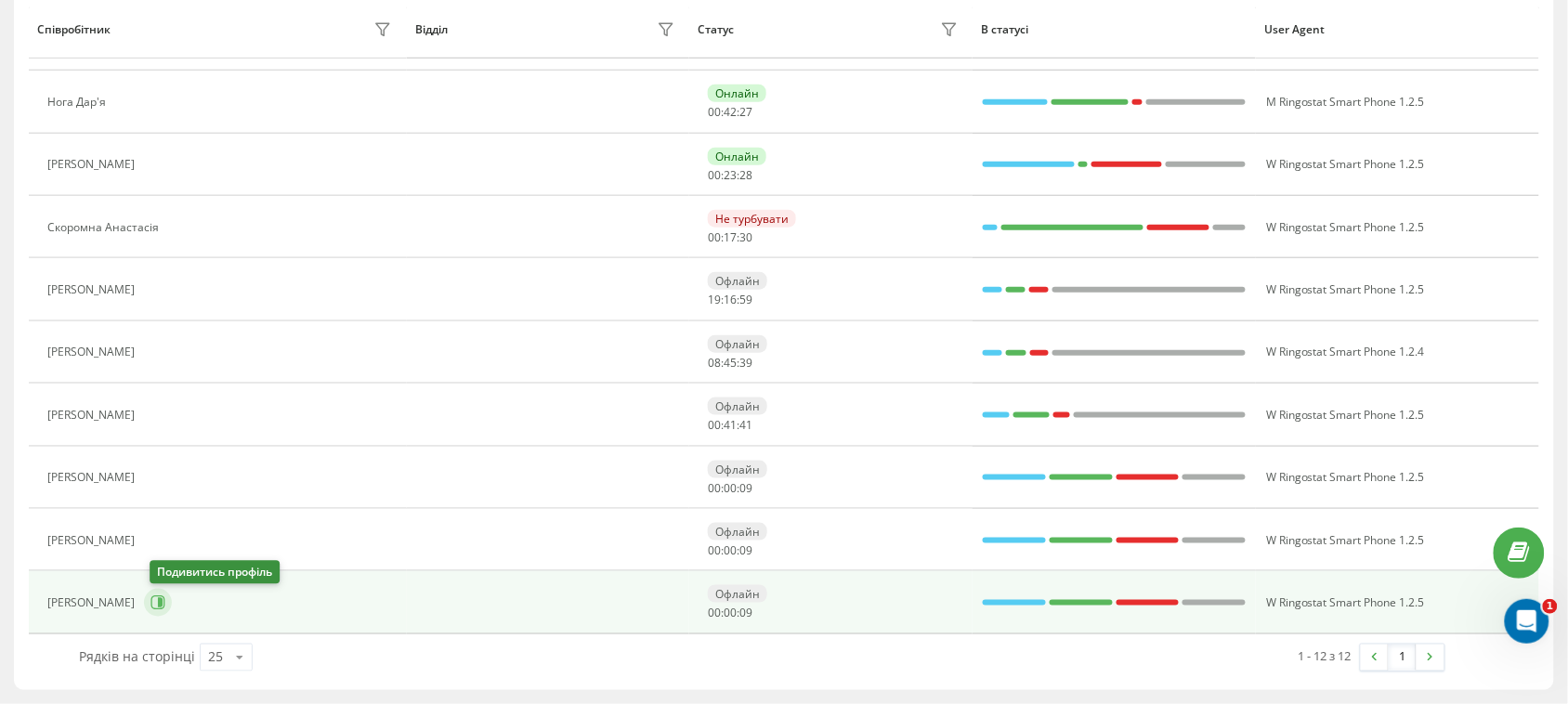
click at [159, 605] on icon at bounding box center [157, 603] width 15 height 15
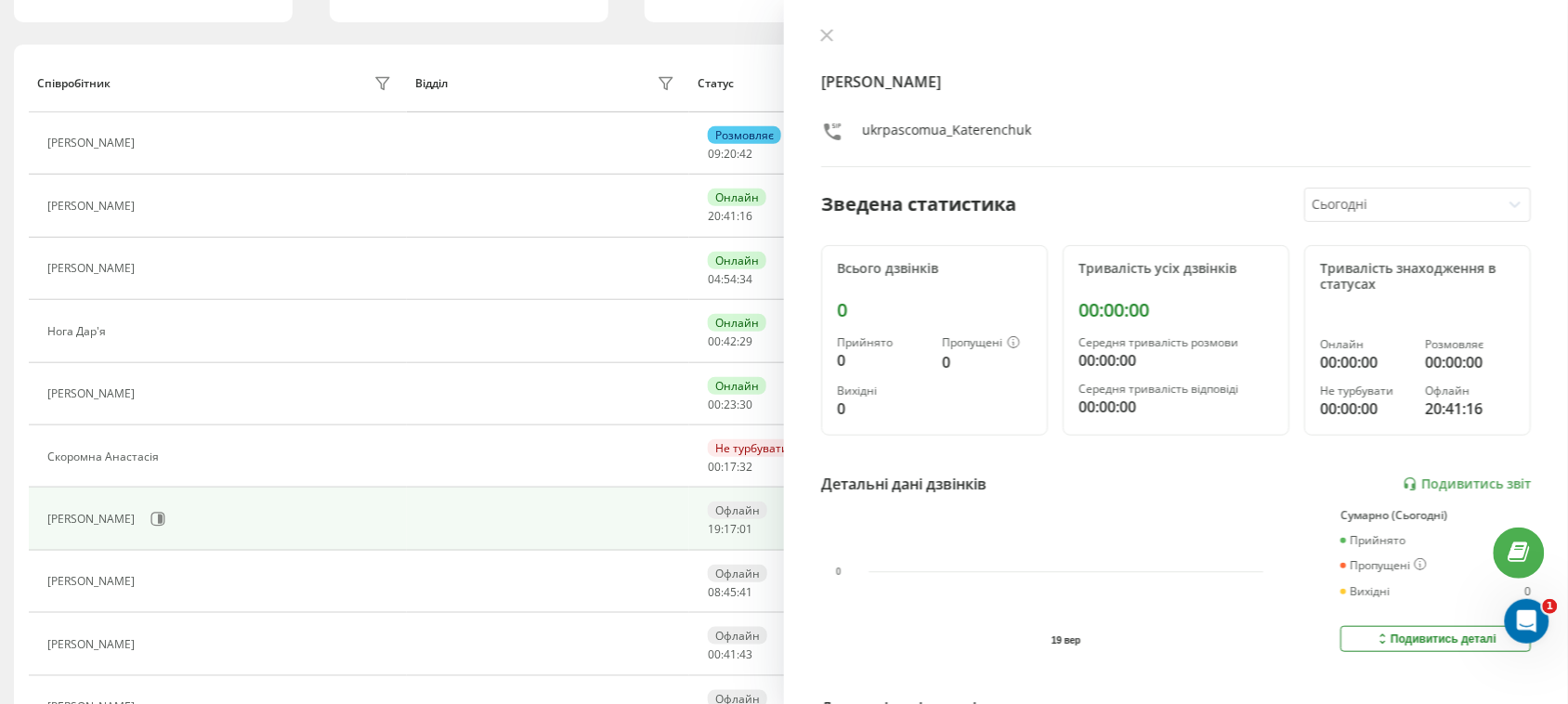
scroll to position [67, 0]
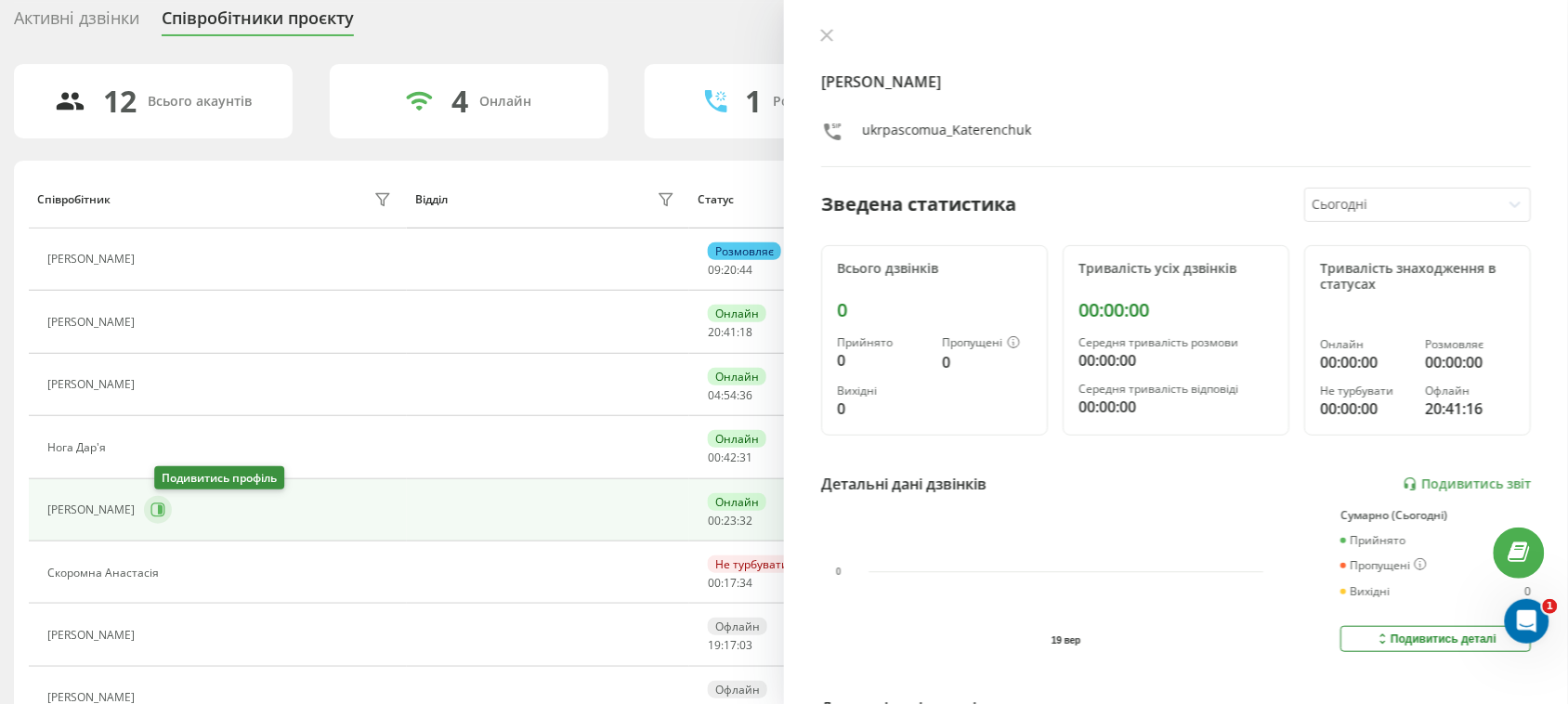
click at [165, 511] on icon at bounding box center [157, 509] width 15 height 15
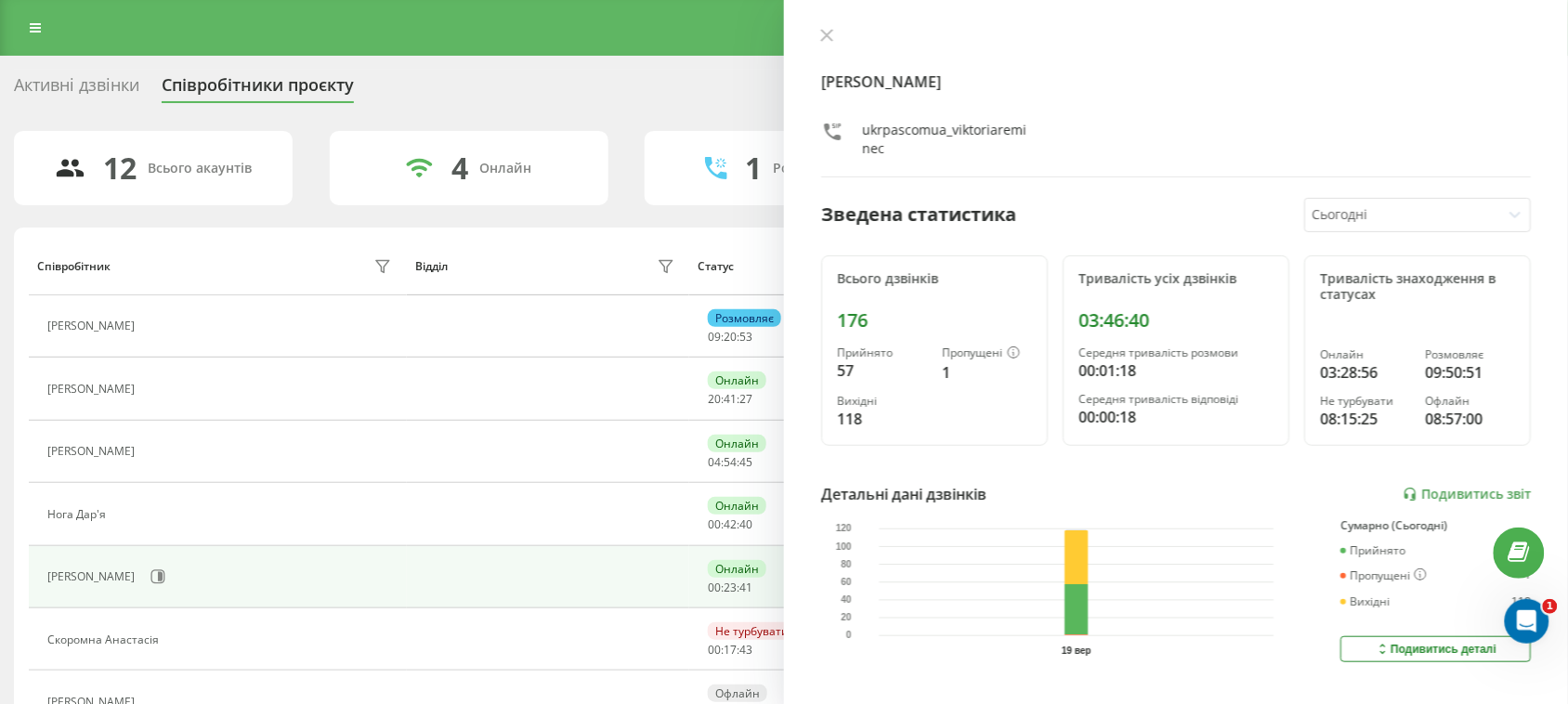
click at [89, 91] on div "Активні дзвінки" at bounding box center [77, 89] width 126 height 29
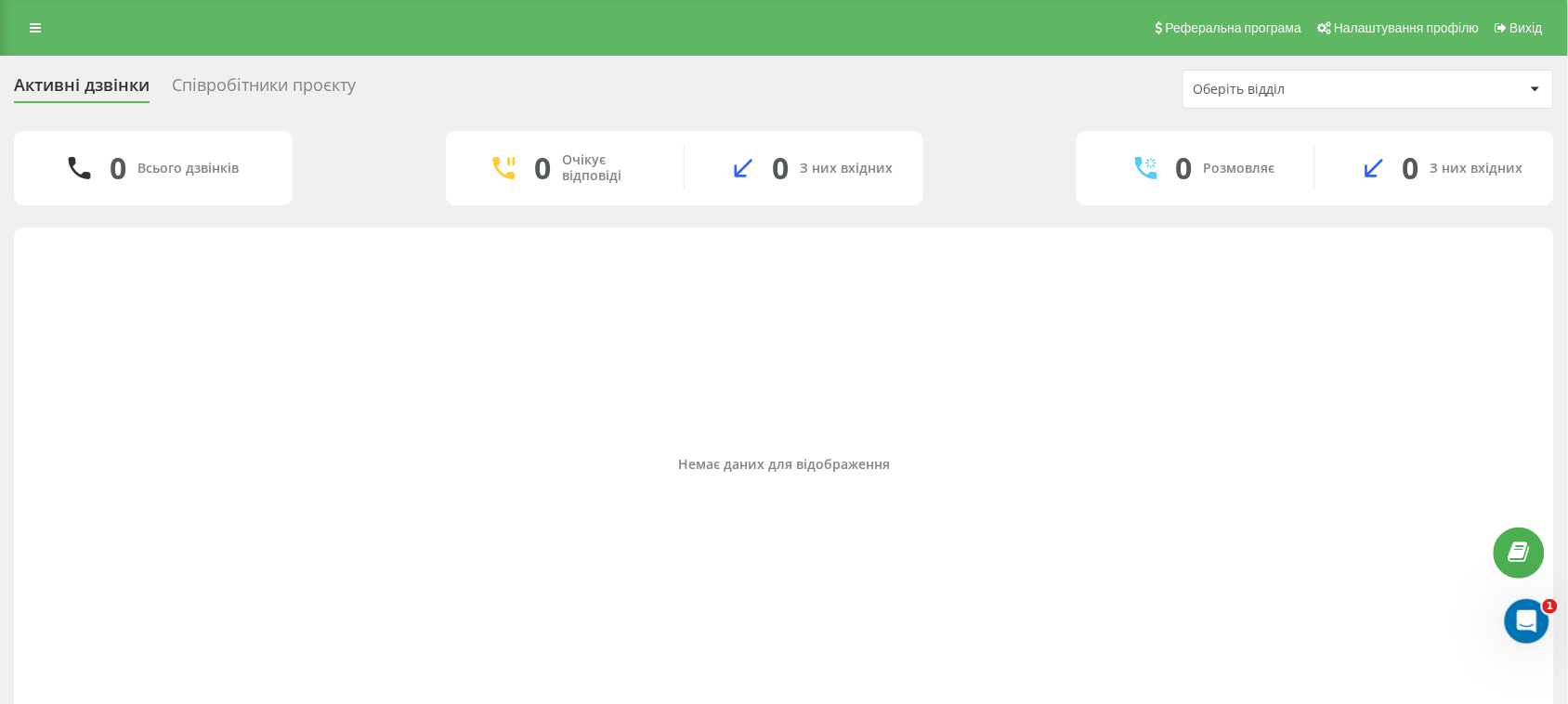
click at [247, 90] on div "Співробітники проєкту" at bounding box center [263, 89] width 184 height 29
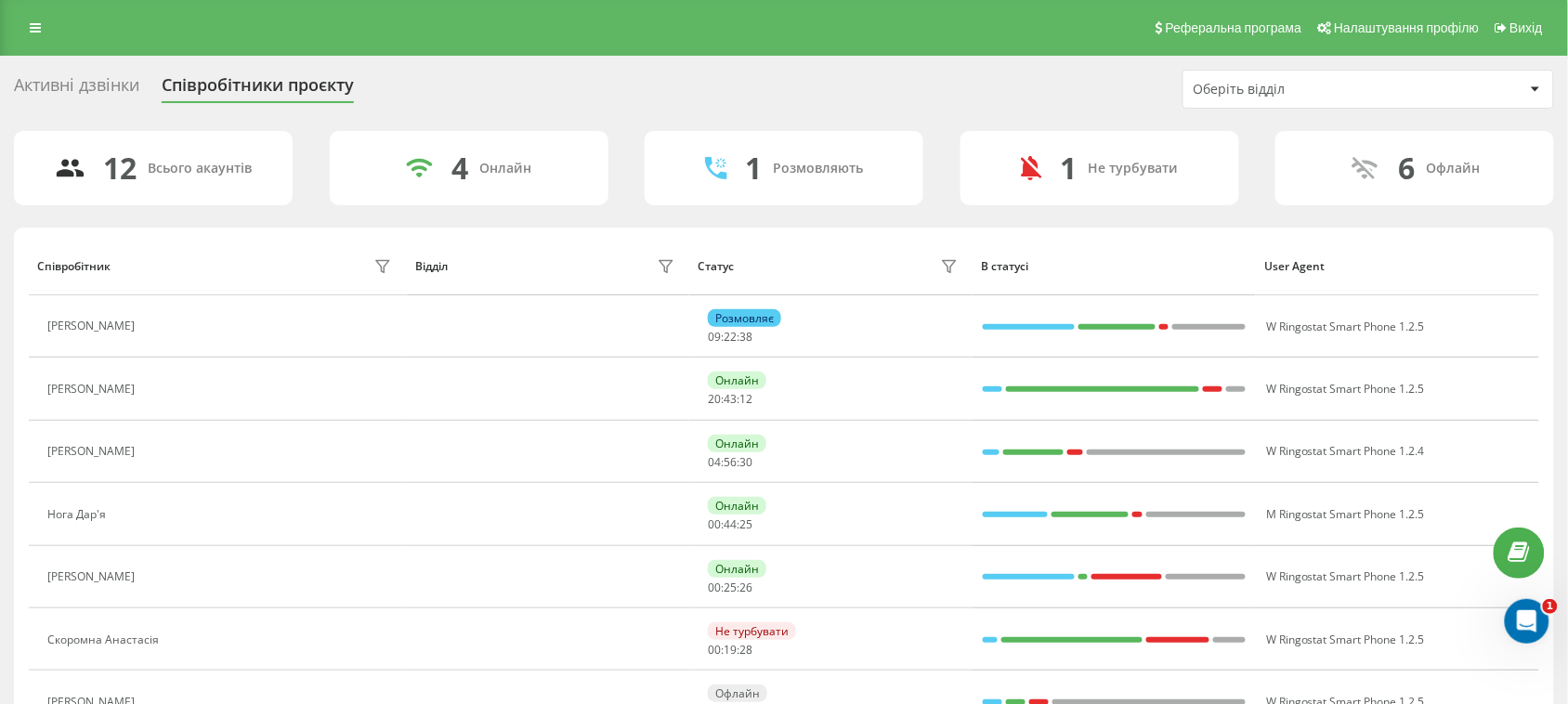
click at [116, 89] on div "Активні дзвінки" at bounding box center [77, 89] width 126 height 29
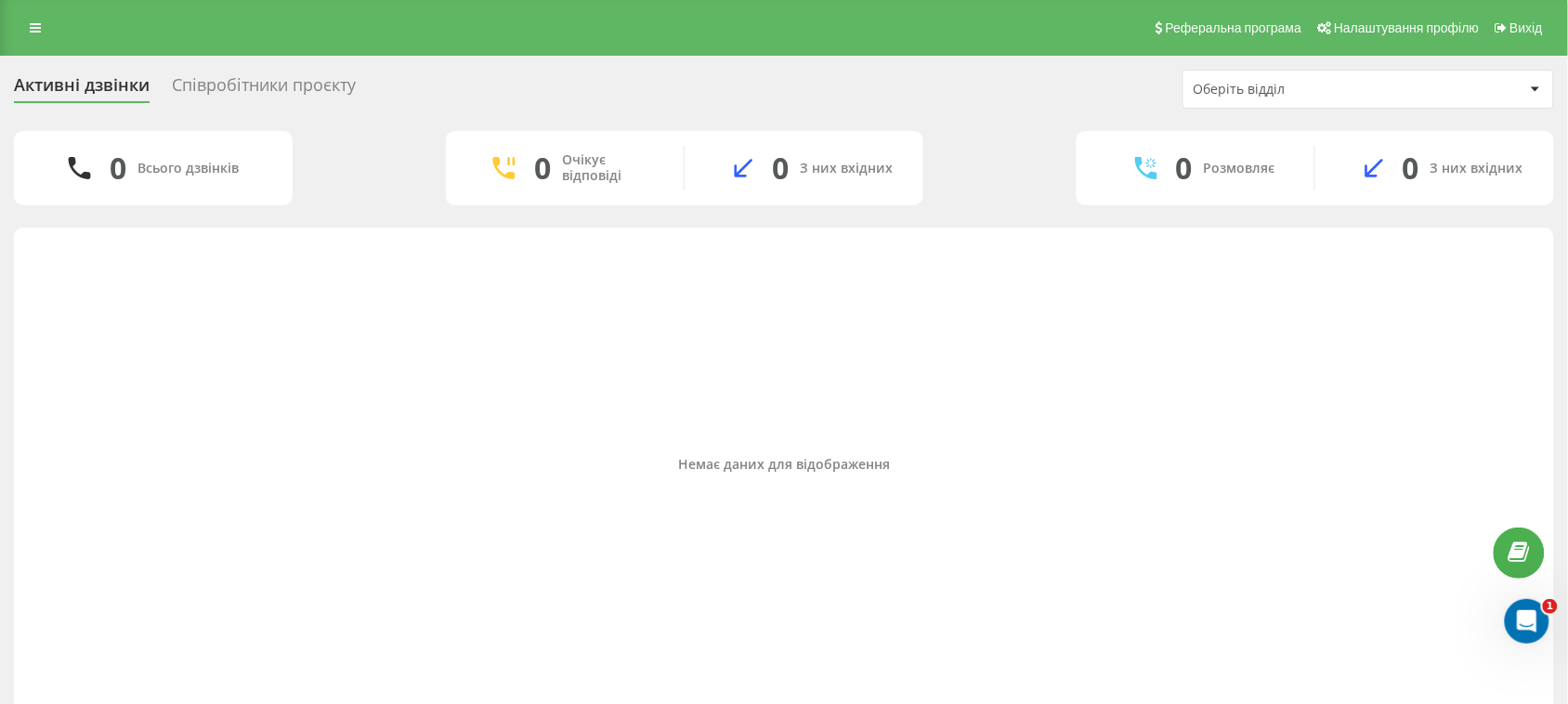
click at [284, 91] on div "Співробітники проєкту" at bounding box center [263, 89] width 184 height 29
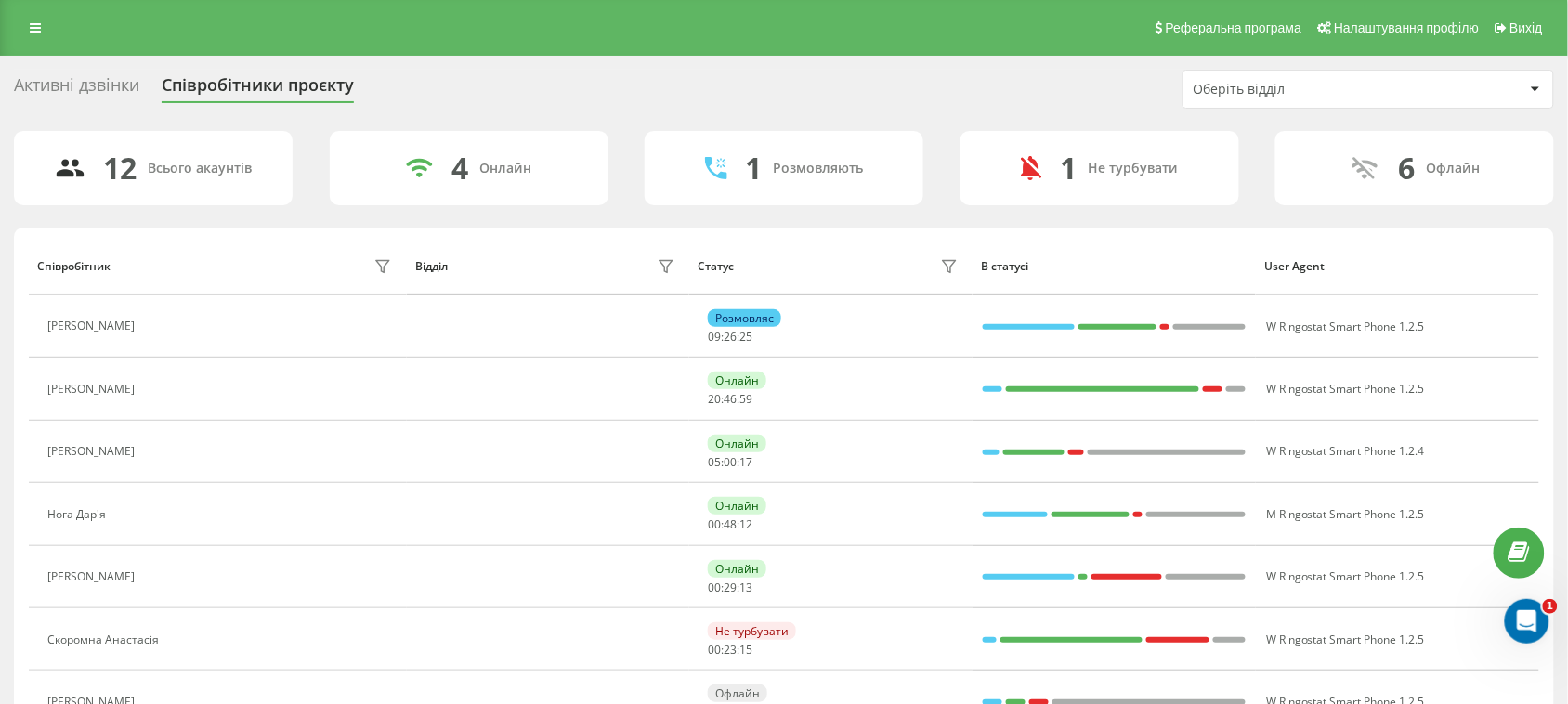
click at [126, 80] on div "Активні дзвінки" at bounding box center [77, 89] width 126 height 29
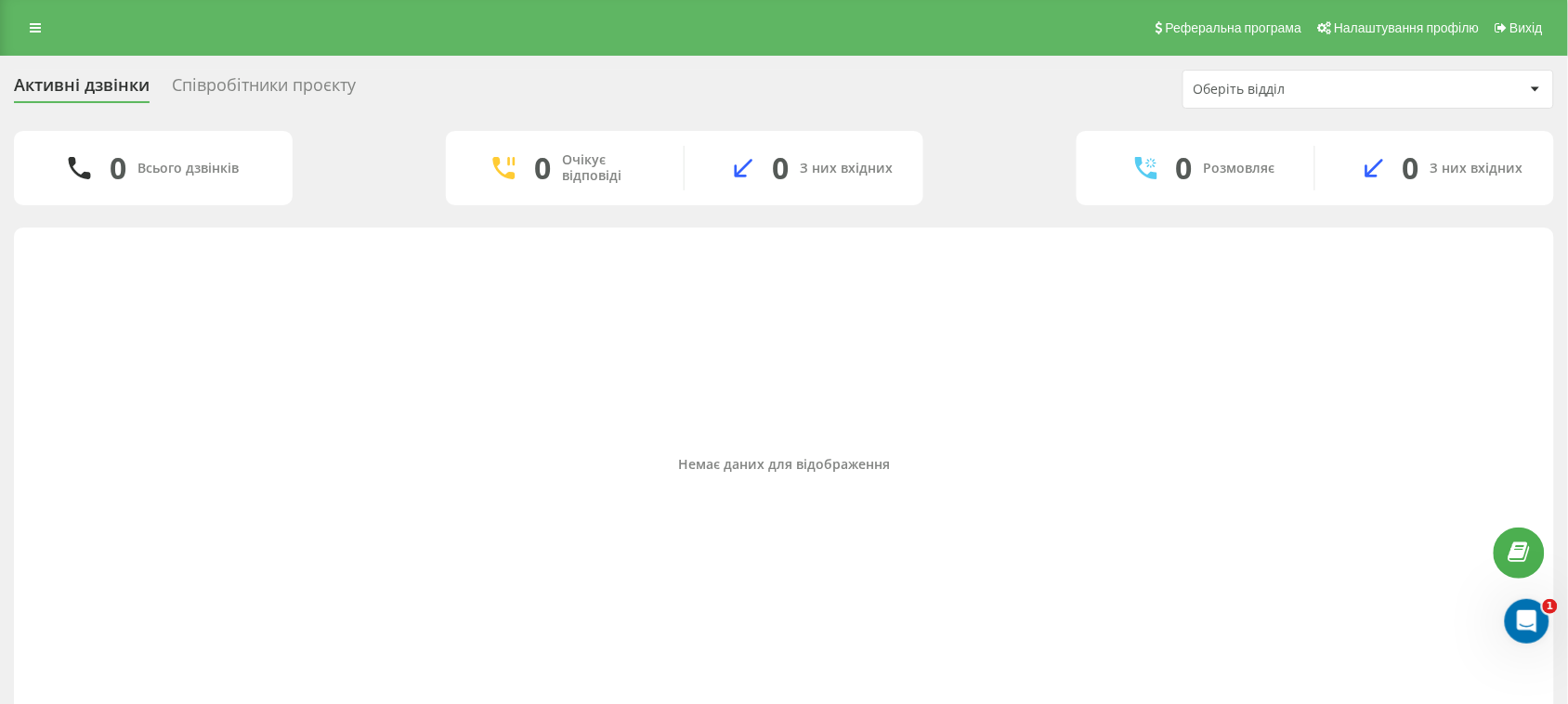
click at [289, 87] on div "Співробітники проєкту" at bounding box center [263, 89] width 184 height 29
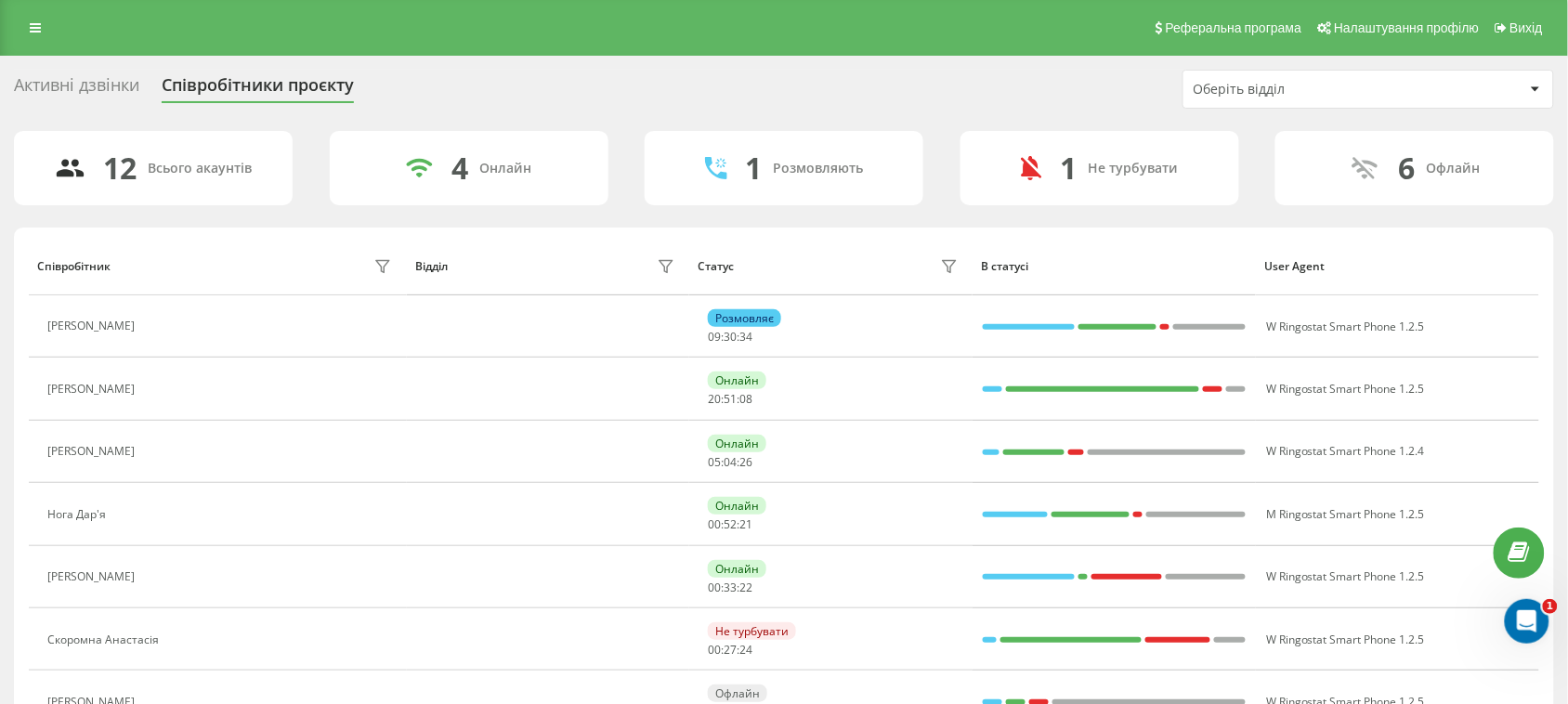
click at [79, 88] on div "Активні дзвінки" at bounding box center [77, 89] width 126 height 29
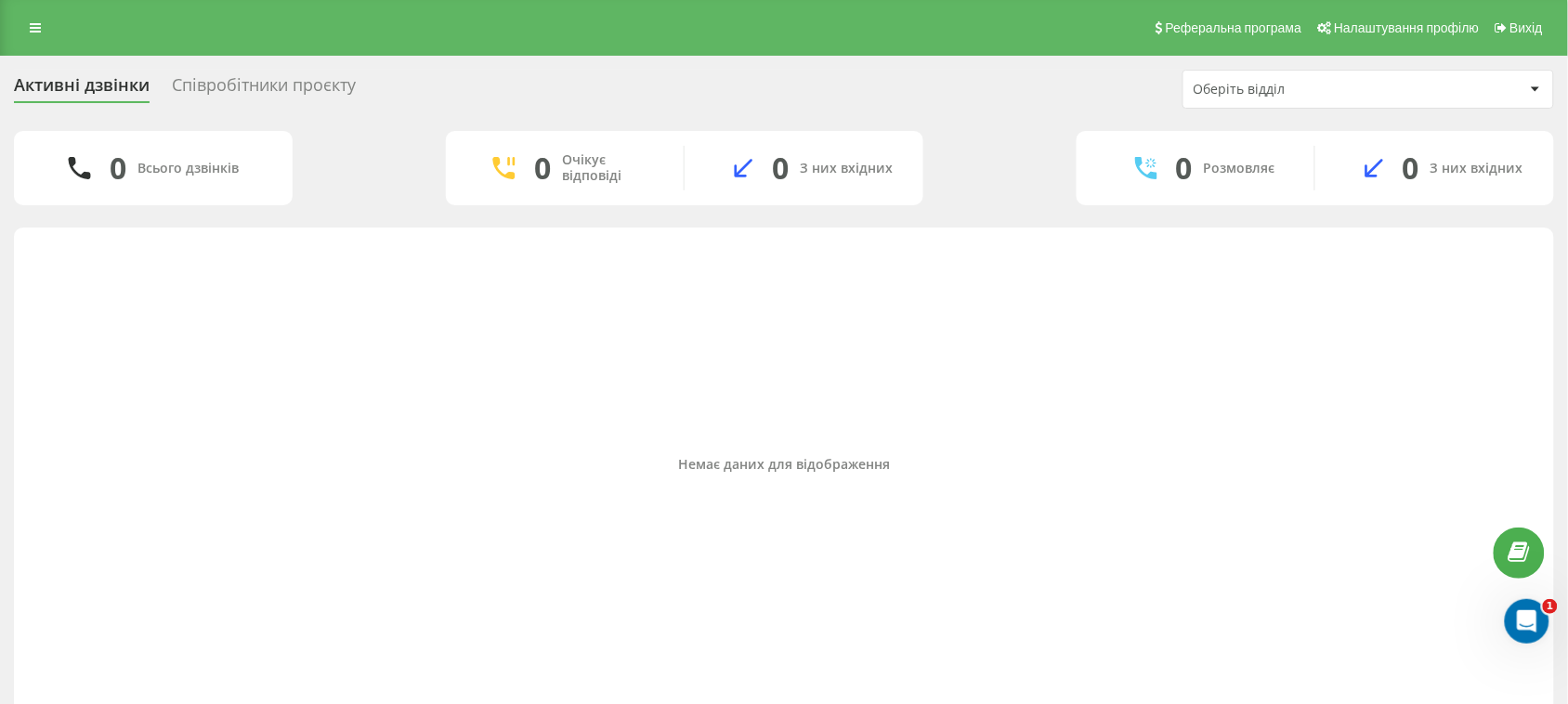
click at [240, 75] on div "Активні дзвінки Співробітники проєкту Оберіть відділ" at bounding box center [784, 89] width 1540 height 39
click at [240, 76] on div "Співробітники проєкту" at bounding box center [263, 89] width 184 height 29
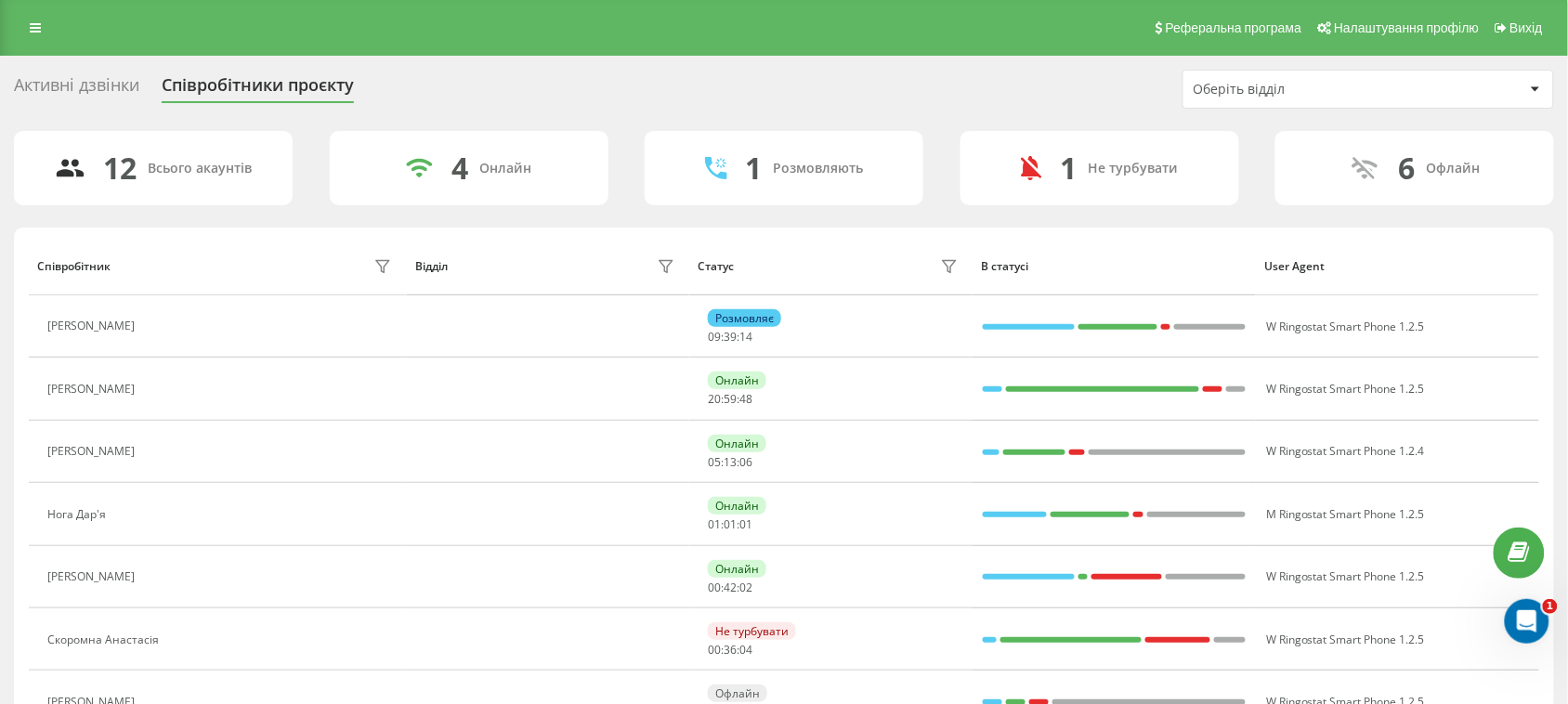
click at [77, 79] on div "Активні дзвінки" at bounding box center [77, 89] width 126 height 29
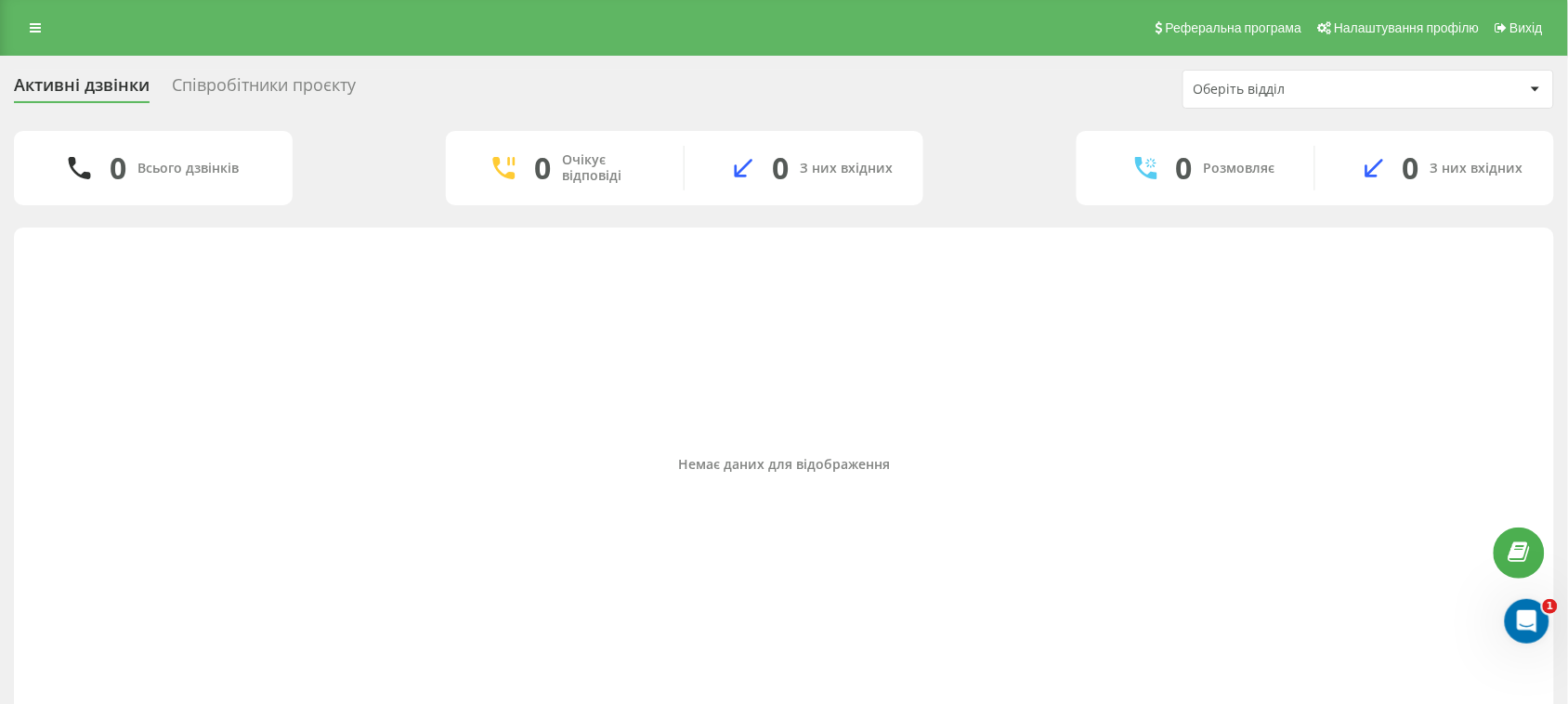
click at [234, 76] on div "Співробітники проєкту" at bounding box center [263, 89] width 184 height 29
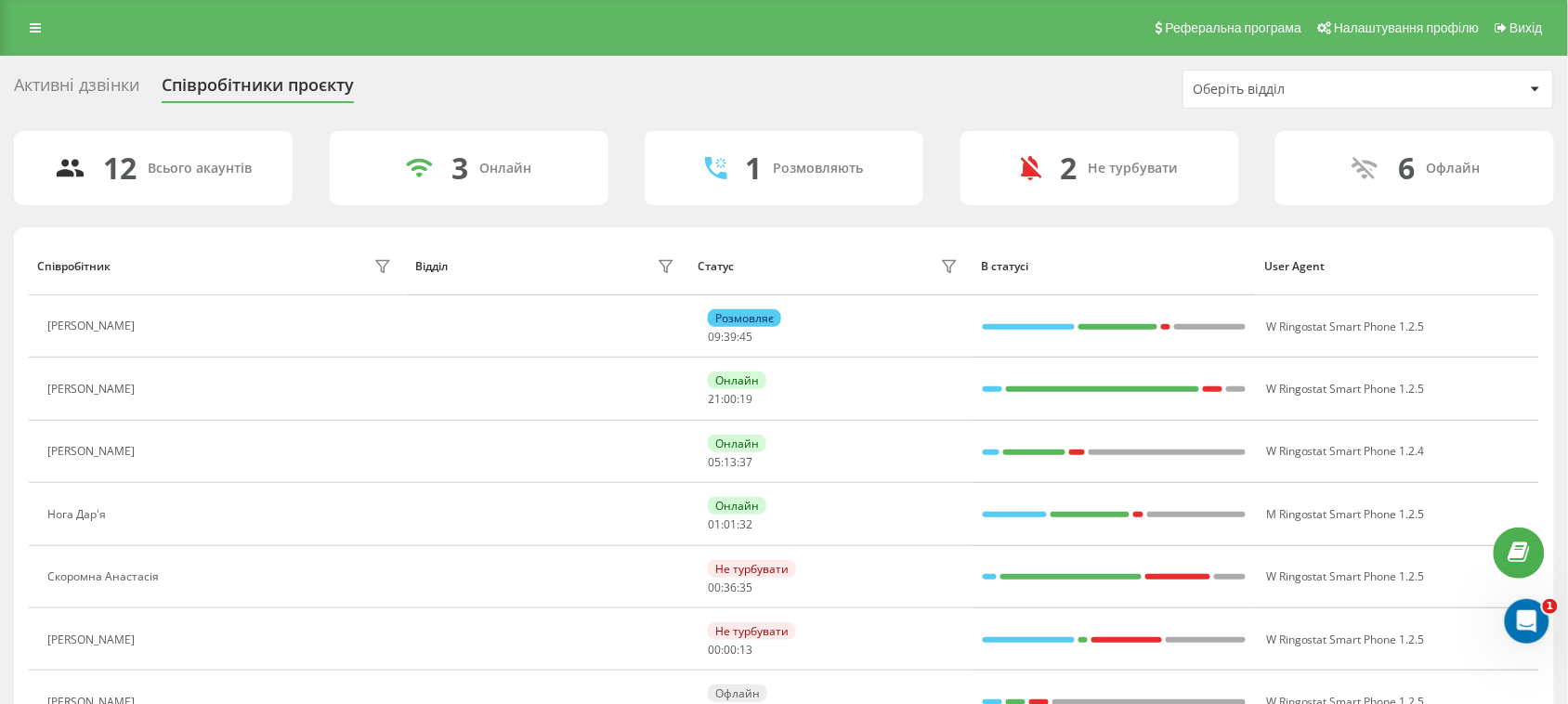
click at [110, 76] on div "Активні дзвінки" at bounding box center [77, 89] width 126 height 29
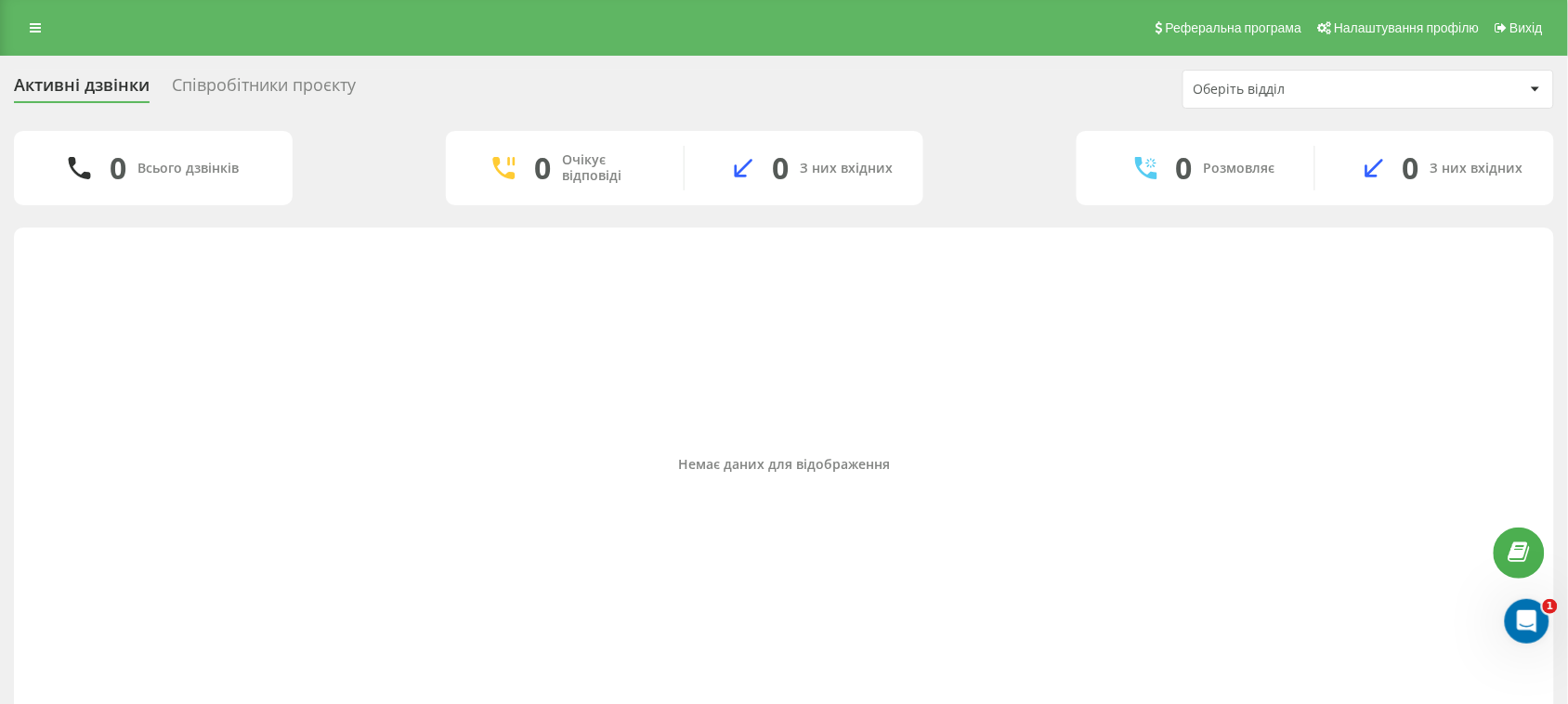
click at [201, 81] on div "Співробітники проєкту" at bounding box center [263, 89] width 184 height 29
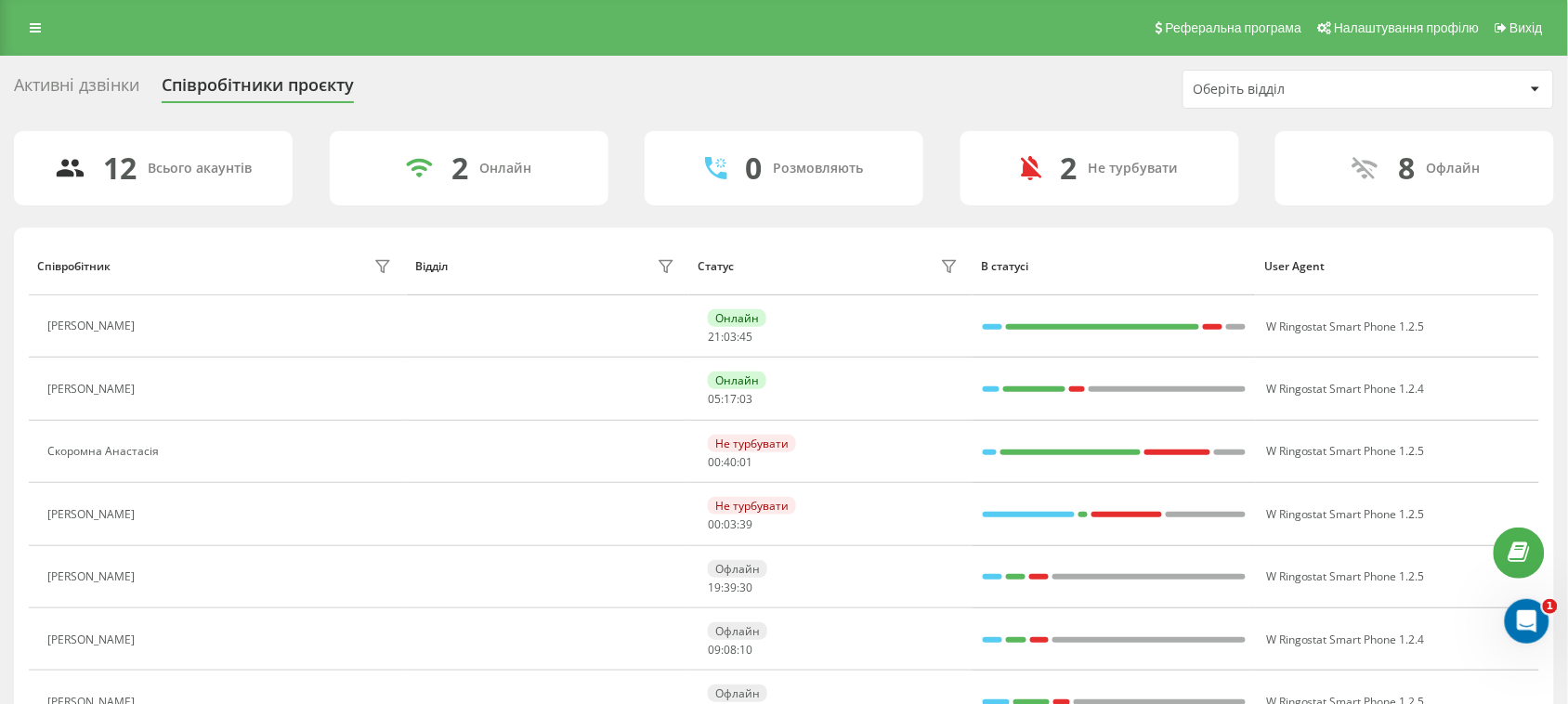
click at [130, 87] on div "Активні дзвінки" at bounding box center [77, 89] width 126 height 29
